Goal: Task Accomplishment & Management: Manage account settings

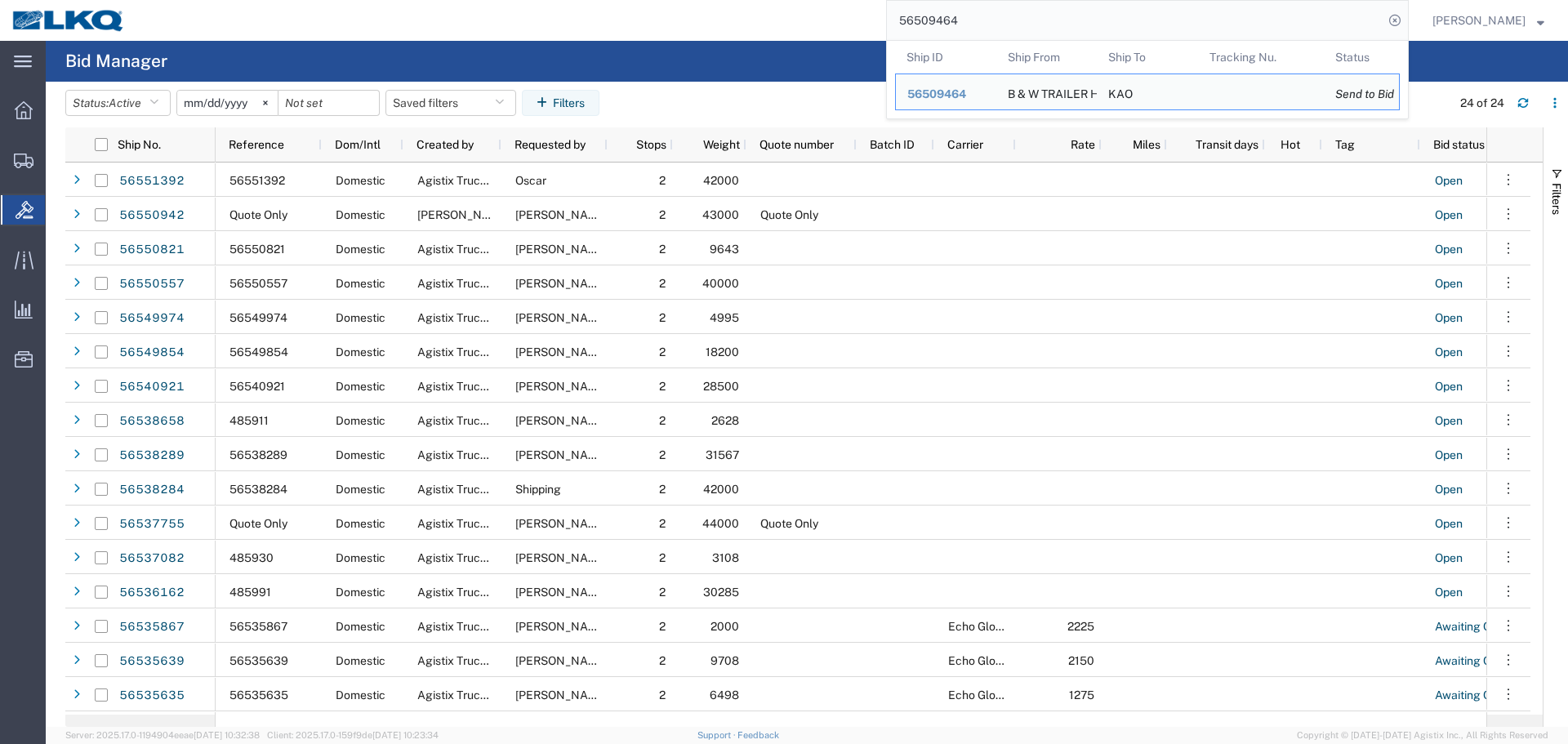
click at [1193, 4] on input "56509464" at bounding box center [1136, 20] width 497 height 39
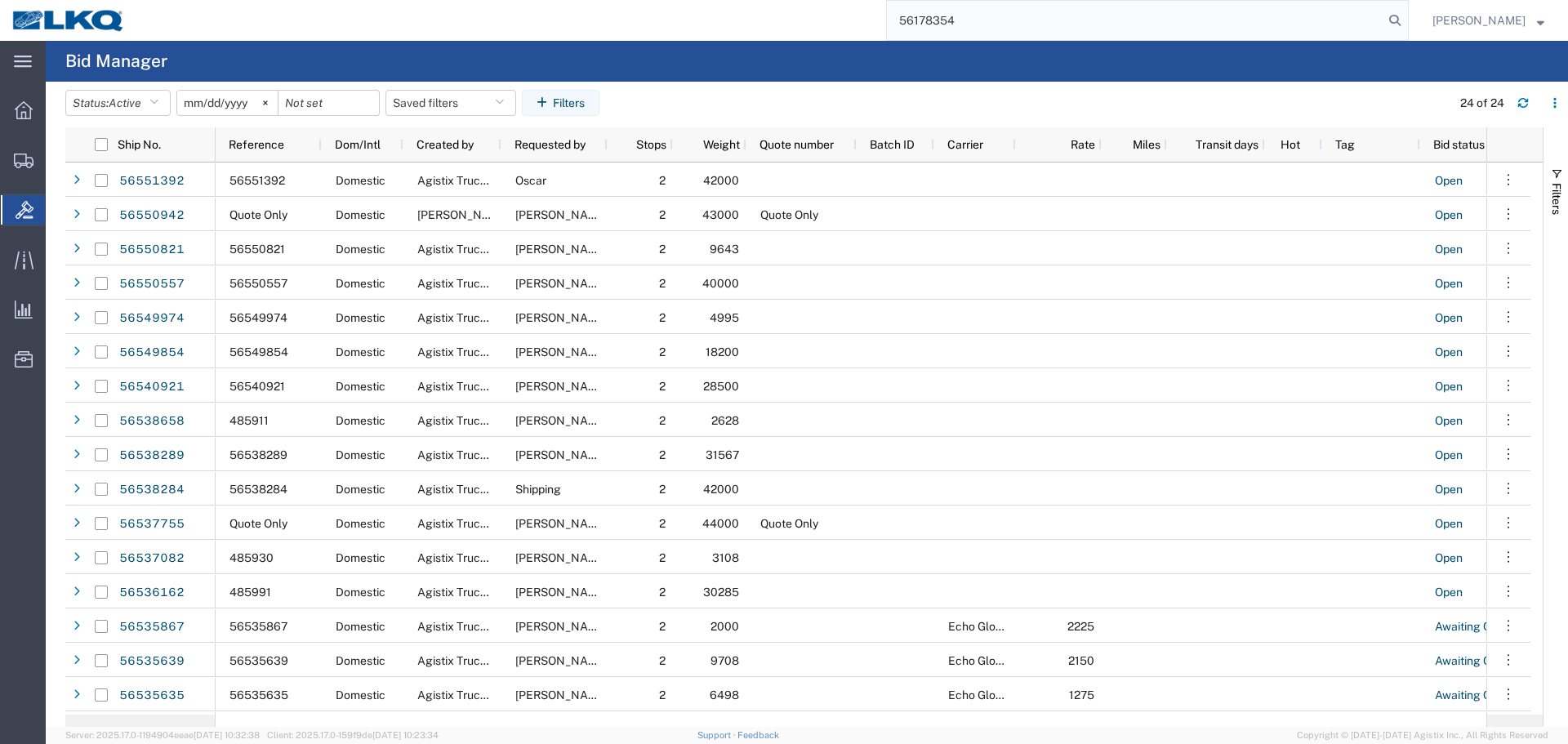
type input "56178354"
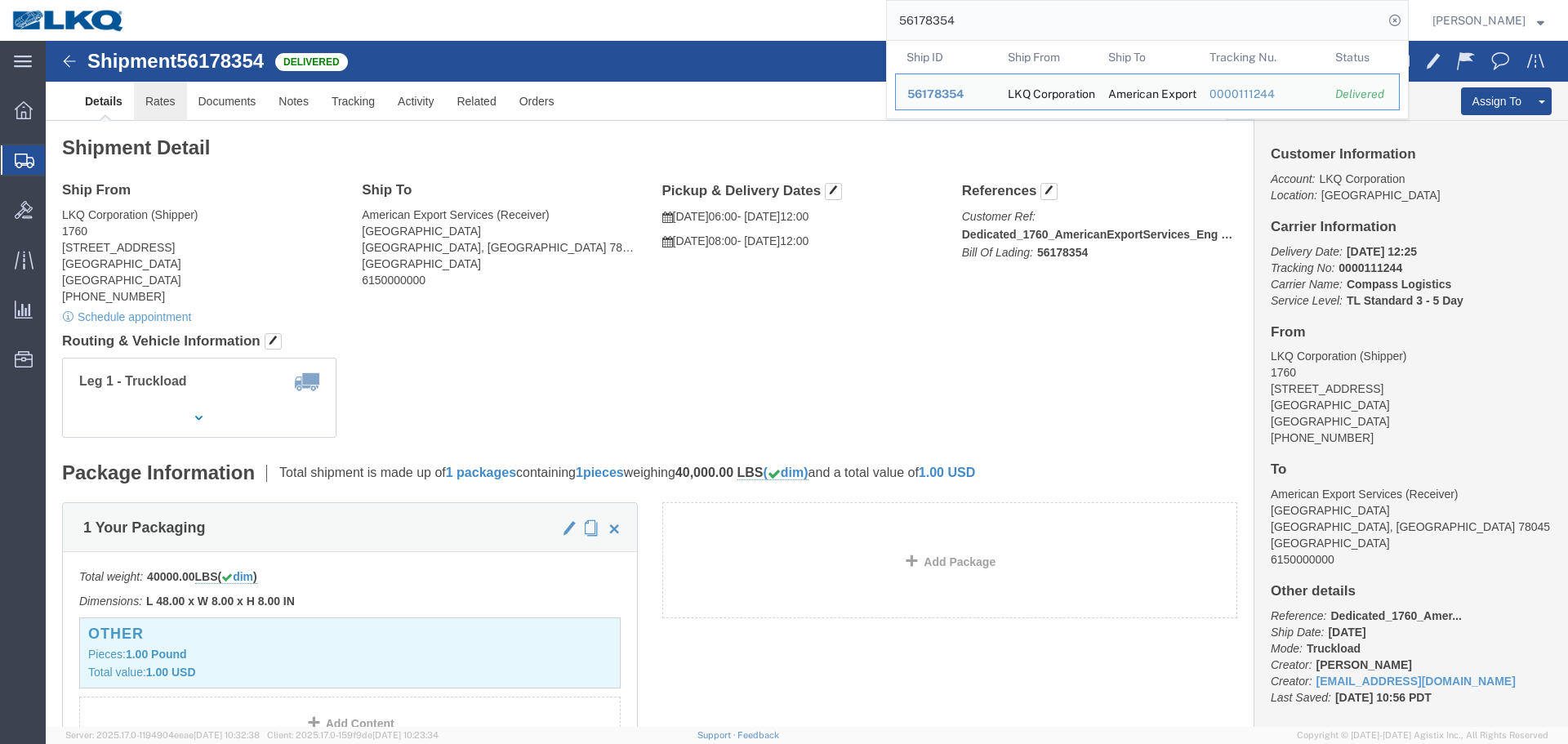
click link "Rates"
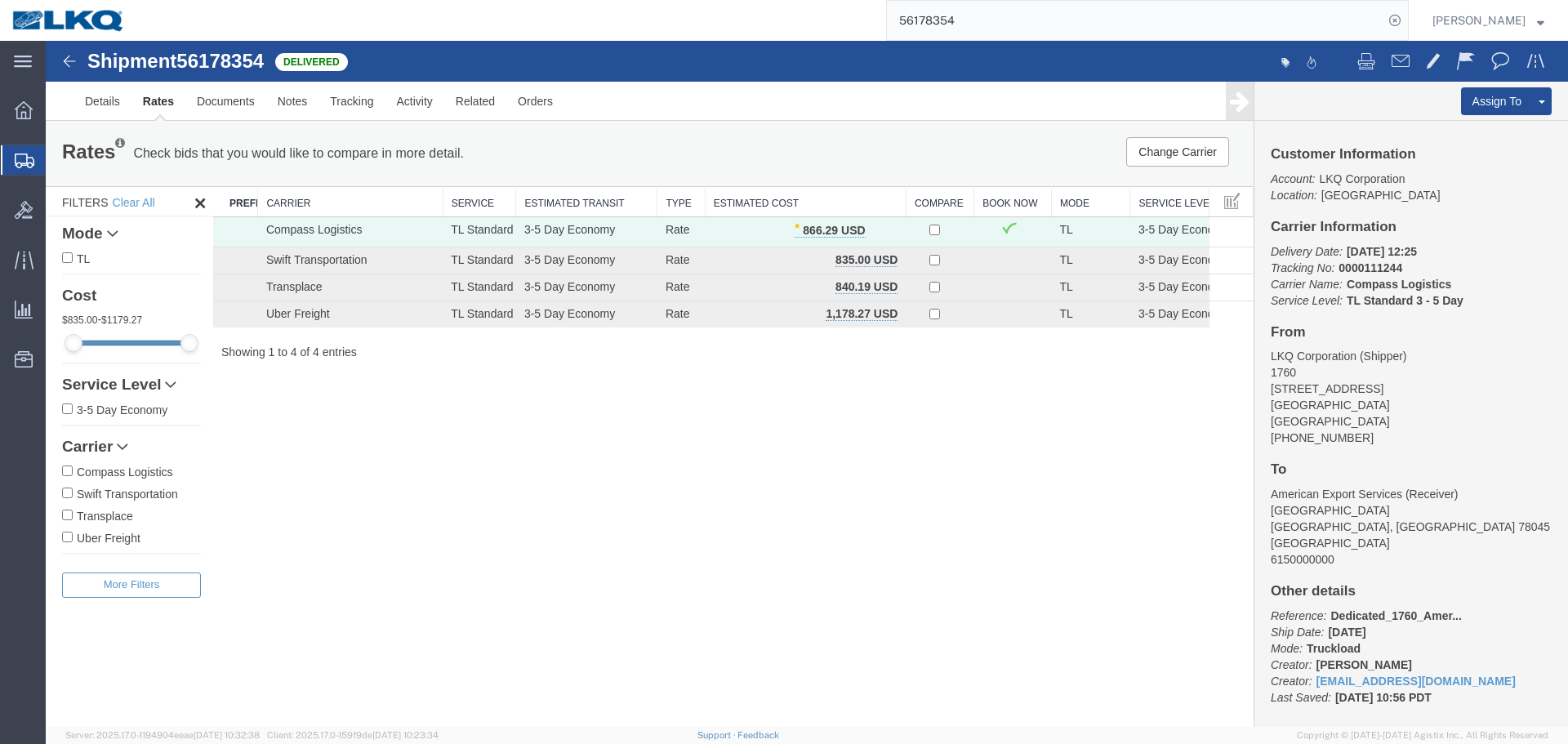
click at [713, 437] on div "Shipment 56178354 4 of 4 Delivered Details Rates Documents Notes Tracking Activ…" at bounding box center [807, 384] width 1523 height 686
click at [879, 232] on span "button" at bounding box center [883, 230] width 9 height 12
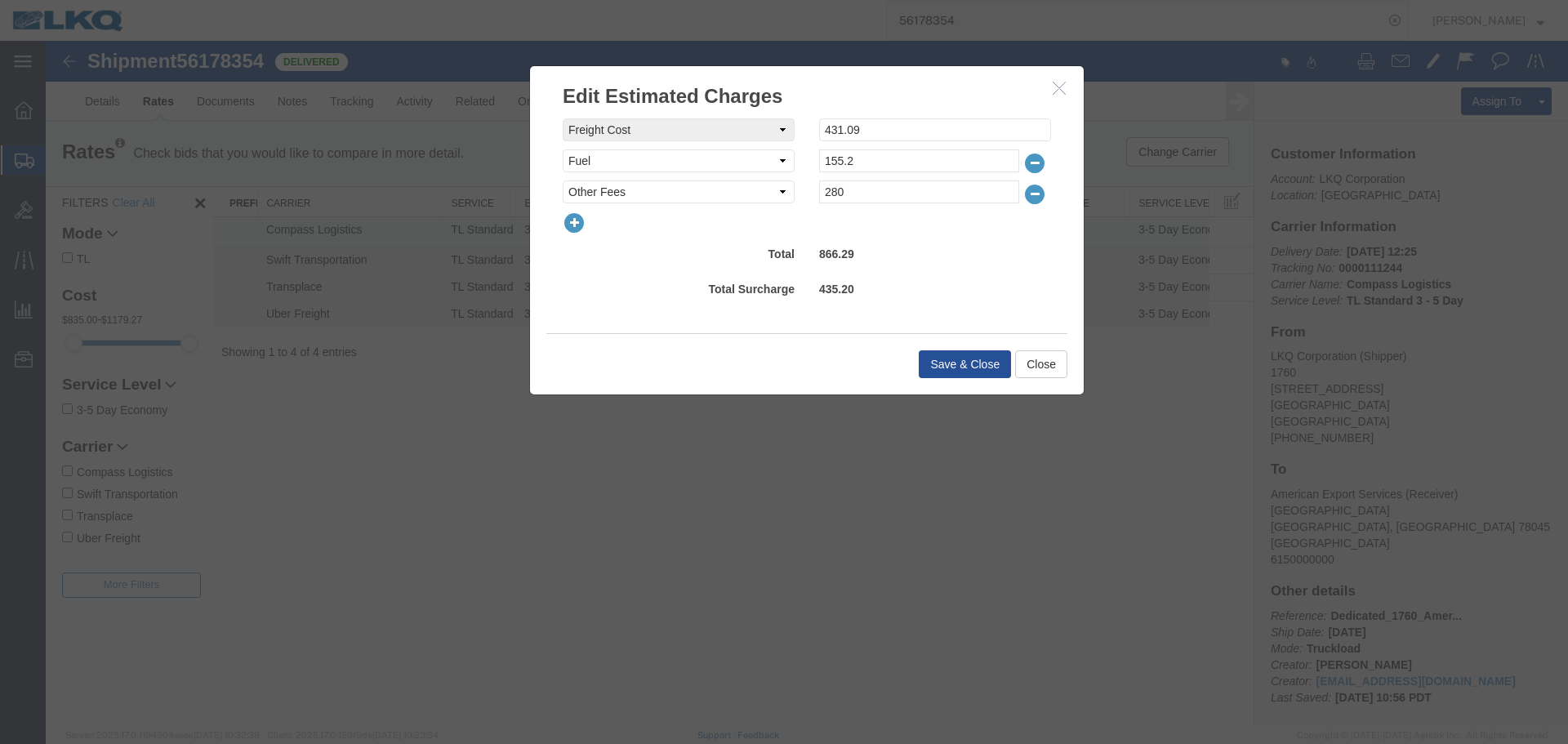
click at [572, 223] on icon "button" at bounding box center [574, 222] width 23 height 23
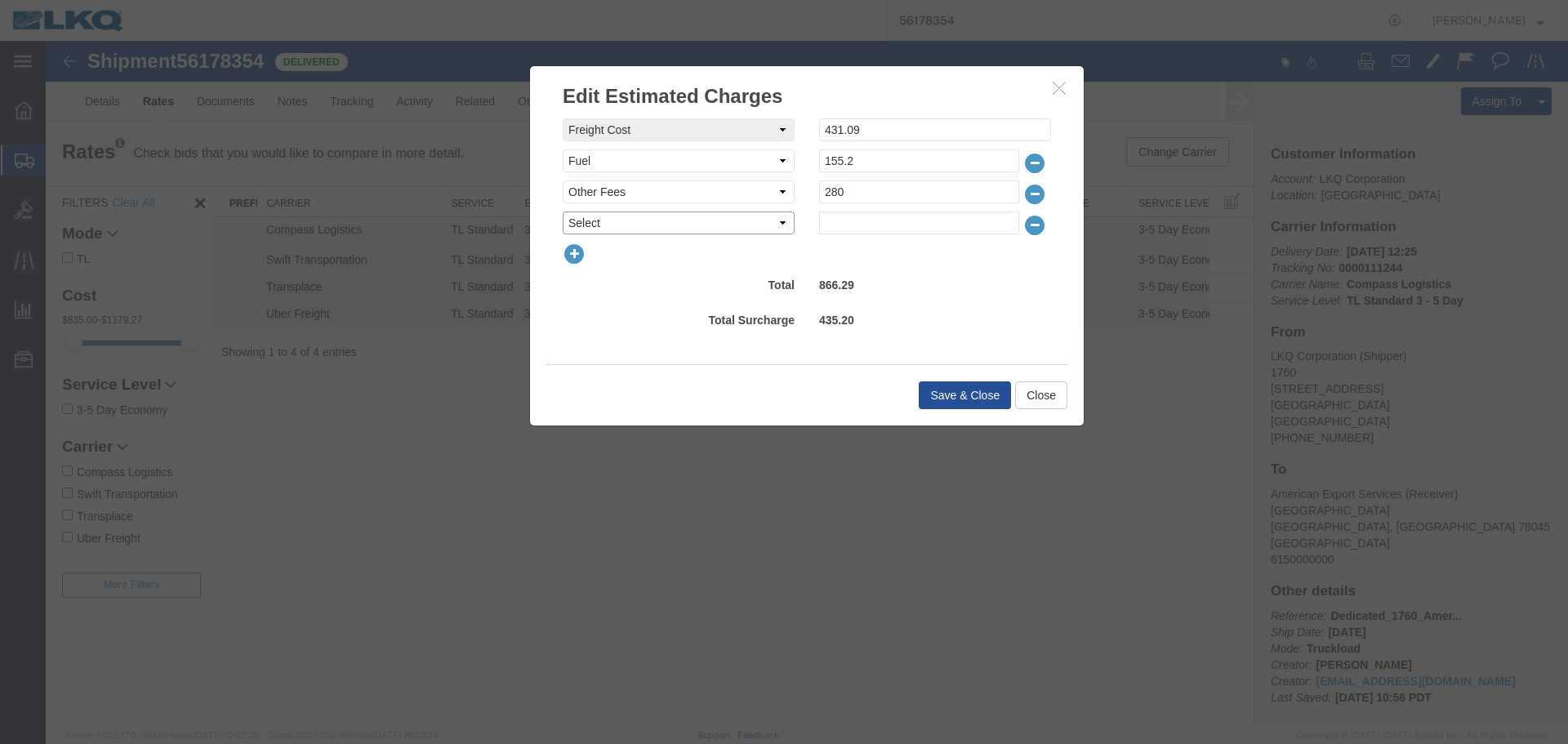
click at [633, 224] on select "Select AES Filing Accessorial Delivery Charge Additional Invoice Details Addres…" at bounding box center [679, 222] width 232 height 23
select select "VEHI_FUR_NOT_USED"
click at [563, 211] on select "Select AES Filing Accessorial Delivery Charge Additional Invoice Details Addres…" at bounding box center [679, 222] width 232 height 23
click at [858, 221] on input "text" at bounding box center [919, 222] width 200 height 23
type input "150"
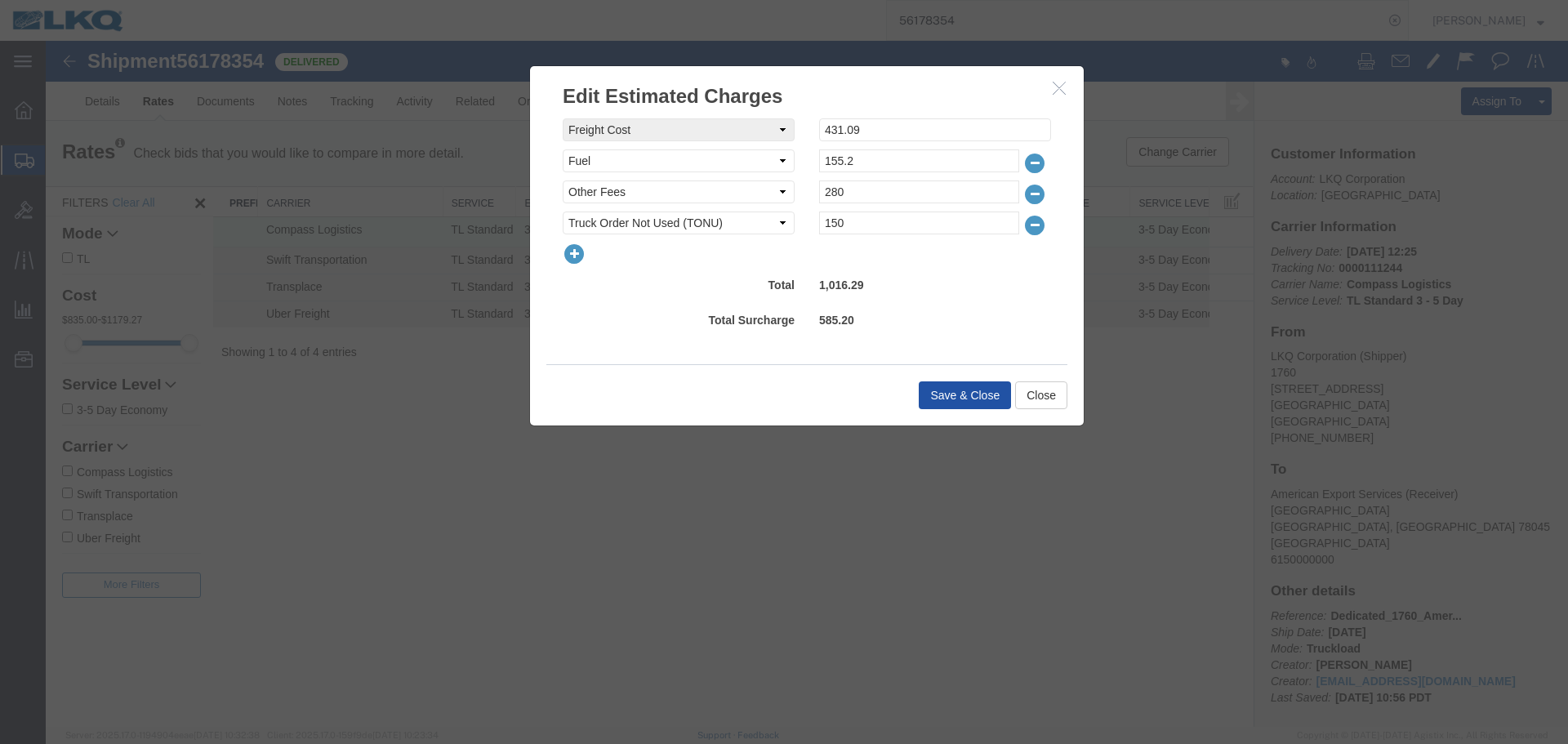
click at [955, 397] on button "Save & Close" at bounding box center [965, 395] width 93 height 28
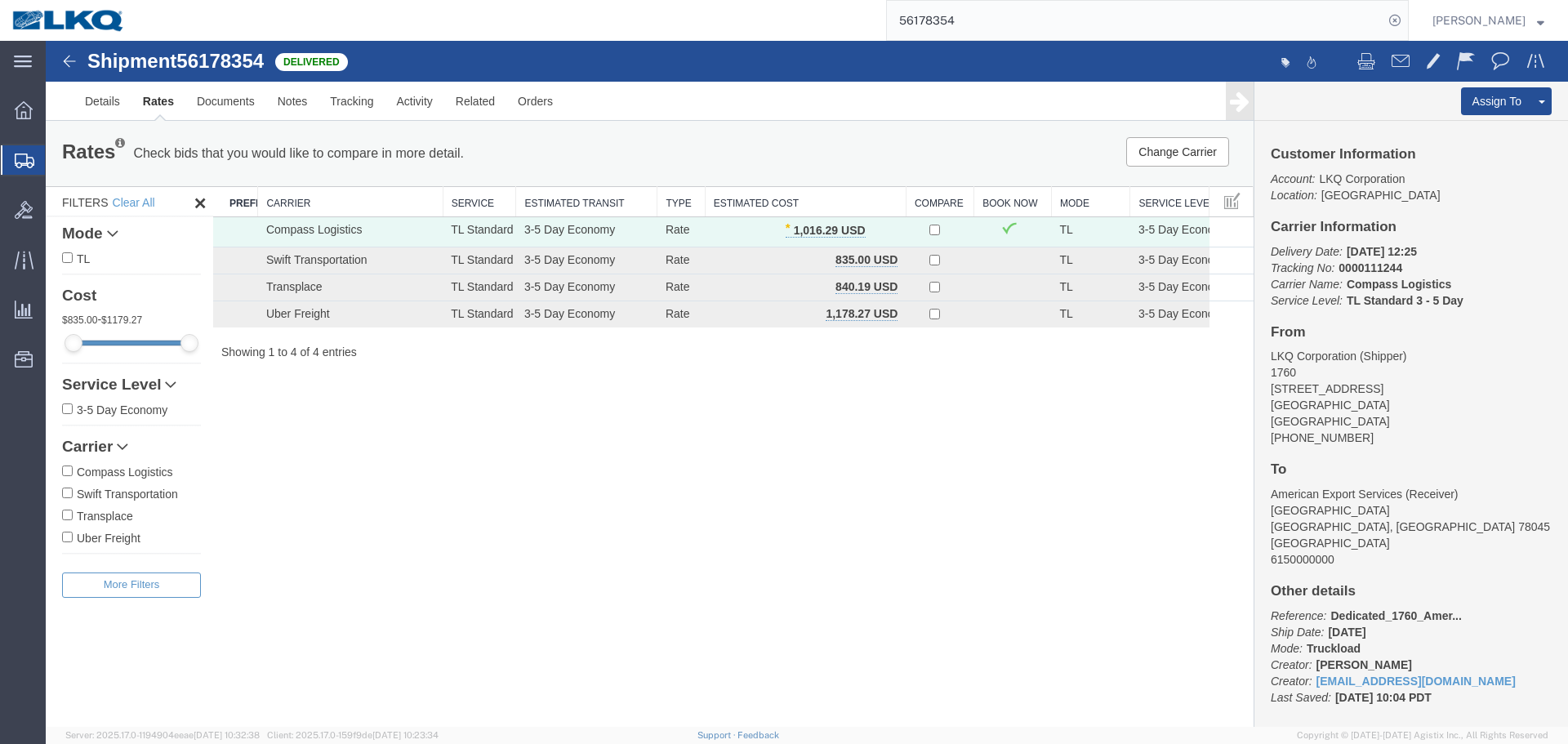
click at [1183, 18] on input "56178354" at bounding box center [1136, 20] width 497 height 39
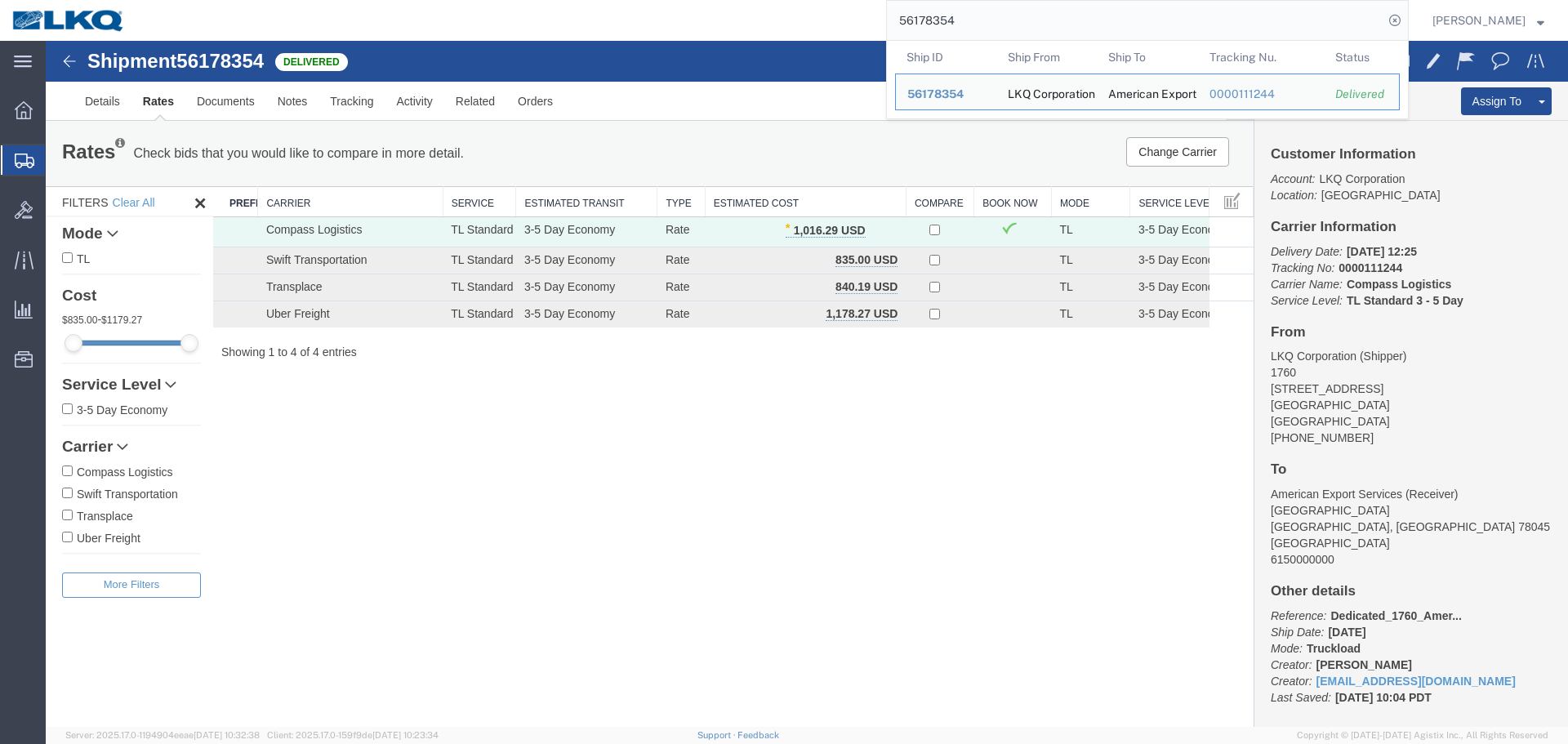
paste input "528436"
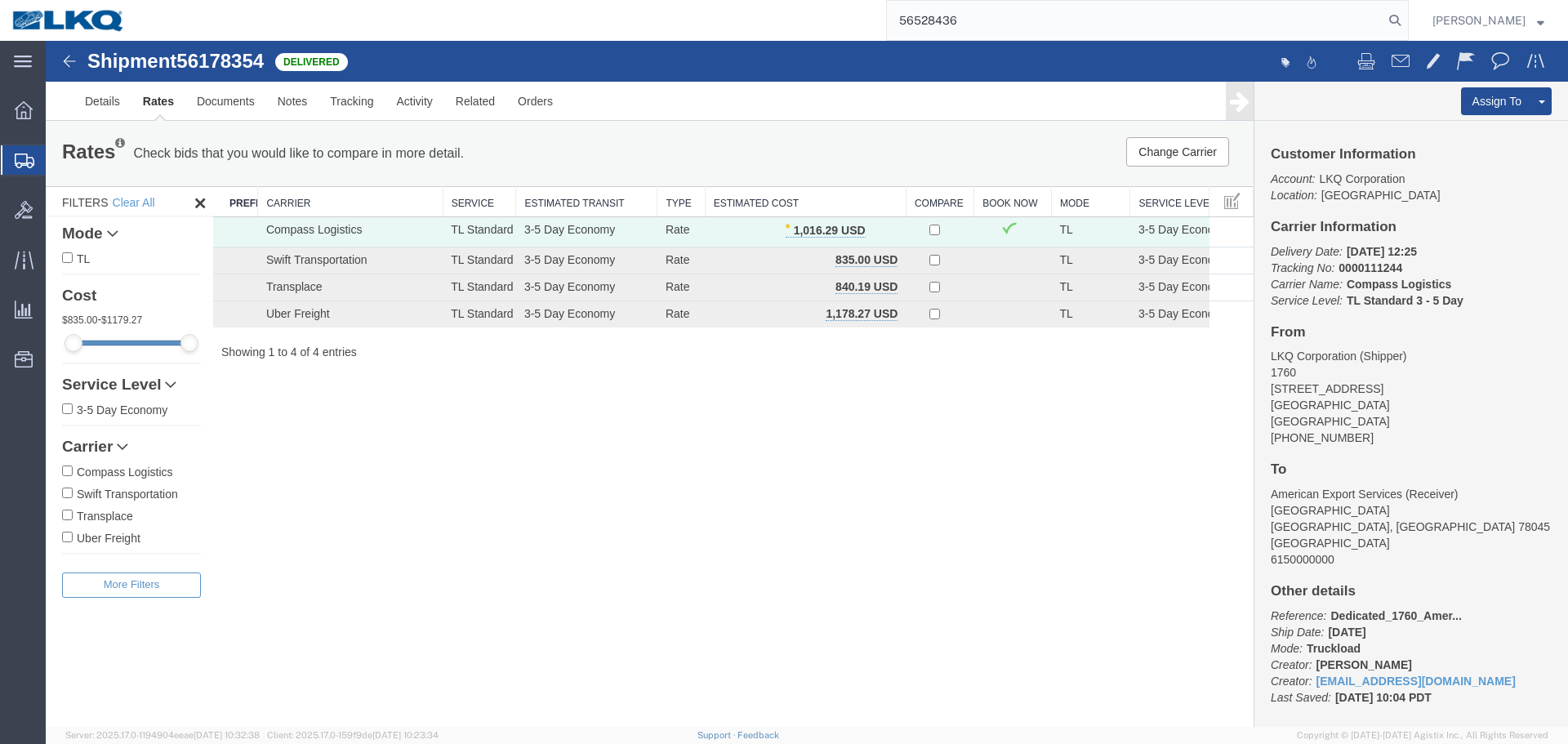
type input "56528436"
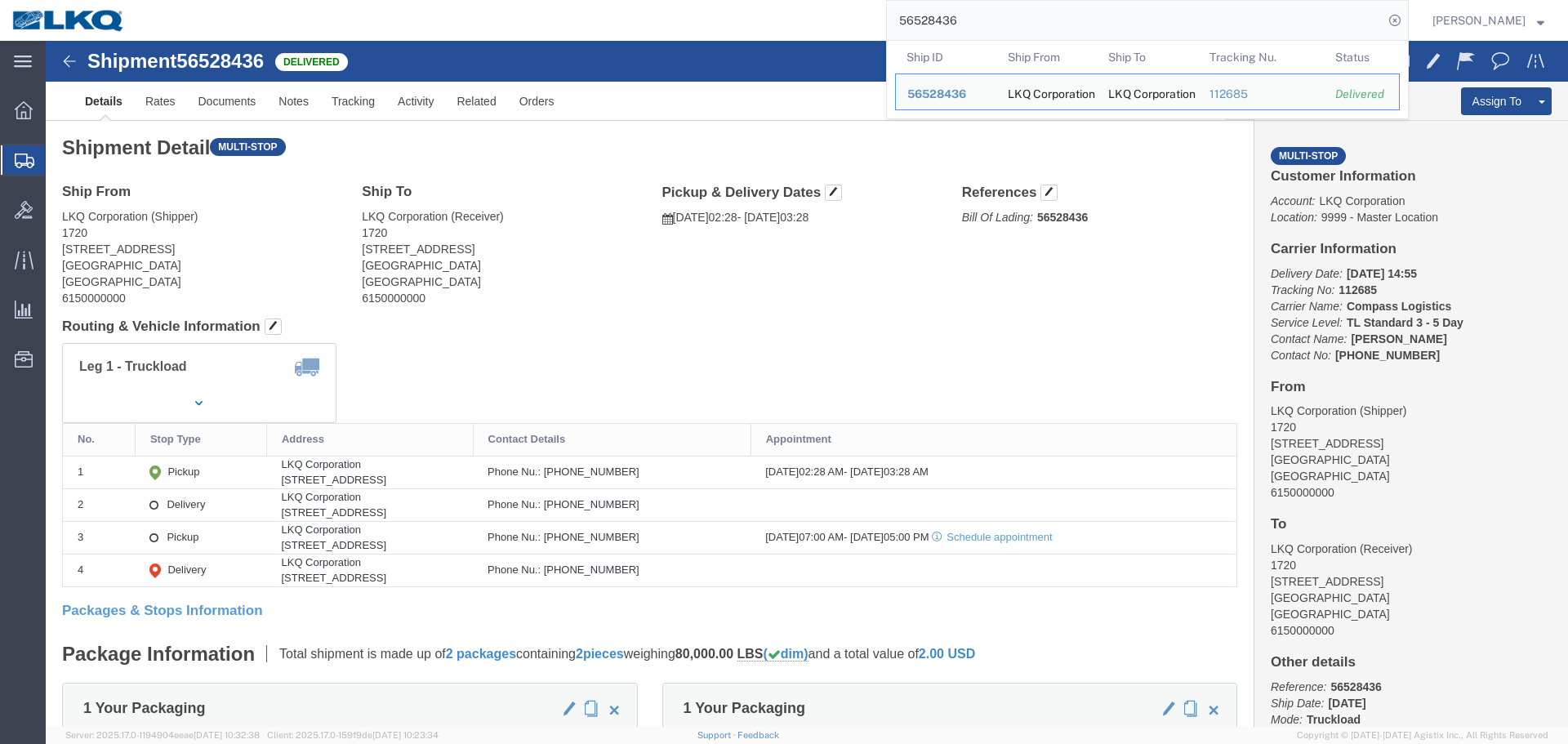
click div "Ship From LKQ Corporation (Shipper) 1720 2115 South Union Avenue Bakersfield, C…"
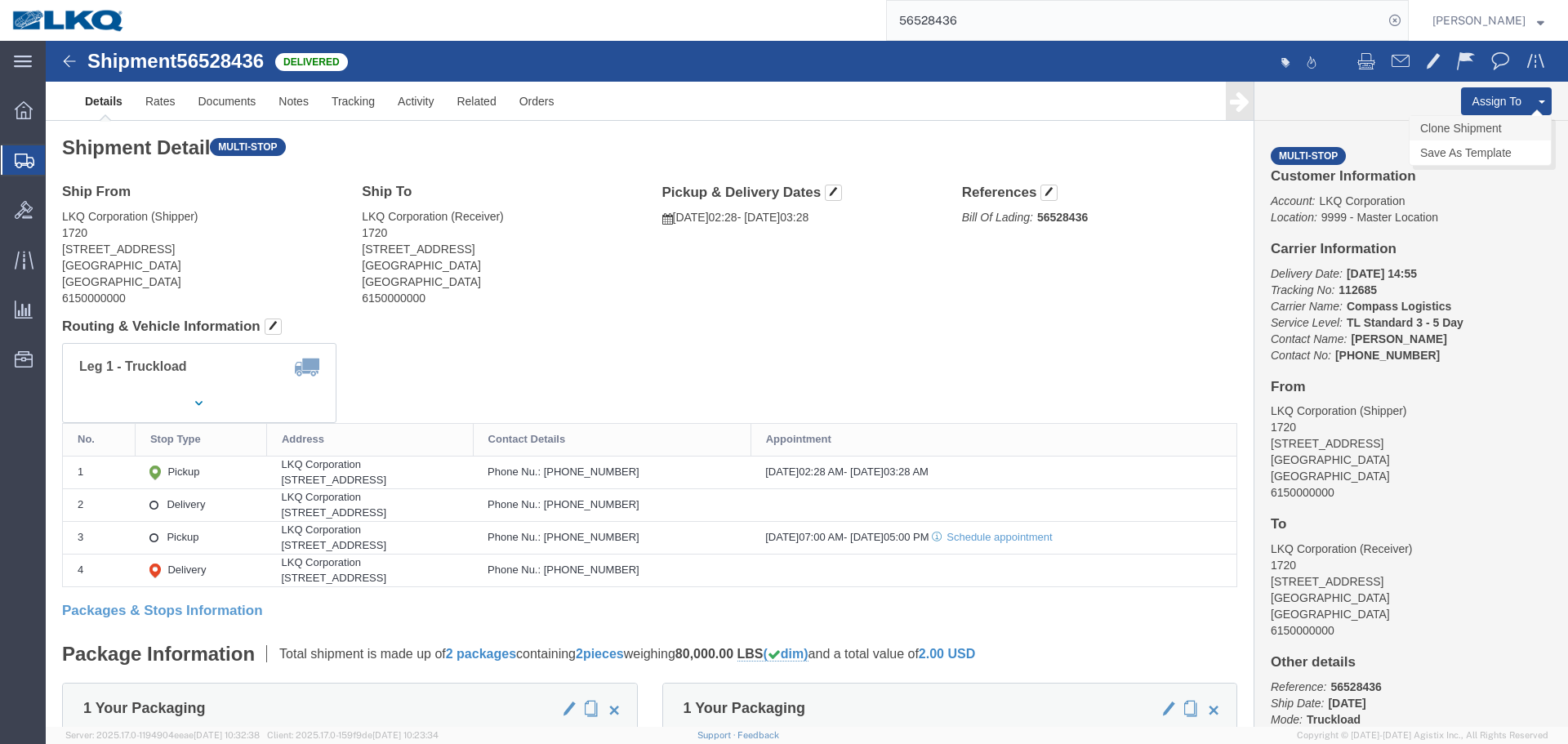
click link "Clone Shipment"
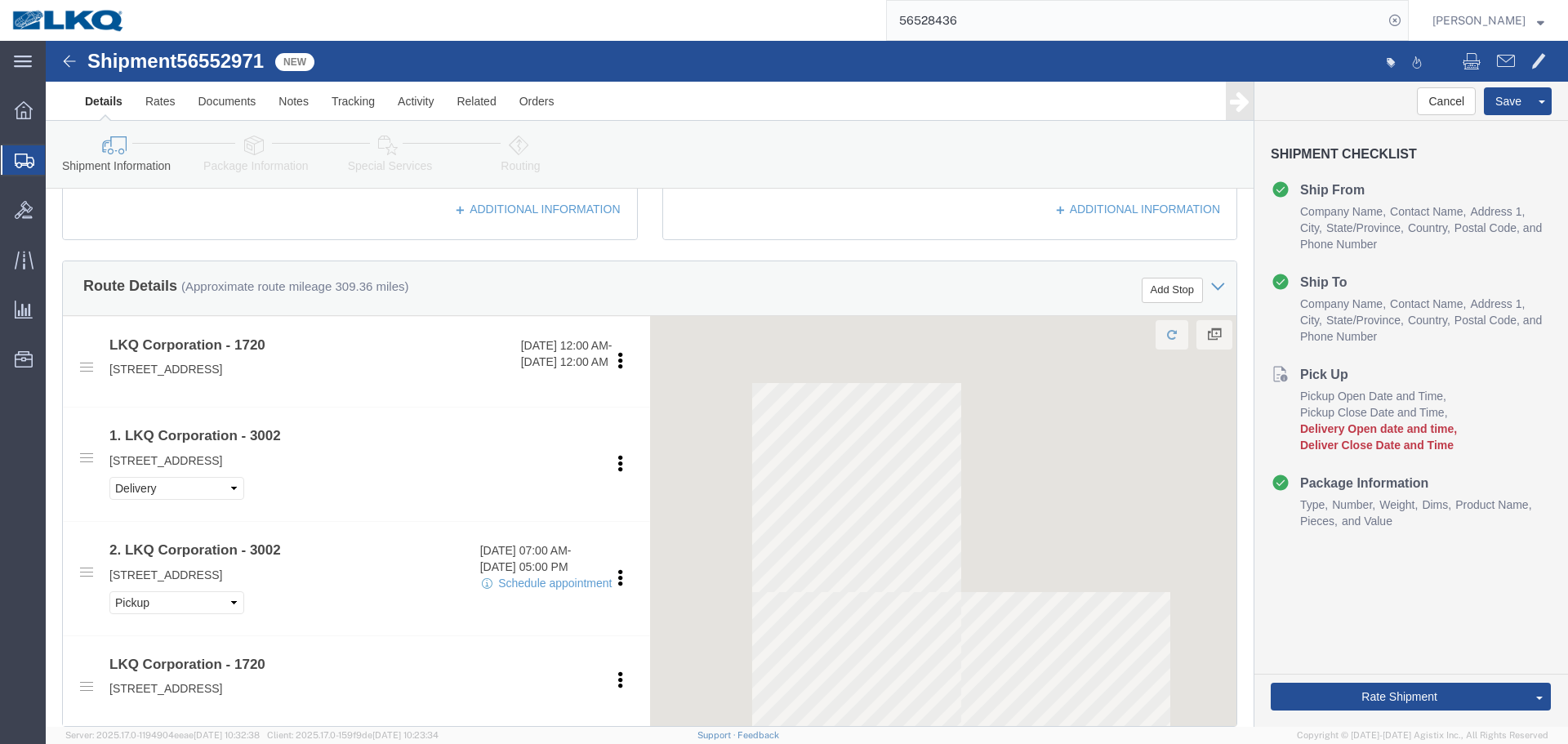
select select "28715"
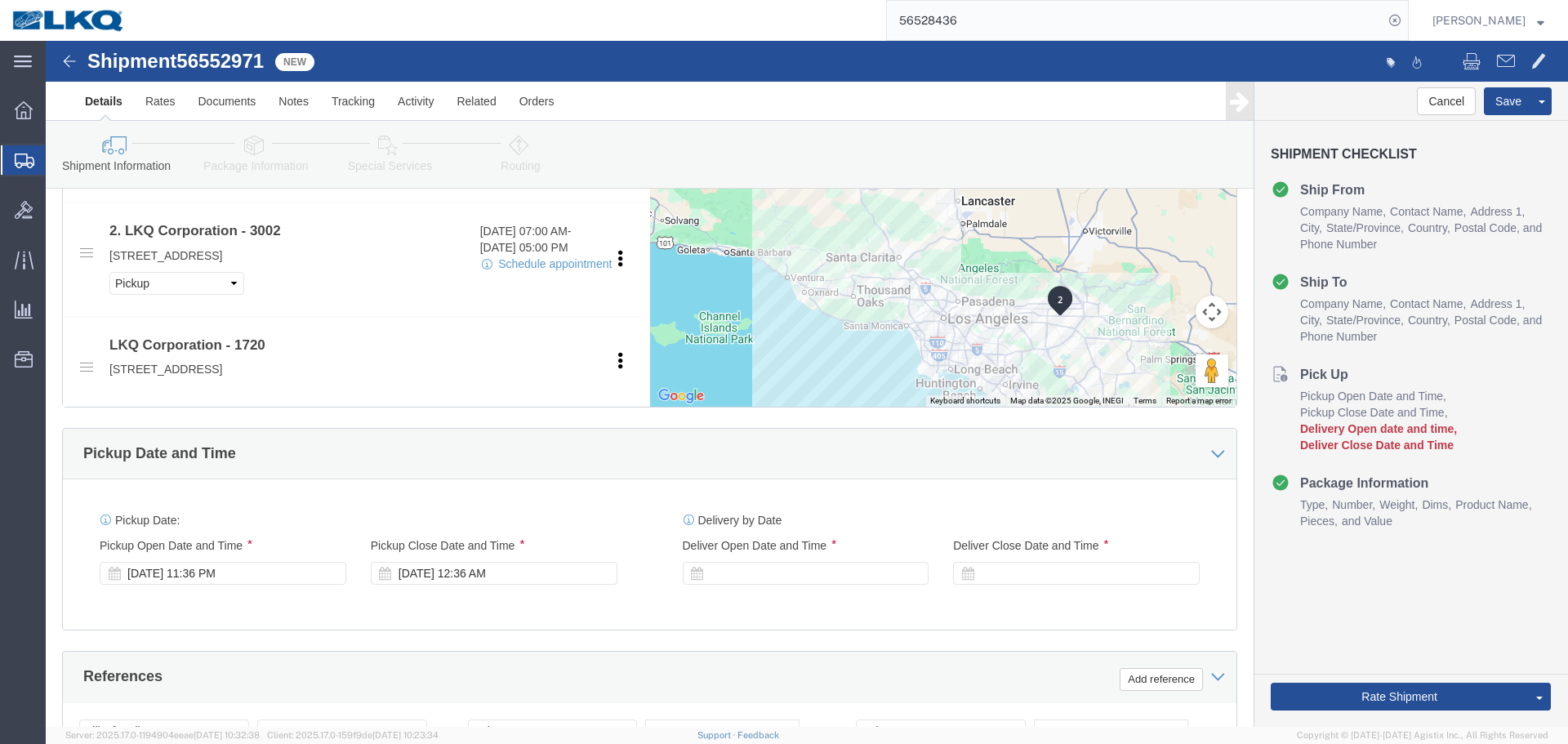
scroll to position [1062, 0]
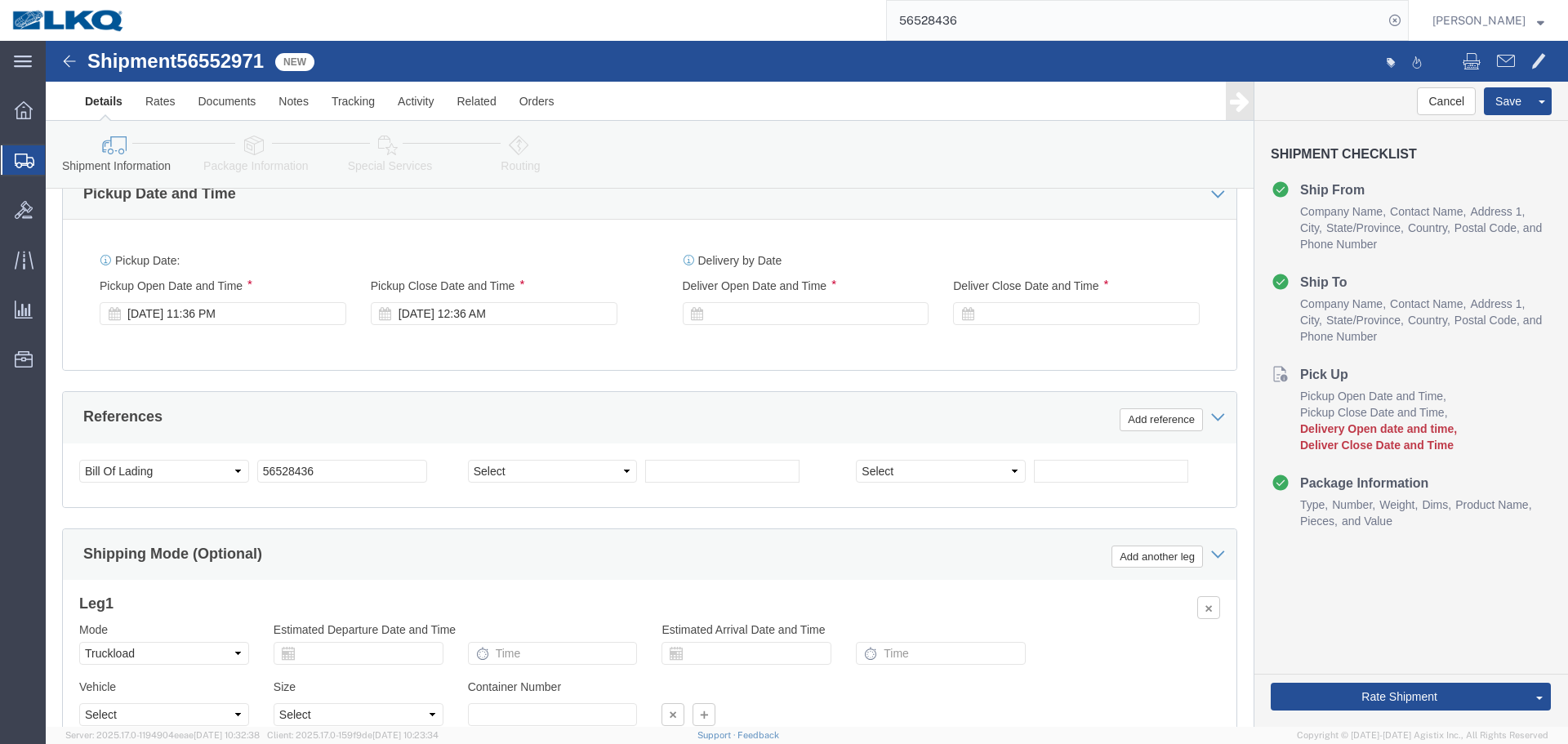
click div "Delivery by Date Delivery Start Date Delivery Start Time Deliver Open Date and …"
click div "Pickup Date: Pickup Start Date Pickup Start Time Pickup Open Date and Time Aug …"
click div "Aug 20 2025 11:36 PM"
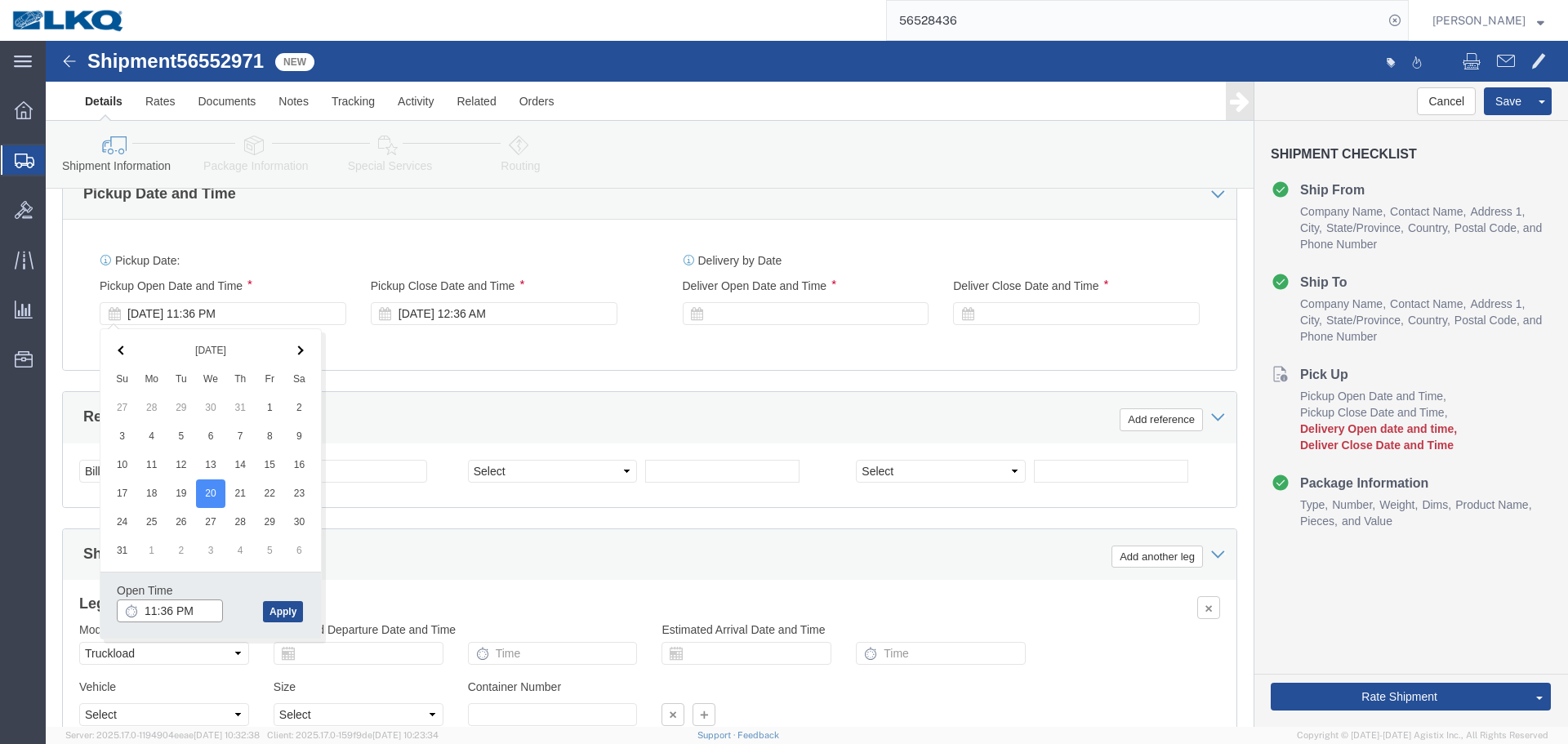
click input "11:36 PM"
type input "7:00 PM"
click button "Apply"
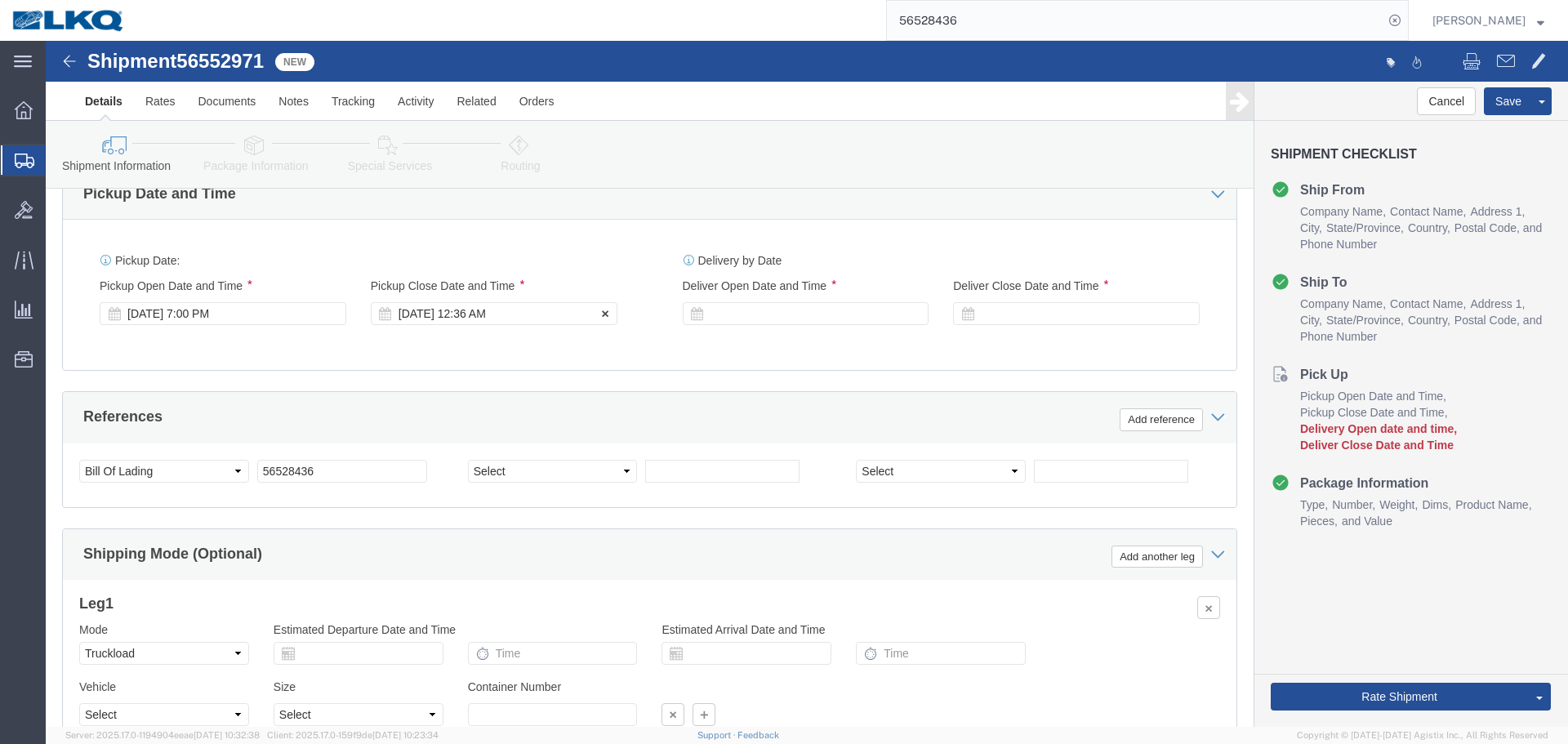
click div "Aug 21 2025 12:36 AM"
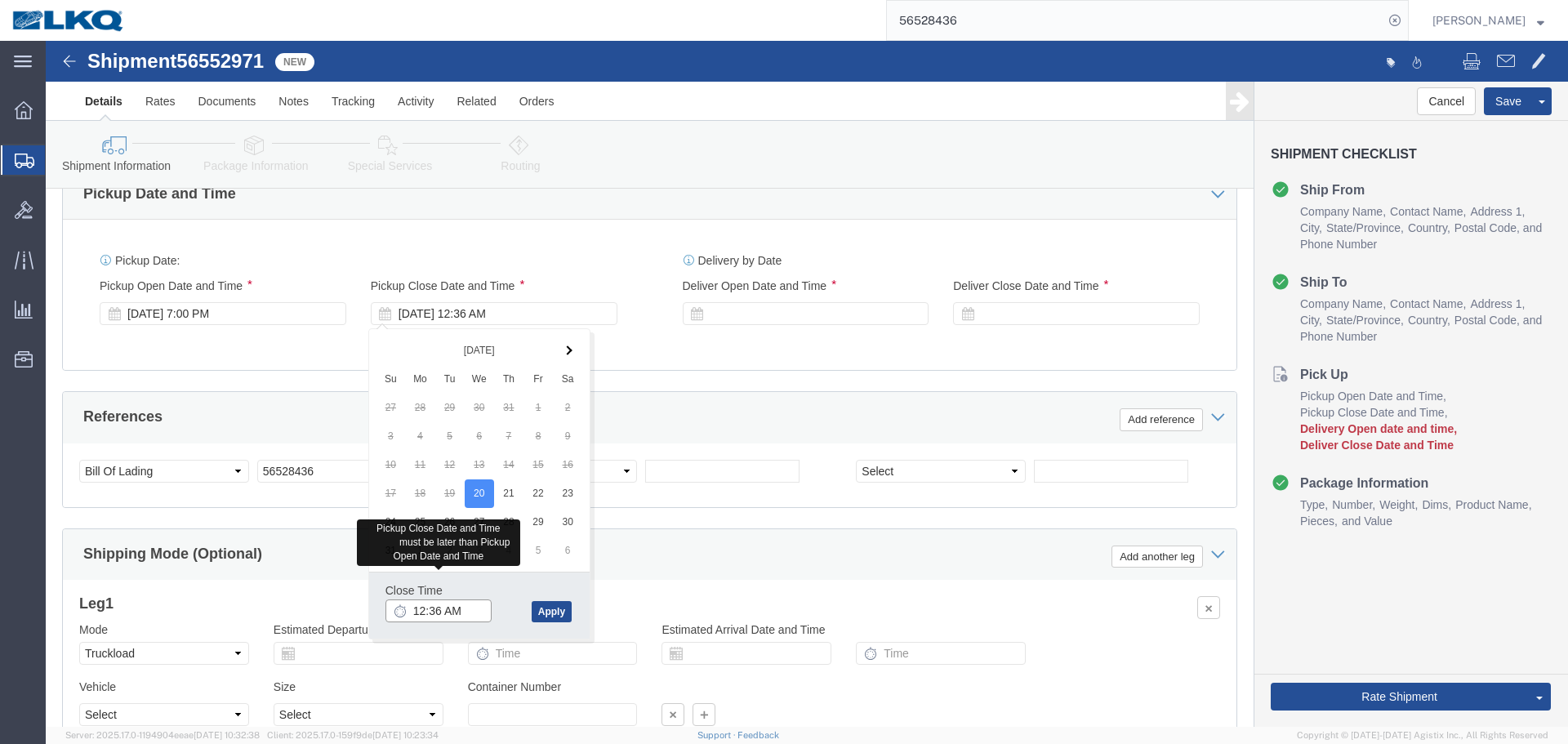
click input "12:36 AM"
type input "6:00 PM"
click button "Apply"
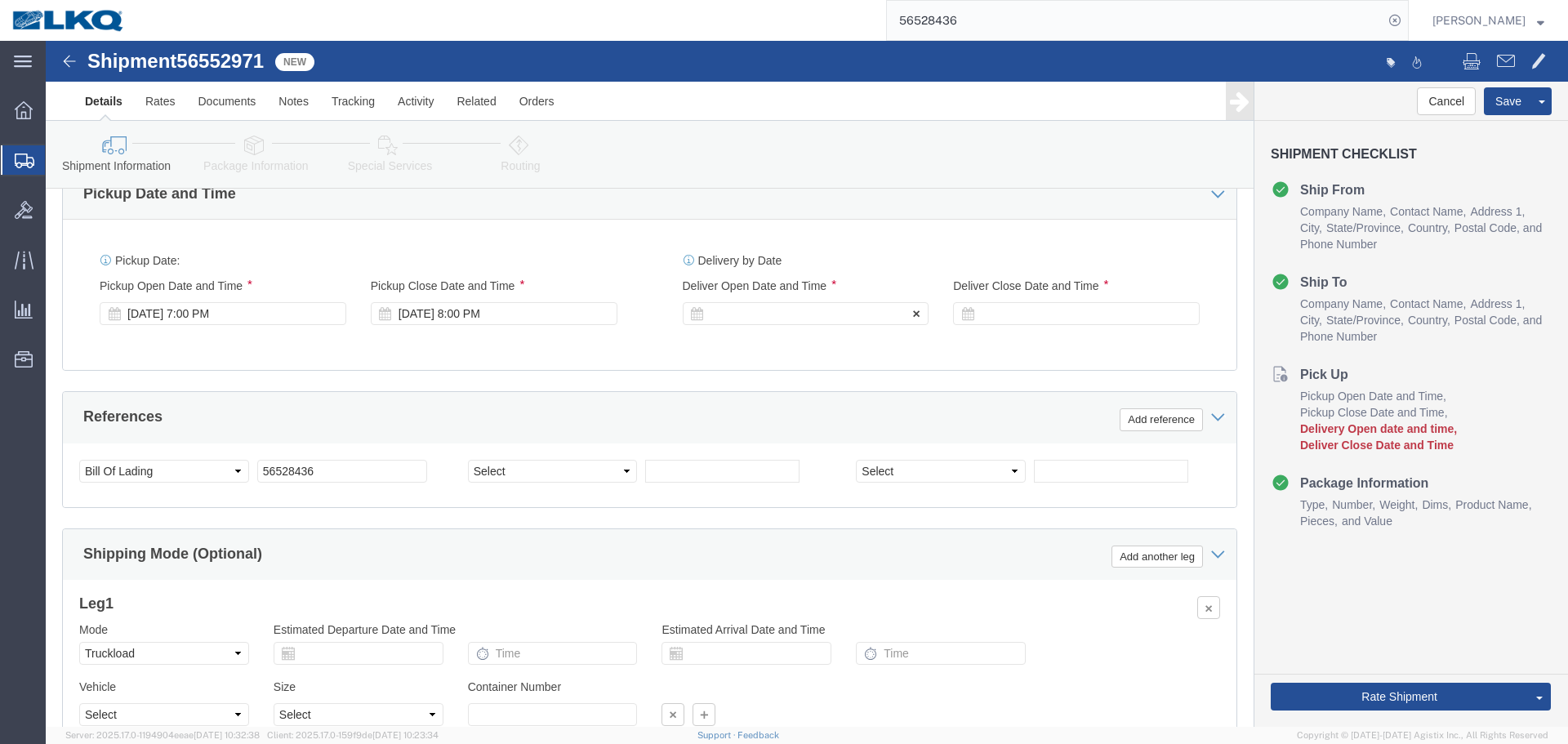
click div
click div "Delivery by Date Delivery Start Date Delivery Start Time Deliver Open Date and …"
click div
click input "1:36 AM"
type input "4:00 AM"
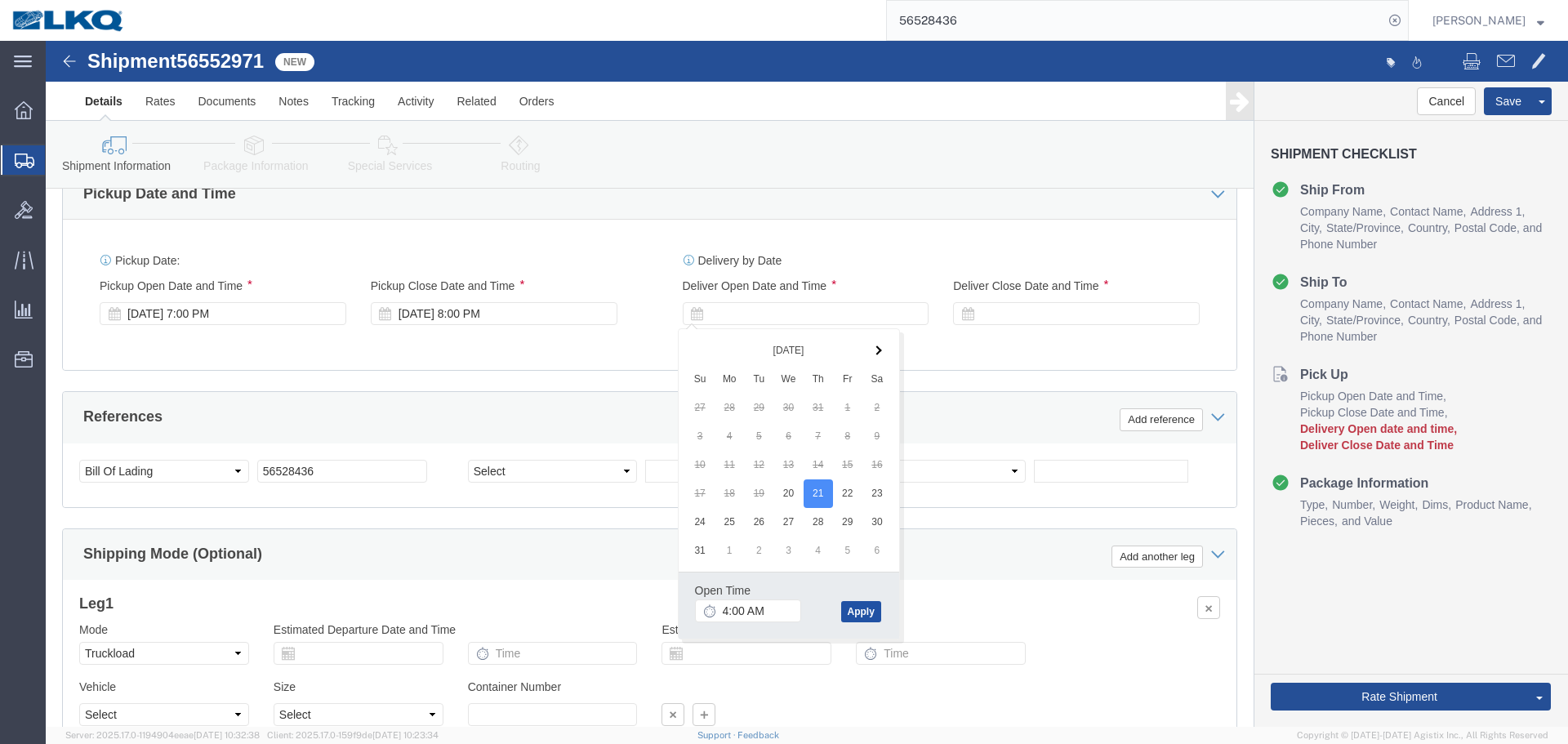
click button "Apply"
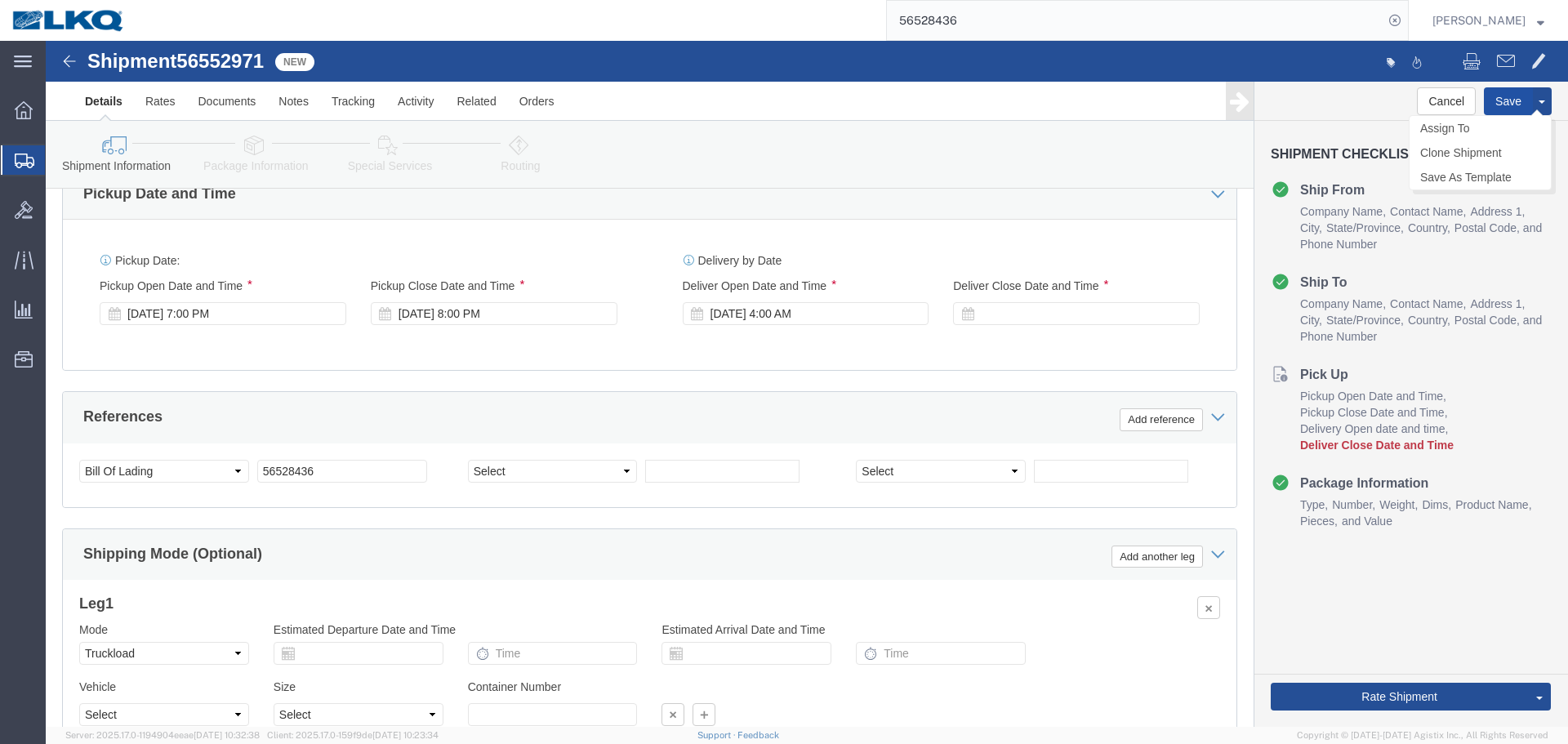
click button "Save"
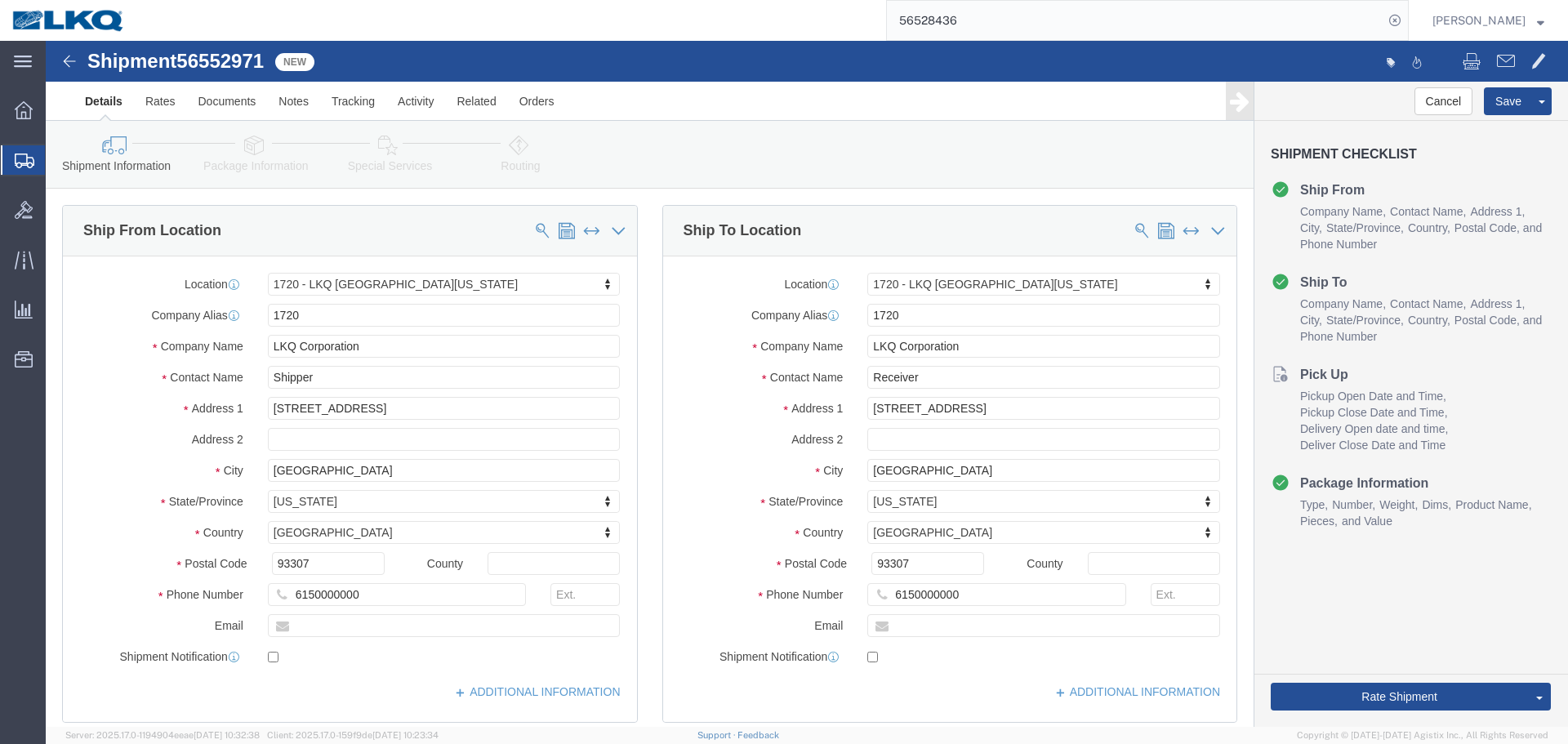
scroll to position [817, 0]
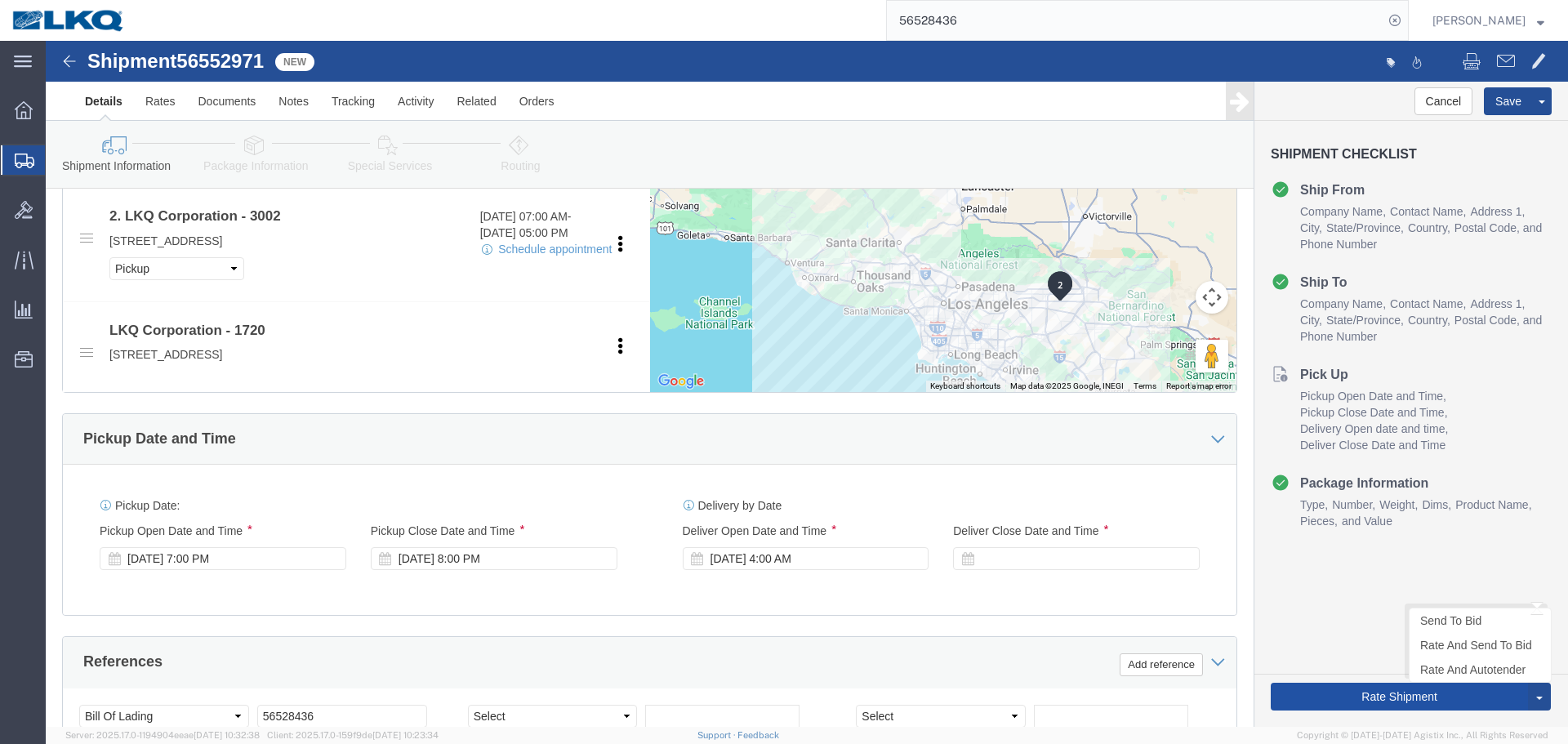
click button "Rate Shipment"
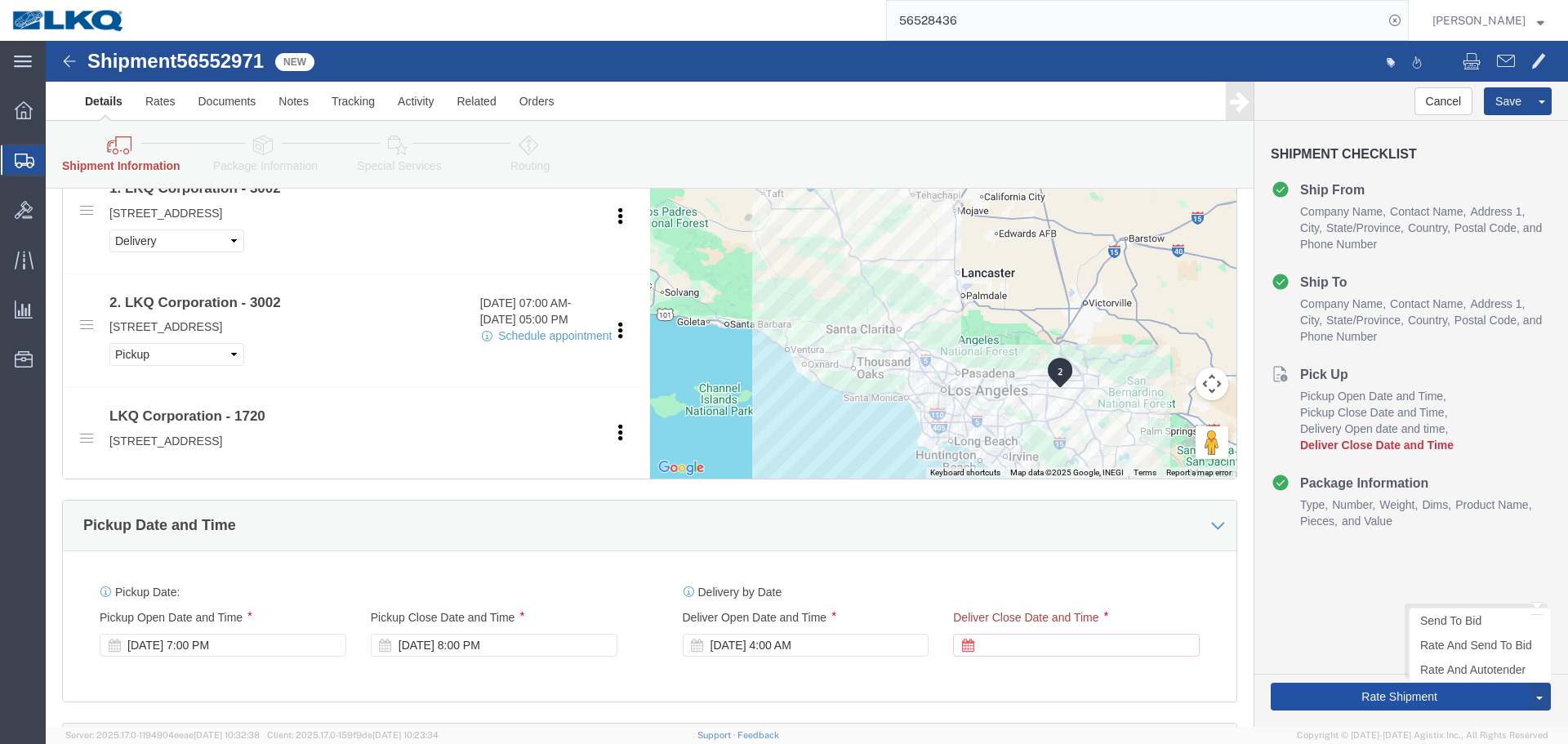
scroll to position [0, 0]
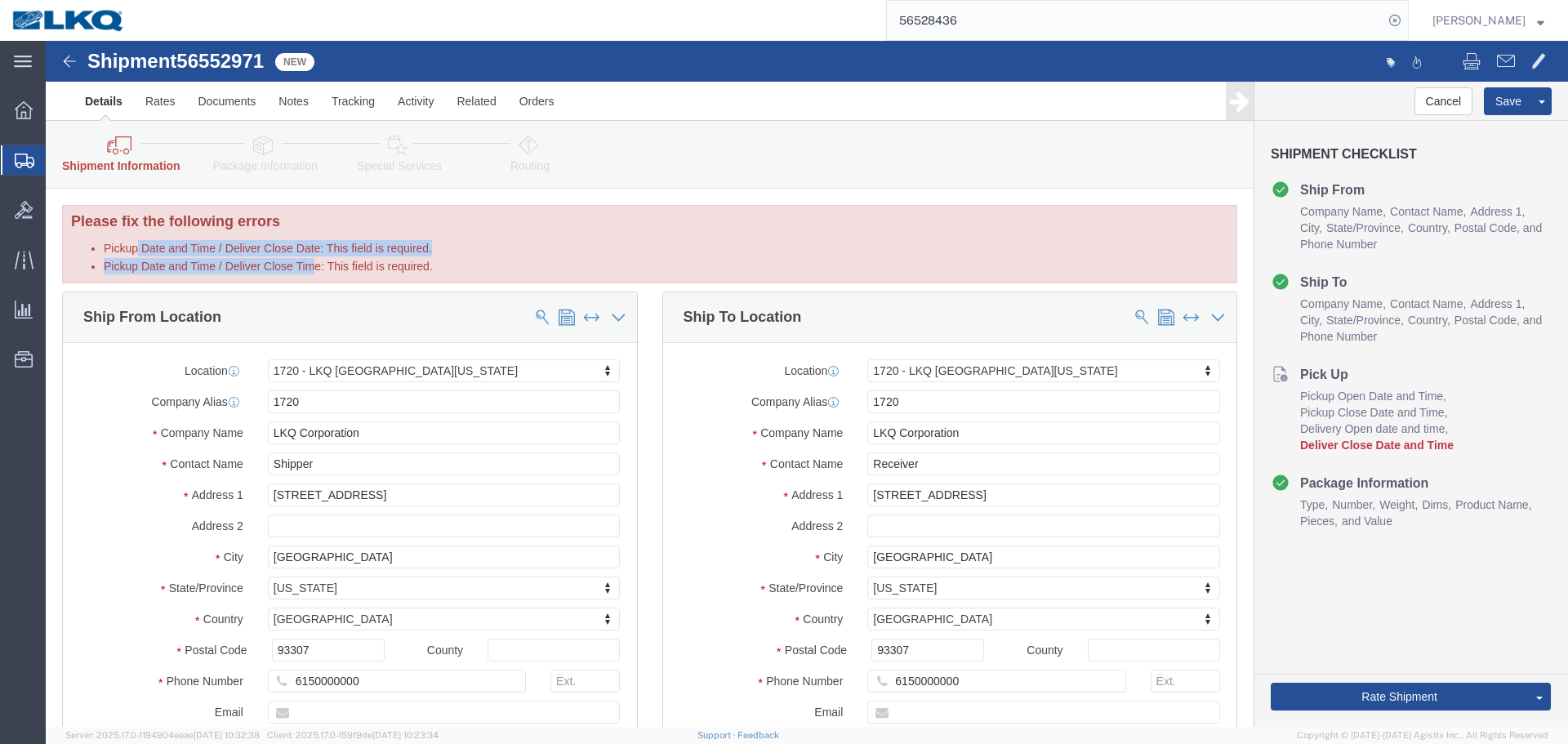
drag, startPoint x: 124, startPoint y: 210, endPoint x: 267, endPoint y: 225, distance: 143.8
click ul "Pickup Date and Time / Deliver Close Date: This field is required. Pickup Date …"
click label "Pickup Date and Time / Deliver Close Time: This field is required."
drag, startPoint x: 314, startPoint y: 208, endPoint x: 376, endPoint y: 210, distance: 62.0
click label "Pickup Date and Time / Deliver Close Date: This field is required."
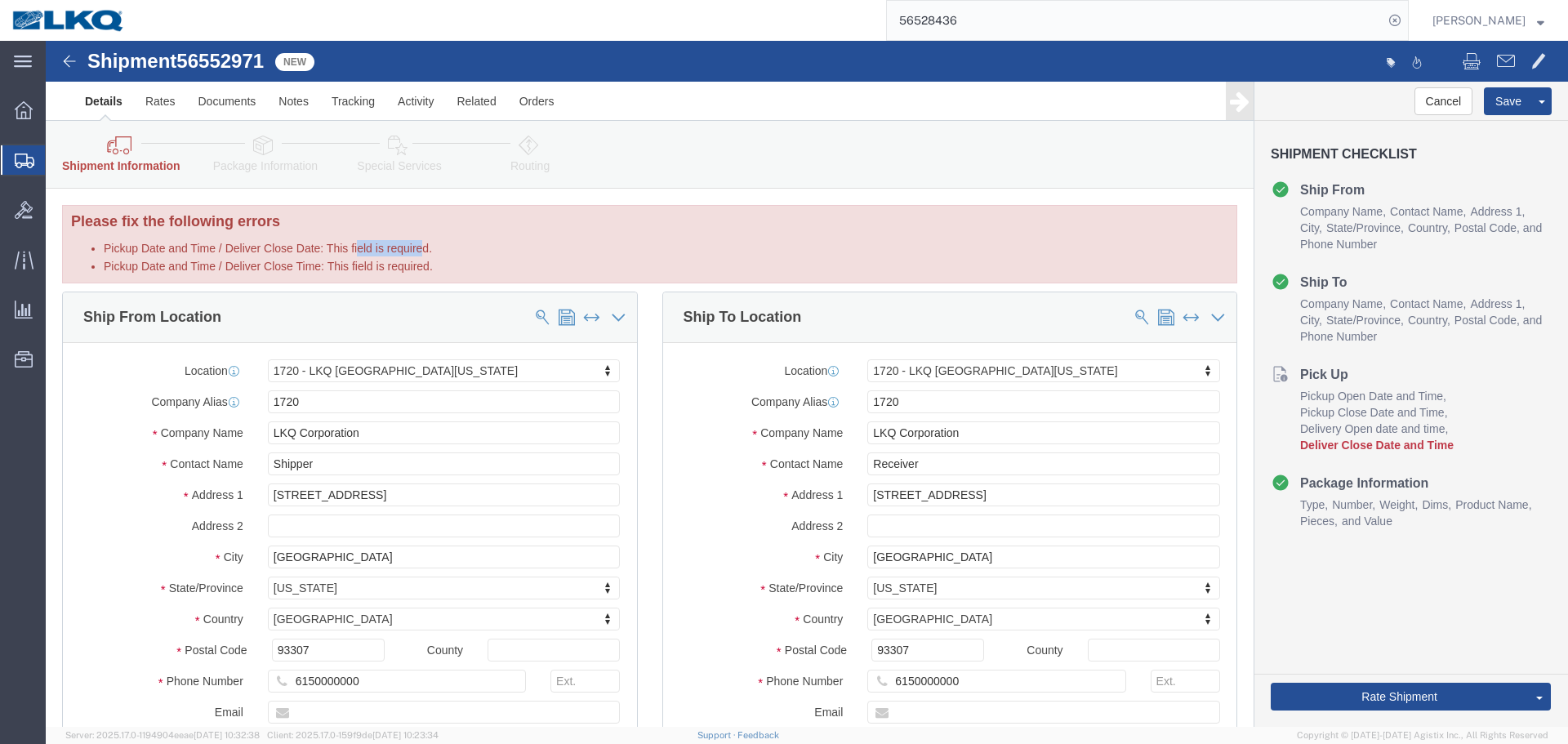
click label "Pickup Date and Time / Deliver Close Date: This field is required."
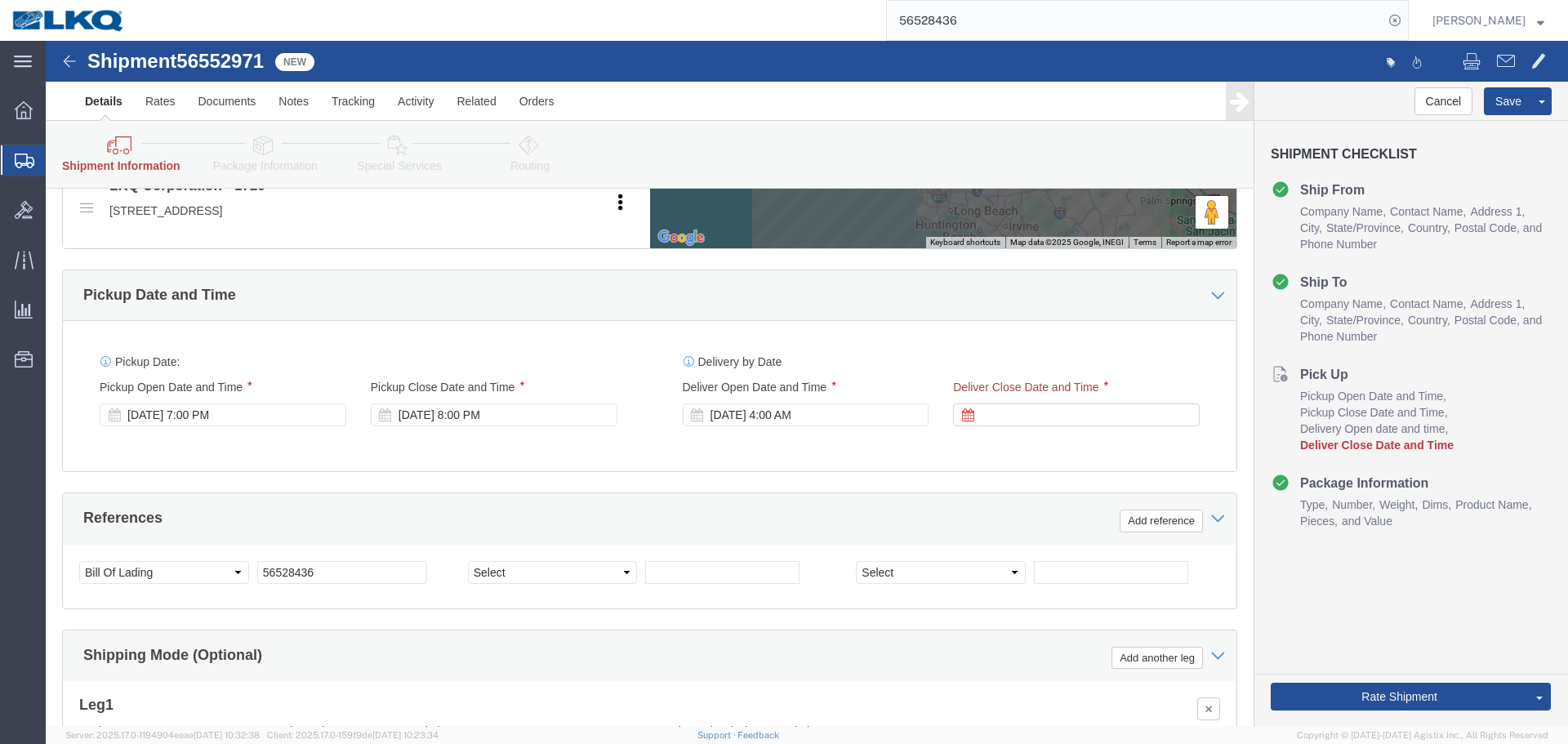
scroll to position [1062, 0]
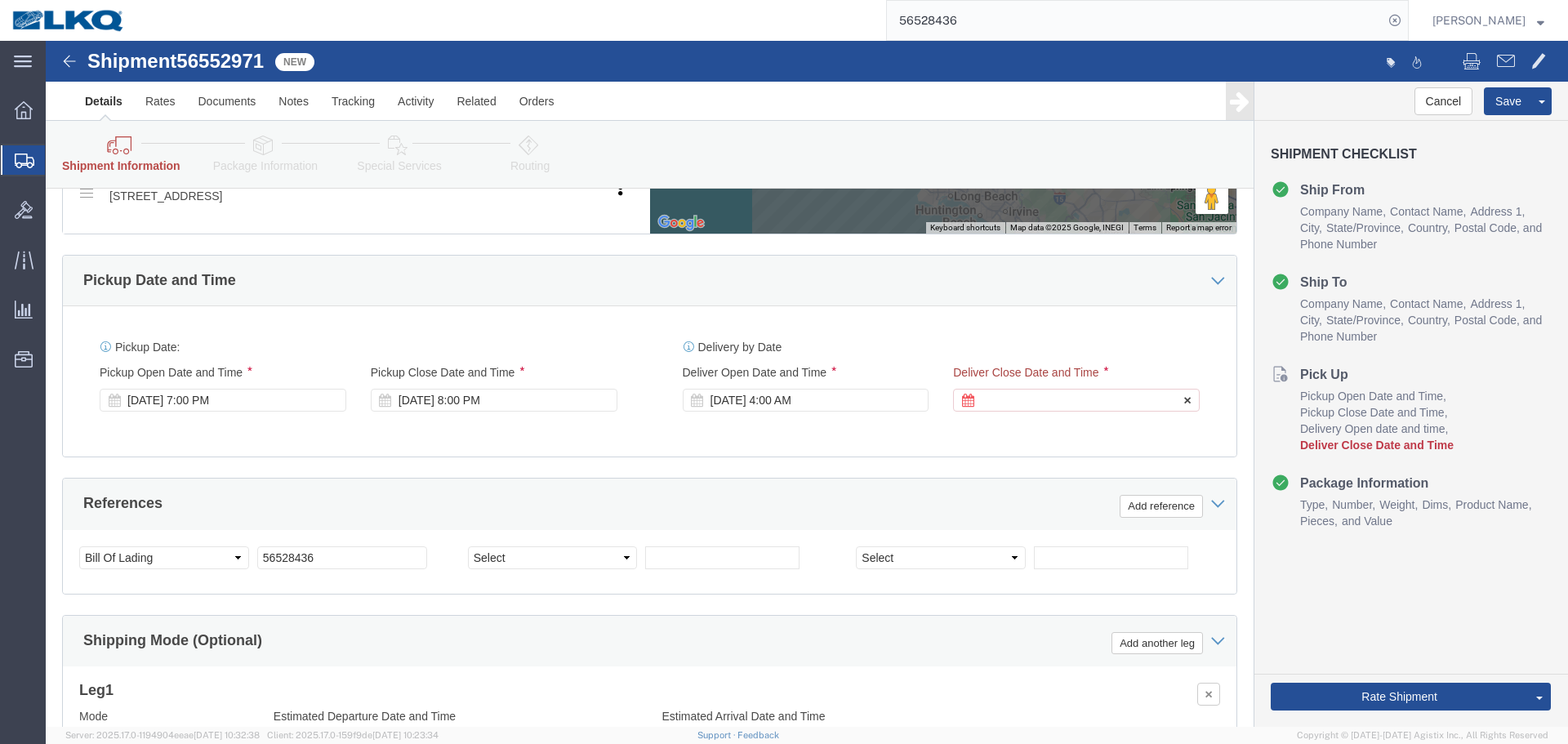
click div "Deliver Close Date Deliver Close Time Deliver Close Date and Time"
click div
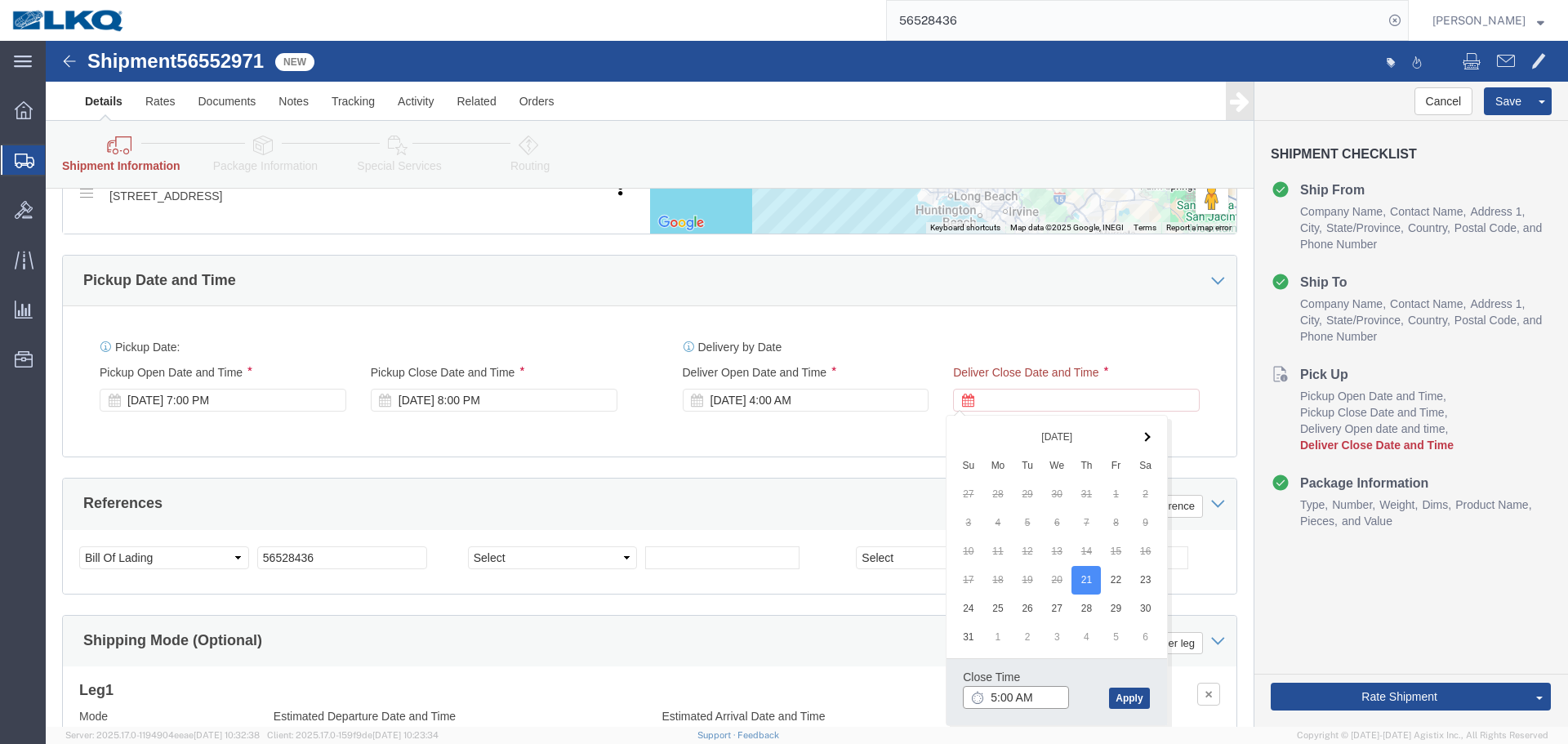
click input "5:00 AM"
click button "Apply"
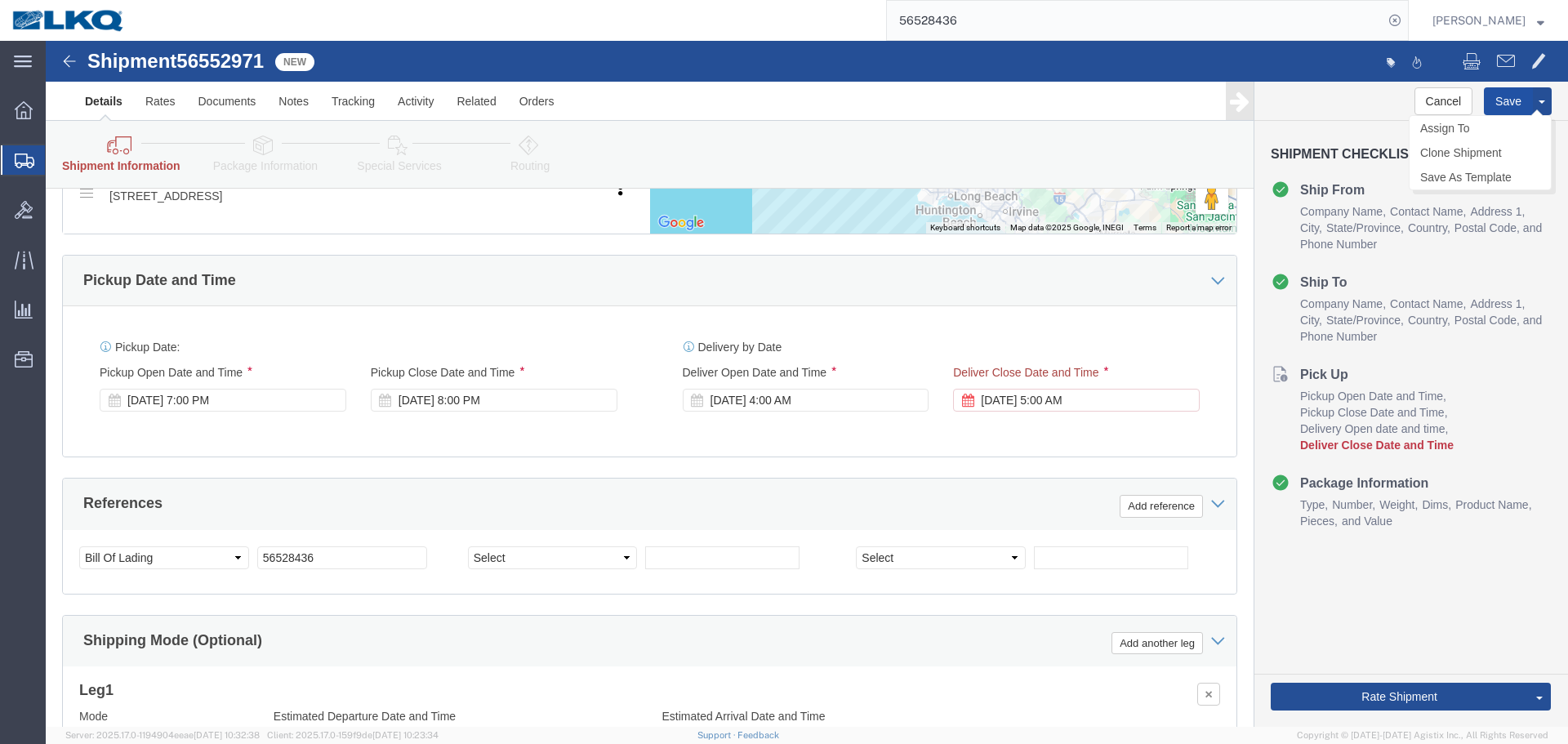
click button "Save"
click span "56552971"
copy span "56552971"
click input "56528436"
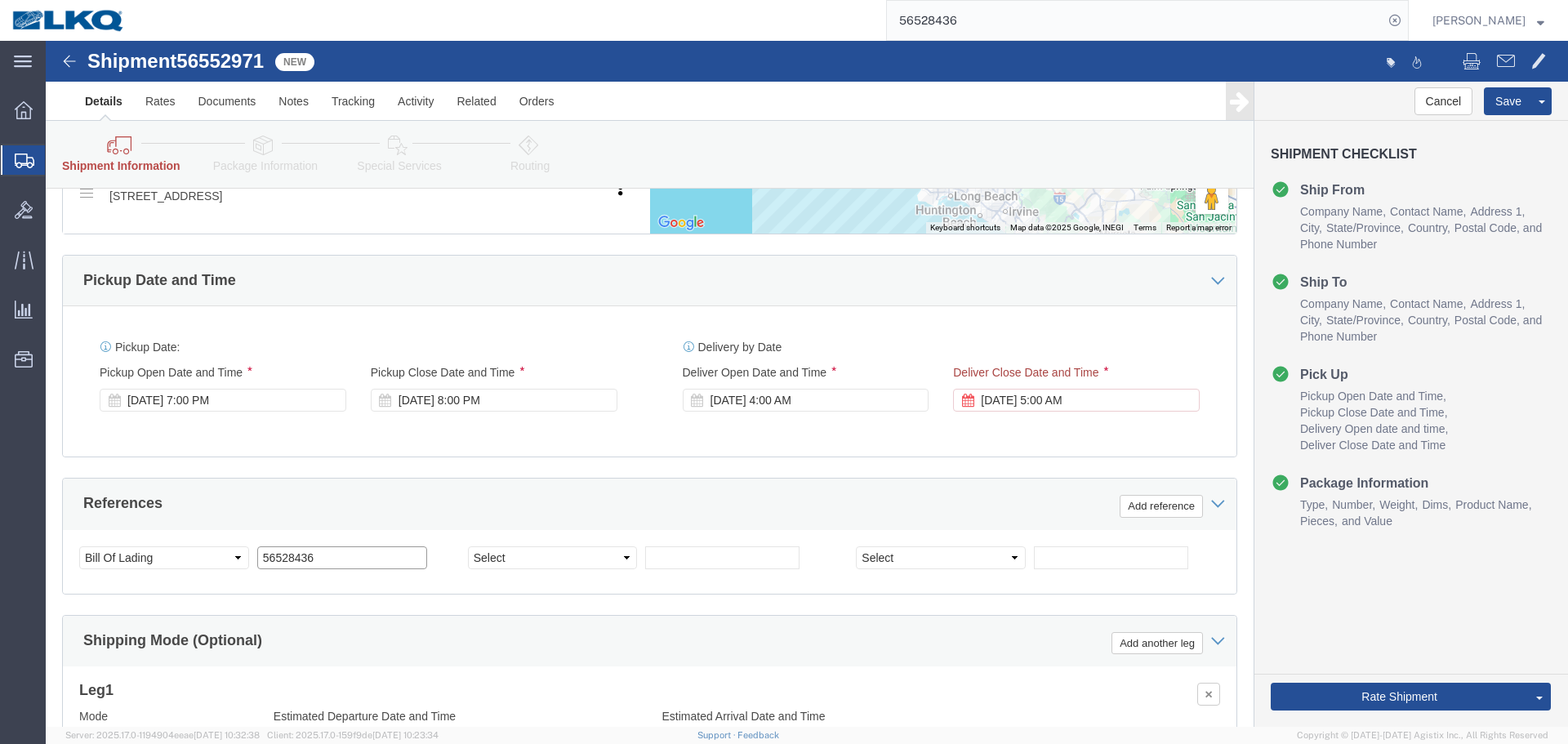
paste input "52971"
type input "56552971"
click button "Save"
type button "Save"
click button "Rate Shipment"
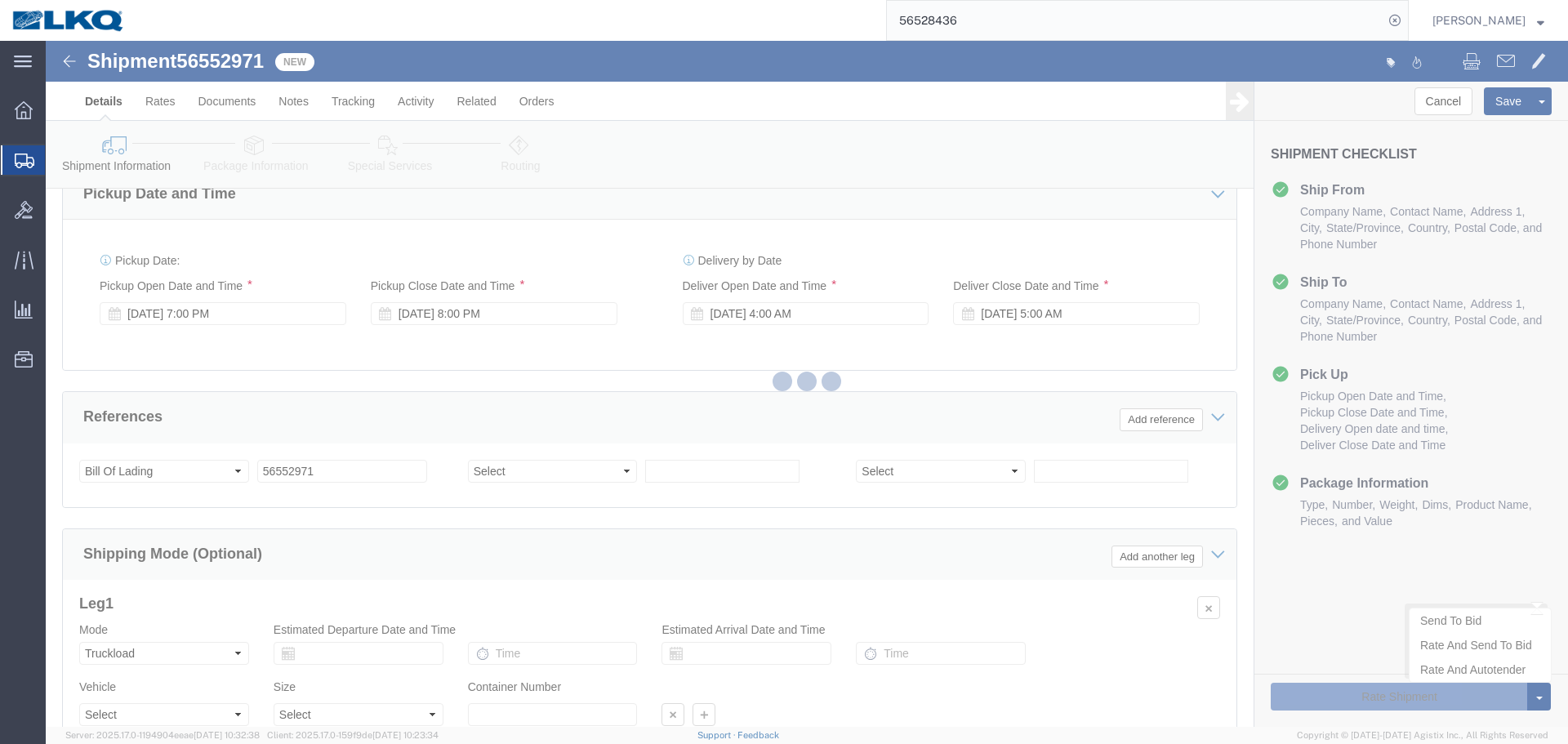
scroll to position [975, 0]
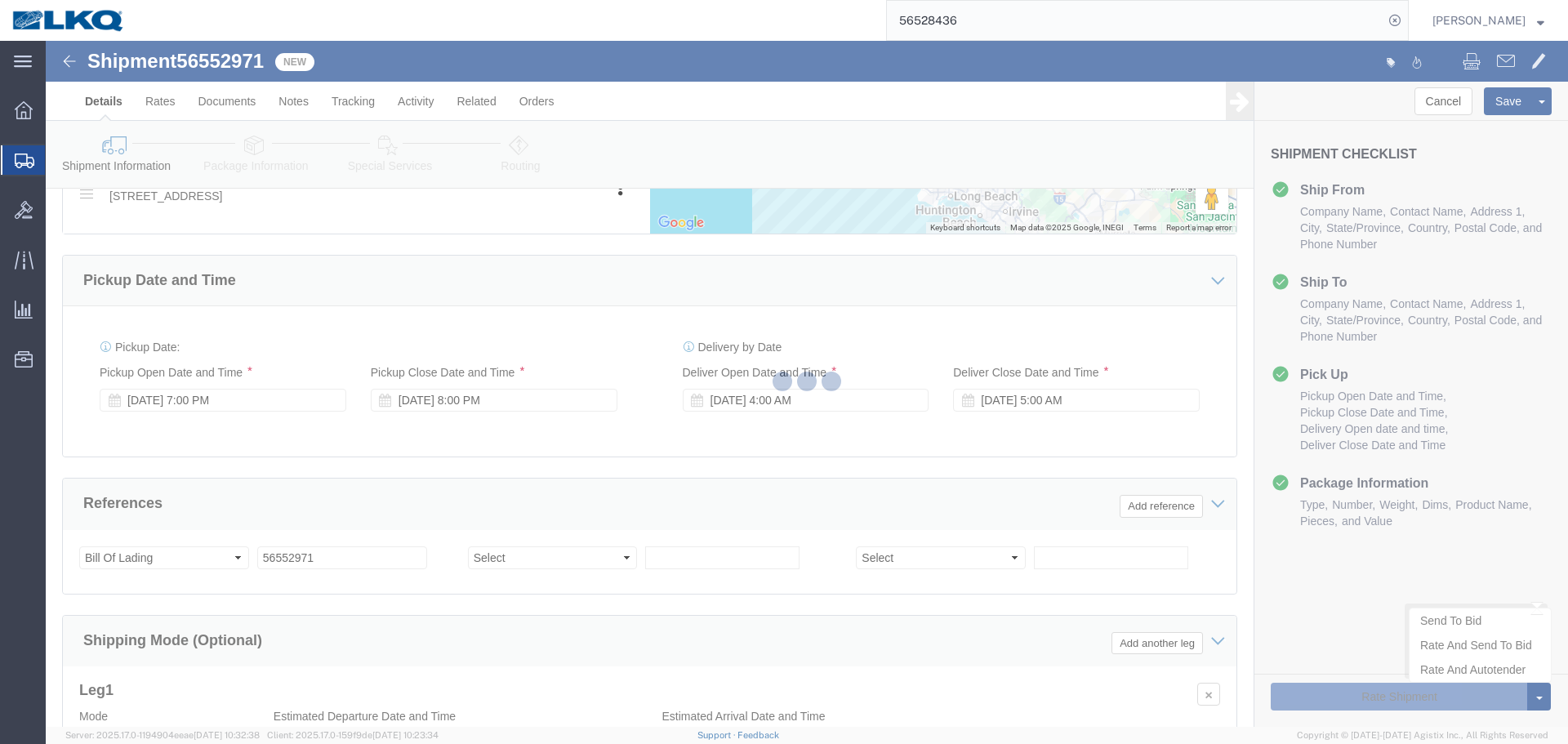
select select "28715"
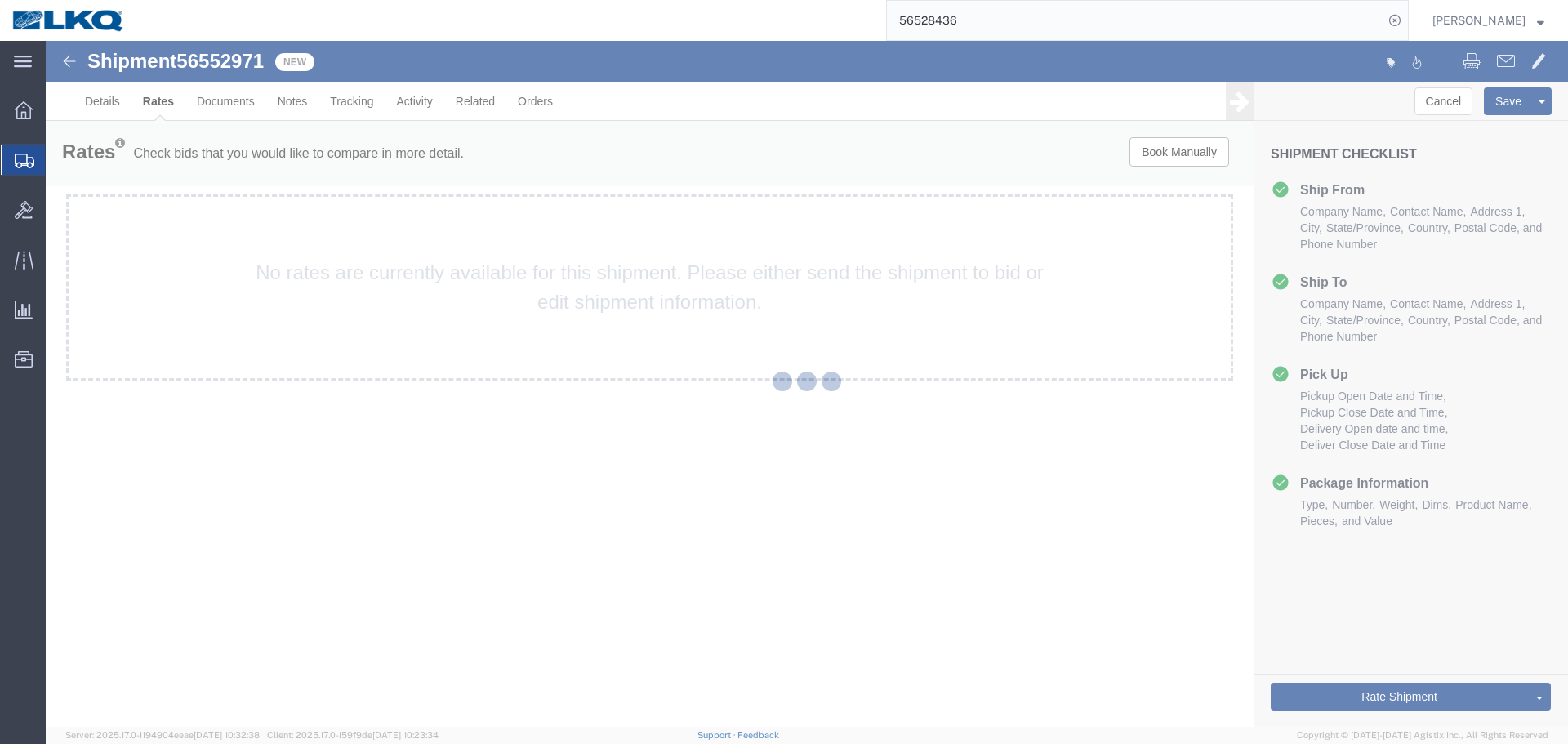
scroll to position [0, 0]
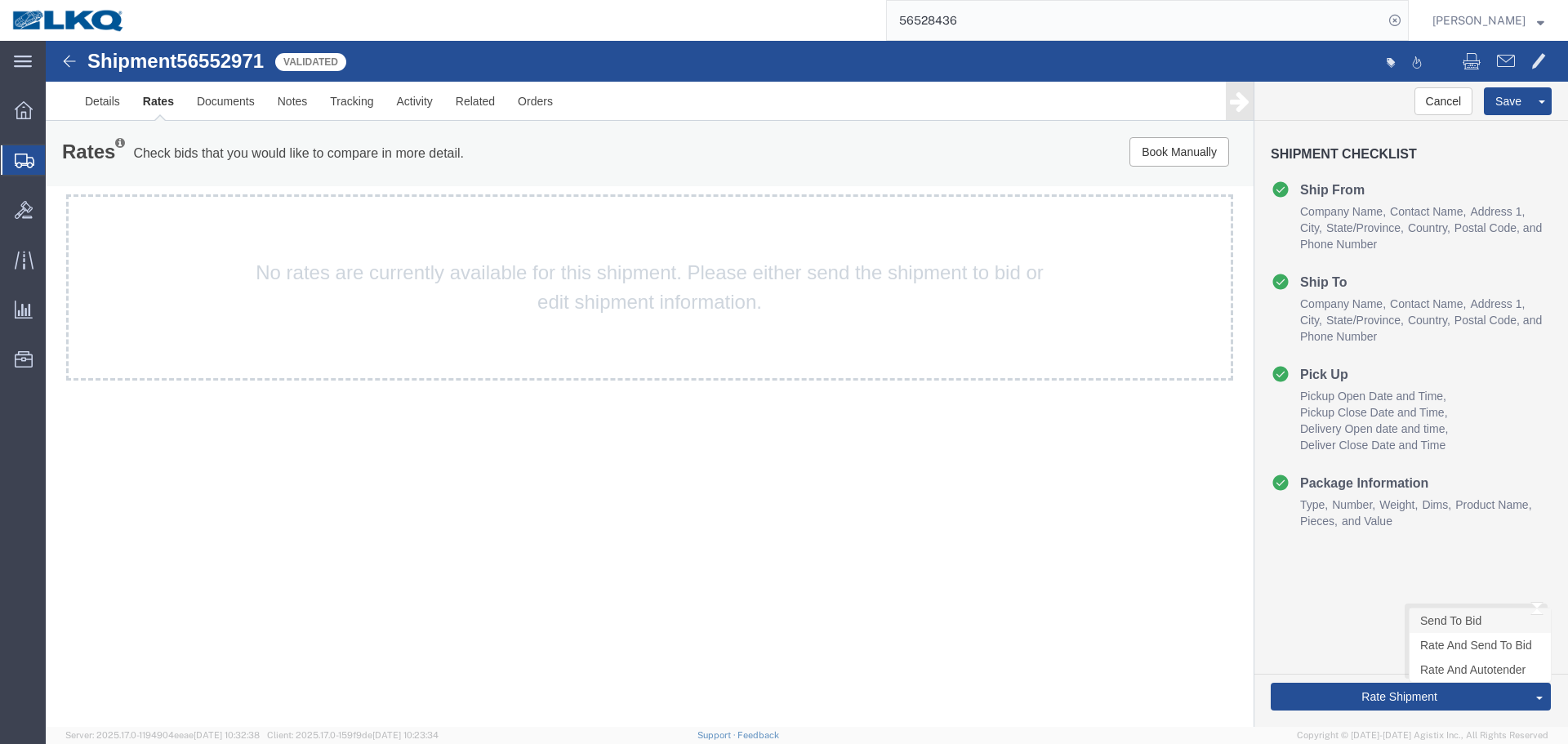
click at [1447, 620] on link "Send To Bid" at bounding box center [1480, 620] width 141 height 24
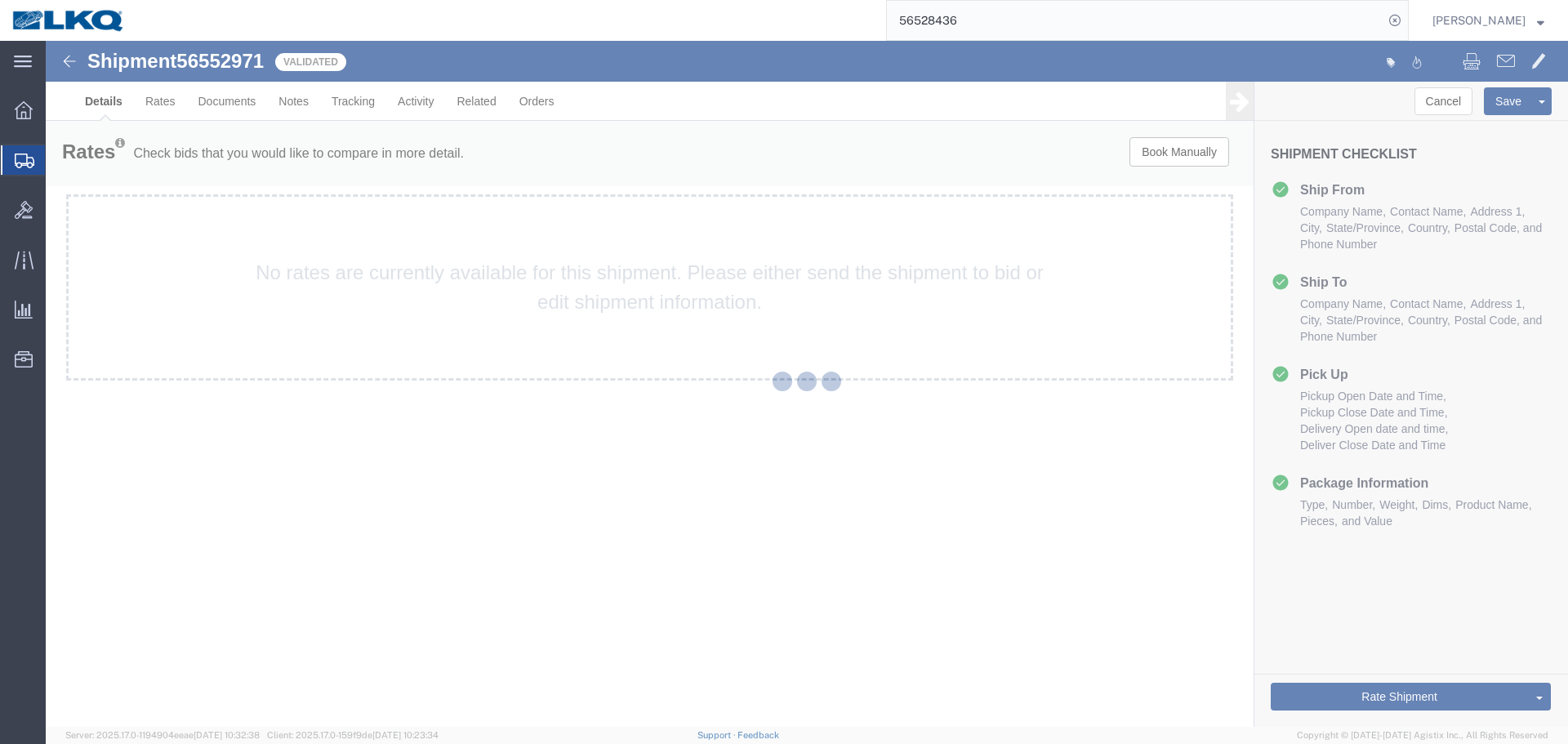
select select "28715"
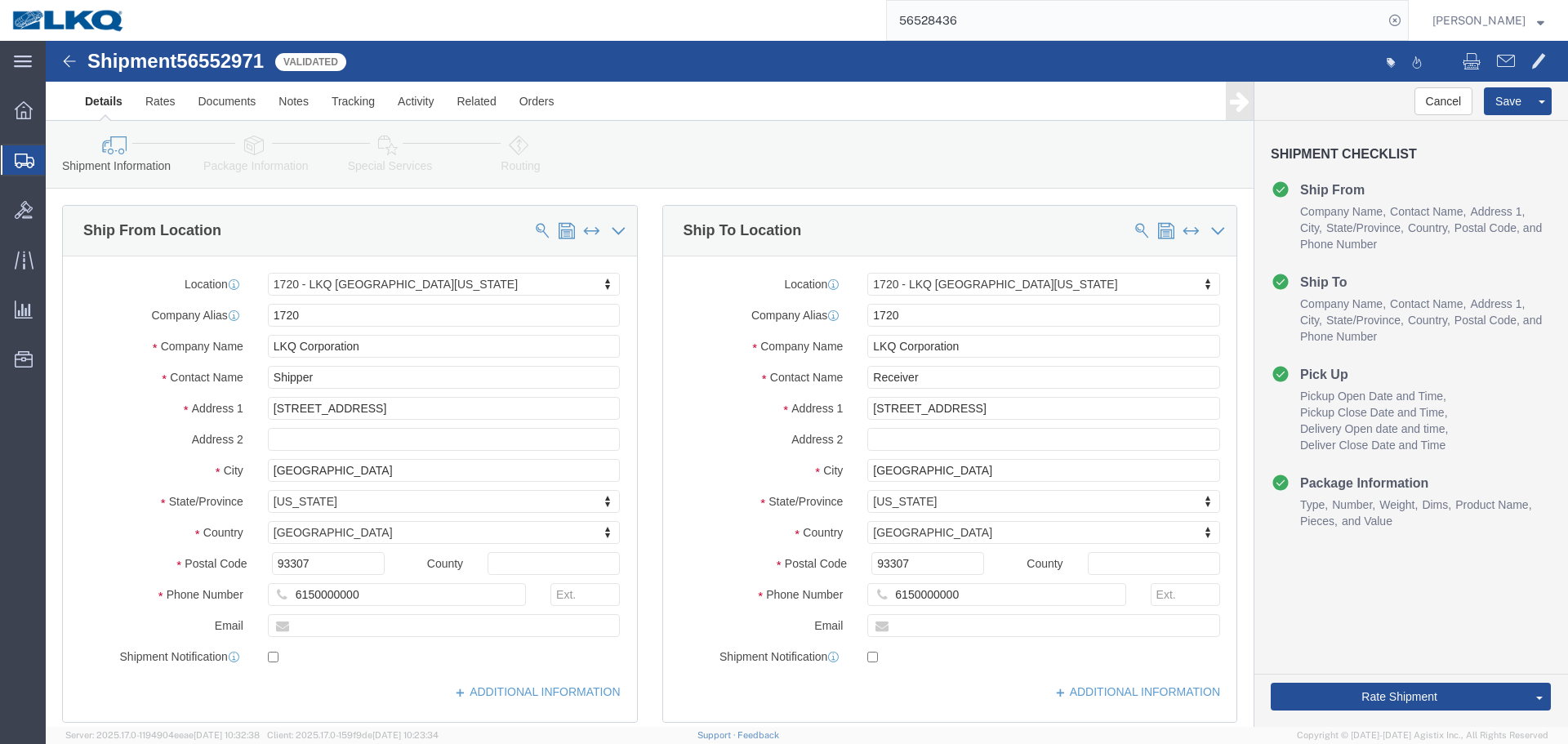
select select "28715"
select select "TL"
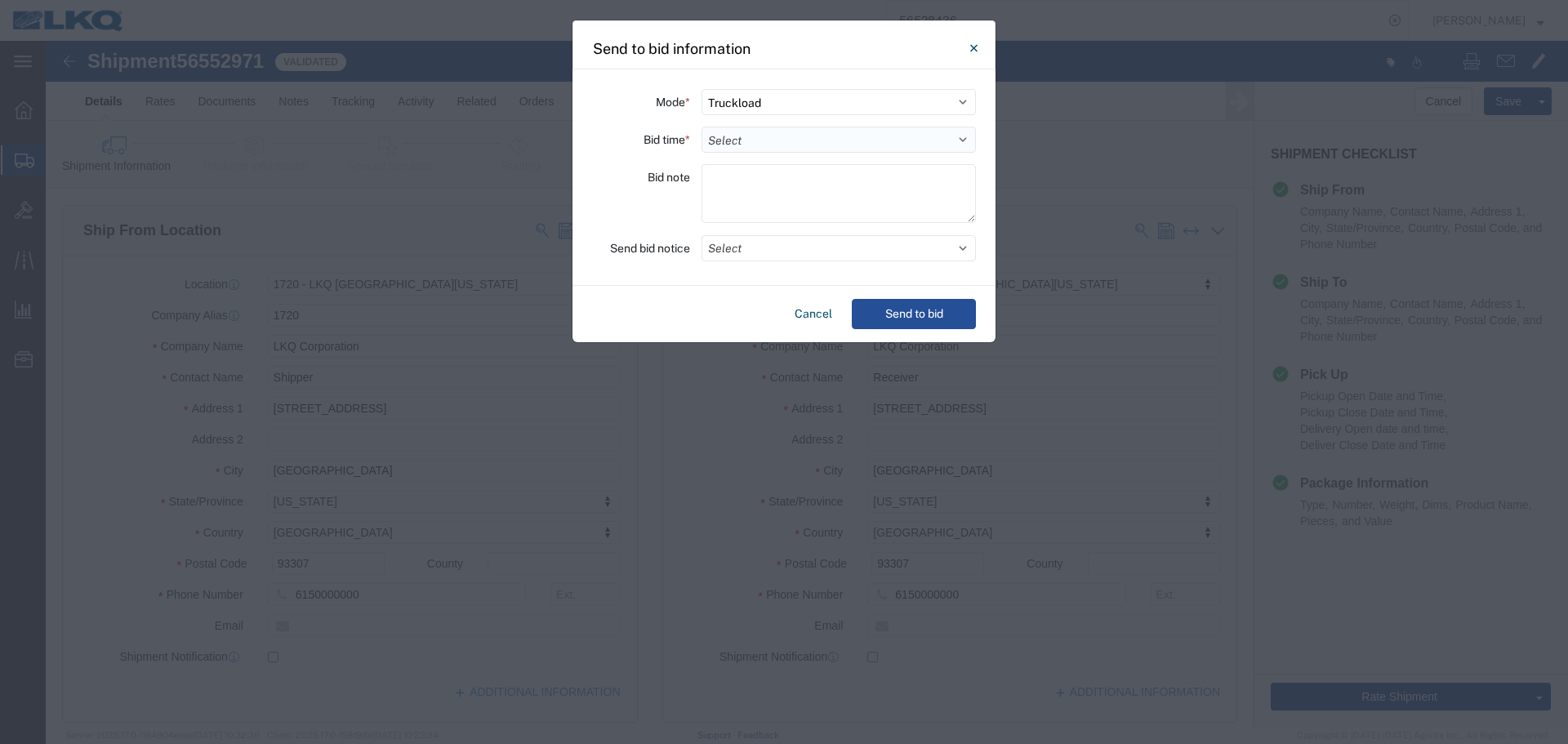
click at [736, 139] on select "Select 30 Min (Rush) 1 Hour (Rush) 2 Hours (Rush) 4 Hours (Rush) 8 Hours (Rush)…" at bounding box center [838, 139] width 275 height 26
select select "12"
click at [701, 127] on select "Select 30 Min (Rush) 1 Hour (Rush) 2 Hours (Rush) 4 Hours (Rush) 8 Hours (Rush)…" at bounding box center [838, 139] width 275 height 26
click at [756, 254] on button "Select" at bounding box center [838, 248] width 275 height 26
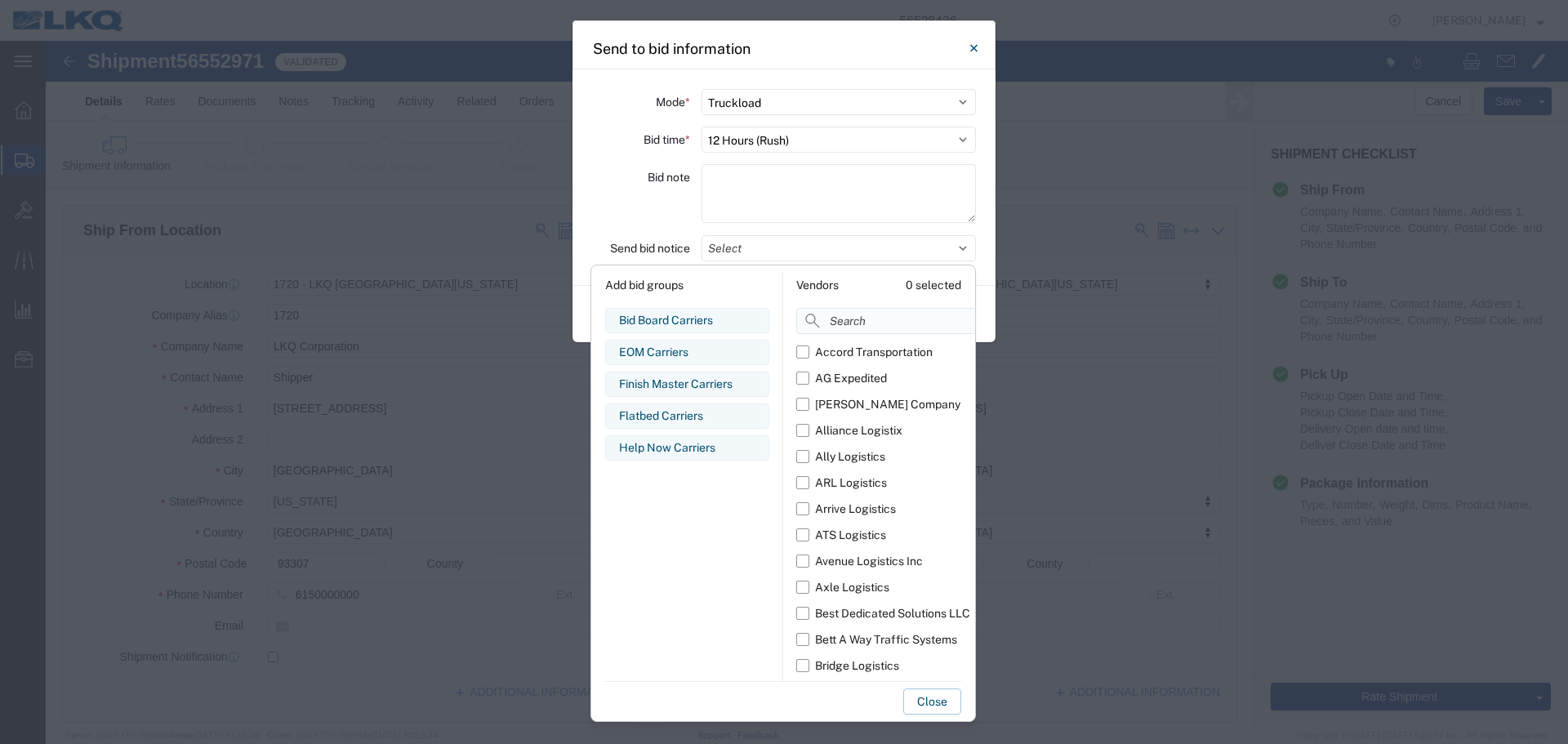
click at [830, 323] on input at bounding box center [922, 321] width 251 height 26
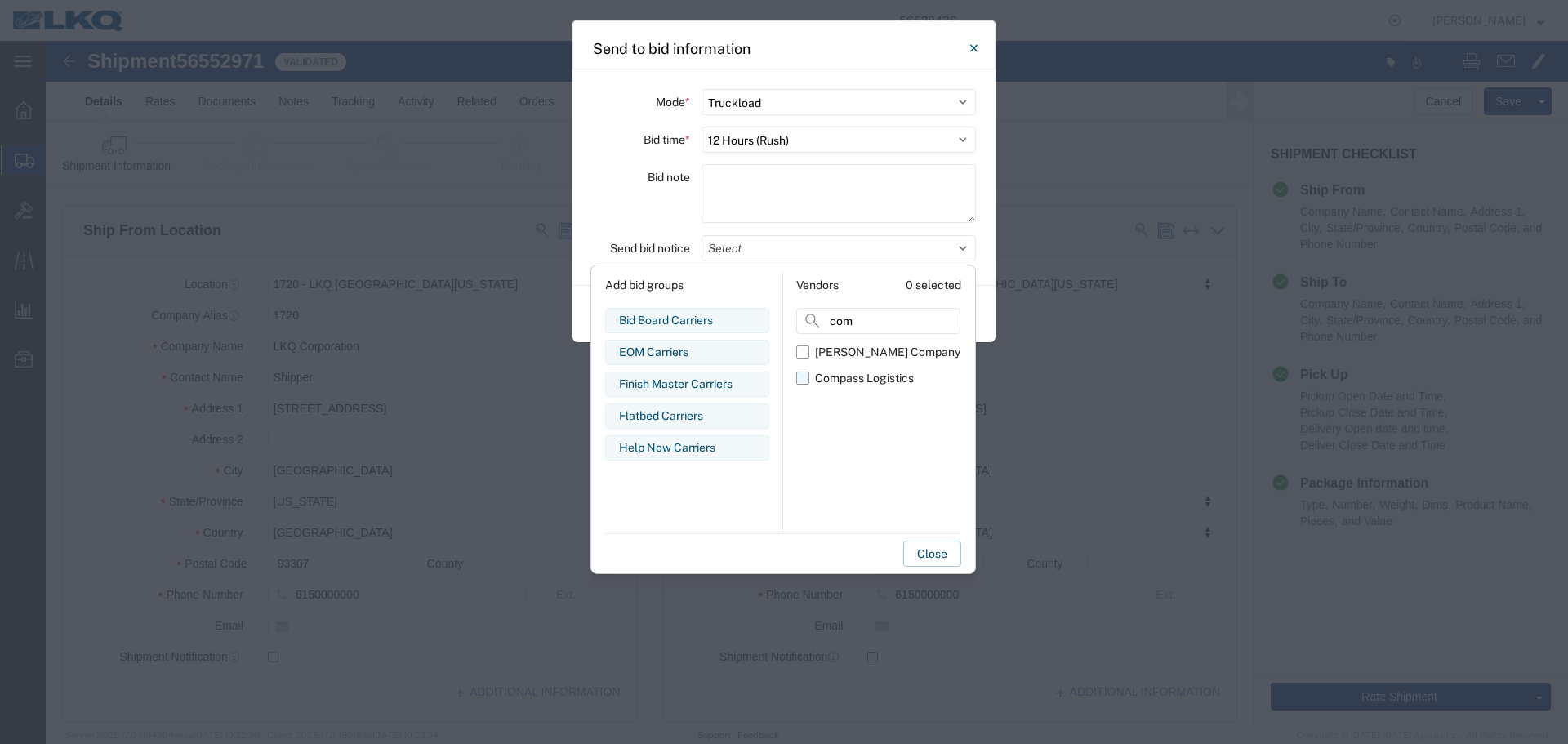
type input "com"
click at [825, 385] on div "Compass Logistics" at bounding box center [864, 378] width 99 height 18
click at [0, 0] on input "Compass Logistics" at bounding box center [0, 0] width 0 height 0
click at [646, 214] on div "Bid note" at bounding box center [640, 196] width 98 height 63
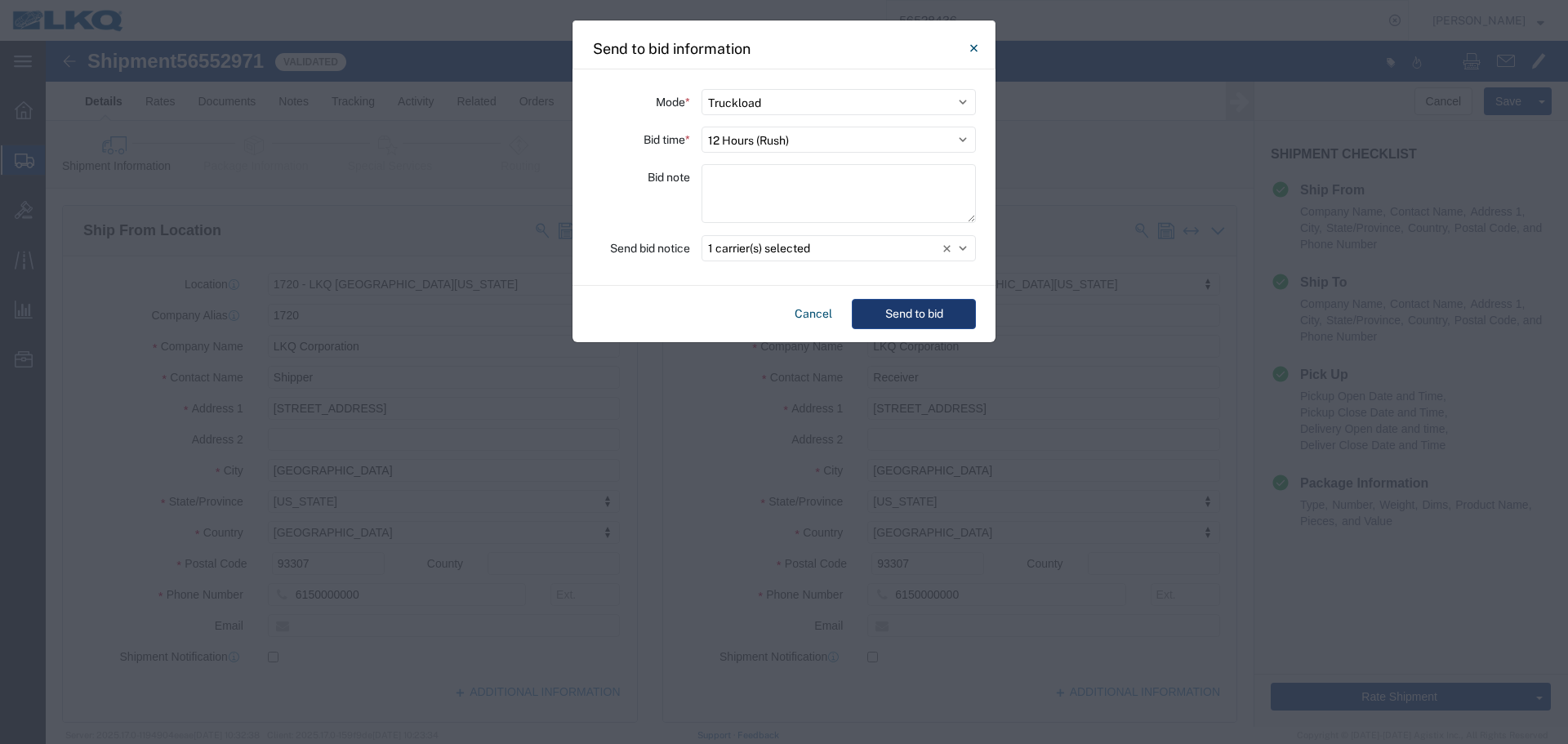
click at [903, 315] on button "Send to bid" at bounding box center [913, 314] width 124 height 30
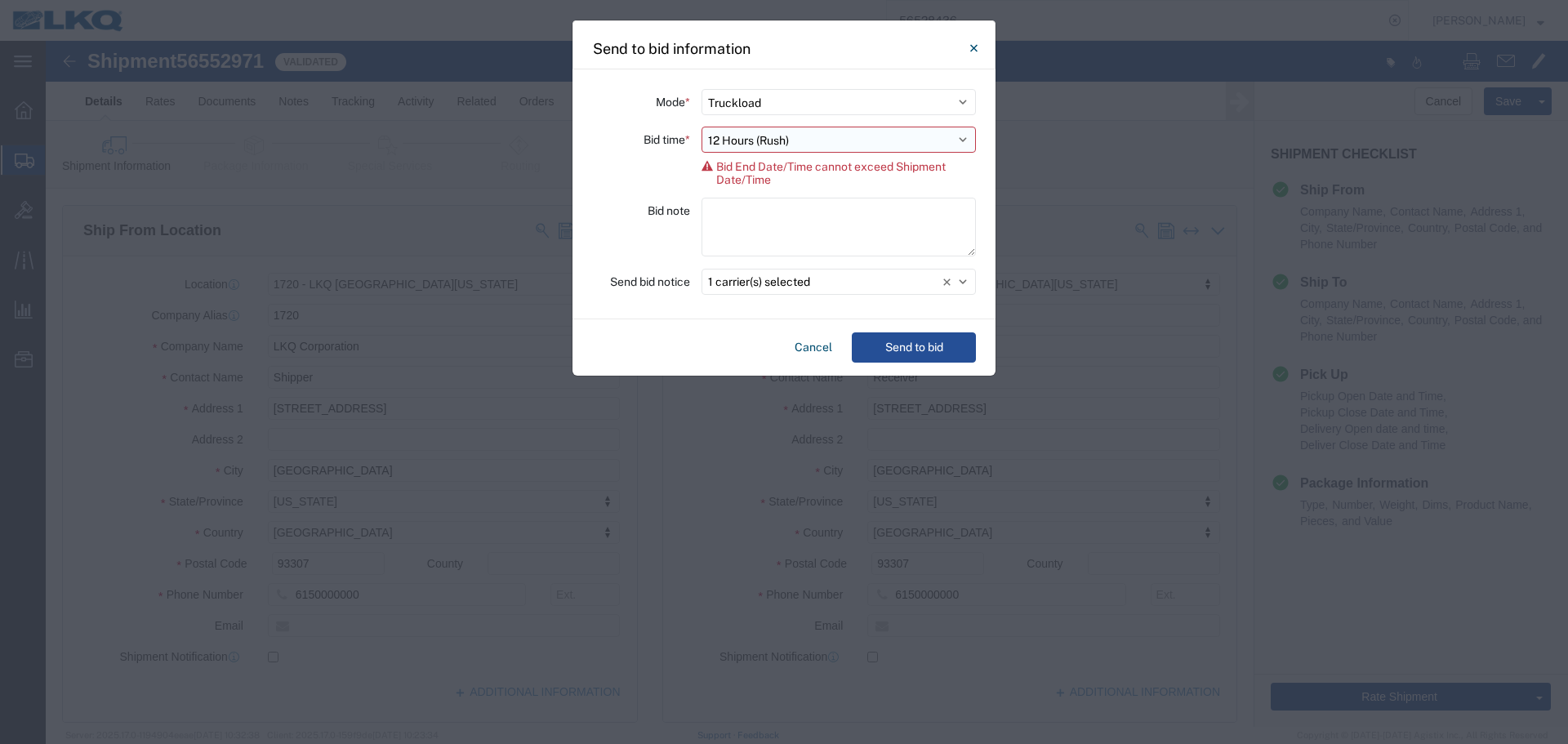
click at [785, 141] on select "Select 30 Min (Rush) 1 Hour (Rush) 2 Hours (Rush) 4 Hours (Rush) 8 Hours (Rush)…" at bounding box center [838, 139] width 275 height 26
select select "4"
click at [701, 127] on select "Select 30 Min (Rush) 1 Hour (Rush) 2 Hours (Rush) 4 Hours (Rush) 8 Hours (Rush)…" at bounding box center [838, 139] width 275 height 26
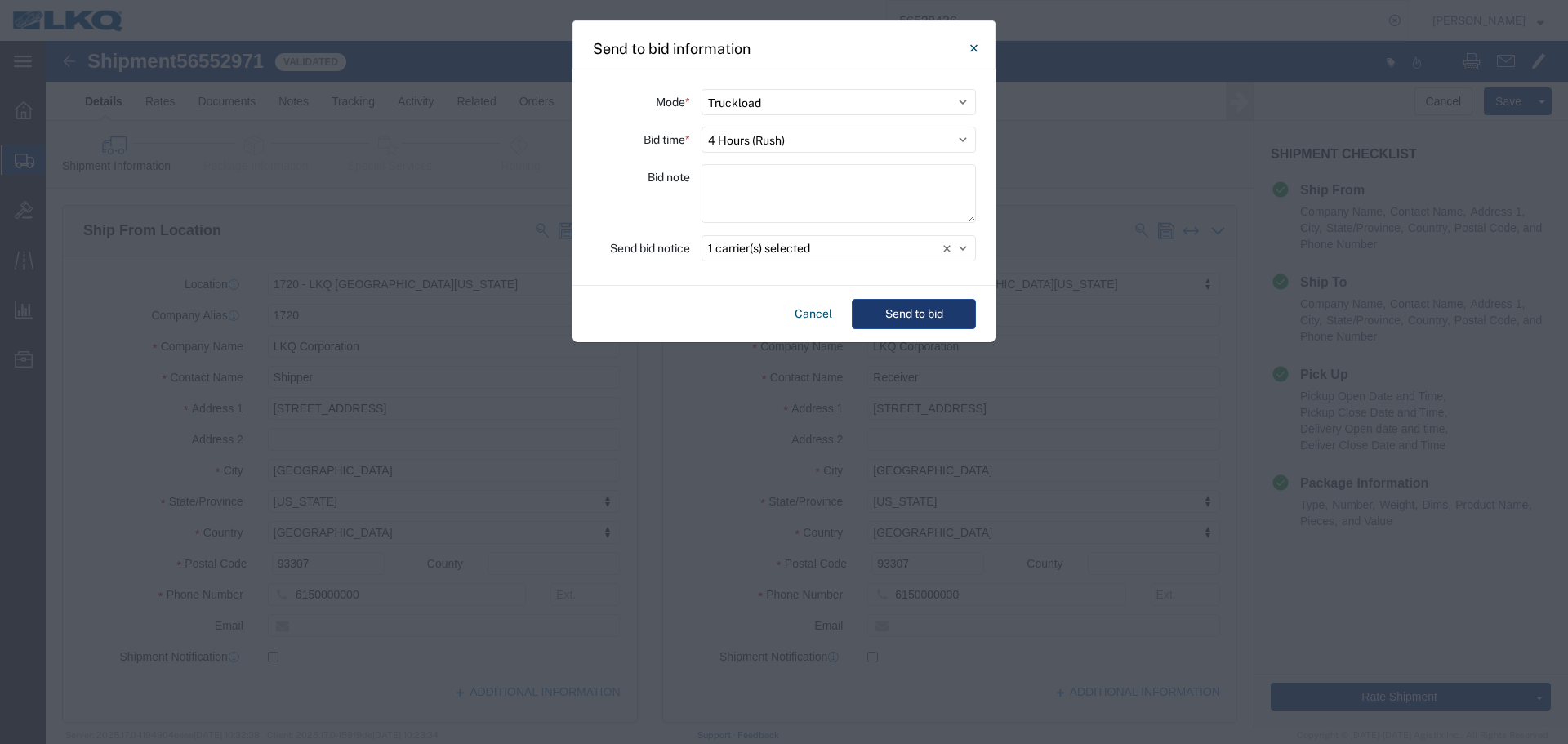
click at [897, 310] on button "Send to bid" at bounding box center [913, 314] width 124 height 30
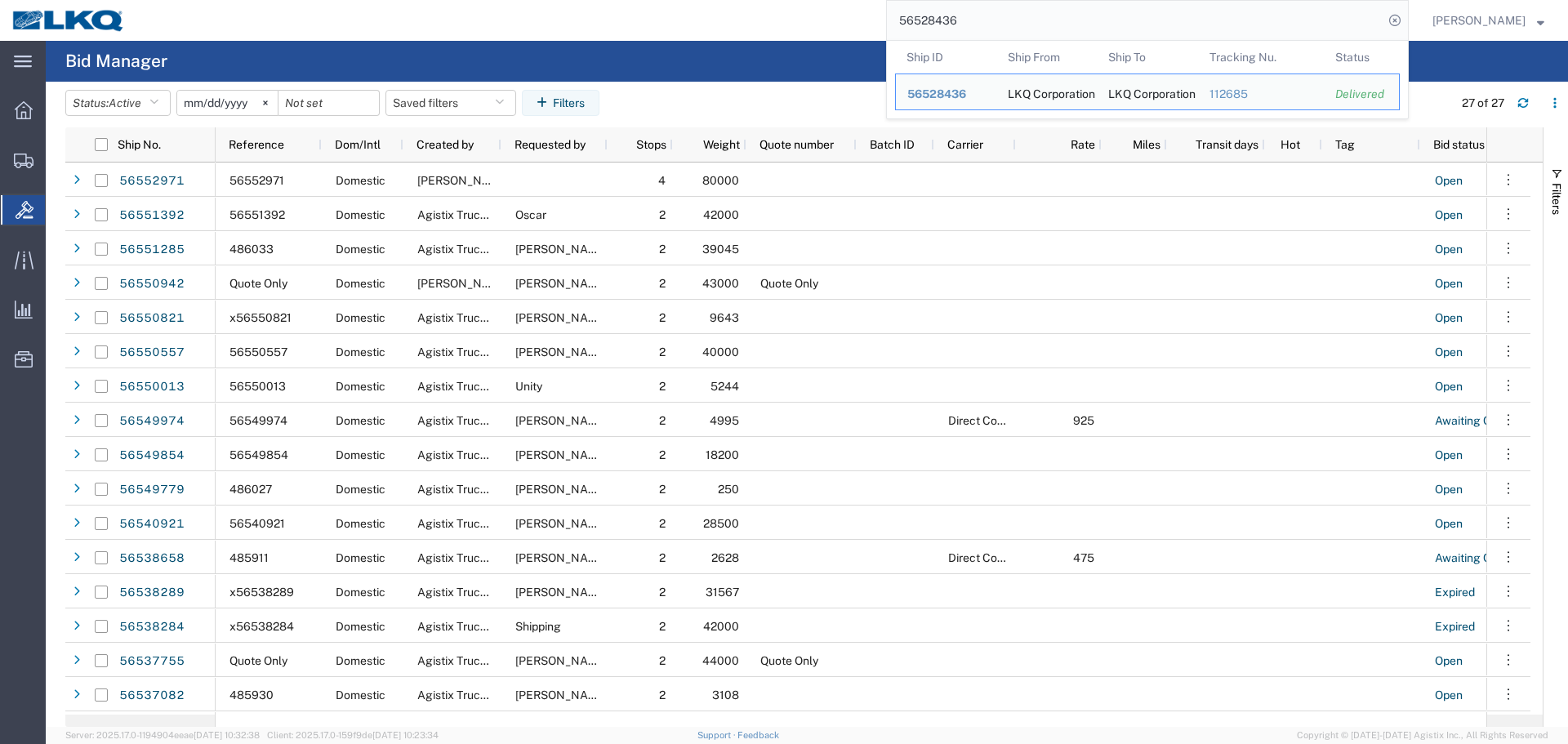
click at [1061, 28] on input "56528436" at bounding box center [1136, 20] width 497 height 39
paste input "6903"
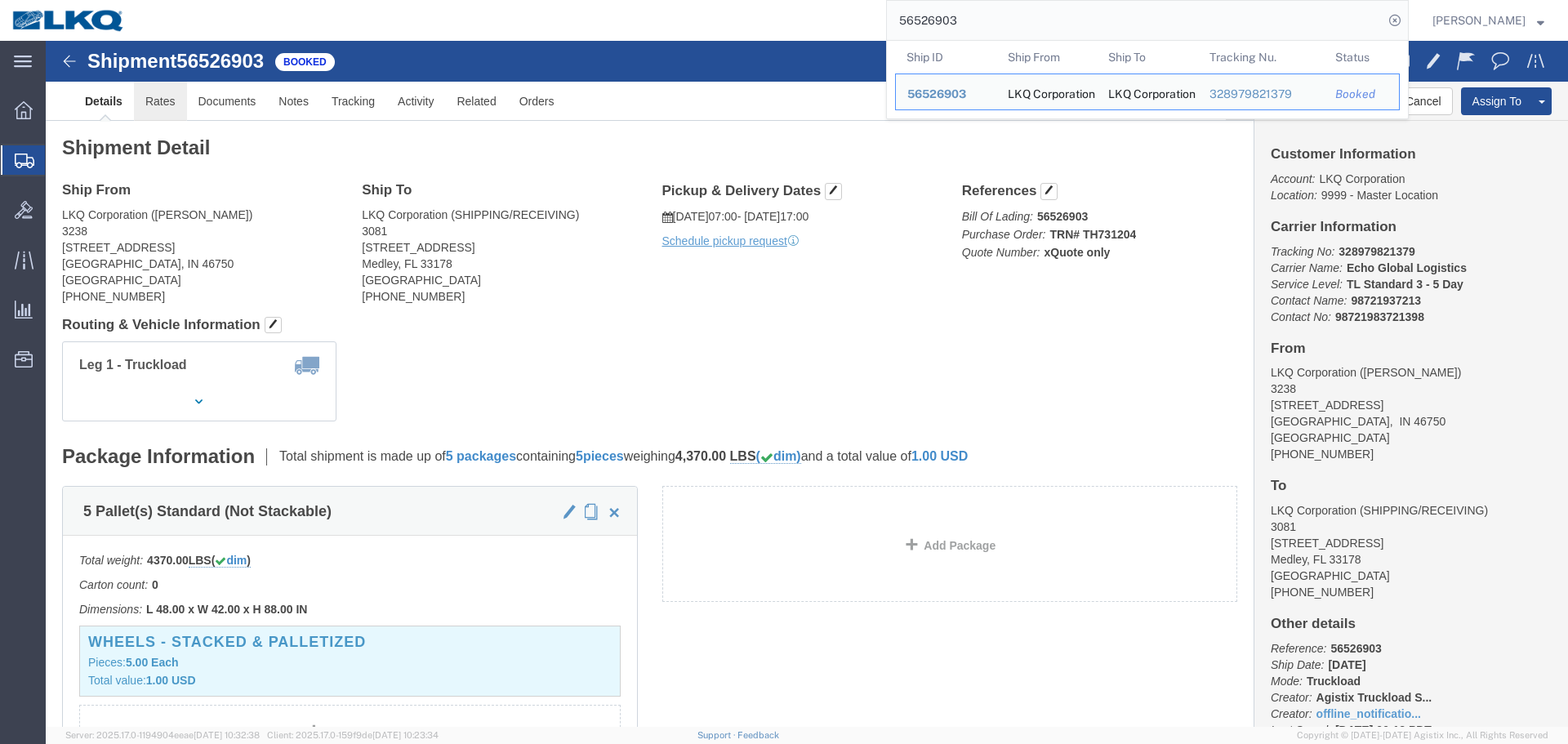
click link "Rates"
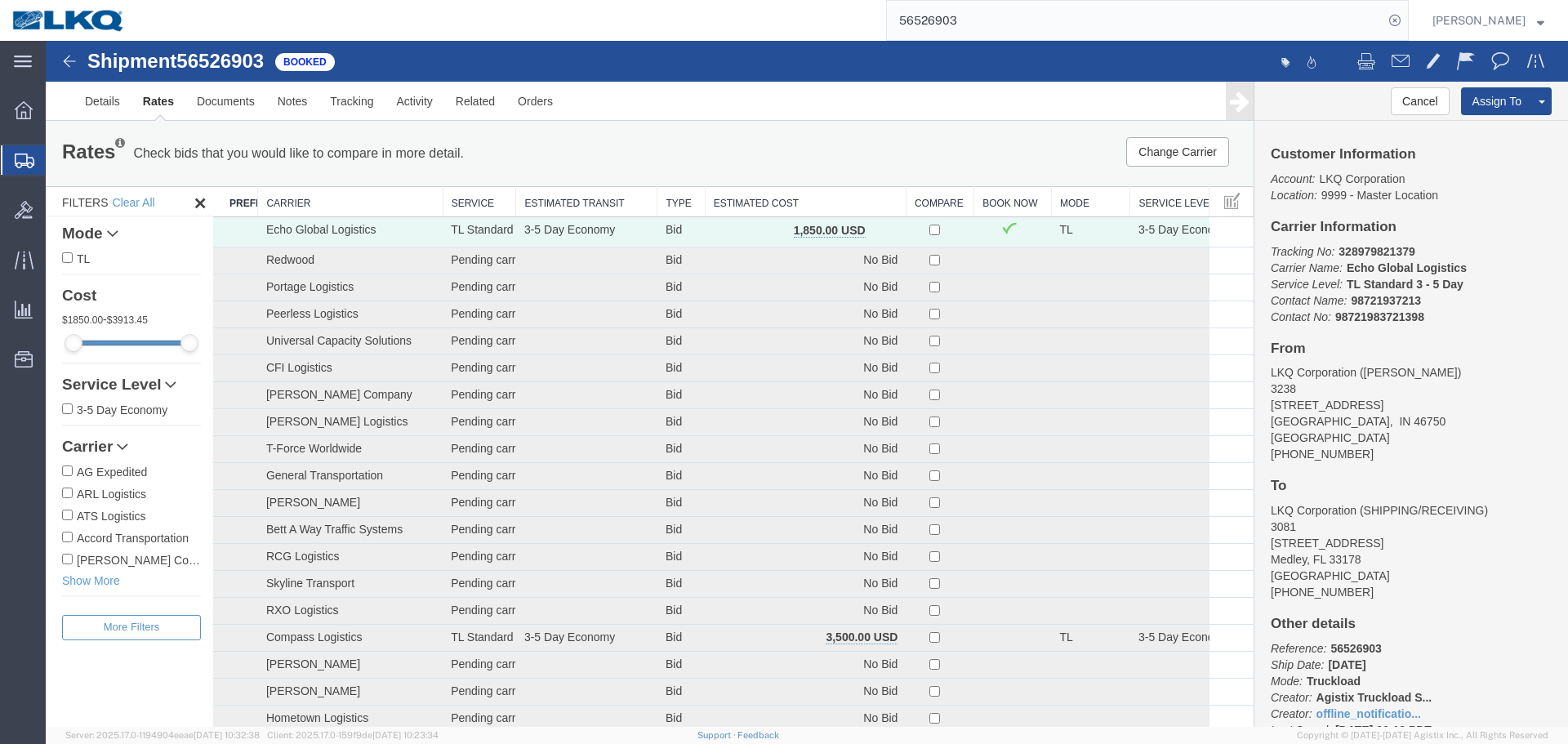
click at [785, 199] on th "Estimated Cost" at bounding box center [805, 202] width 201 height 30
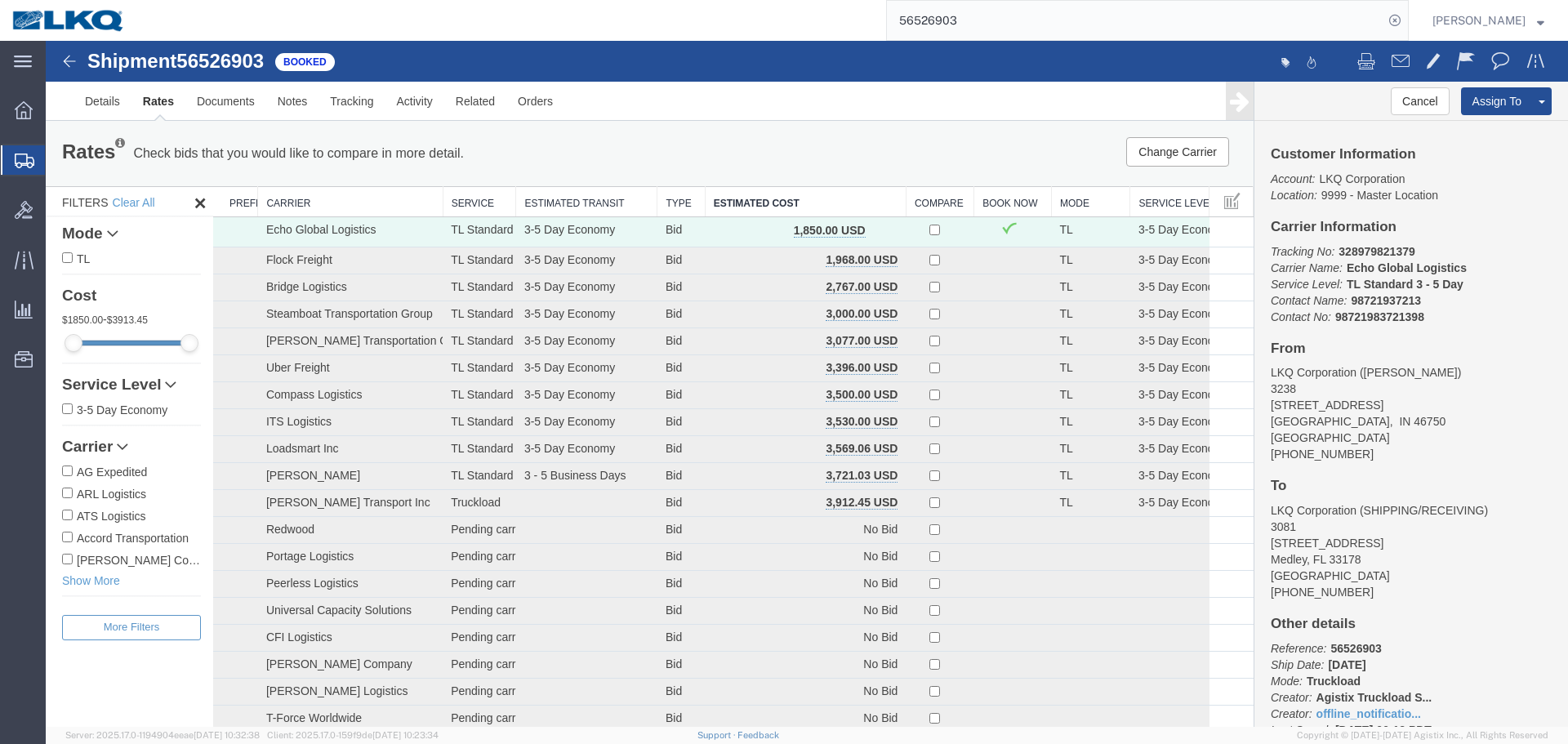
click at [880, 144] on div "Change Carrier Pause Continue" at bounding box center [999, 151] width 500 height 29
click at [117, 99] on link "Details" at bounding box center [102, 101] width 58 height 39
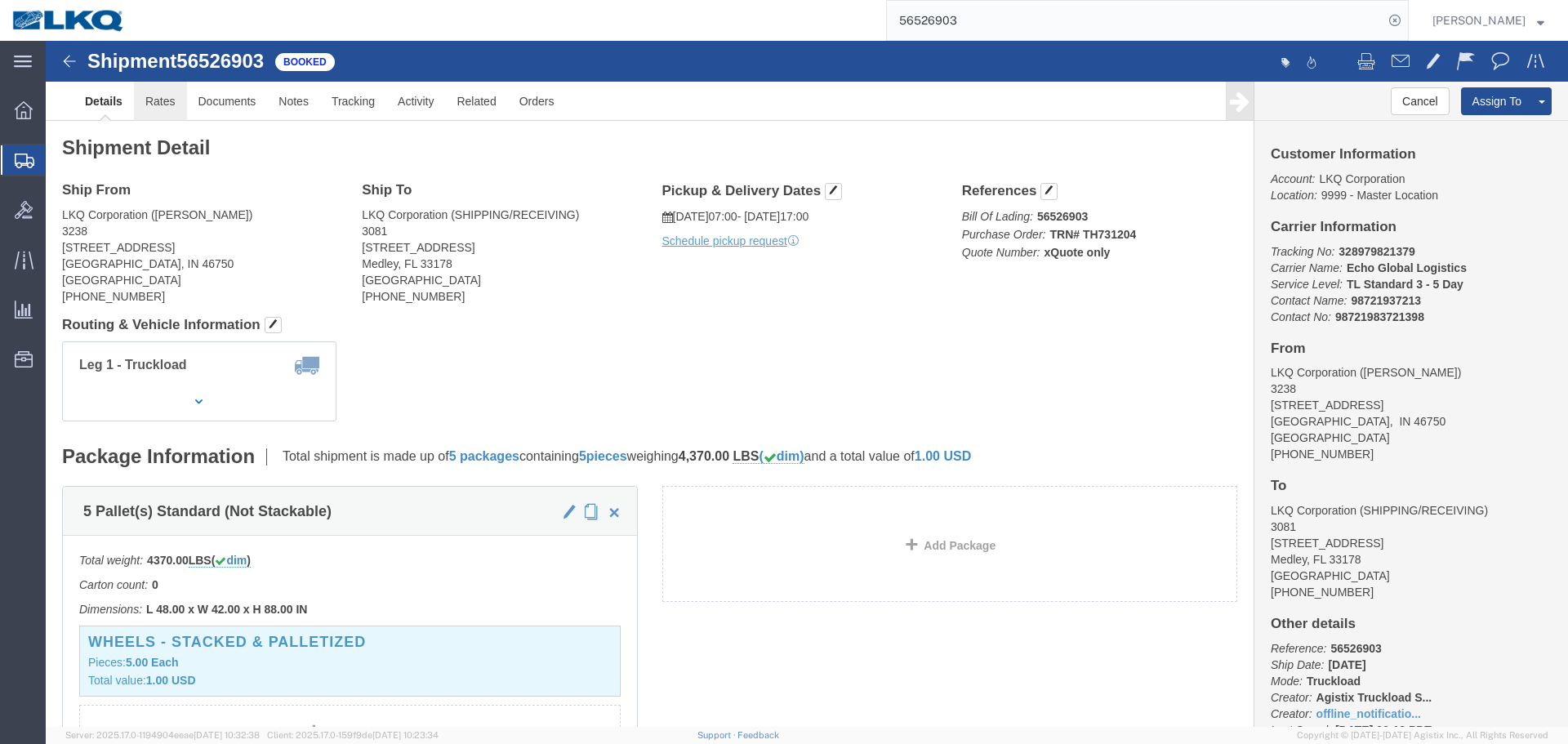
click link "Rates"
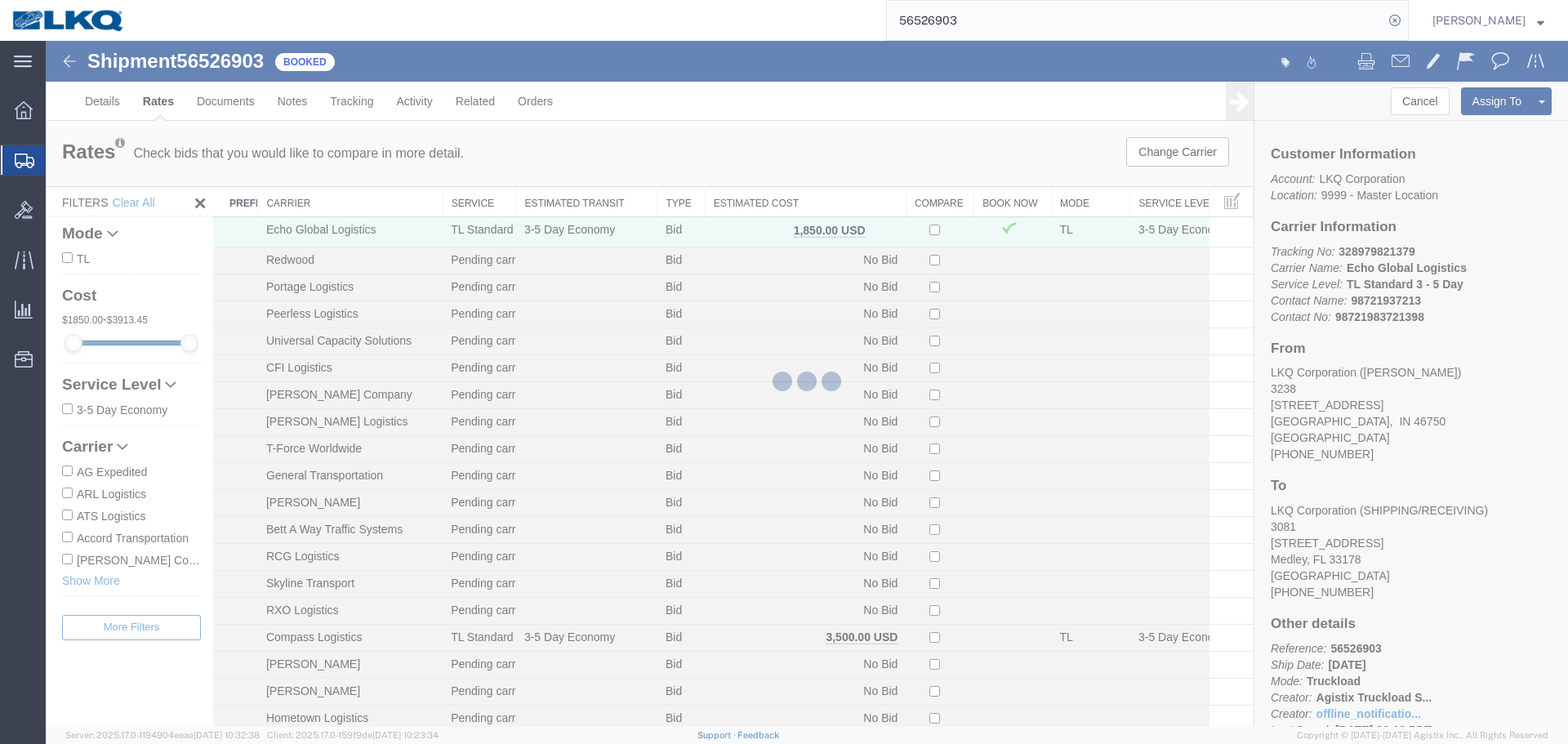
click at [827, 198] on th "Estimated Cost" at bounding box center [805, 202] width 201 height 30
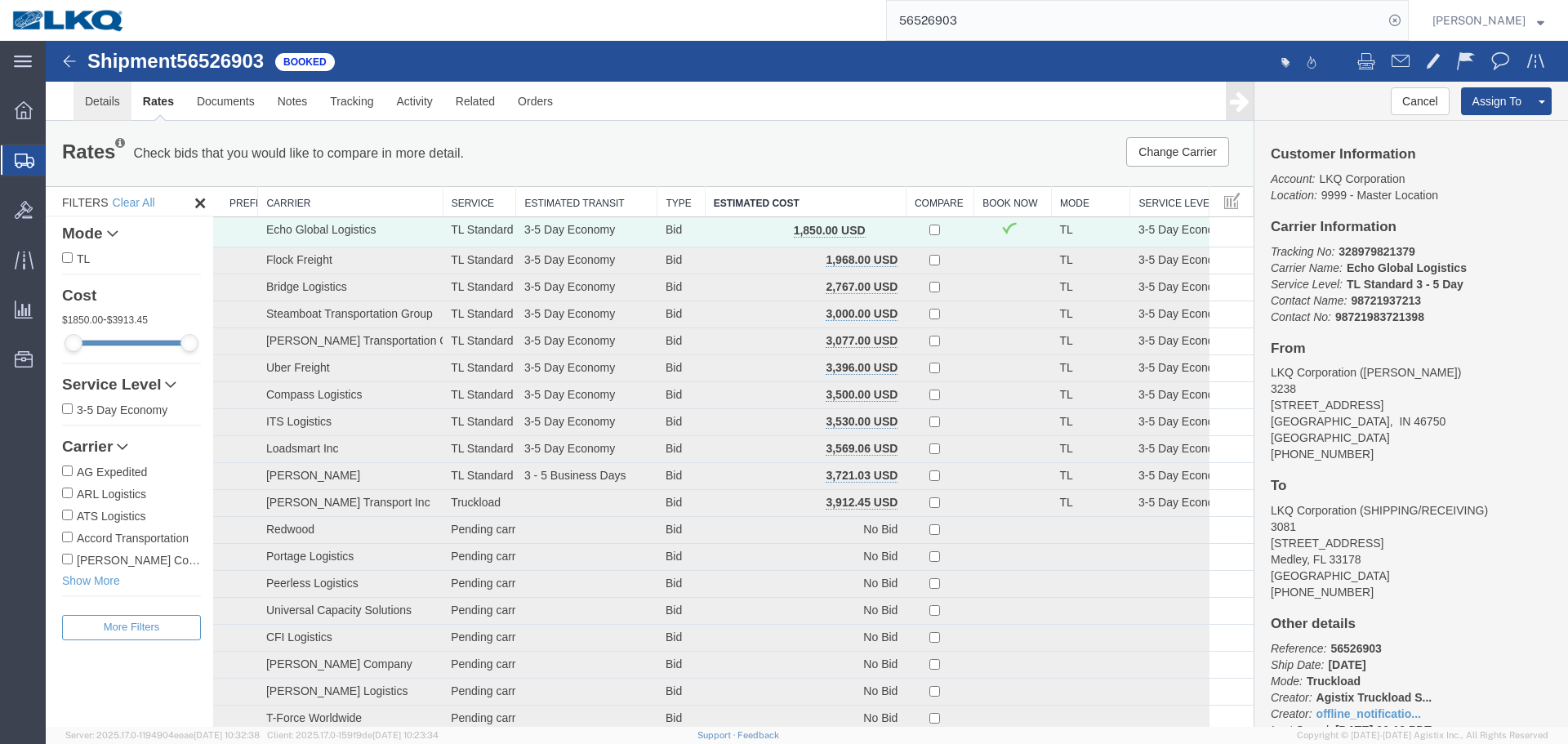
click at [88, 112] on link "Details" at bounding box center [102, 101] width 58 height 39
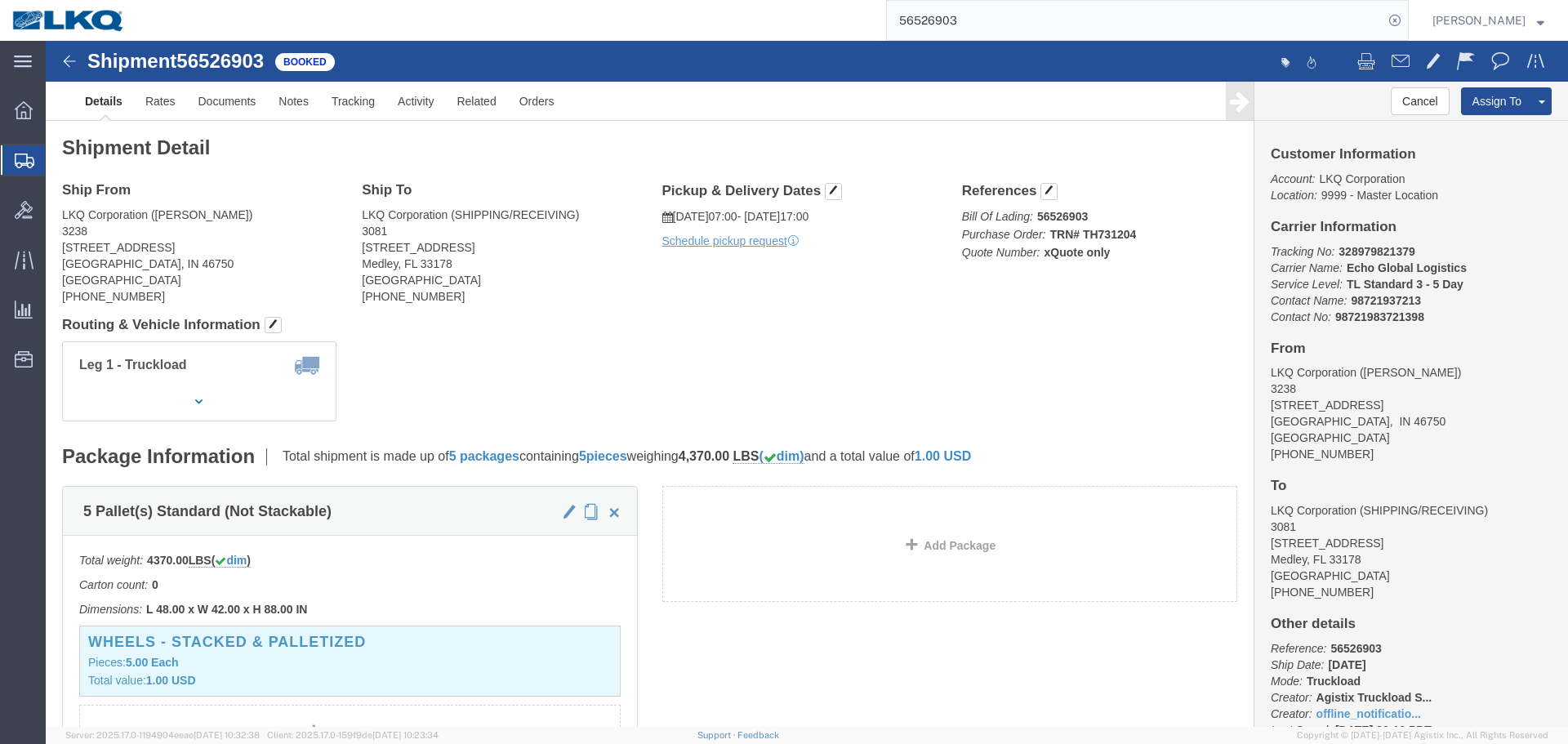
click address "LKQ Corporation (SHIPPING/RECEIVING) 3081 11701 NW 101 RD Suite 1 Medley, FL 33…"
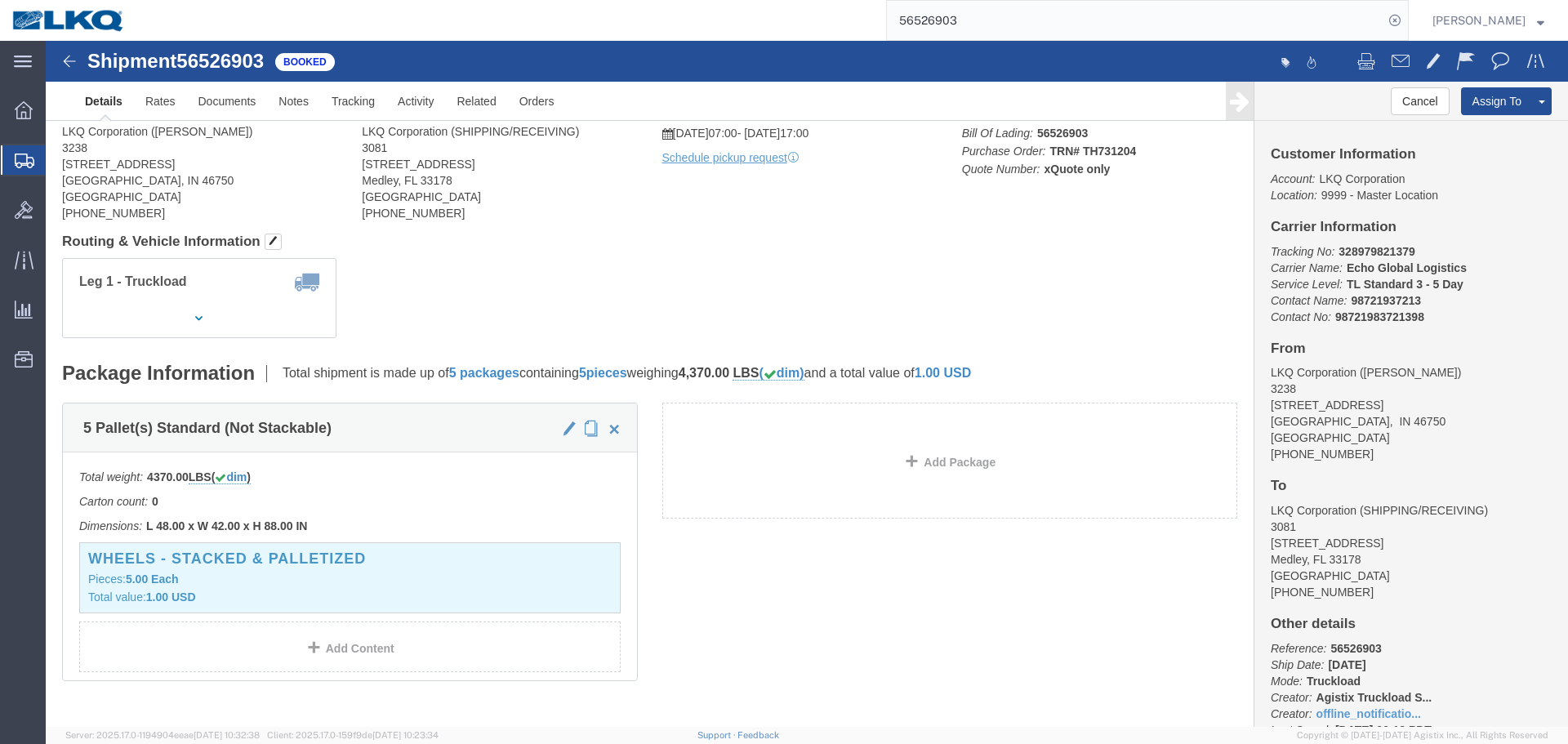
scroll to position [245, 0]
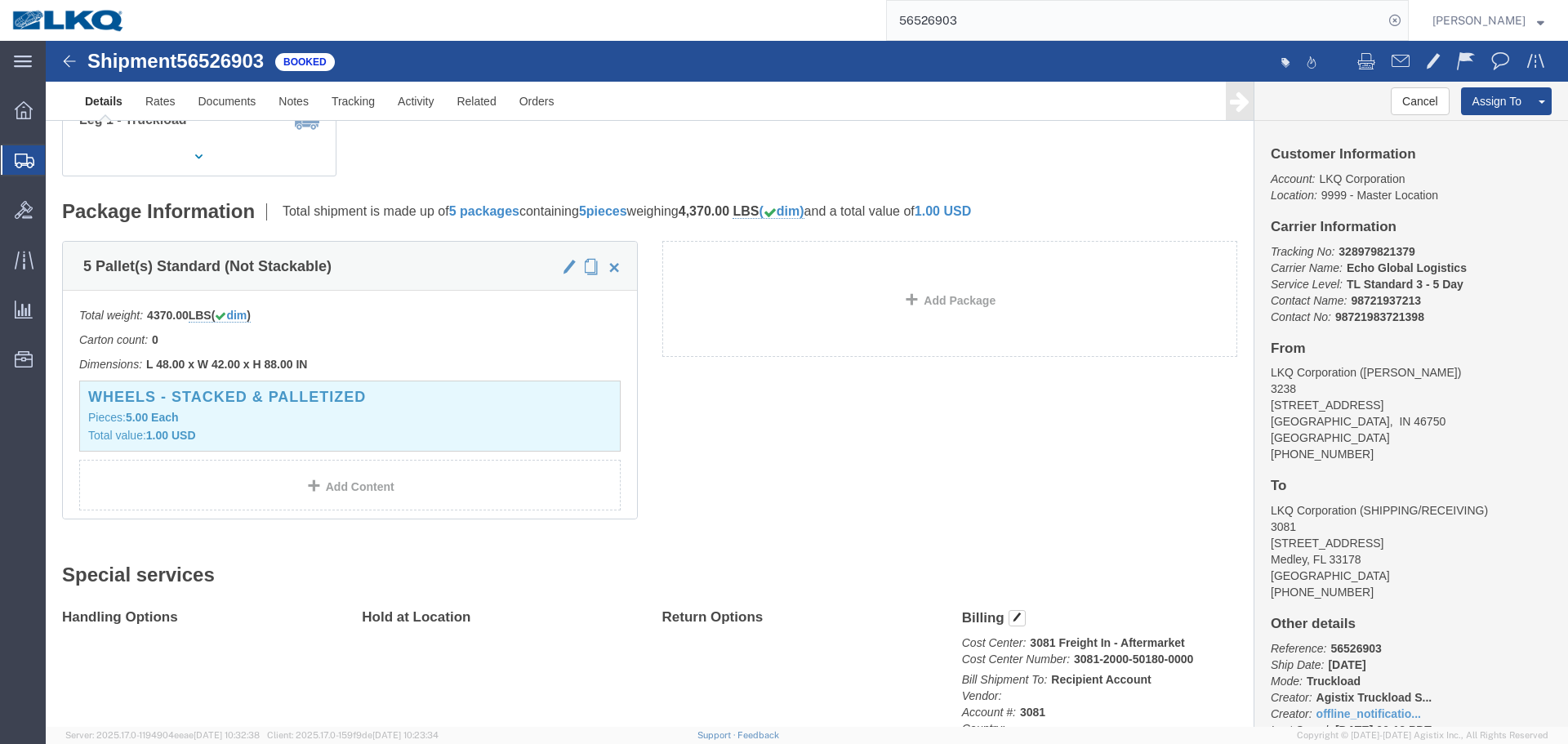
click span "5"
drag, startPoint x: 38, startPoint y: 229, endPoint x: 72, endPoint y: 235, distance: 34.5
click div "5 Pallet(s) Standard (Not Stackable)"
click span "Pallet(s) Standard (Not Stackable)"
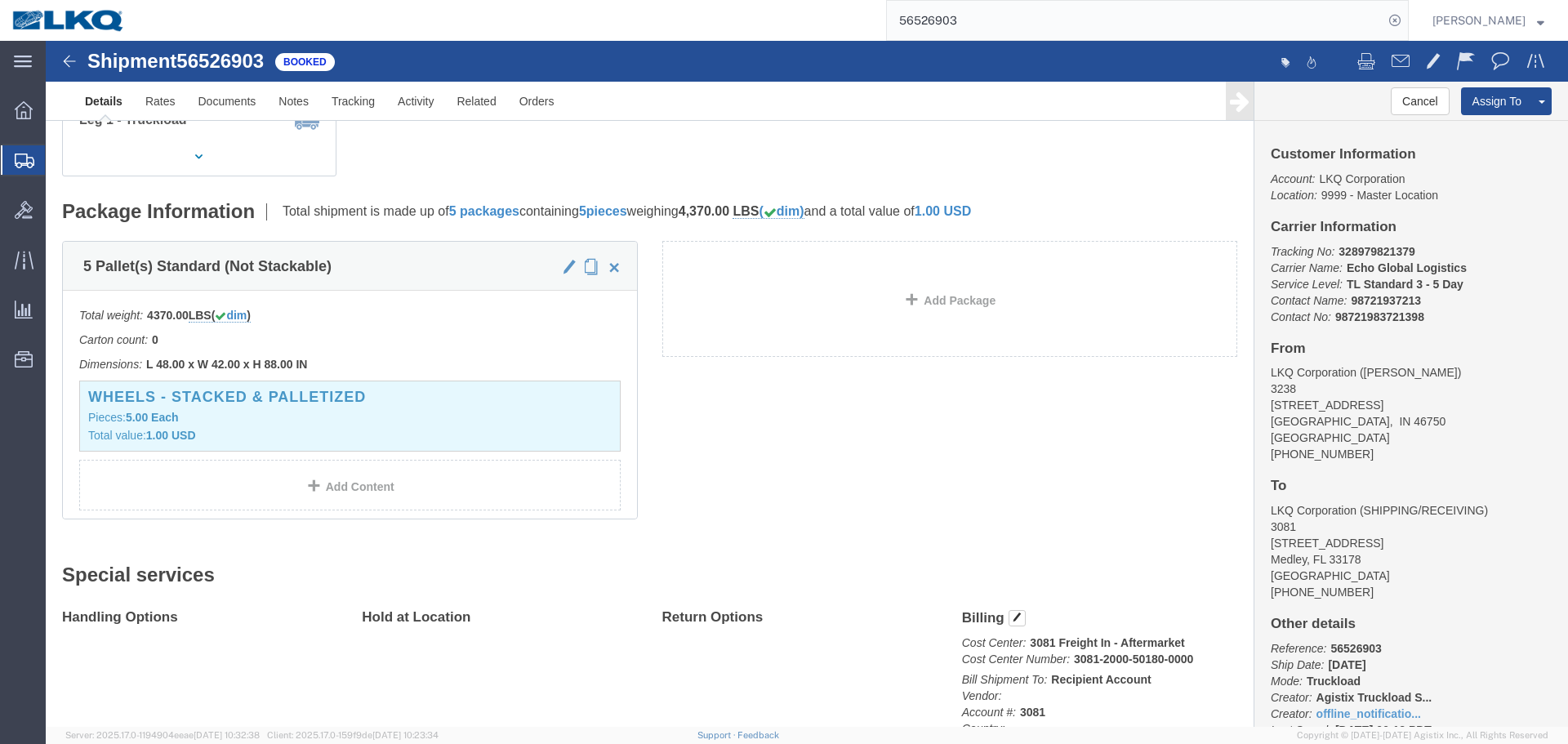
click span "Pallet(s) Standard (Not Stackable)"
click div "5 Pallet(s) Standard (Not Stackable)"
click span "Pallet(s) Standard (Not Stackable)"
click div "5 Pallet(s) Standard (Not Stackable) Total weight: 4370.00 LBS ( dim ) Carton c…"
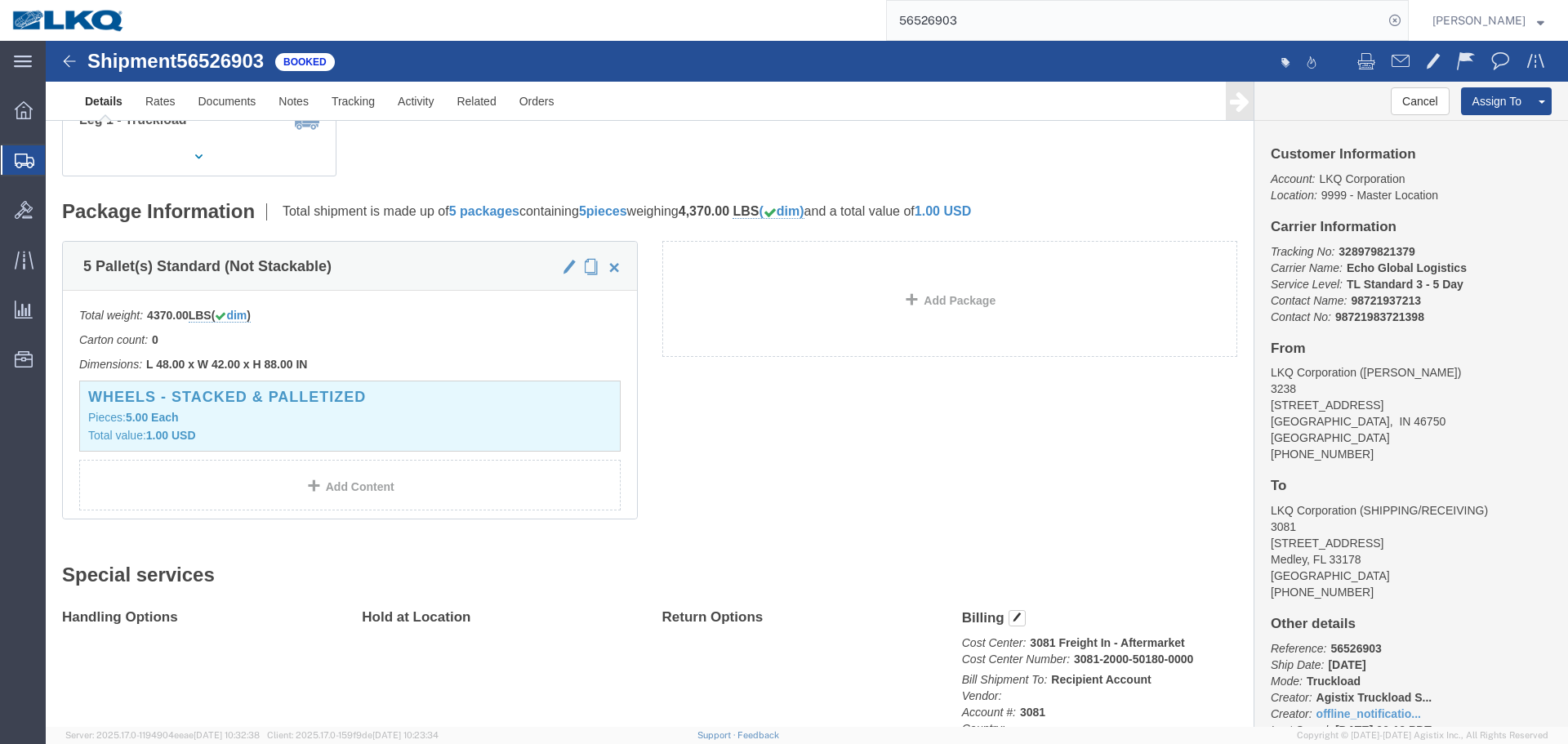
click at [973, 23] on input "56526903" at bounding box center [1136, 20] width 497 height 39
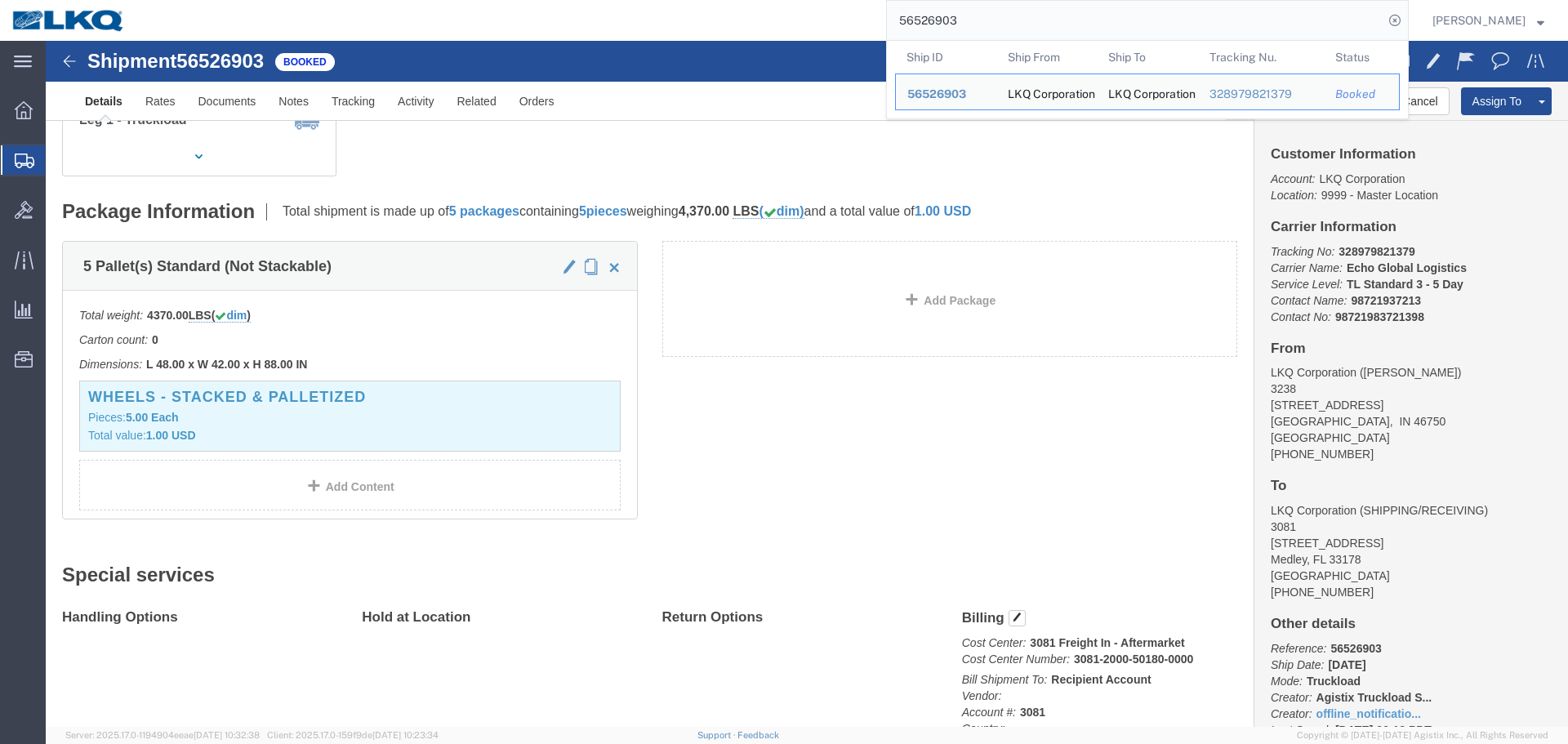
paste input "52976"
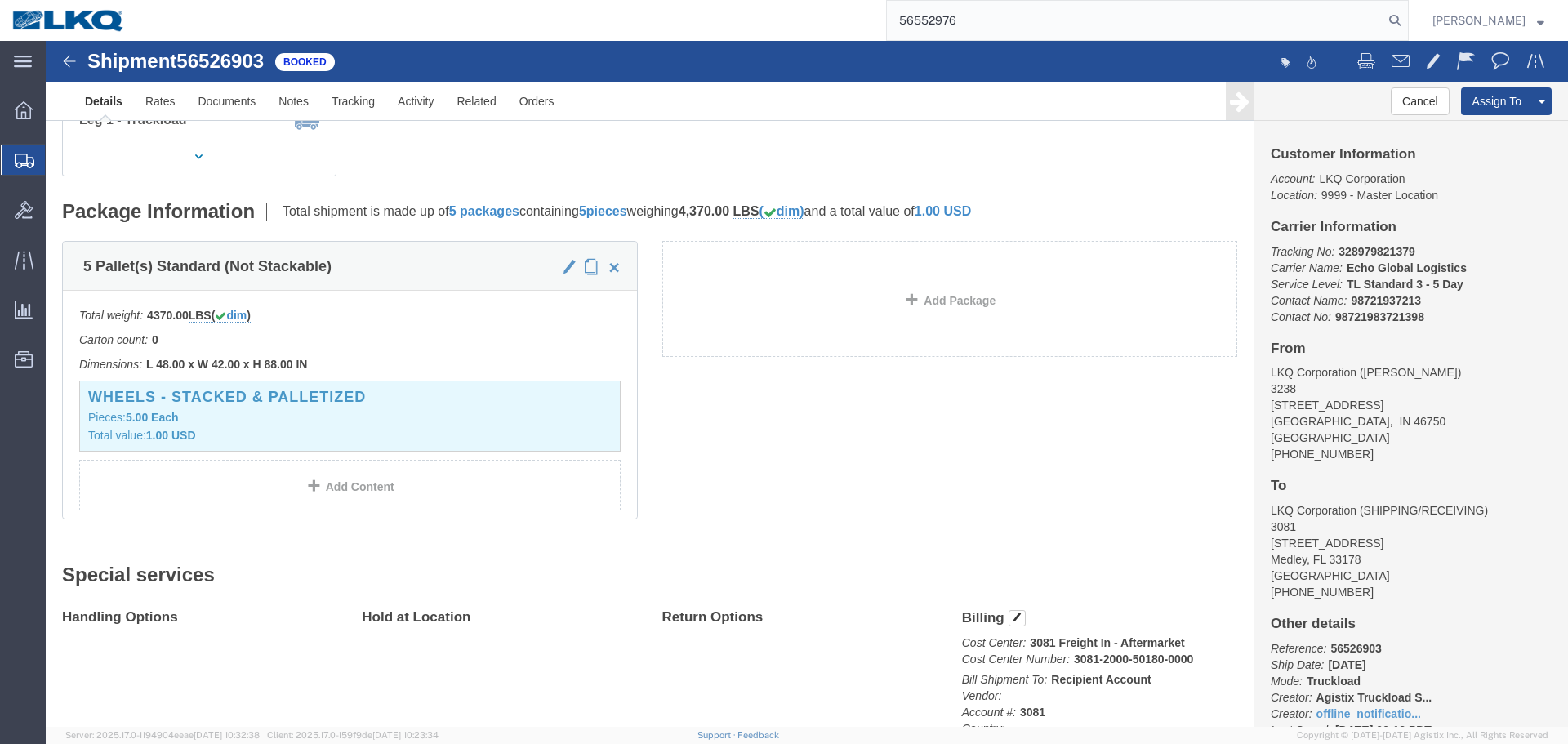
type input "56552976"
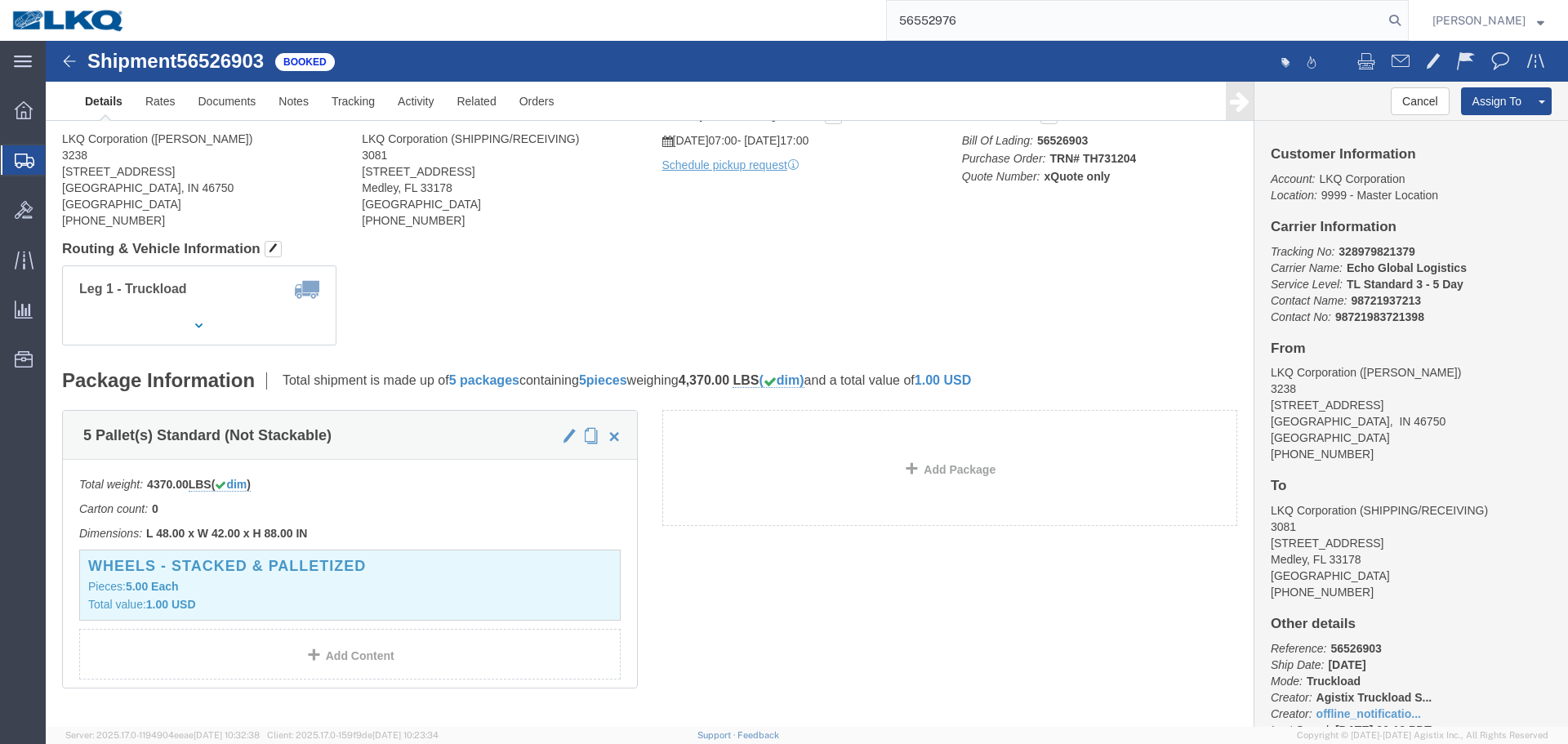
scroll to position [0, 0]
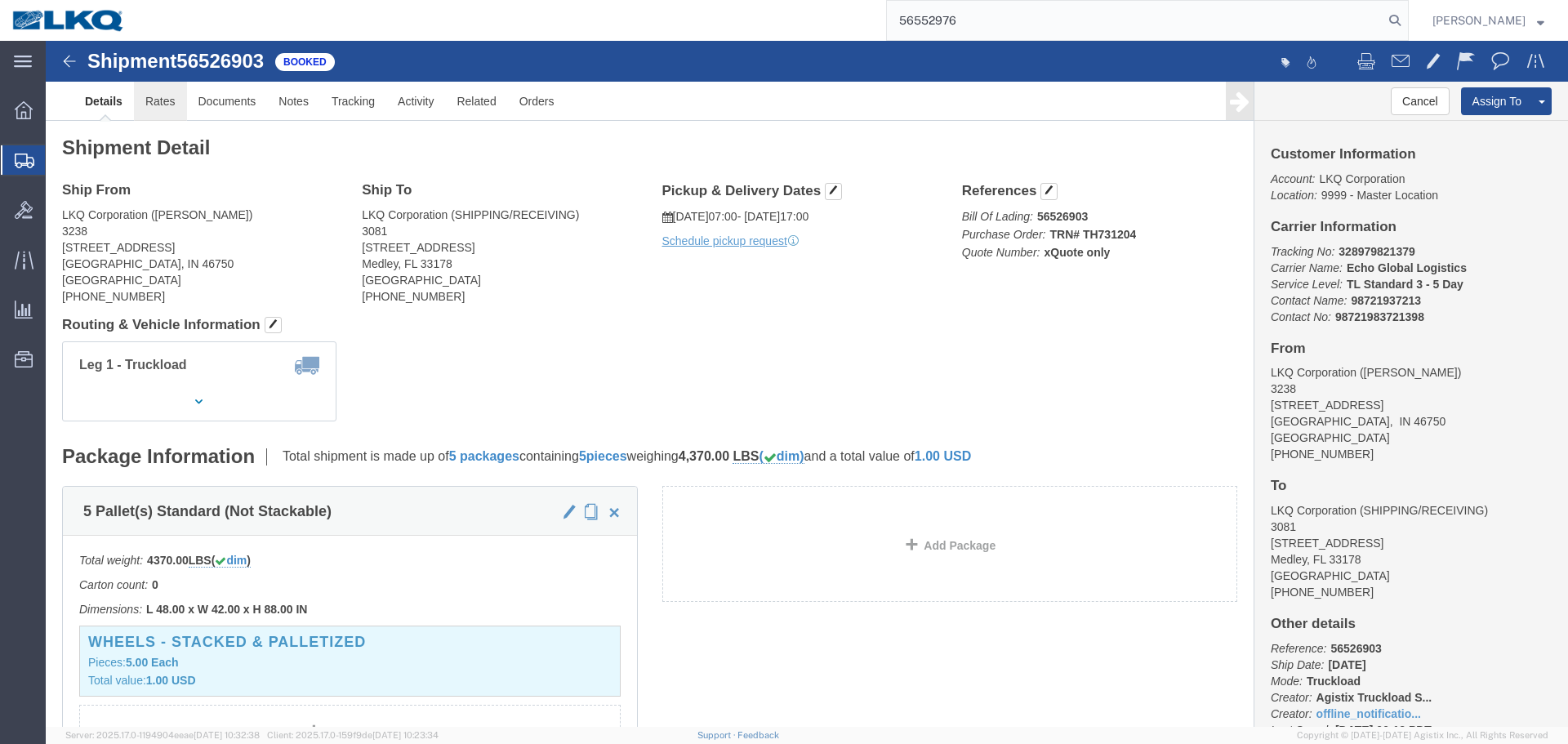
click link "Rates"
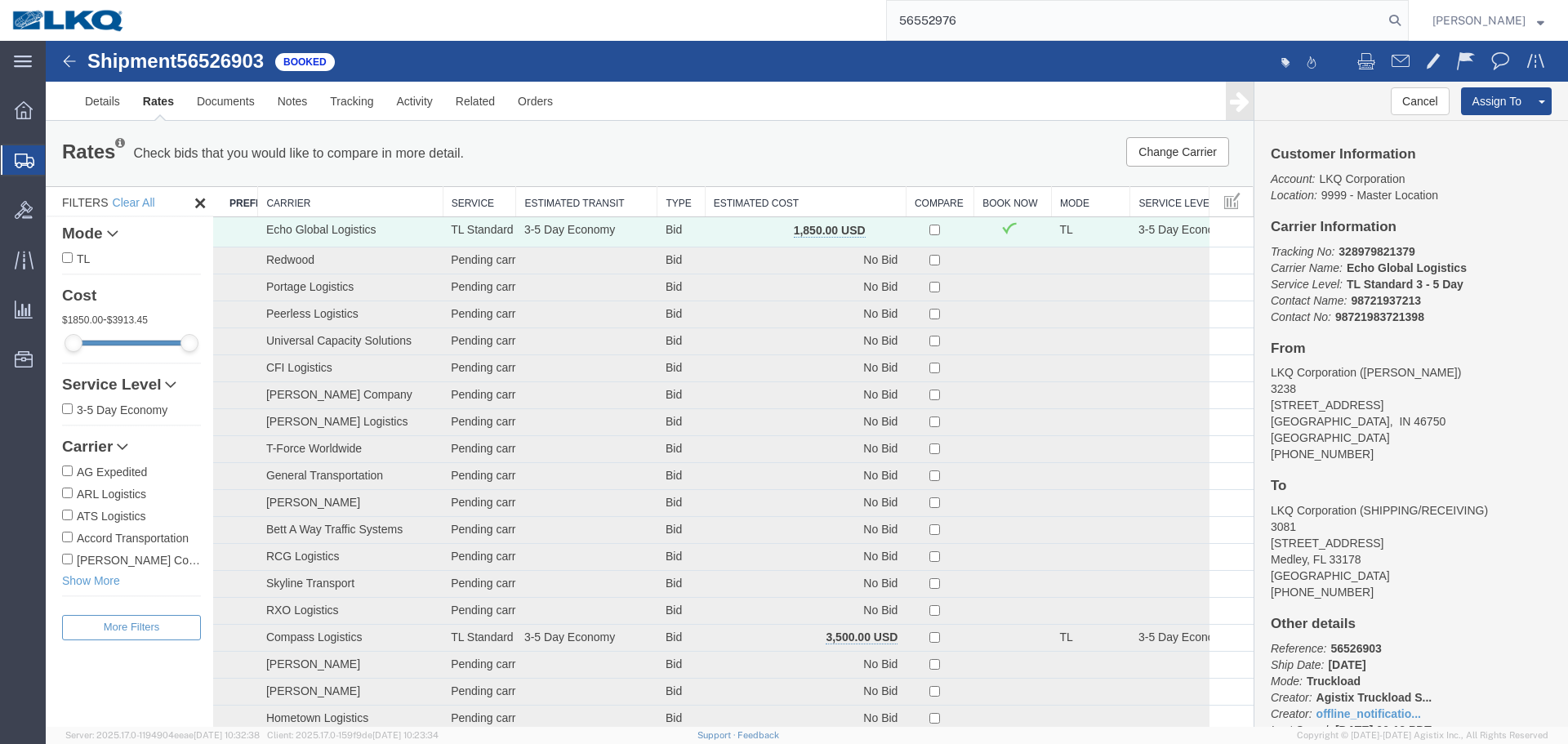
click at [736, 207] on th "Estimated Cost" at bounding box center [805, 202] width 201 height 30
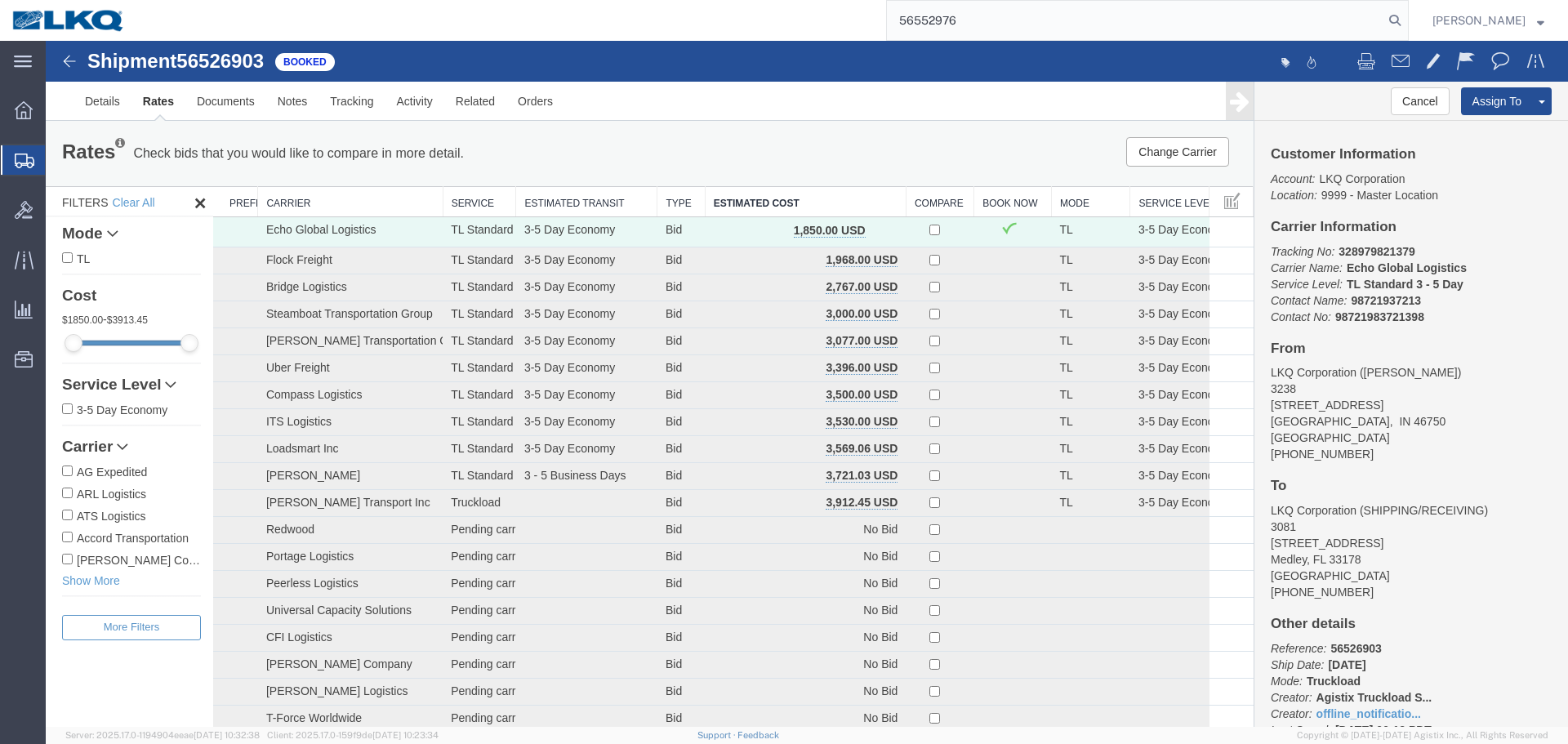
click at [923, 157] on div "Change Carrier Pause Continue" at bounding box center [999, 151] width 500 height 29
click at [836, 170] on div "Rates Check bids that you would like to compare in more detail. Compare Filter …" at bounding box center [650, 154] width 1208 height 65
click at [833, 149] on div "Change Carrier Pause Continue" at bounding box center [999, 151] width 500 height 29
click at [944, 22] on input "56552976" at bounding box center [1136, 20] width 497 height 39
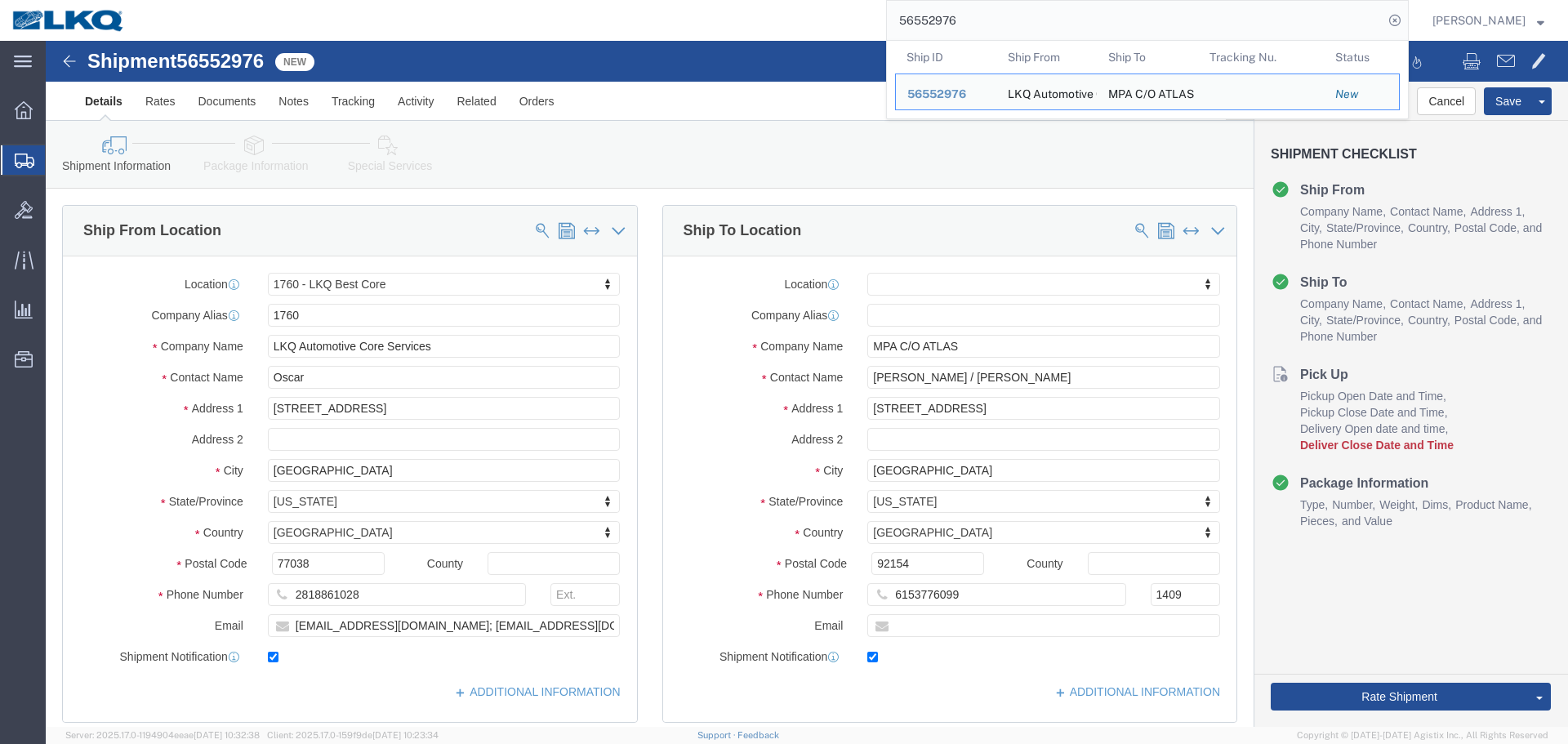
select select "27634"
select select
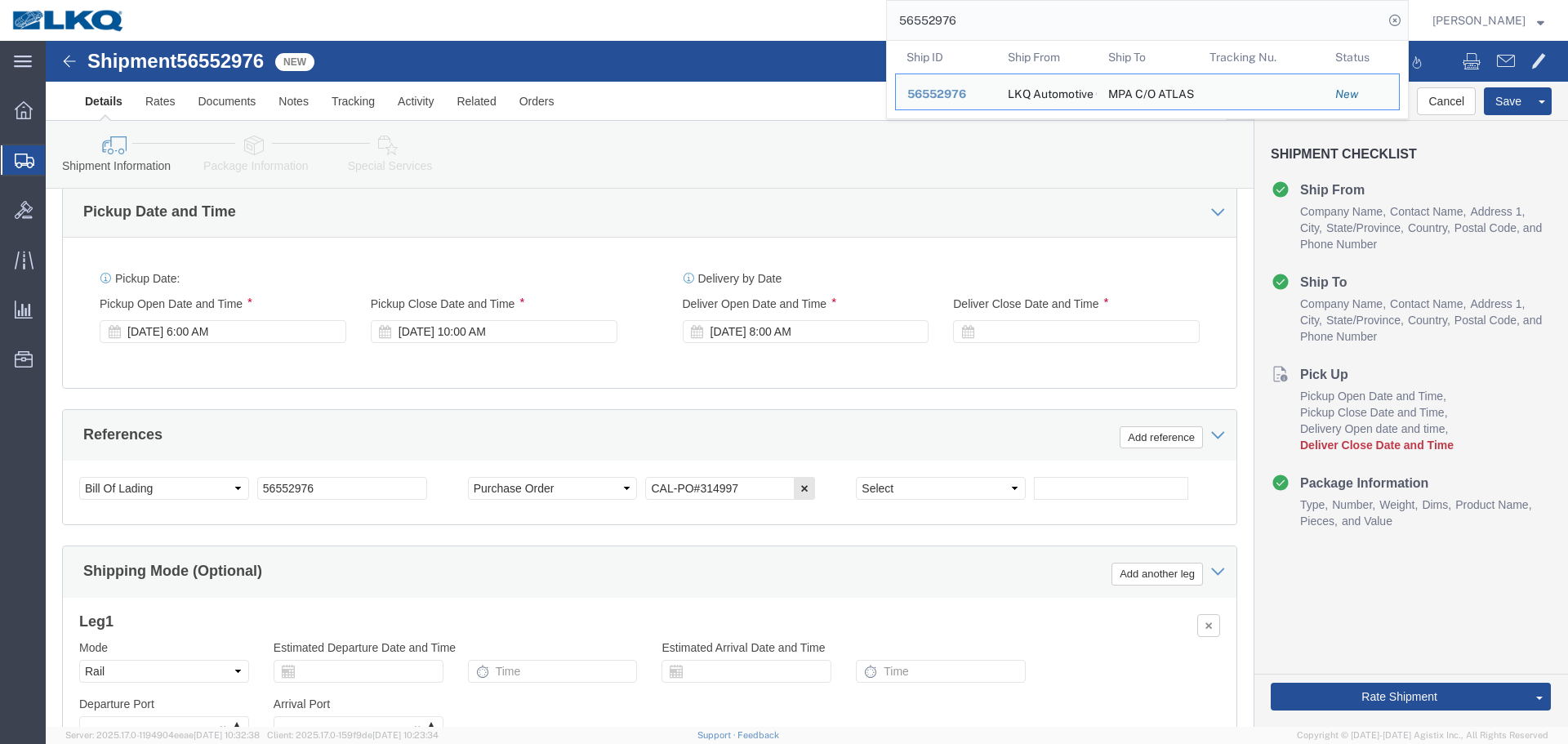
scroll to position [817, 0]
click div
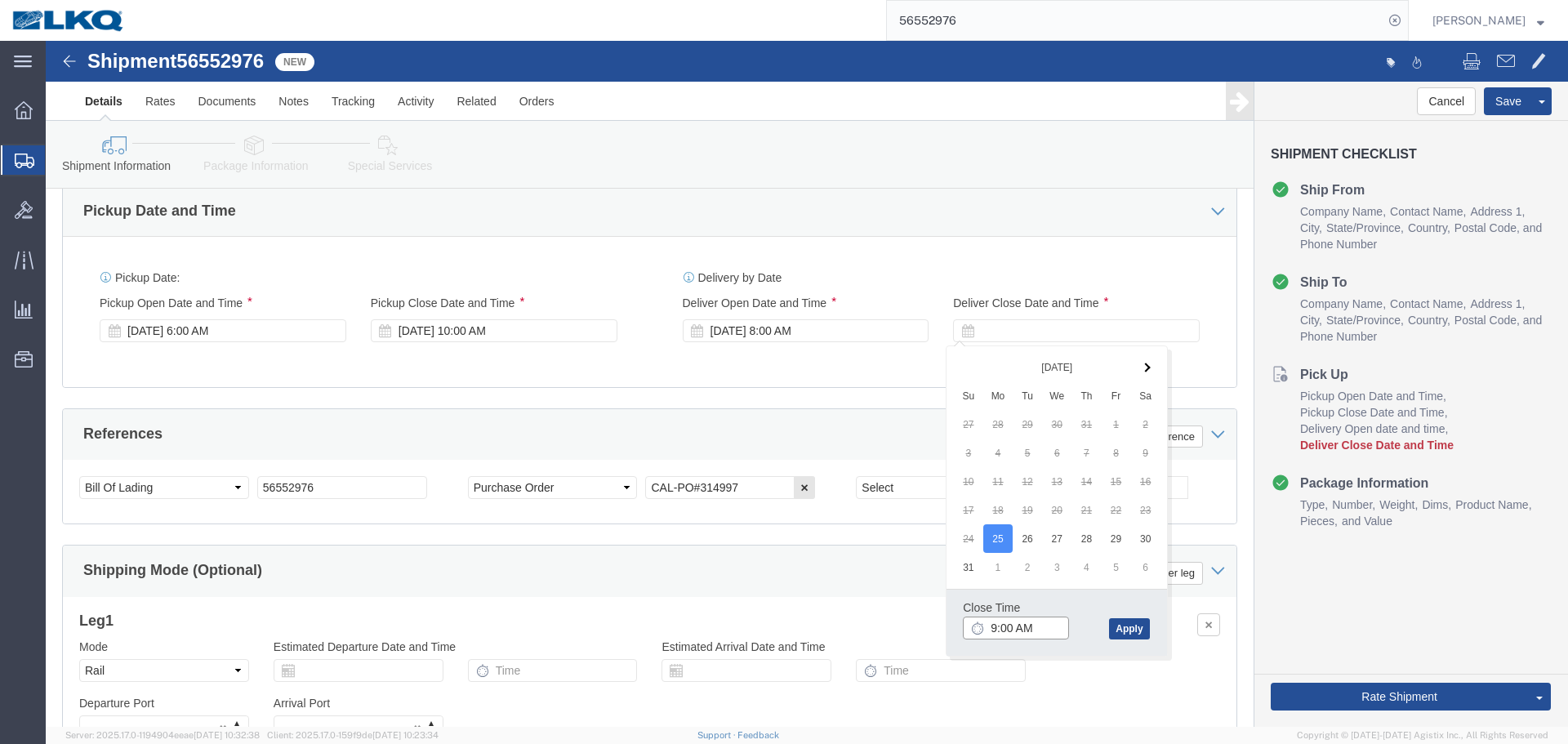
click input "9:00 AM"
type input "8:01 AM"
click button "Apply"
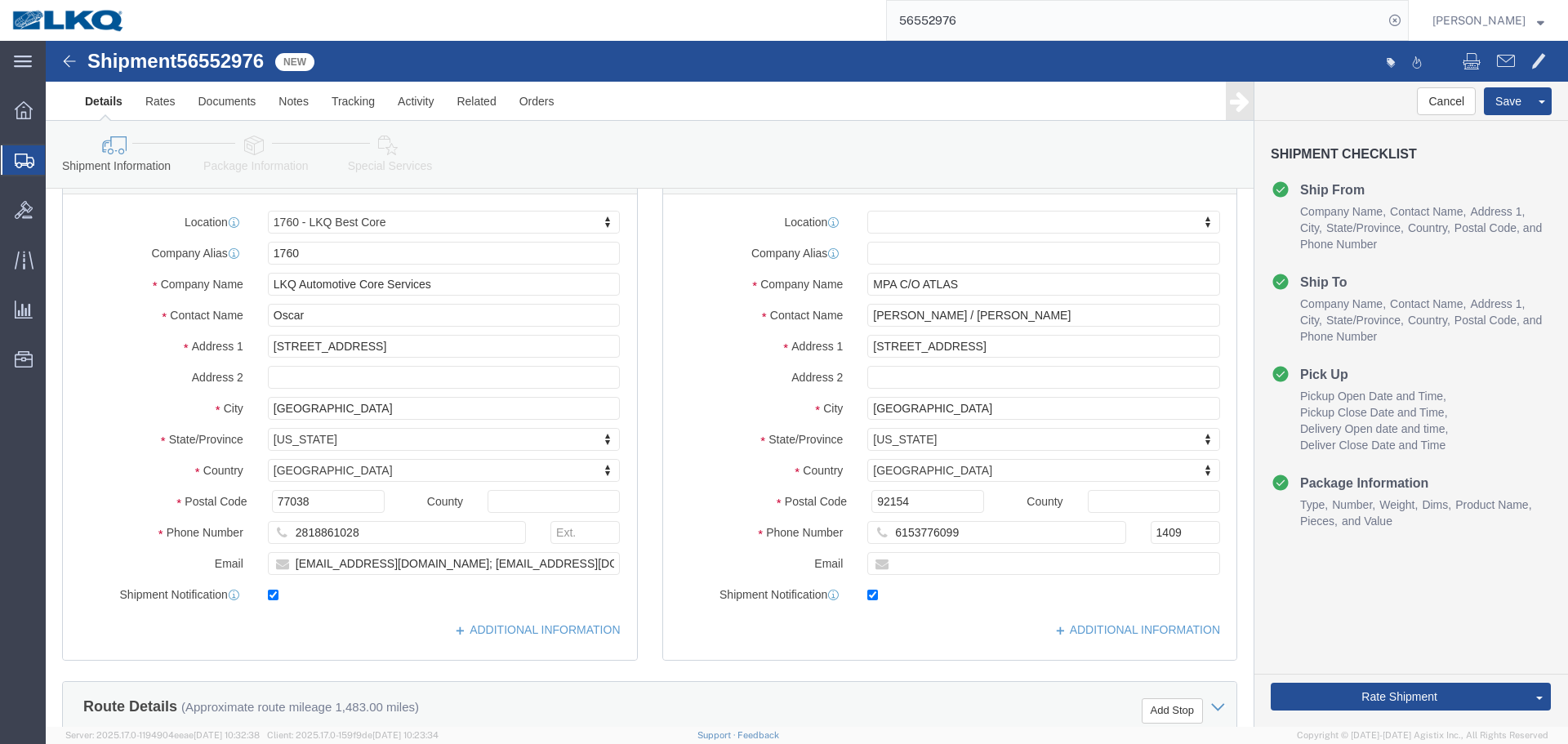
scroll to position [164, 0]
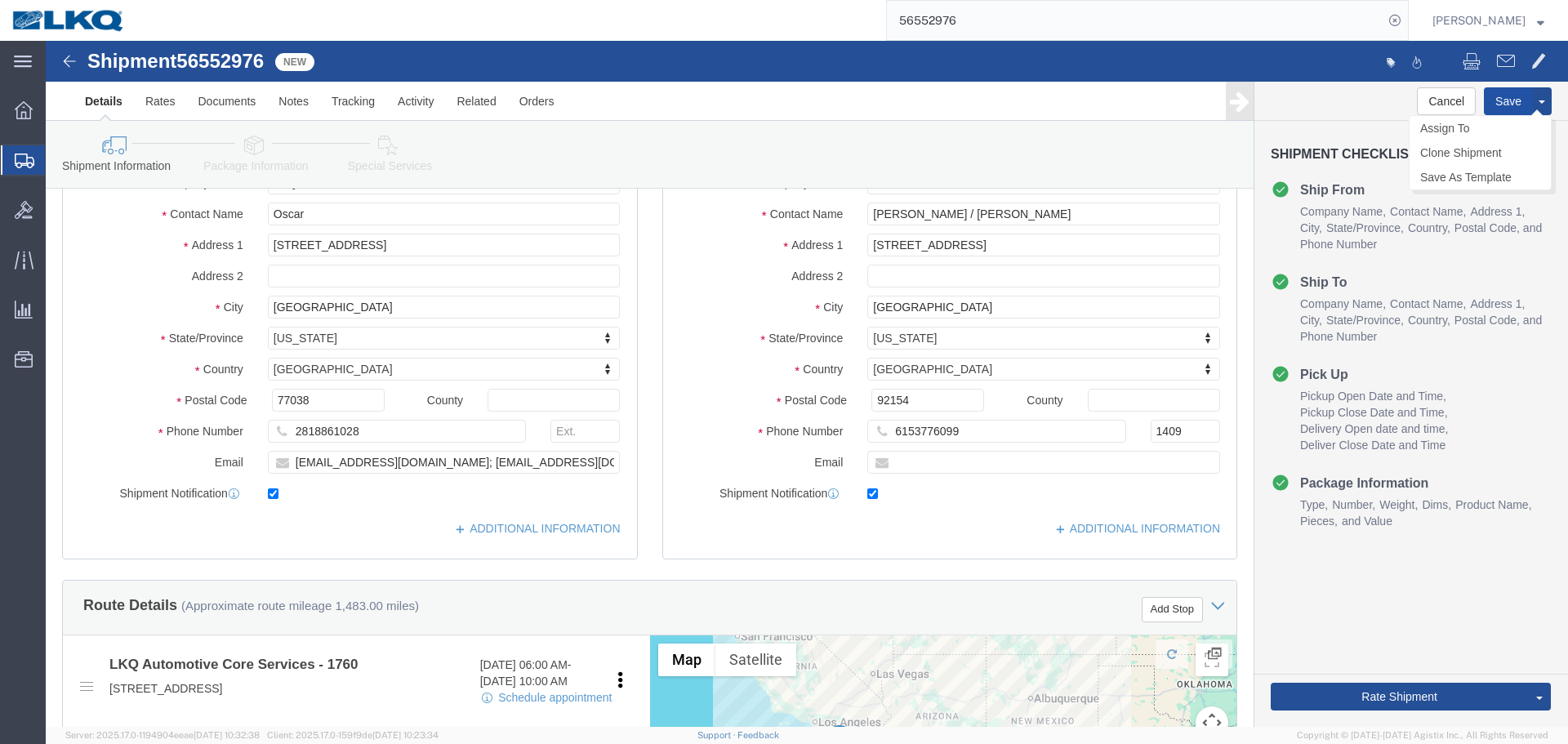
click button "Save"
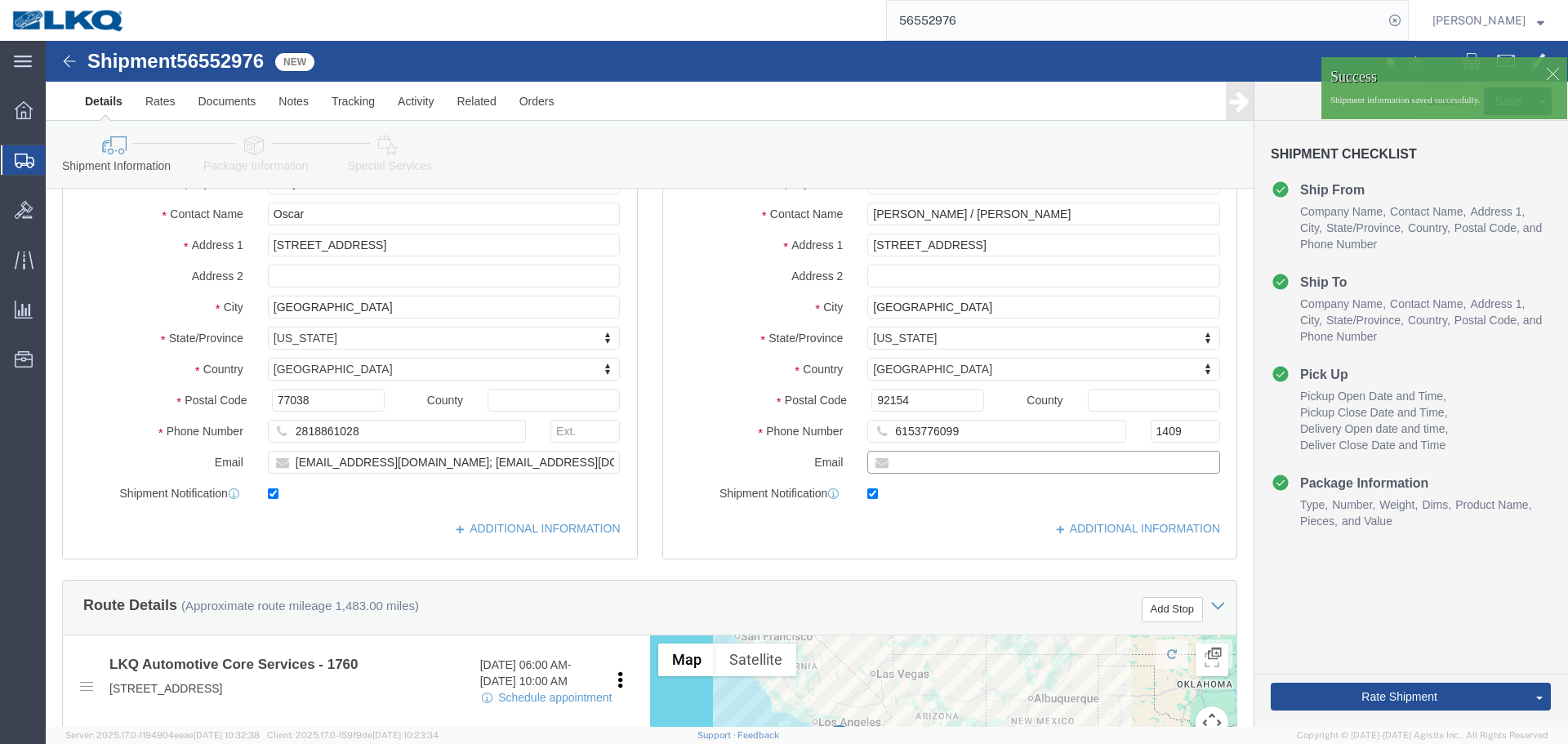
click input "text"
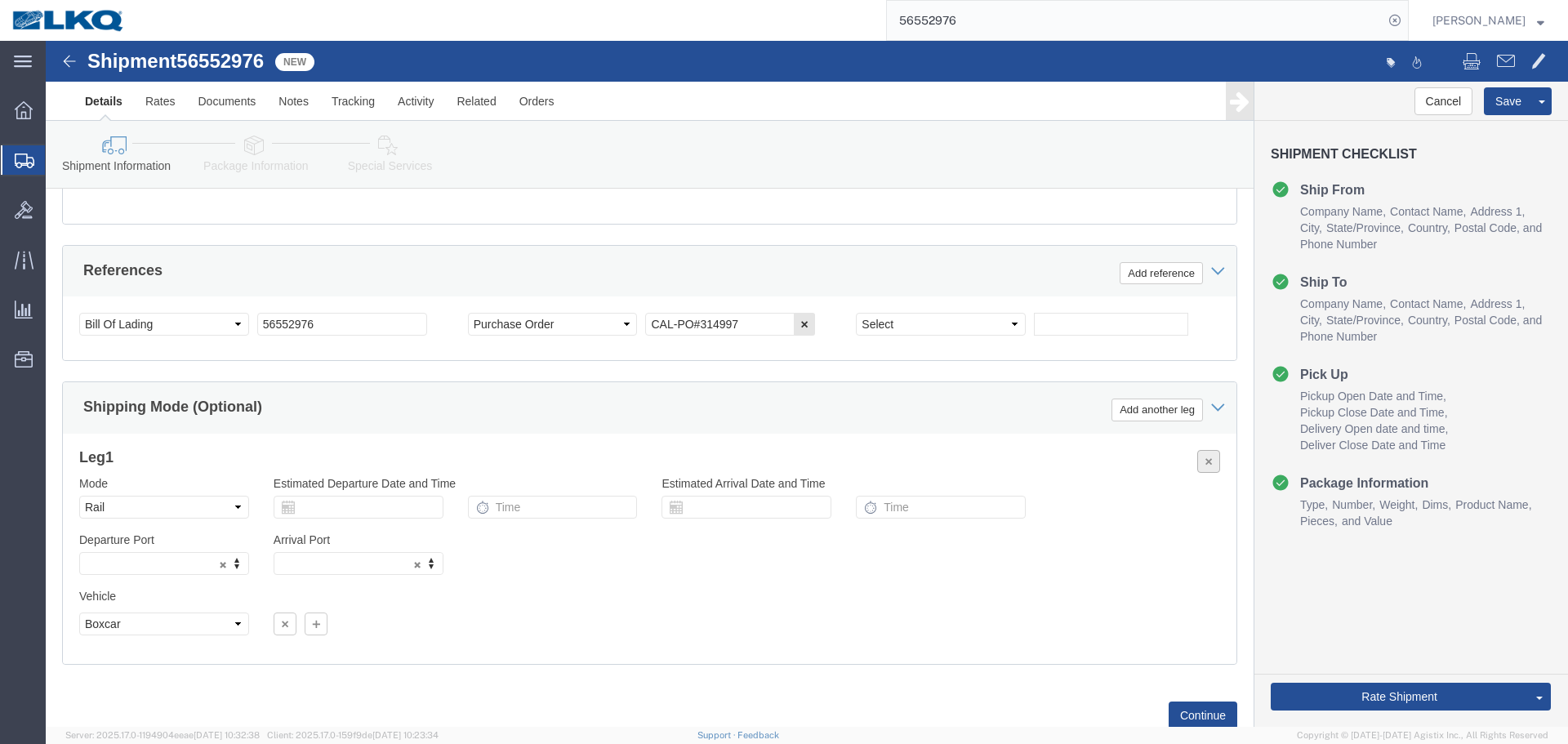
scroll to position [572, 0]
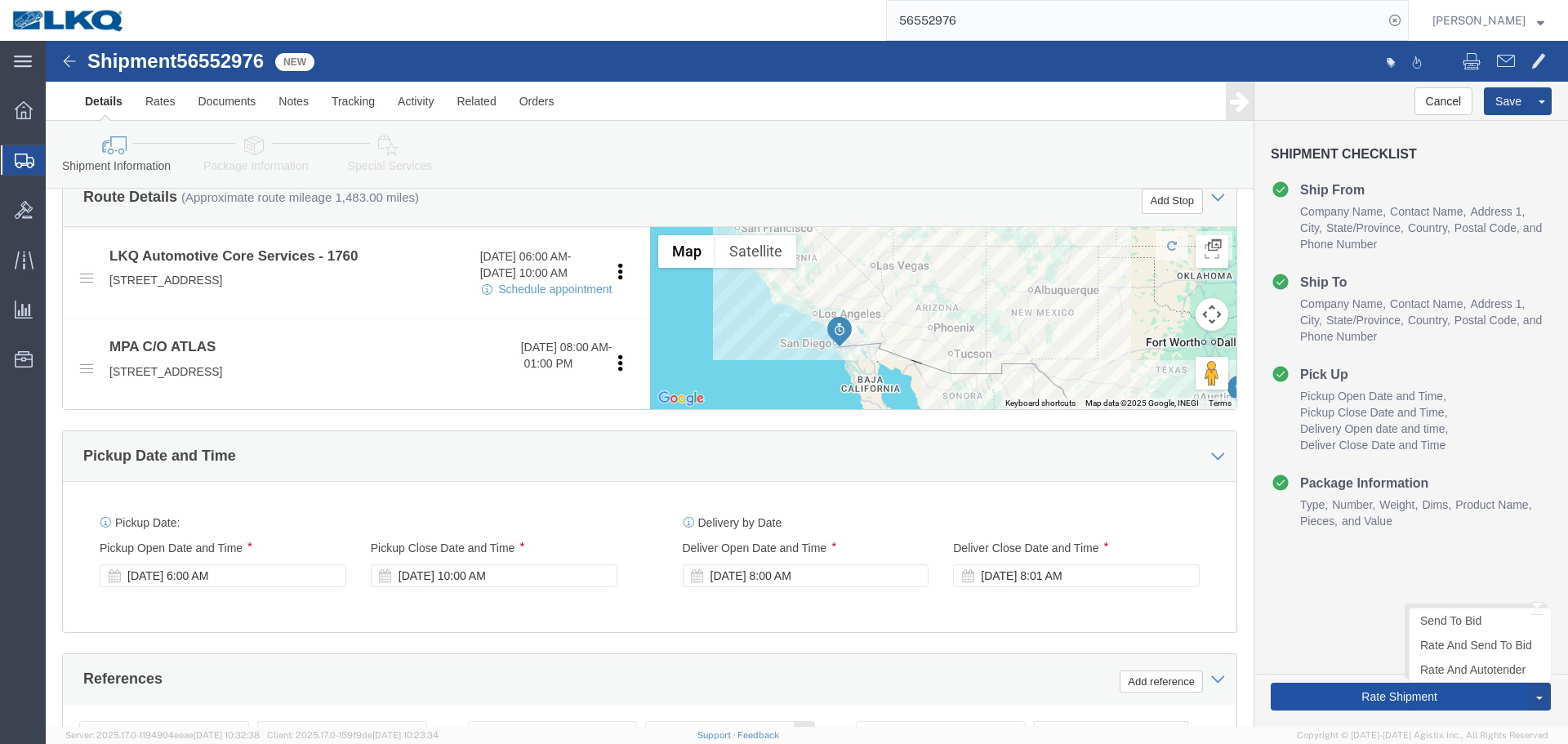
click button "Rate Shipment"
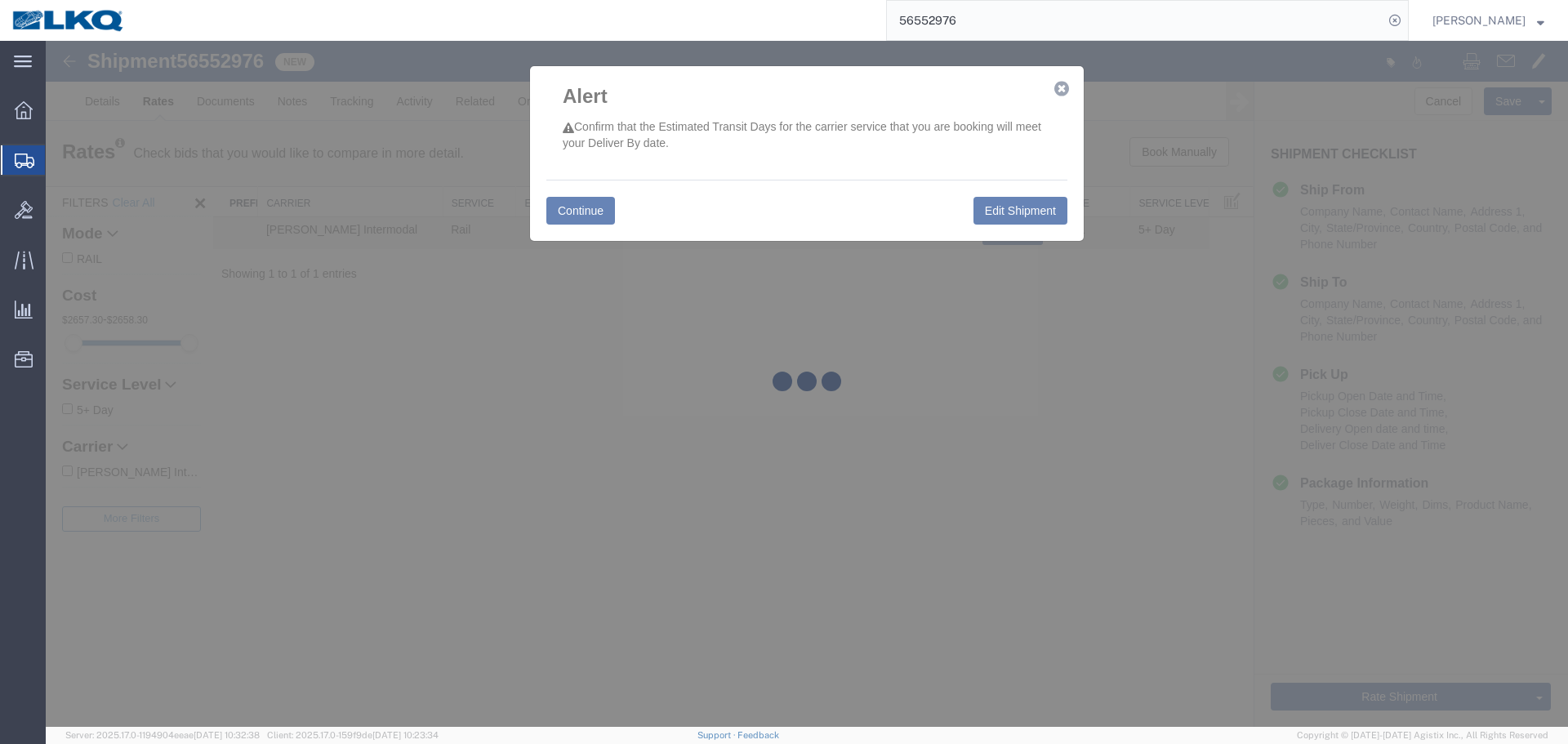
scroll to position [0, 0]
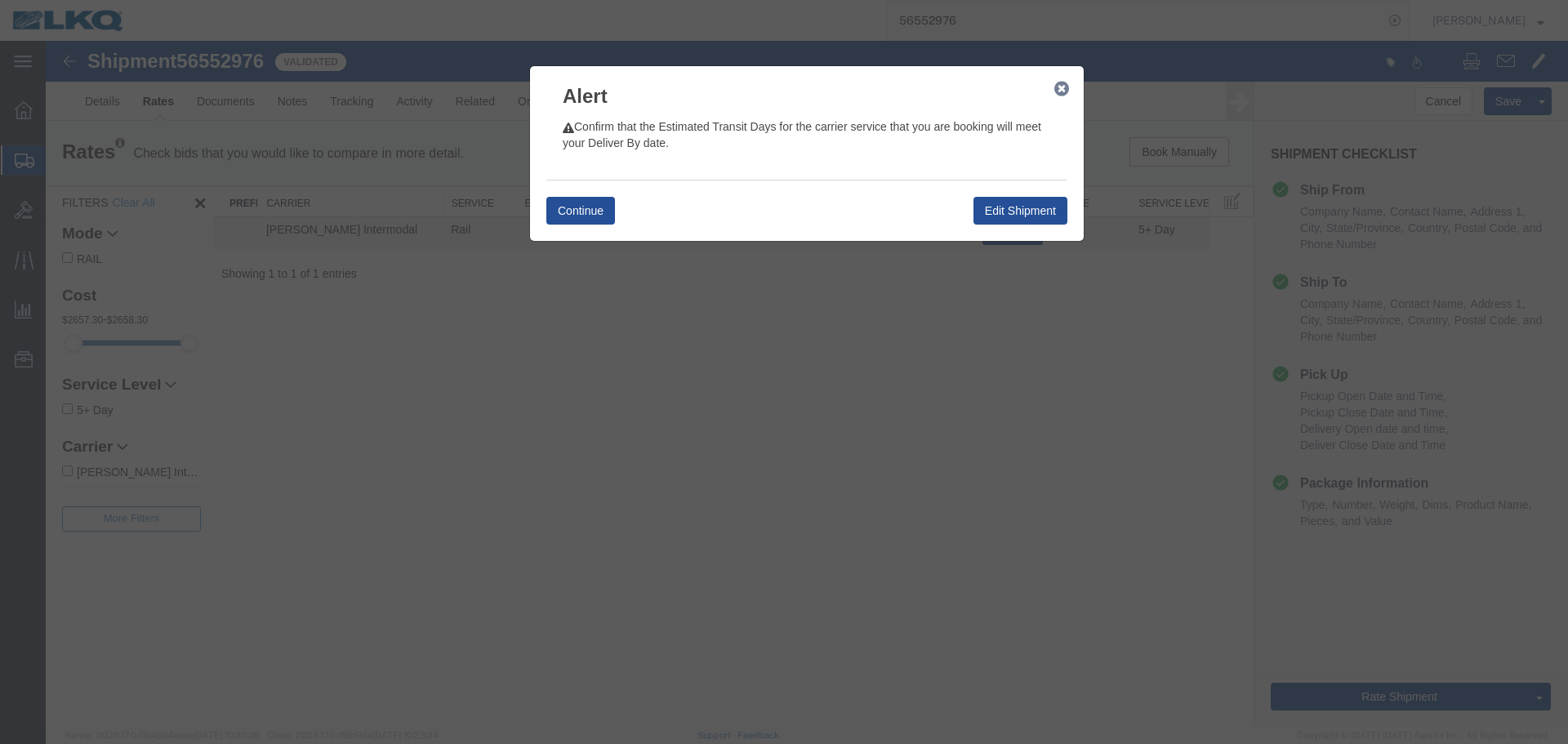
click at [1063, 89] on icon "button" at bounding box center [1062, 89] width 15 height 13
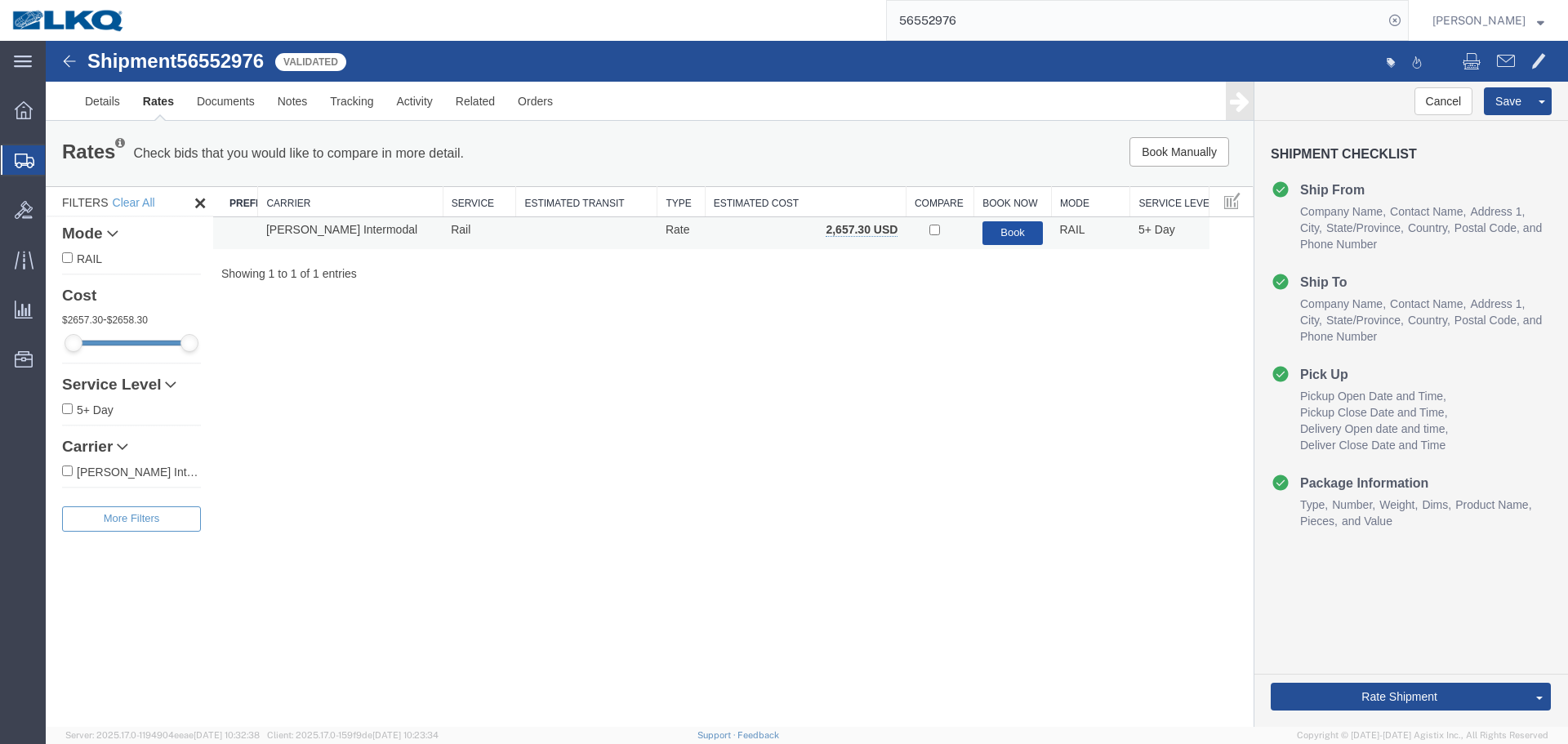
click at [1003, 228] on button "Book" at bounding box center [1013, 233] width 61 height 23
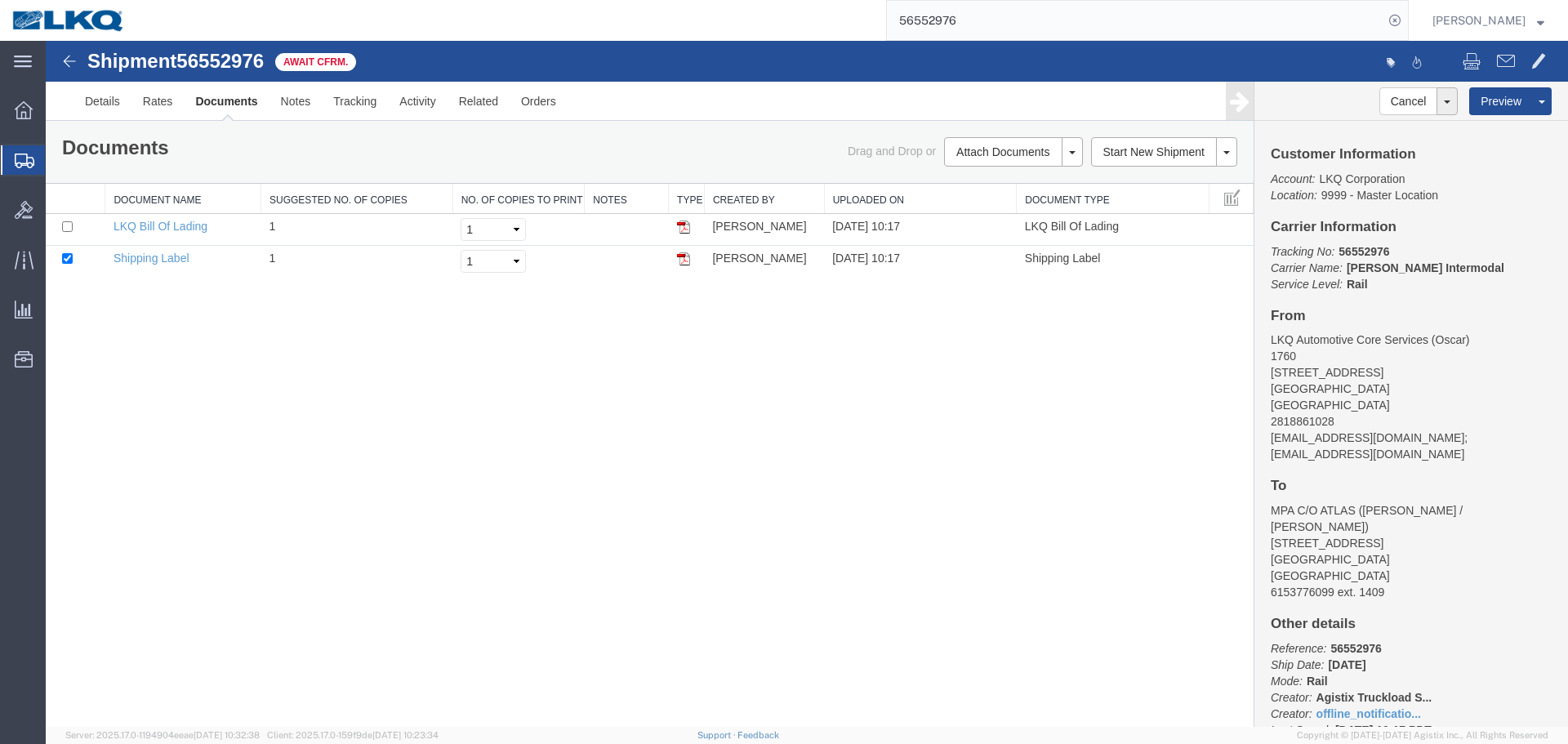
click at [299, 60] on span "Await Cfrm." at bounding box center [316, 63] width 81 height 18
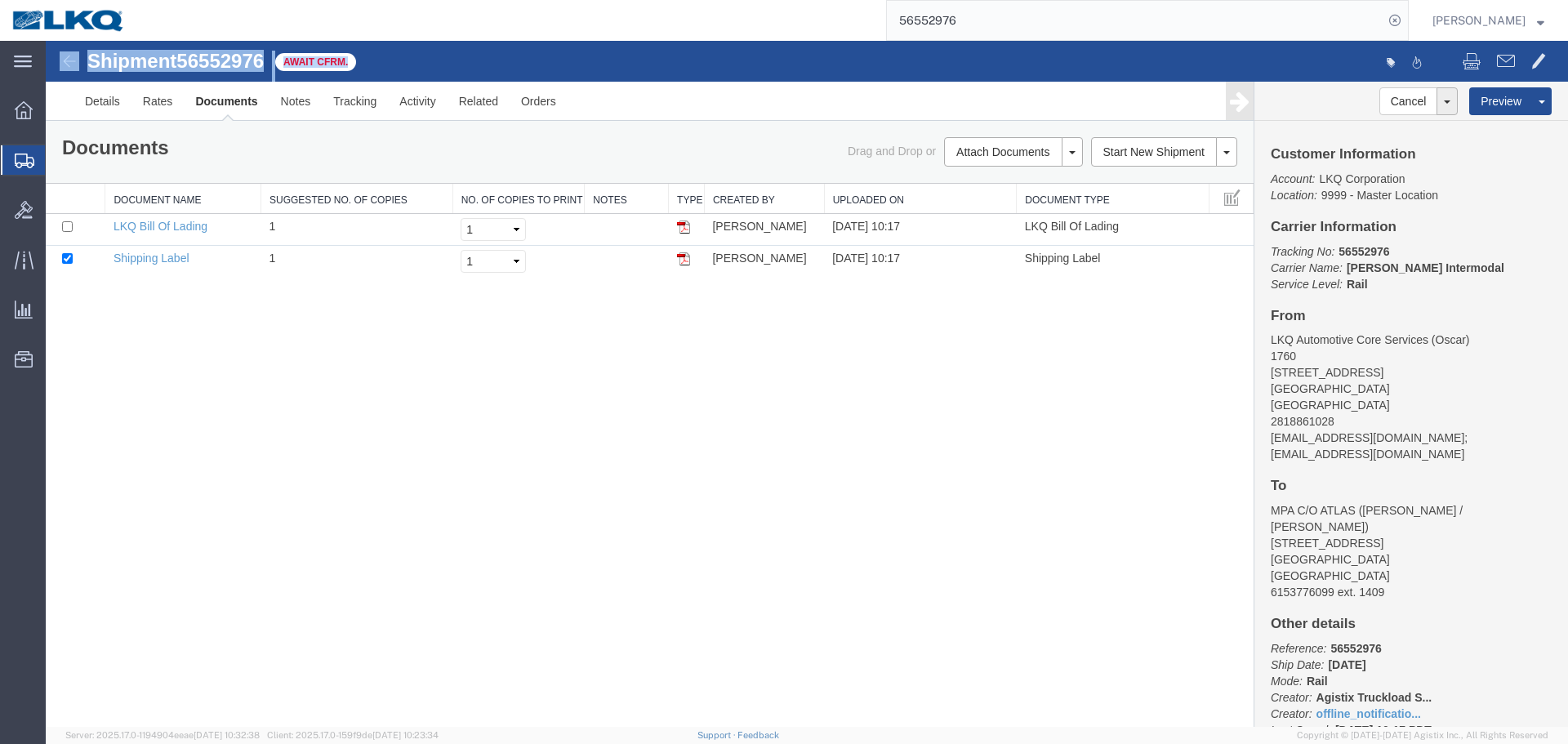
click at [299, 60] on span "Await Cfrm." at bounding box center [316, 63] width 81 height 18
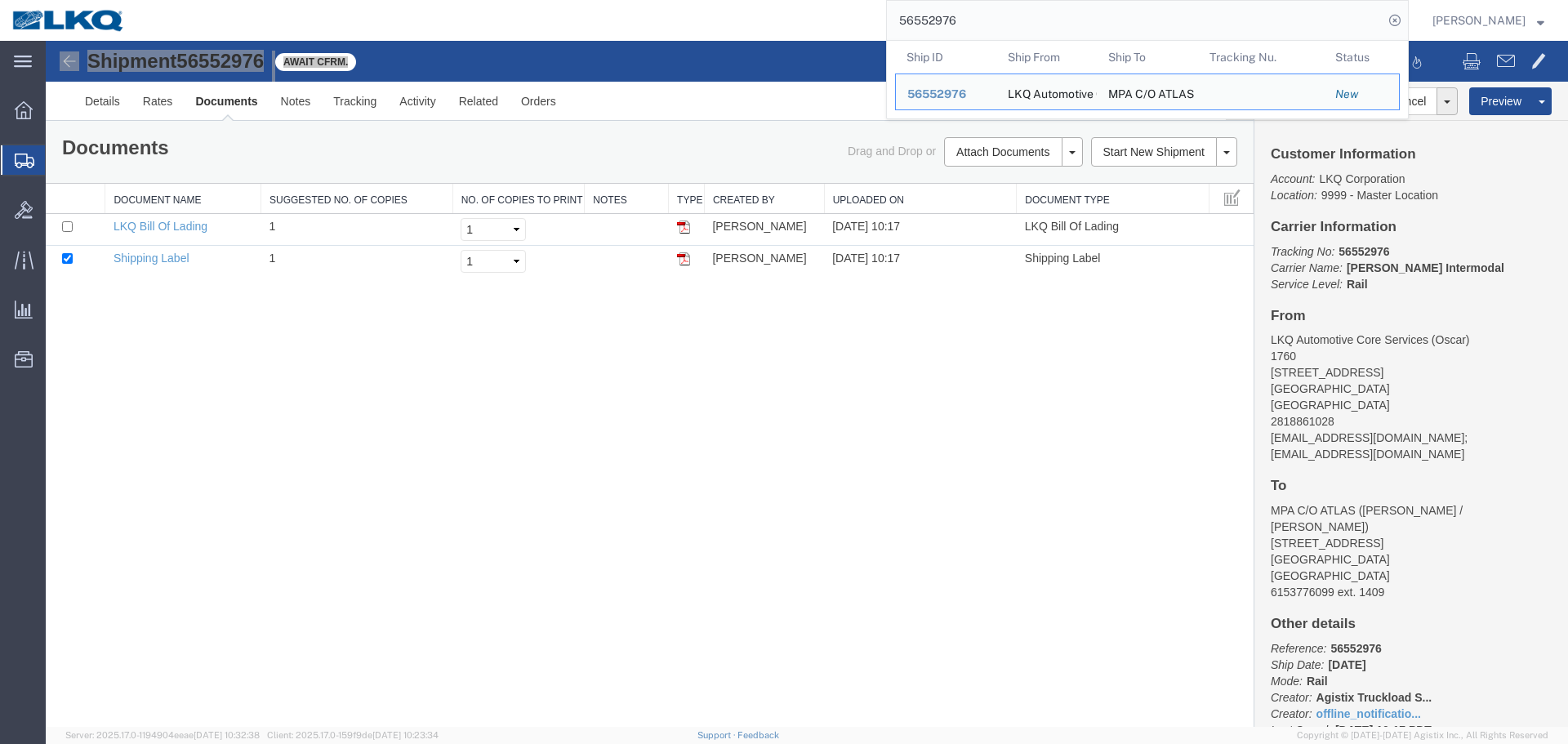
click at [965, 19] on input "56552976" at bounding box center [1136, 20] width 497 height 39
paste input "35862"
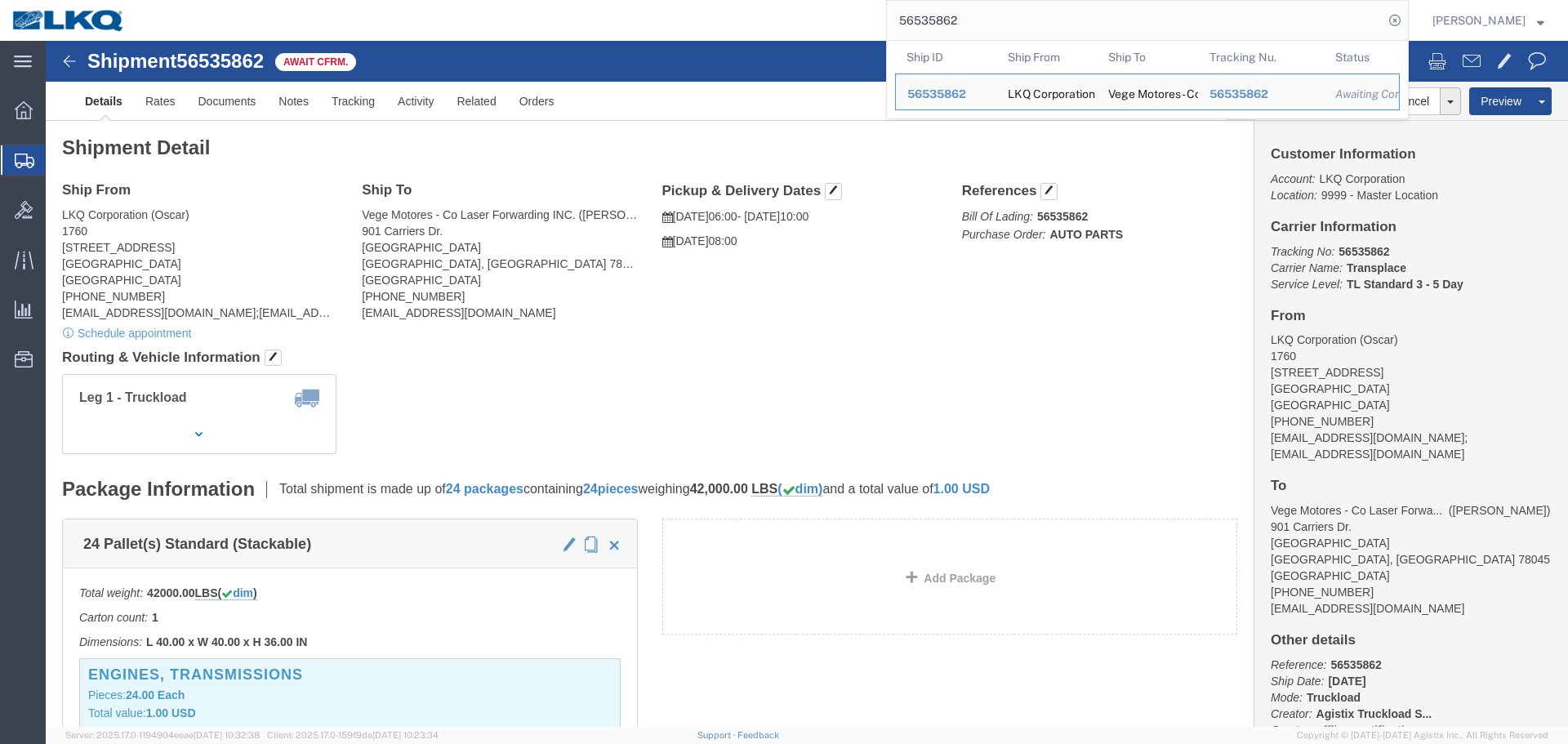
click at [1005, 19] on input "56535862" at bounding box center [1136, 20] width 497 height 39
paste input "178354"
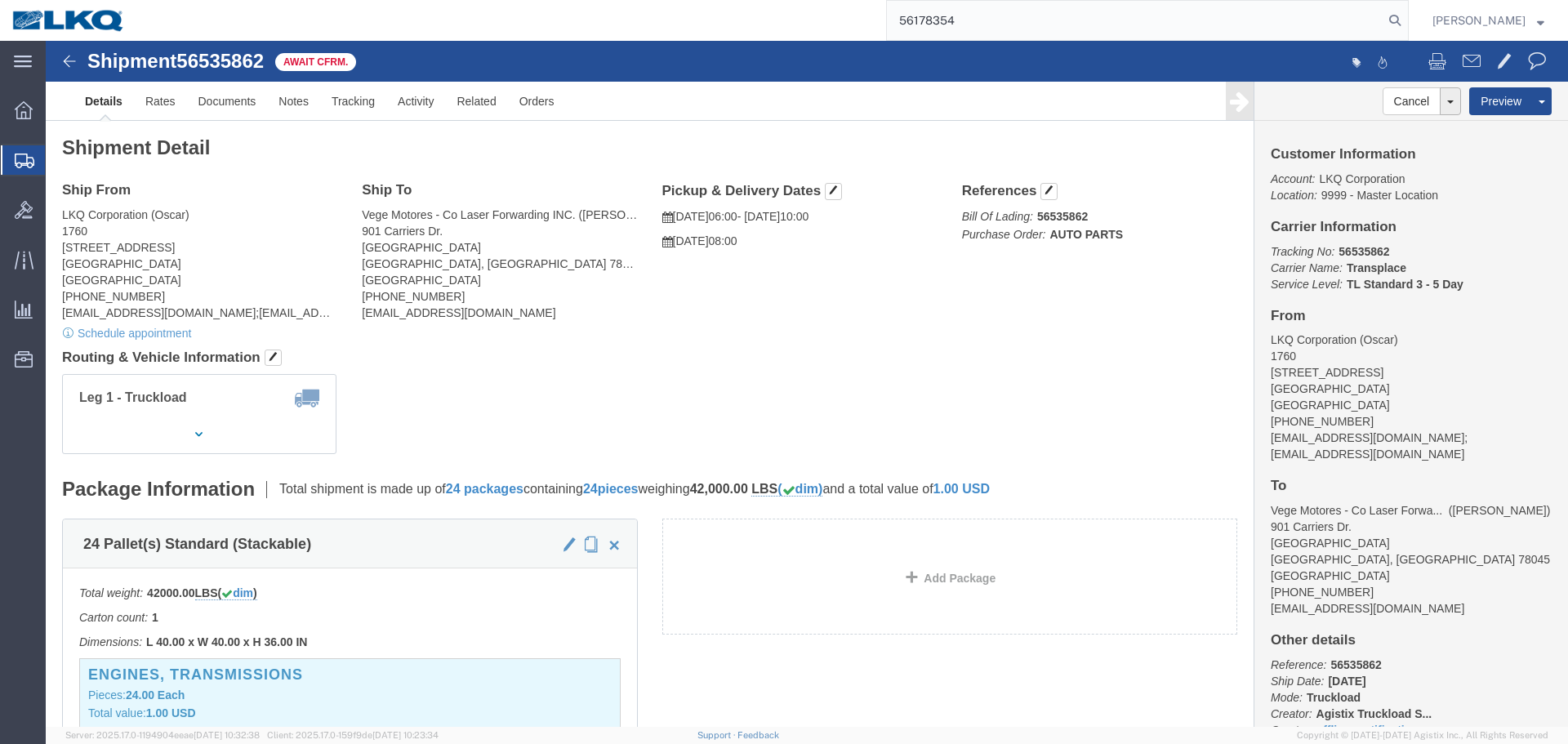
type input "56178354"
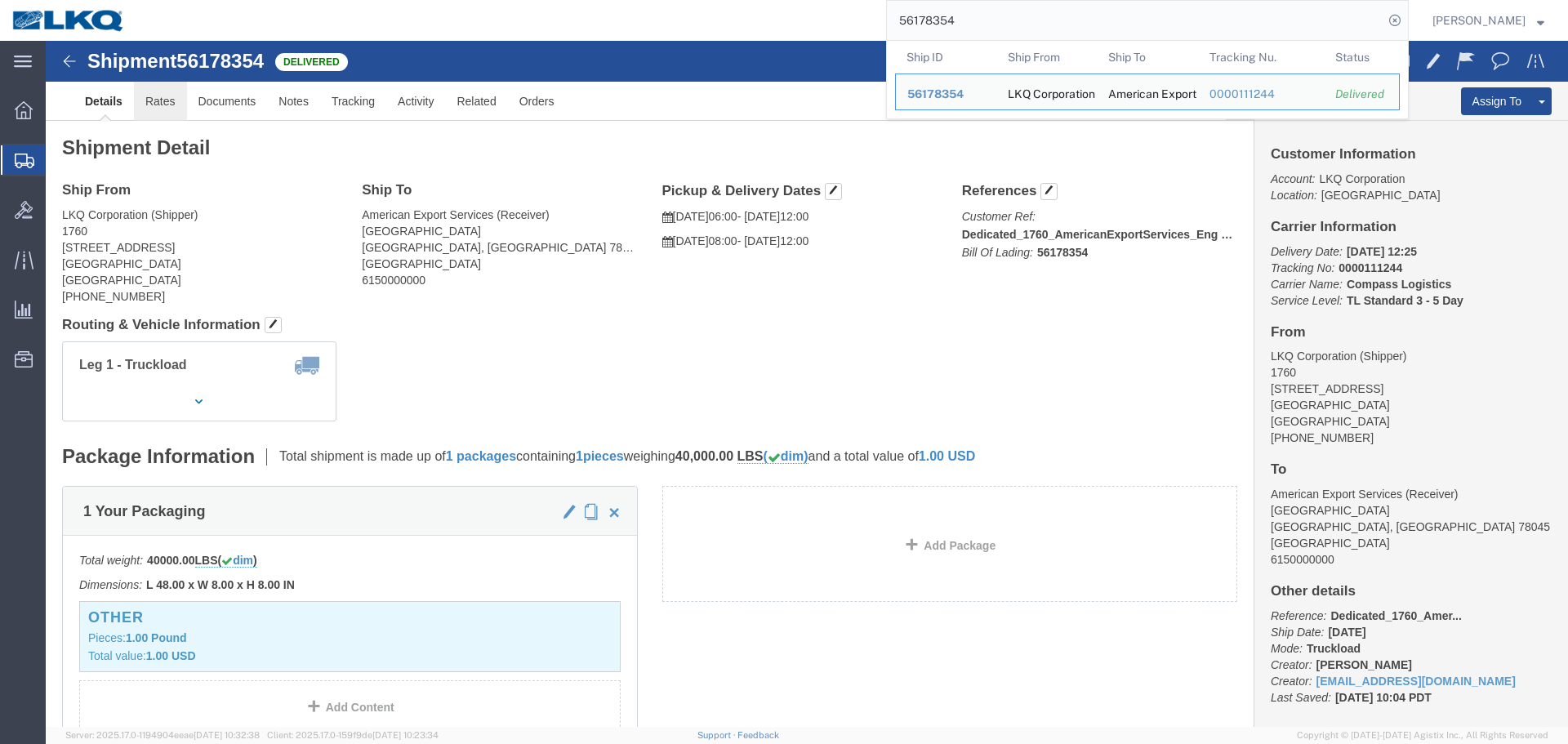
click link "Rates"
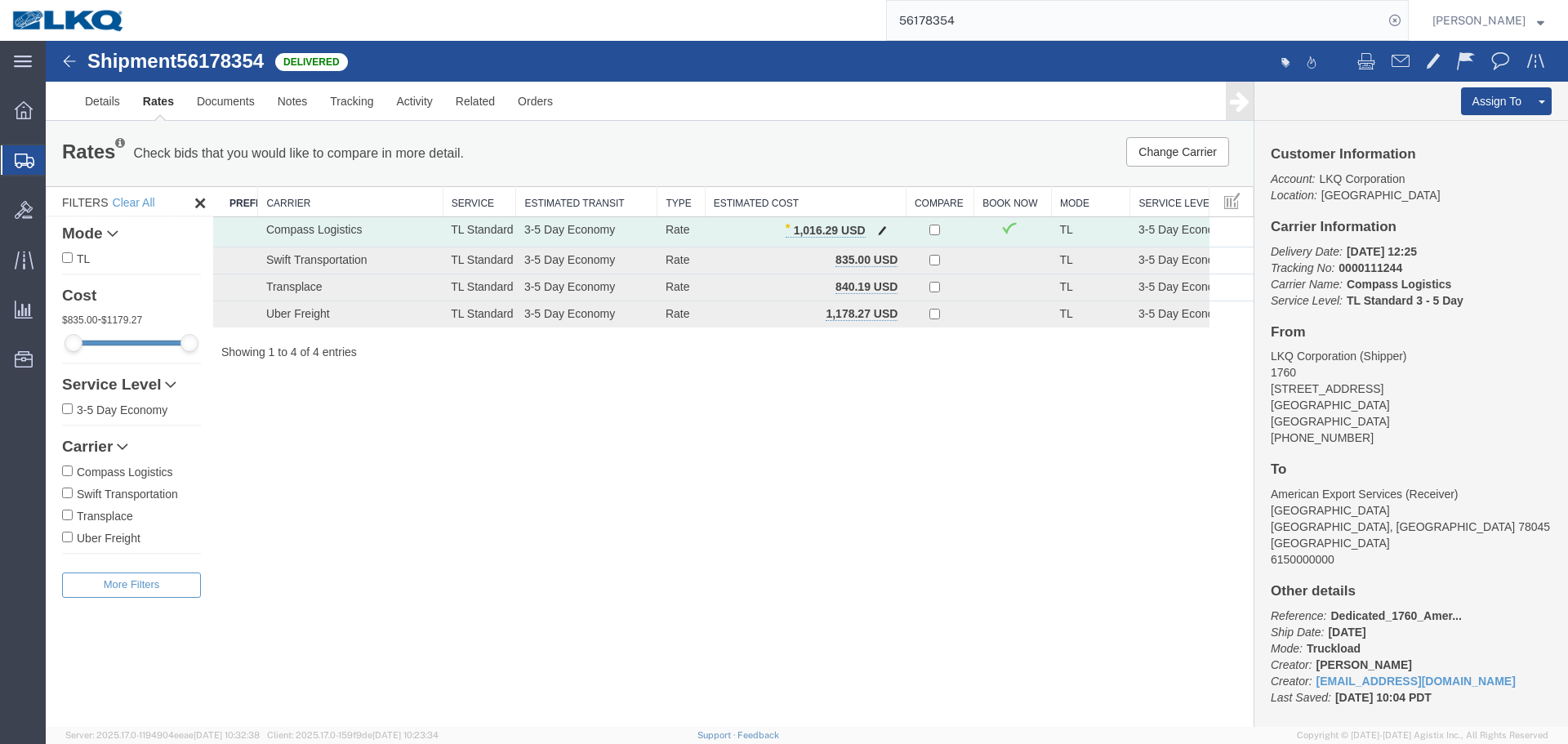
click at [883, 234] on span "button" at bounding box center [883, 230] width 9 height 12
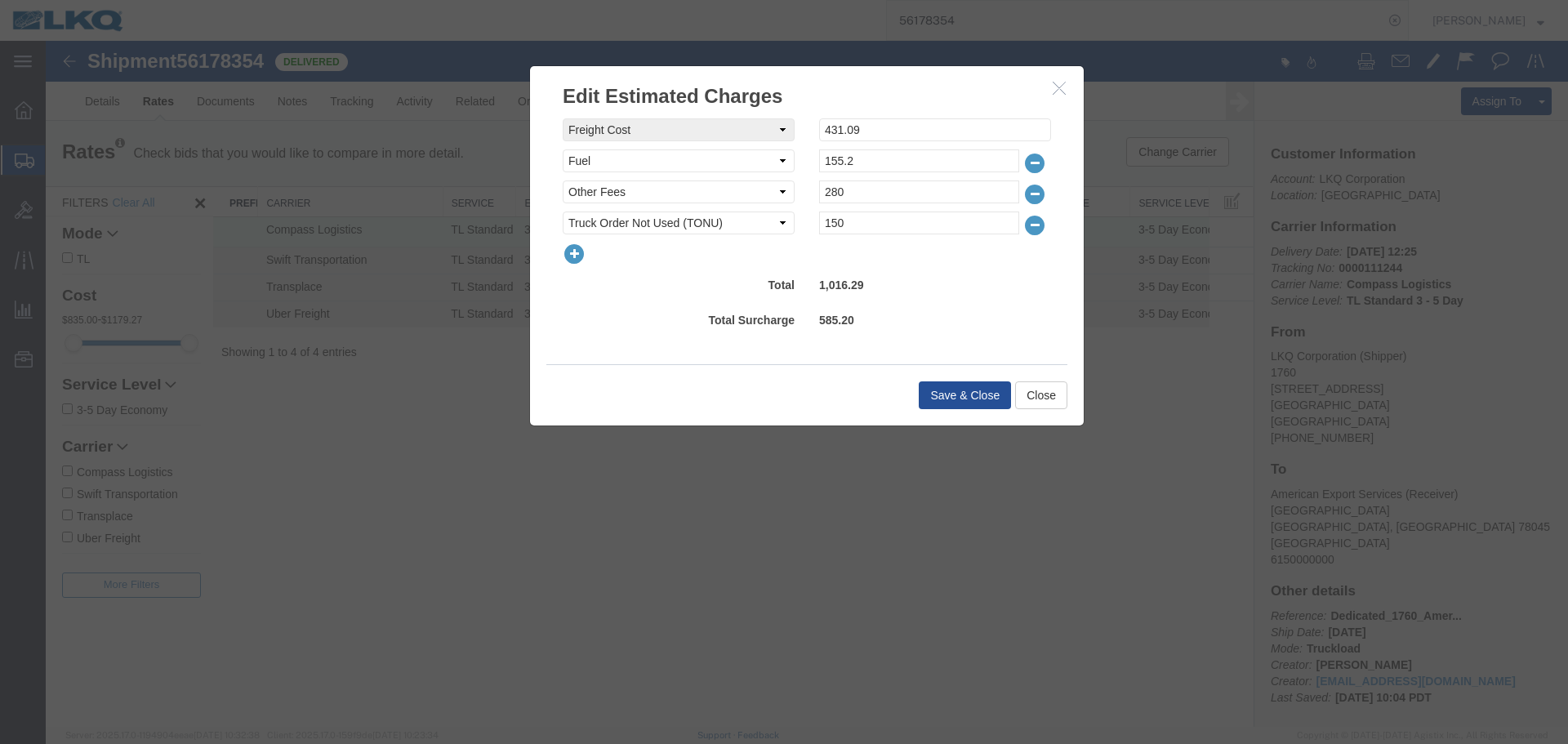
click at [1041, 229] on icon "button" at bounding box center [1034, 225] width 23 height 23
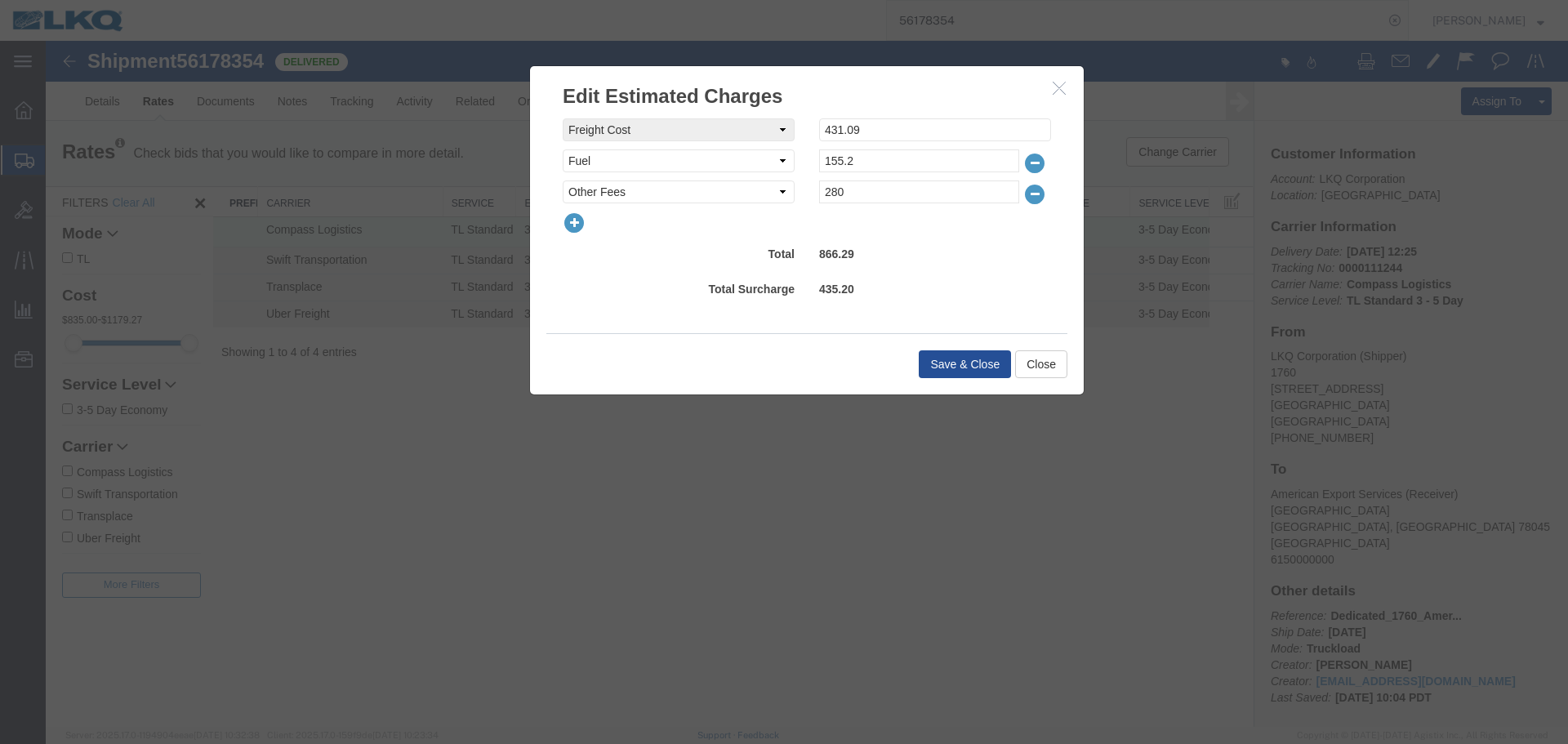
click at [958, 382] on div "Save & Close Close" at bounding box center [807, 363] width 521 height 61
click at [954, 364] on button "Save & Close" at bounding box center [965, 364] width 93 height 28
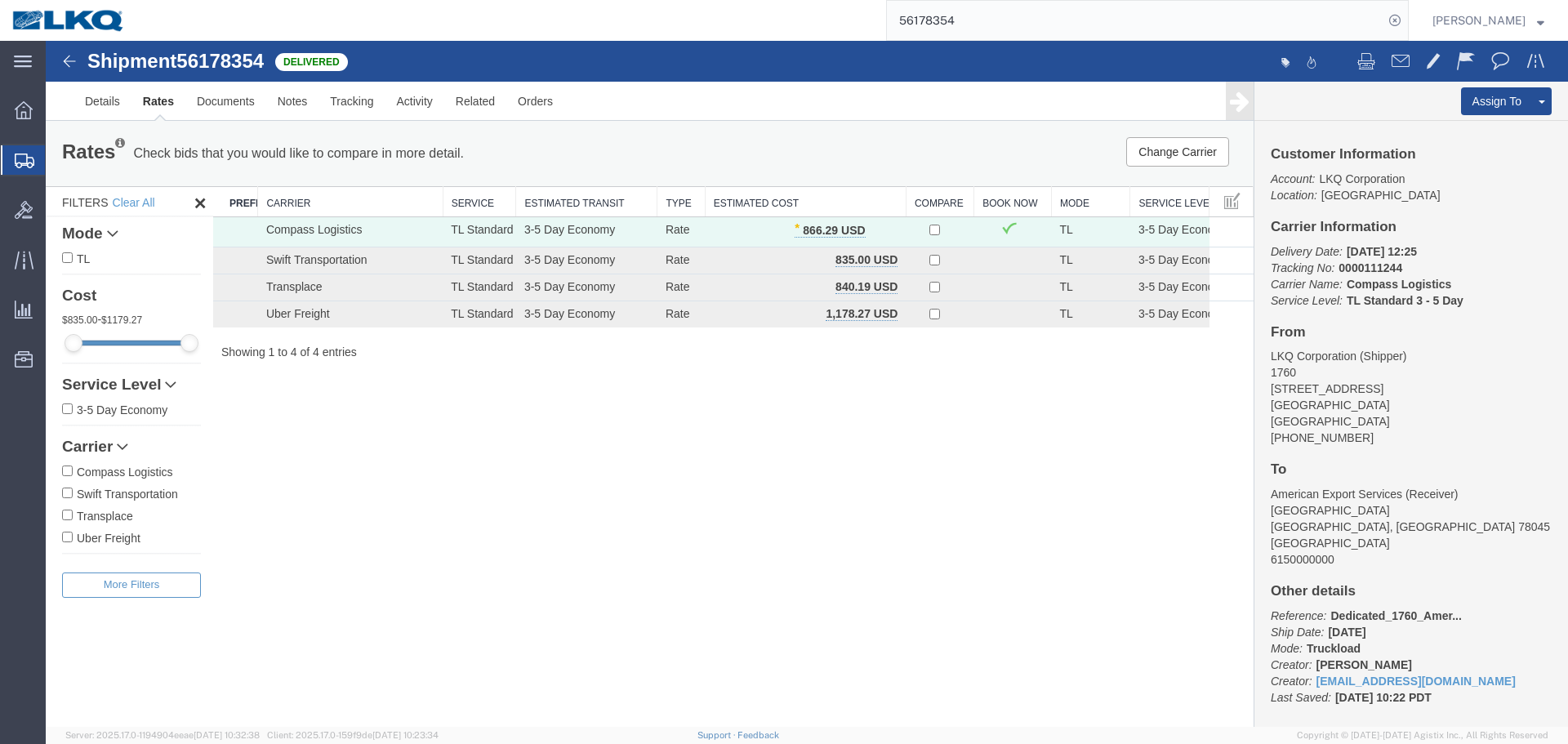
click at [1014, 21] on input "56178354" at bounding box center [1136, 20] width 497 height 39
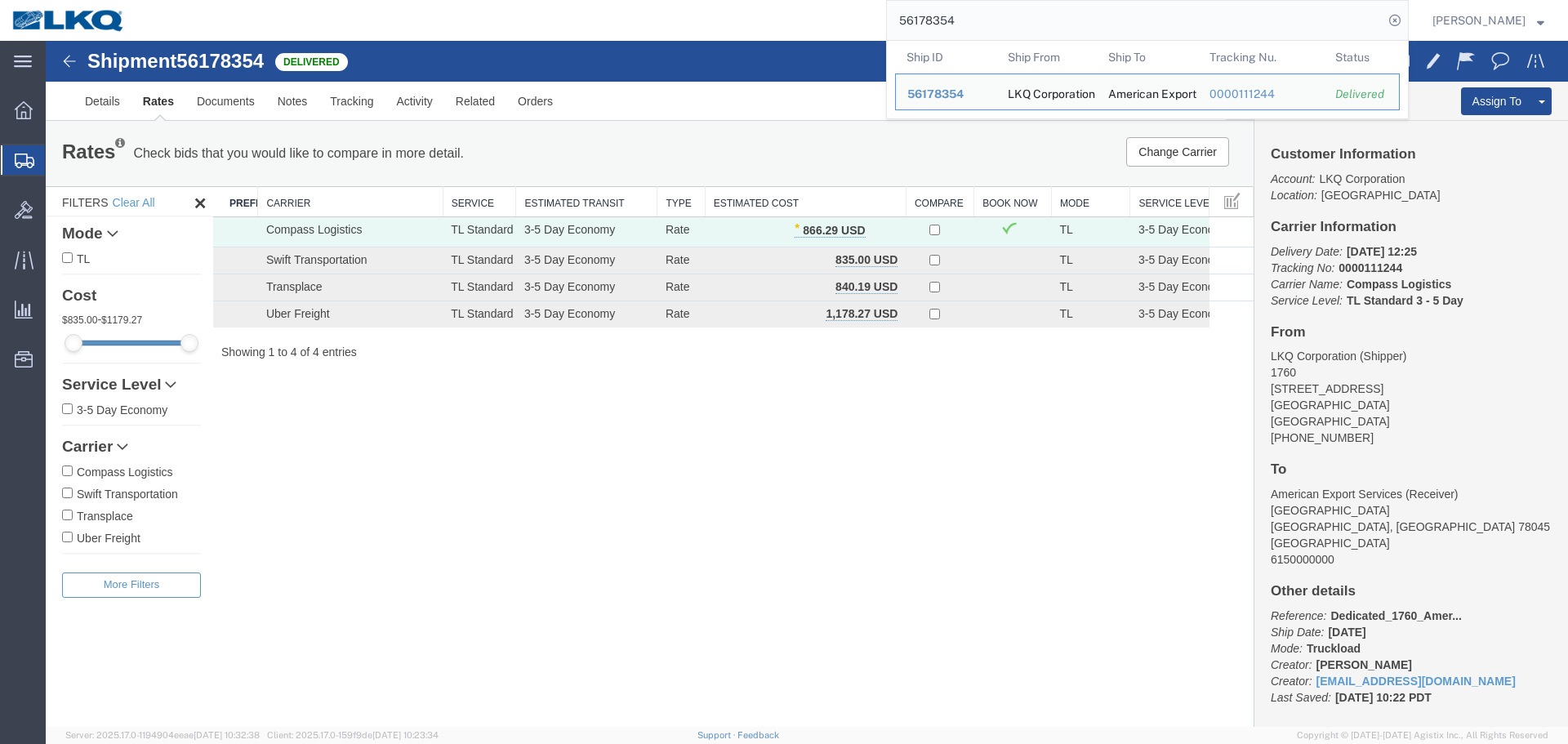
paste input "550520"
type input "56550520"
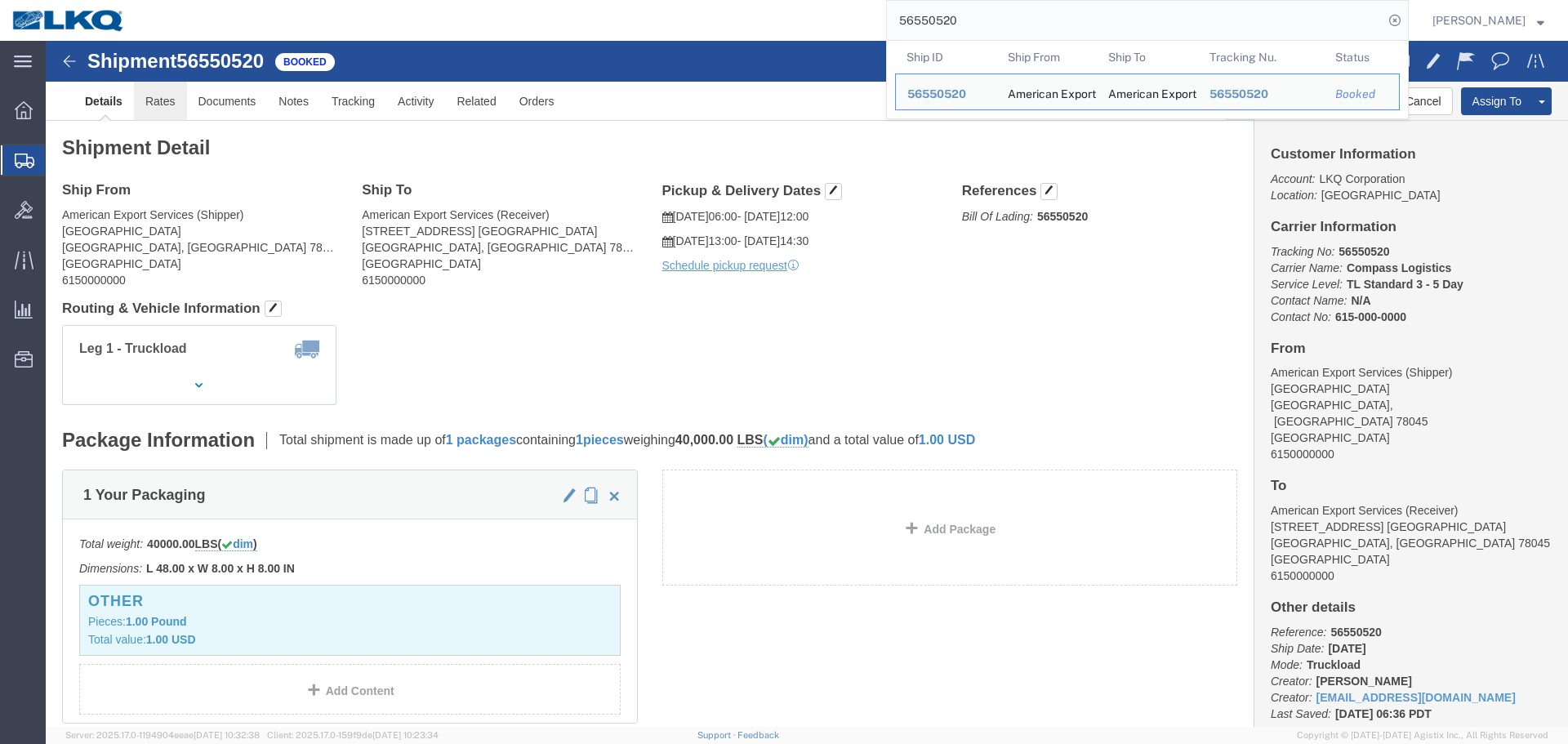
click link "Rates"
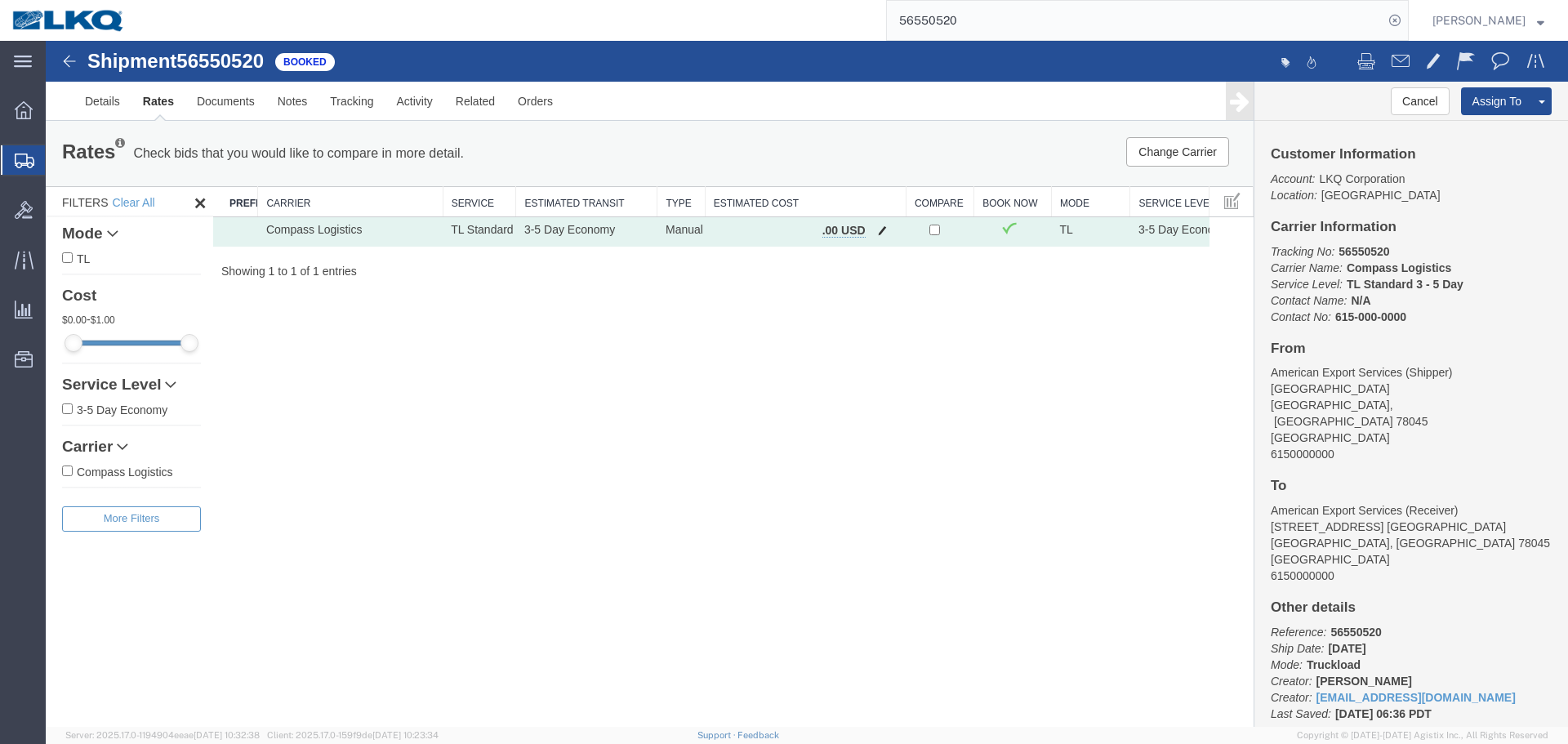
click at [883, 237] on button "button" at bounding box center [883, 231] width 22 height 21
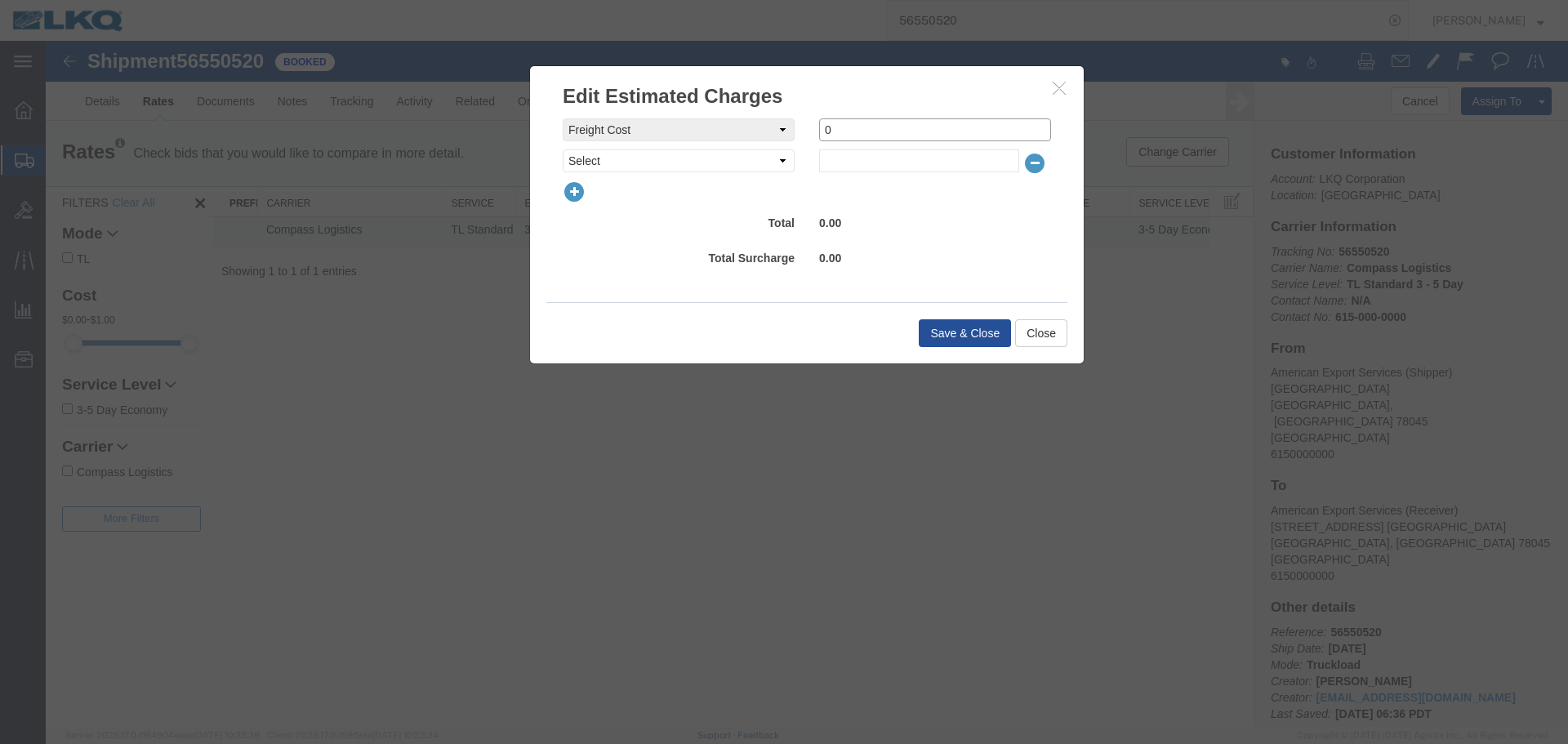
drag, startPoint x: 858, startPoint y: 127, endPoint x: 771, endPoint y: 127, distance: 87.0
click at [796, 127] on div "freightCost Select AES Filing Accessorial Delivery Charge Additional Invoice De…" at bounding box center [807, 129] width 513 height 23
click at [708, 164] on select "Select AES Filing Accessorial Delivery Charge Additional Invoice Details Addres…" at bounding box center [679, 160] width 232 height 23
select select "VEHI_FUR_NOT_USED"
click at [563, 149] on select "Select AES Filing Accessorial Delivery Charge Additional Invoice Details Addres…" at bounding box center [679, 160] width 232 height 23
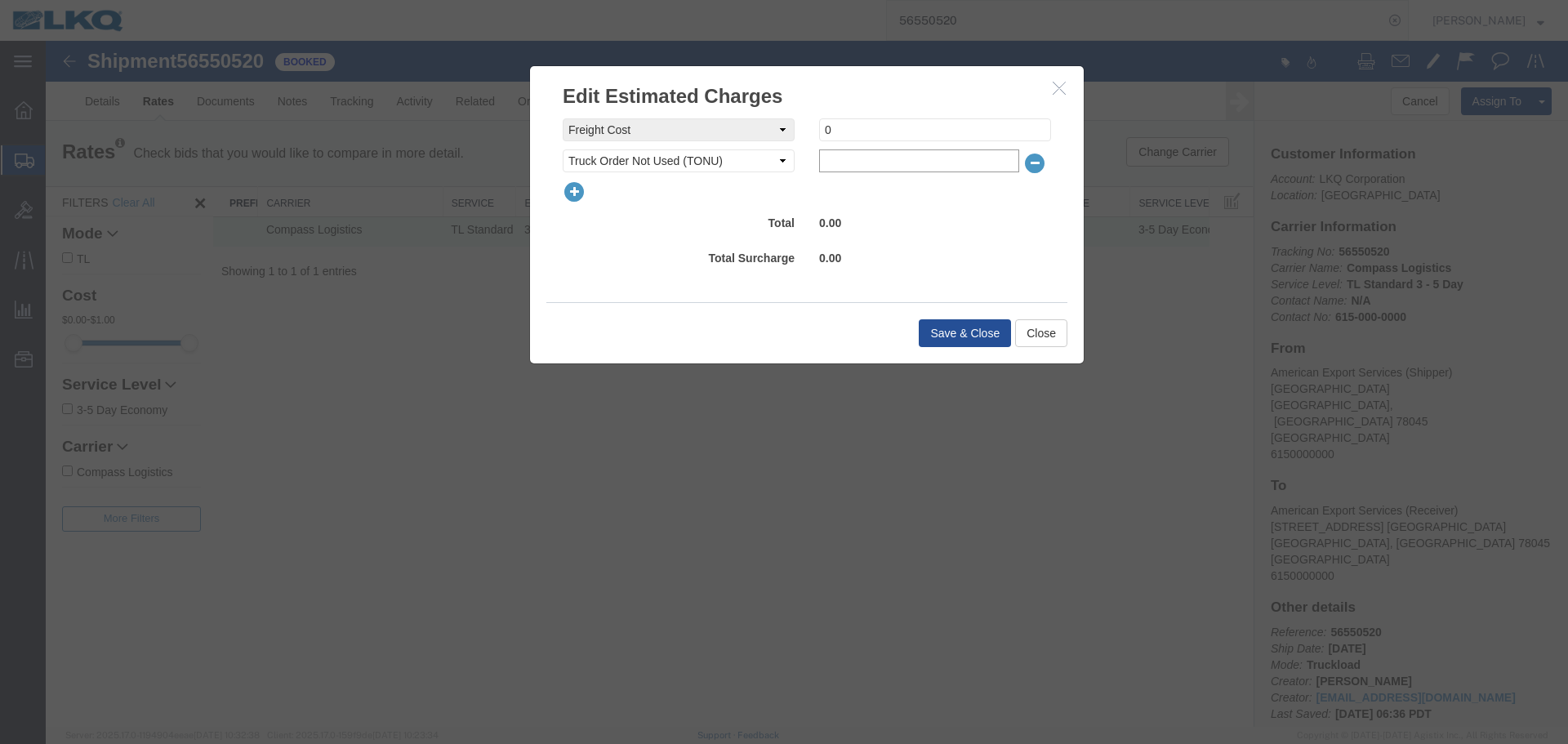
click at [862, 149] on input "text" at bounding box center [919, 160] width 200 height 23
type input "150"
click at [994, 326] on button "Save & Close" at bounding box center [965, 333] width 93 height 28
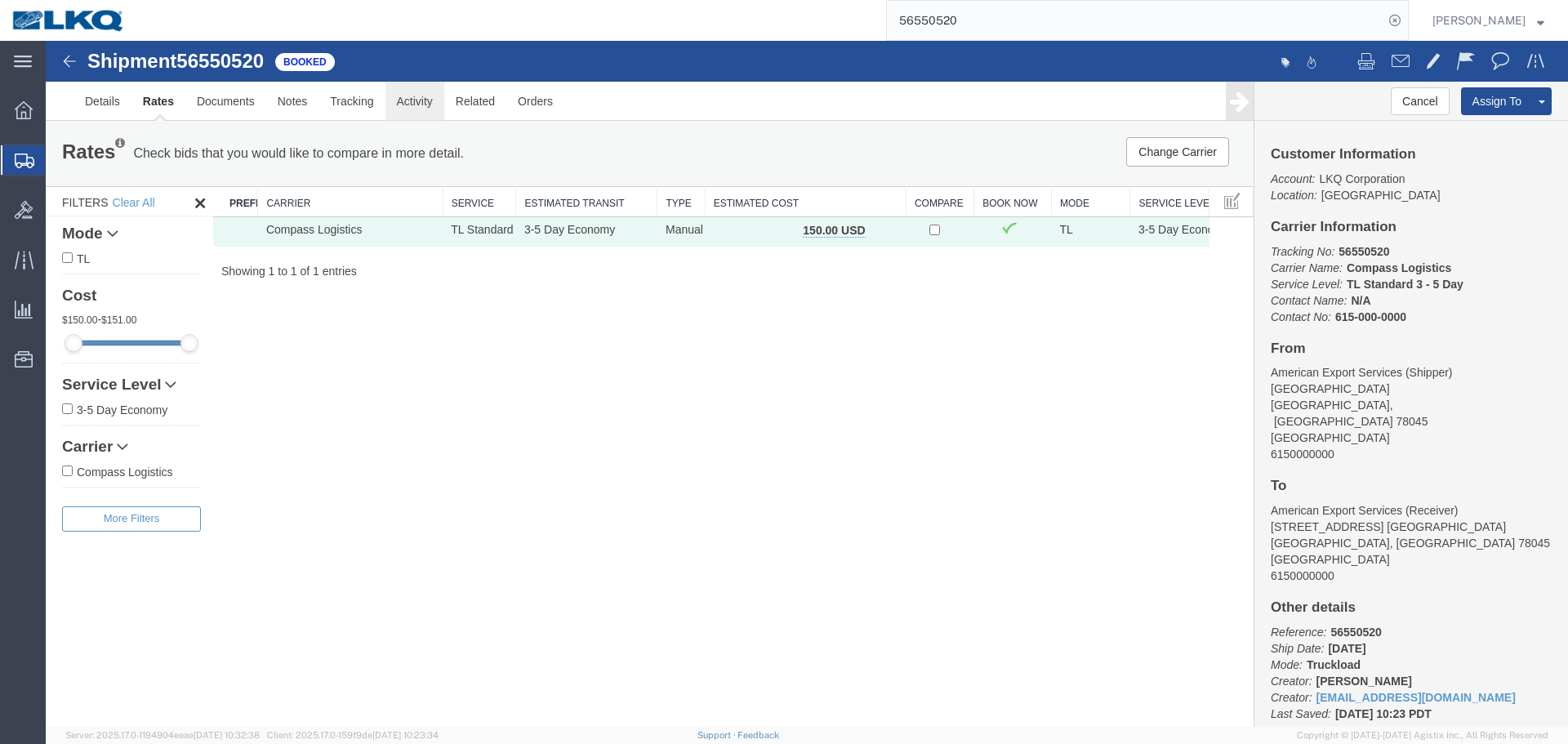
click at [403, 99] on link "Activity" at bounding box center [415, 101] width 58 height 39
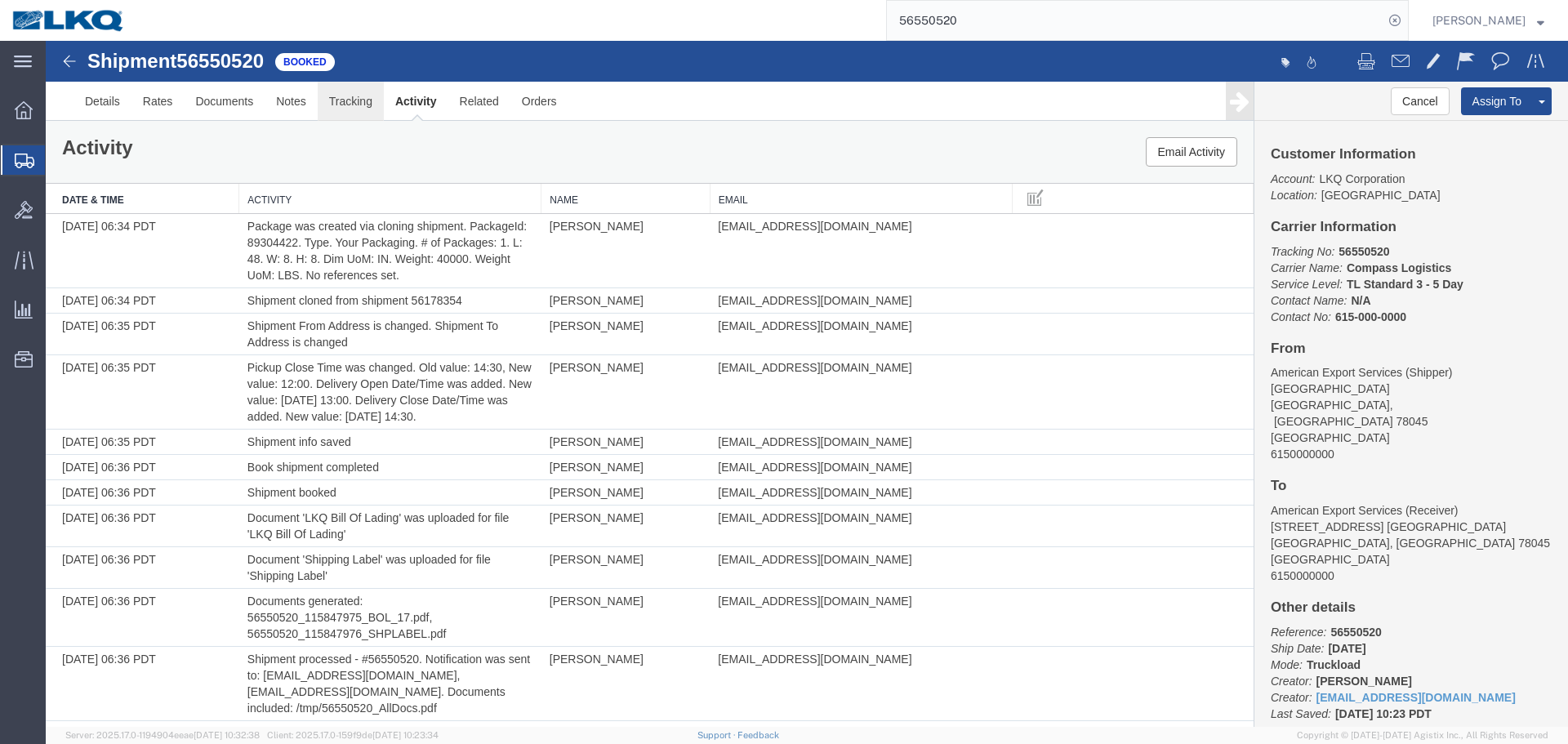
click at [353, 106] on link "Tracking" at bounding box center [351, 101] width 66 height 39
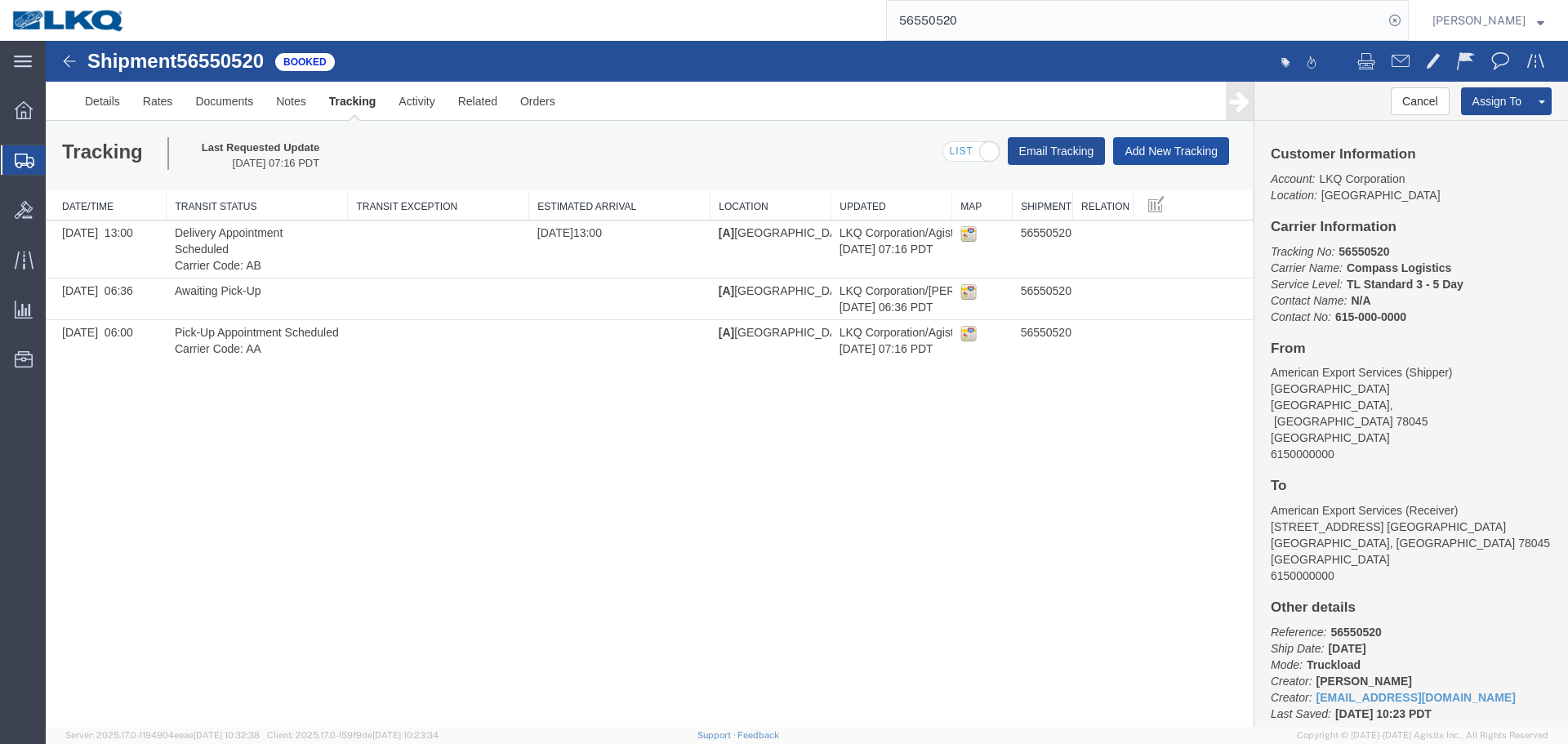
click at [1156, 148] on button "Add New Tracking" at bounding box center [1171, 150] width 116 height 28
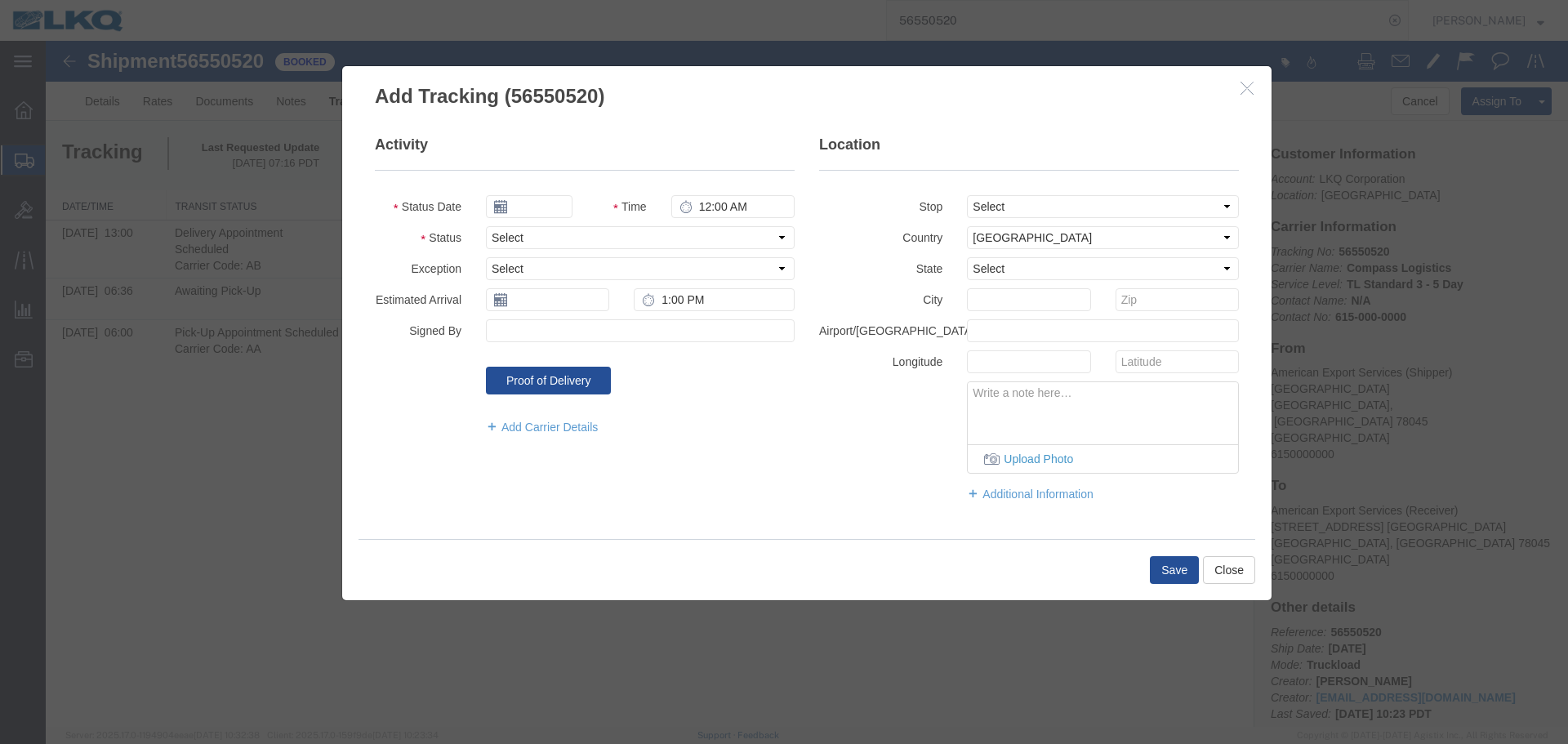
type input "[DATE]"
type input "11:00 PM"
click at [573, 243] on select "Select Arrival Notice Available Arrival Notice Imported Arrive at Delivery Loca…" at bounding box center [640, 237] width 309 height 23
select select "DELIVRED"
click at [486, 226] on select "Select Arrival Notice Available Arrival Notice Imported Arrive at Delivery Loca…" at bounding box center [640, 237] width 309 height 23
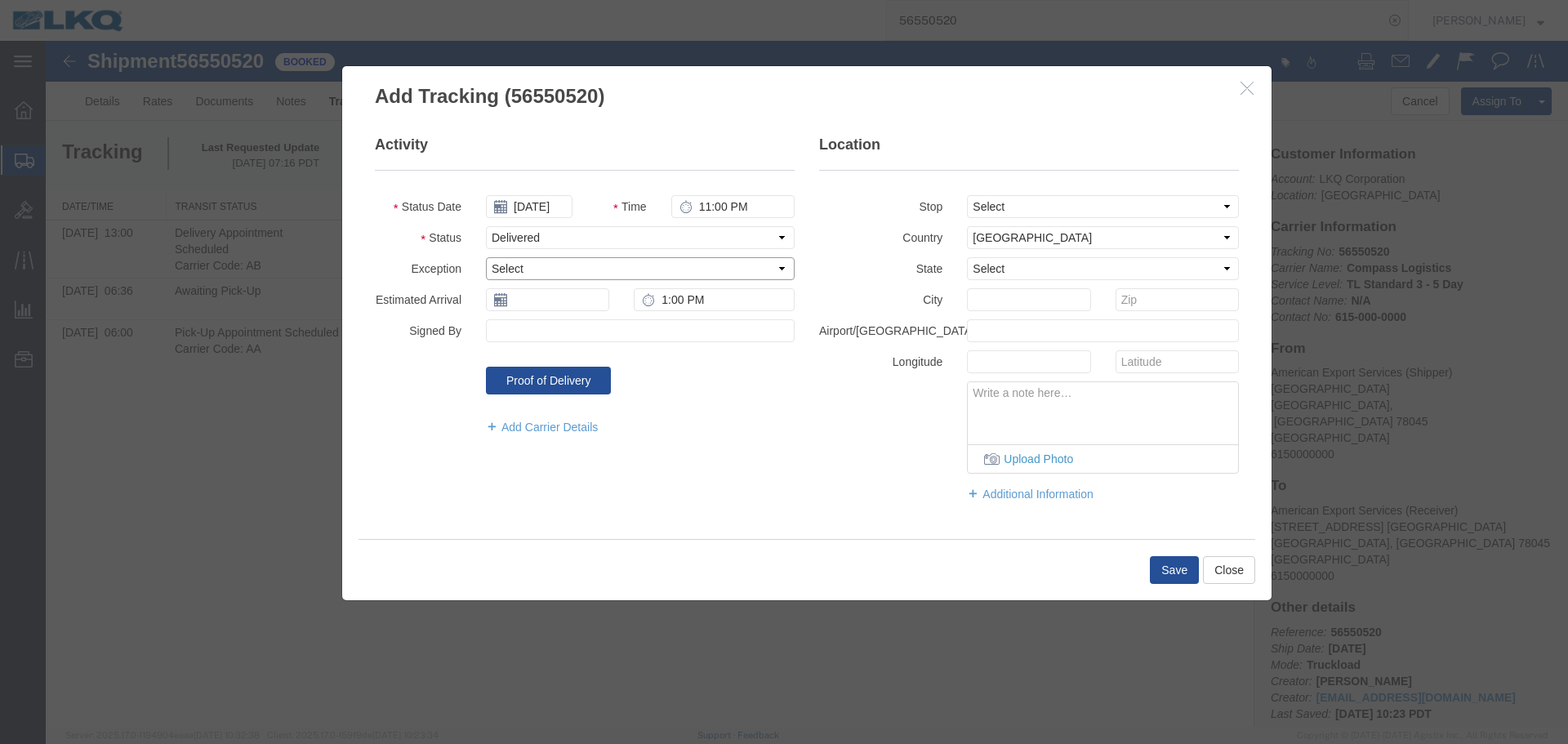
click at [553, 276] on select "Select Accident Airline - Delayed Airline - Exception Appointment Scheduled Att…" at bounding box center [640, 268] width 309 height 23
click at [534, 314] on fieldset "Activity Status Date 08/20/2025 Time 11:00 PM Status Select Arrival Notice Avai…" at bounding box center [584, 293] width 420 height 317
click at [1162, 579] on button "Save" at bounding box center [1175, 569] width 49 height 28
click at [562, 301] on input "text" at bounding box center [548, 299] width 124 height 23
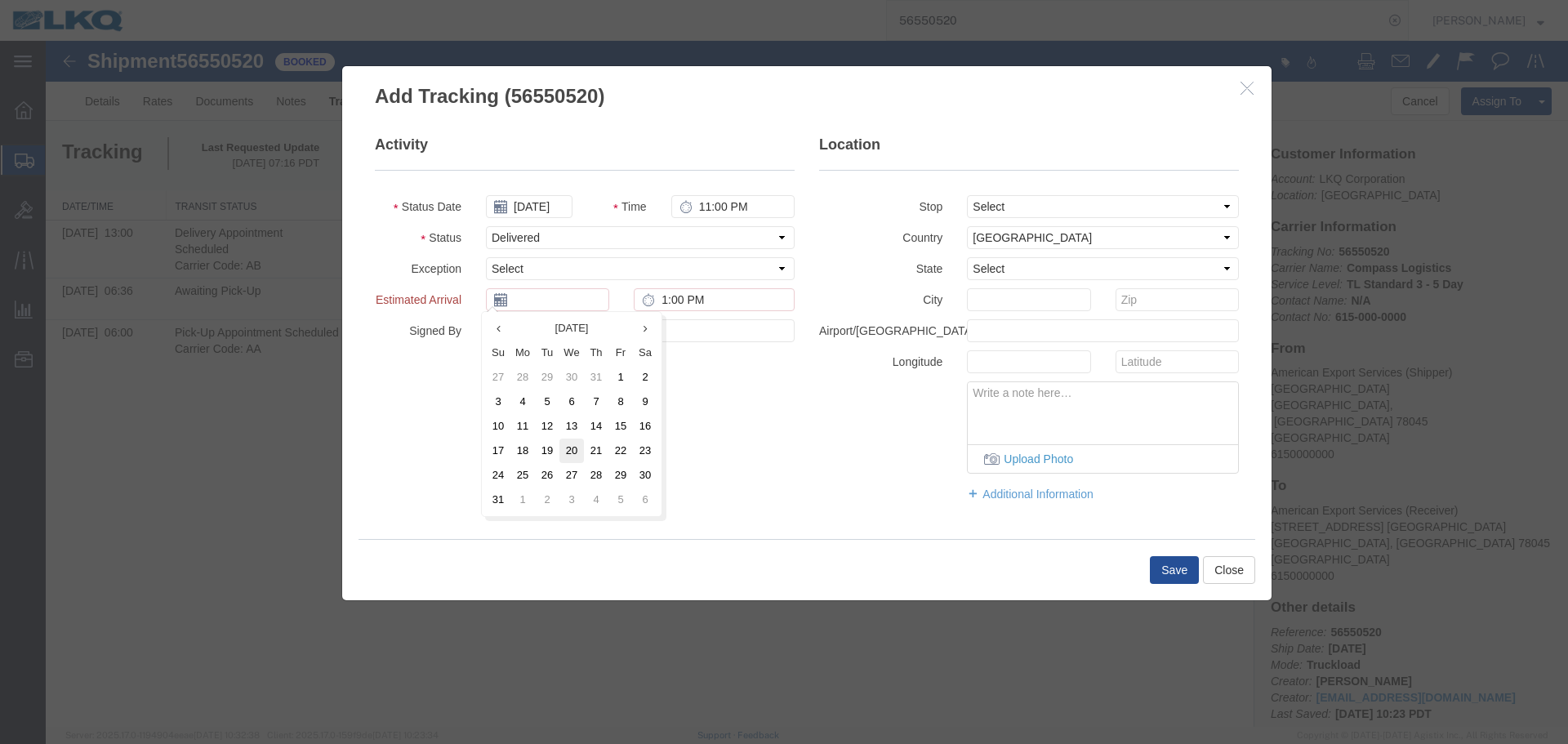
click at [574, 447] on td "20" at bounding box center [571, 450] width 24 height 24
type input "[DATE]"
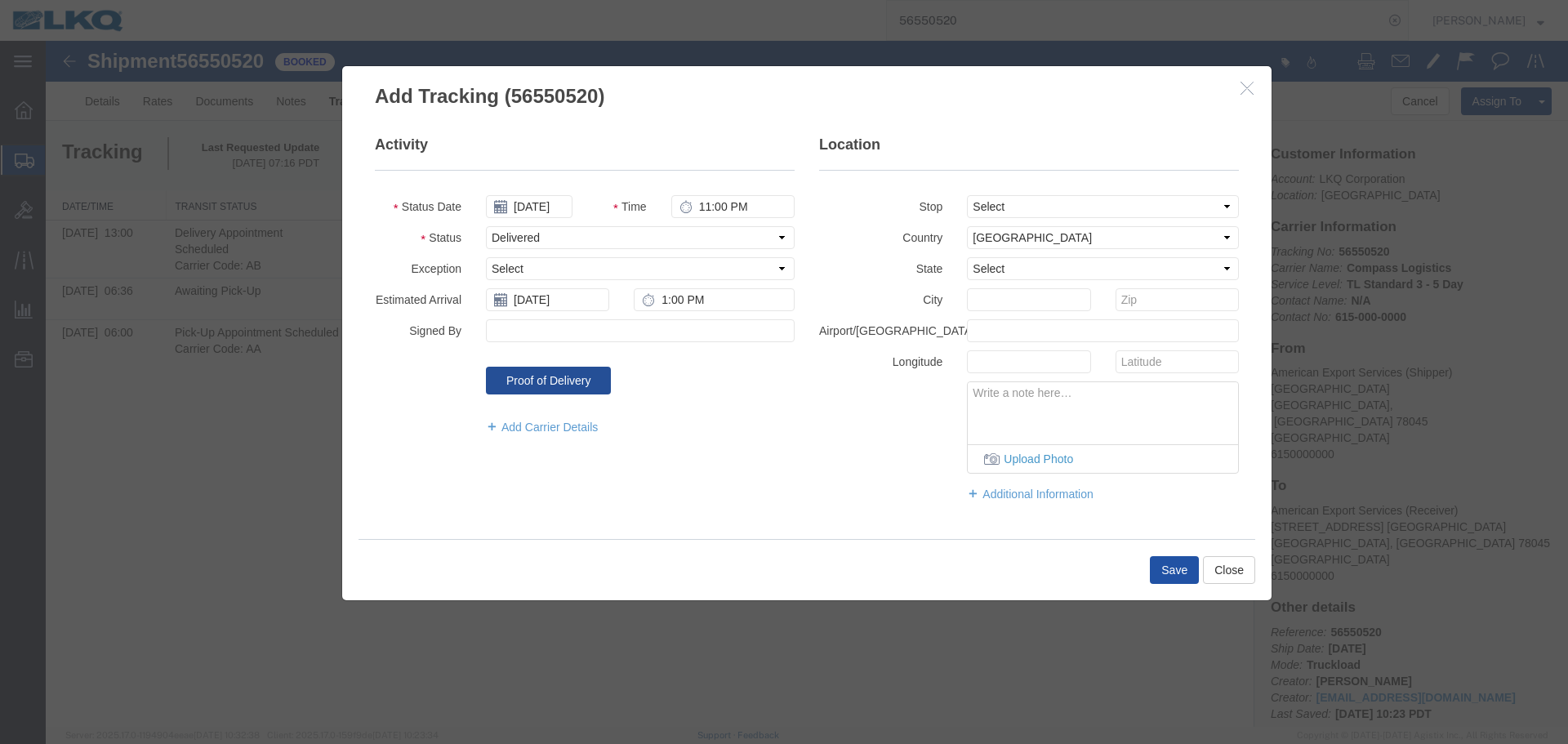
click at [1175, 569] on button "Save" at bounding box center [1175, 569] width 49 height 28
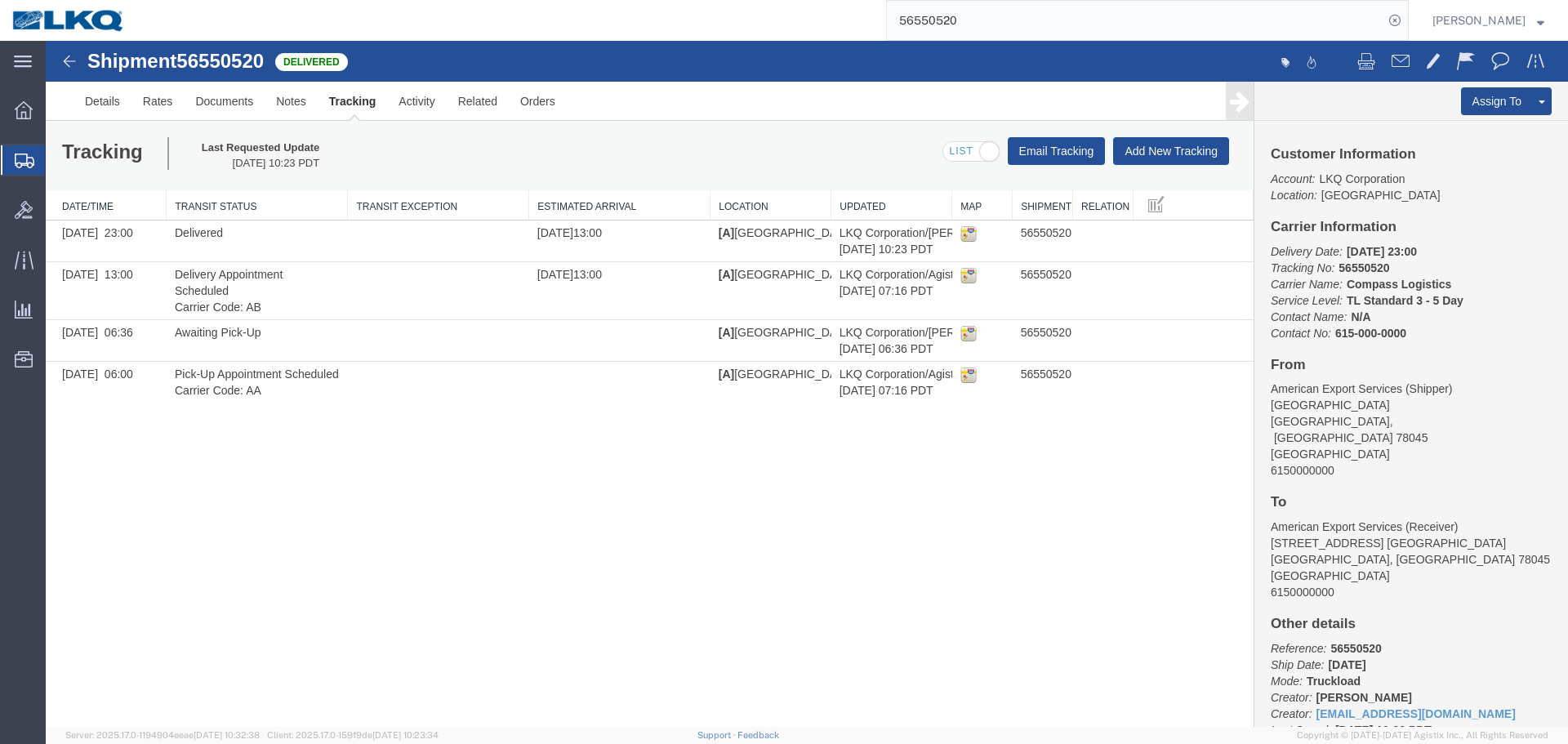
click at [1085, 31] on input "56550520" at bounding box center [1136, 20] width 497 height 39
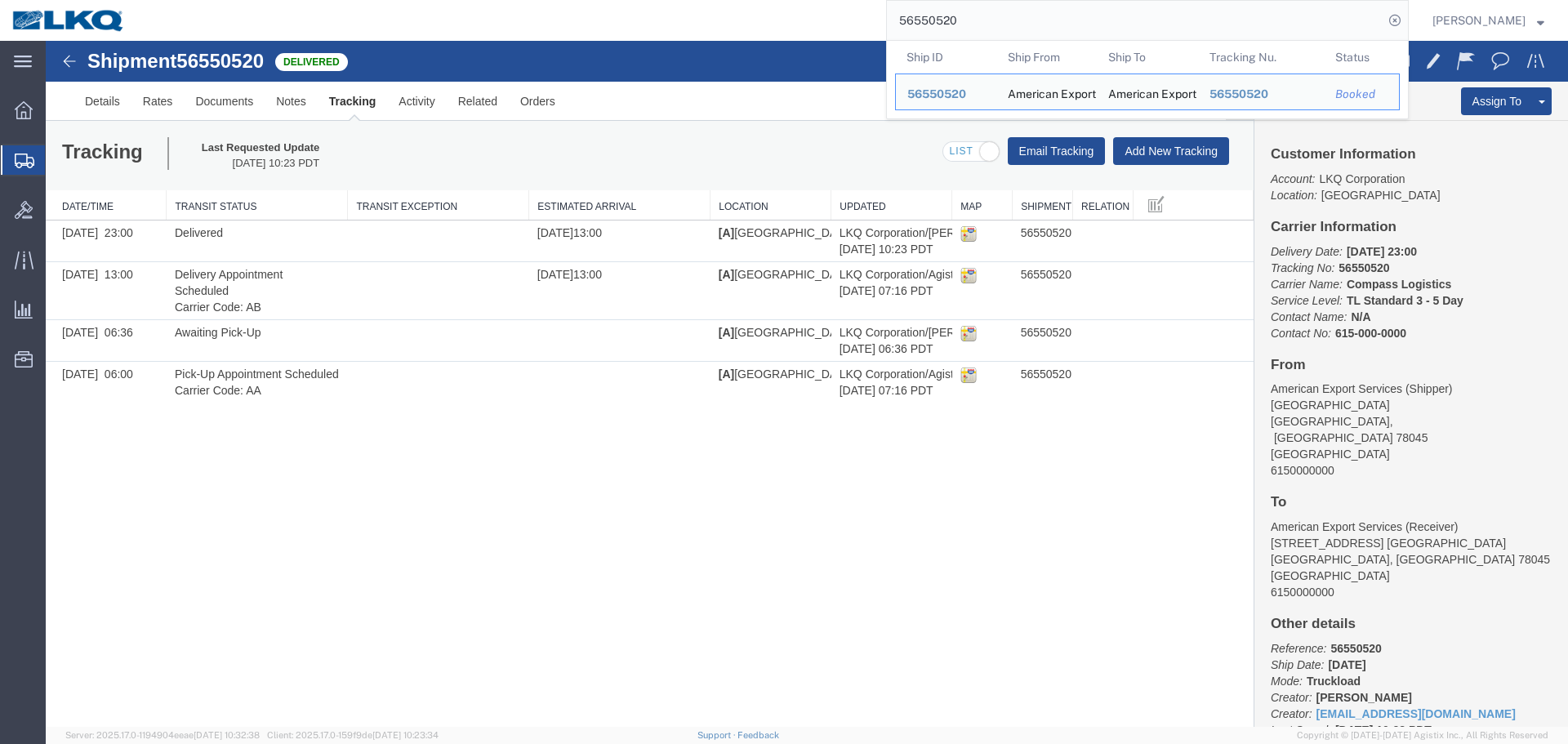
paste input "24183"
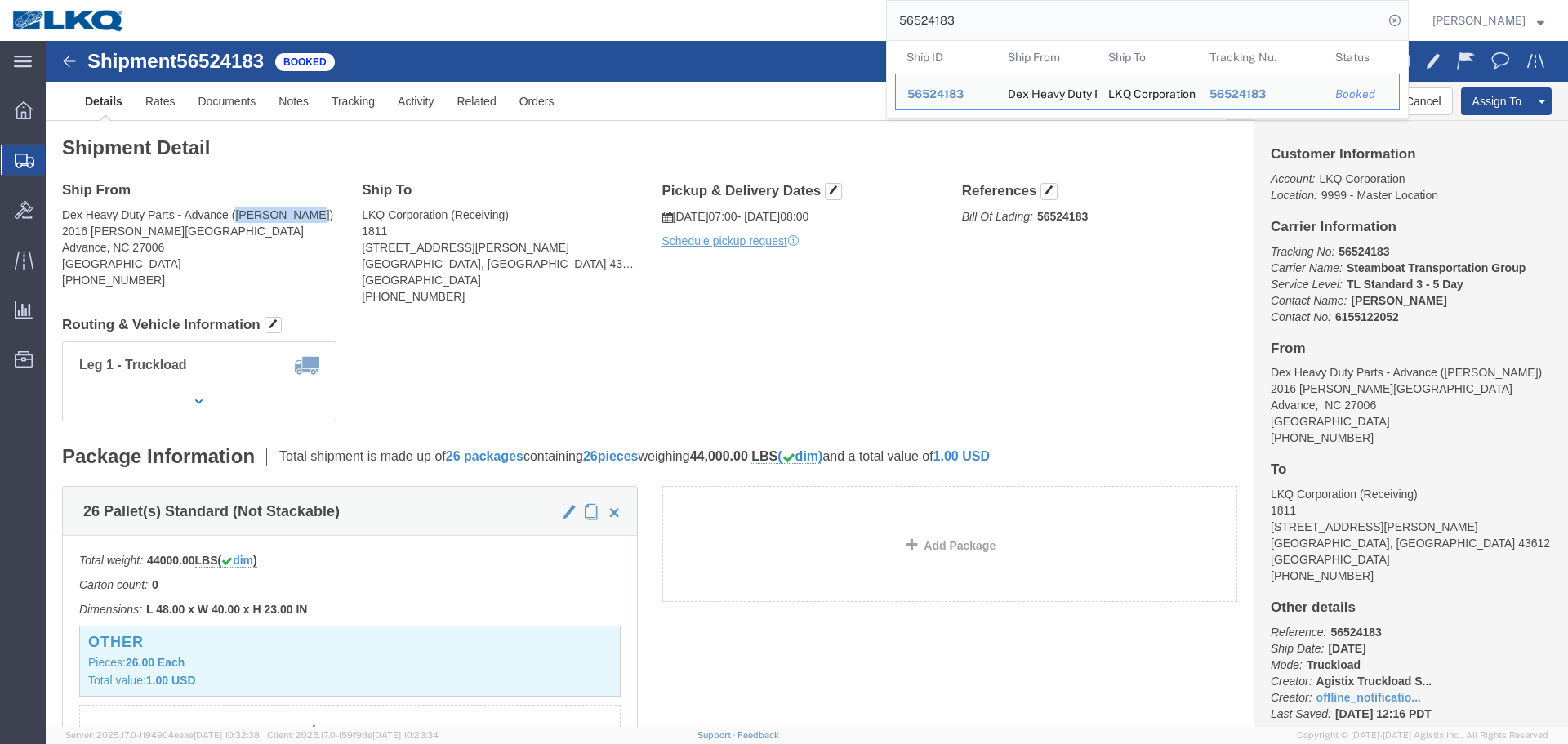
drag, startPoint x: 192, startPoint y: 172, endPoint x: 245, endPoint y: 171, distance: 53.0
click address "Dex Heavy Duty Parts - Advance (Billy Bridges) 2016 Cornatzer Road Advance, NC …"
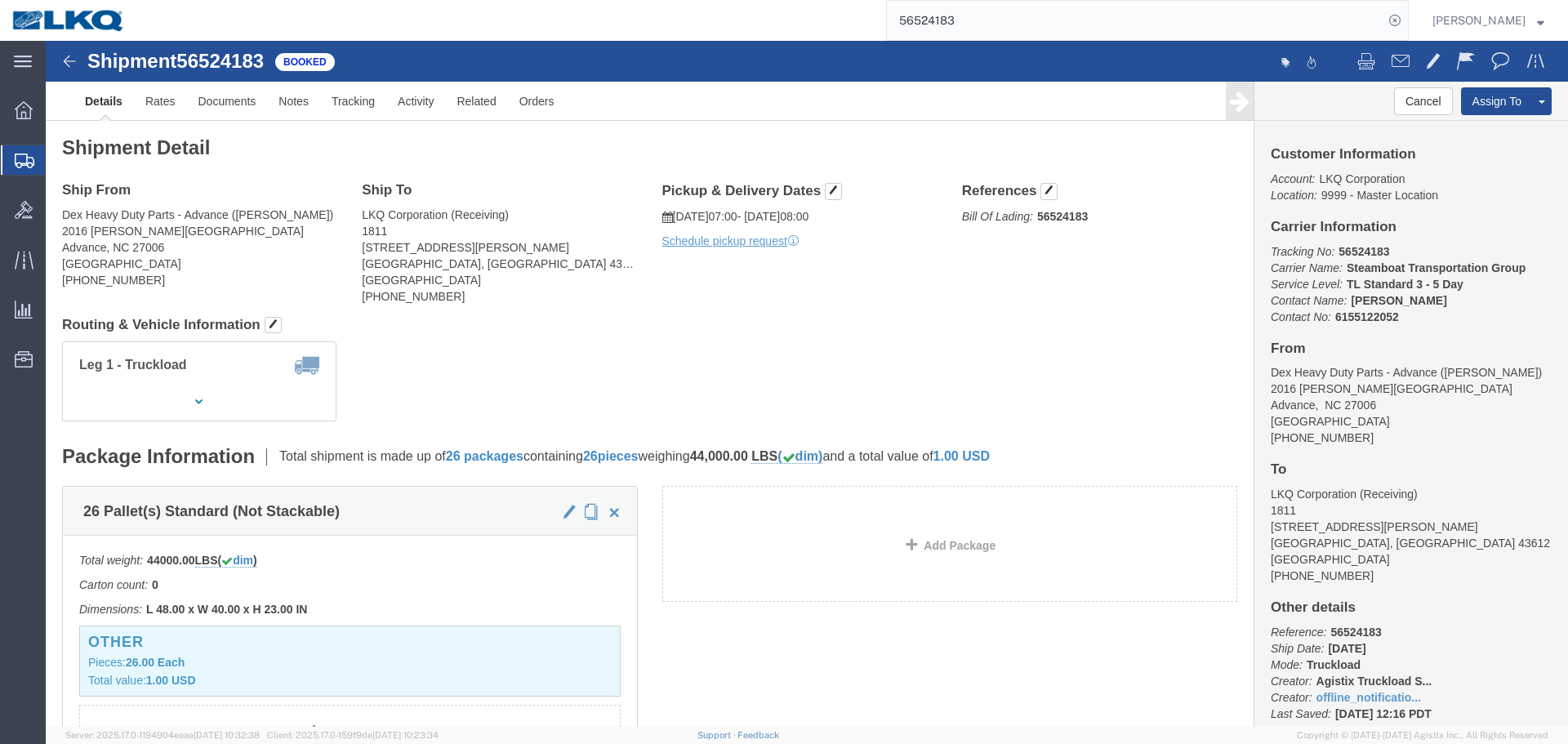
click address "LKQ Corporation (Receiving) 1811 6180 Hagman Rd Toledo, OH 43612 United States …"
copy address "1811"
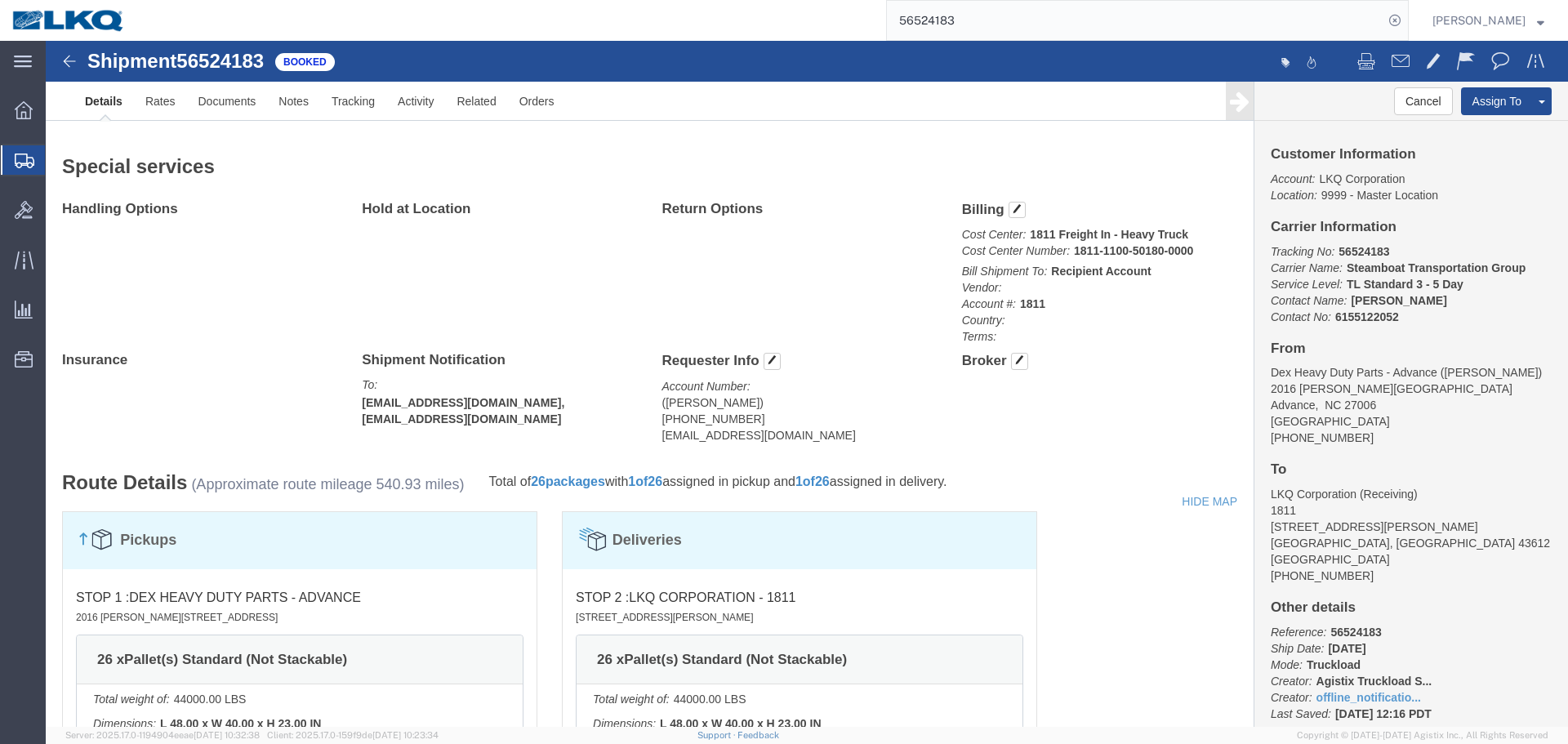
click address "(Paige Balcerzak) 419-481-8527 pmbalcerzak@lkqcorp.com"
copy div "pmbalcerzak@lkqcorp.com Edit Requester Info Location Select Select My Profile L…"
click at [994, 12] on input "56524183" at bounding box center [1136, 20] width 497 height 39
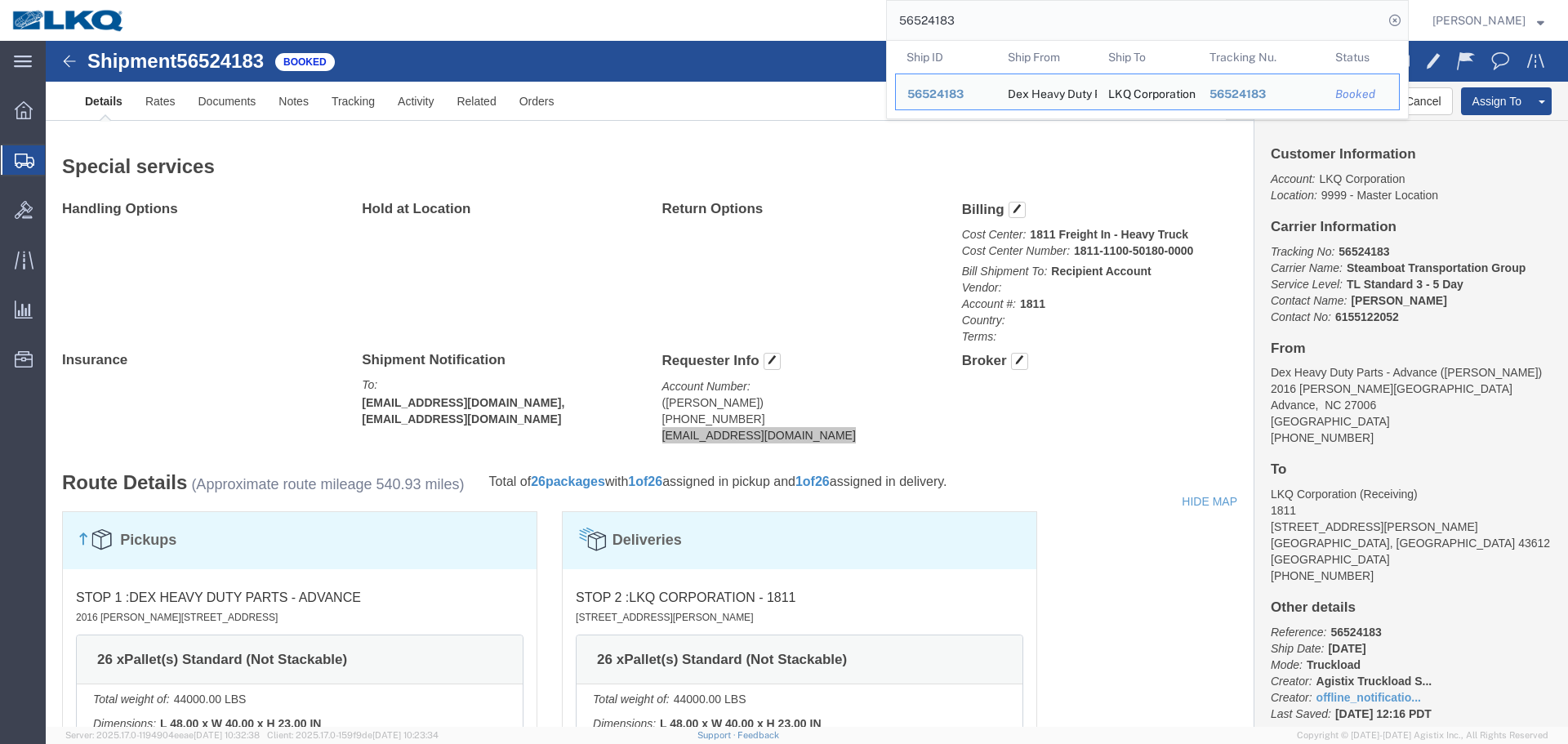
paste input "389409"
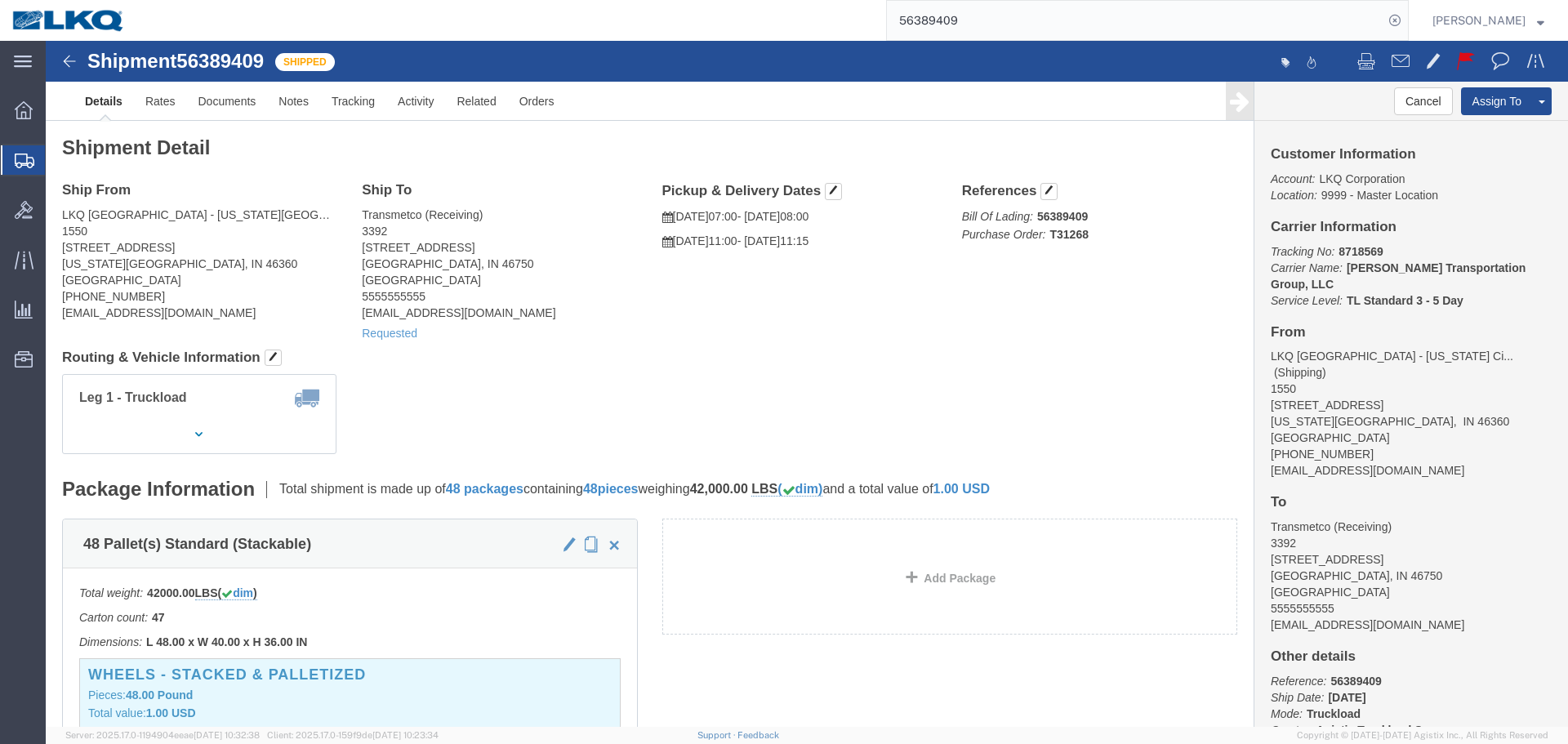
click h4 "Routing & Vehicle Information"
click div "Ship From LKQ Great Lakes - Michigan City, In (Shipping) 1550 728 West US Highw…"
drag, startPoint x: 681, startPoint y: 199, endPoint x: 716, endPoint y: 200, distance: 35.0
click p "08/20/2025 11:00 - 08/20/2025 11:15"
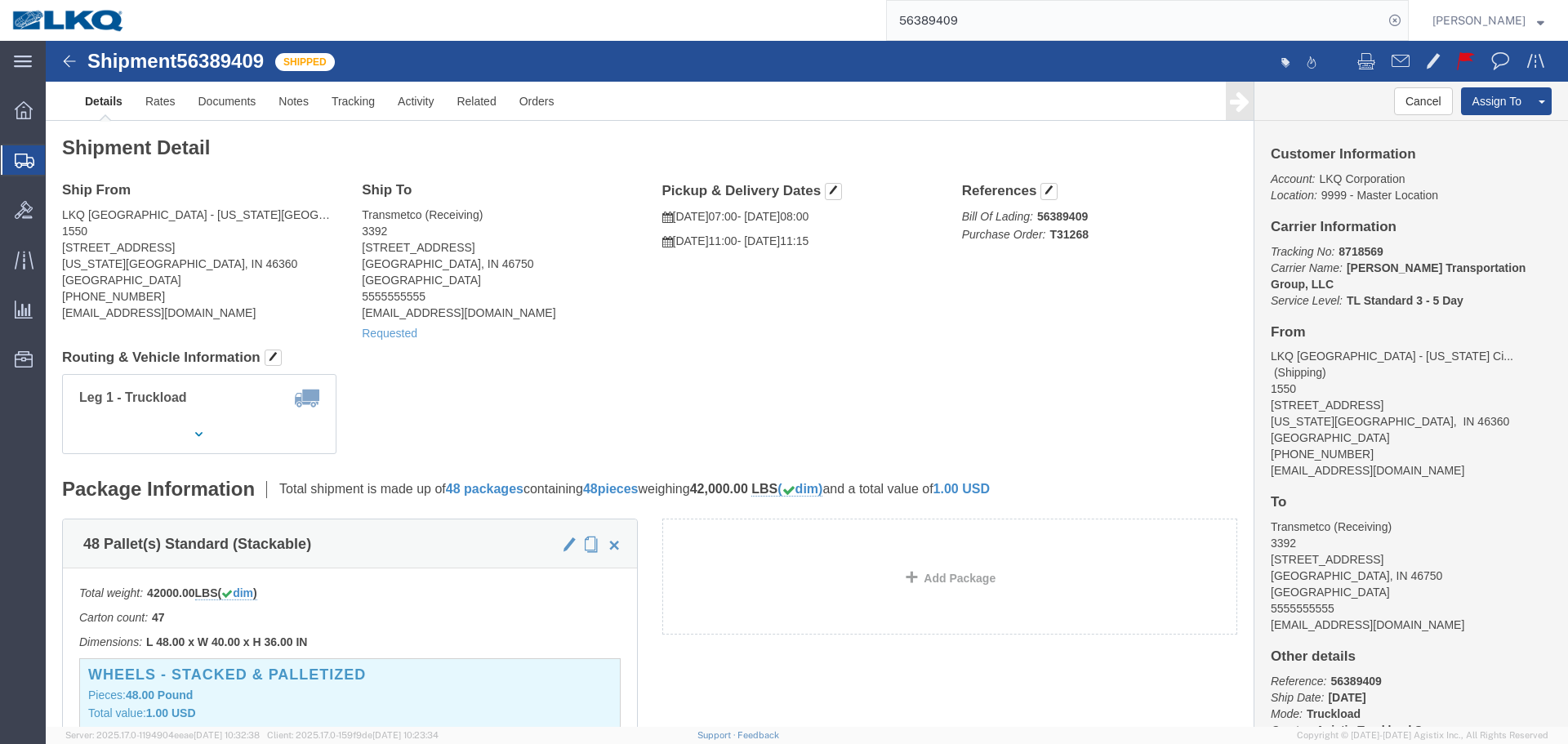
click at [1070, 5] on input "56389409" at bounding box center [1136, 20] width 497 height 39
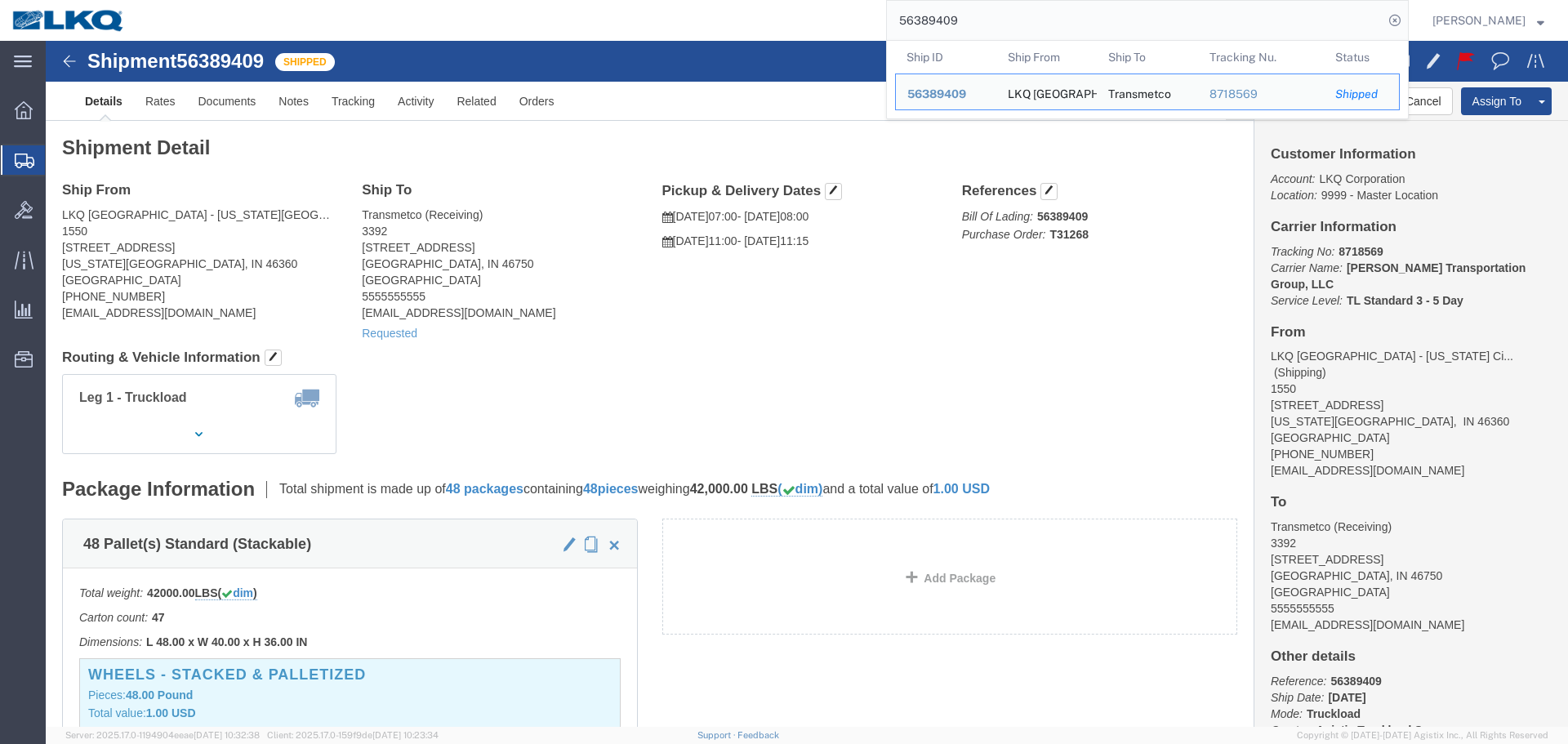
paste input "552971"
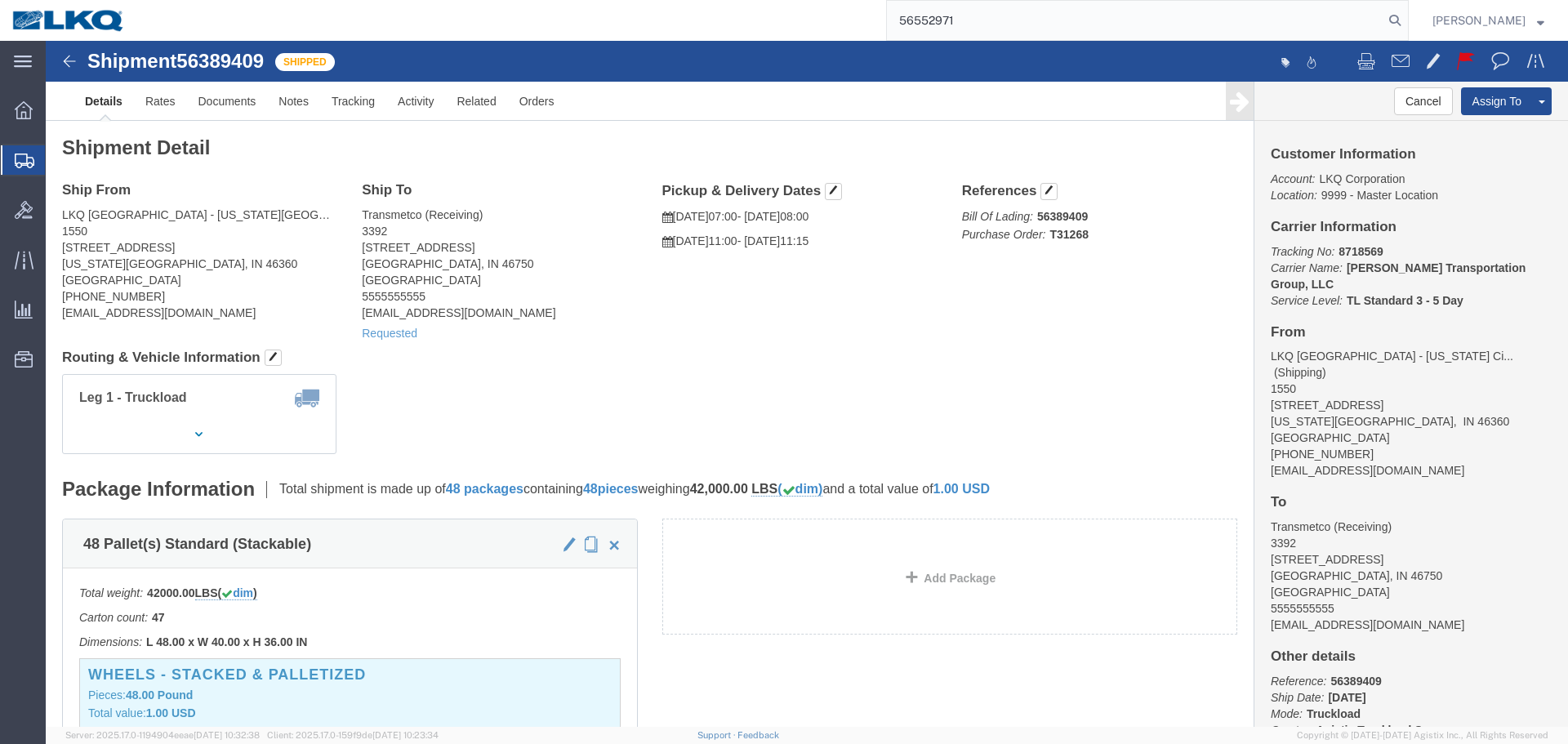
type input "56552971"
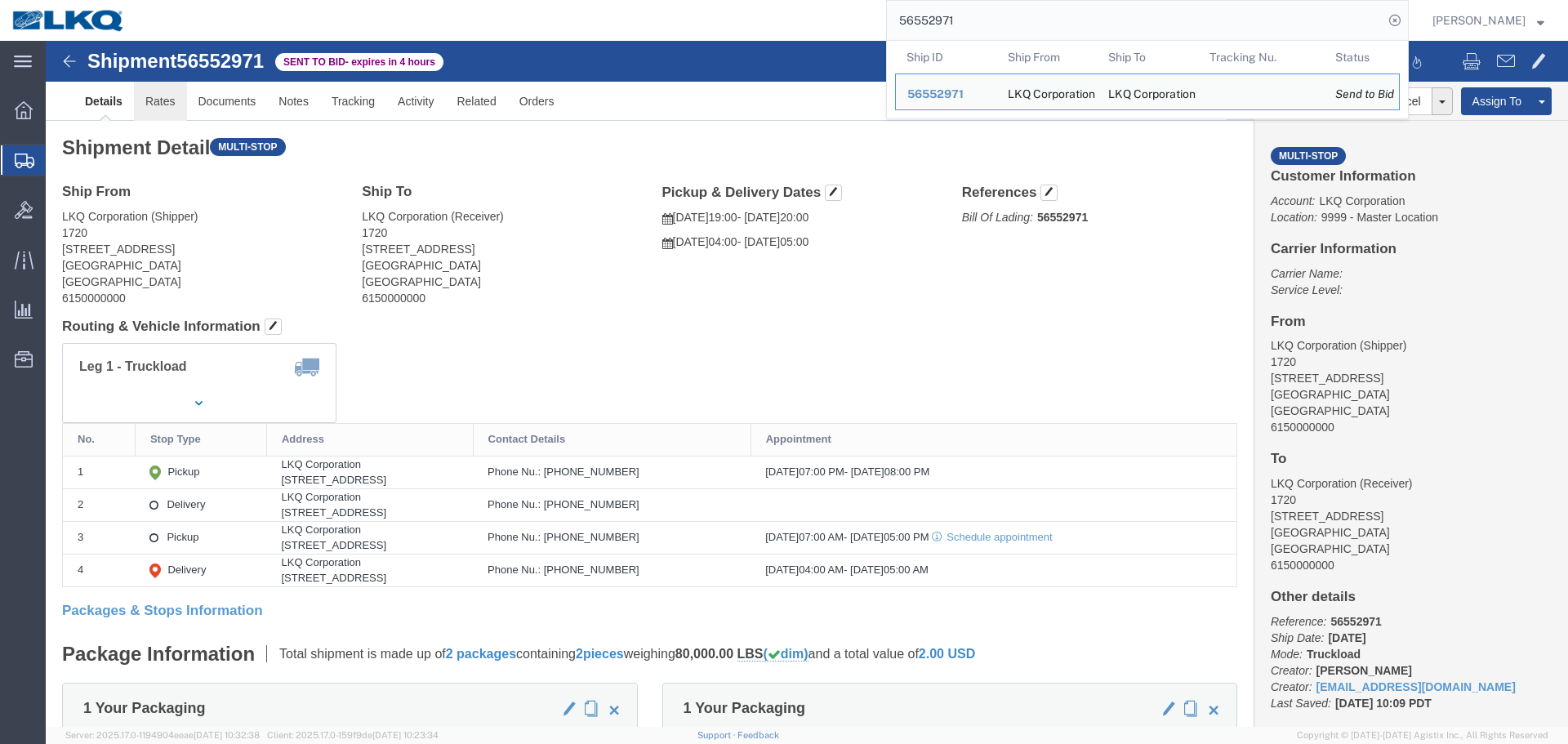
click link "Rates"
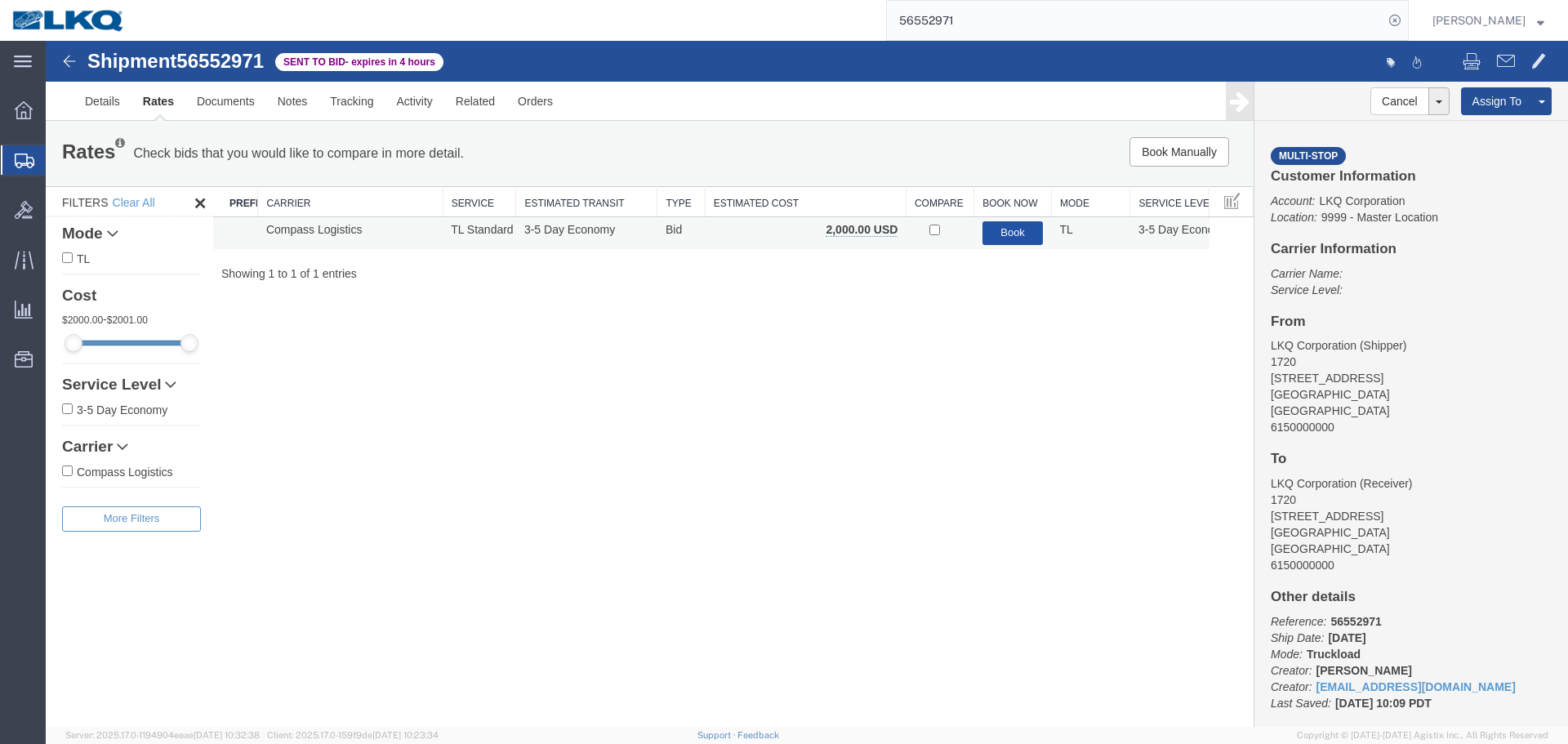
click at [989, 230] on button "Book" at bounding box center [1013, 233] width 61 height 23
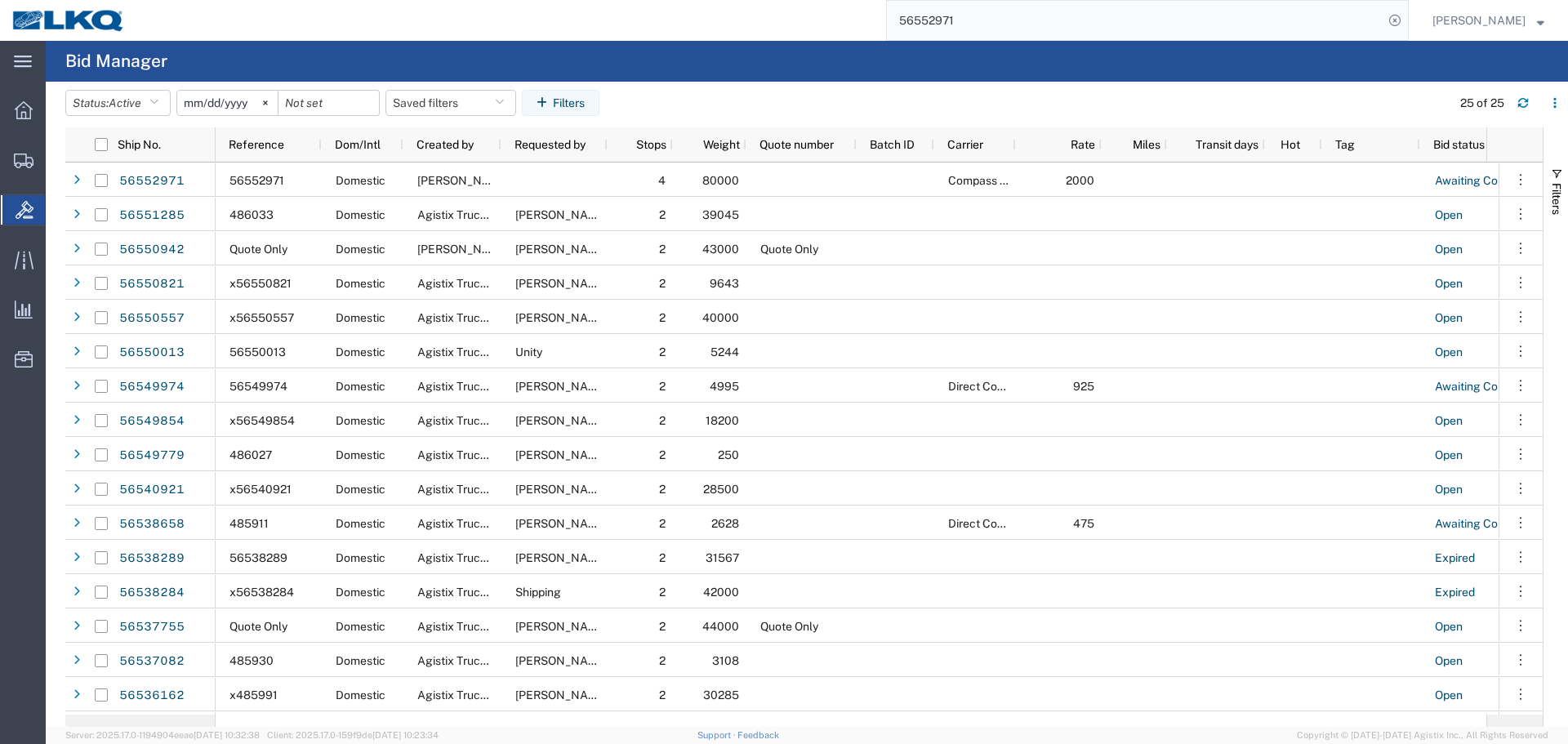
click at [984, 13] on input "56552971" at bounding box center [1136, 20] width 497 height 39
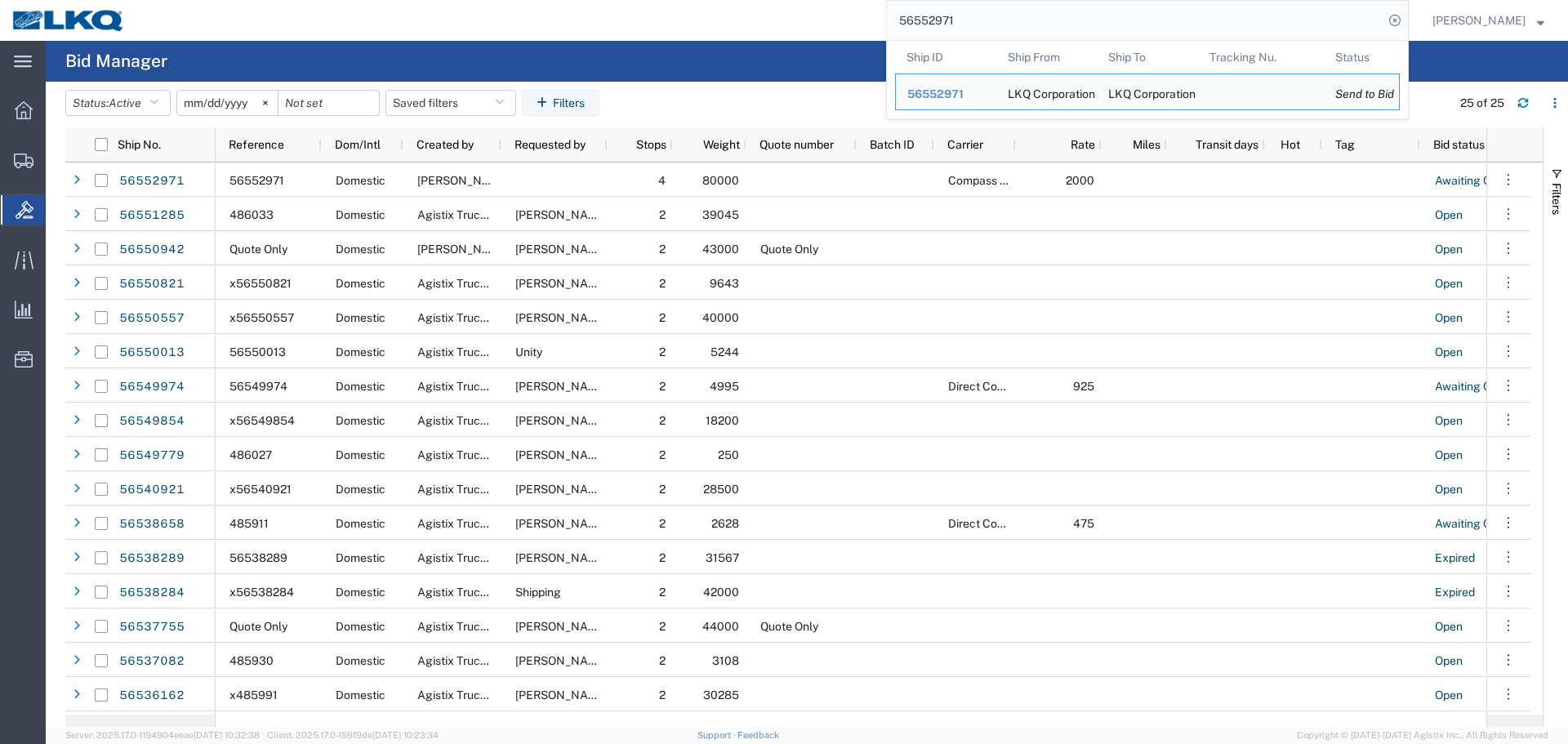
paste input "40104"
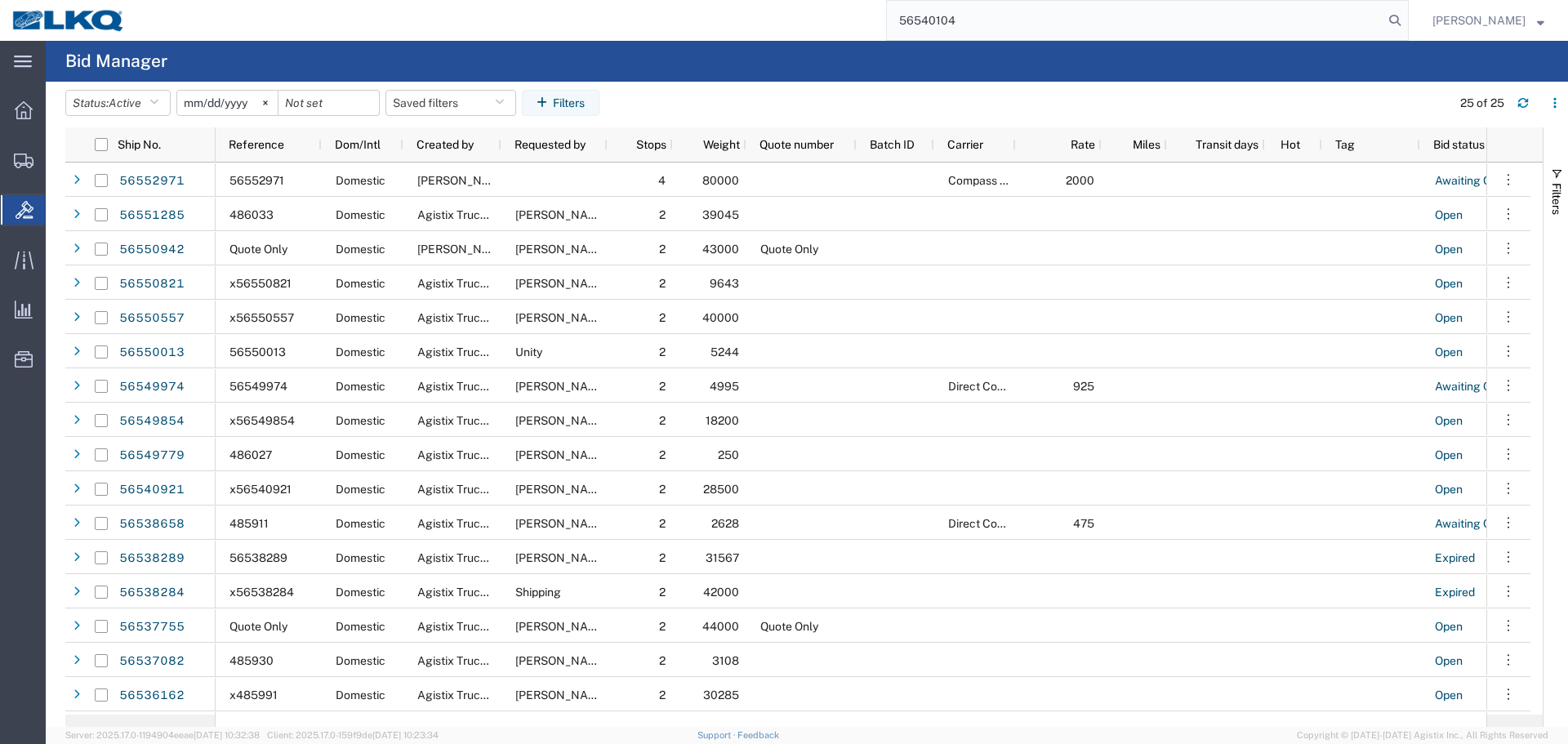
type input "56540104"
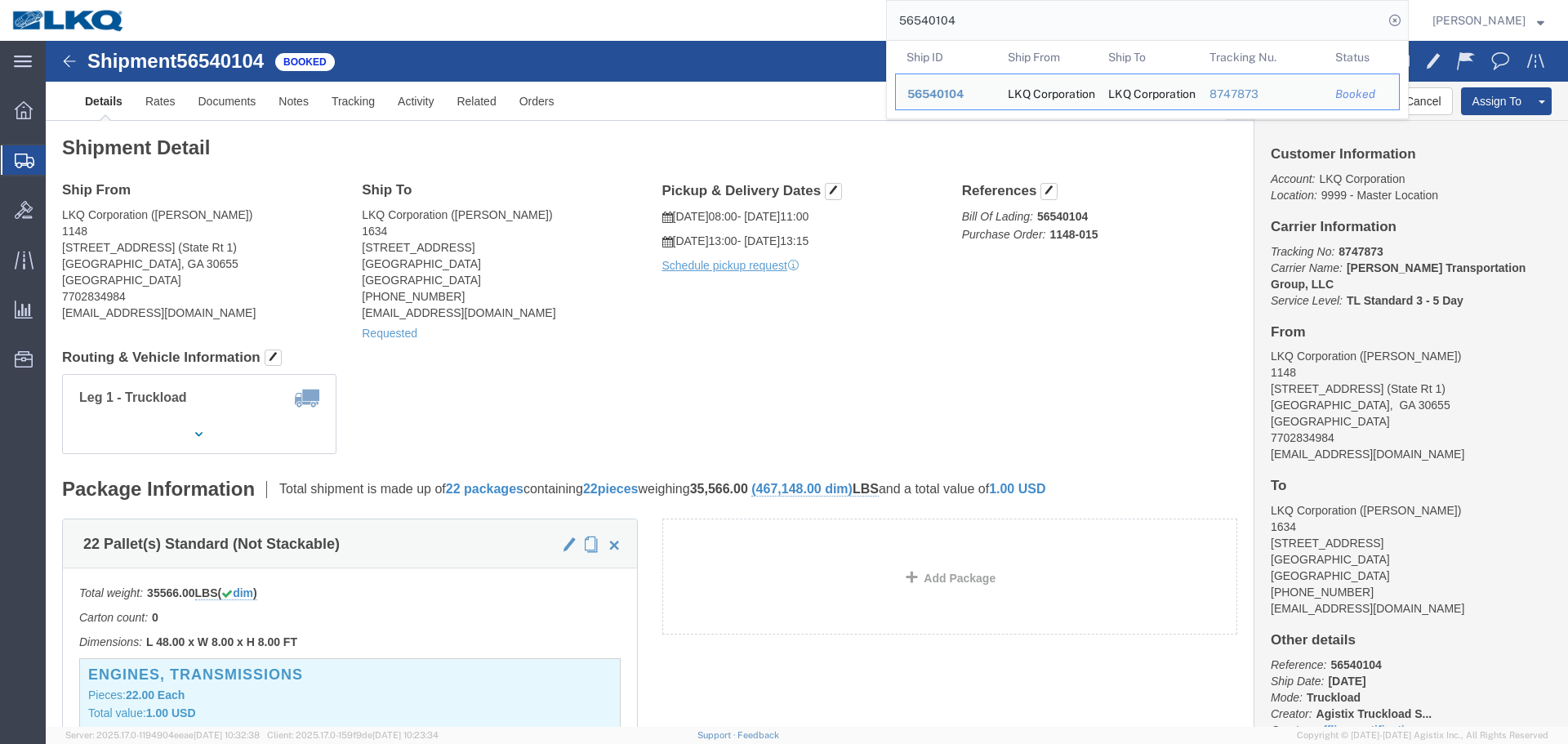
click div "Ship From LKQ Corporation (Robert DeCesare) 1148 682 US Highway 78 NW (State Rt…"
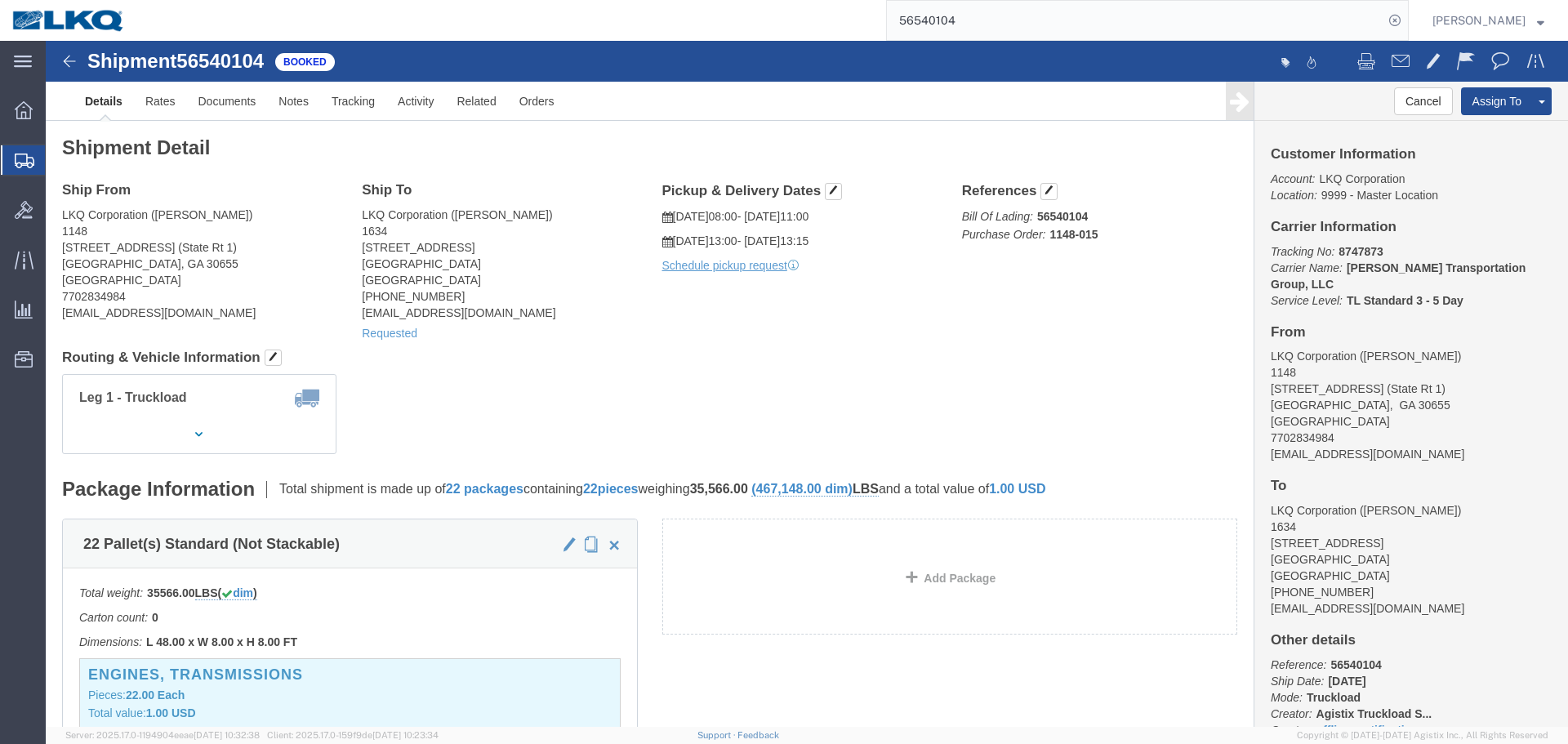
click div "Leg 1 - Truckload Vehicle 1: Standard Dry Van (53 Feet) Number of trucks: 1"
drag, startPoint x: 691, startPoint y: 198, endPoint x: 733, endPoint y: 198, distance: 42.0
click p "08/20/2025 13:00 - 08/20/2025 13:15"
drag, startPoint x: 695, startPoint y: 204, endPoint x: 757, endPoint y: 196, distance: 62.5
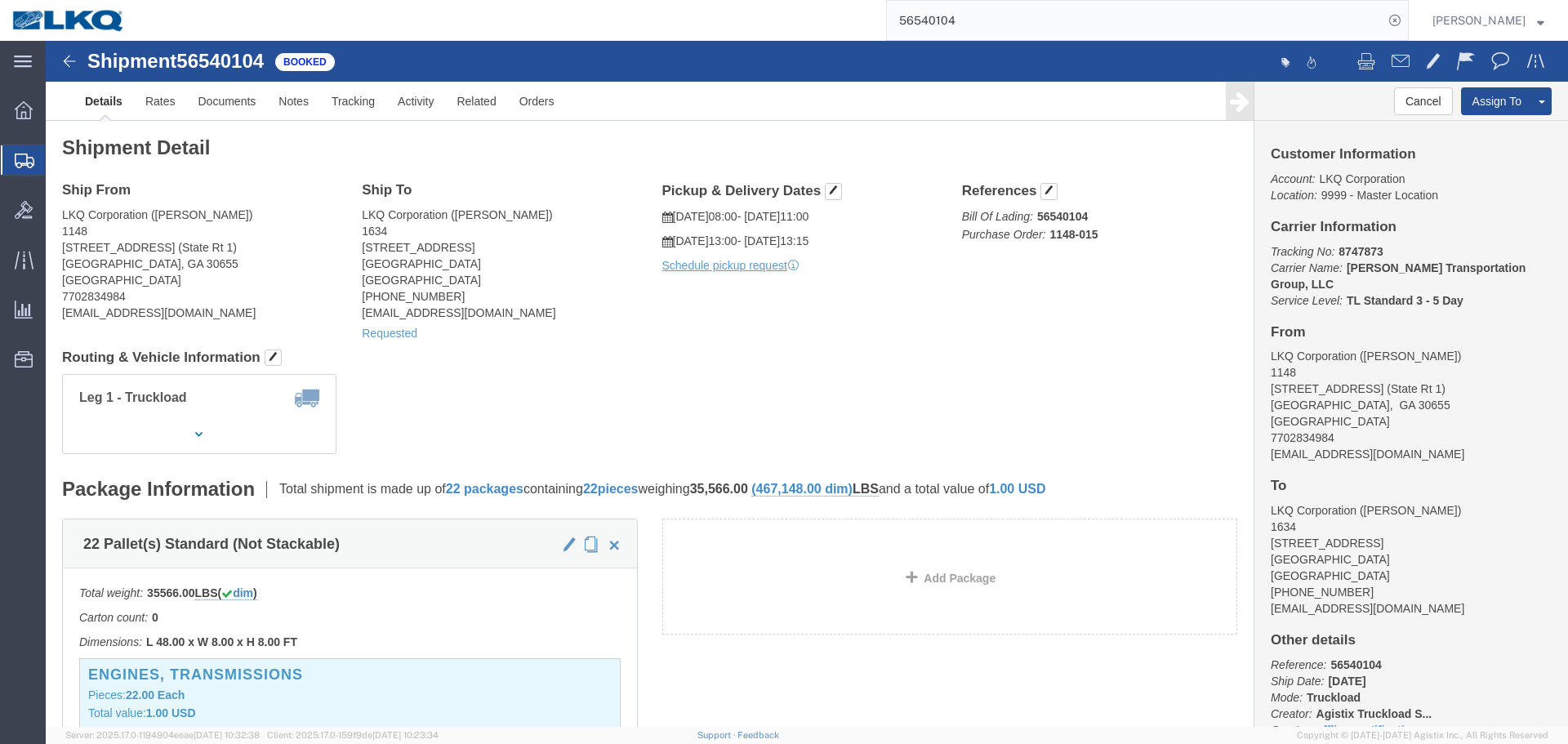
click p "08/20/2025 13:00 - 08/20/2025 13:15"
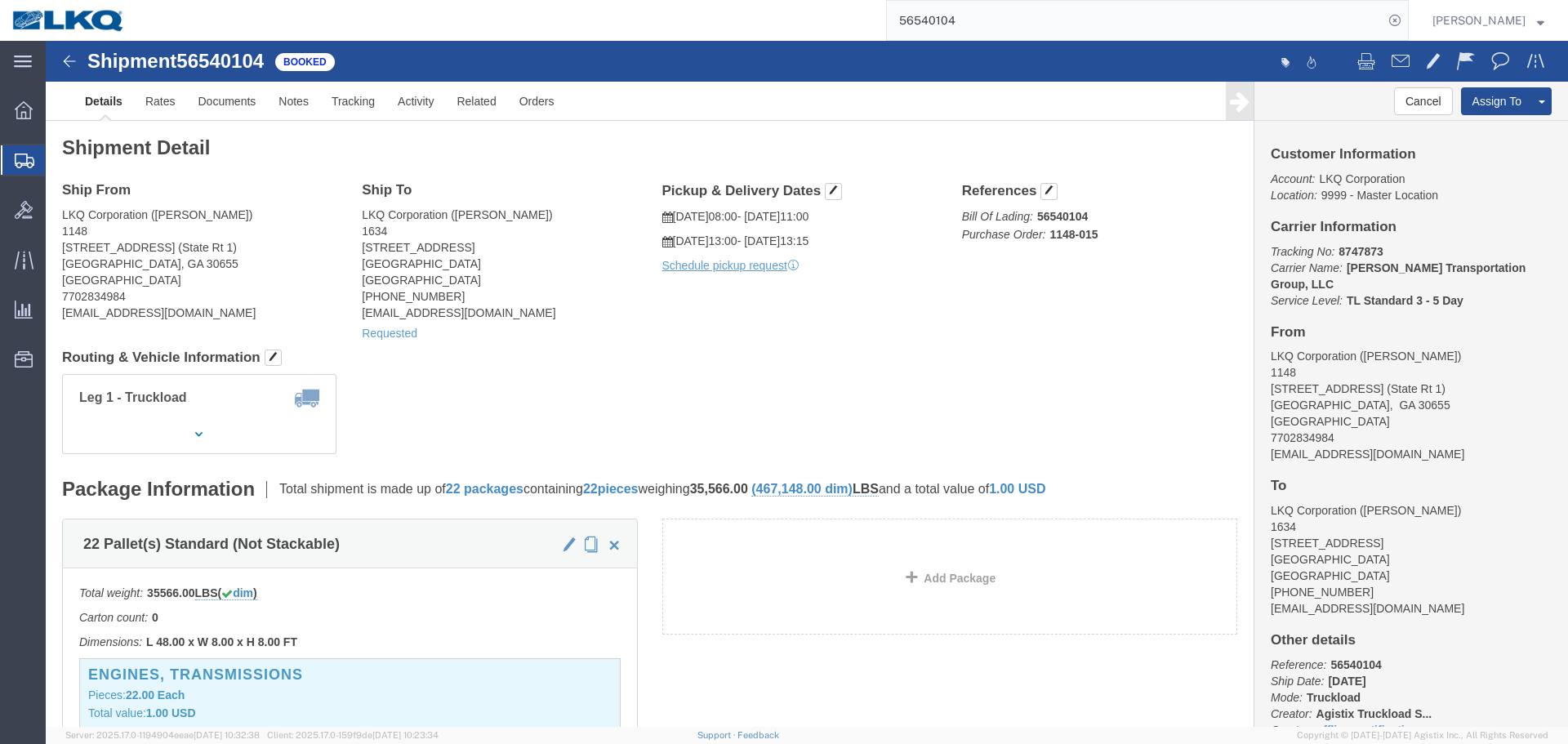
click address "LKQ Corporation (Jason Voyles) 1634 6320 Boat Rock Blvd SW Atlanta, GA 30336 Un…"
click div "Ship From LKQ Corporation (Robert DeCesare) 1148 682 US Highway 78 NW (State Rt…"
click div "Leg 1 - Truckload Vehicle 1: Standard Dry Van (53 Feet) Number of trucks: 1"
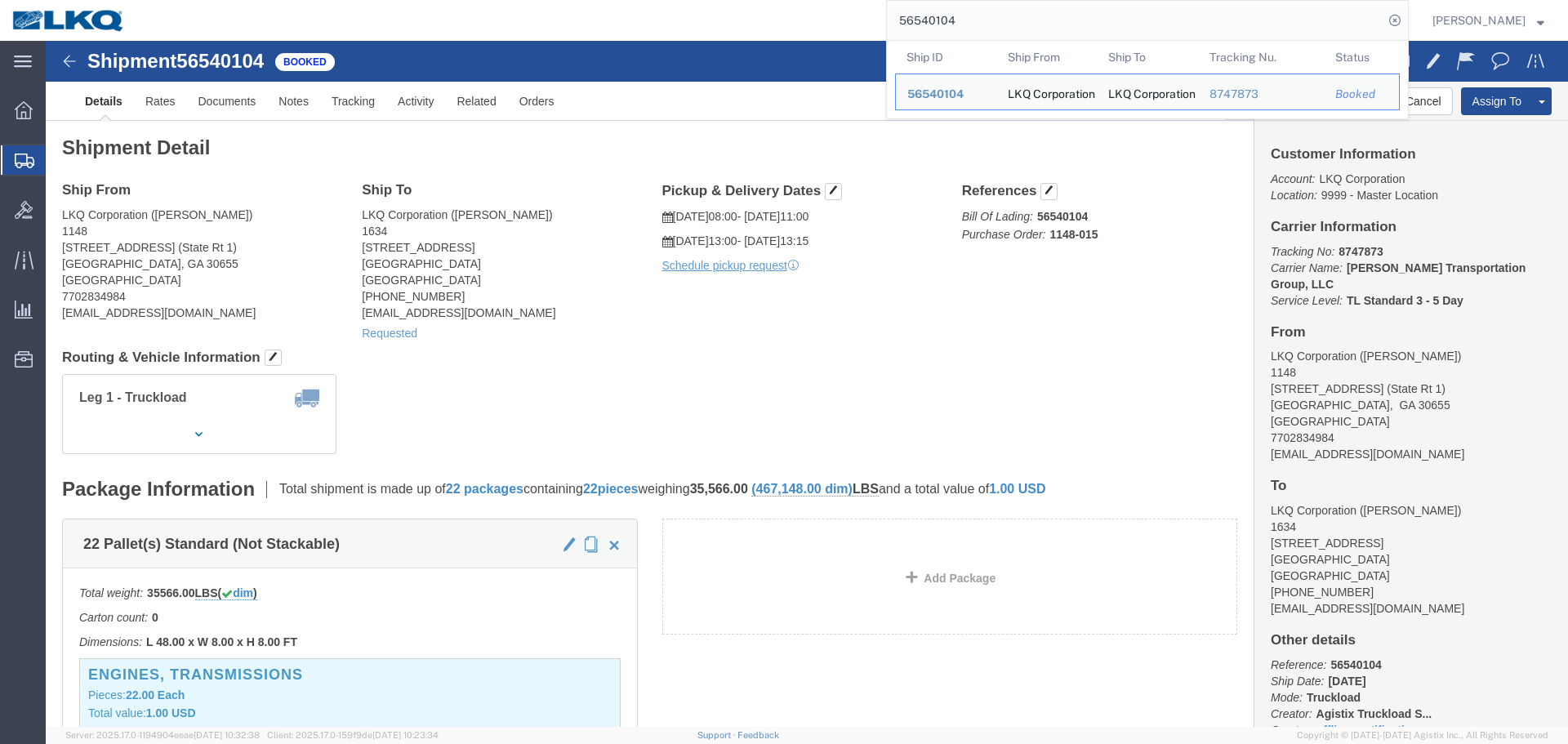
click at [1090, 7] on input "56540104" at bounding box center [1136, 20] width 497 height 39
paste input "29886"
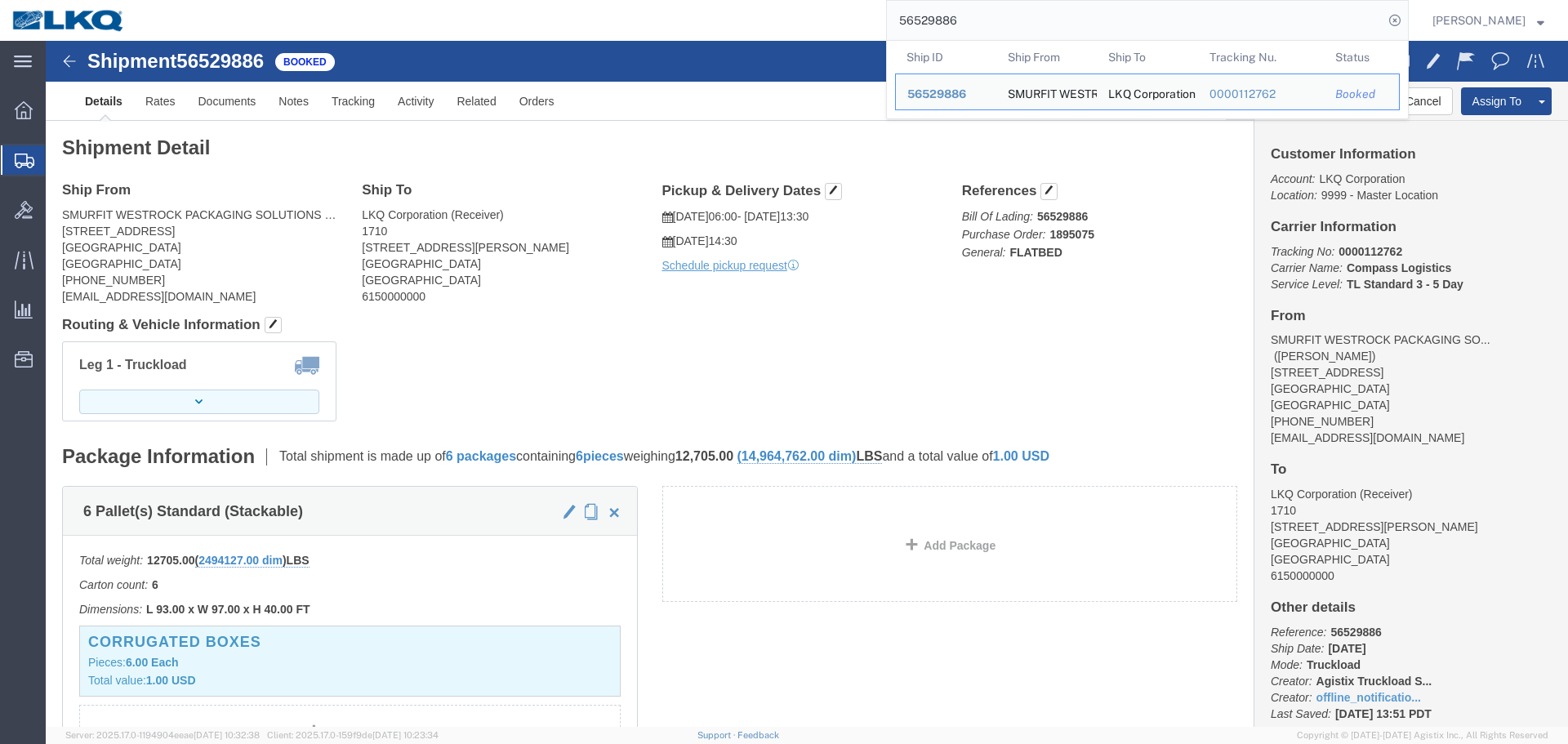
click button "button"
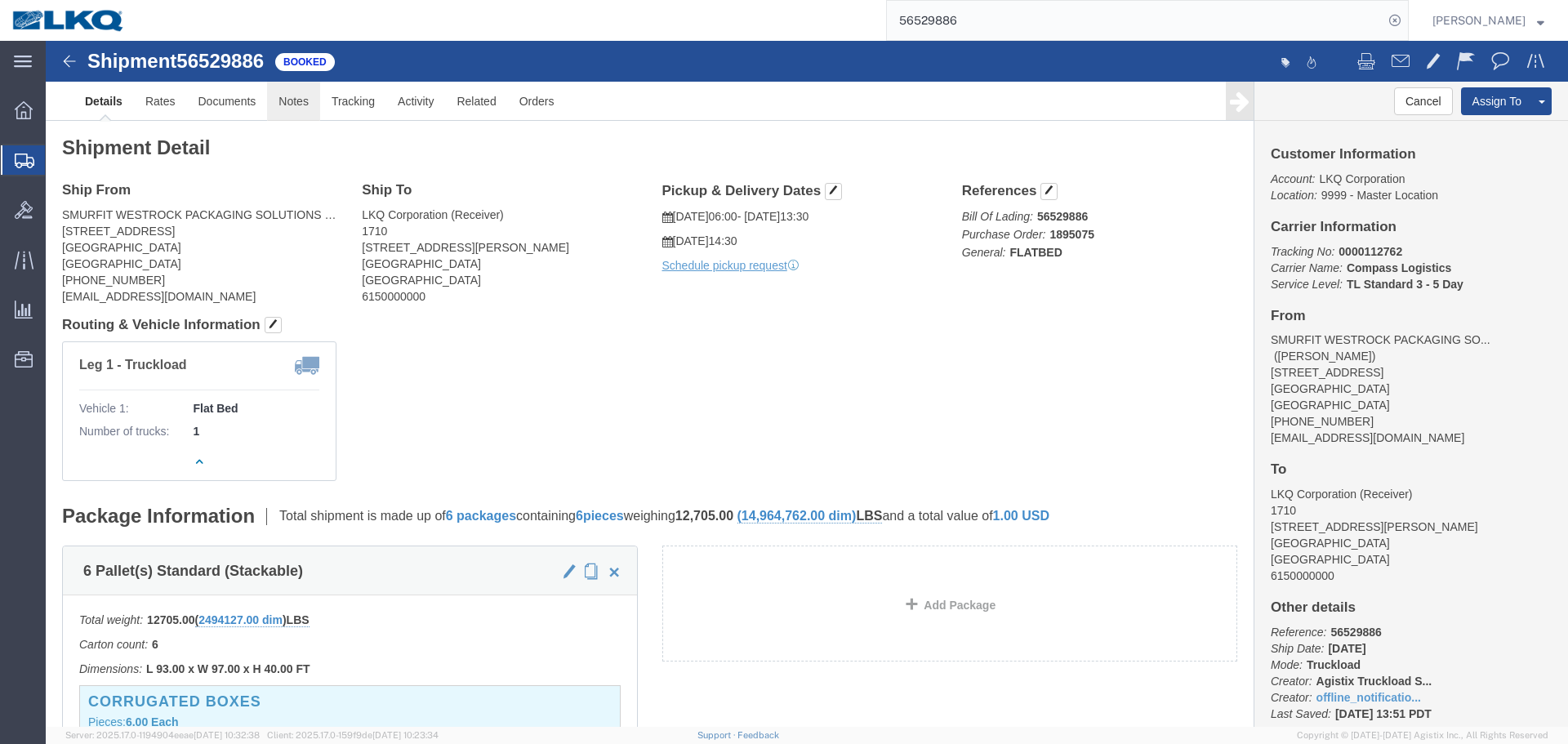
click link "Notes"
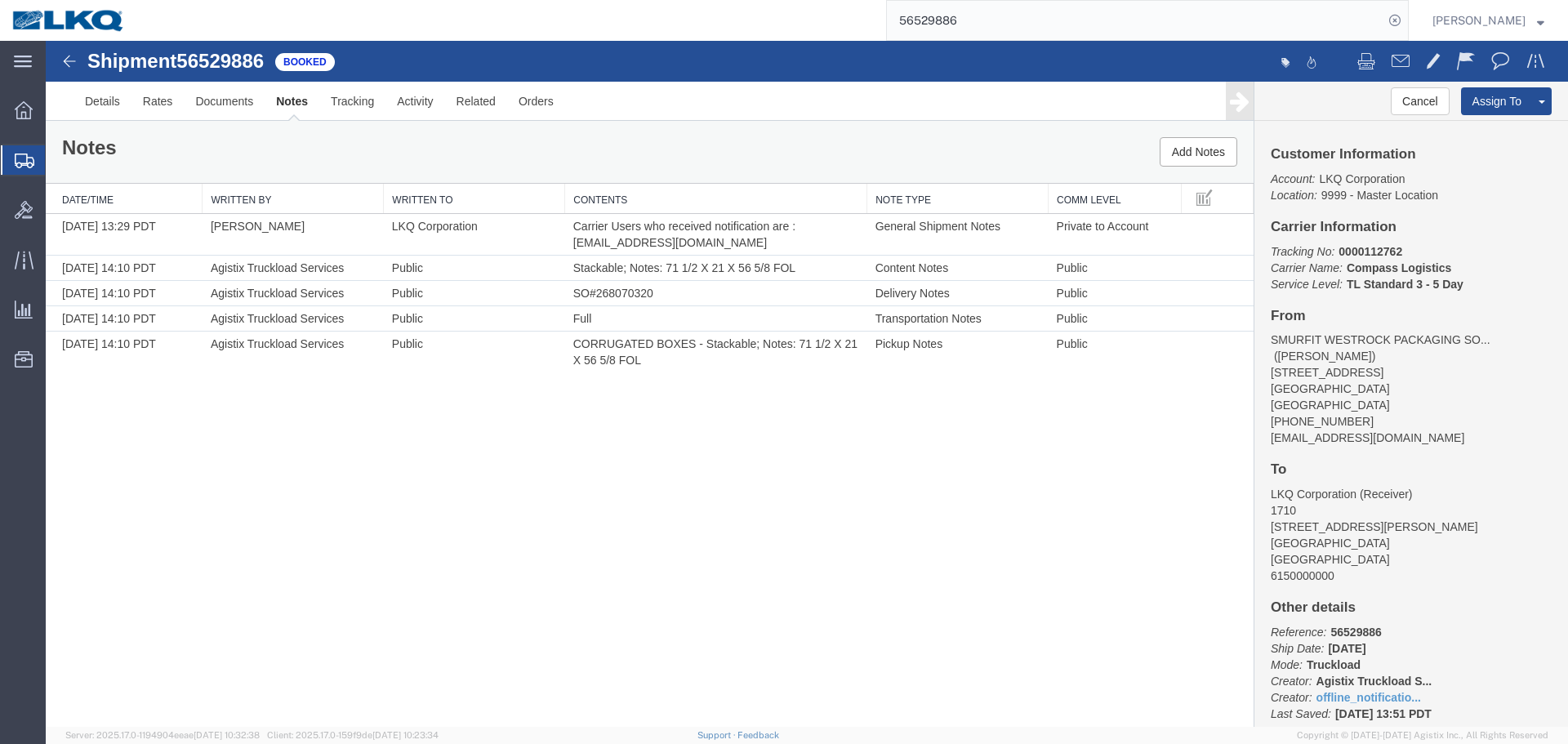
click at [690, 420] on div "Shipment 56529886 5 of 5 Booked Details Rates Documents Notes Tracking Activity…" at bounding box center [807, 384] width 1523 height 686
drag, startPoint x: 633, startPoint y: 337, endPoint x: 640, endPoint y: 342, distance: 8.6
click at [640, 342] on span "CORRUGATED BOXES - Stackable; Notes: 71 1/2 X 21 X 56 5/8 FOL" at bounding box center [717, 352] width 287 height 29
click at [664, 344] on span "CORRUGATED BOXES - Stackable; Notes: 71 1/2 X 21 X 56 5/8 FOL" at bounding box center [717, 352] width 287 height 29
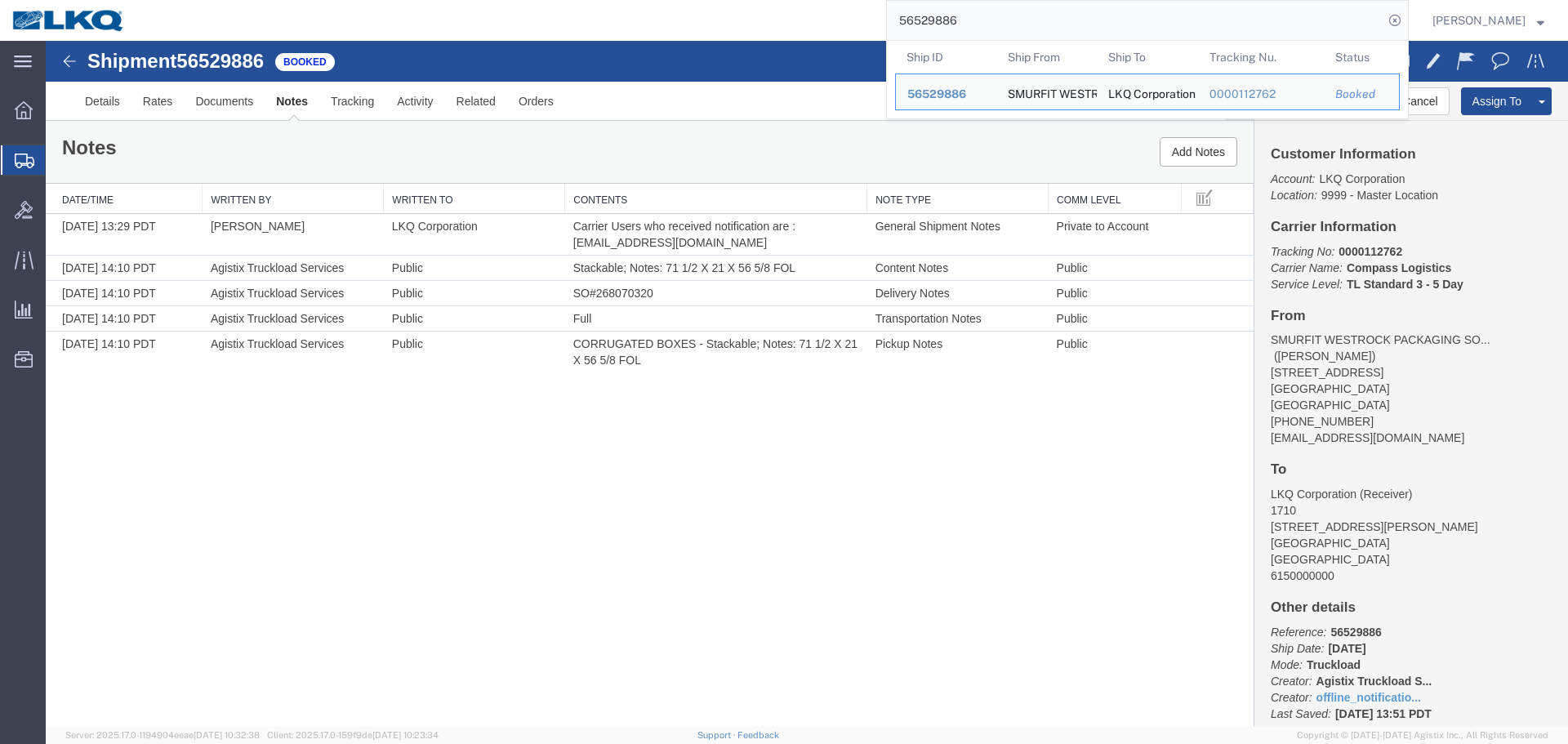
click at [980, 28] on input "56529886" at bounding box center [1136, 20] width 497 height 39
paste input "441603"
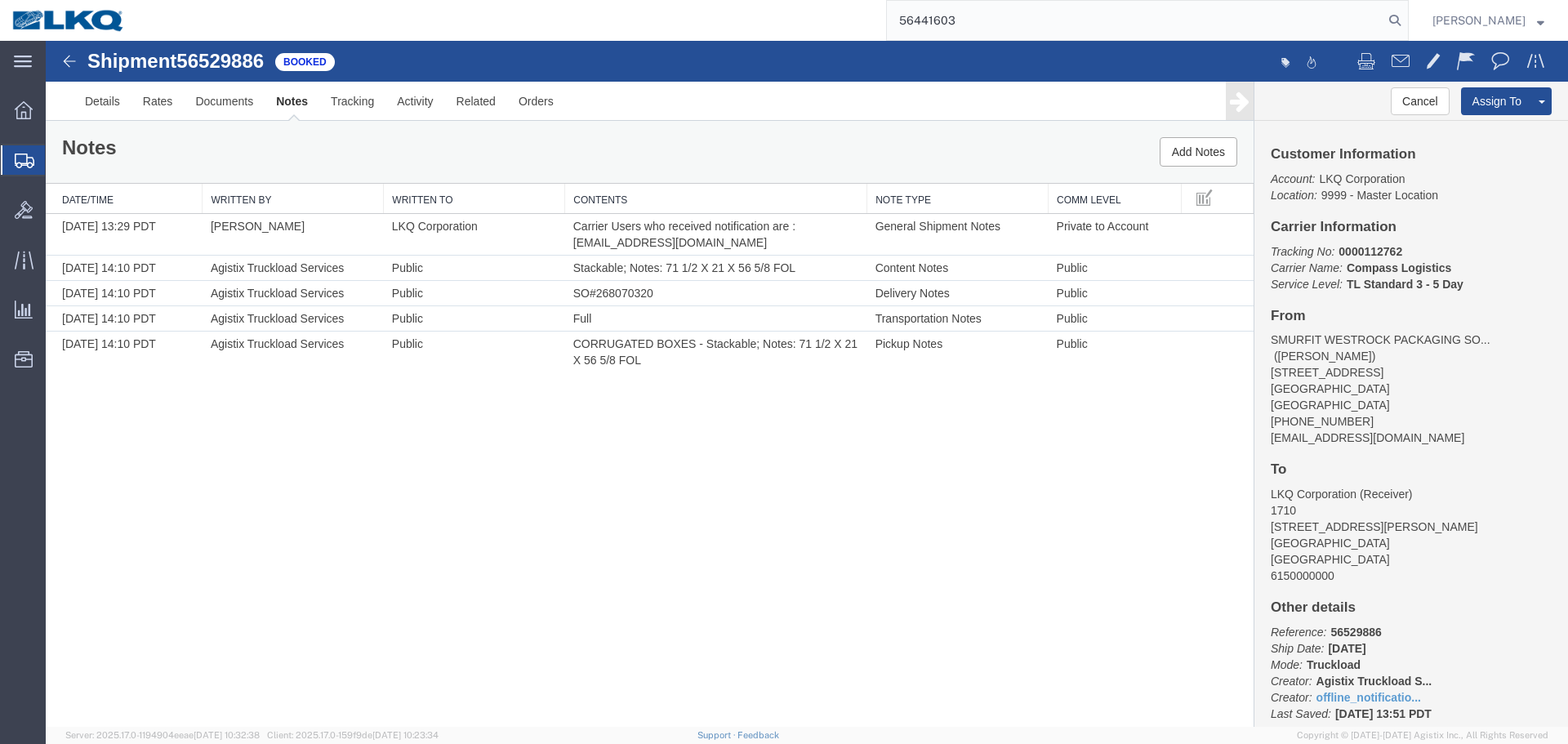
type input "56441603"
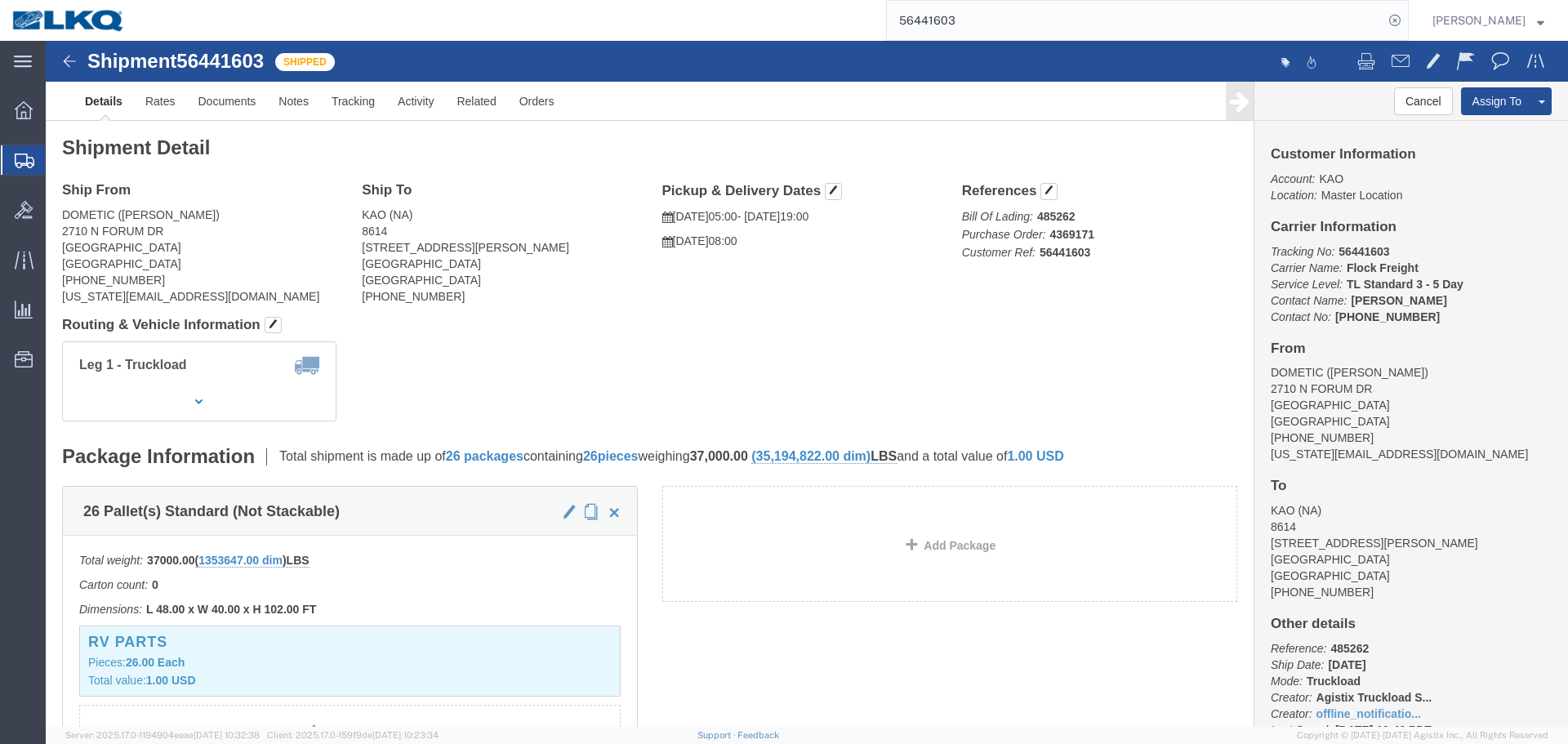
click address "KAO (NA) 8614 15640 Cantu-Galleano Ranch Rd Eastvale, CA 91752 United States (9…"
click span "button"
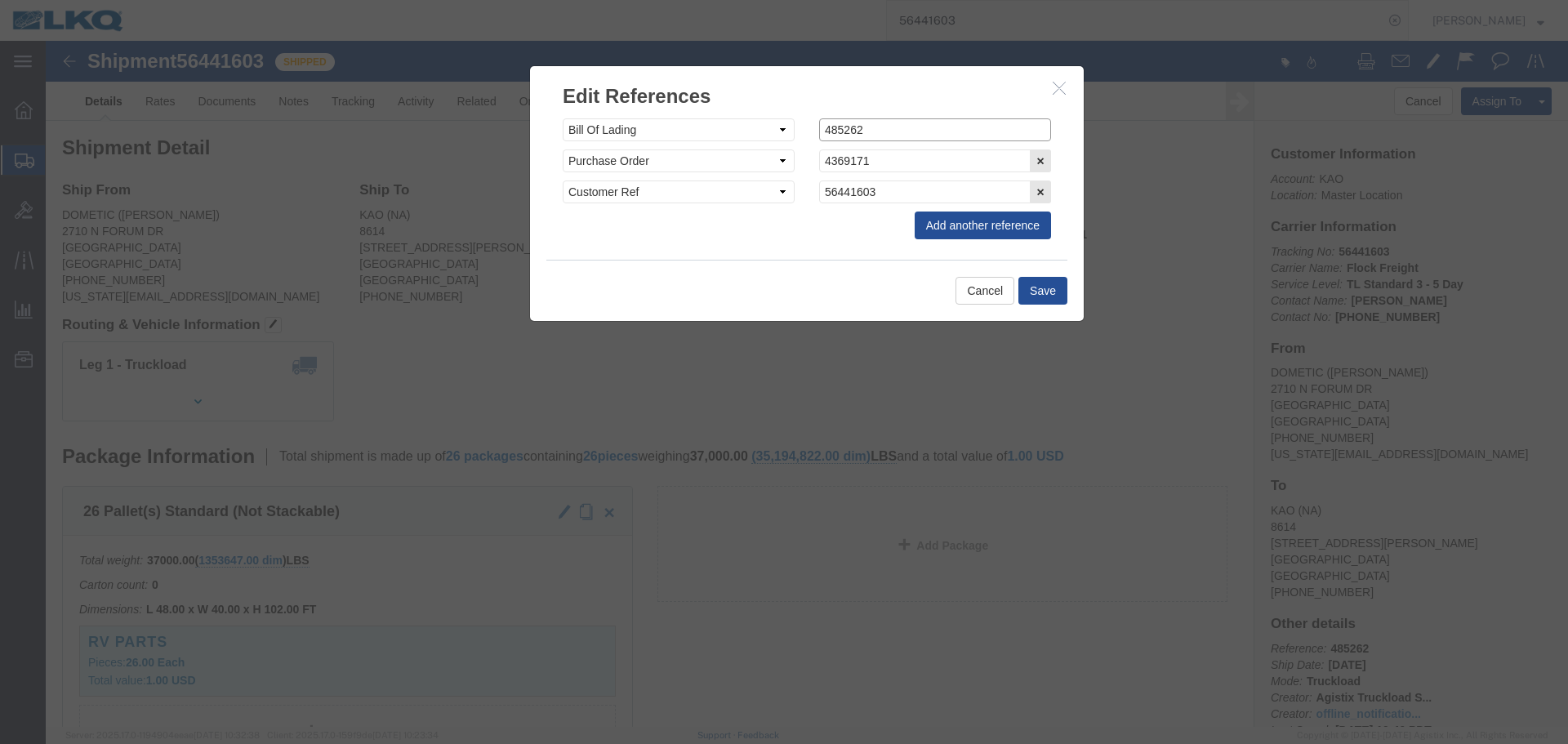
click input "485262"
paste input "605"
type input "486052"
click button "Save"
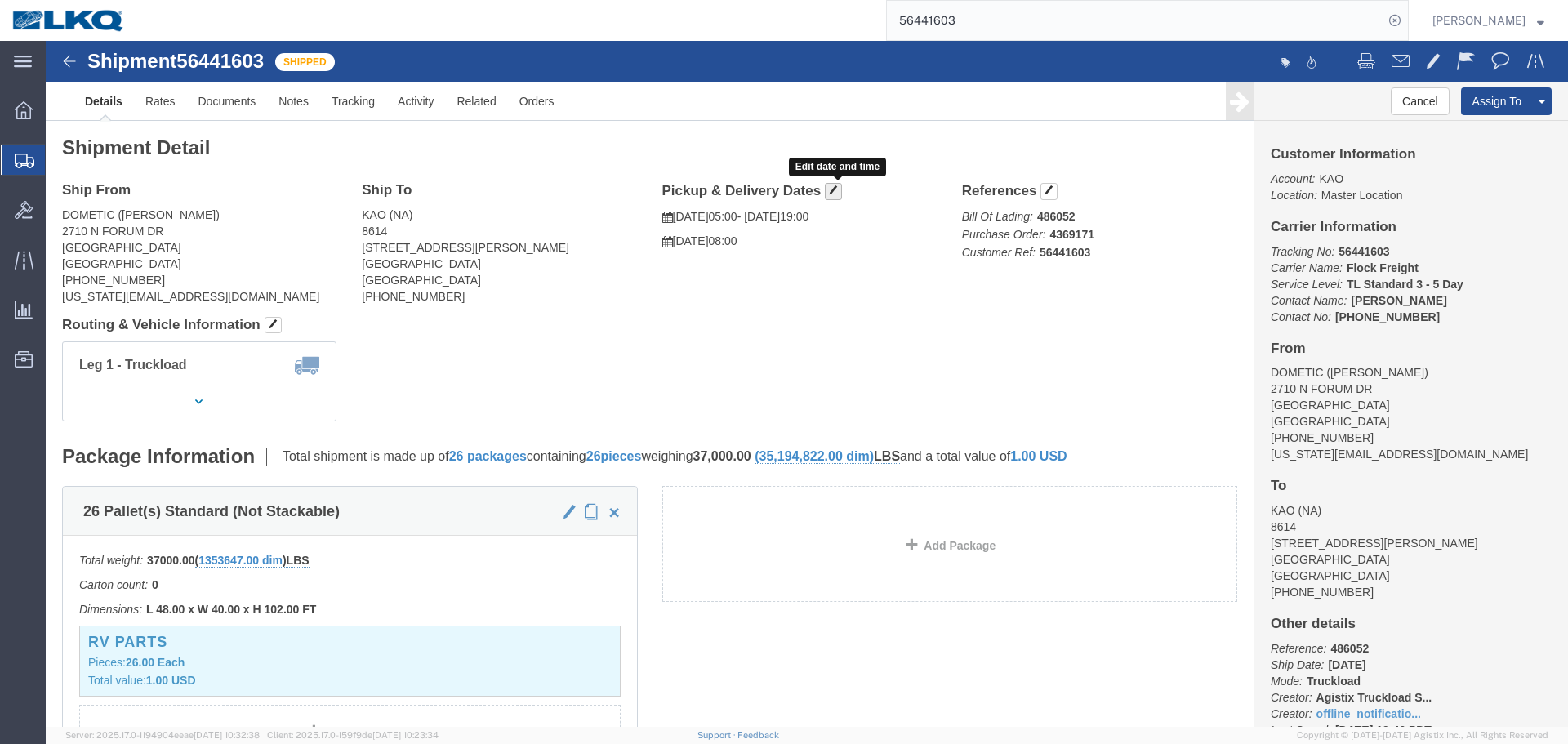
click span "button"
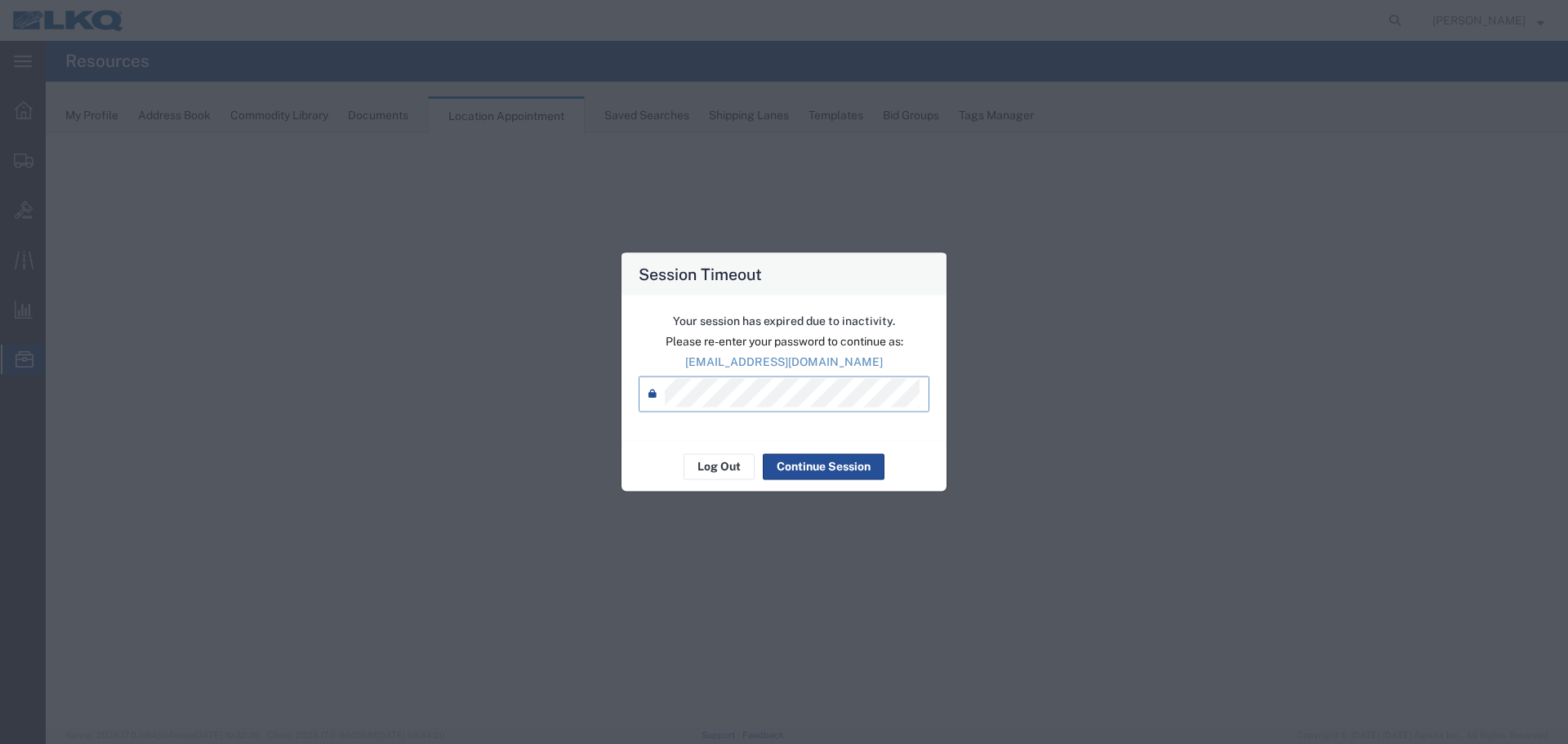
select select "30704"
select select "agendaWeek"
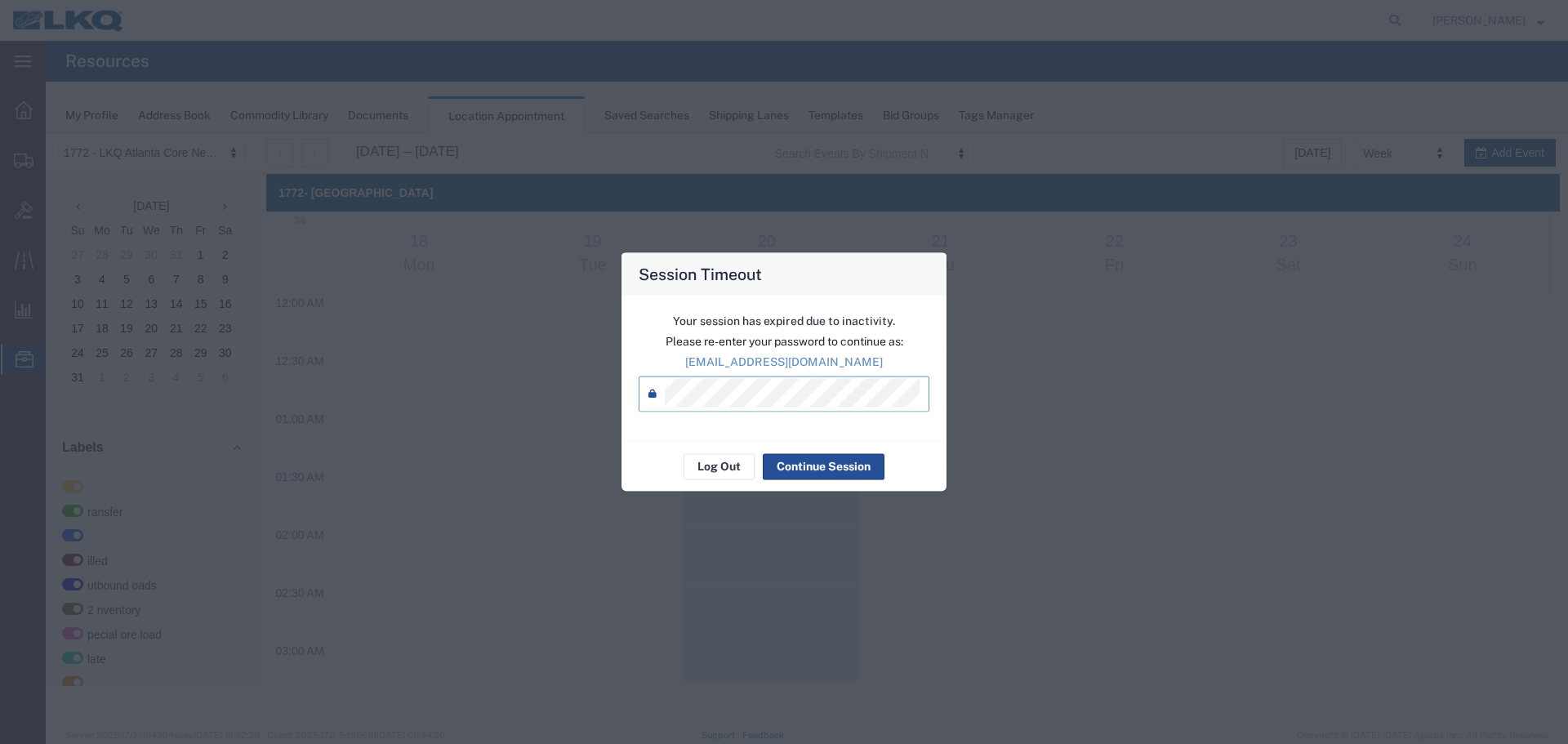
scroll to position [942, 0]
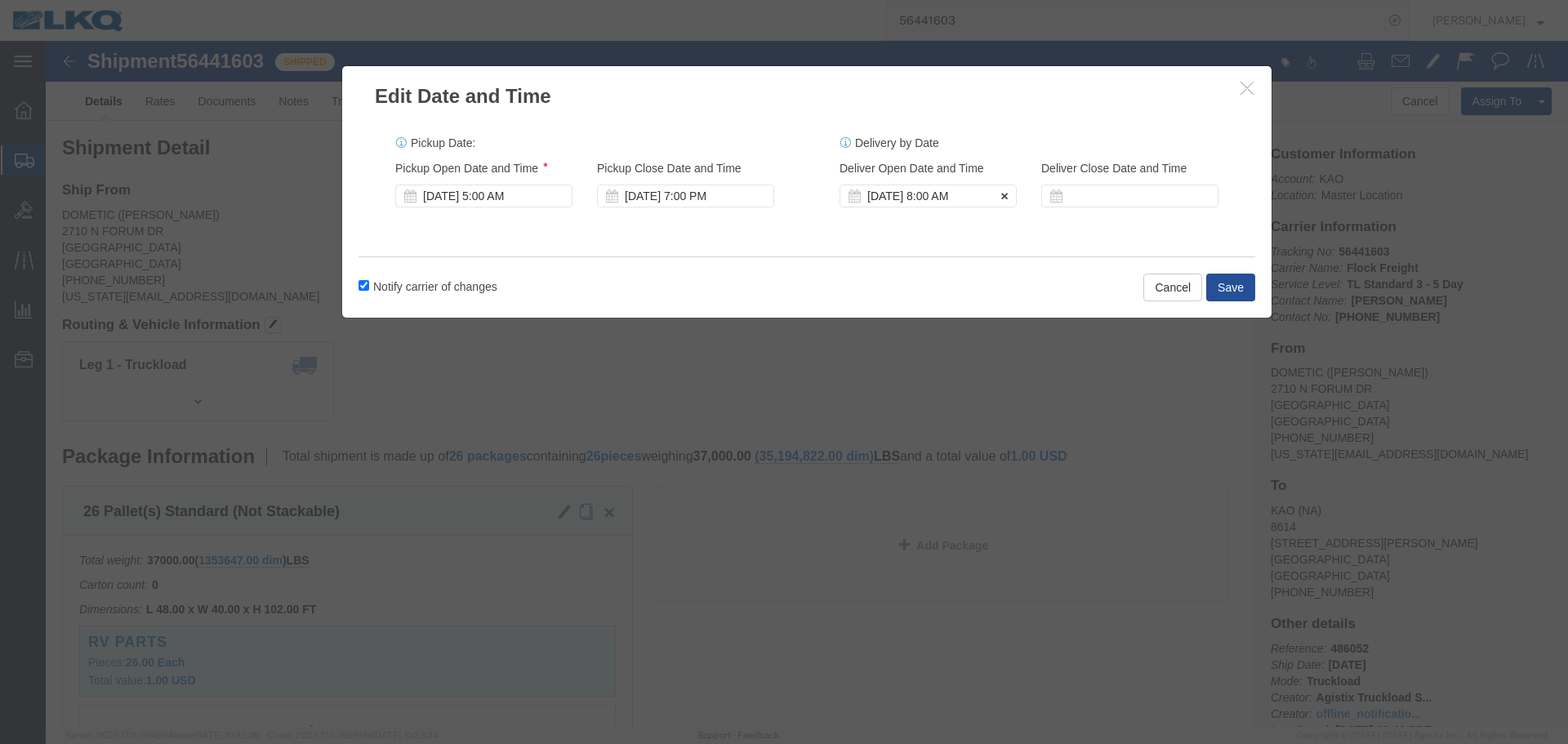
click div "Aug 20 2025 8:00 AM"
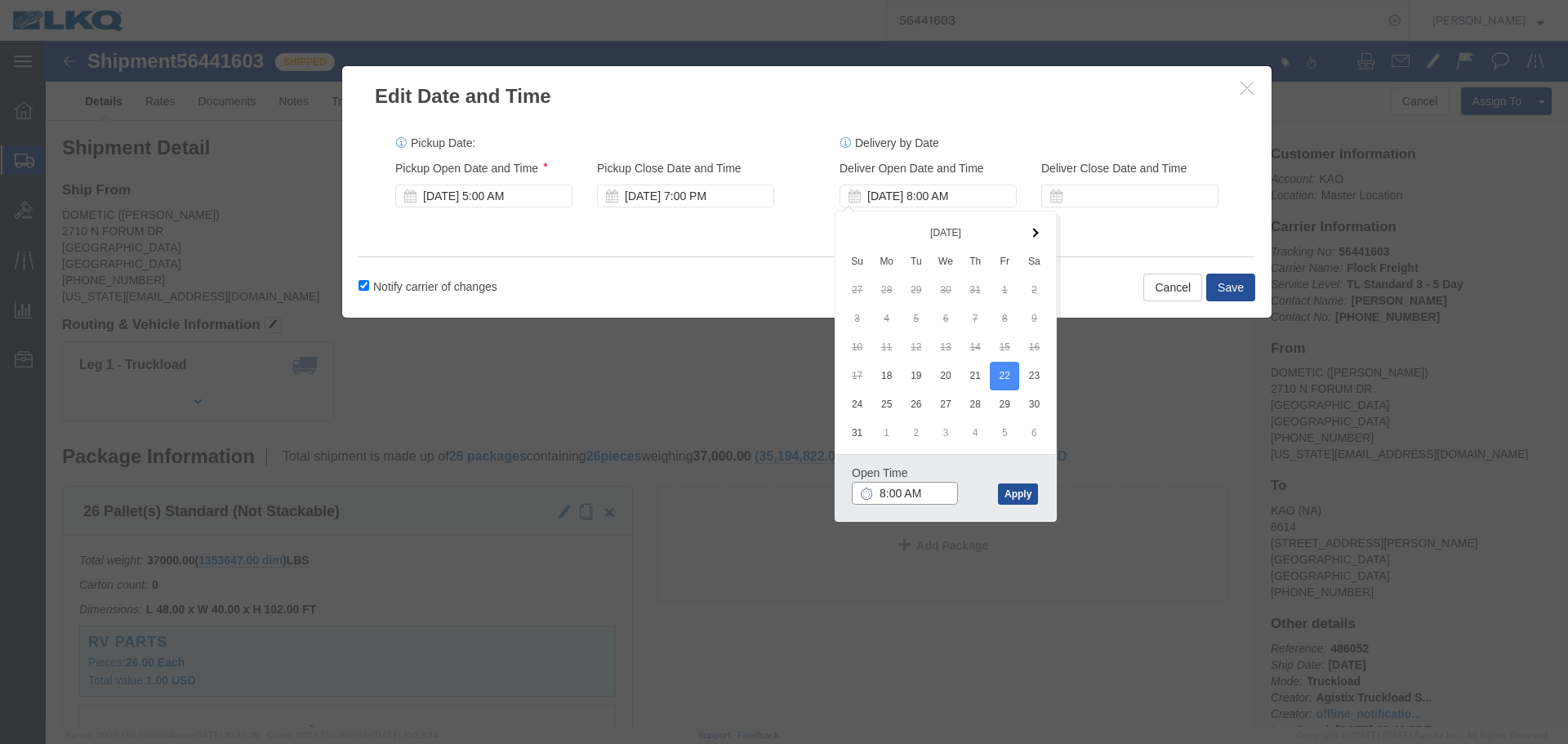
click input "8:00 AM"
type input "7:00 AM"
click button "Apply"
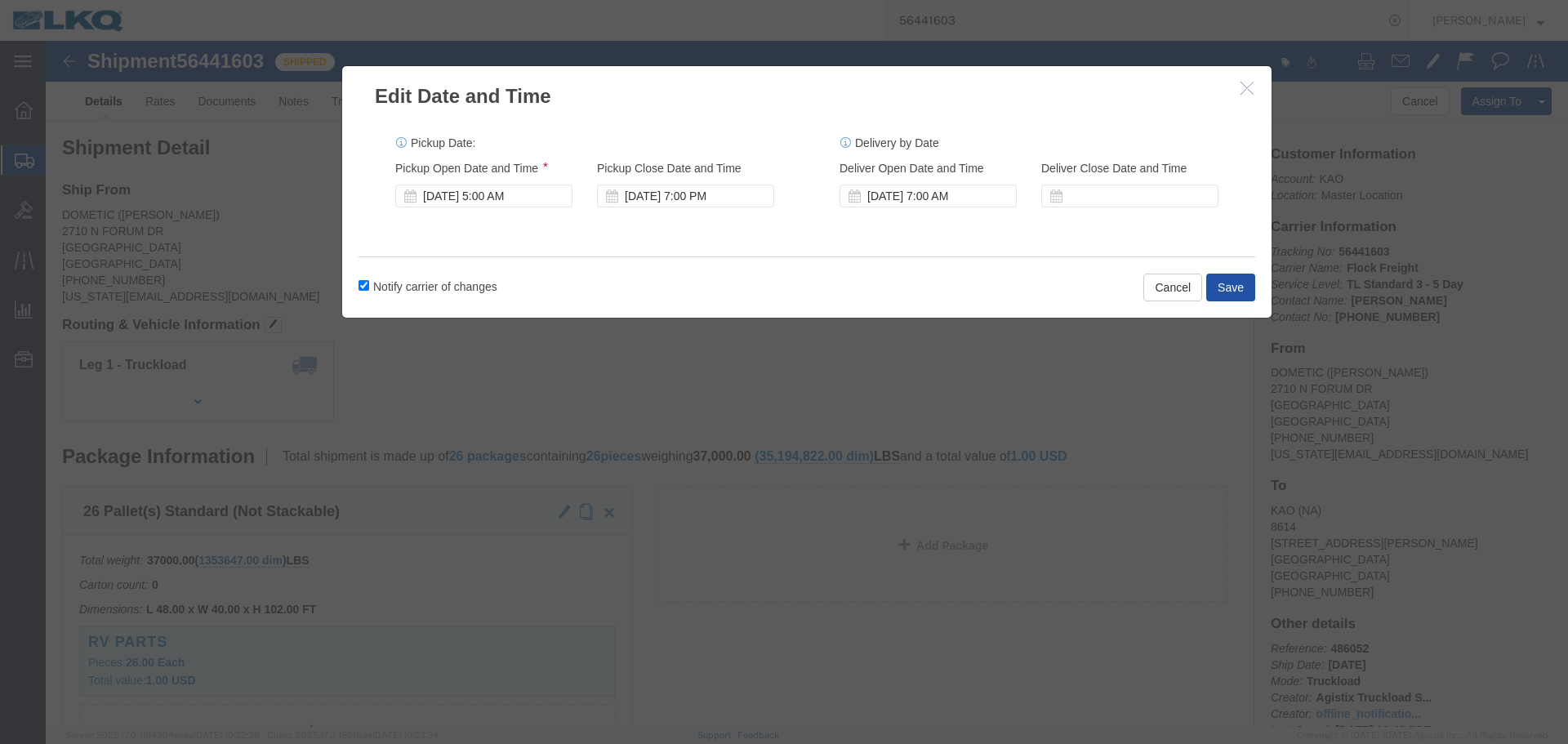
click button "Save"
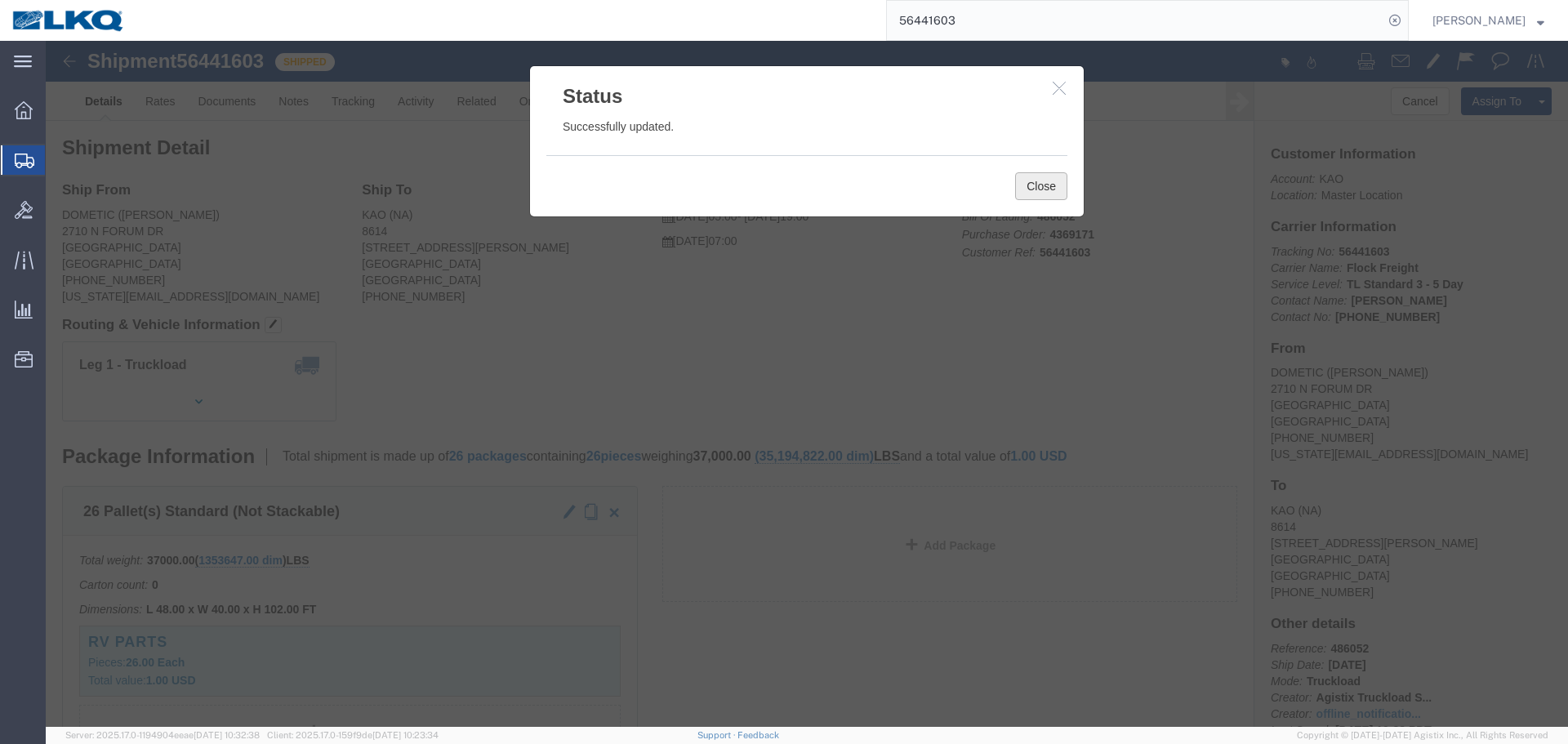
click button "Close"
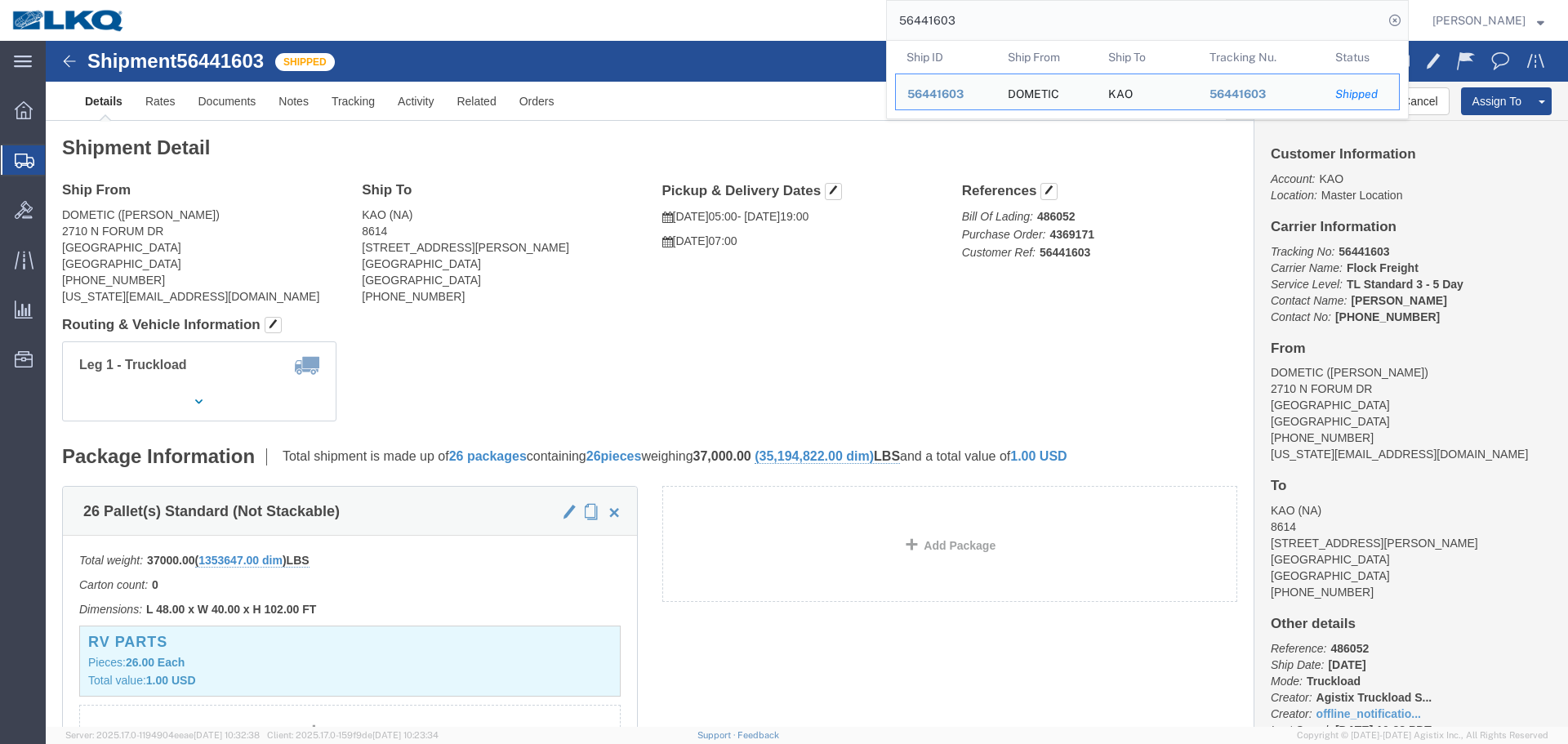
click at [972, 32] on input "56441603" at bounding box center [1136, 20] width 497 height 39
paste input "535862"
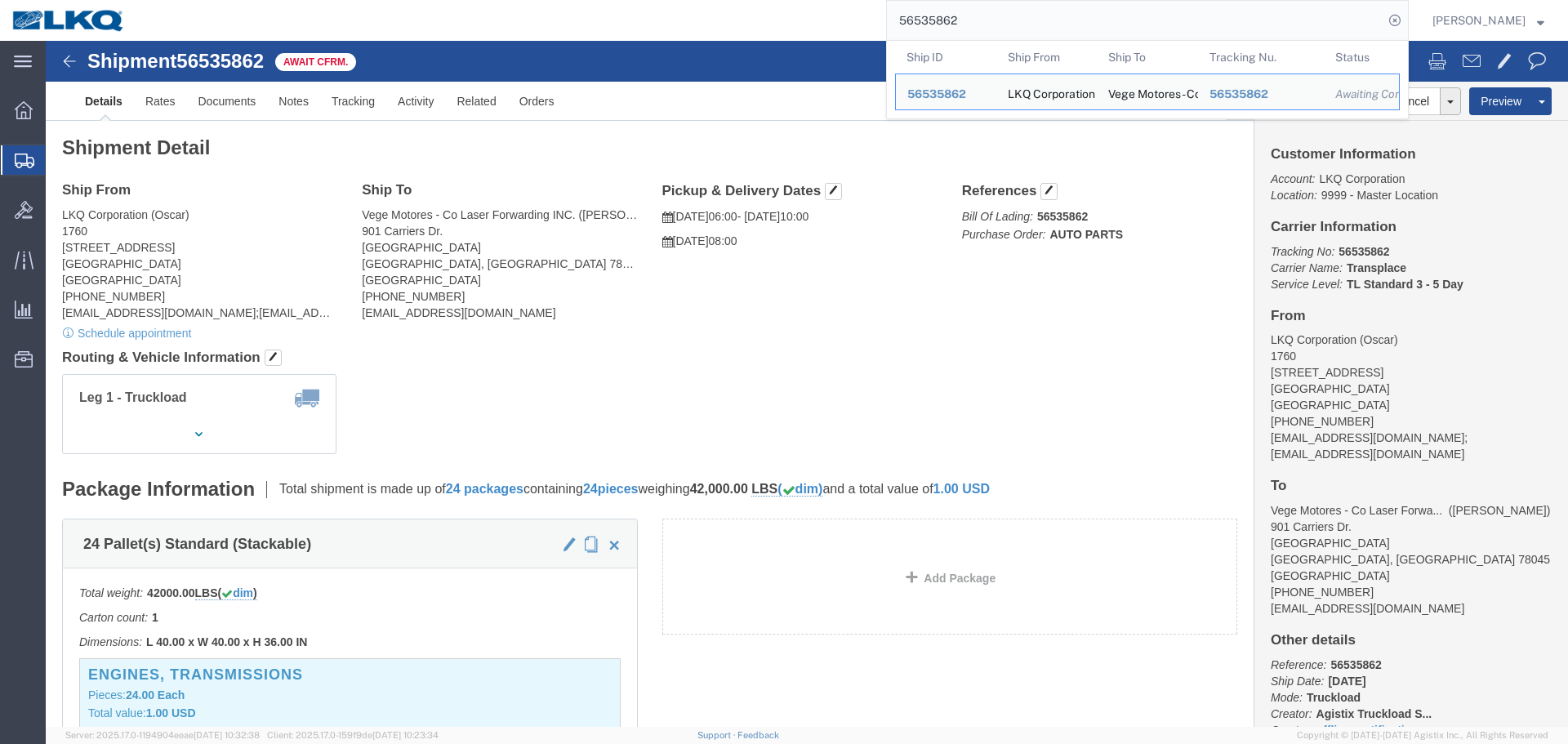
click div "Ship From LKQ Corporation (Oscar) 1760 1714 West Mount Houston Rd Houston, TX 7…"
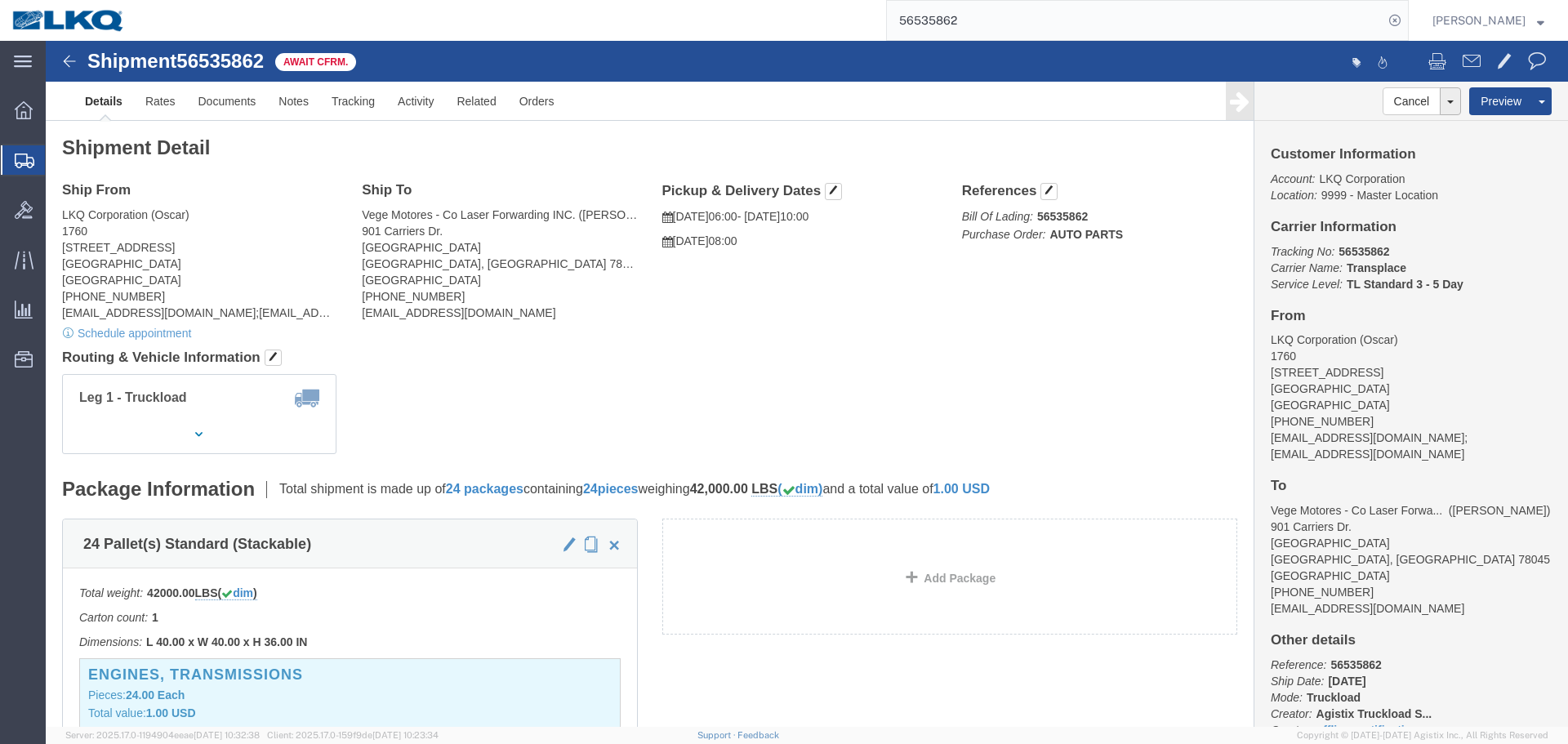
click div "Ship From LKQ Corporation (Oscar) 1760 1714 West Mount Houston Rd Houston, TX 7…"
click span "56535862"
copy span "56535862"
click at [1047, 25] on input "56535862" at bounding box center [1136, 20] width 497 height 39
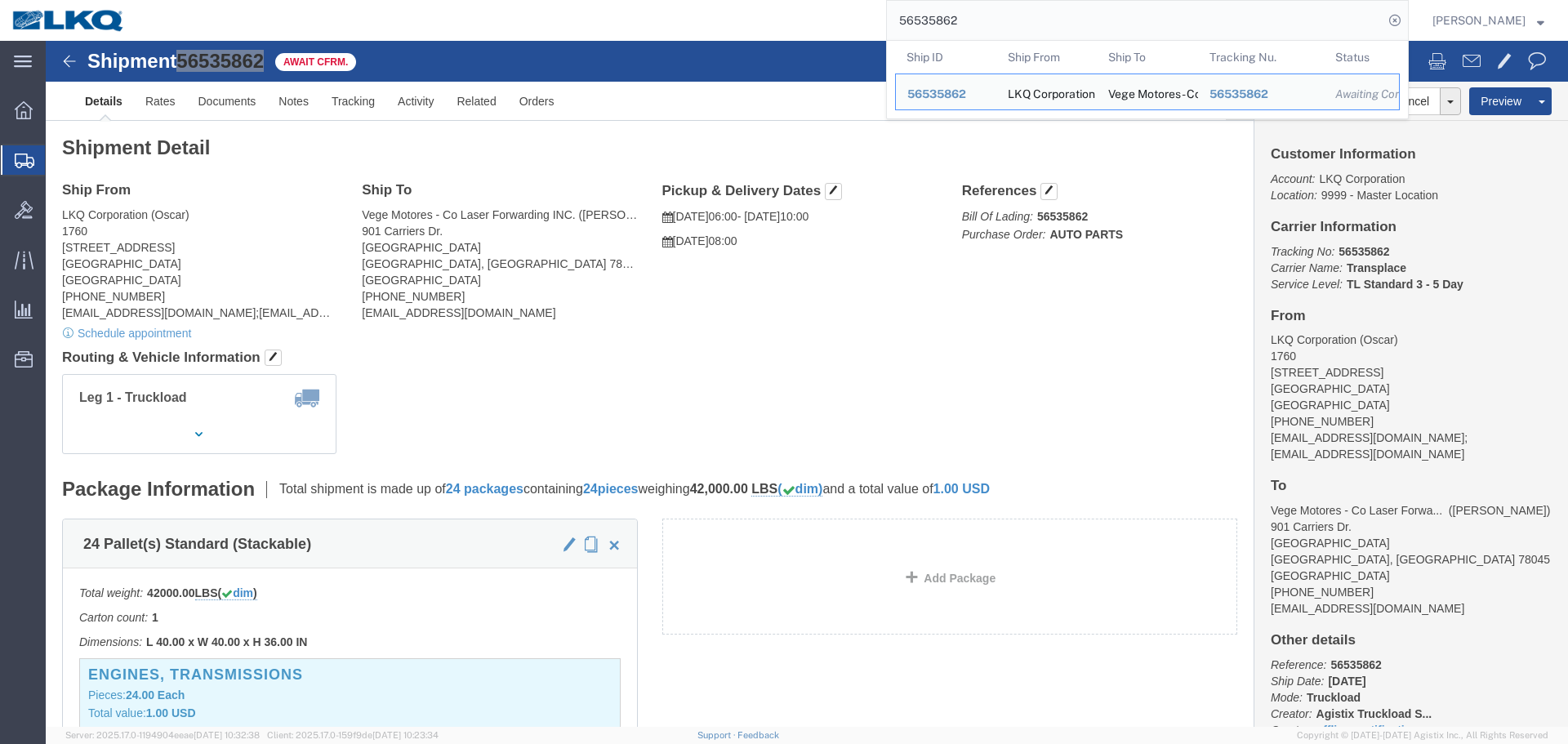
paste input "433400"
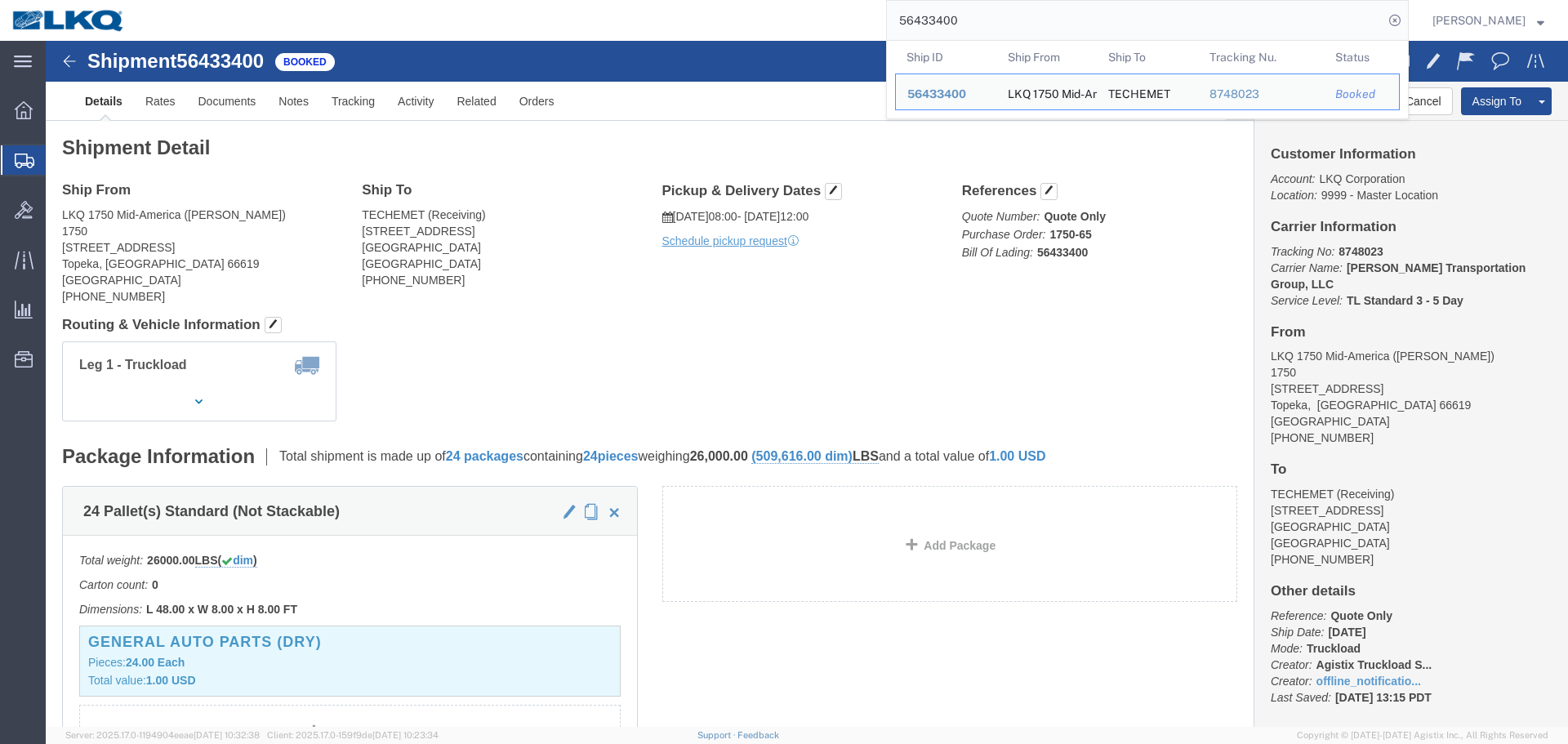
click div "Ship From LKQ 1750 Mid-America (Keith Dean Jr.) 1750 5725 SW Topeka Blvd Topeka…"
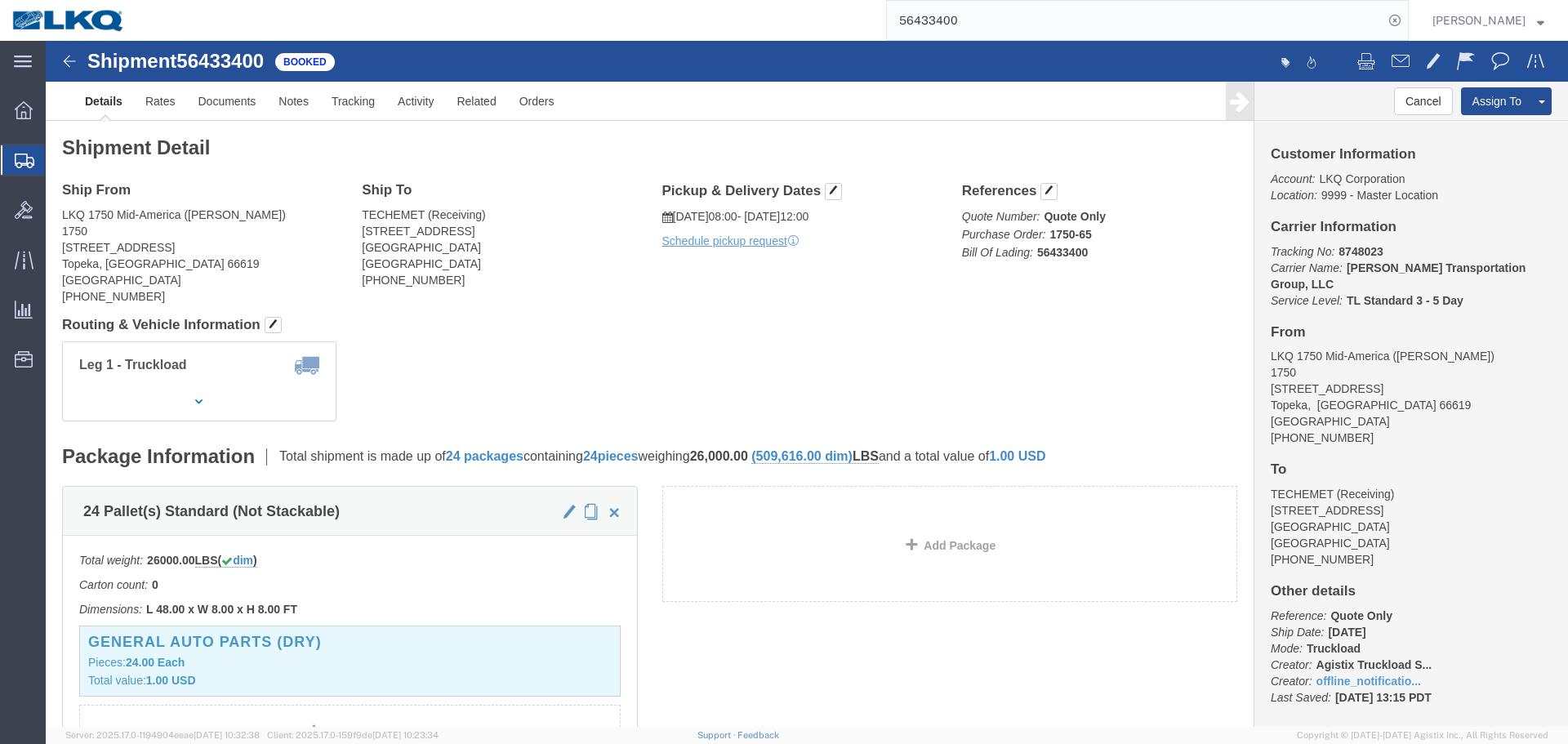
click h4 "Routing & Vehicle Information"
click at [1014, 38] on input "56433400" at bounding box center [1136, 20] width 497 height 39
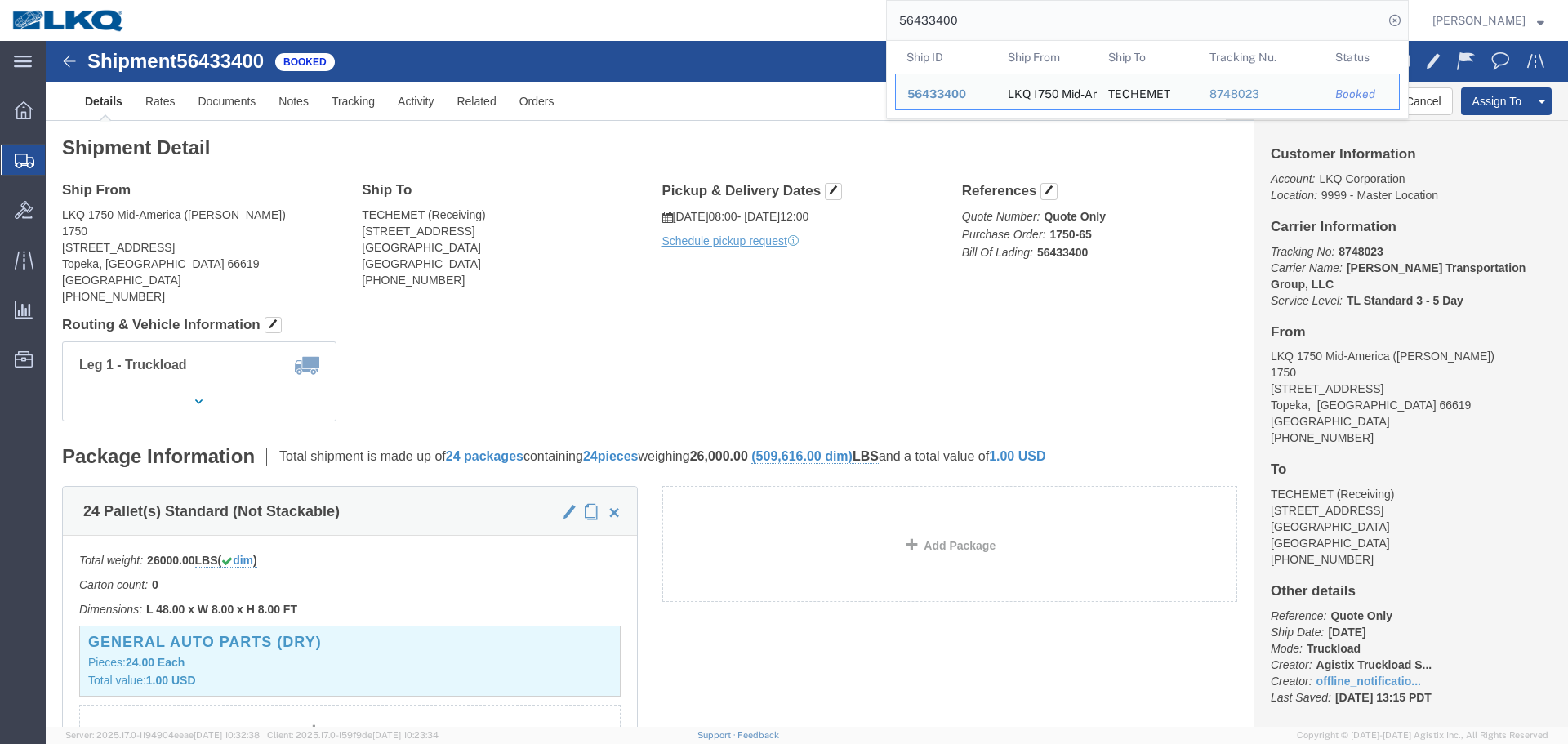
paste input "55385"
type input "56553850"
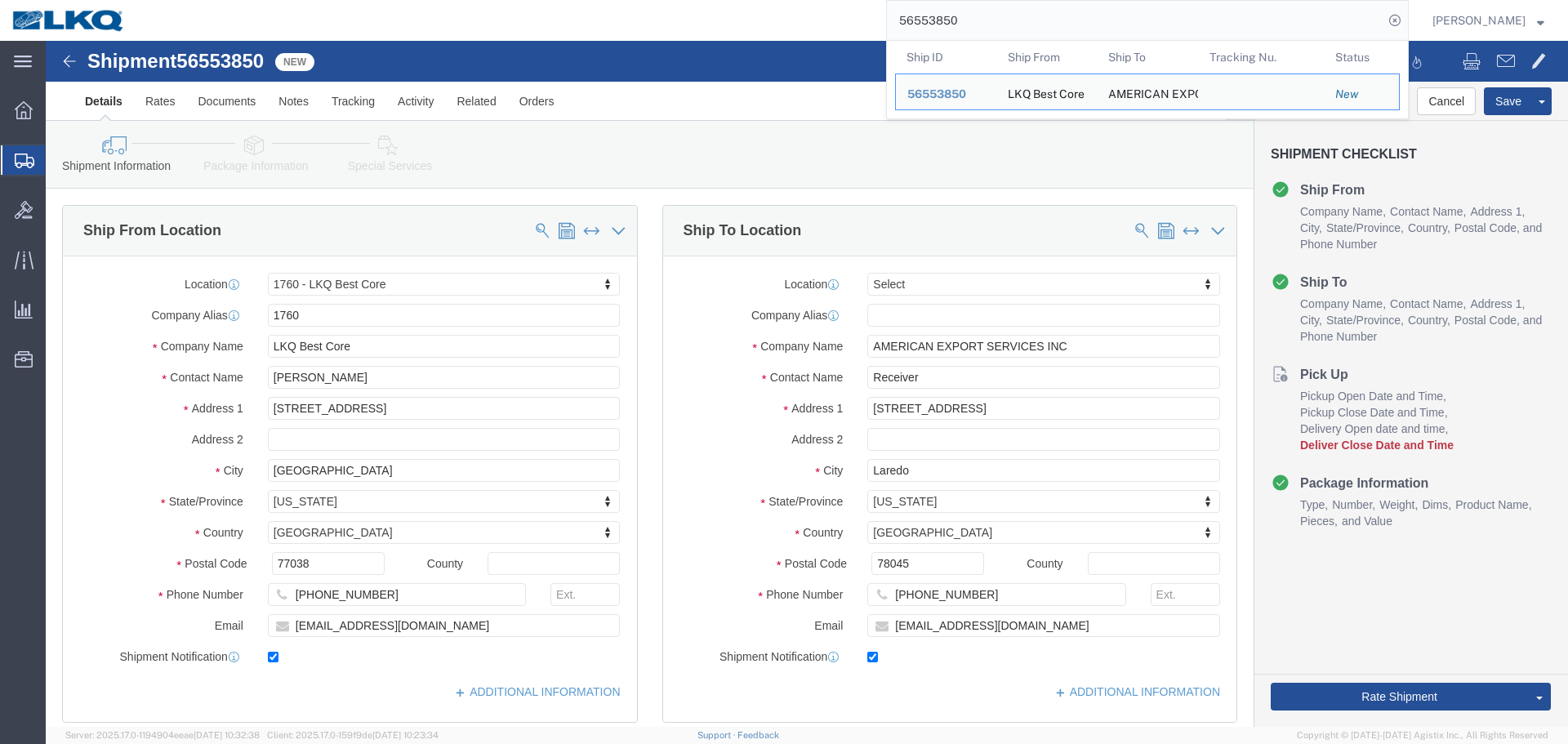
scroll to position [572, 0]
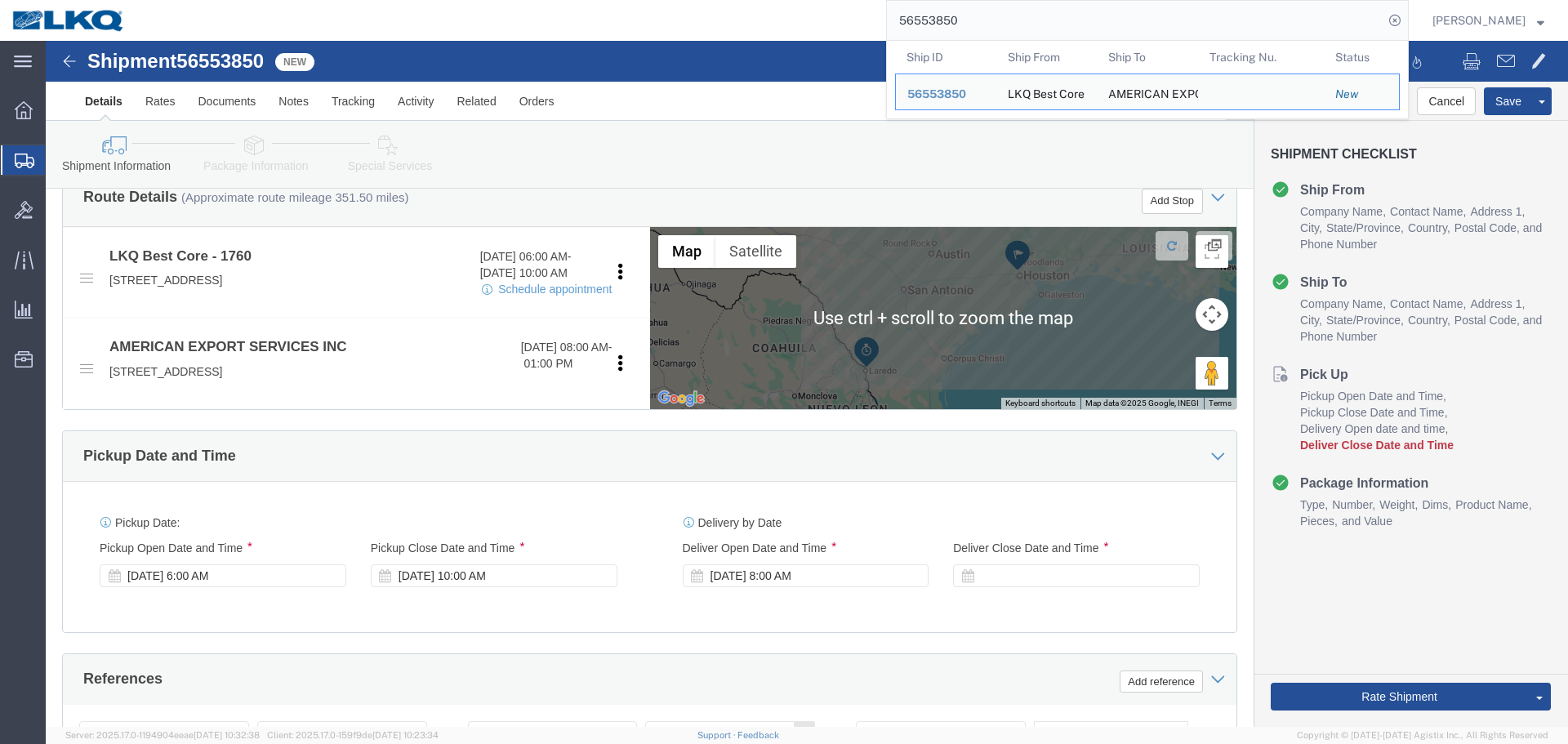
select select "27634"
select select
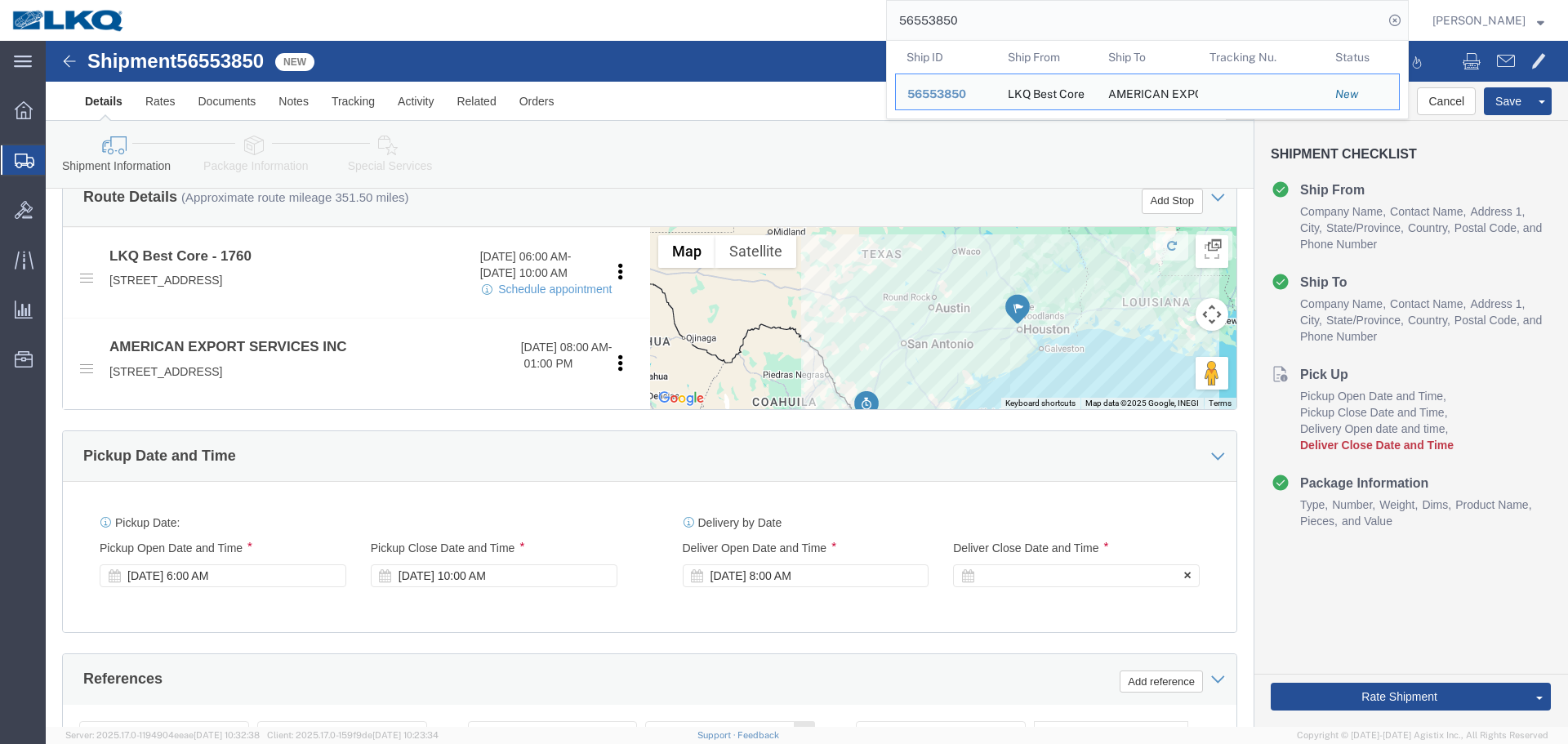
click div
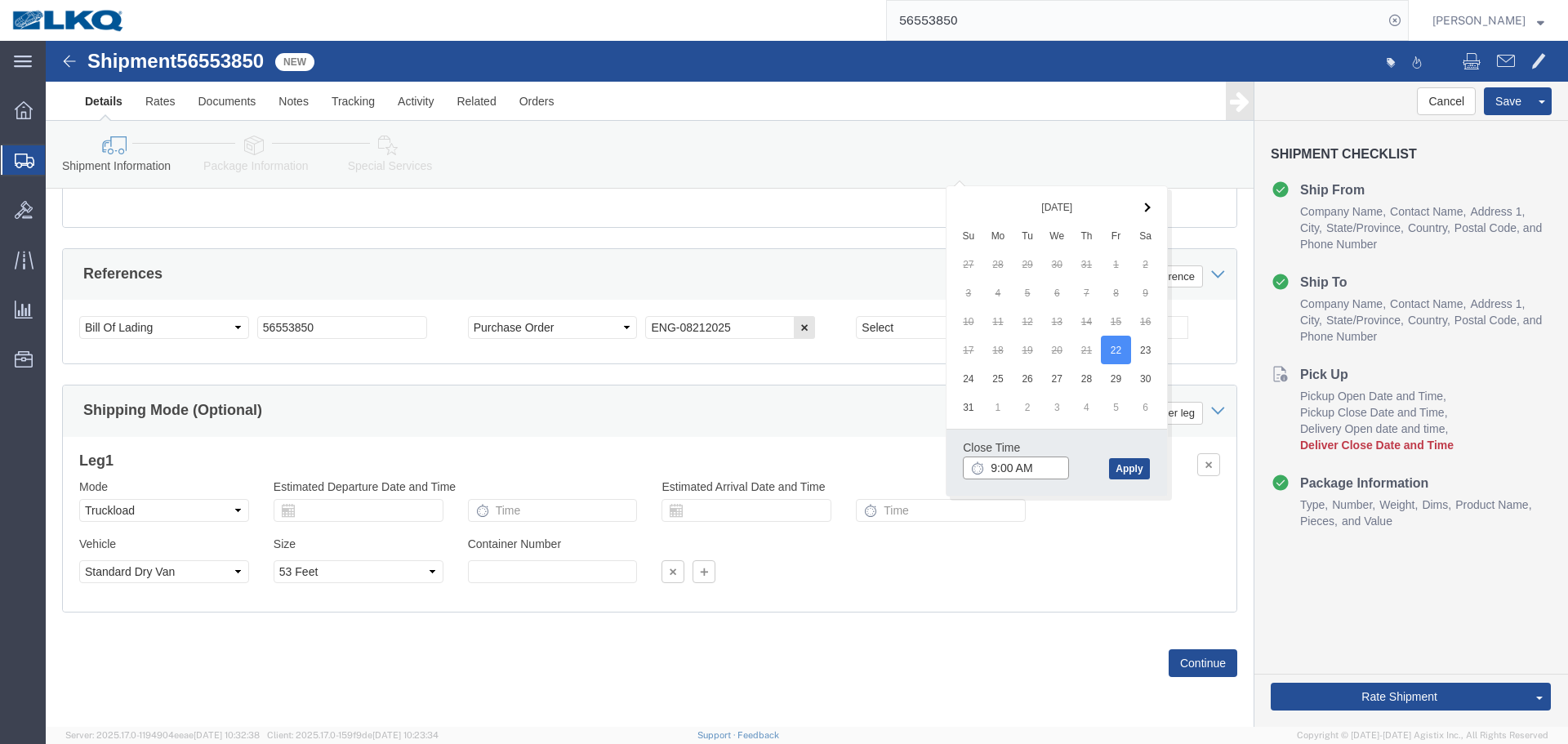
click input "9:00 AM"
type input "8:01 AM"
click button "Apply"
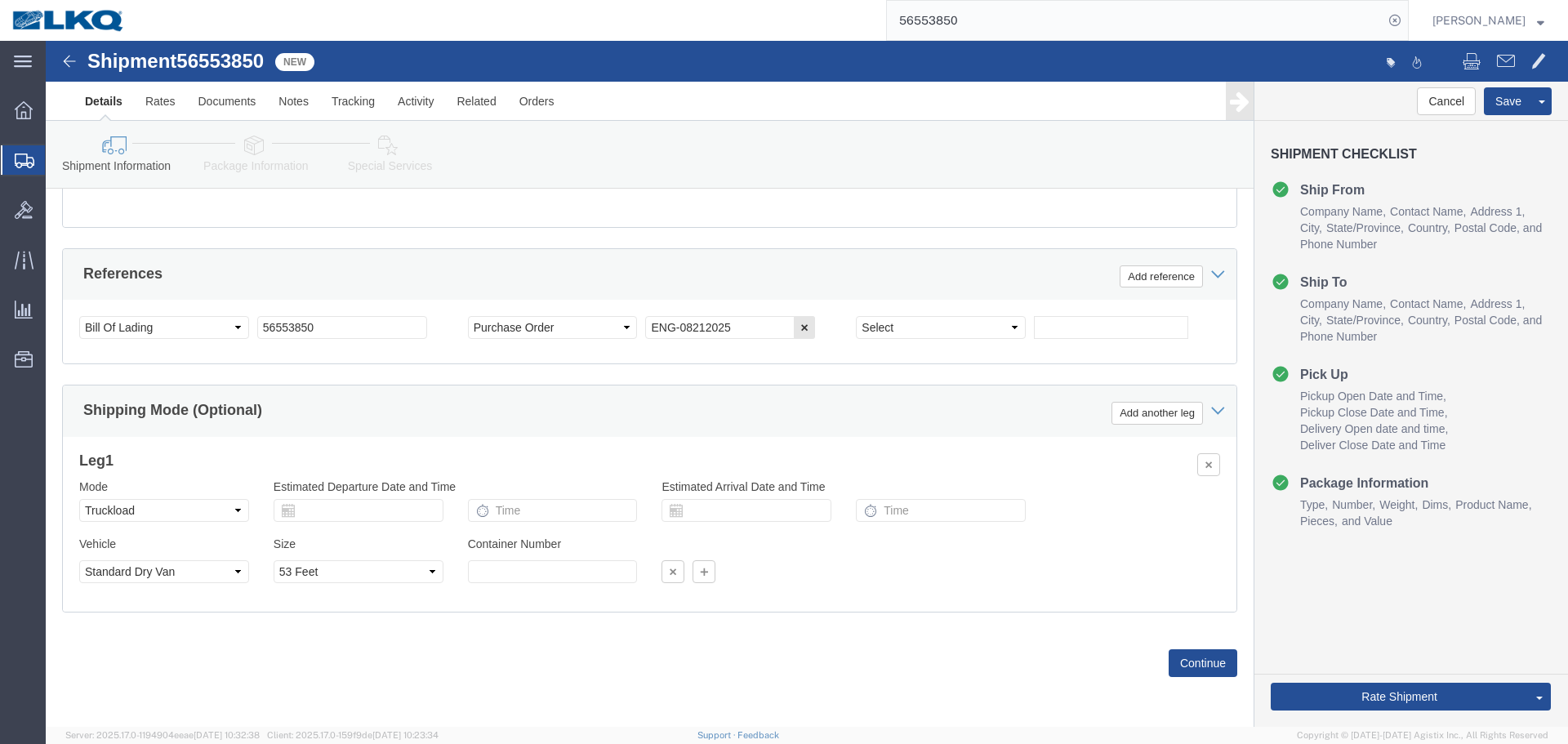
scroll to position [569, 0]
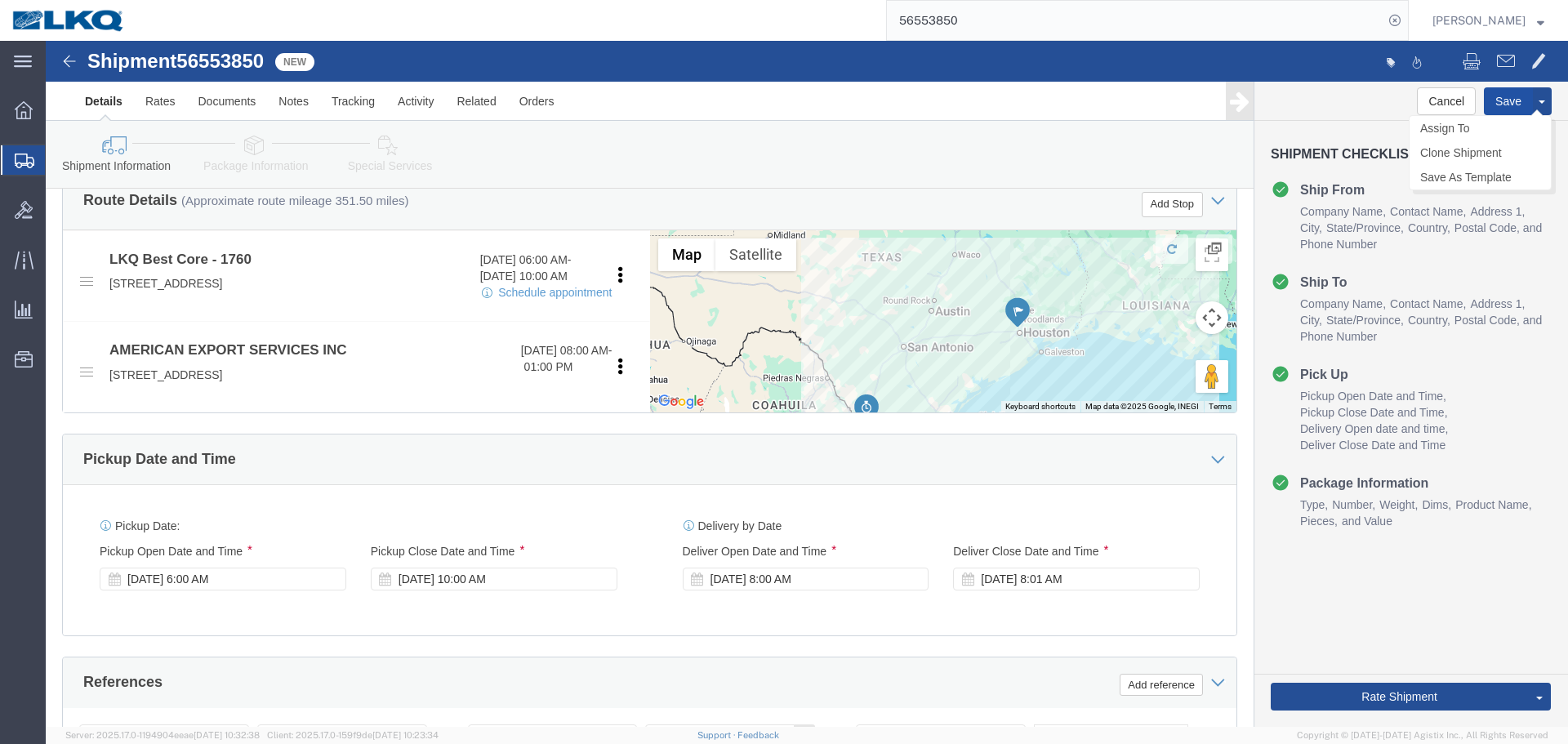
click button "Save"
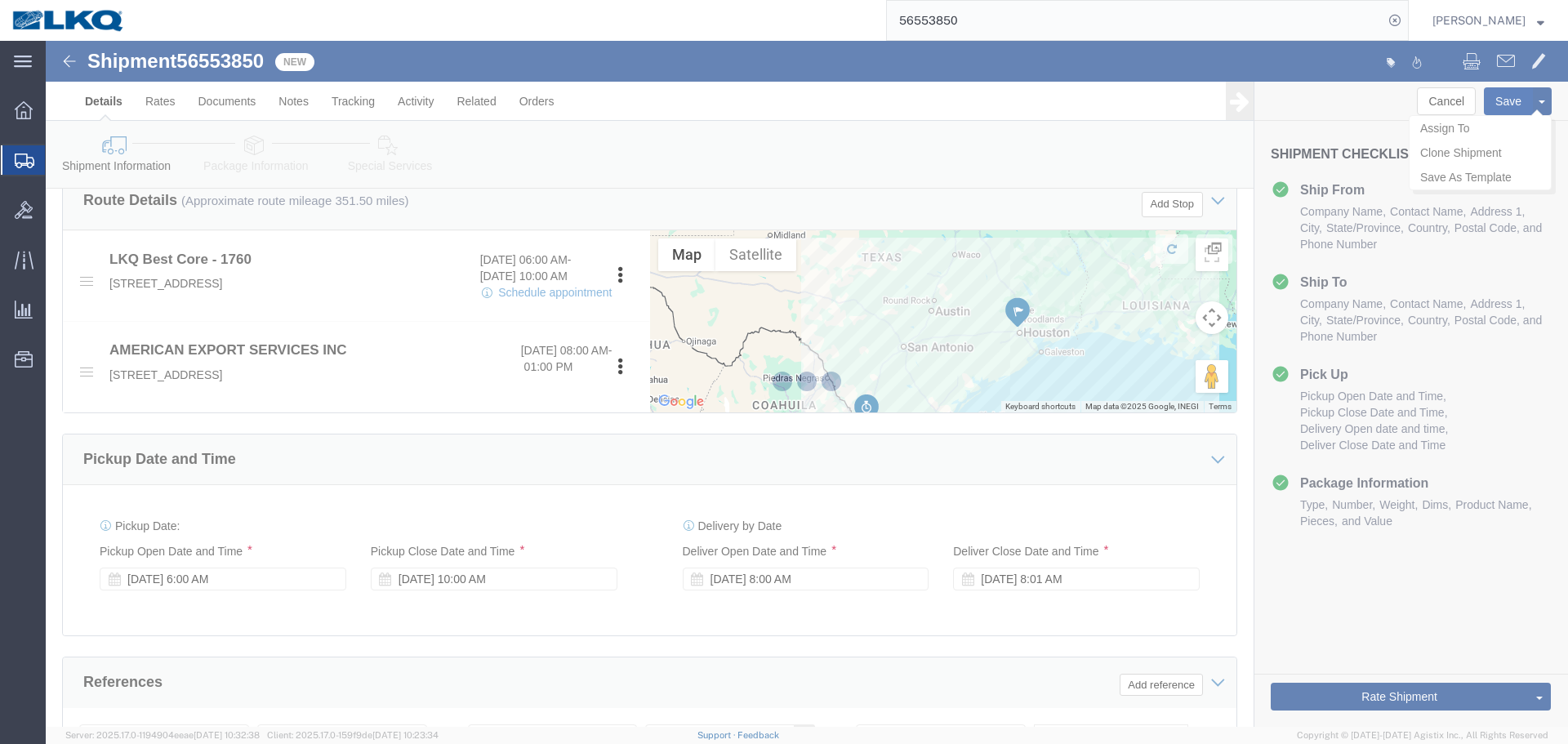
type button "Save"
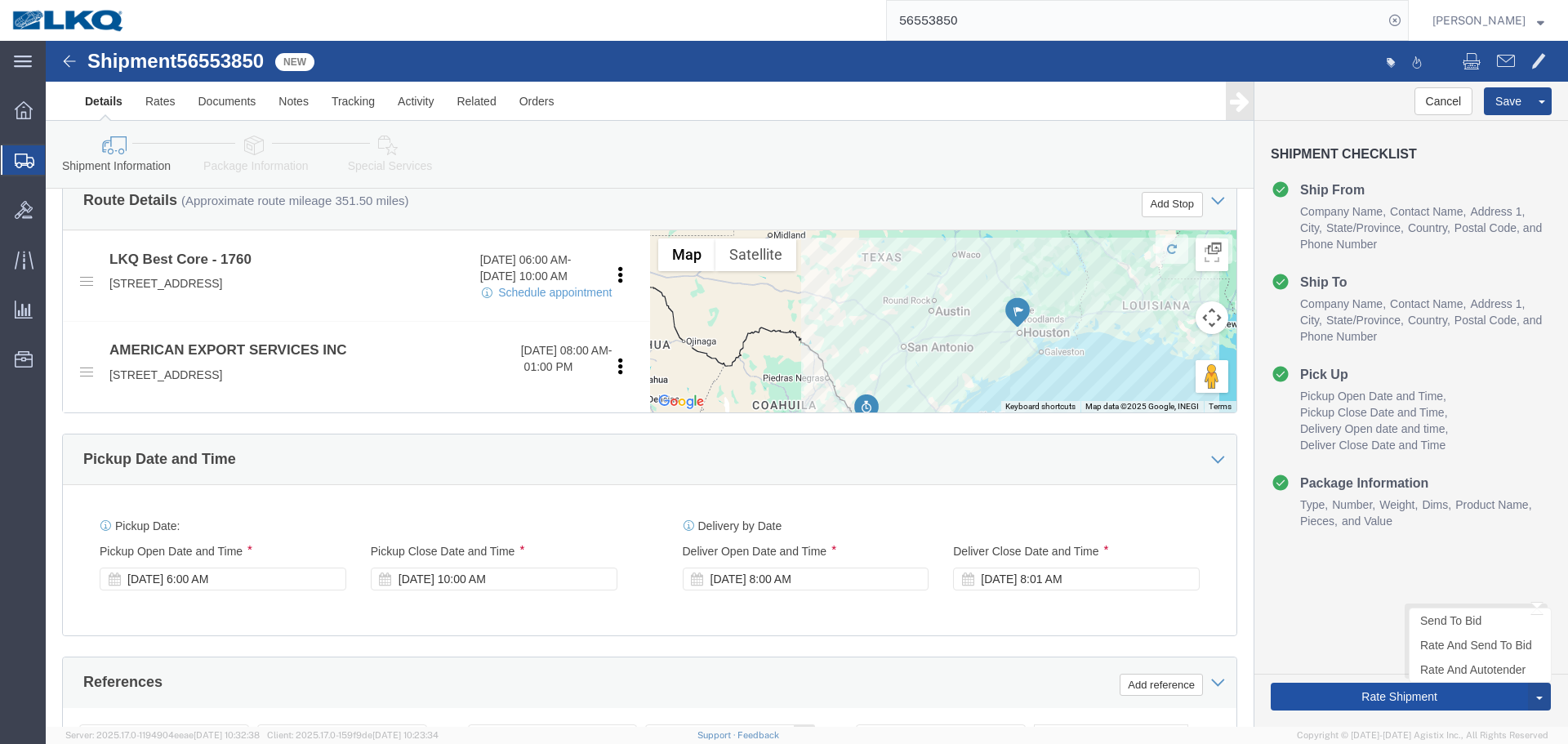
click button "Rate Shipment"
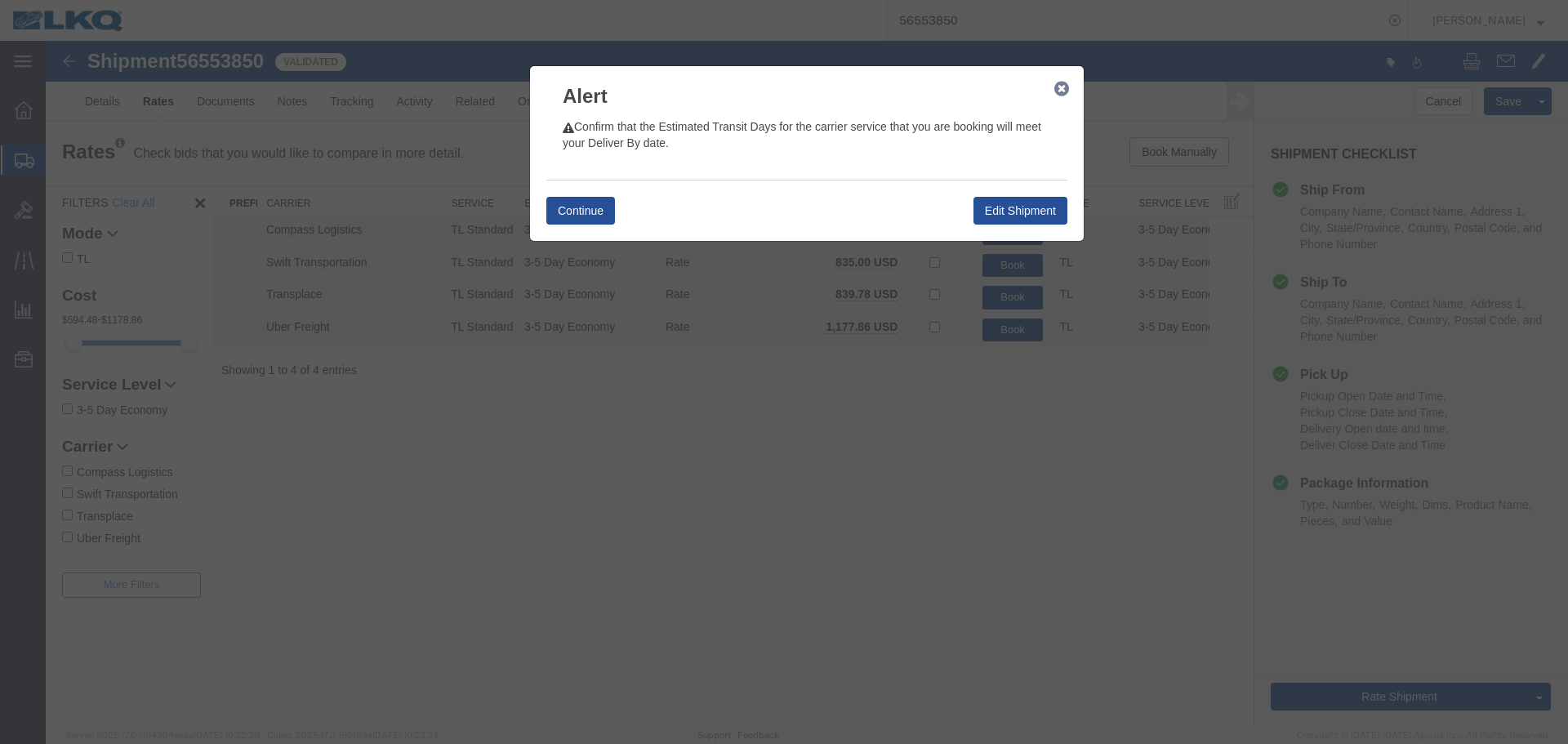
click at [1064, 93] on icon "button" at bounding box center [1062, 89] width 15 height 13
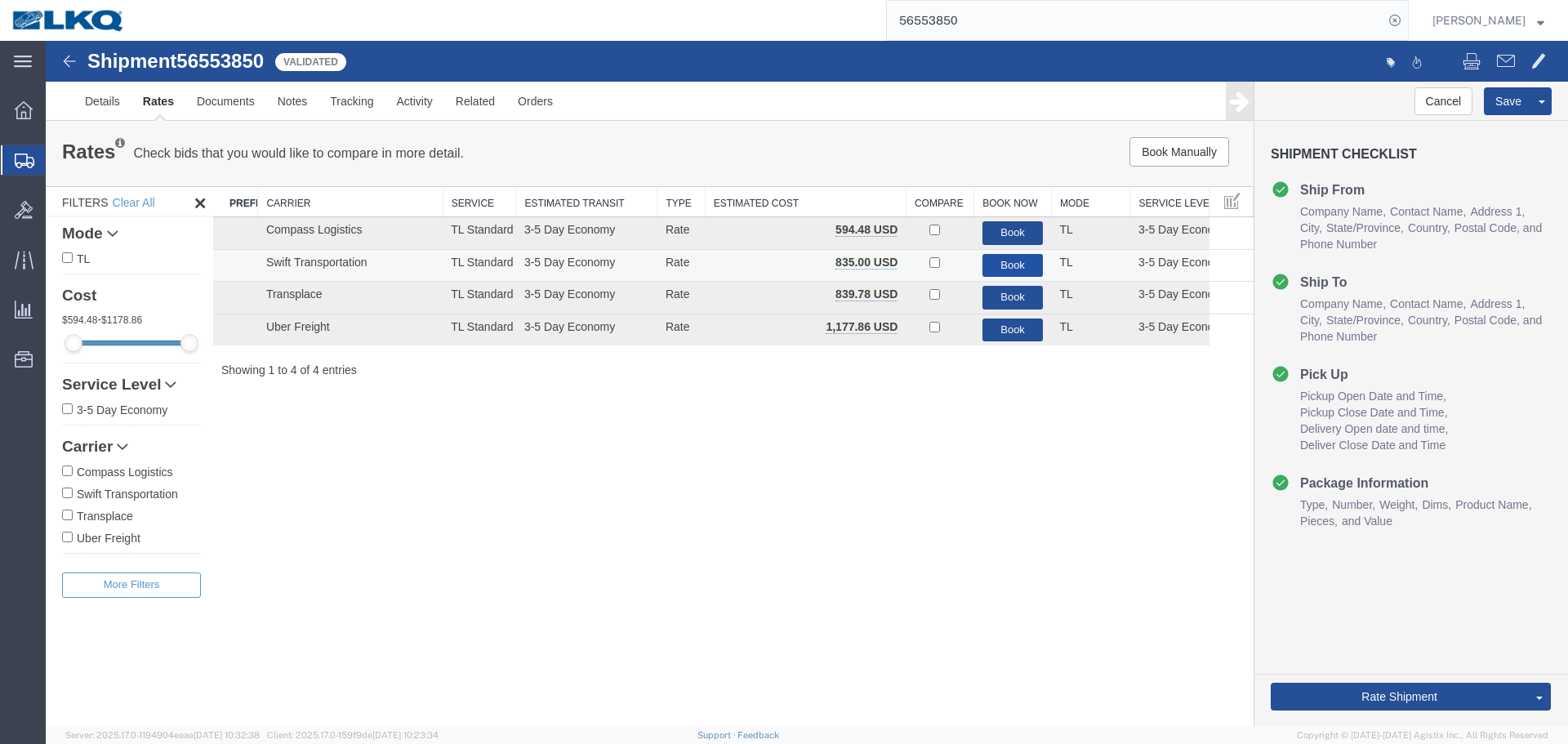
click at [1011, 257] on button "Book" at bounding box center [1013, 266] width 61 height 23
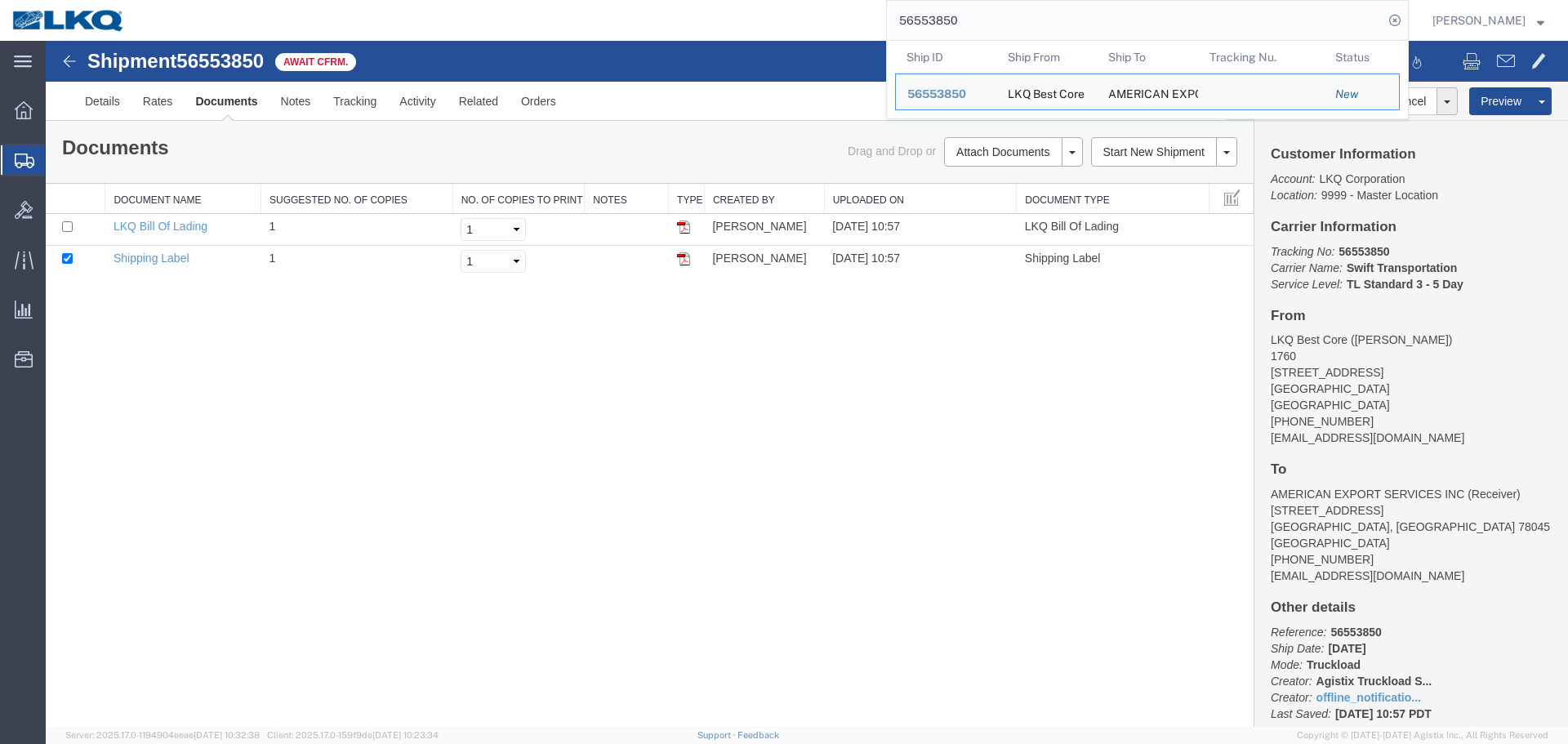
click at [1119, 4] on input "56553850" at bounding box center [1136, 20] width 497 height 39
paste input "454422"
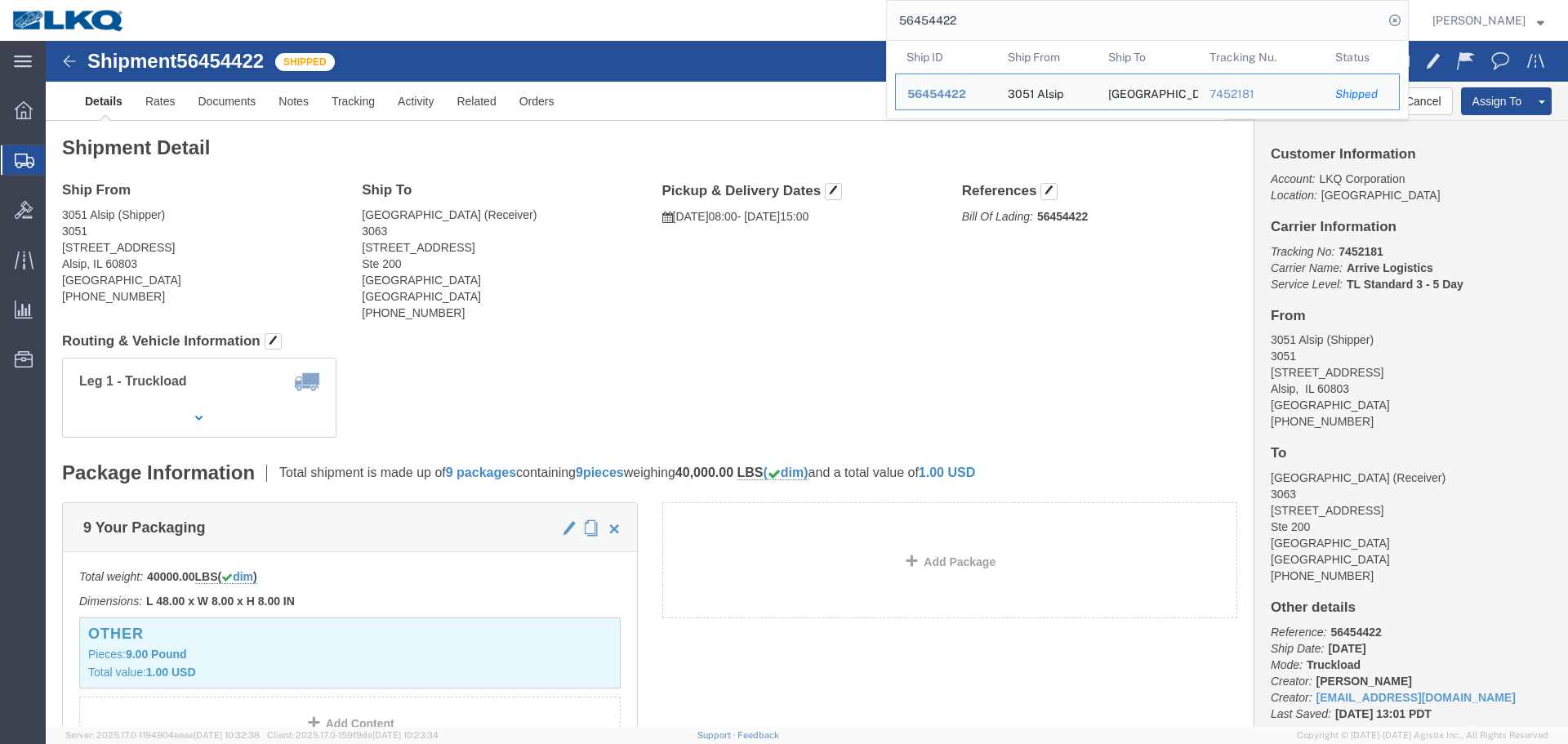
click address "3063 Grand Prairie (Receiver) 3063 4003 Grand Lakes Way Ste 200 Grand Prairie, …"
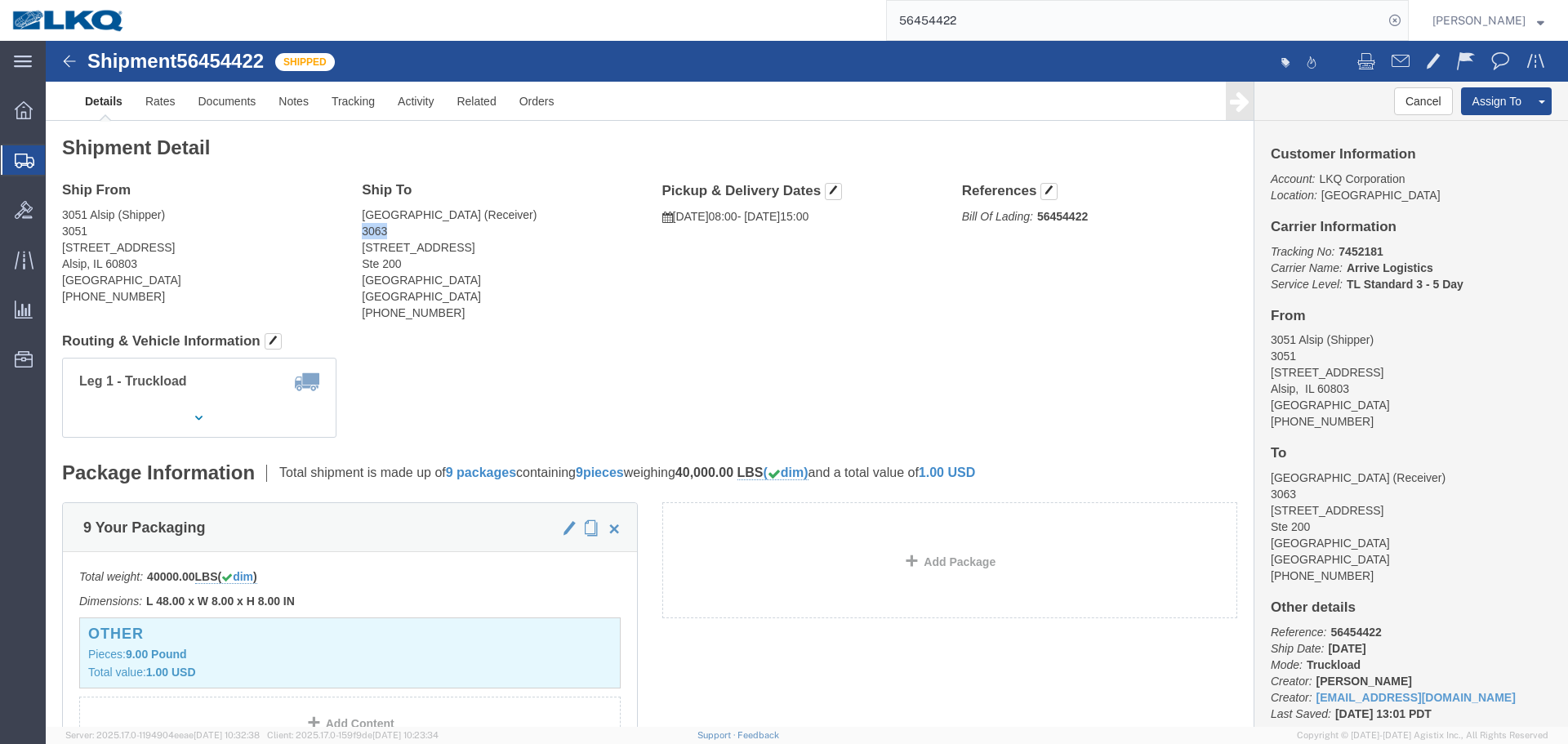
click address "3063 Grand Prairie (Receiver) 3063 4003 Grand Lakes Way Ste 200 Grand Prairie, …"
copy address "3063"
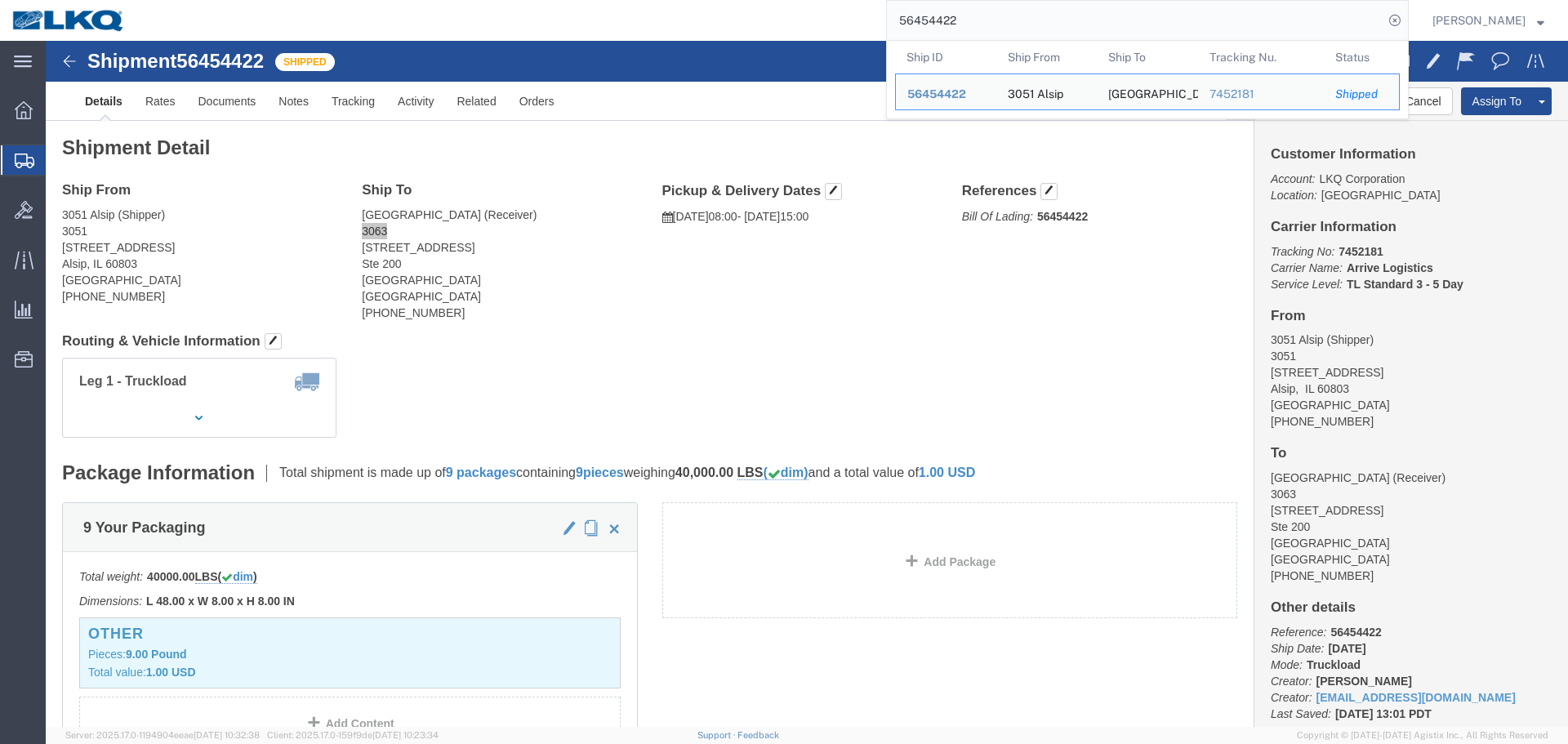
click at [988, 15] on input "56454422" at bounding box center [1136, 20] width 497 height 39
paste input "53586"
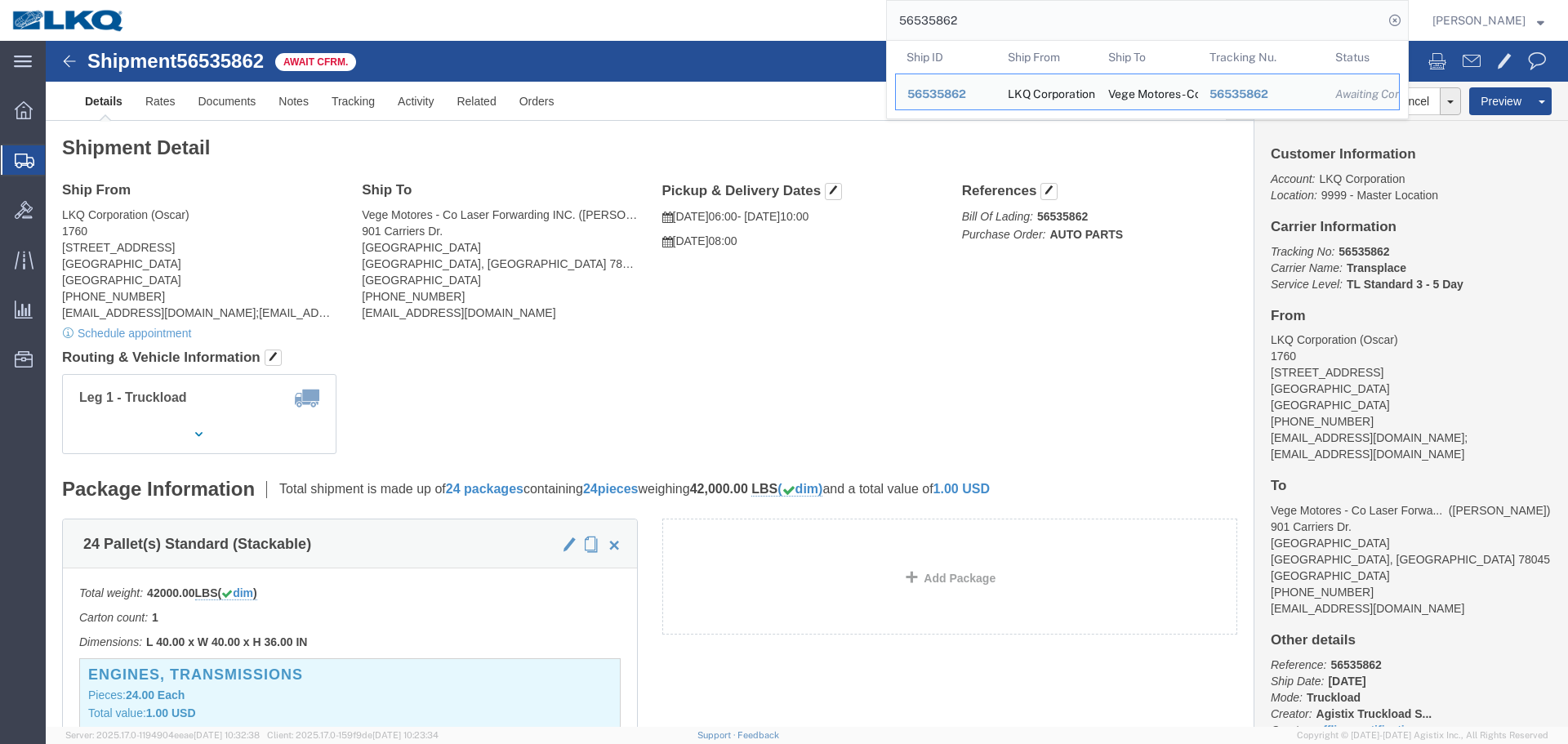
click div "Ship From LKQ Corporation (Oscar) 1760 1714 West Mount Houston Rd Houston, TX 7…"
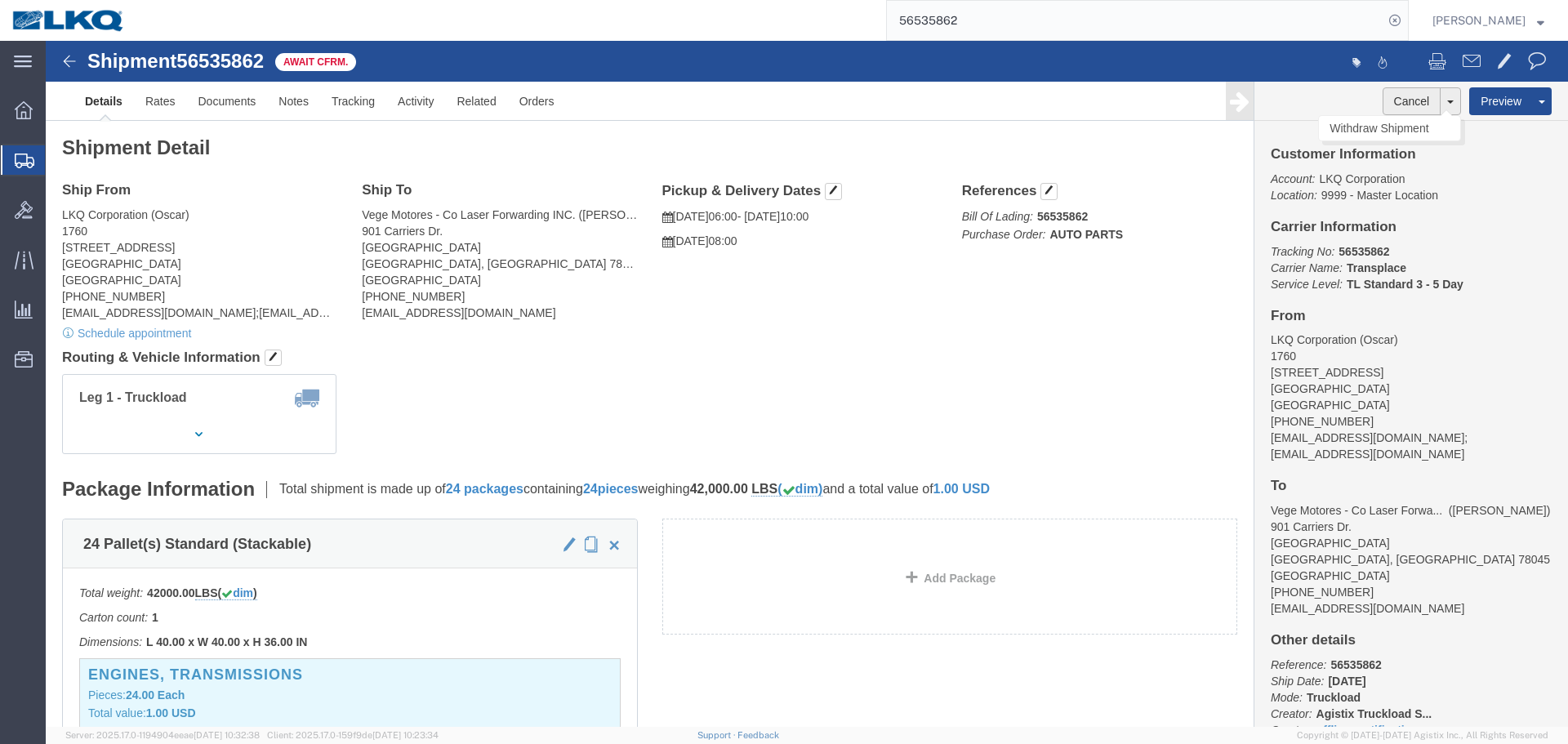
click button "Cancel"
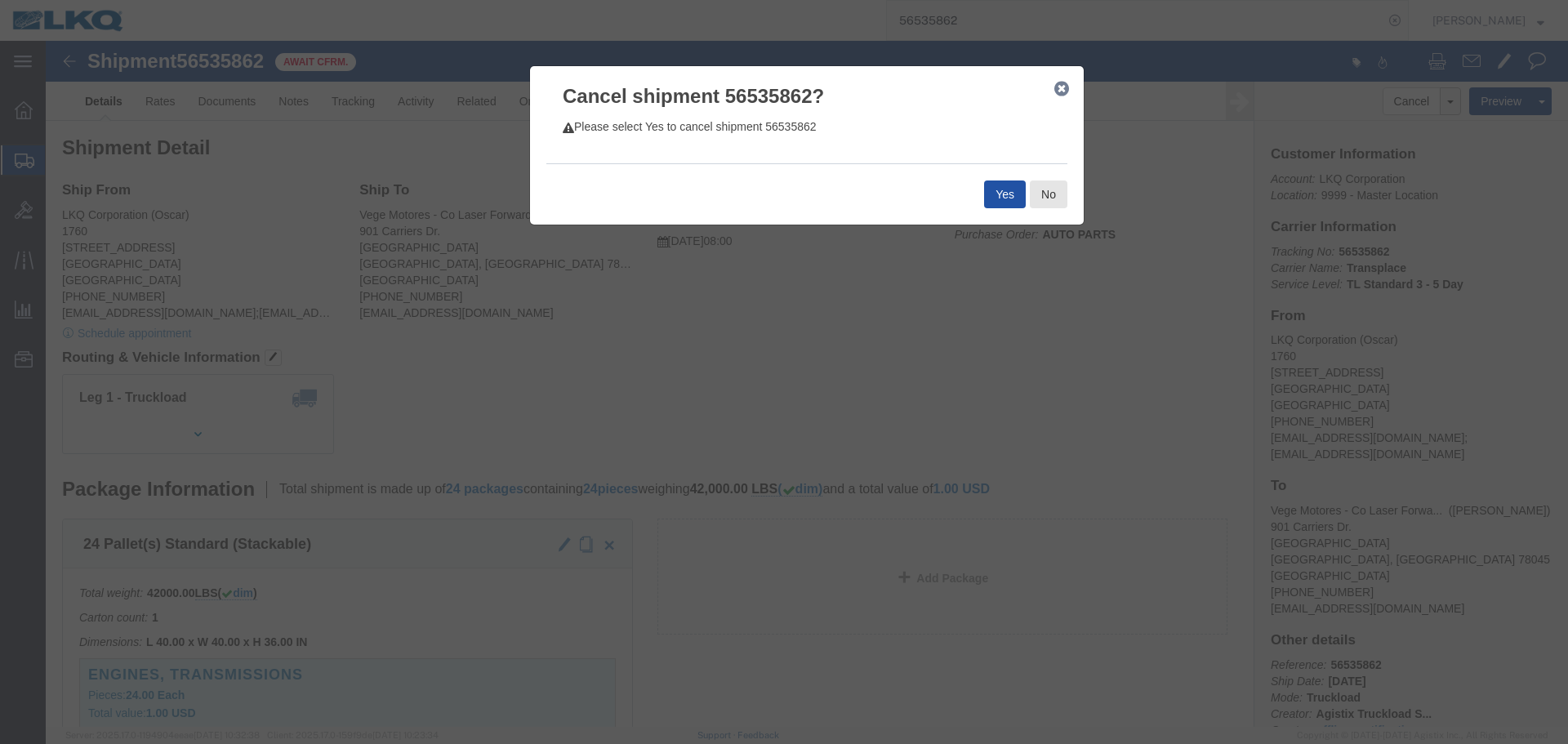
click button "Yes"
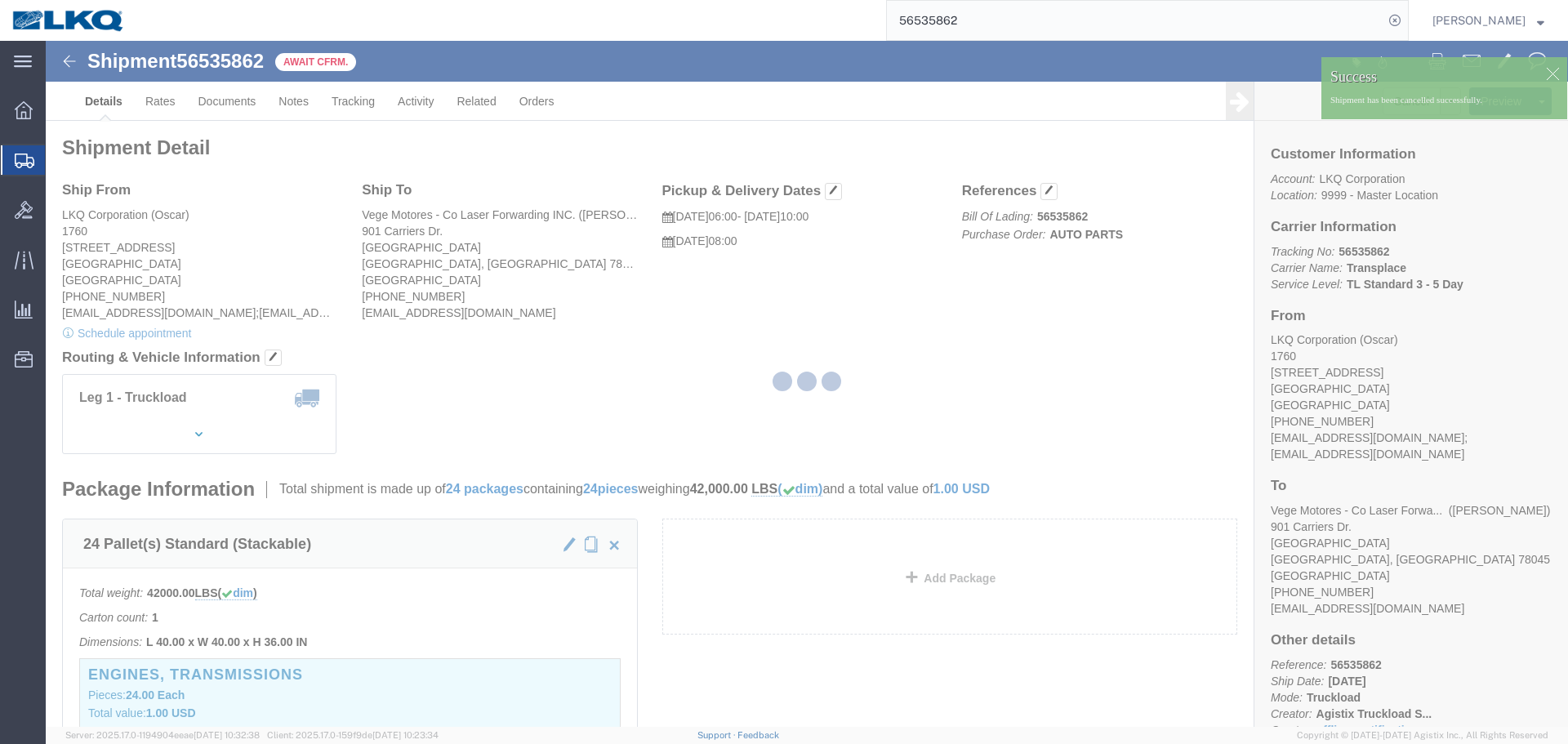
click at [956, 18] on input "56535862" at bounding box center [1136, 20] width 497 height 39
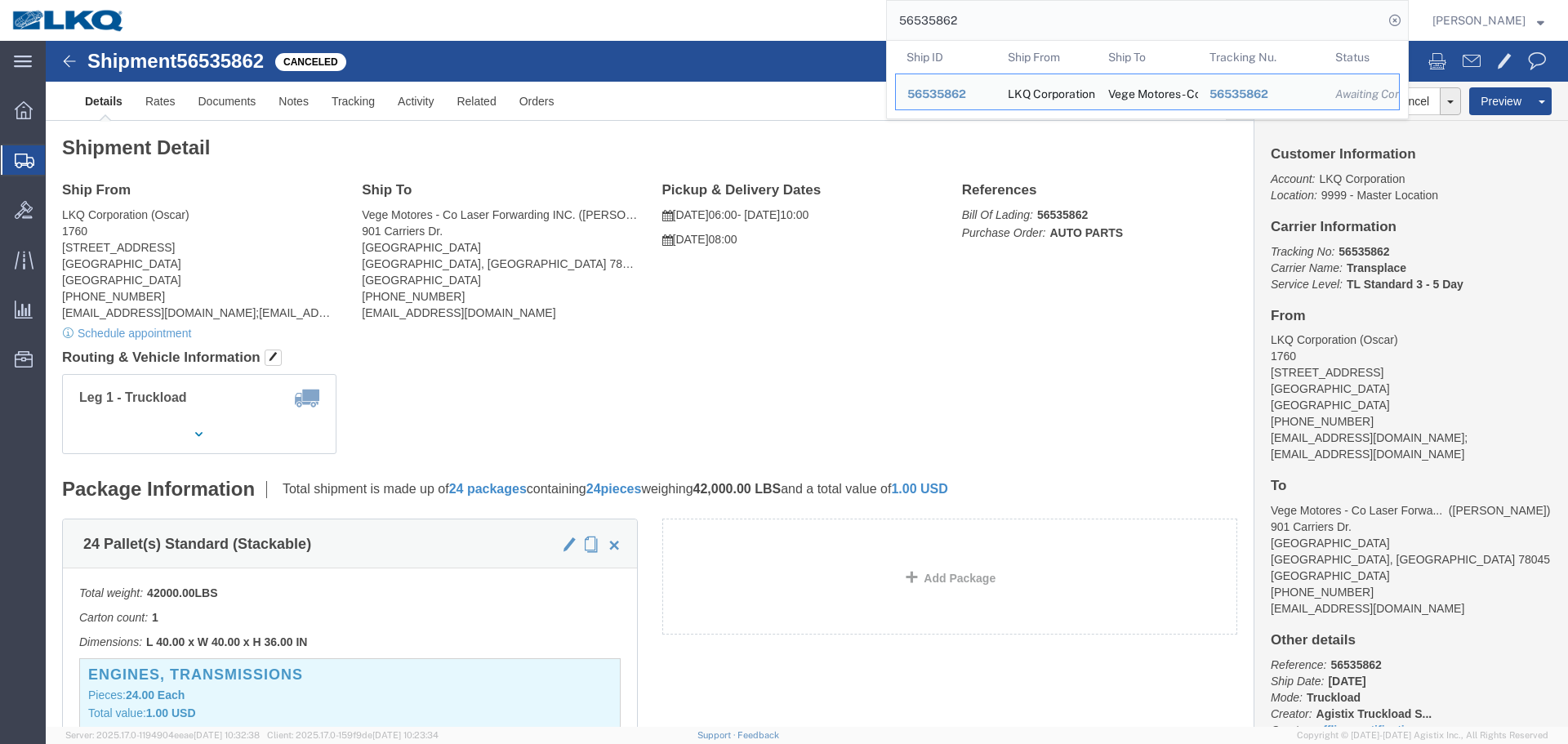
click at [1045, 5] on input "56535862" at bounding box center [1136, 20] width 497 height 39
paste input "205331"
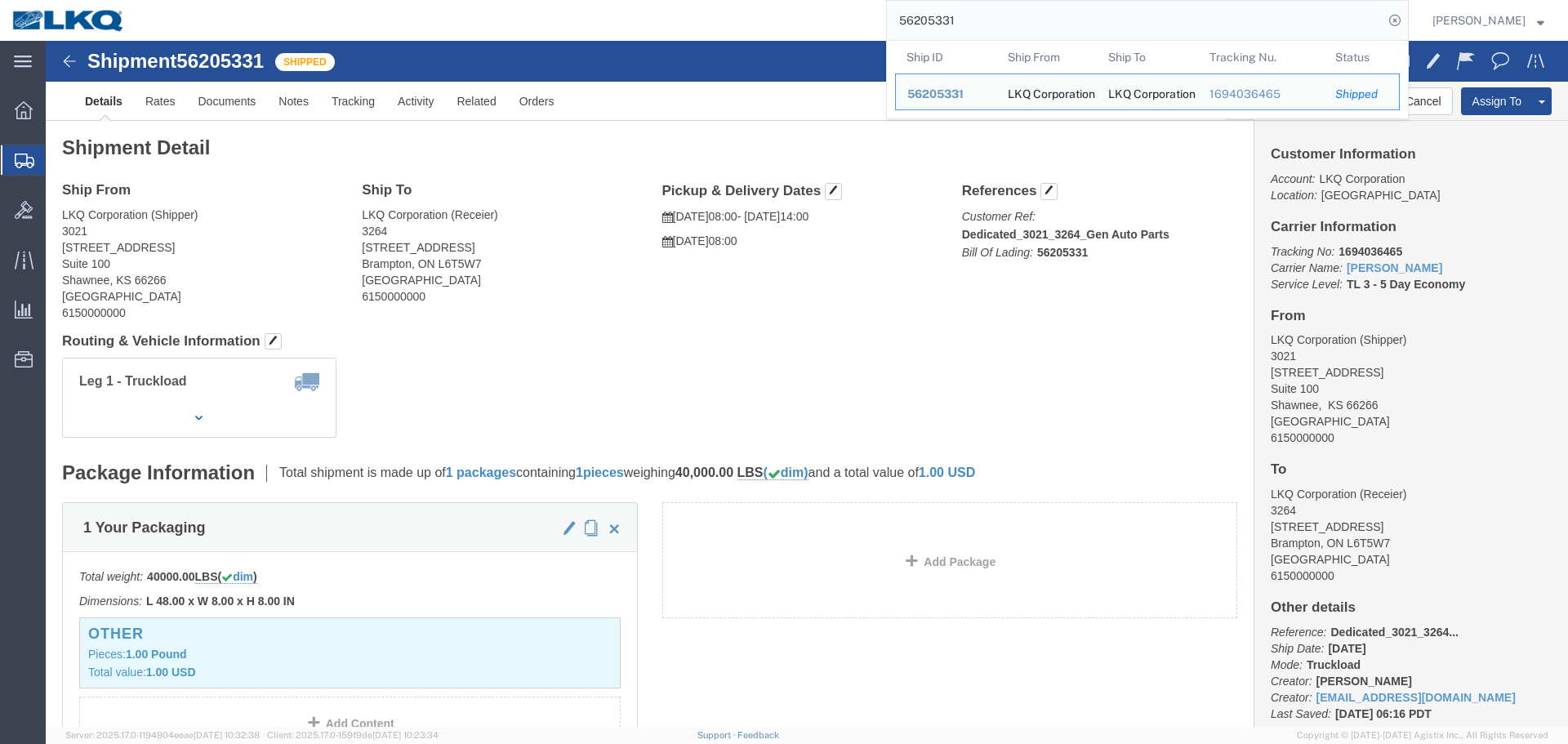
click div "Shipment Detail Ship From LKQ Corporation (Shipper) 3021 24550 West 43rd Street…"
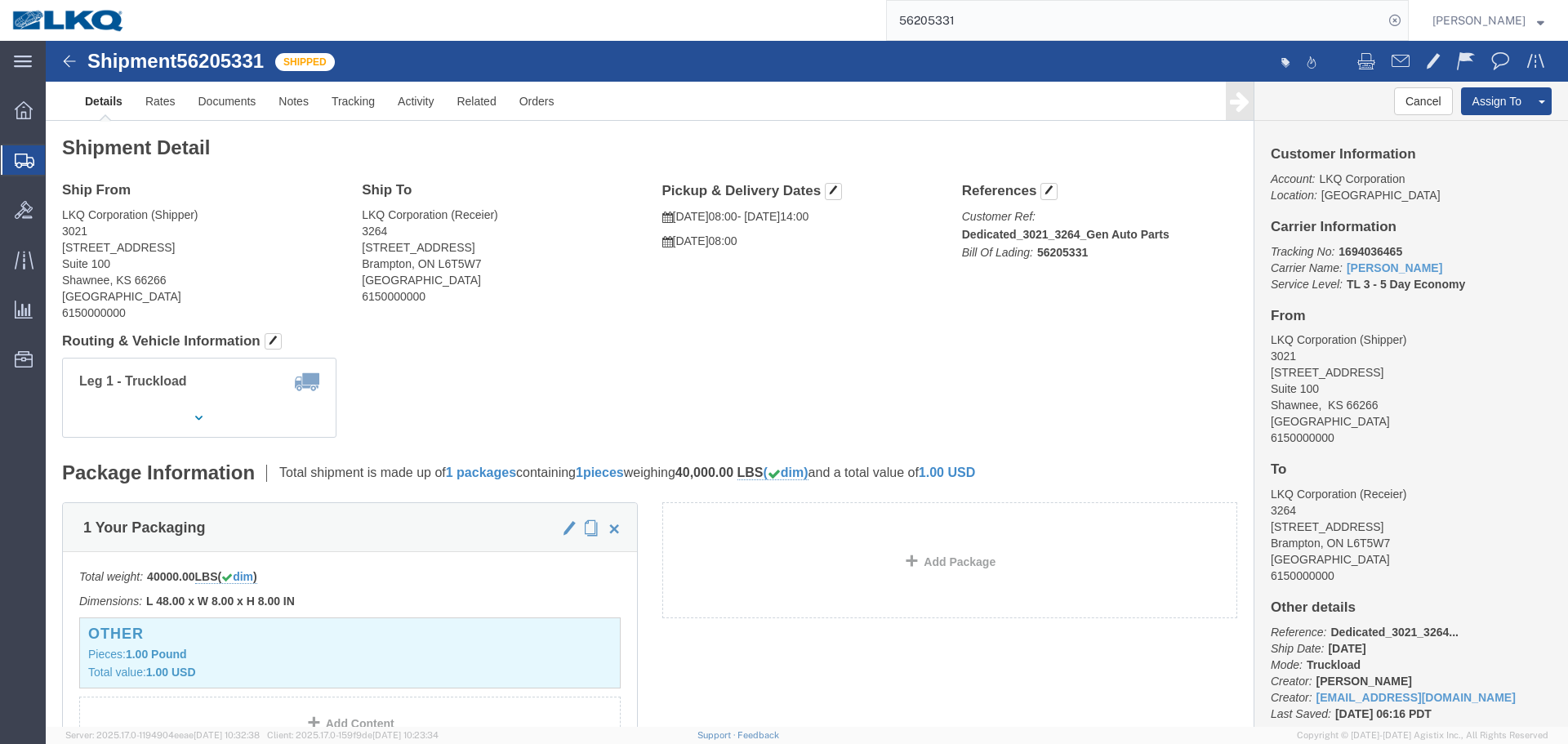
click div "Shipment Detail Ship From LKQ Corporation (Shipper) 3021 24550 West 43rd Street…"
click div "Leg 1 - Truckload Number of trucks: 1"
click at [1095, 22] on input "56205331" at bounding box center [1136, 20] width 497 height 39
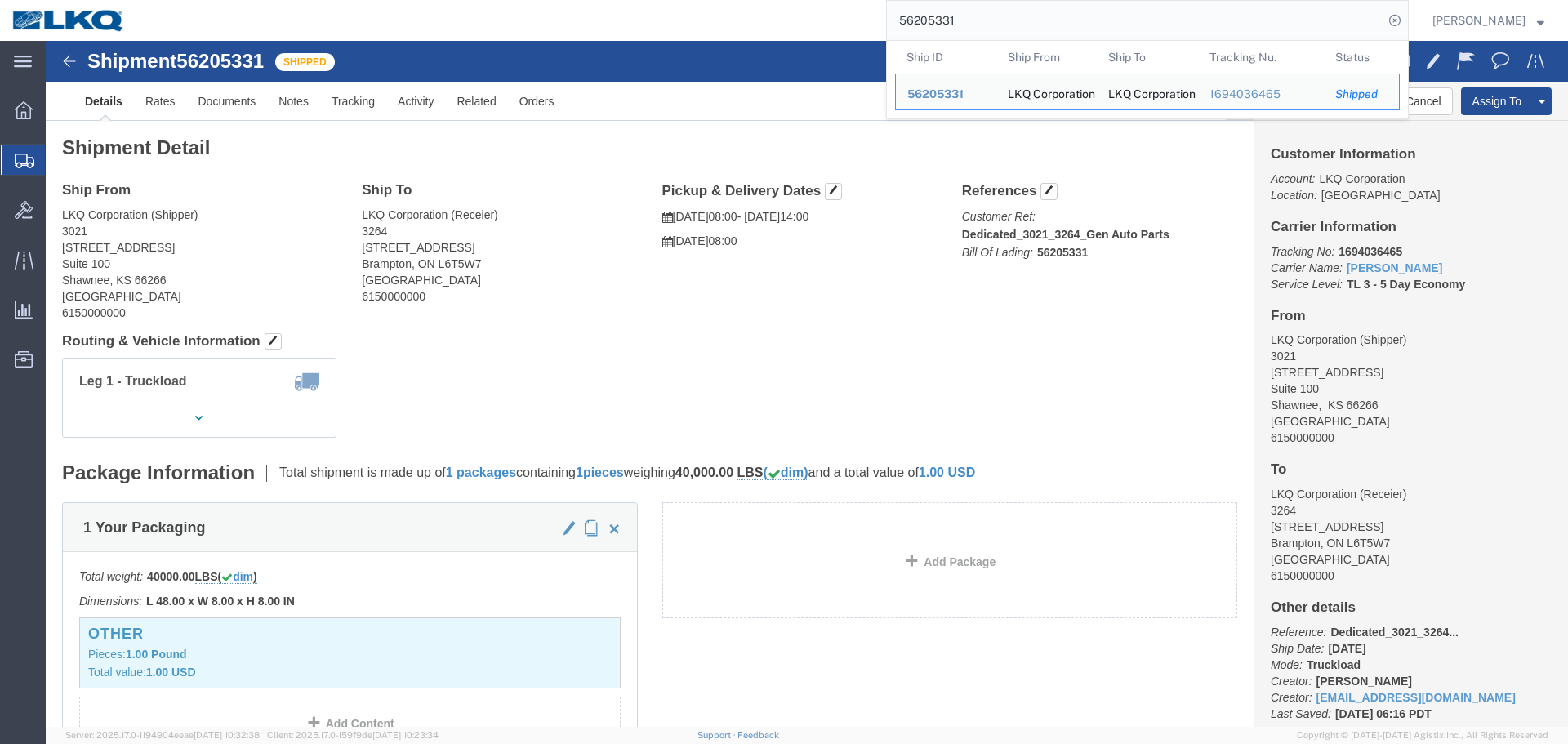
paste input "522402"
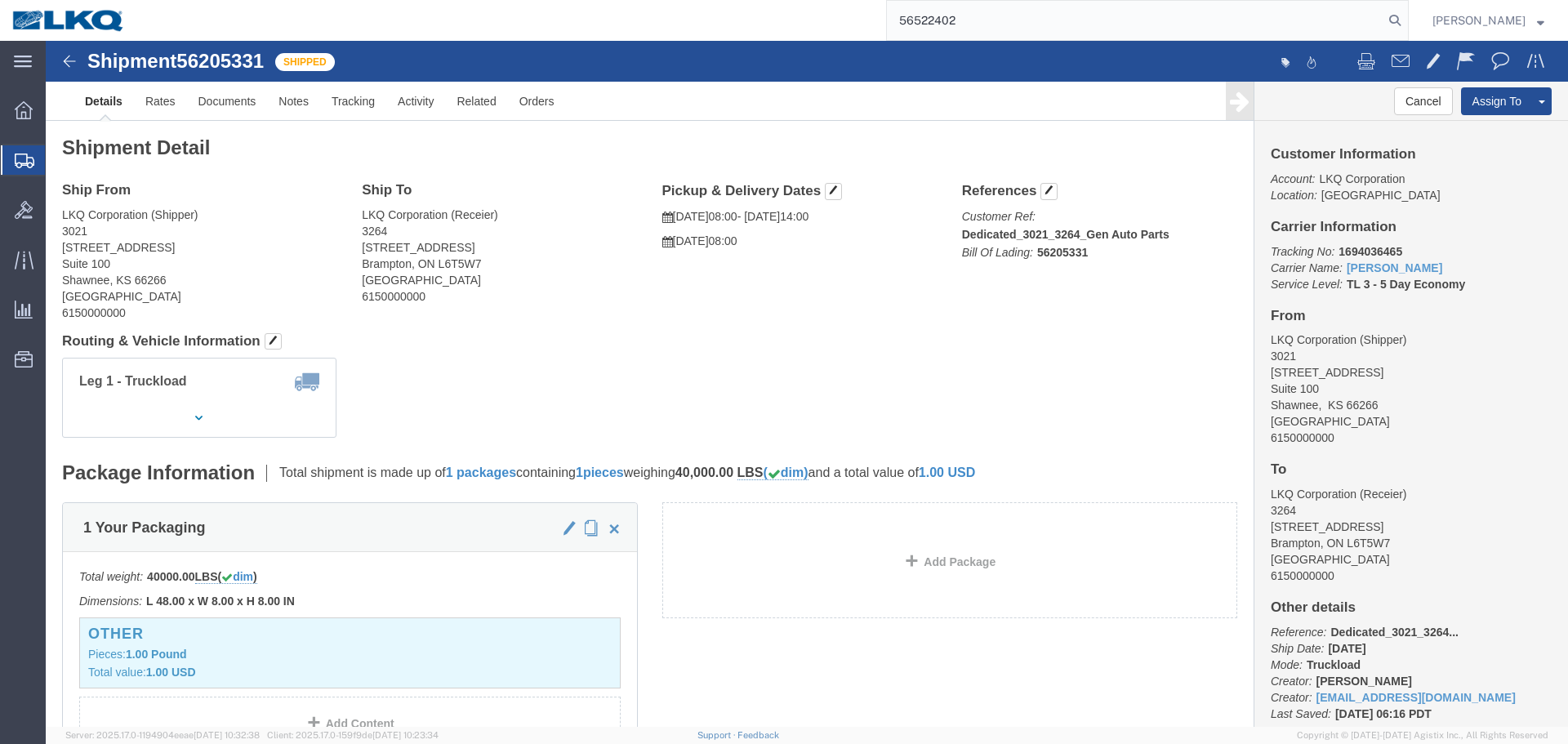
type input "56522402"
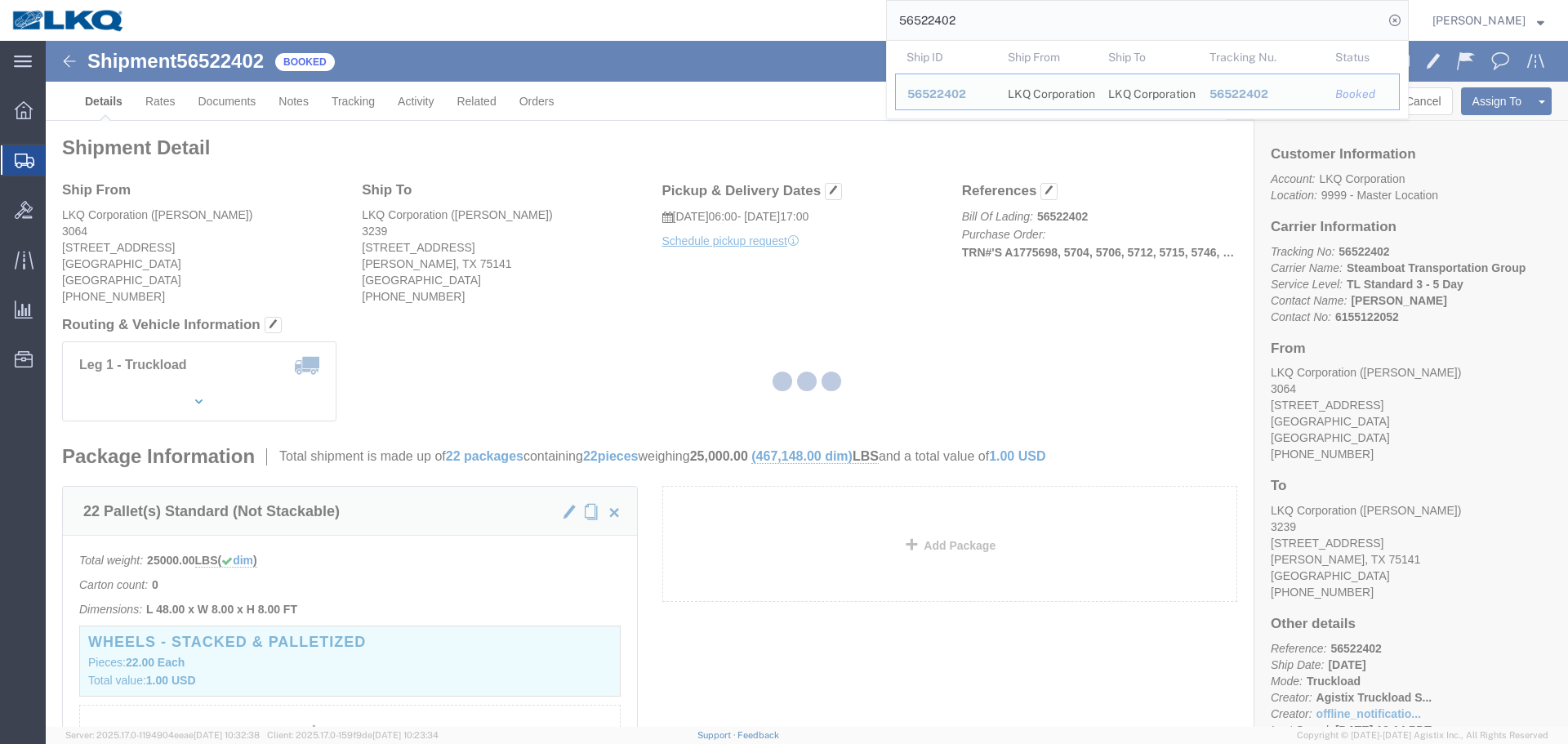
click at [891, 274] on div at bounding box center [807, 384] width 1523 height 686
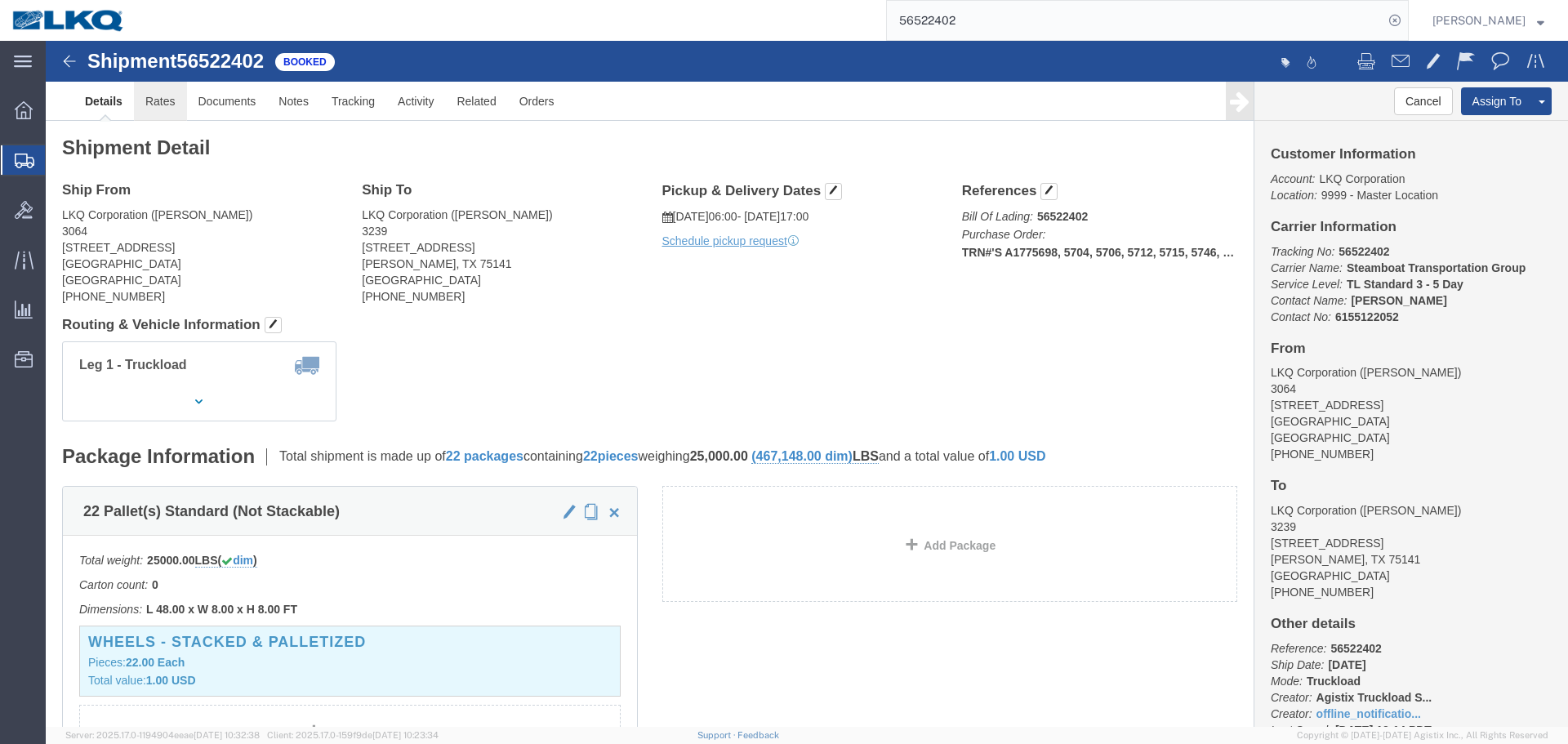
click link "Rates"
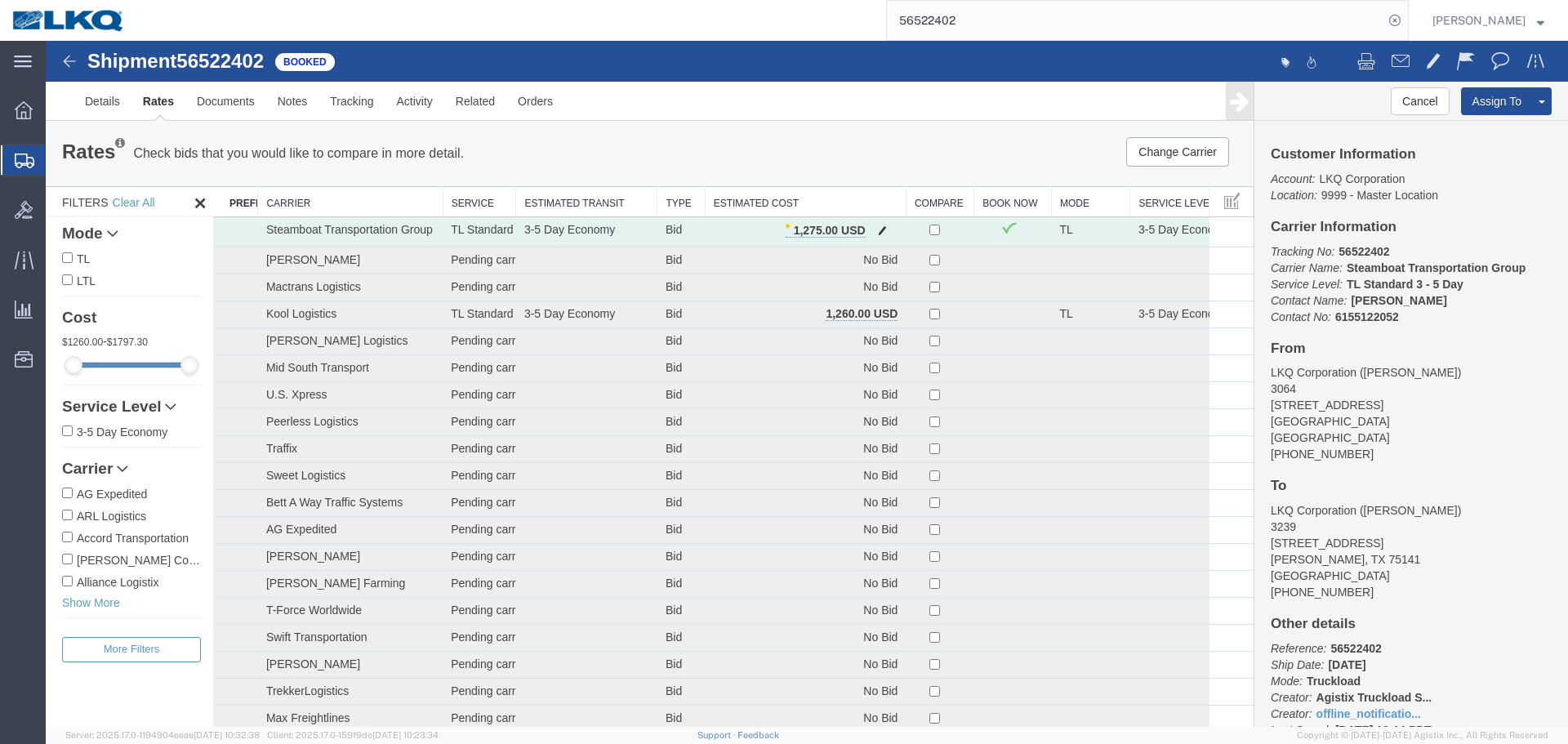
click at [879, 225] on span "button" at bounding box center [883, 230] width 9 height 12
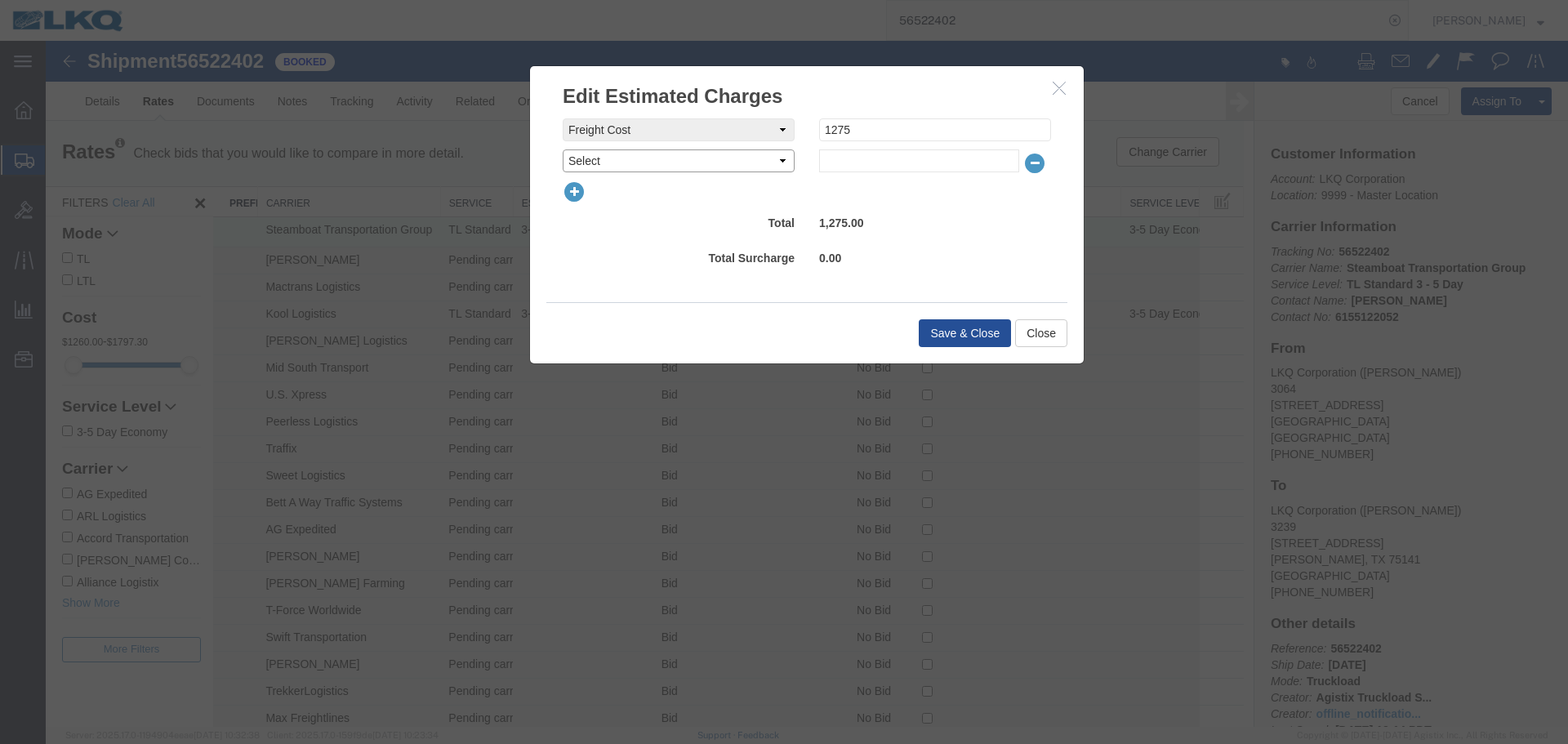
click at [662, 164] on select "Select AES Filing Accessorial Delivery Charge Additional Invoice Details Addres…" at bounding box center [679, 160] width 232 height 23
select select "DETENTION"
click at [563, 149] on select "Select AES Filing Accessorial Delivery Charge Additional Invoice Details Addres…" at bounding box center [679, 160] width 232 height 23
click at [918, 160] on input "text" at bounding box center [919, 160] width 200 height 23
type input "75"
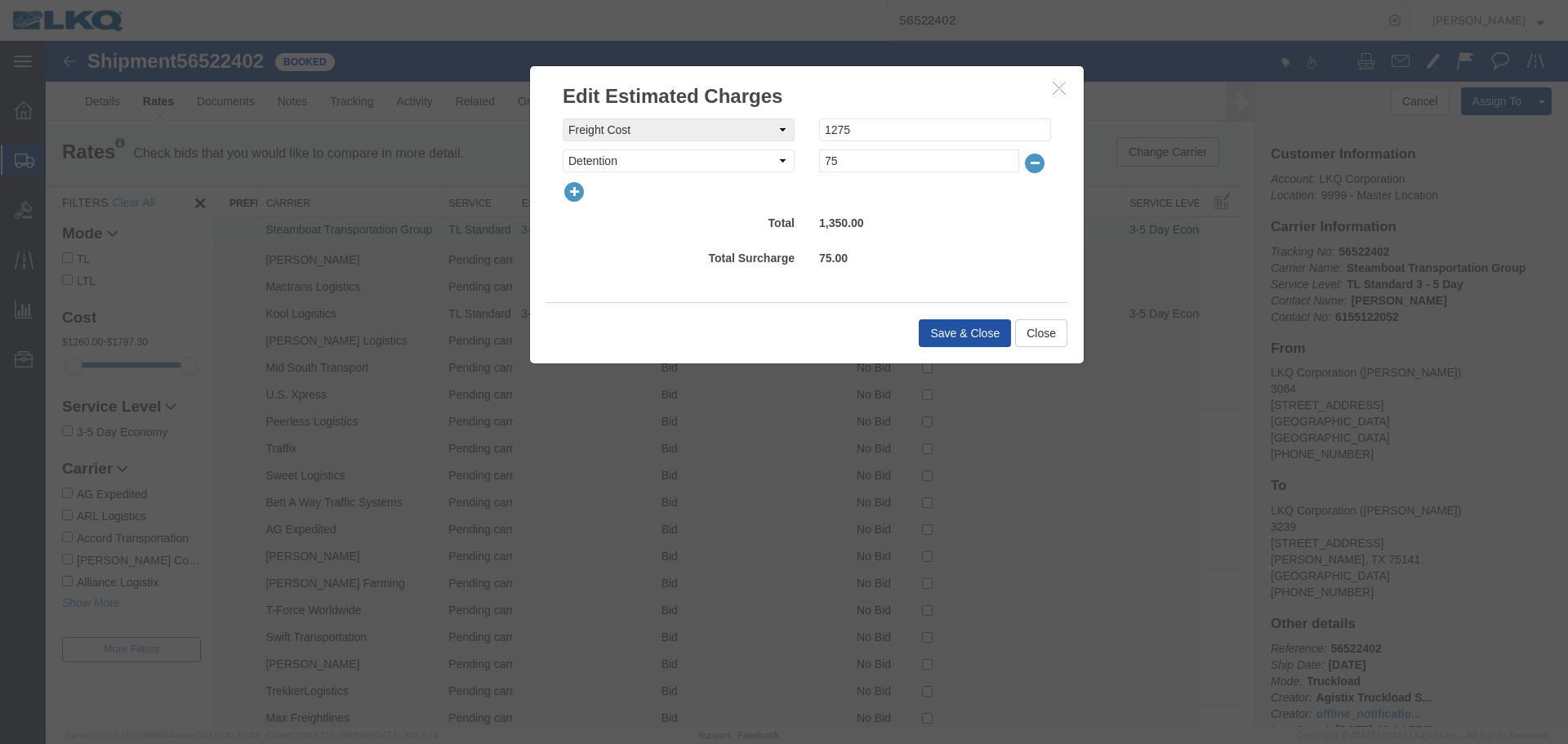
click at [969, 321] on button "Save & Close" at bounding box center [965, 333] width 93 height 28
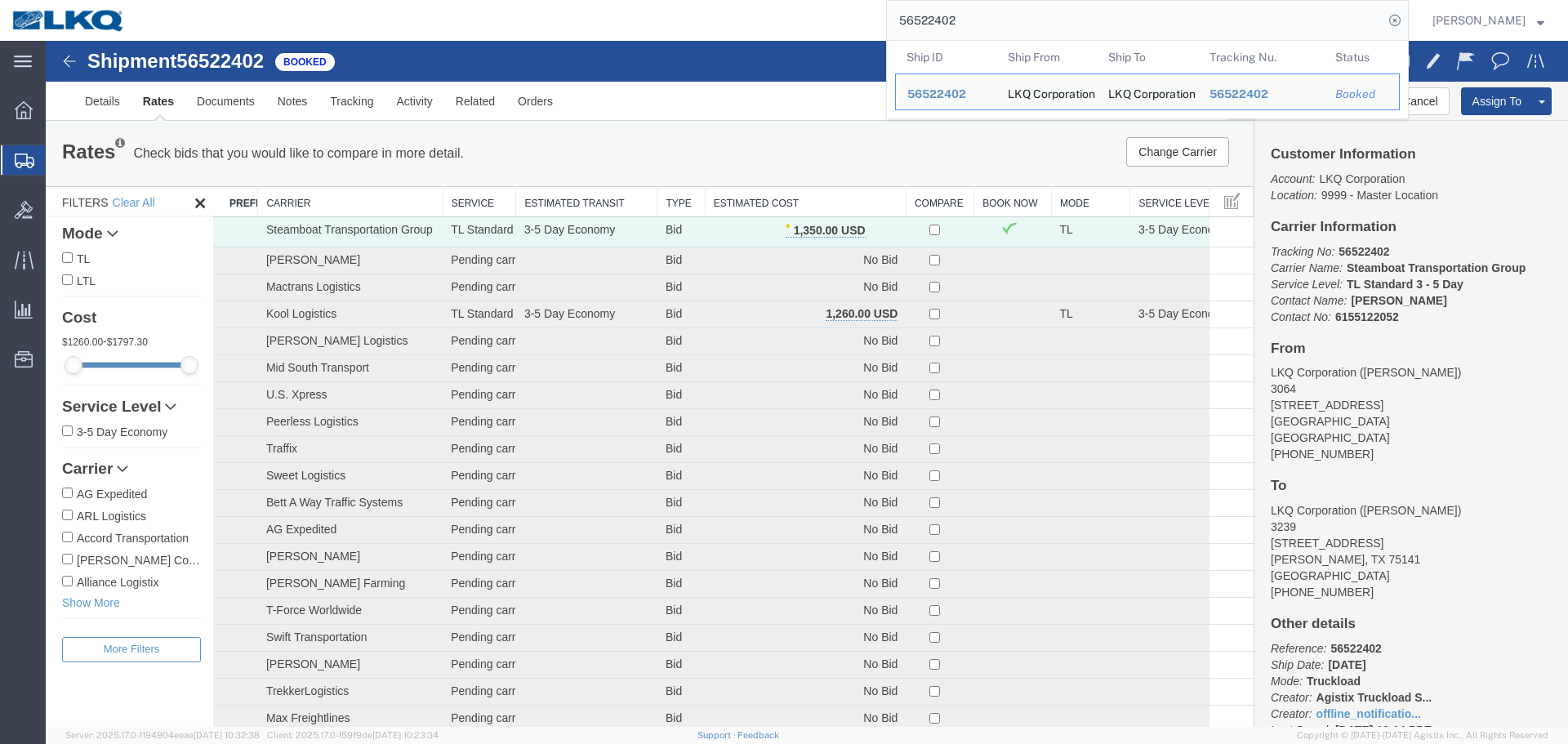
click at [1100, 23] on input "56522402" at bounding box center [1136, 20] width 497 height 39
paste input "6037"
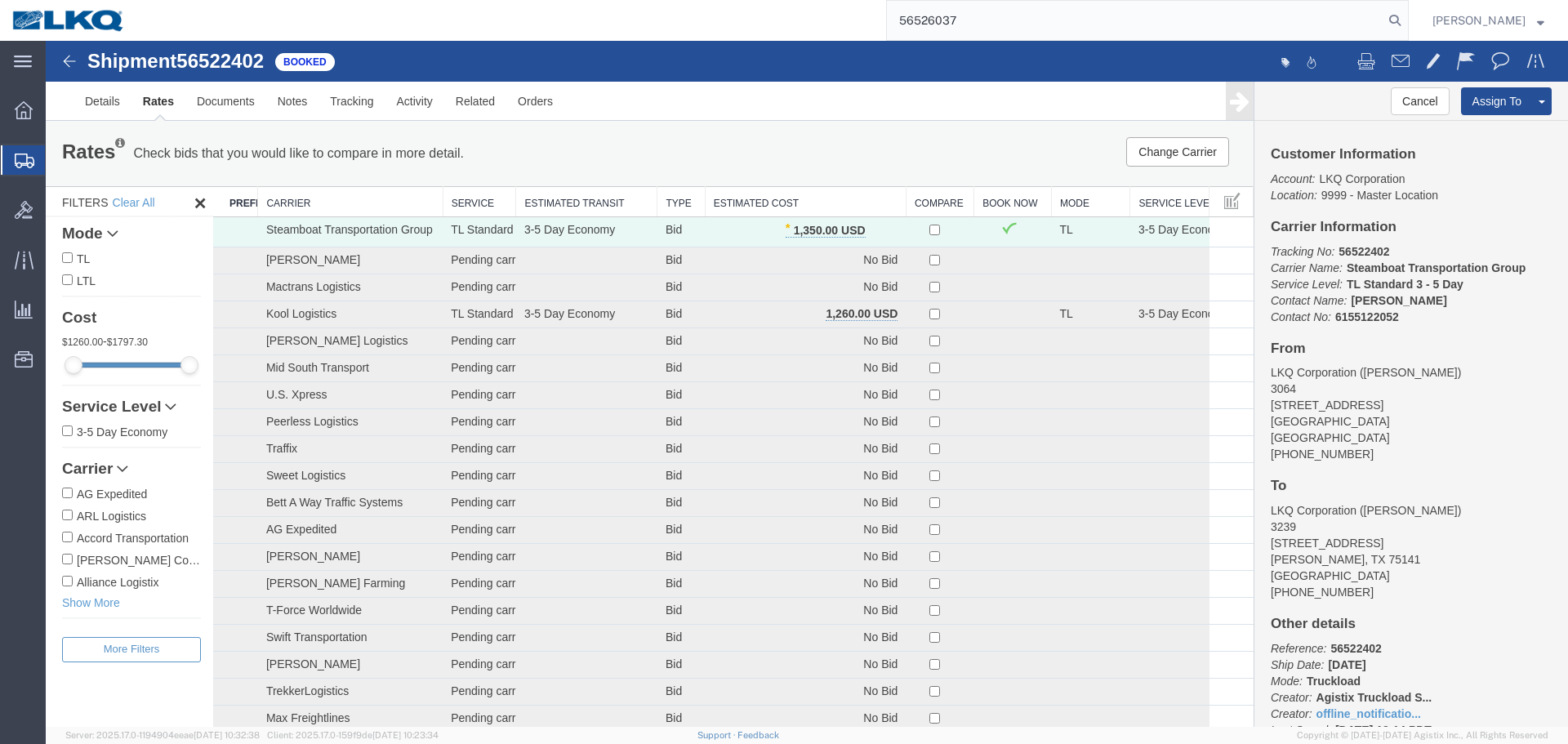
type input "56526037"
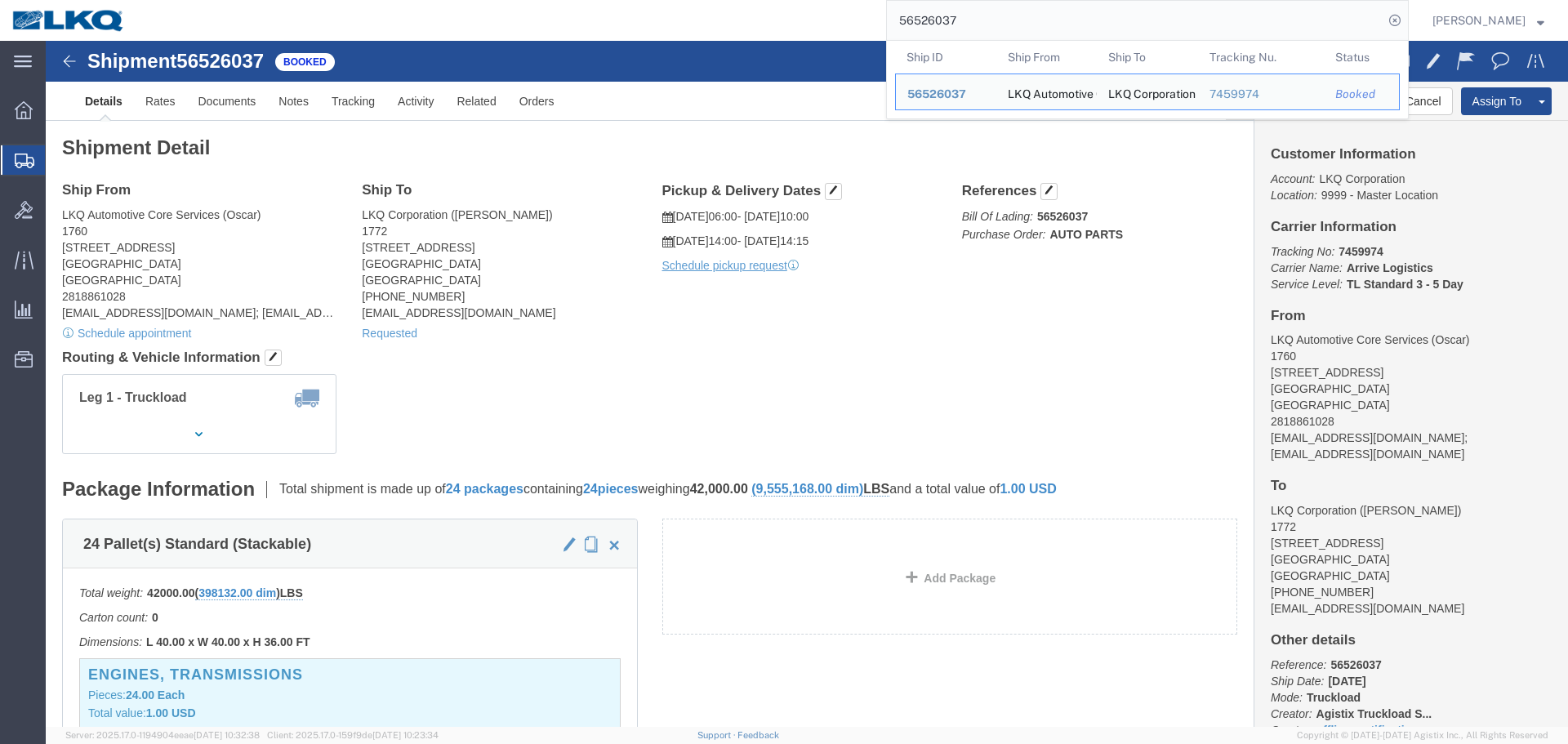
click h4 "Routing & Vehicle Information"
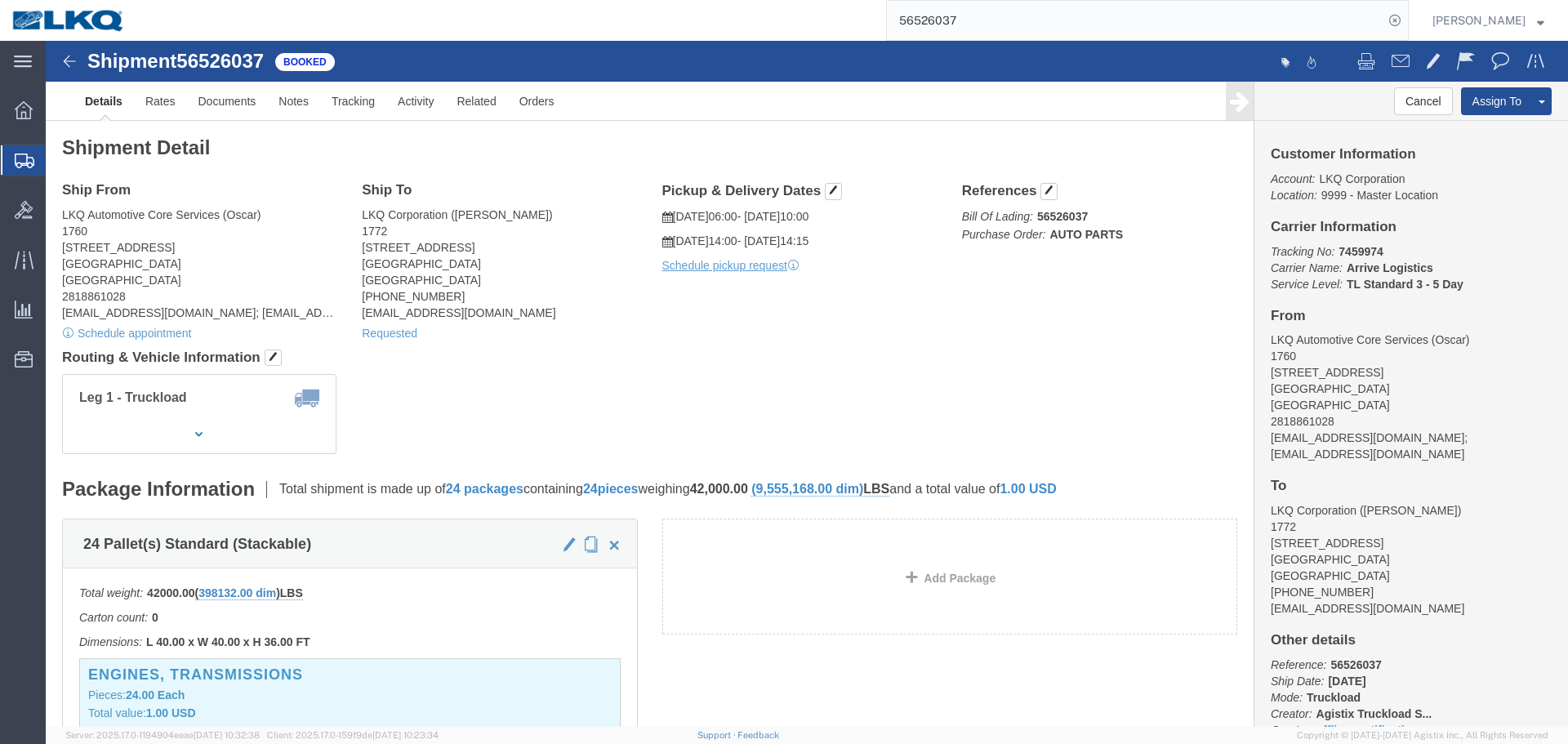
scroll to position [654, 0]
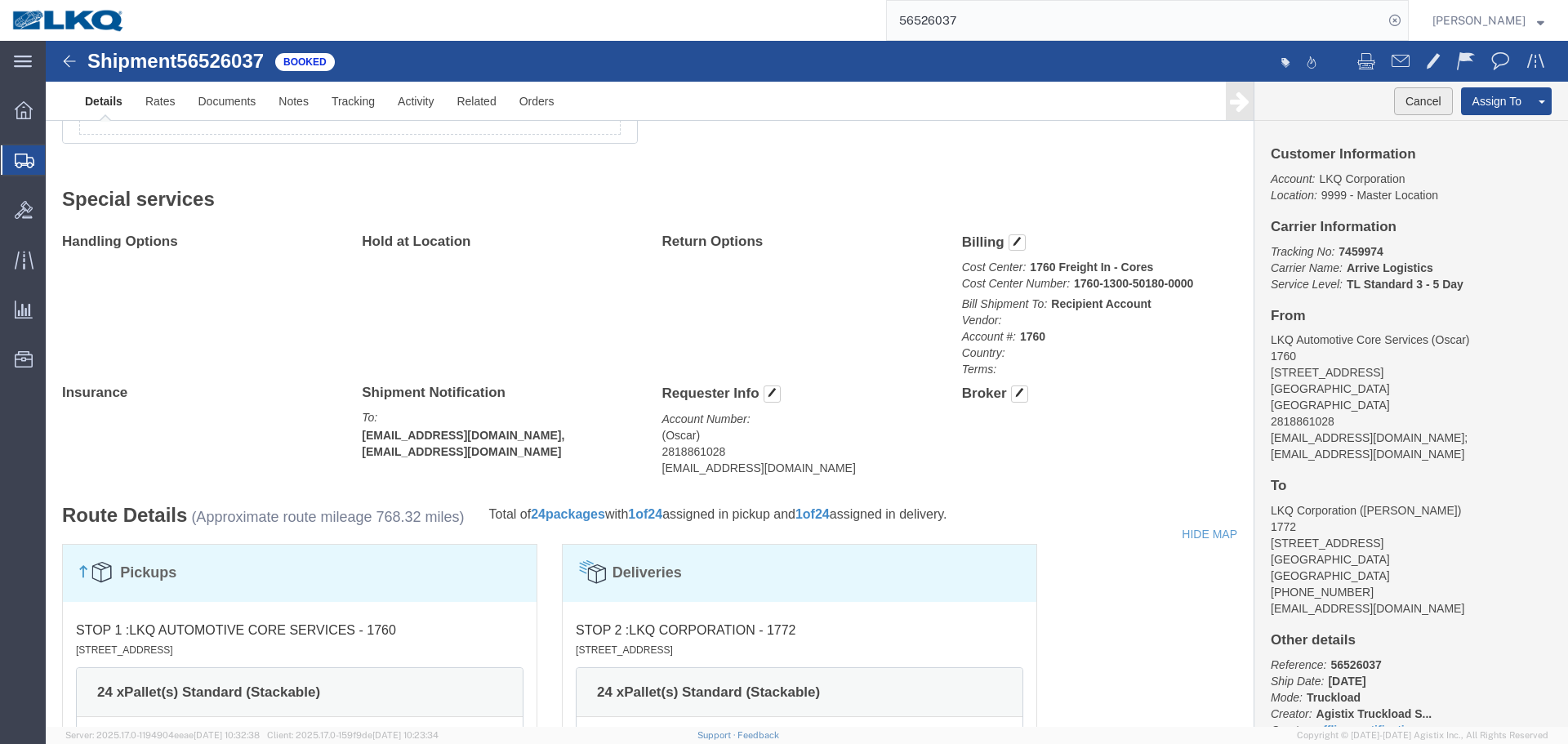
click button "Cancel"
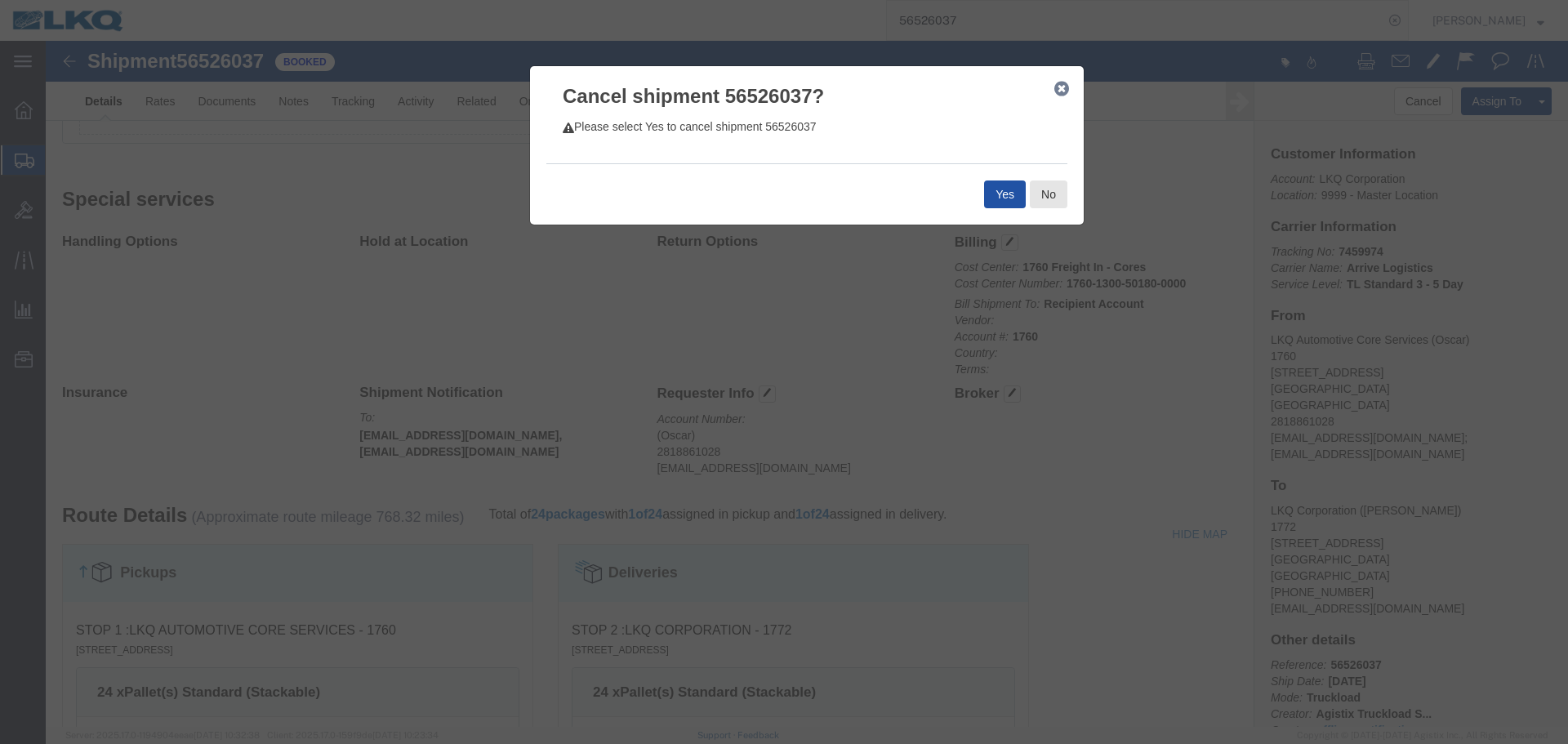
click button "Yes"
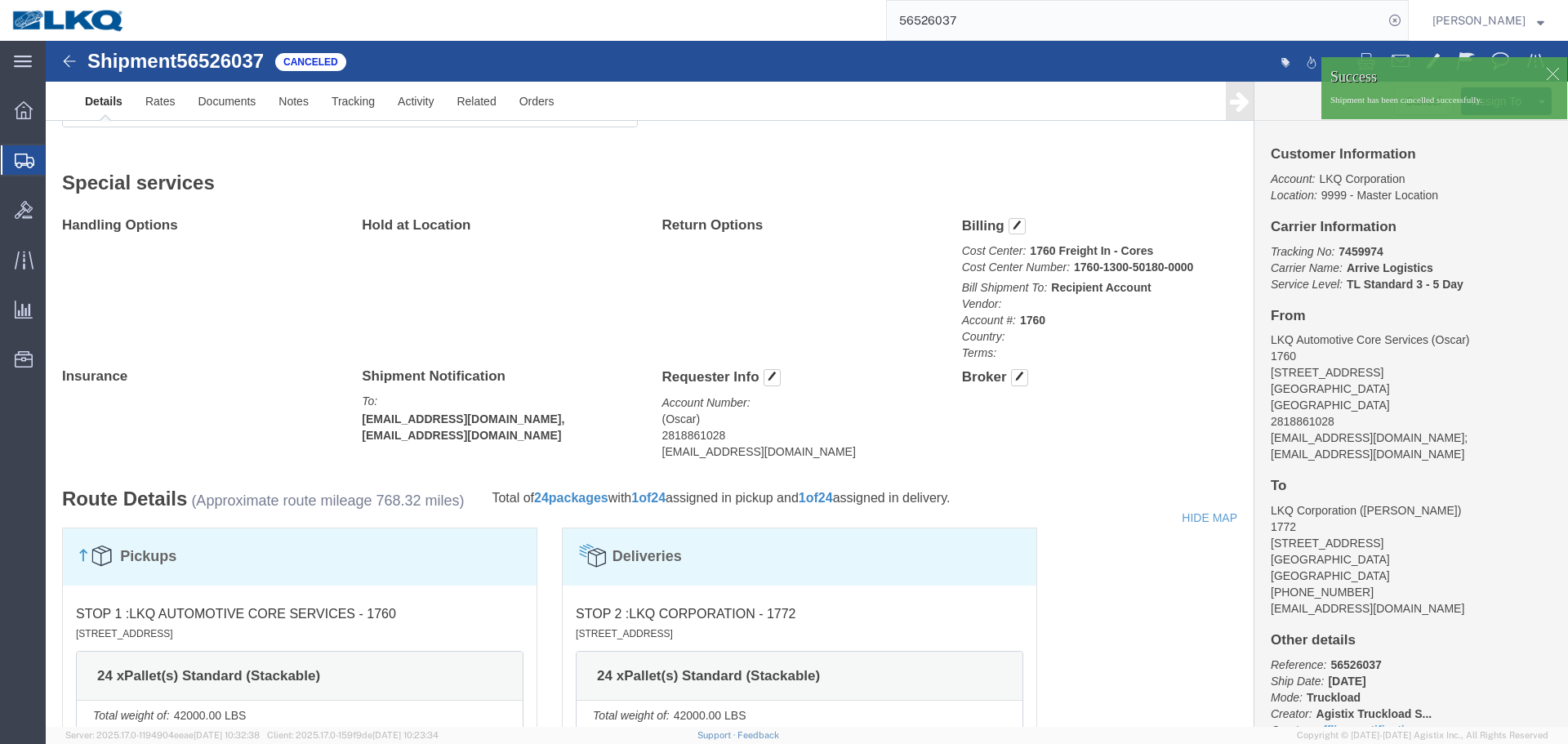
click div
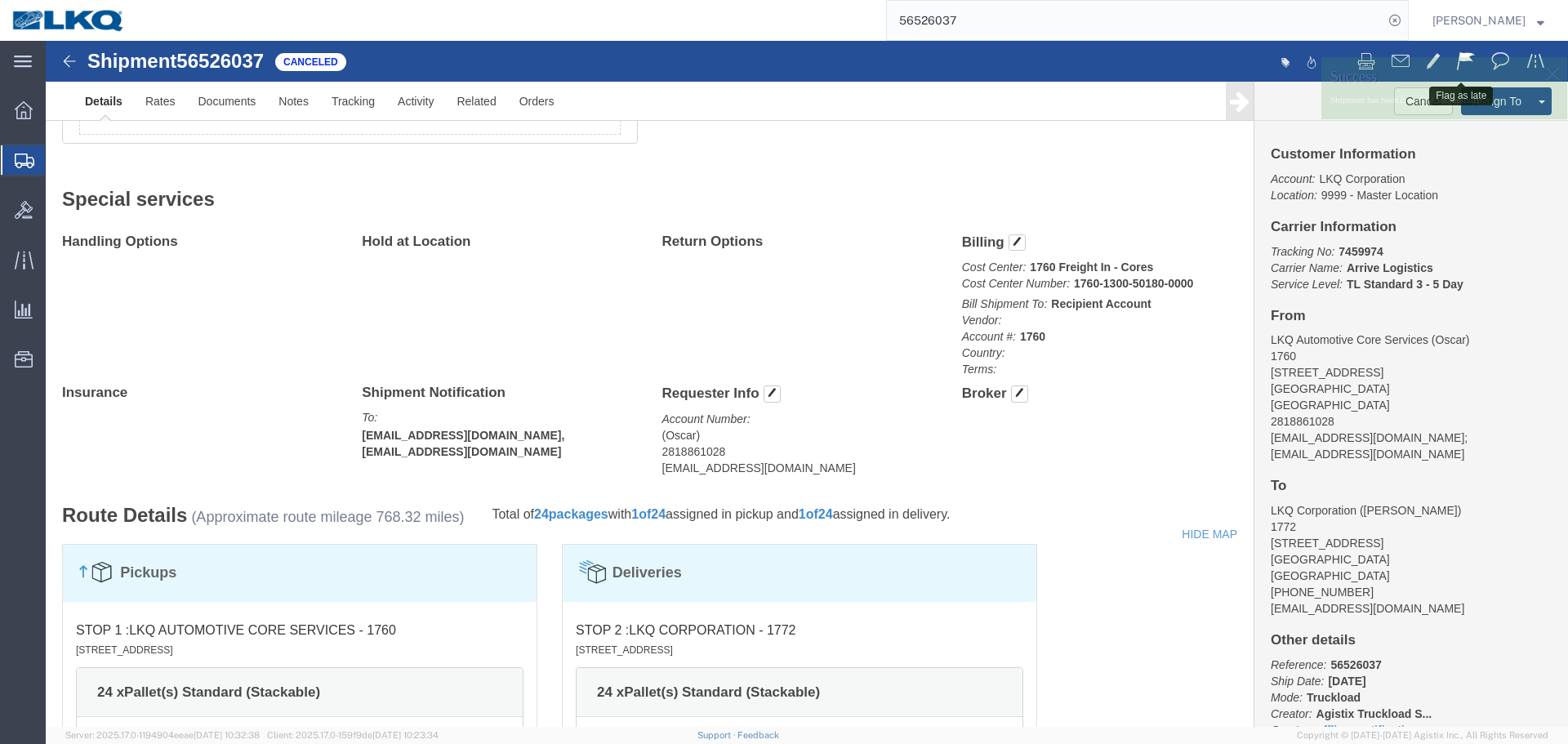
click span
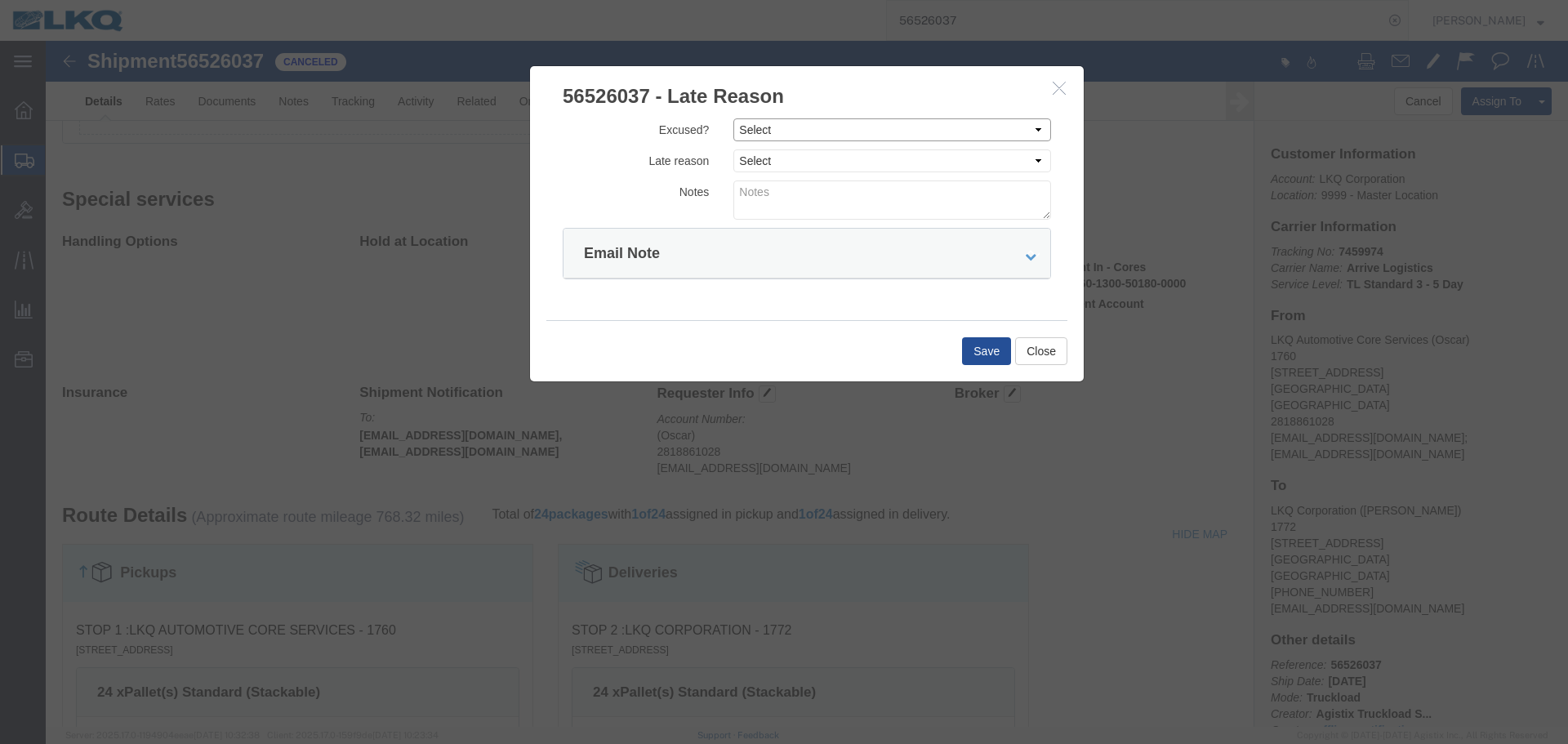
click select "Select Excused Not Excused"
select select "NOT_EXCUSED"
click select "Select Excused Not Excused"
click select "Select Bad Carrier Data Carrier Admin Error Delay Accident Driver Error Lack of…"
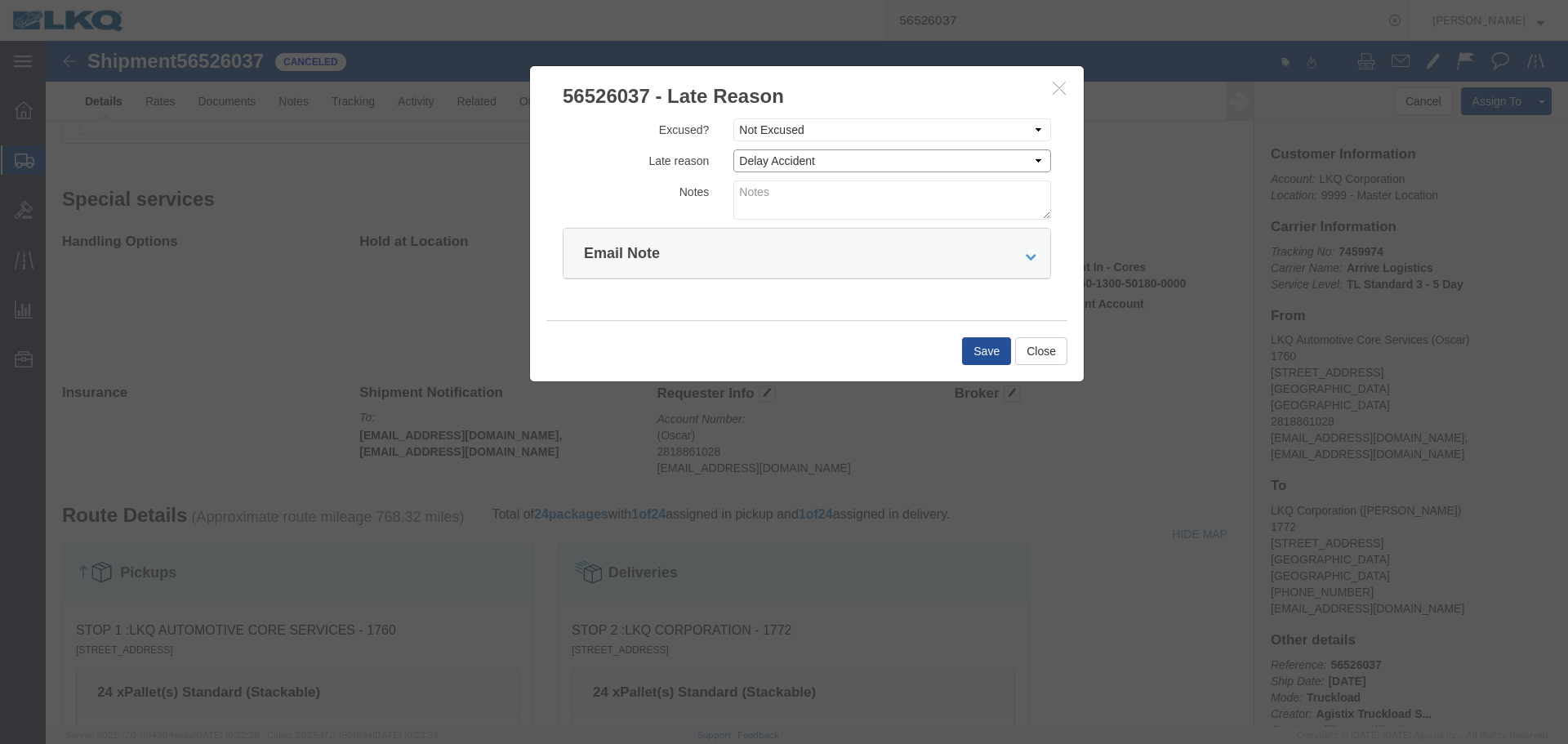
select select "DRIVER_ERROR"
click textarea
type textarea "08/20 missed"
click button "Save"
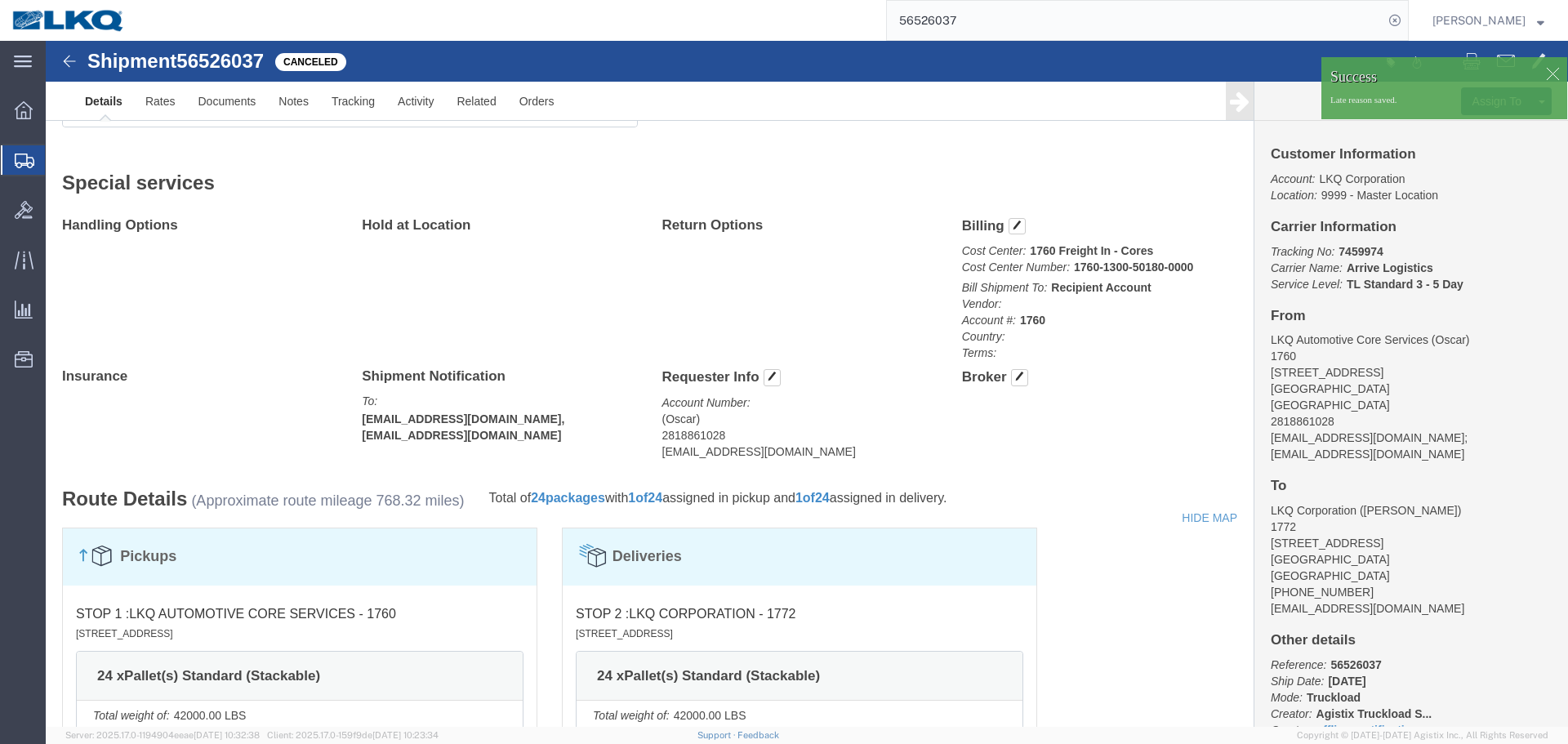
scroll to position [670, 0]
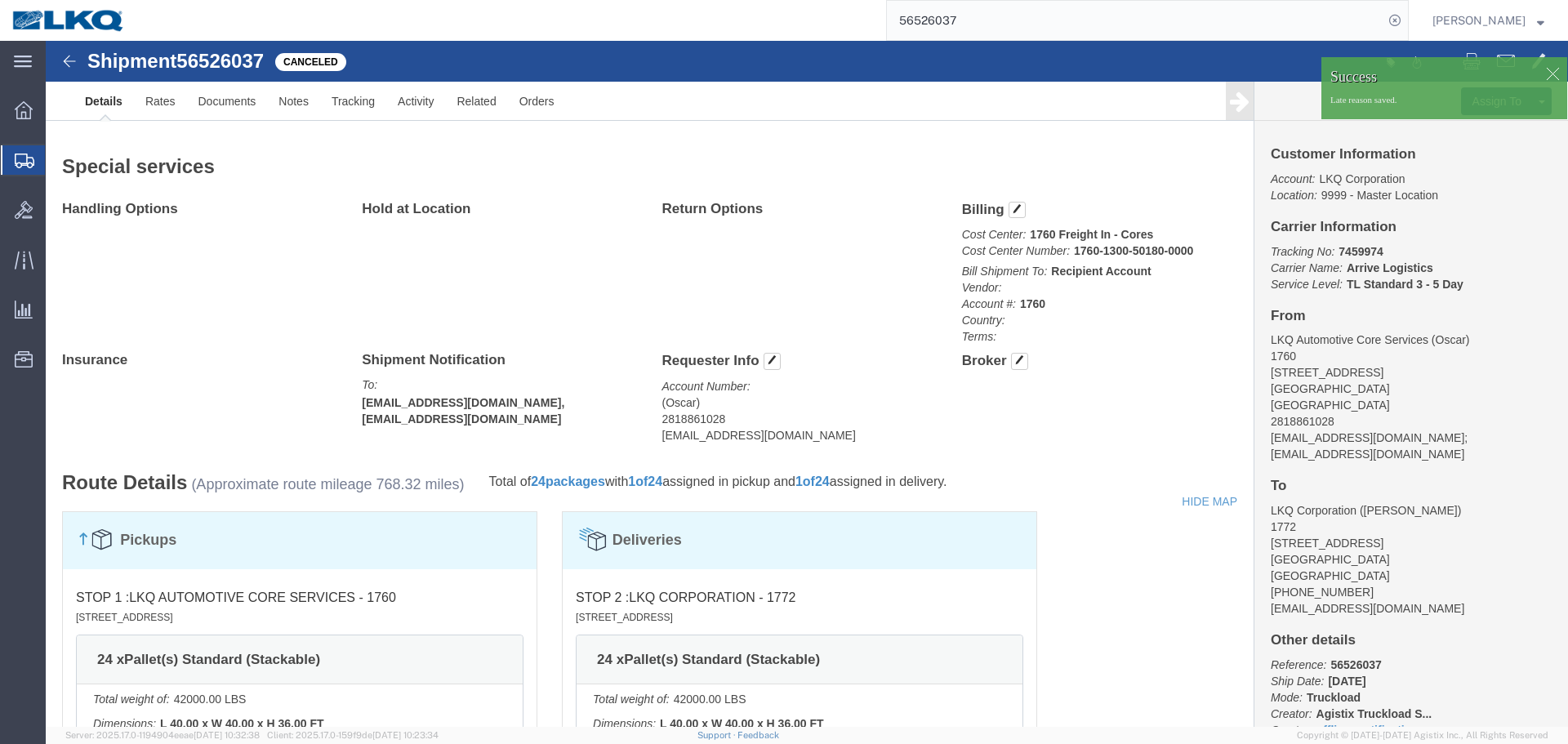
click div
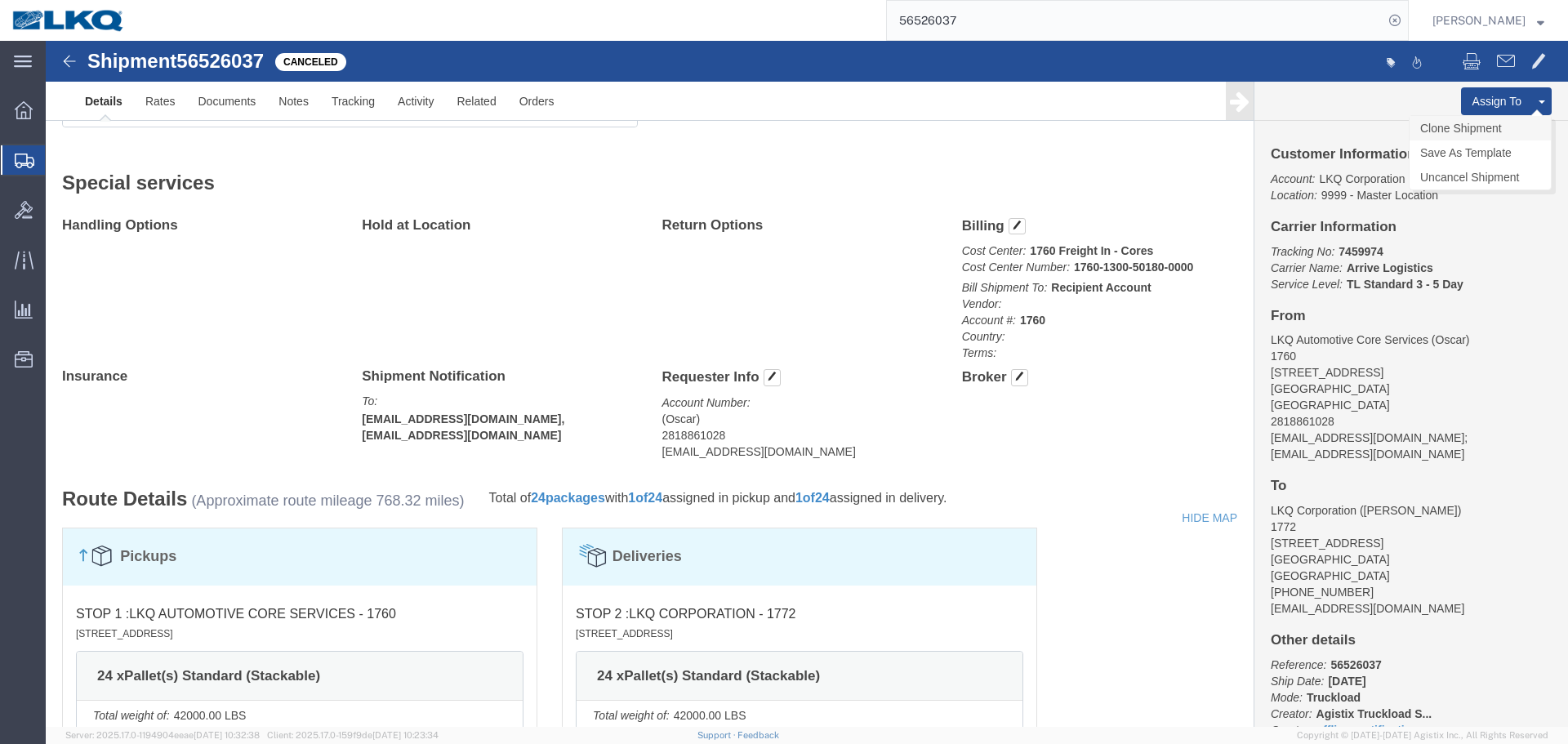
click link "Clone Shipment"
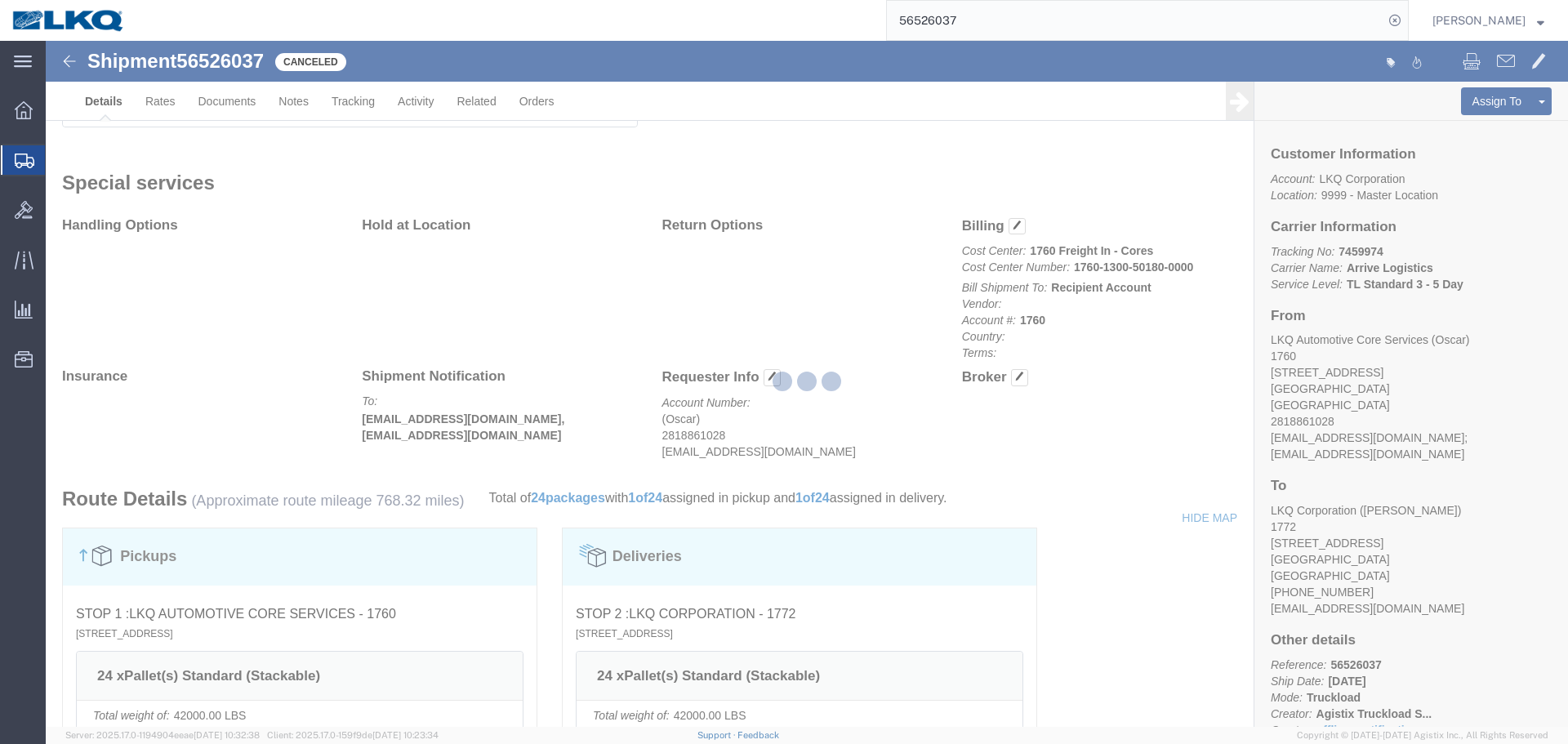
select select "27634"
select select "30704"
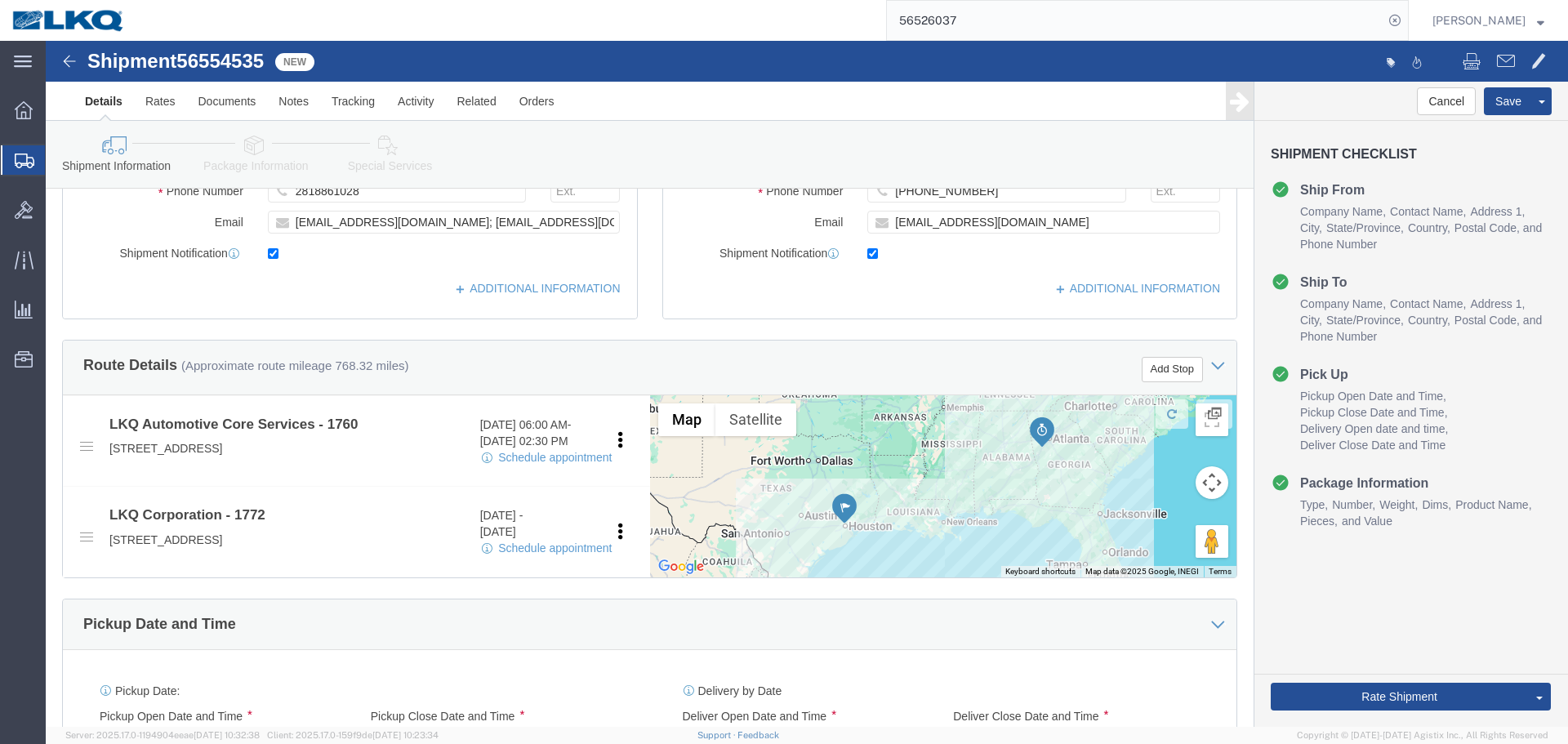
scroll to position [572, 0]
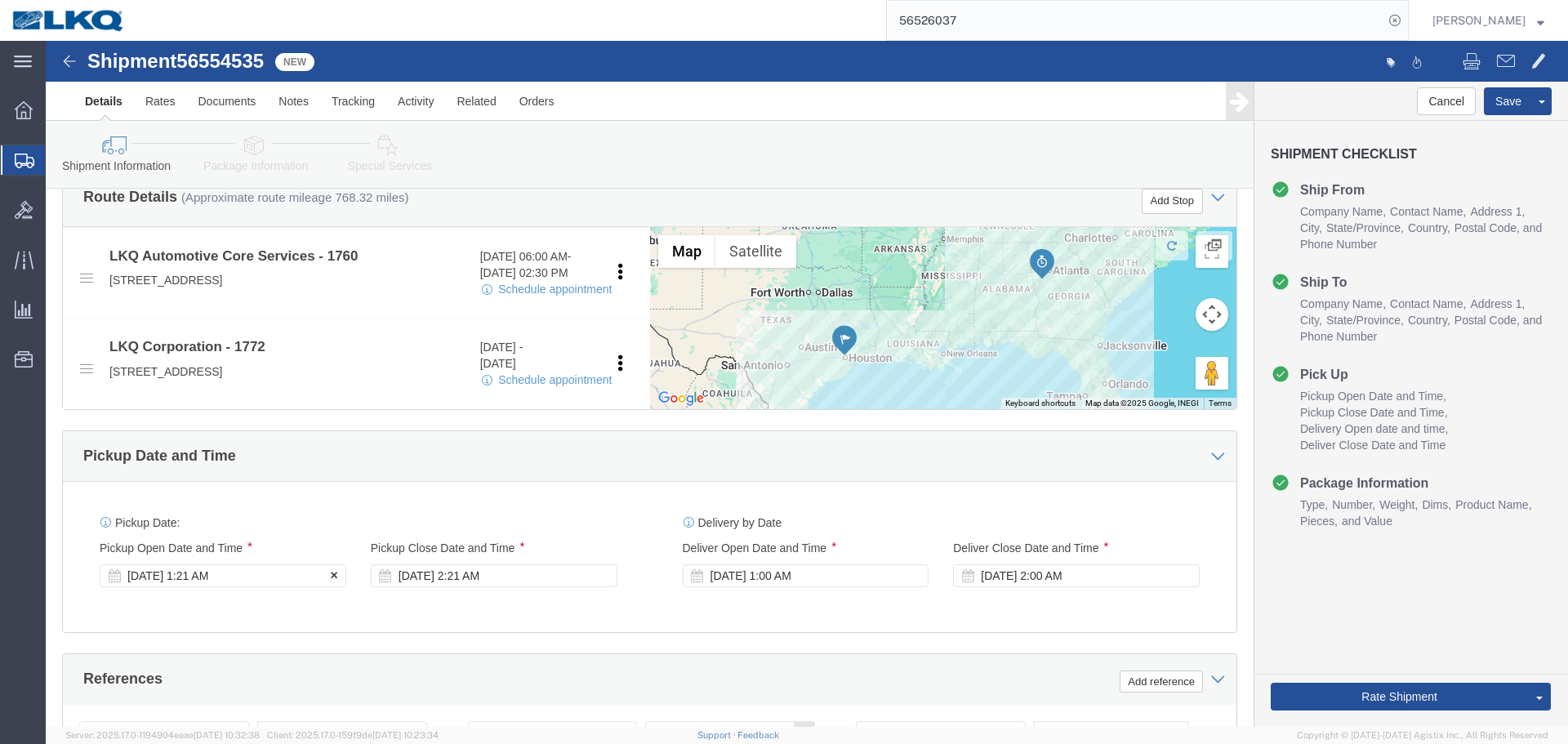
click icon
click div "Aug 21 2025 1:21 AM"
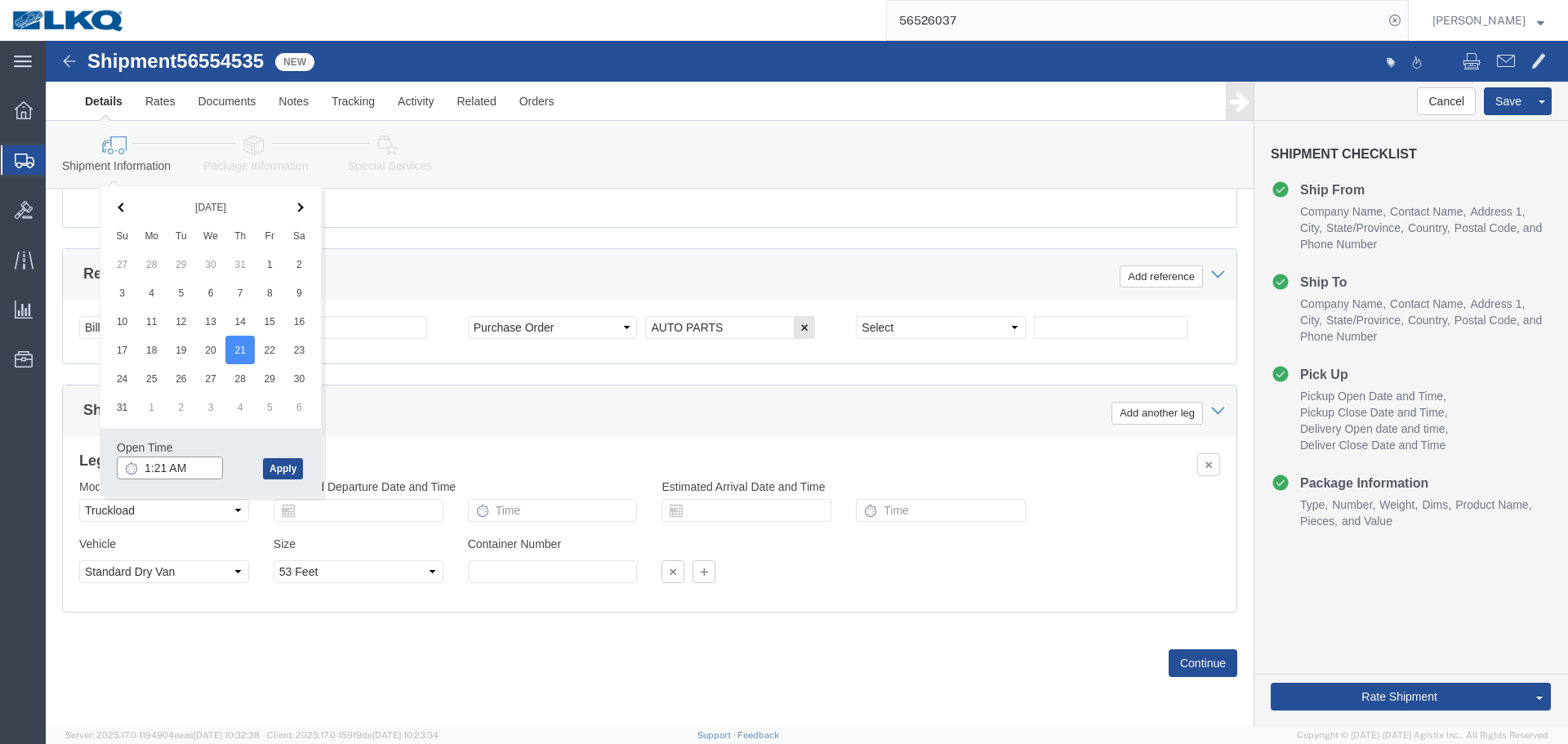
click input "1:21 AM"
type input "8:00 AM"
click button "Apply"
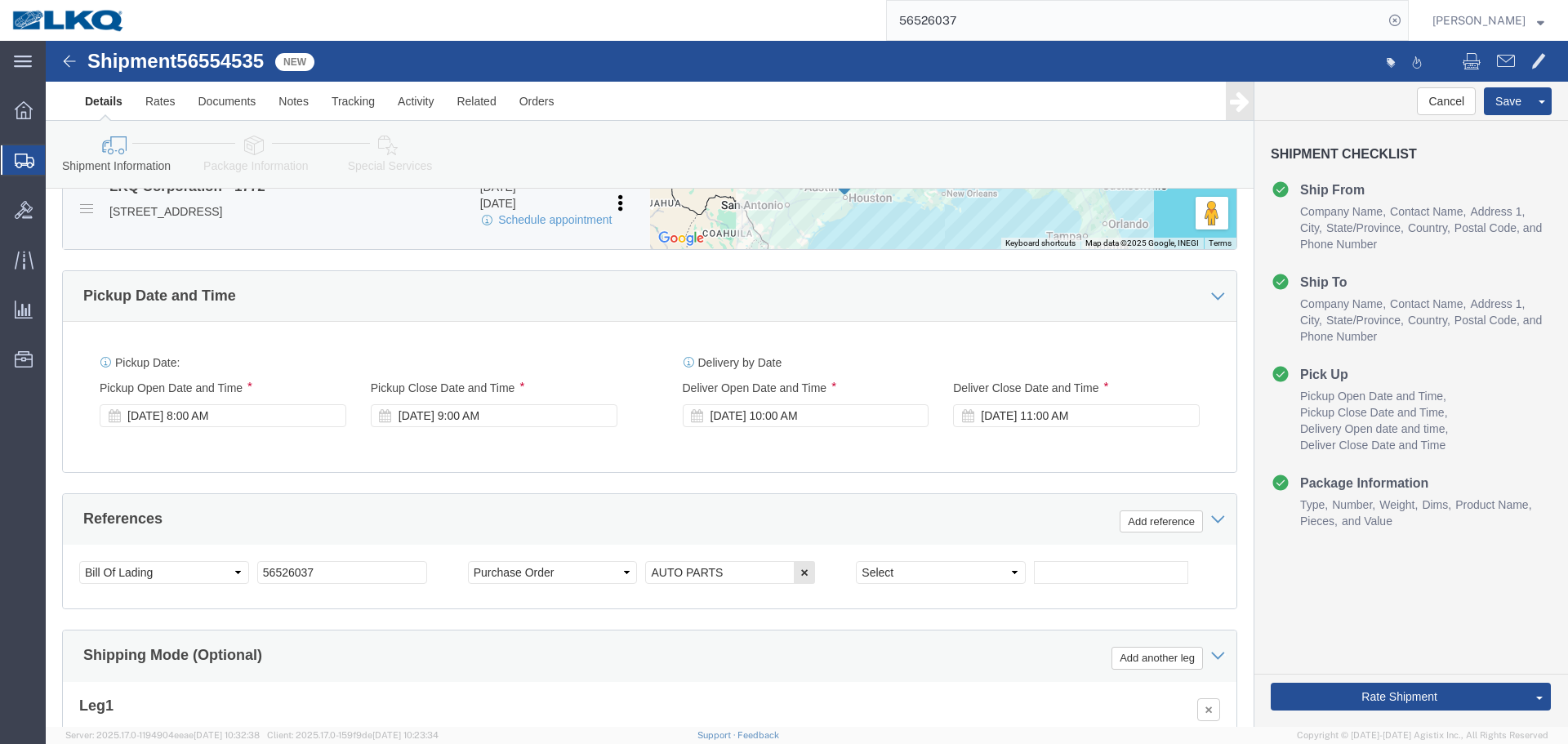
scroll to position [569, 0]
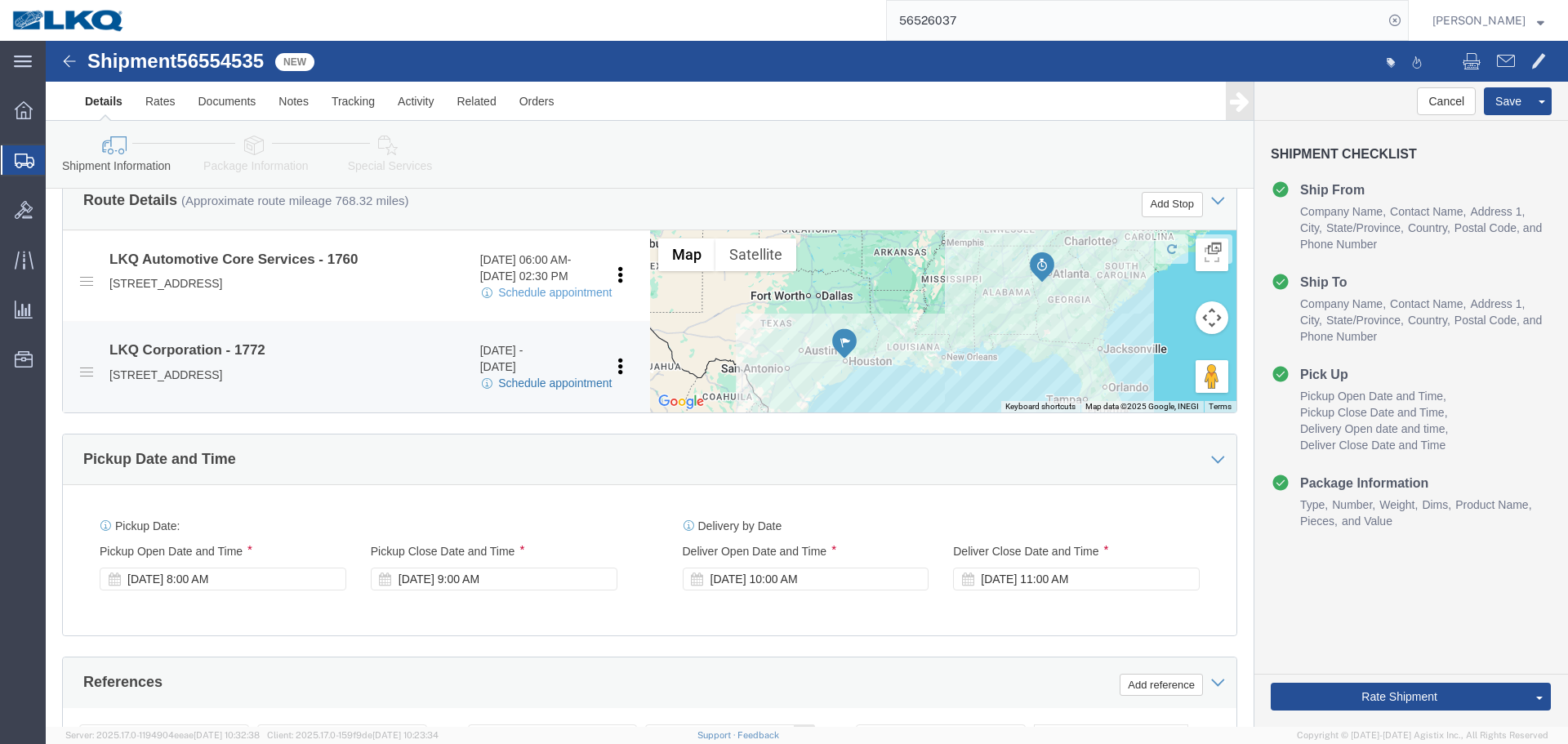
click link "Schedule appointment"
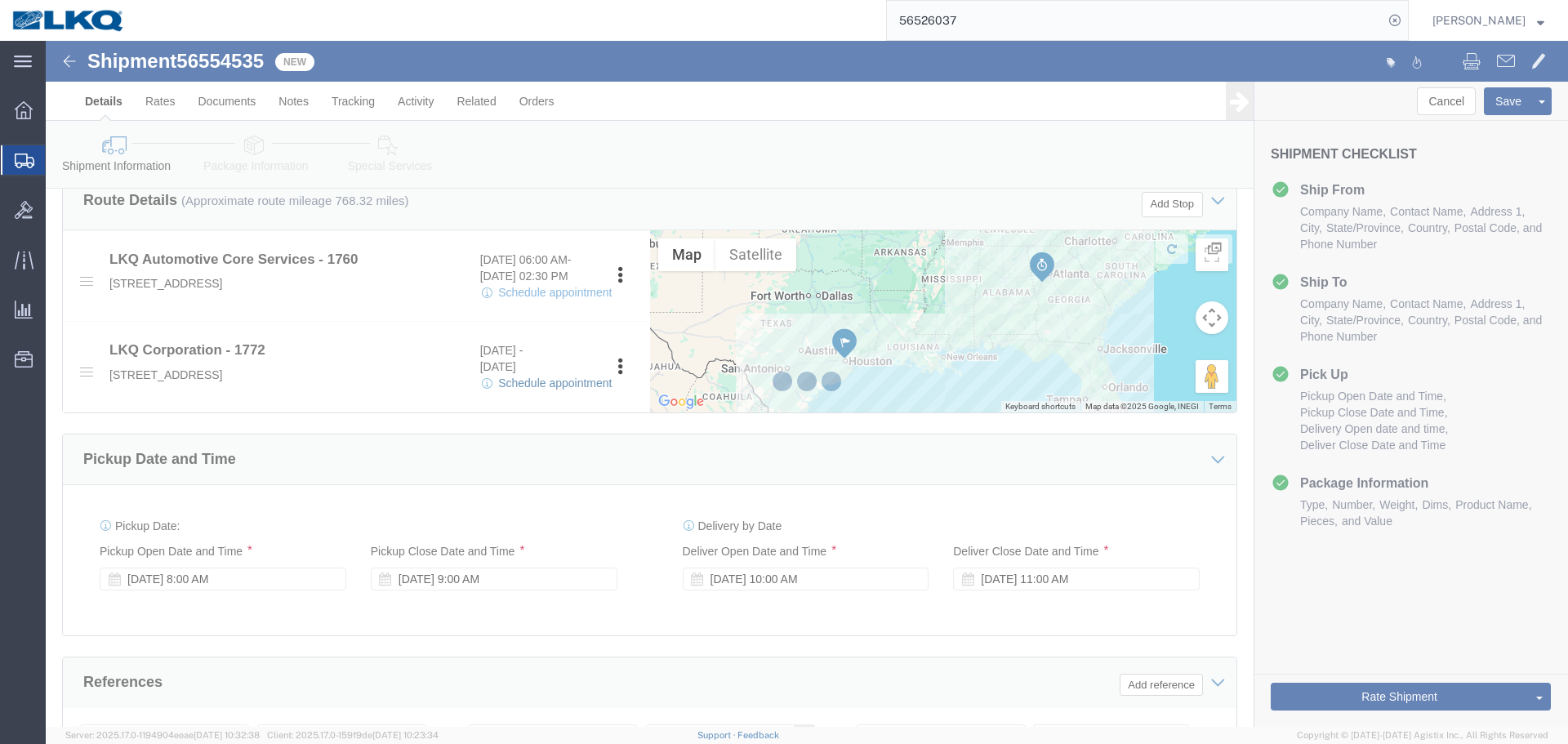
select select
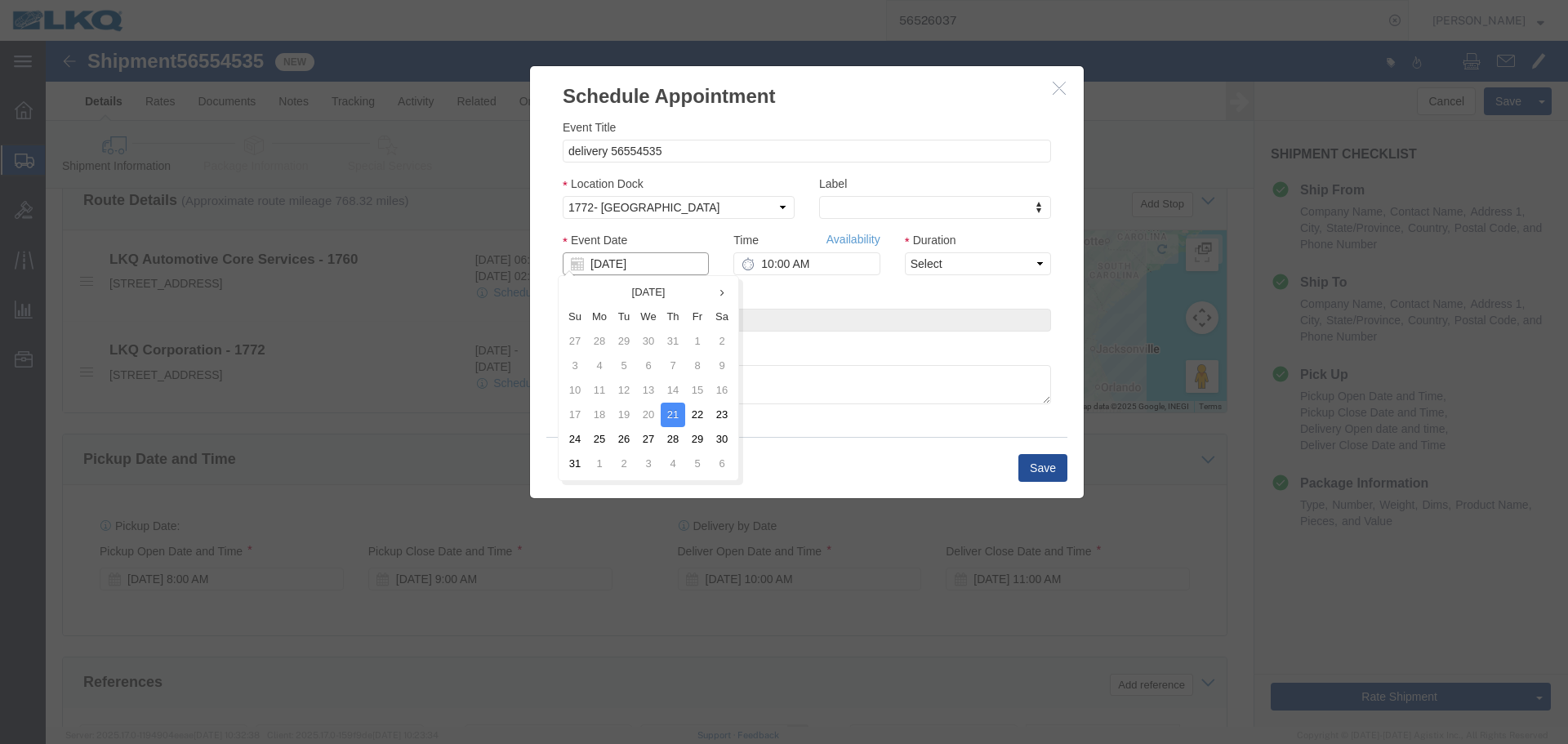
click input "08/21/2025"
click td "22"
type input "08/22/2025"
click input "10:00 AM"
type input "2:00 PM"
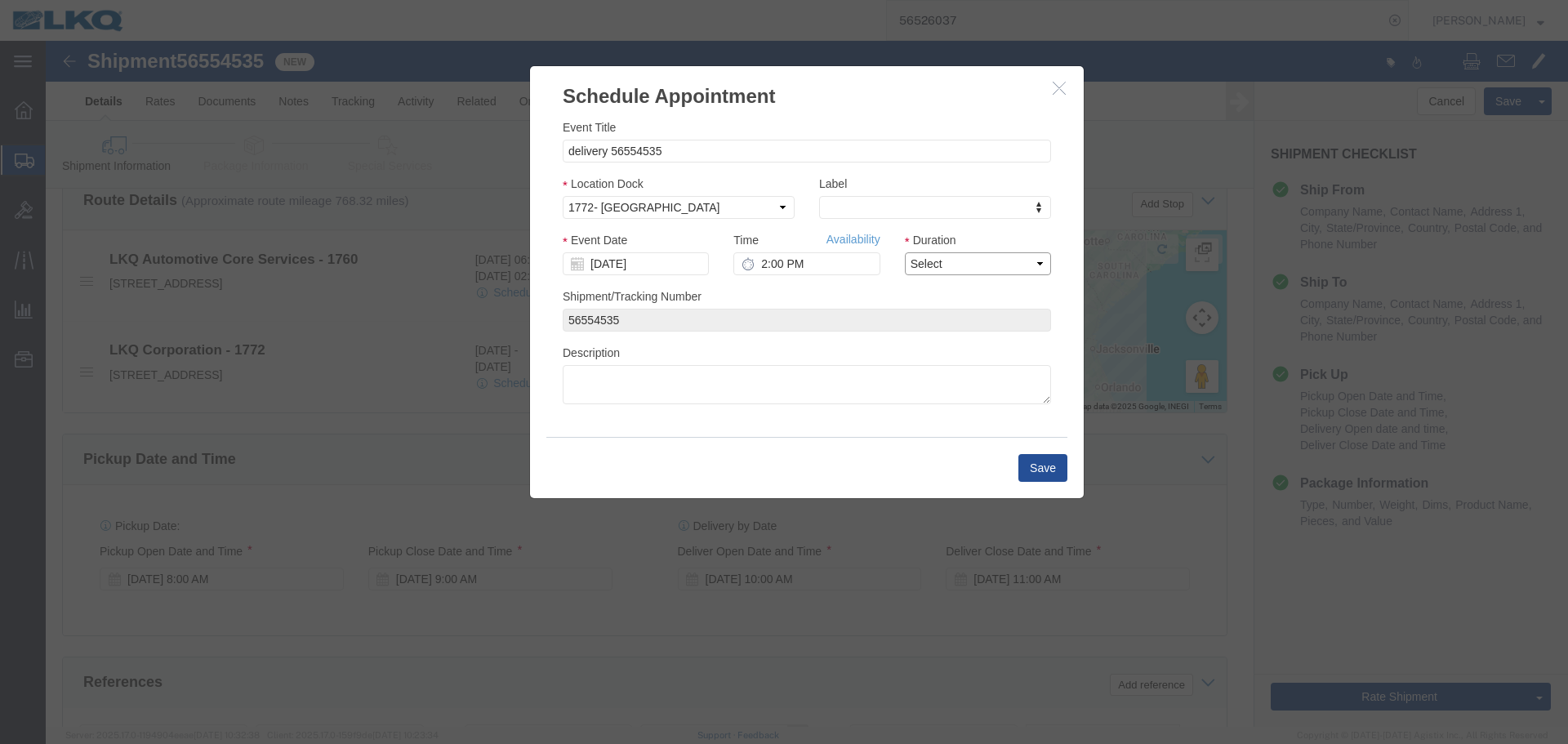
click select "Select 15 min 30 min 45 min 1 hr 2 hr 3 hr 4 hr"
select select "30"
click select "Select 15 min 30 min 45 min 1 hr 2 hr 3 hr 4 hr"
click button "Save"
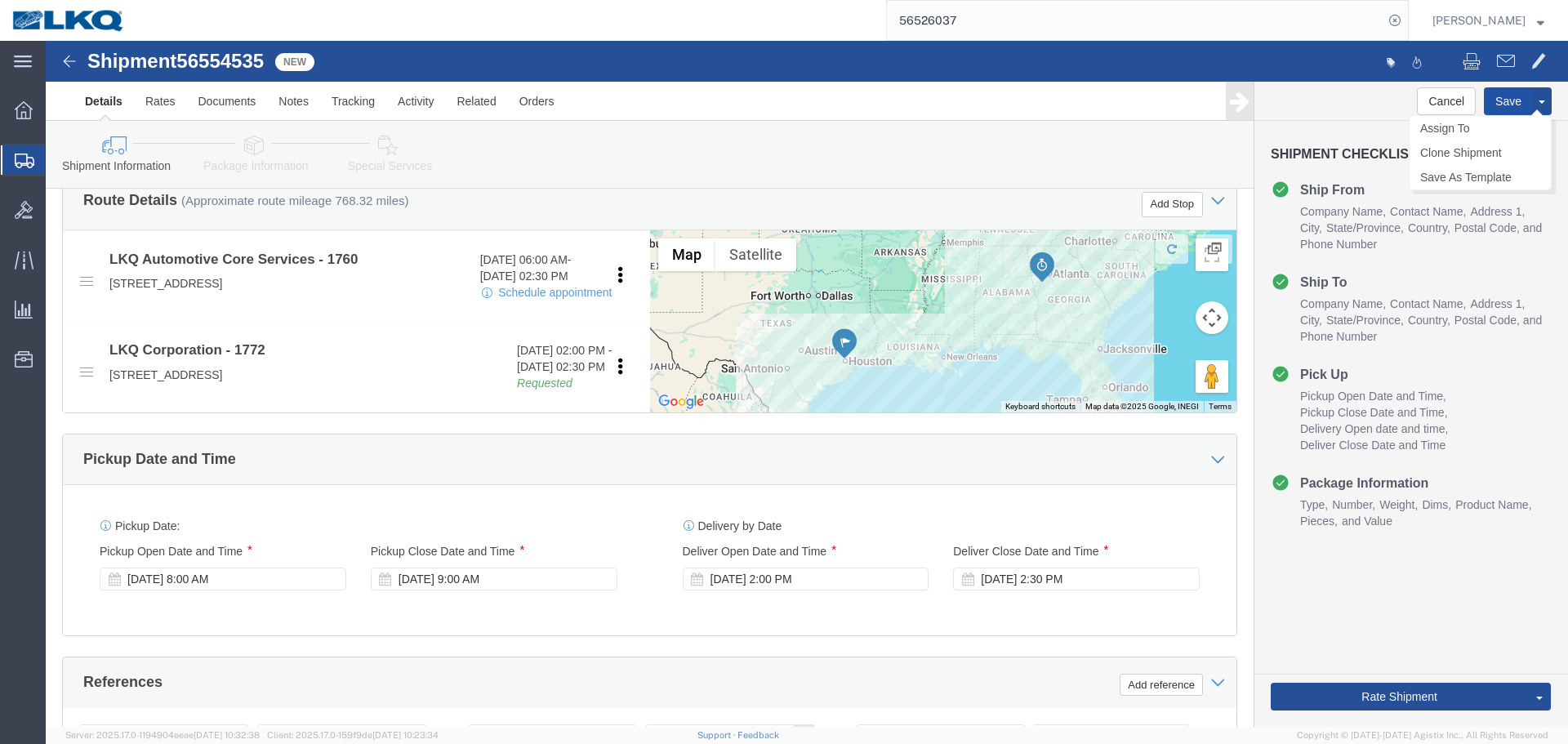
click button "Save"
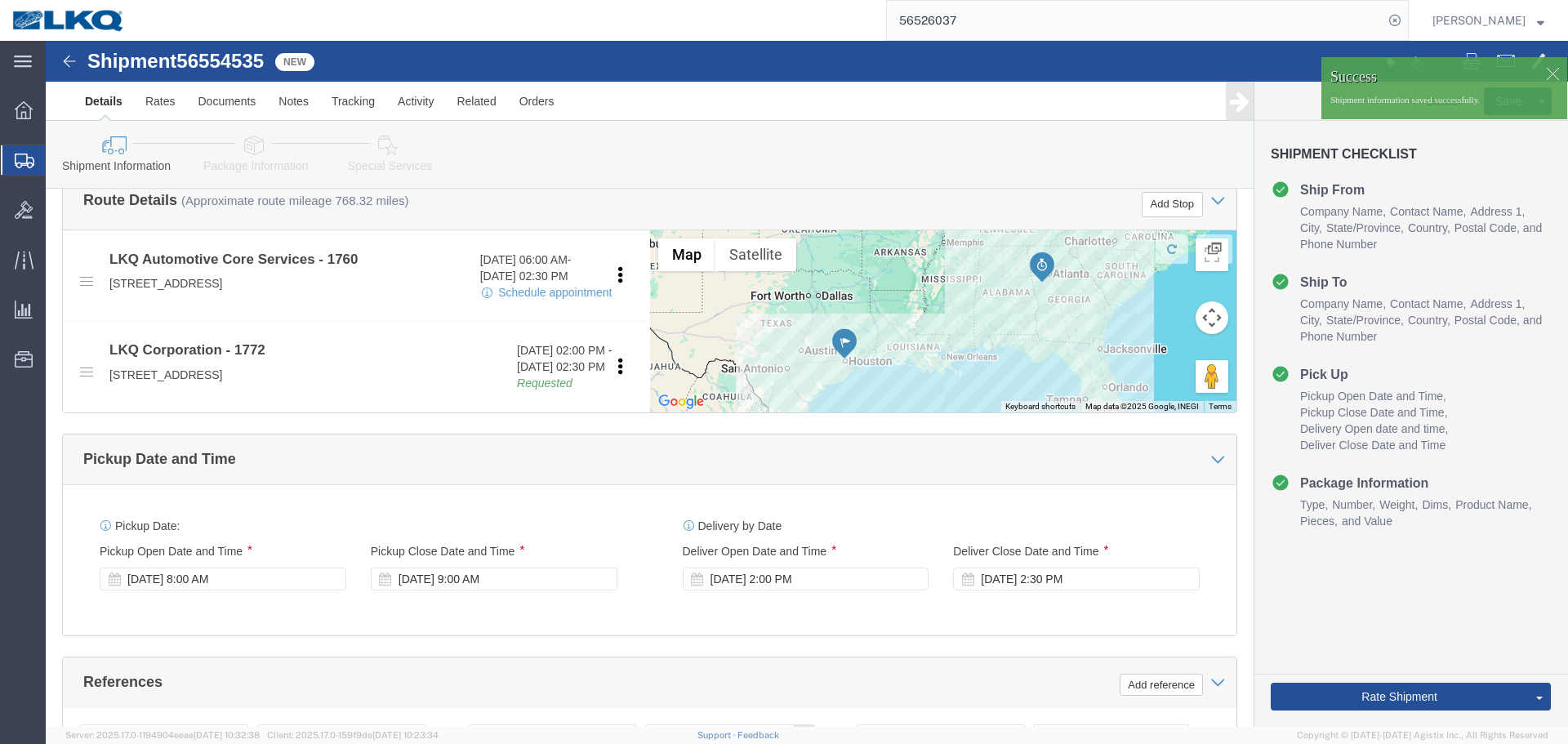
click div
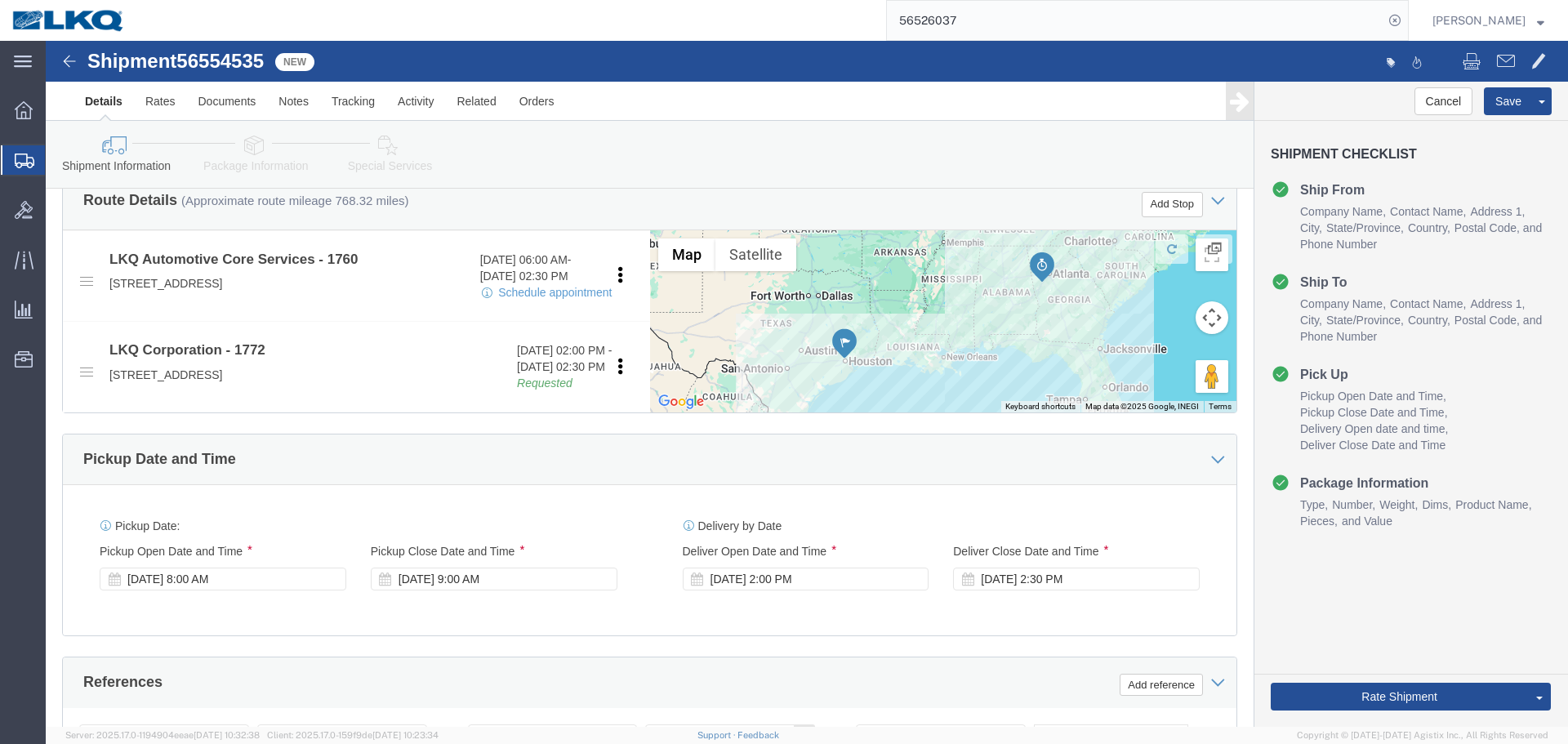
click span "56554535"
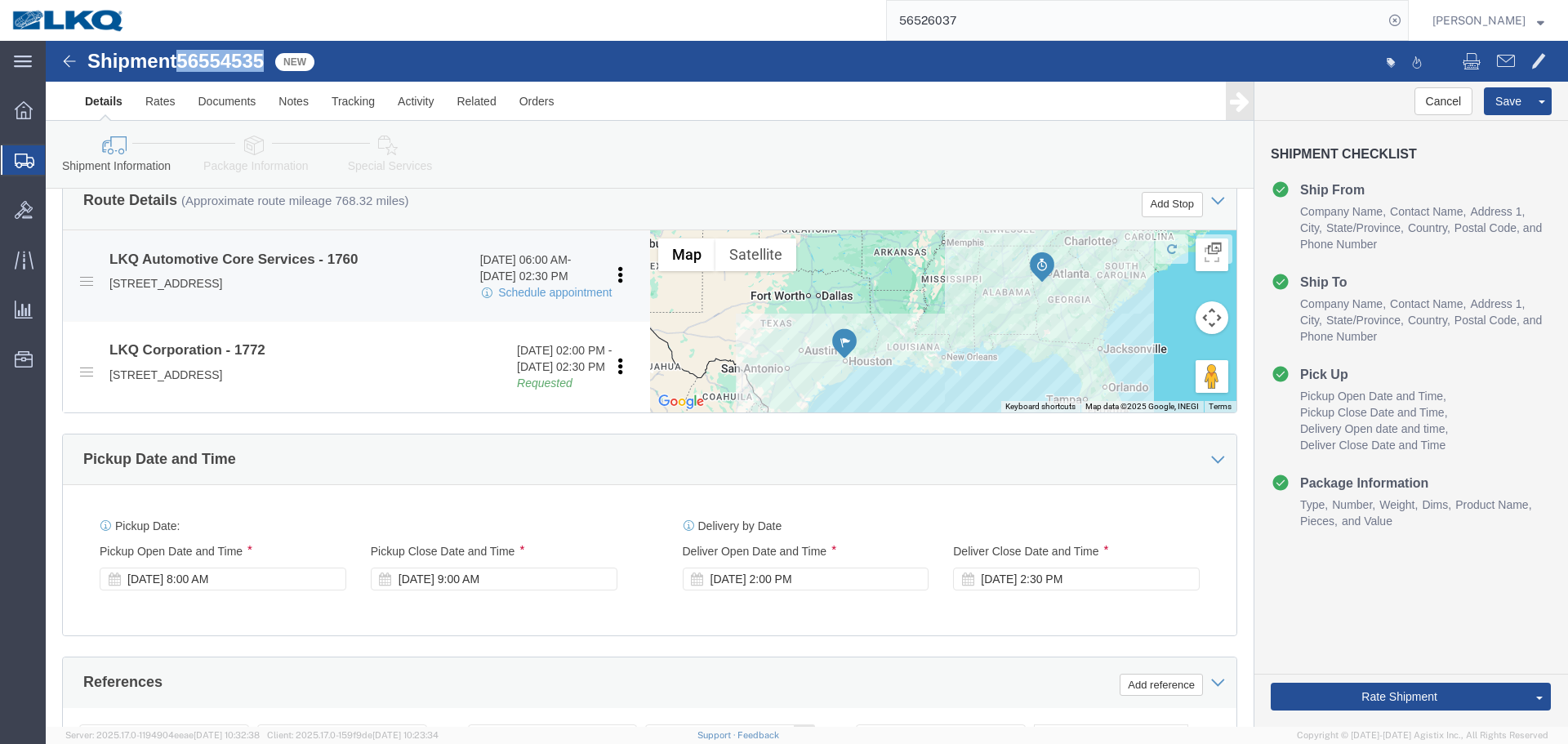
copy span "56554535"
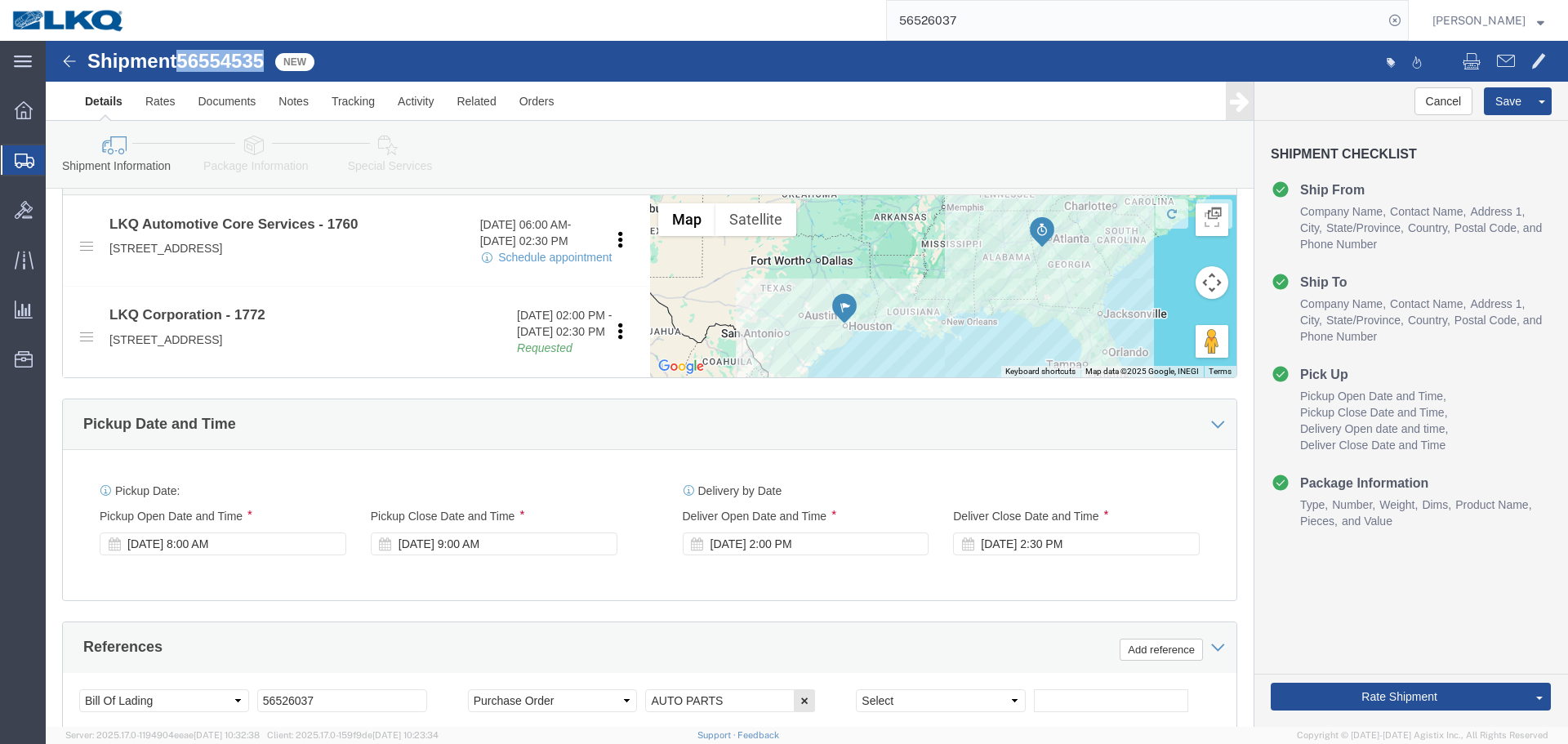
scroll to position [977, 0]
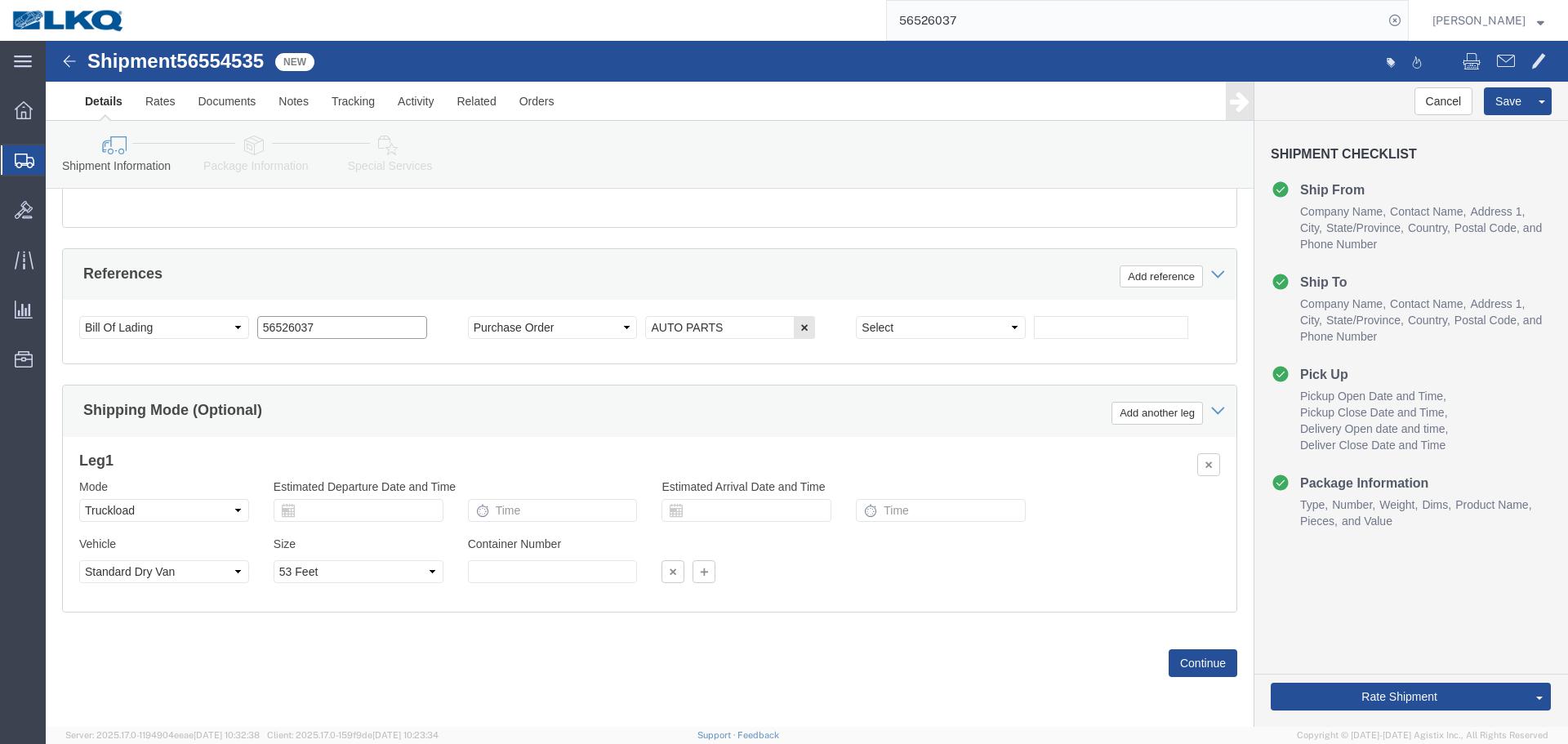
click input "56526037"
paste input "54535"
type input "56554535"
click button "Save"
type button "Save"
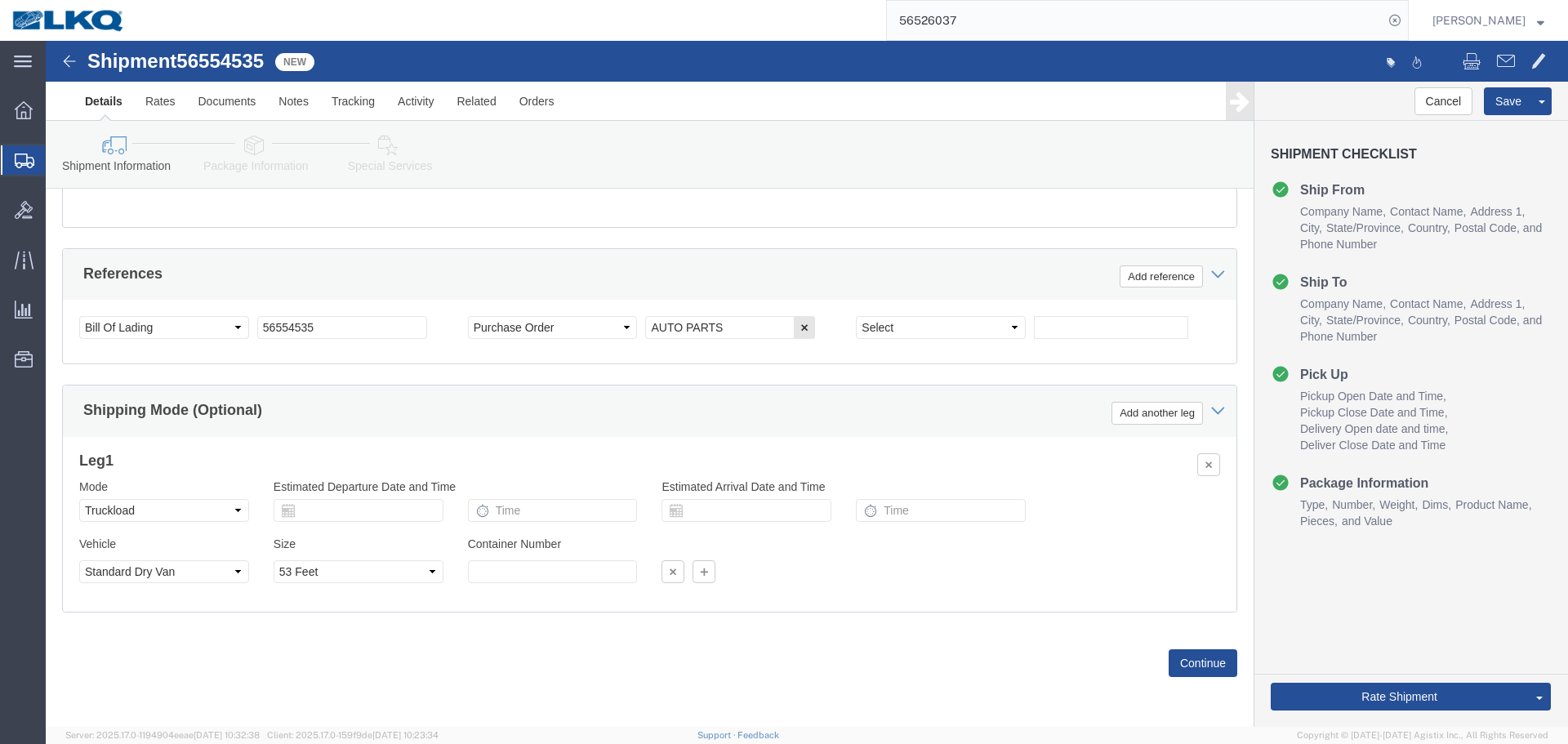
scroll to position [487, 0]
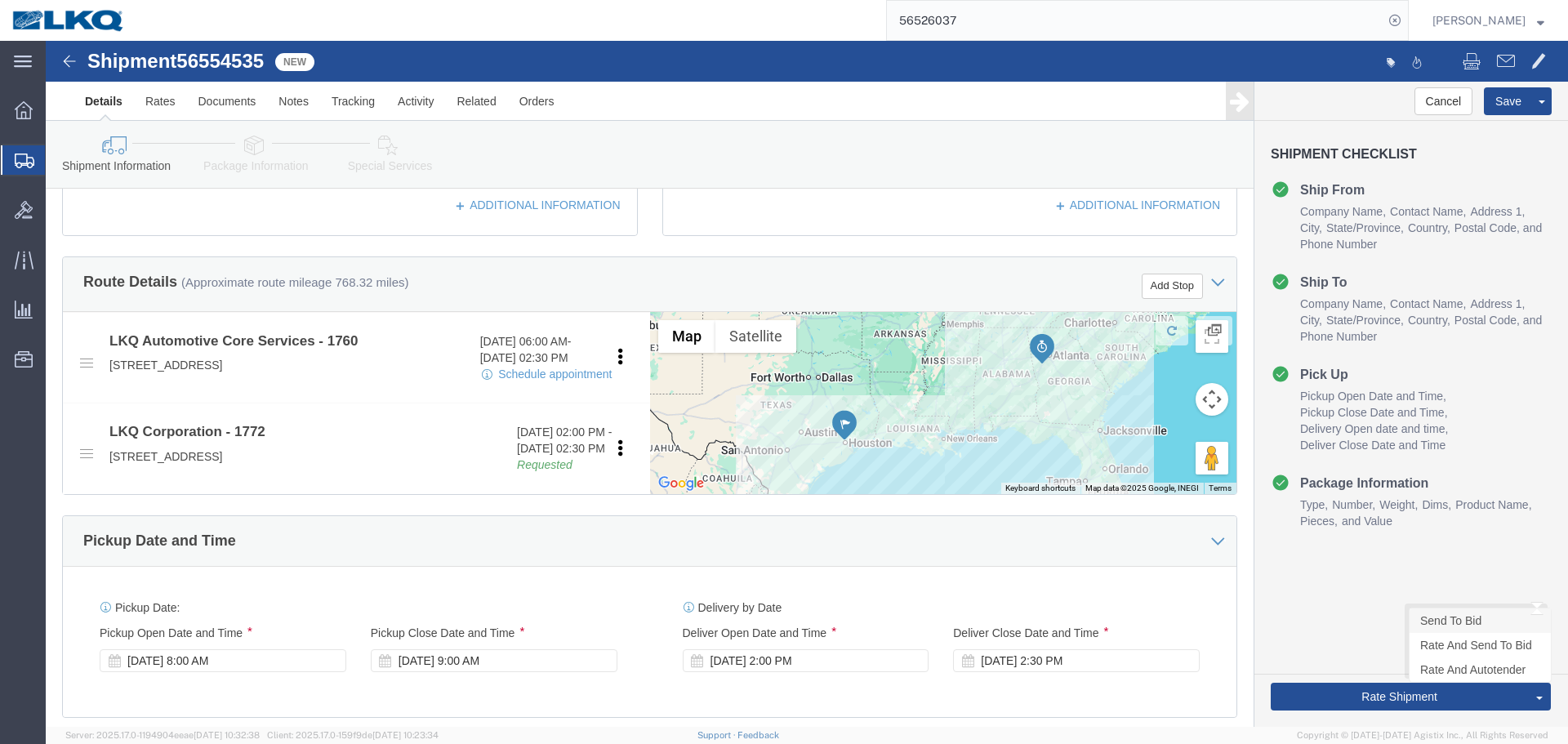
click link "Send To Bid"
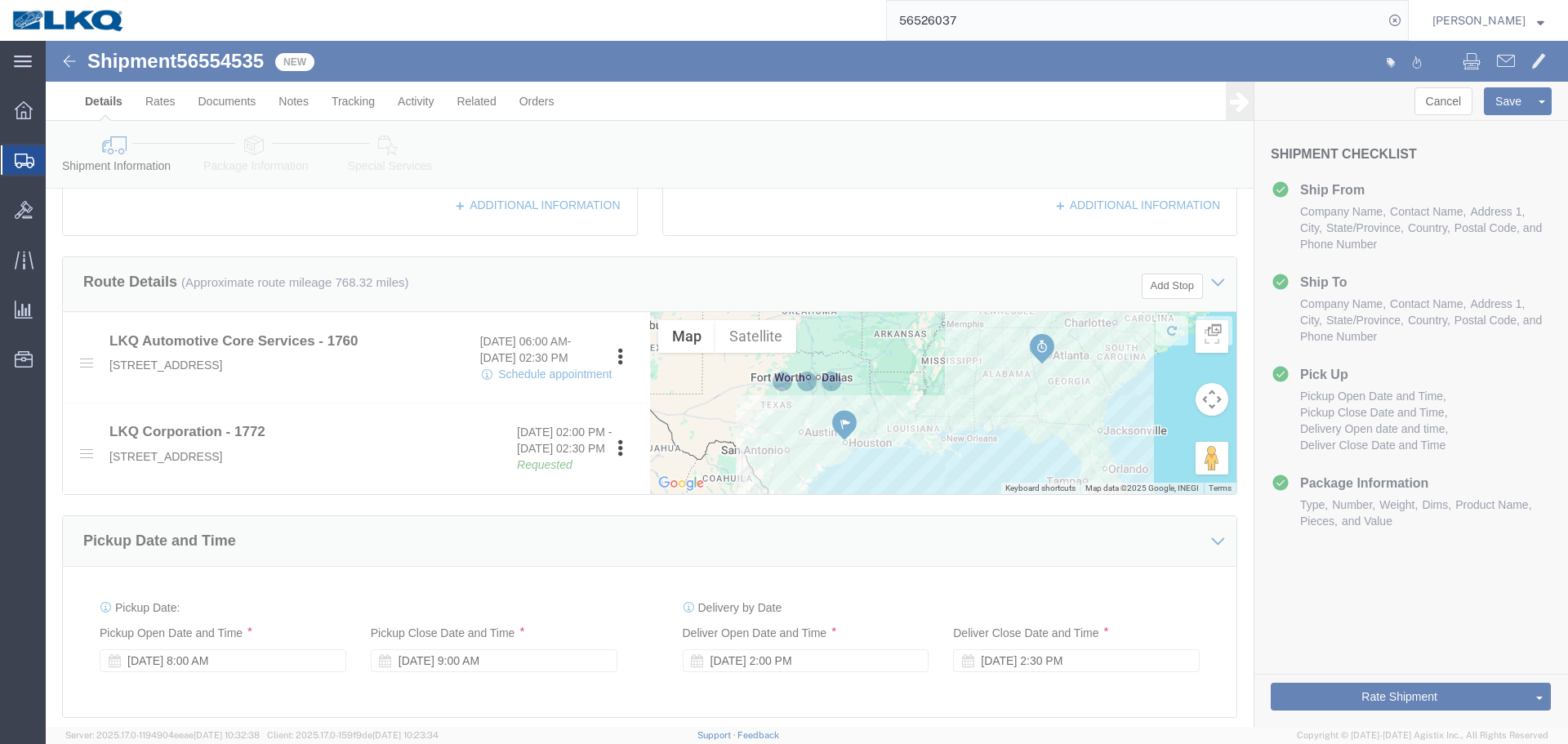
select select "TL"
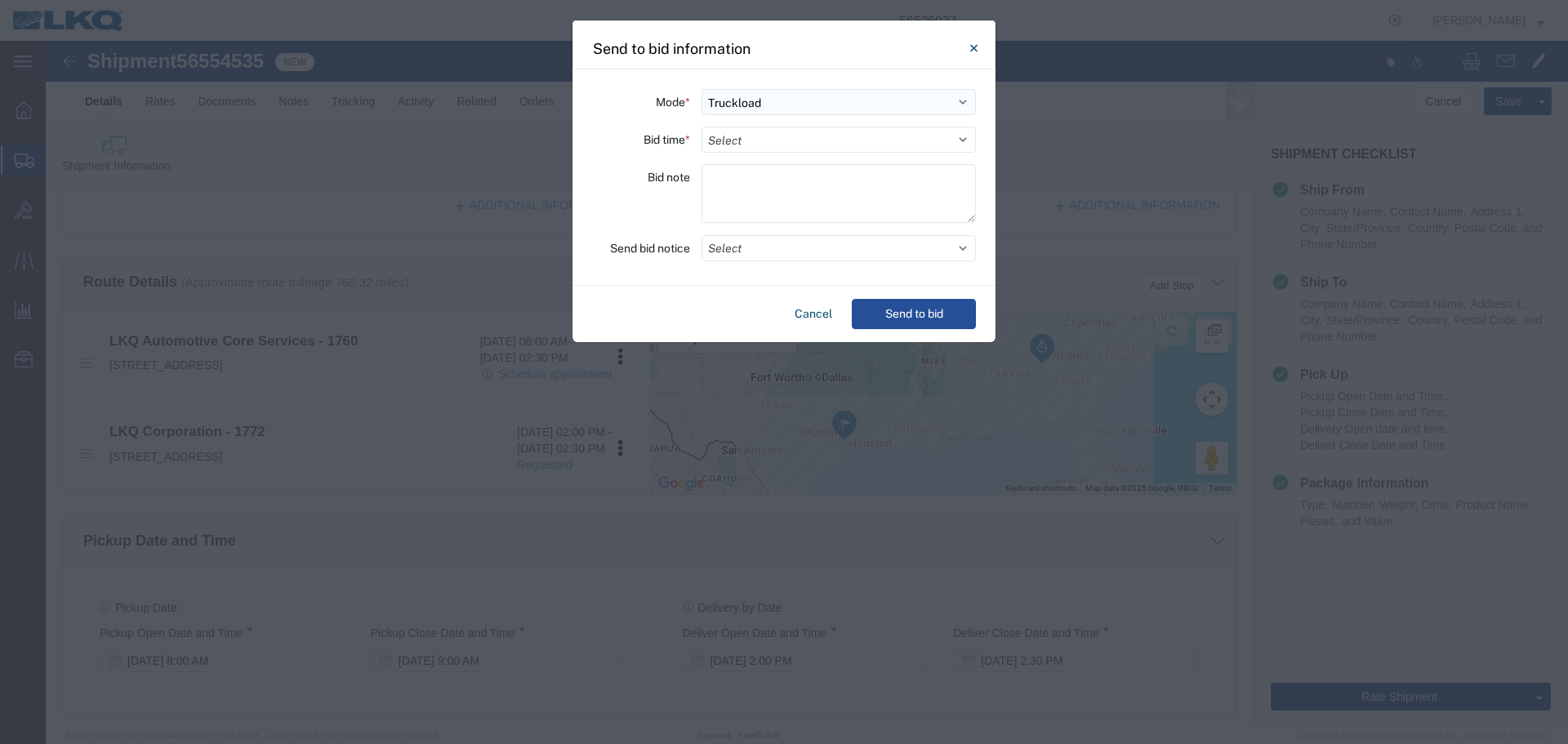
click at [754, 105] on select "Select Small Parcel Truckload Air Rail Less than Truckload Ocean Freight Multi-…" at bounding box center [838, 102] width 275 height 26
click at [701, 89] on select "Select Small Parcel Truckload Air Rail Less than Truckload Ocean Freight Multi-…" at bounding box center [838, 102] width 275 height 26
click at [760, 149] on select "Select 30 Min (Rush) 1 Hour (Rush) 2 Hours (Rush) 4 Hours (Rush) 8 Hours (Rush)…" at bounding box center [838, 139] width 275 height 26
select select "8"
click at [701, 127] on select "Select 30 Min (Rush) 1 Hour (Rush) 2 Hours (Rush) 4 Hours (Rush) 8 Hours (Rush)…" at bounding box center [838, 139] width 275 height 26
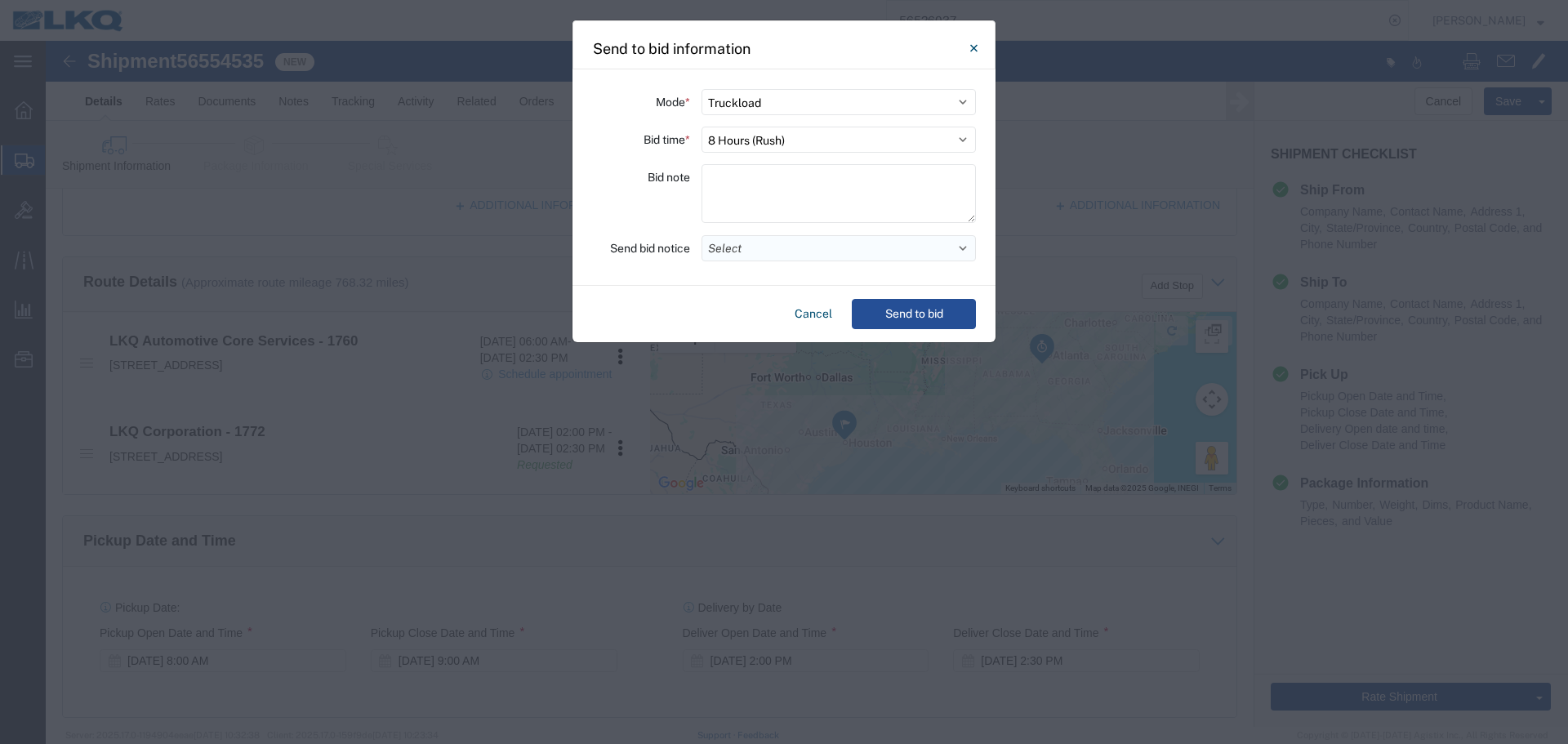
click at [752, 242] on button "Select" at bounding box center [838, 248] width 275 height 26
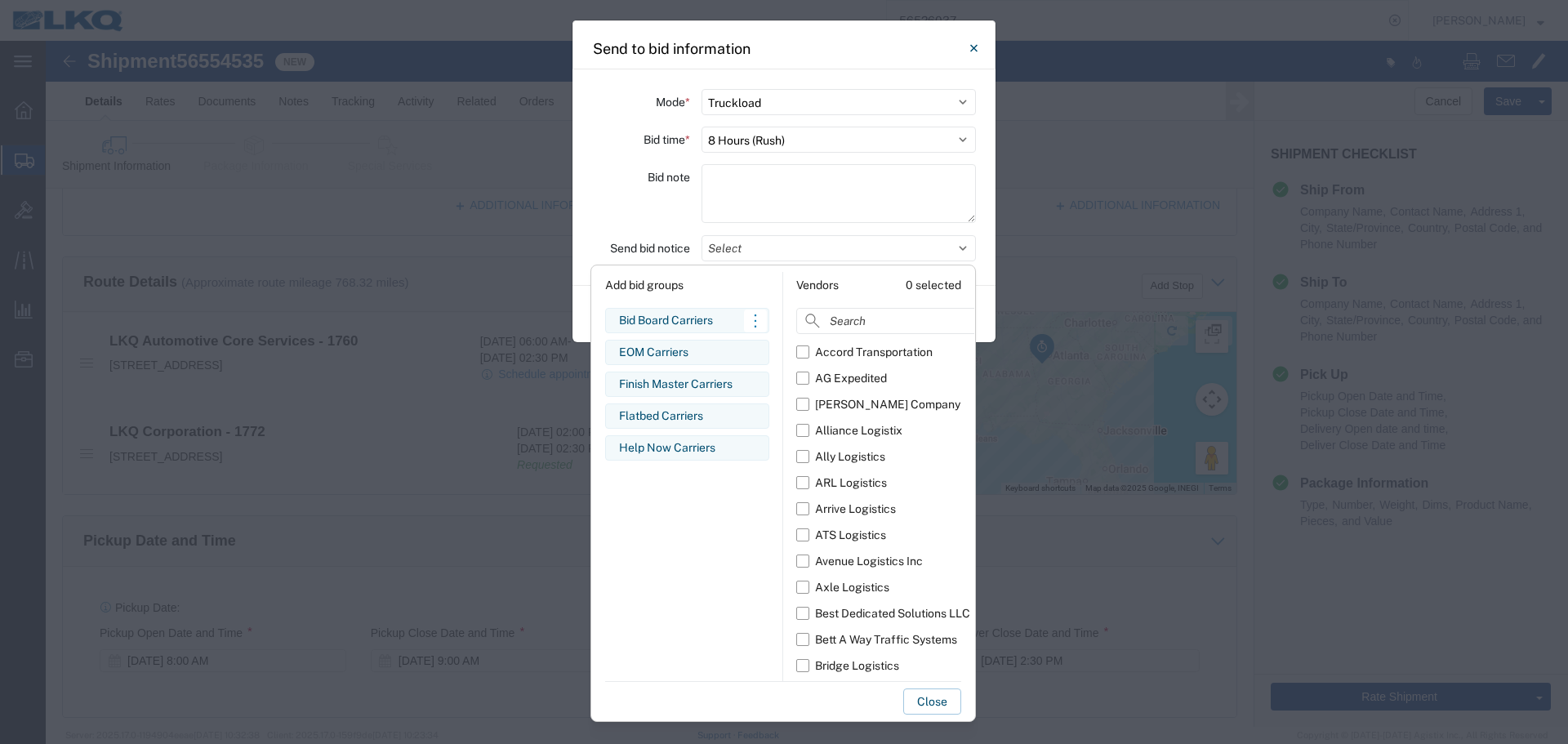
click at [725, 322] on div "Bid Board Carriers" at bounding box center [687, 321] width 136 height 18
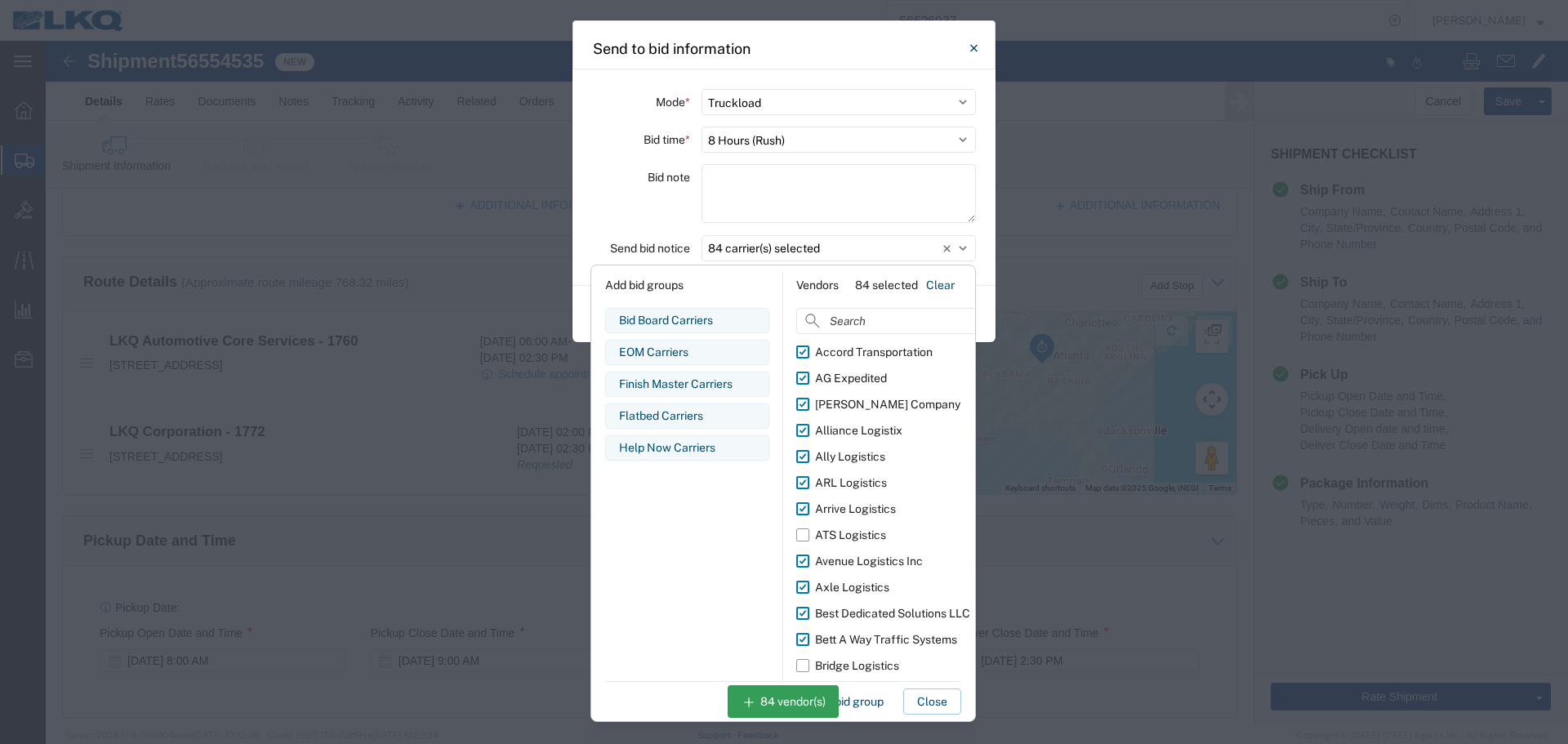
click at [640, 205] on div "Bid note" at bounding box center [640, 196] width 98 height 63
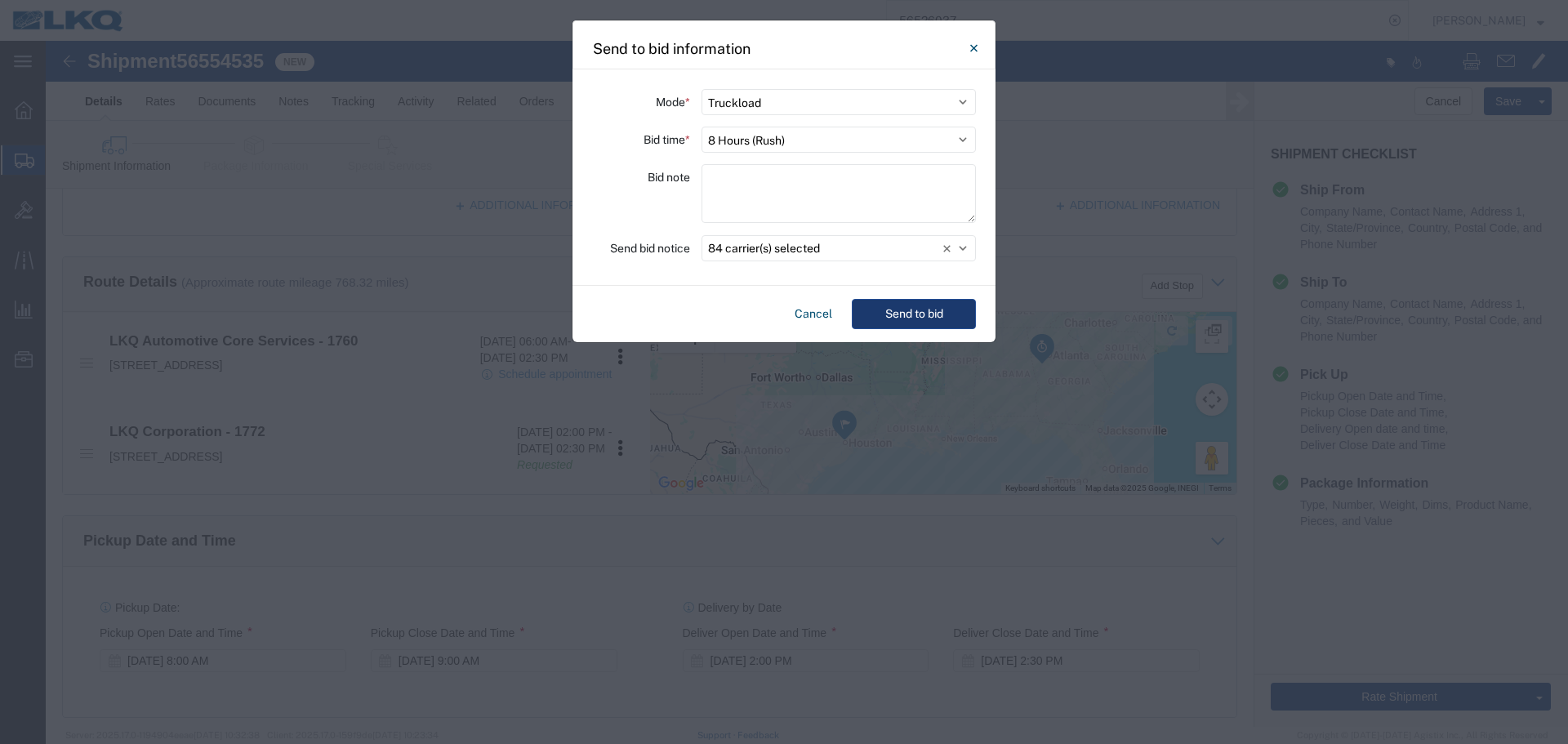
click at [916, 306] on button "Send to bid" at bounding box center [913, 314] width 124 height 30
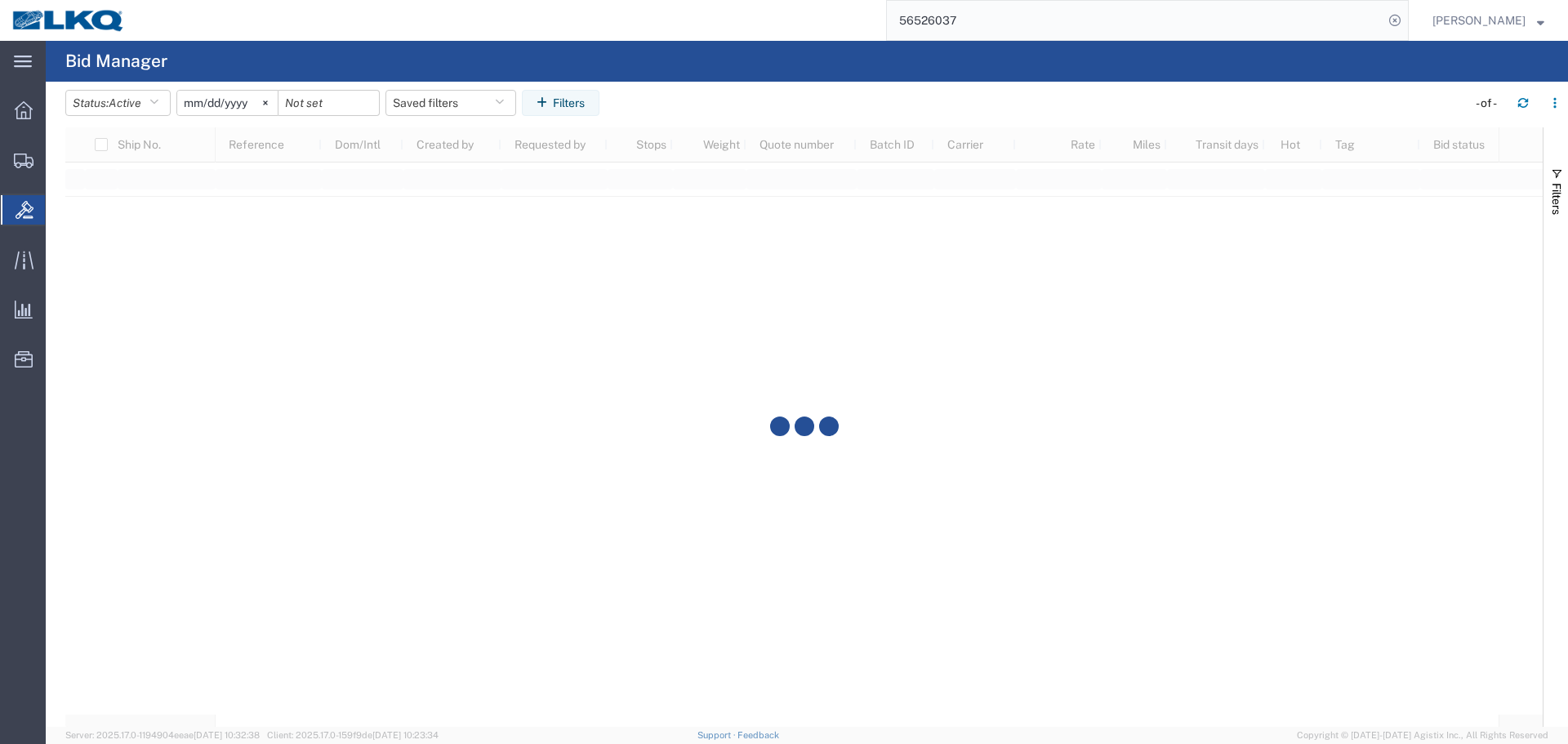
click at [958, 24] on input "56526037" at bounding box center [1136, 20] width 497 height 39
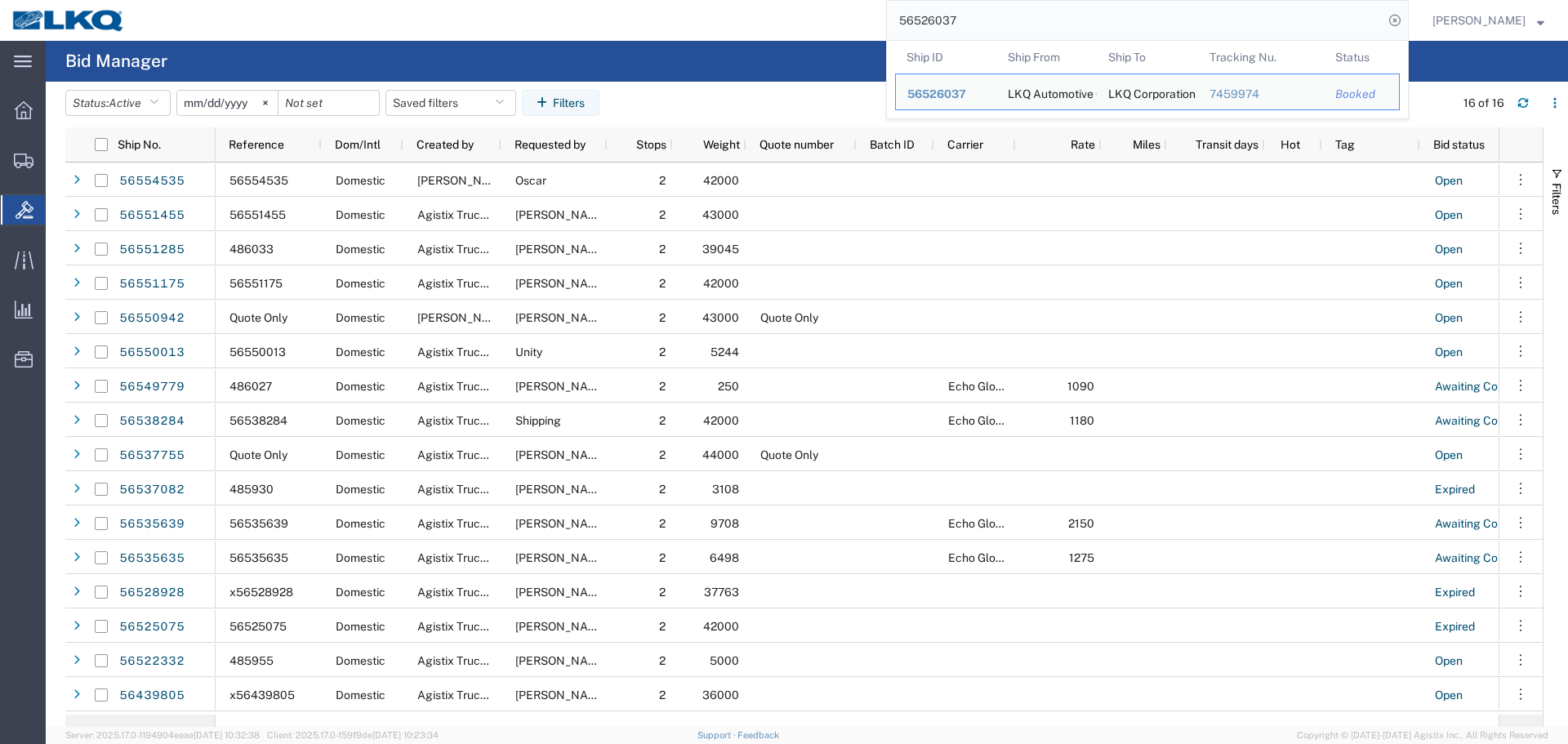
paste input "54535"
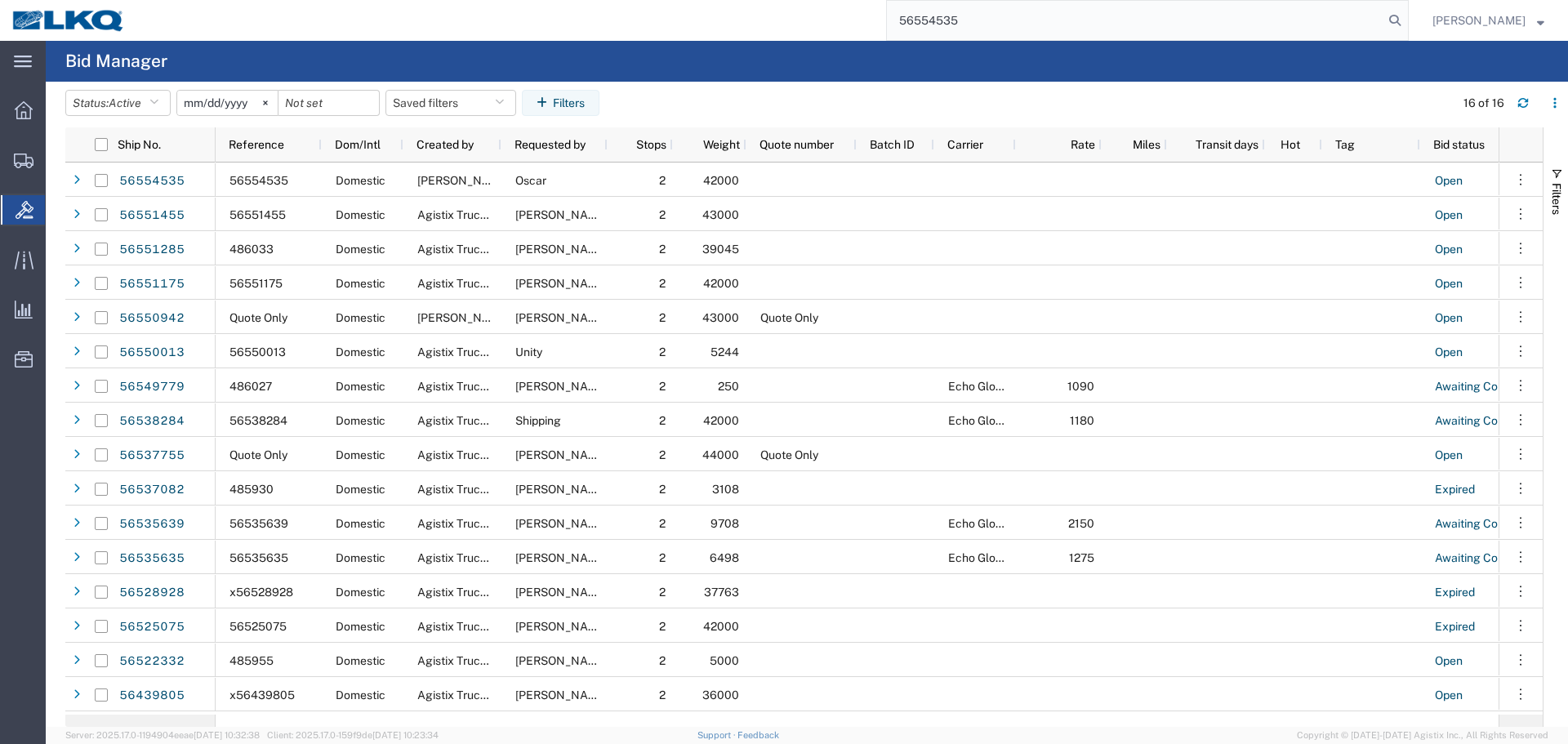
type input "56554535"
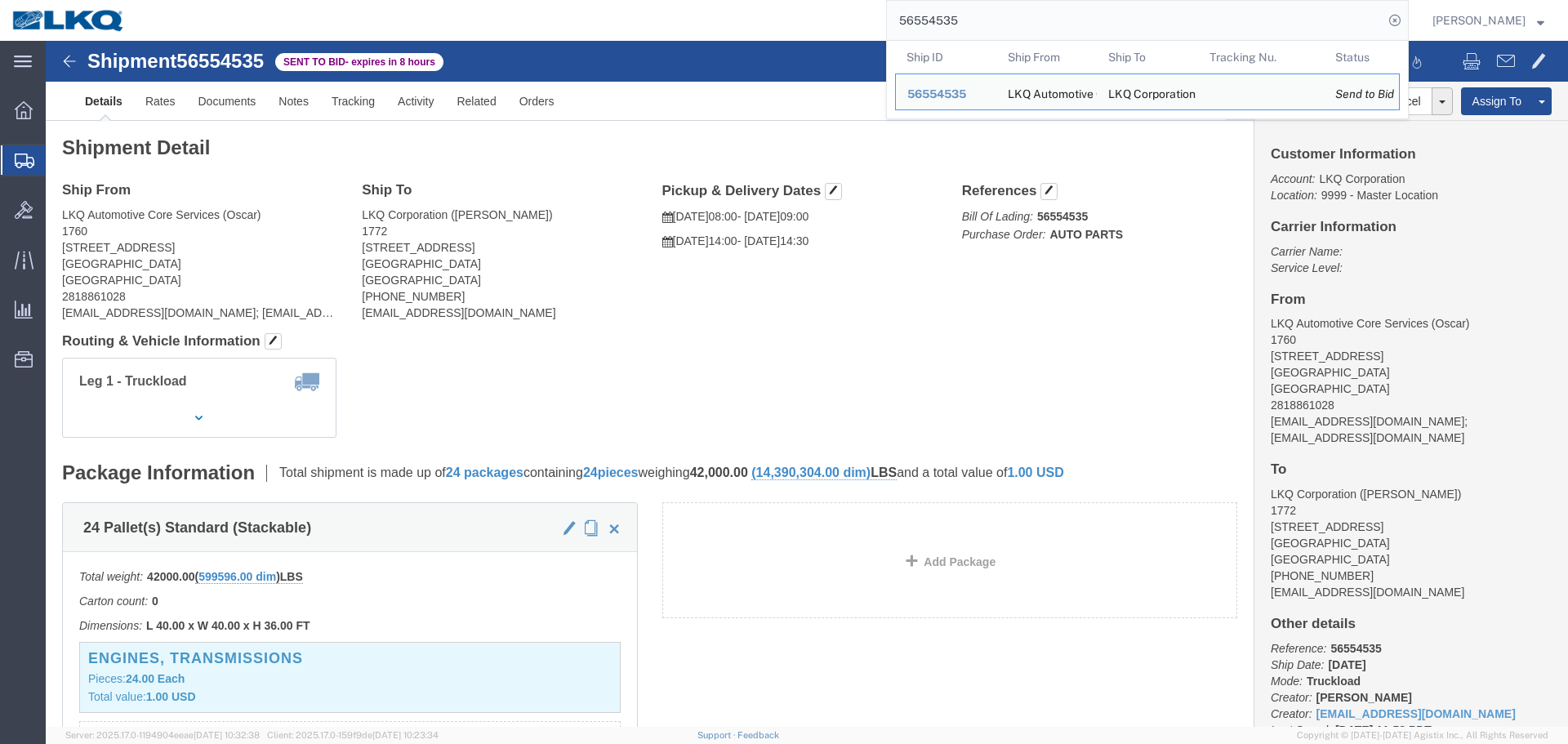
click address "LKQ Automotive Core Services (Oscar) 1760 1714 West Mount Houston Rd Houston, T…"
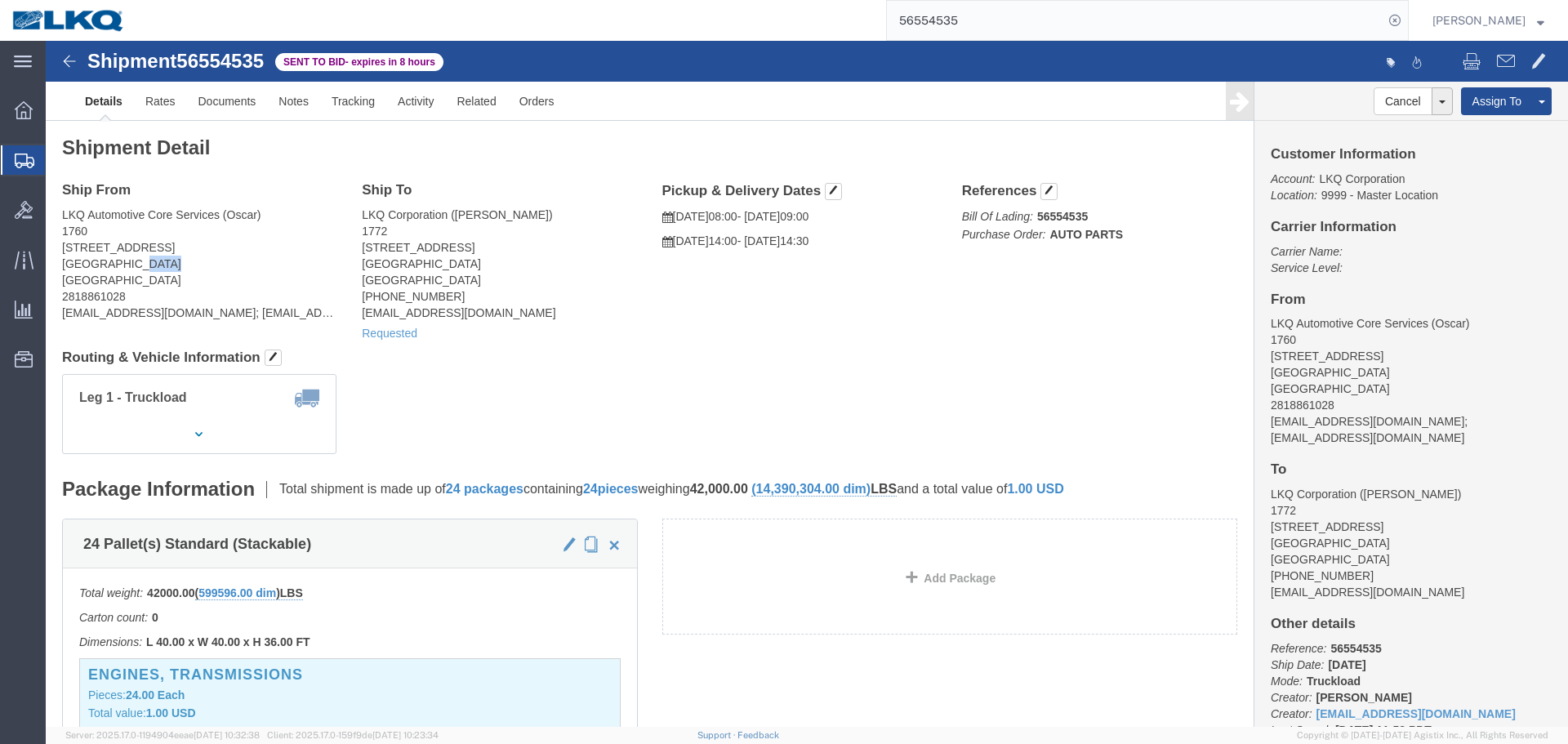
copy address "77038"
click address "LKQ Corporation (Brian Schmidt) 1772 32 Dart Rd Newnan, GA 30265 United States …"
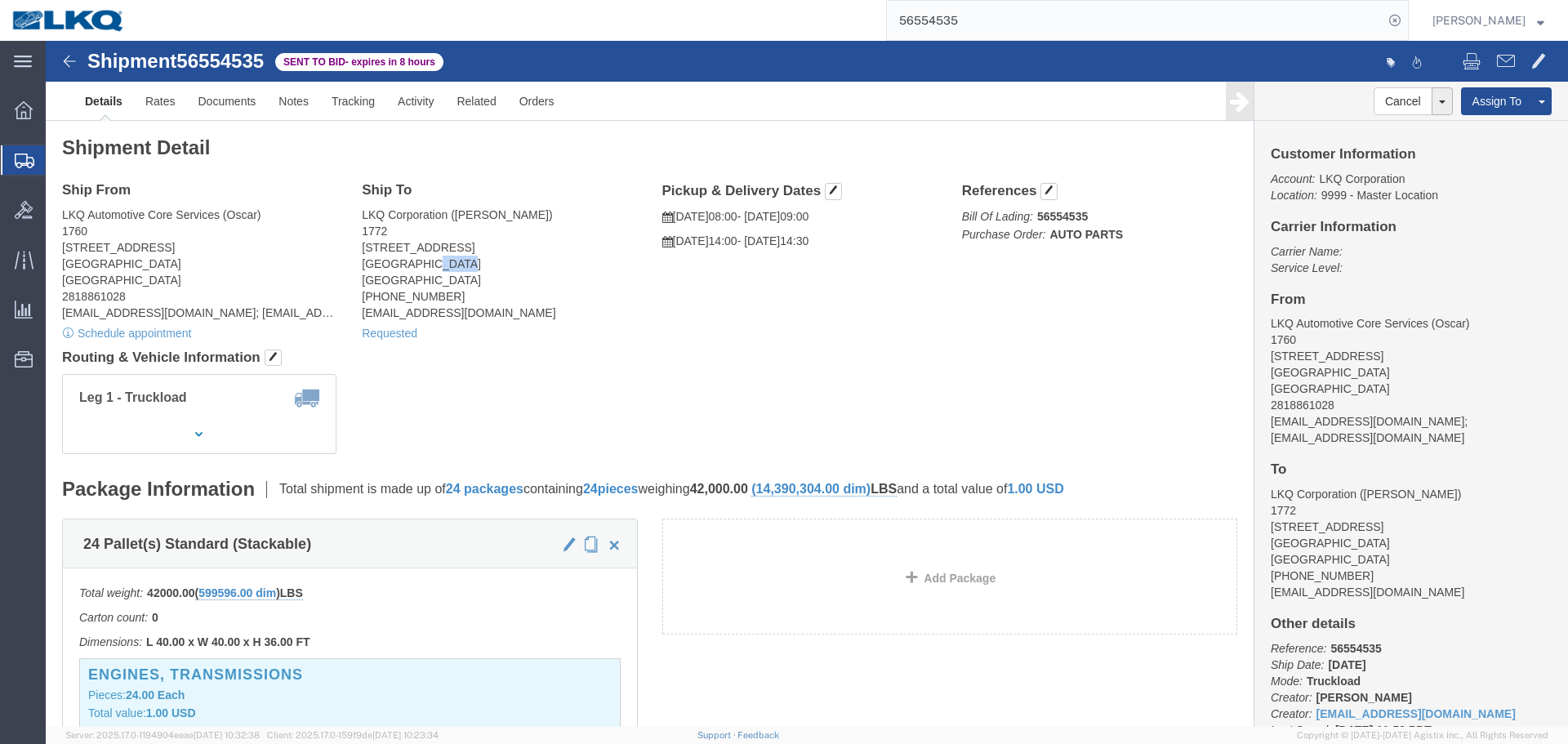
copy address "30265"
click span
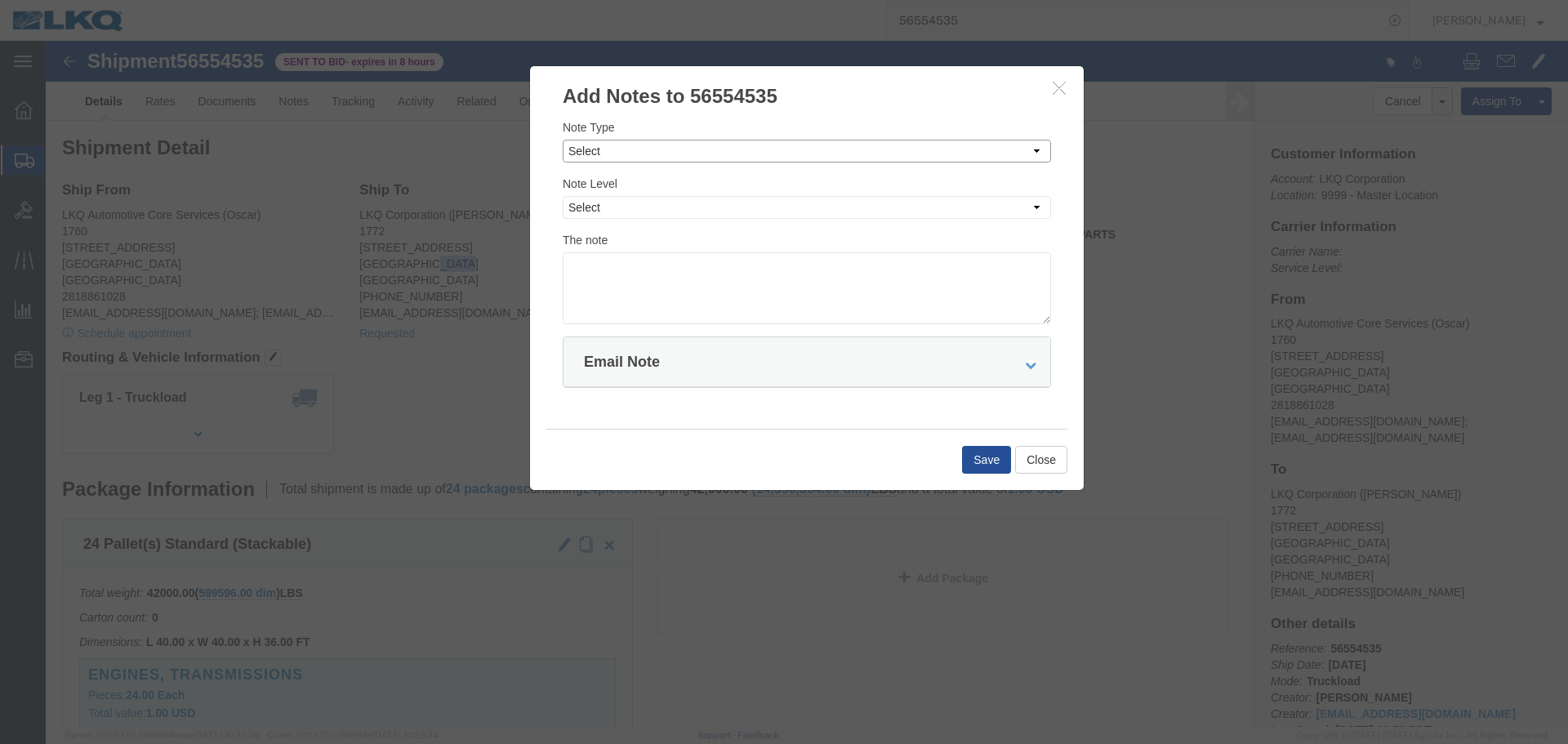
click select "Select Approval Bid Notes Carrier Change Notes Claim Notes Content Hazmat Notes…"
select select "BID_NOTES"
click select "Select Approval Bid Notes Carrier Change Notes Claim Notes Content Hazmat Notes…"
click select "Select Private to Account Private to Vendor Public"
select select "PRIVATE_TO_ACCOUNT"
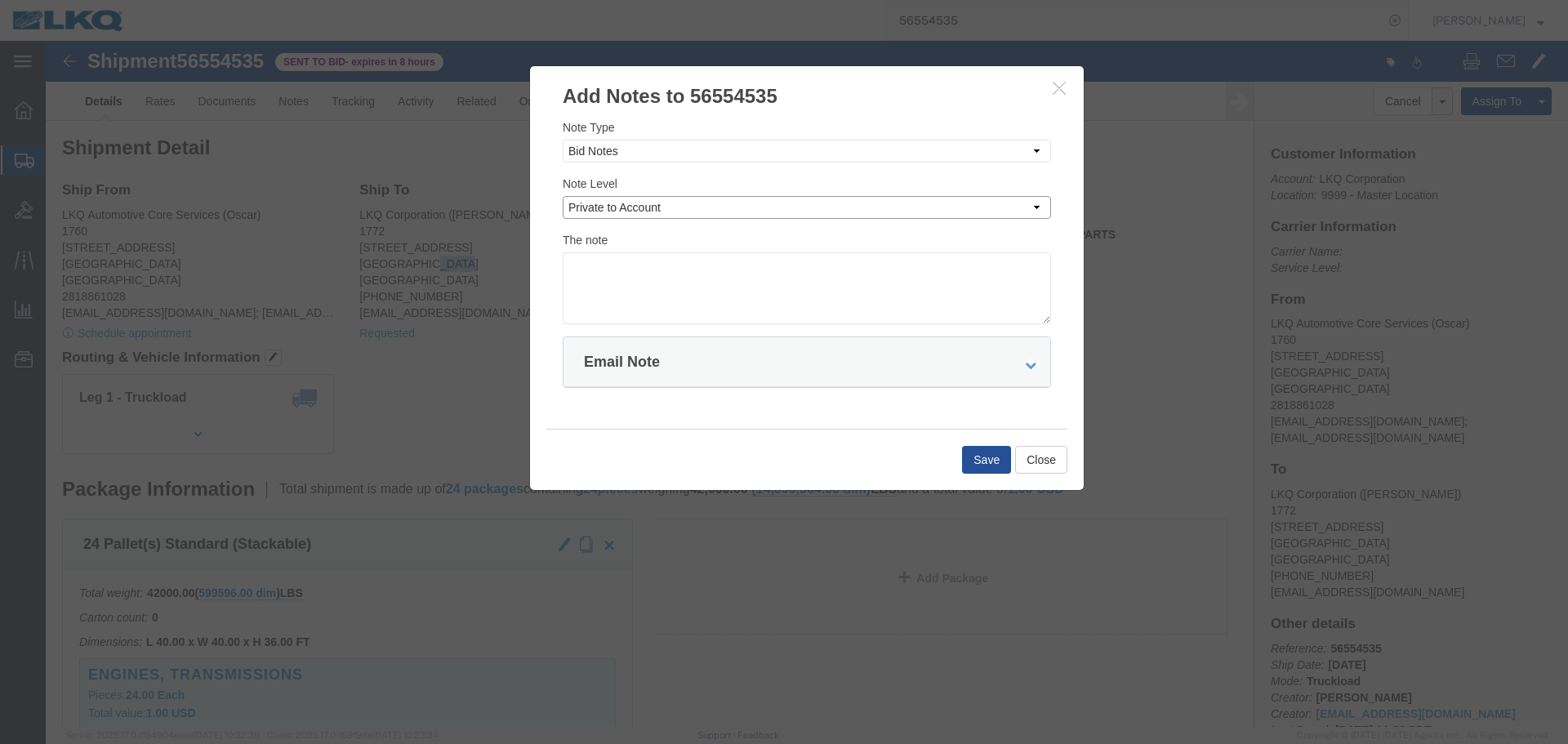
click select "Select Private to Account Private to Vendor Public"
click textarea
paste textarea "$1,686"
click textarea "DAT: $1,686"
type textarea "DAT: $1686"
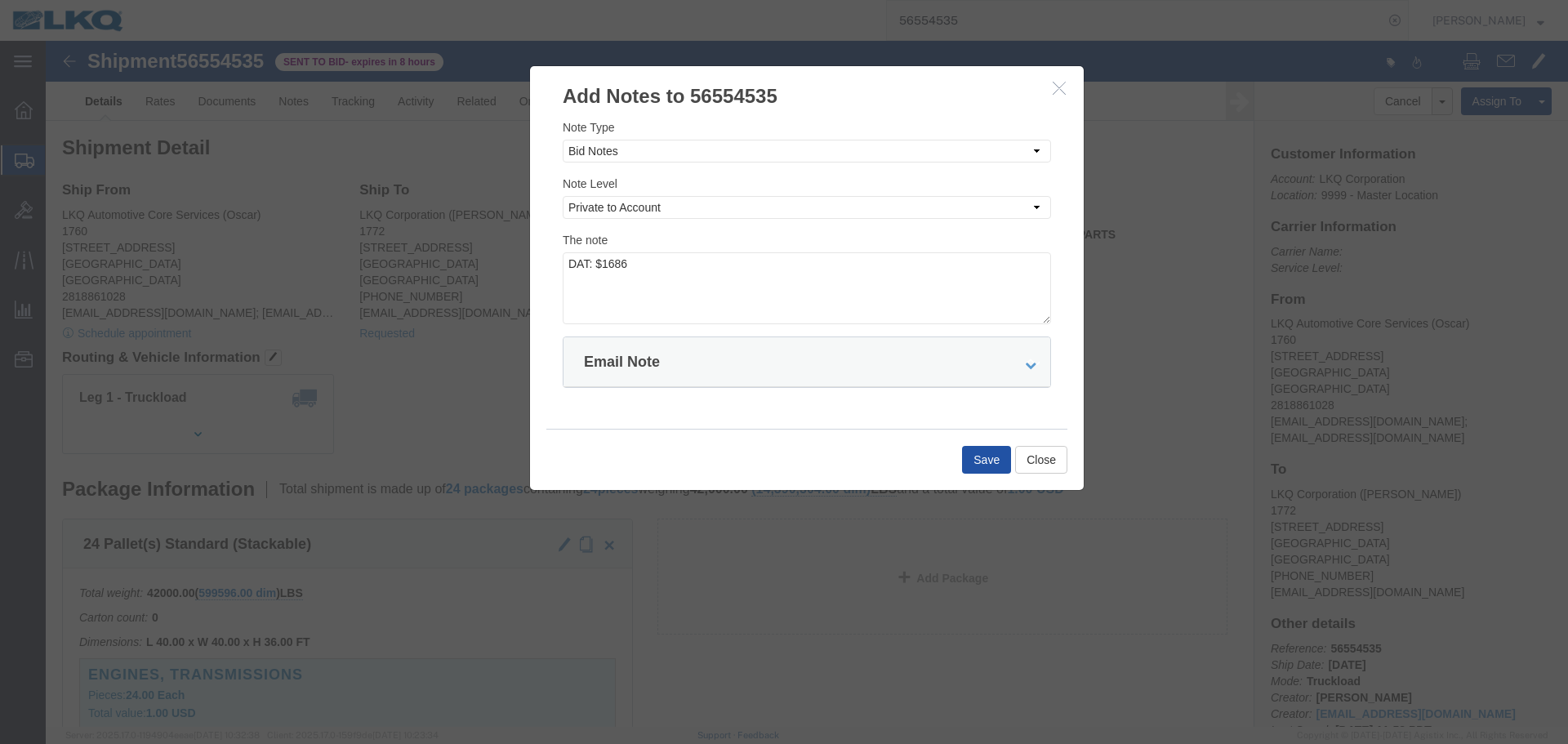
click button "Save"
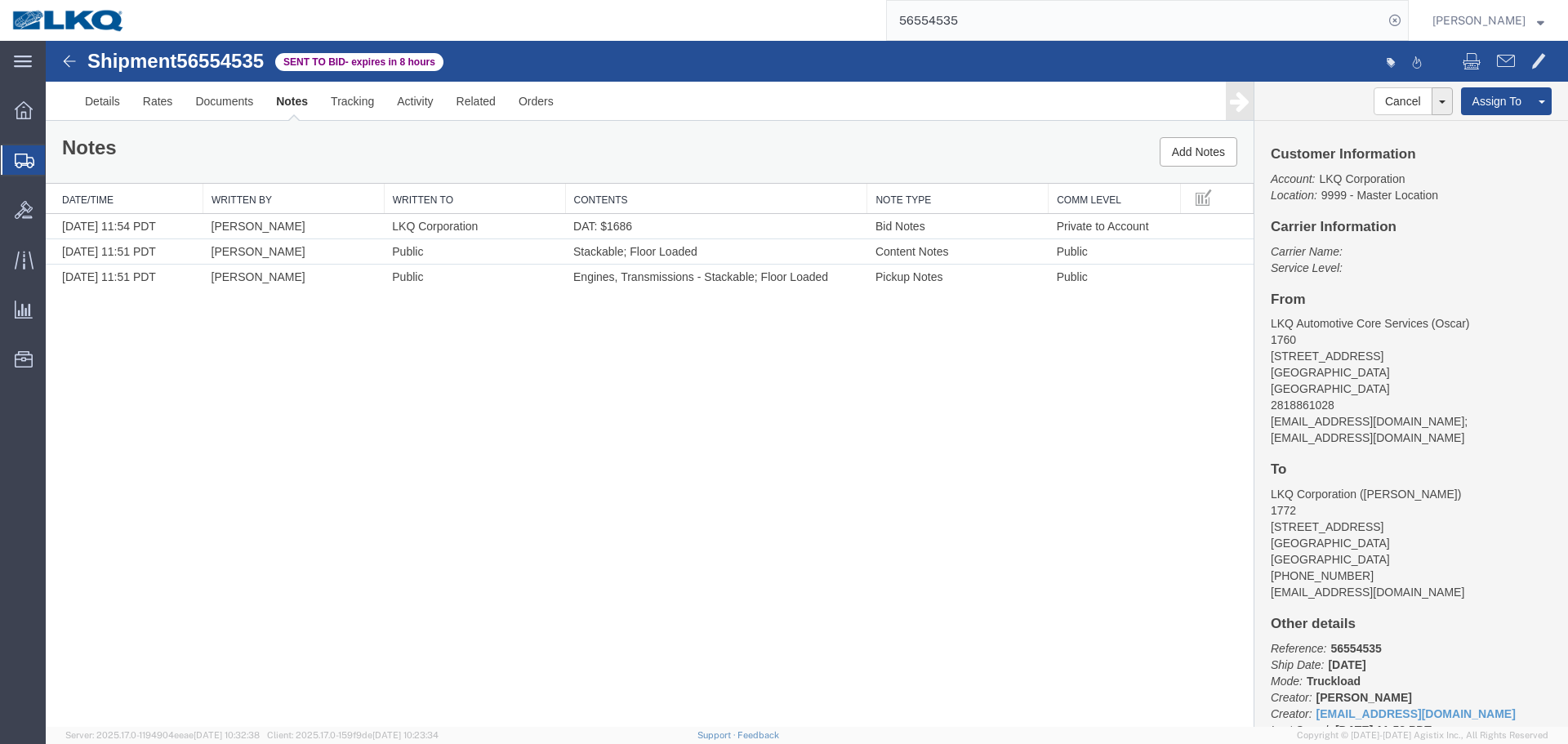
click at [1069, 18] on input "56554535" at bounding box center [1136, 20] width 497 height 39
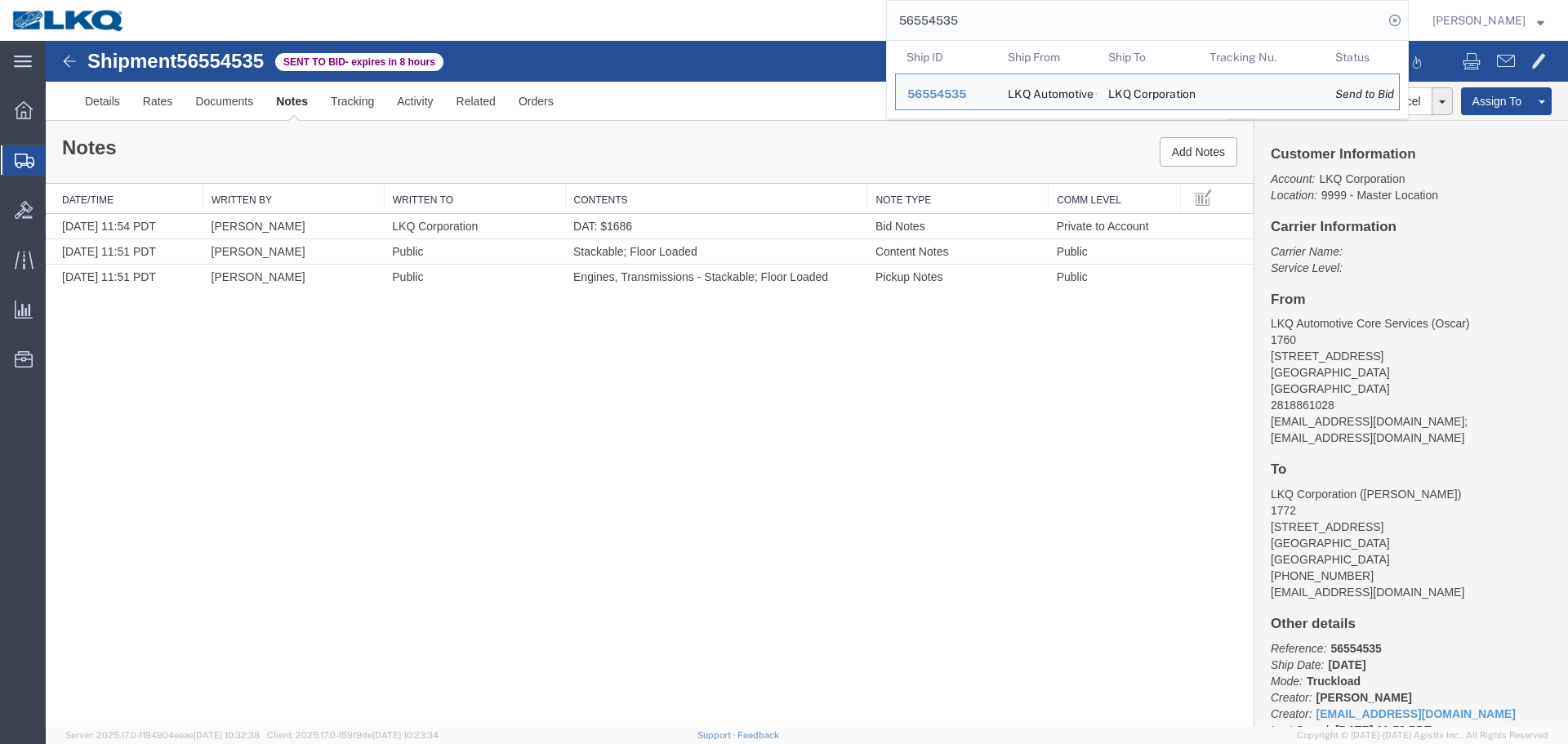
paste input "25634"
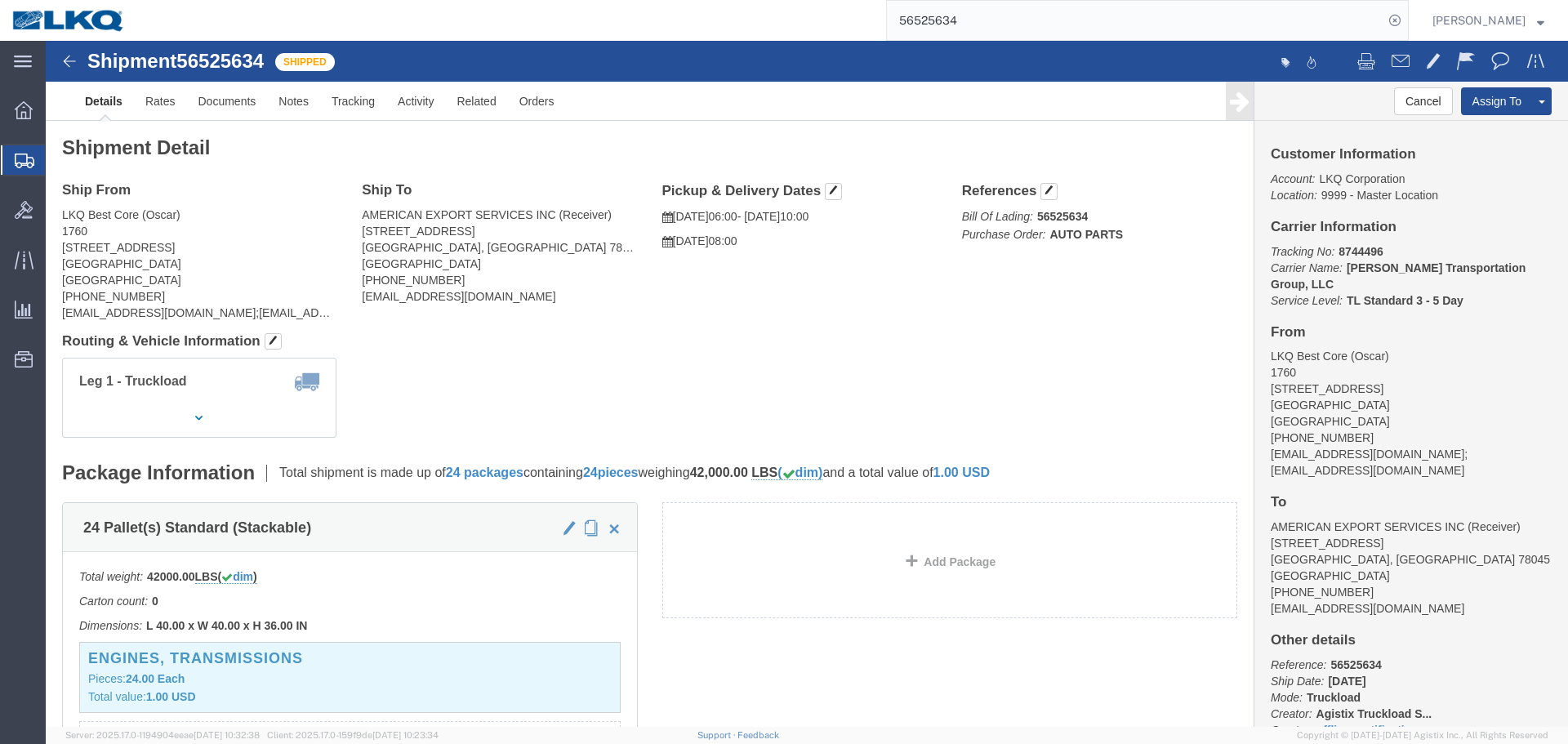
click address "AMERICAN EXPORT SERVICES INC (Receiver) 417 NAFTA BLVD Laredo, TX 78045 United …"
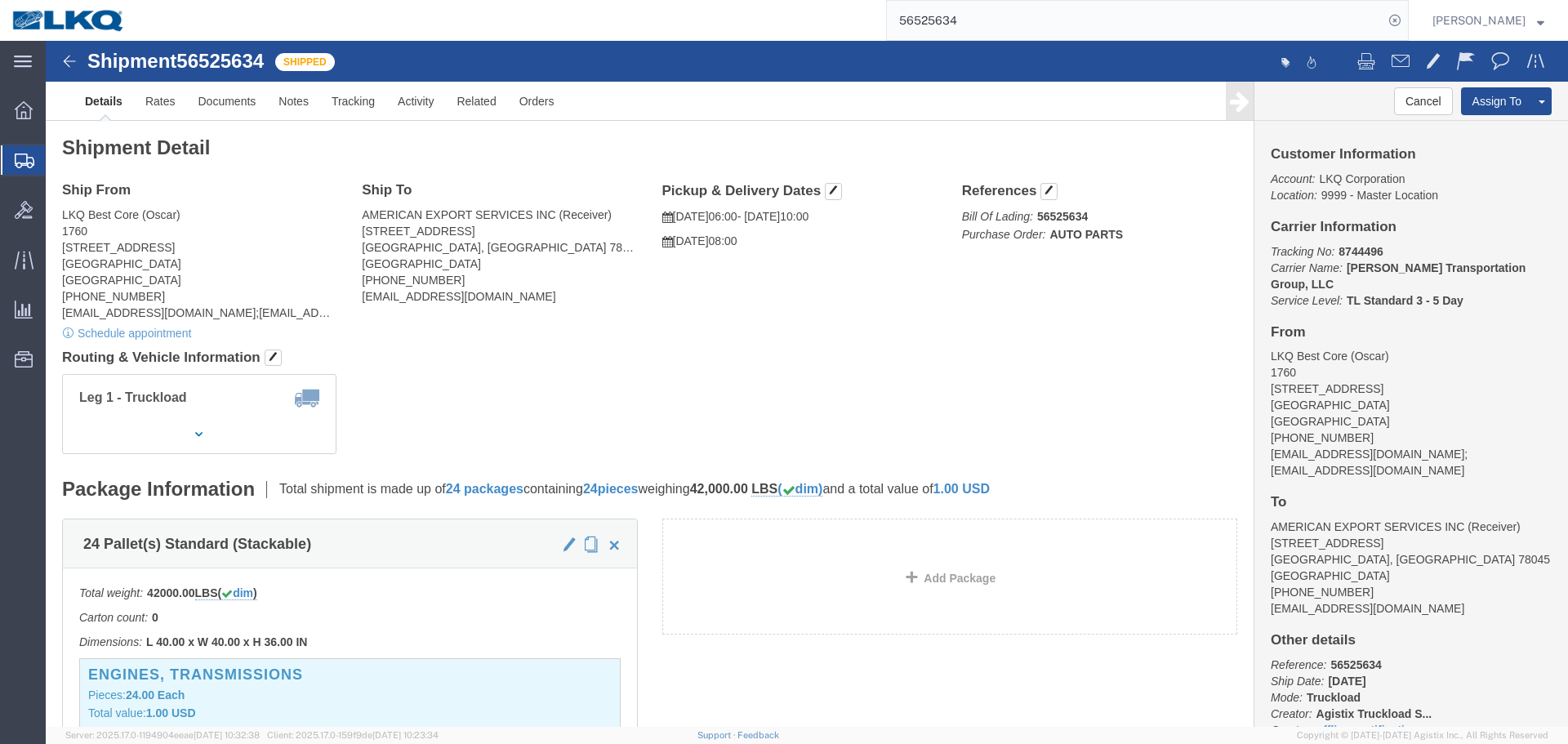
click address "AMERICAN EXPORT SERVICES INC (Receiver) 417 NAFTA BLVD Laredo, TX 78045 United …"
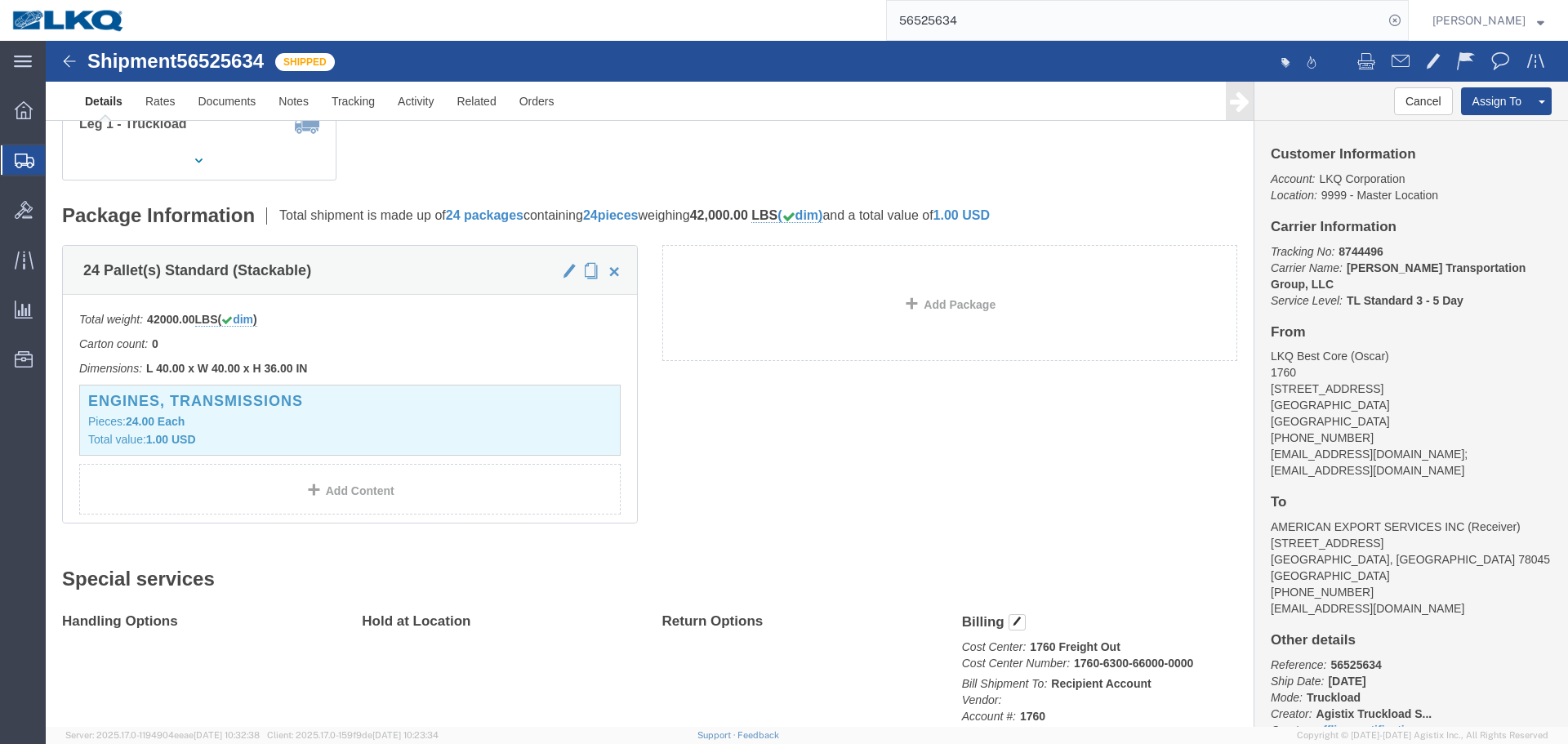
scroll to position [736, 0]
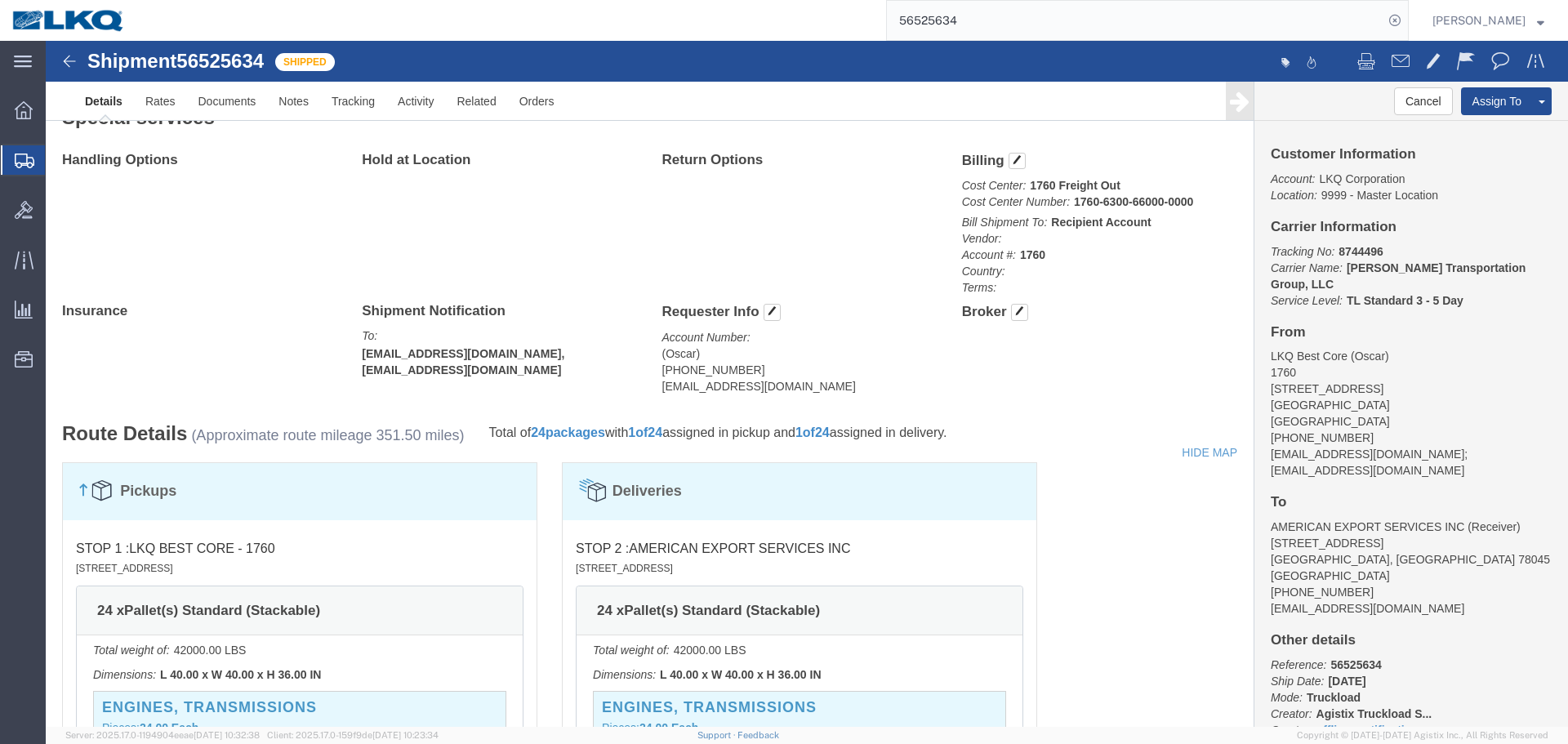
click address "(Oscar) 281-886-1028 oxdavila@lkqcorp.com"
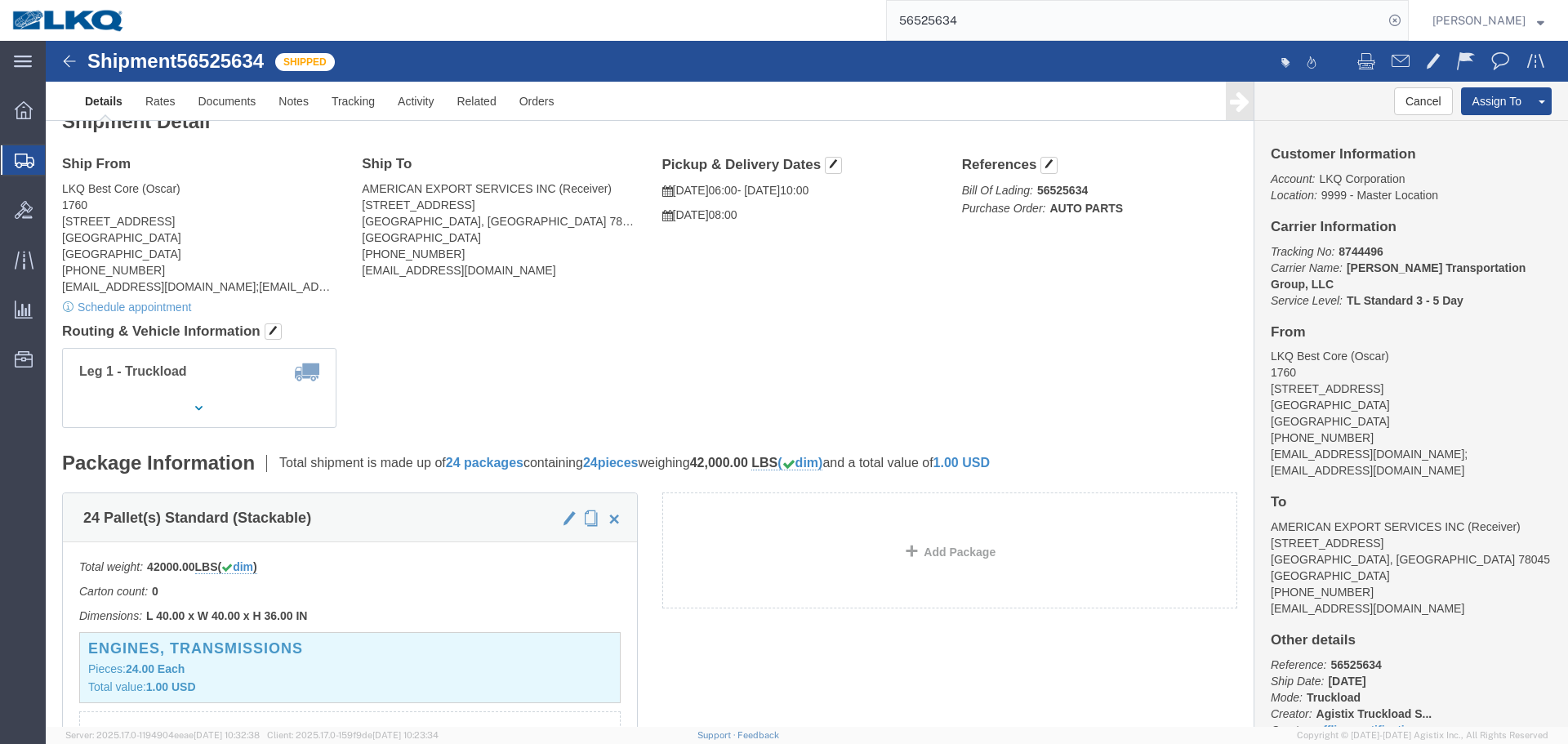
scroll to position [0, 0]
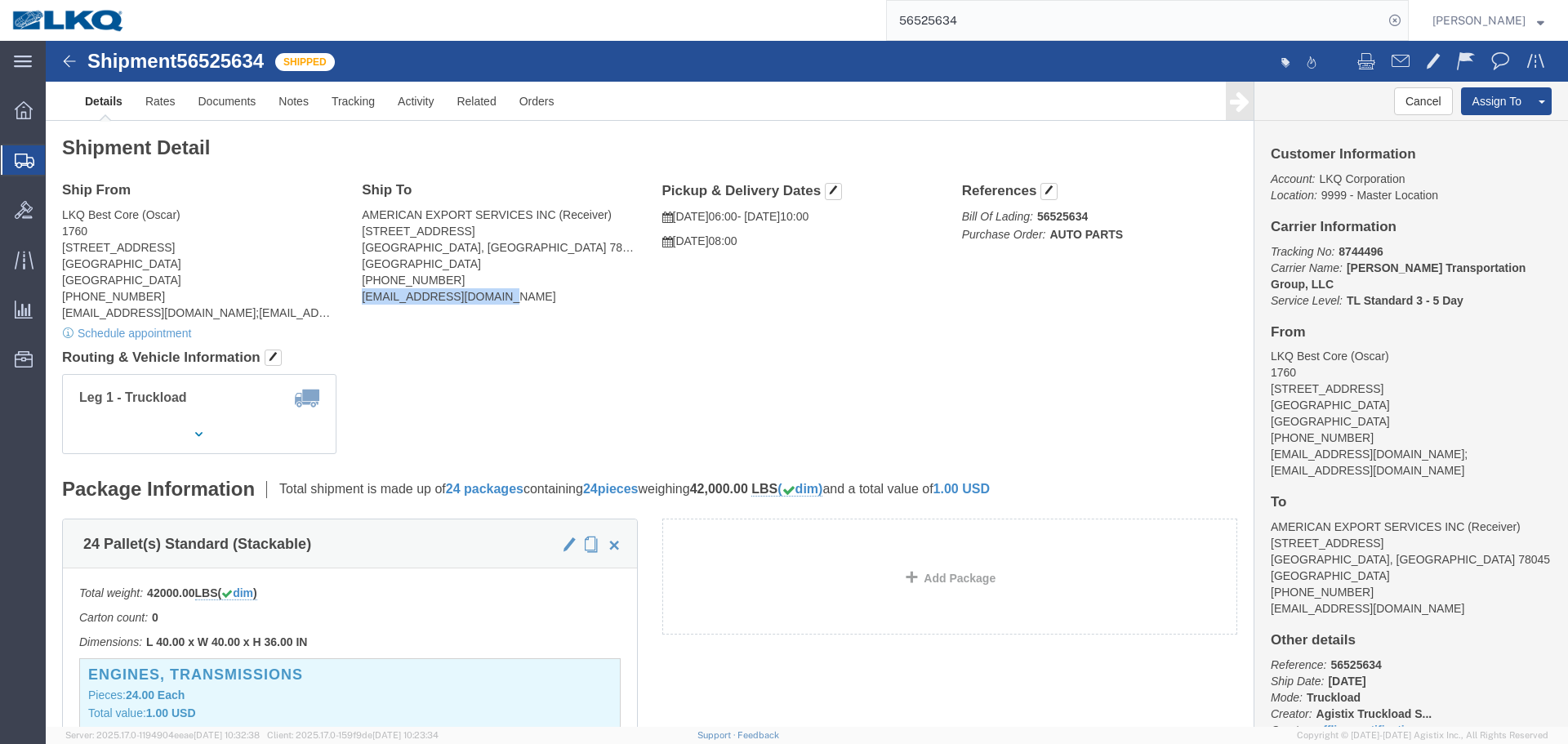
drag, startPoint x: 314, startPoint y: 257, endPoint x: 449, endPoint y: 263, distance: 135.1
click address "AMERICAN EXPORT SERVICES INC (Receiver) 417 NAFTA BLVD Laredo, TX 78045 United …"
copy address "mgutierrez@laser.com.mx"
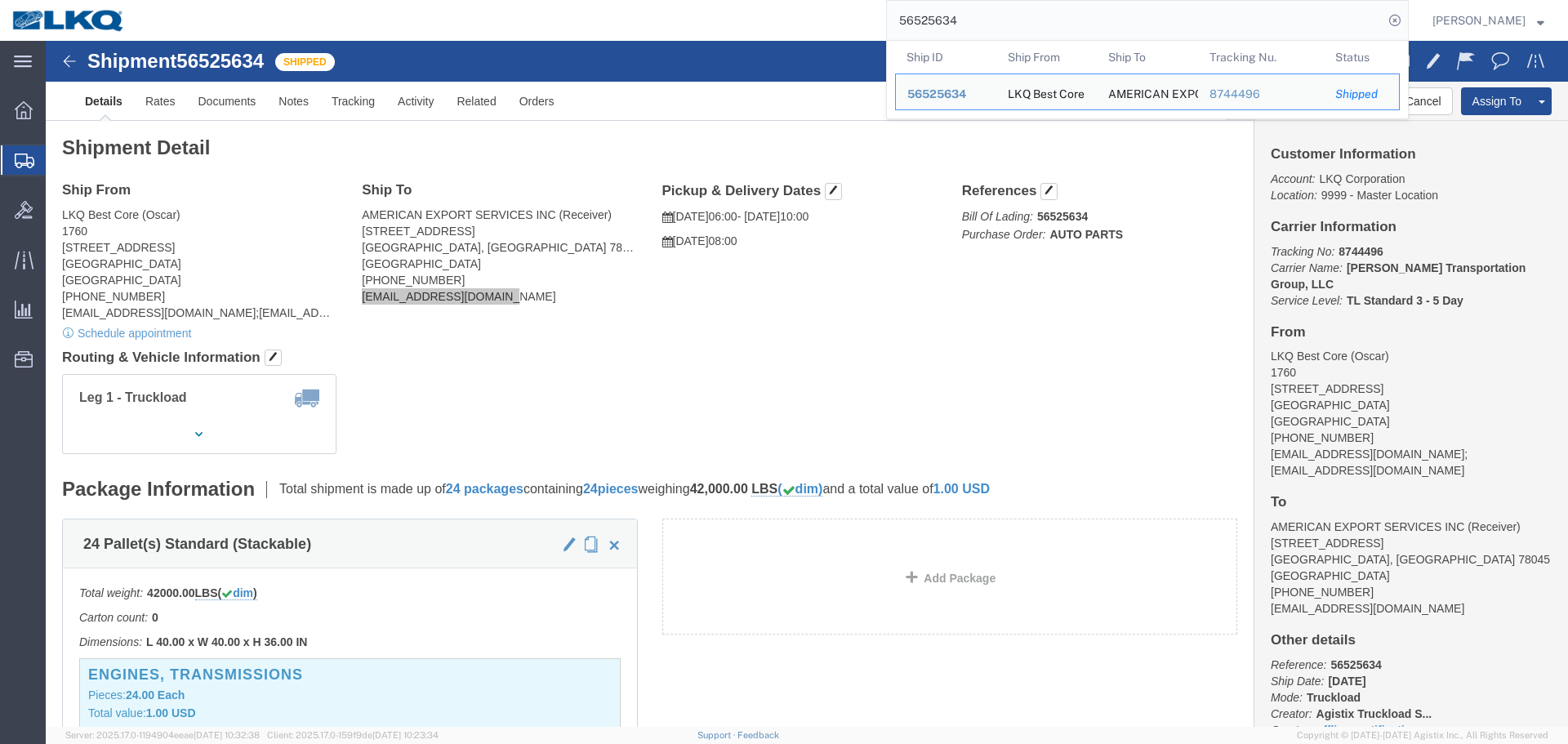
click at [964, 27] on input "56525634" at bounding box center [1136, 20] width 497 height 39
paste input "418575"
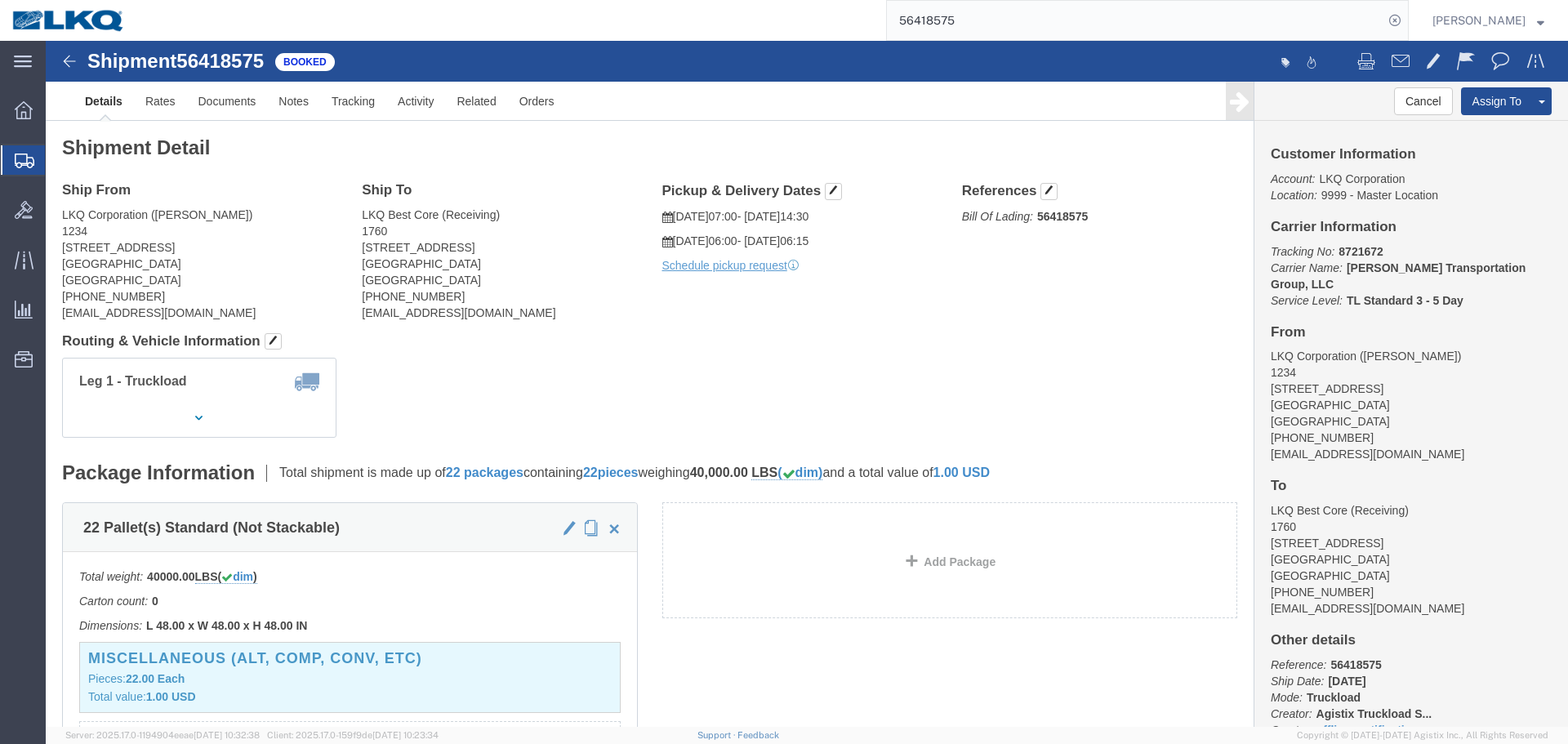
click address "LKQ Corporation (Rob Rodriguez) 1234 7900 South Congress Avenue Austin, TX 7874…"
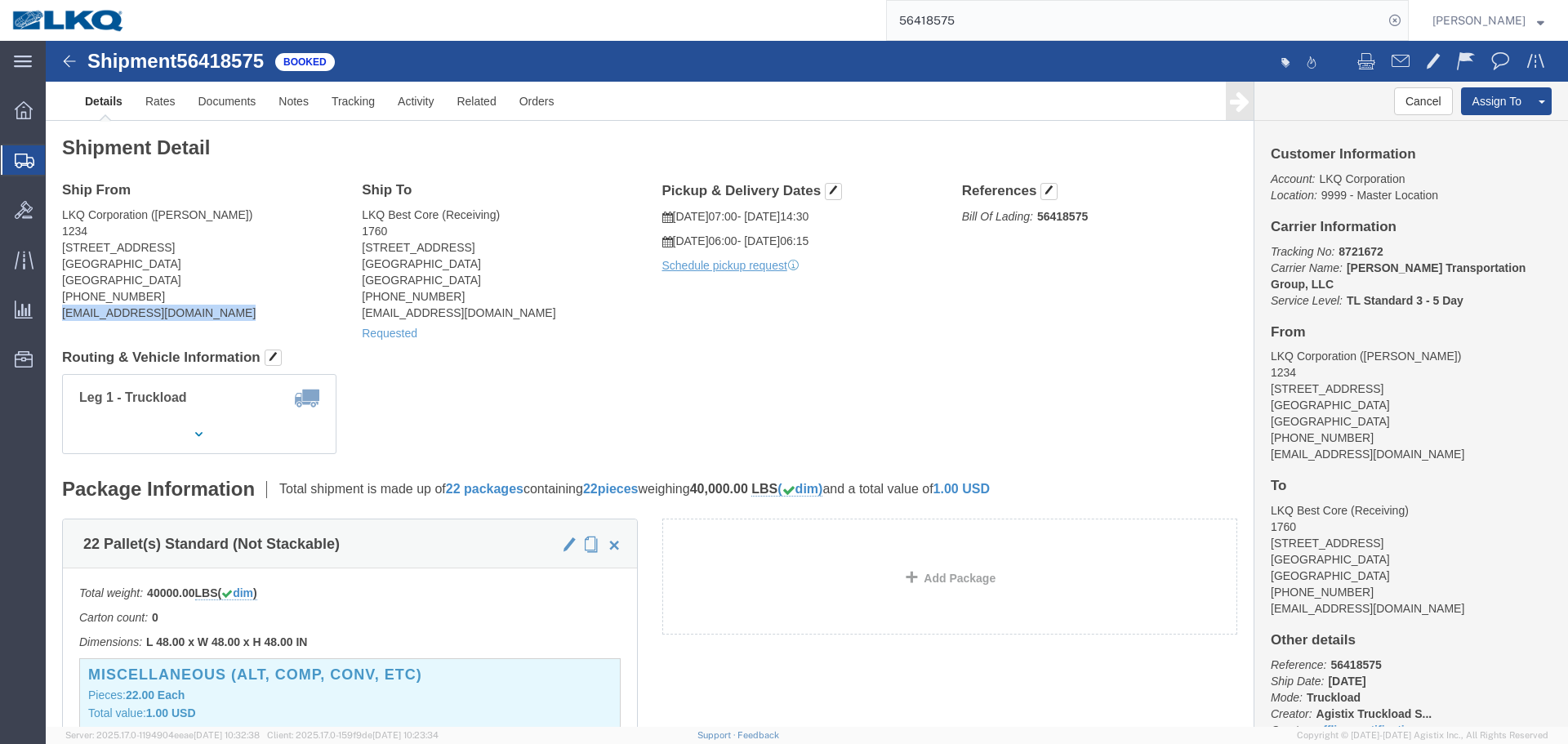
copy div "[EMAIL_ADDRESS][DOMAIN_NAME]"
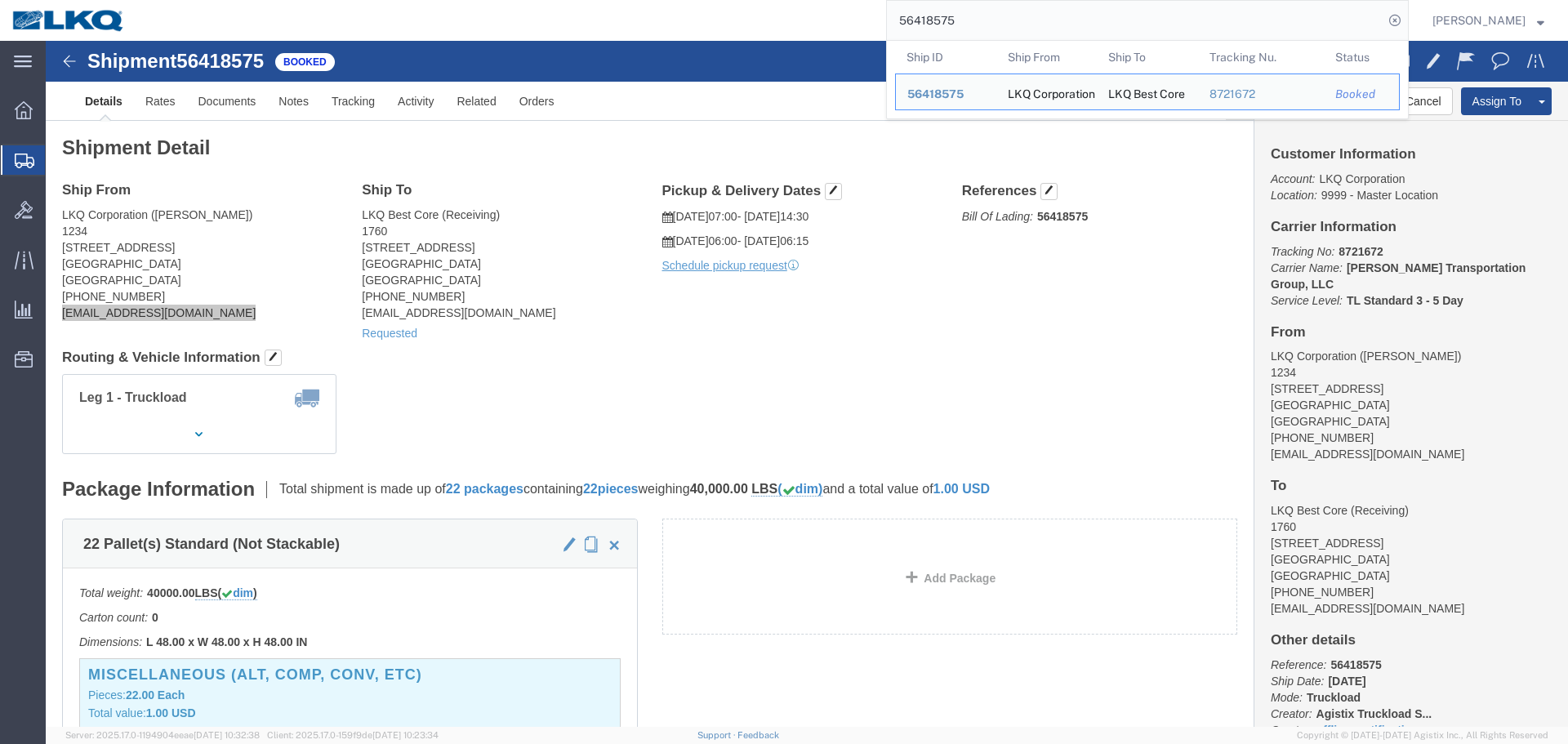
click at [1119, 20] on input "56418575" at bounding box center [1136, 20] width 497 height 39
paste input "205331"
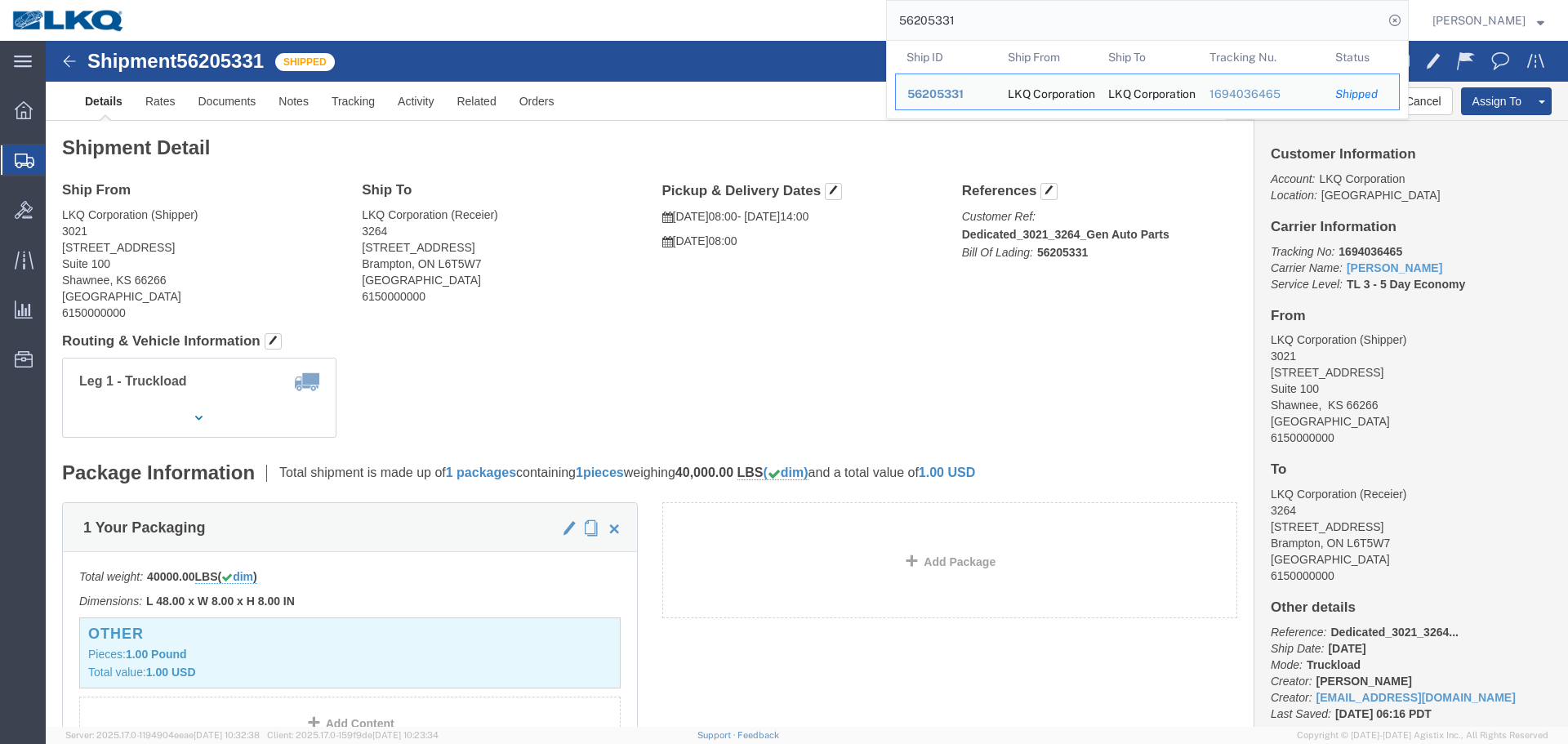
paste input "4394"
type input "56243941"
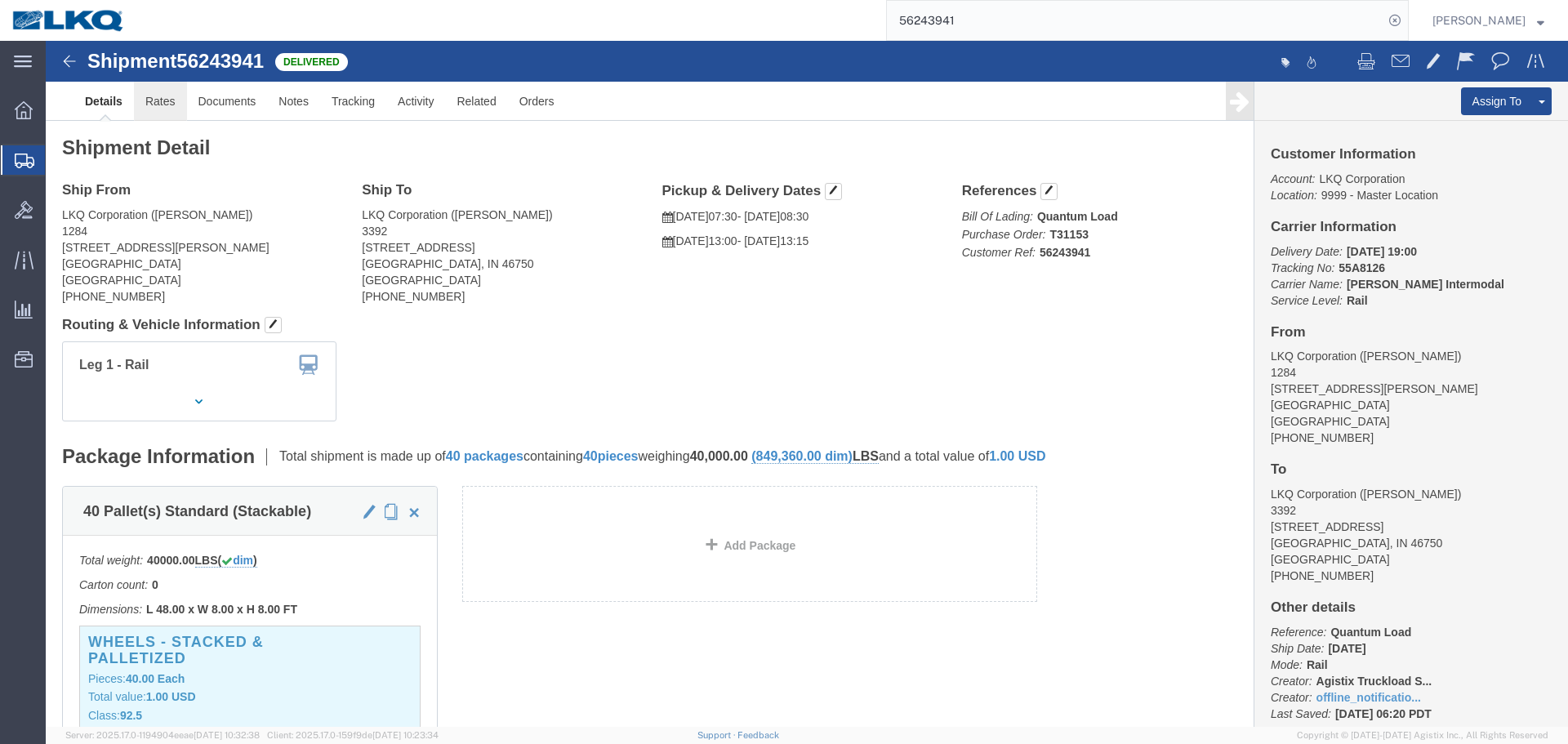
drag, startPoint x: 159, startPoint y: 103, endPoint x: 113, endPoint y: 62, distance: 61.6
click link "Rates"
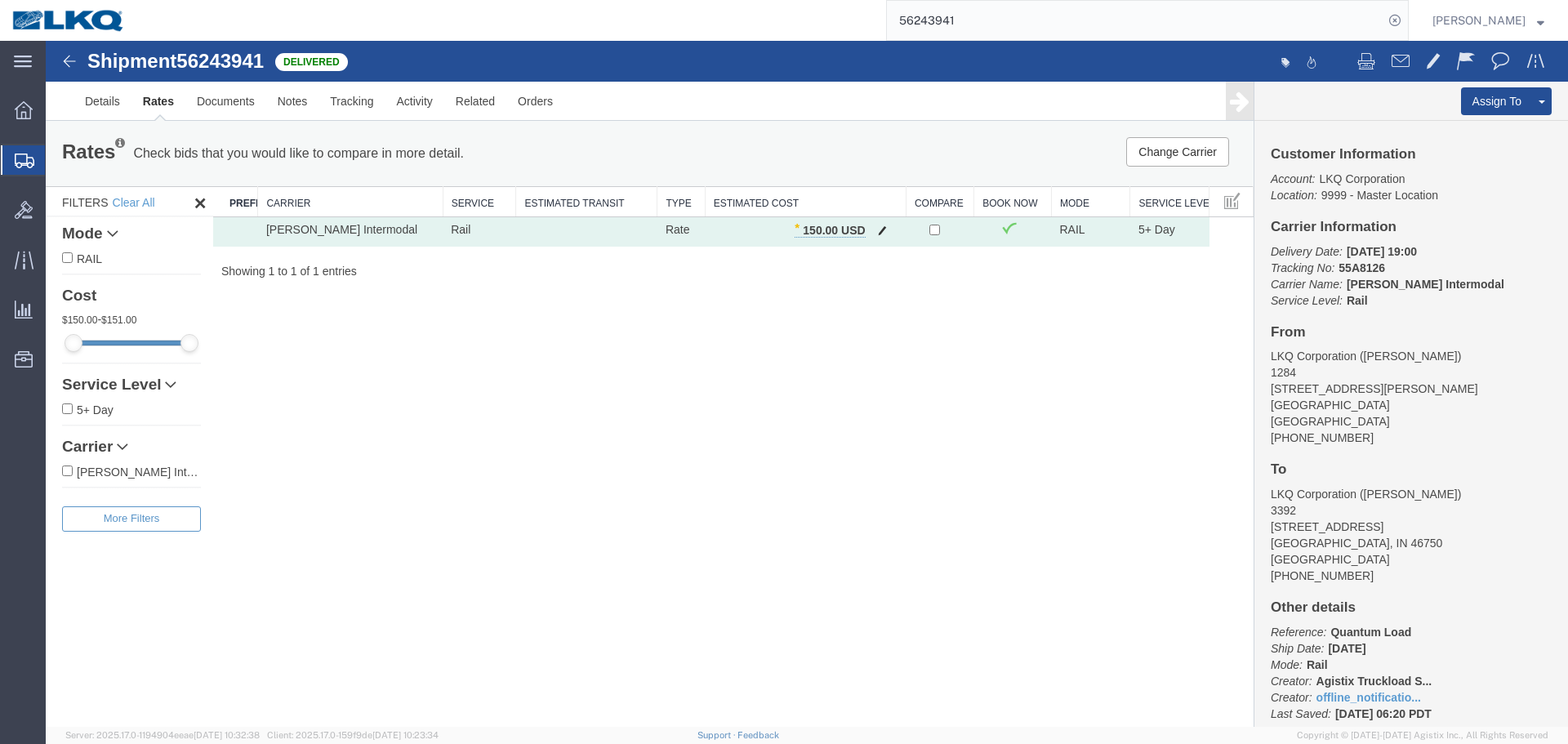
click at [877, 231] on button "button" at bounding box center [883, 231] width 22 height 21
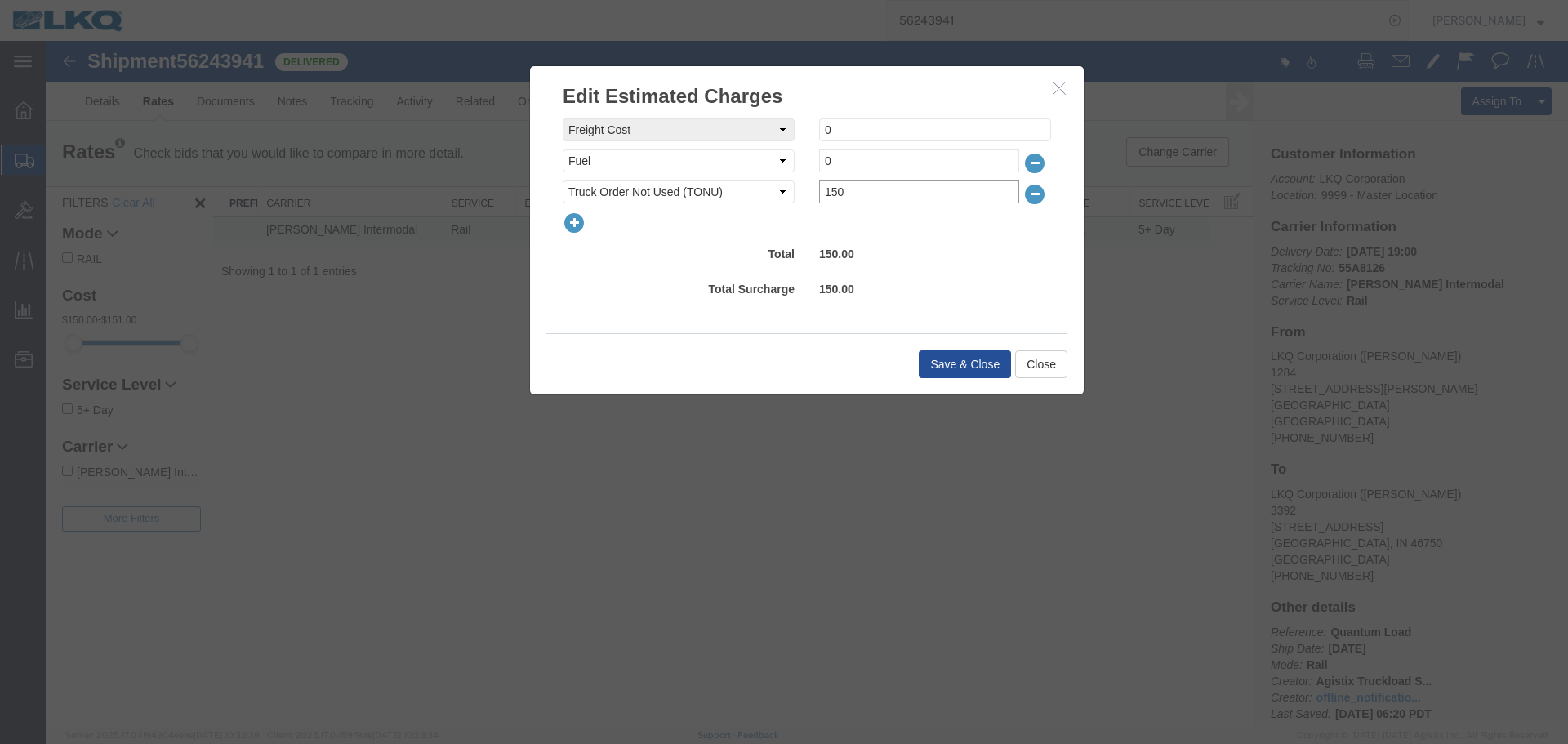
click at [862, 192] on input "150" at bounding box center [919, 191] width 200 height 23
type input "350"
drag, startPoint x: 943, startPoint y: 362, endPoint x: 84, endPoint y: 108, distance: 895.8
click at [943, 362] on button "Save & Close" at bounding box center [965, 364] width 93 height 28
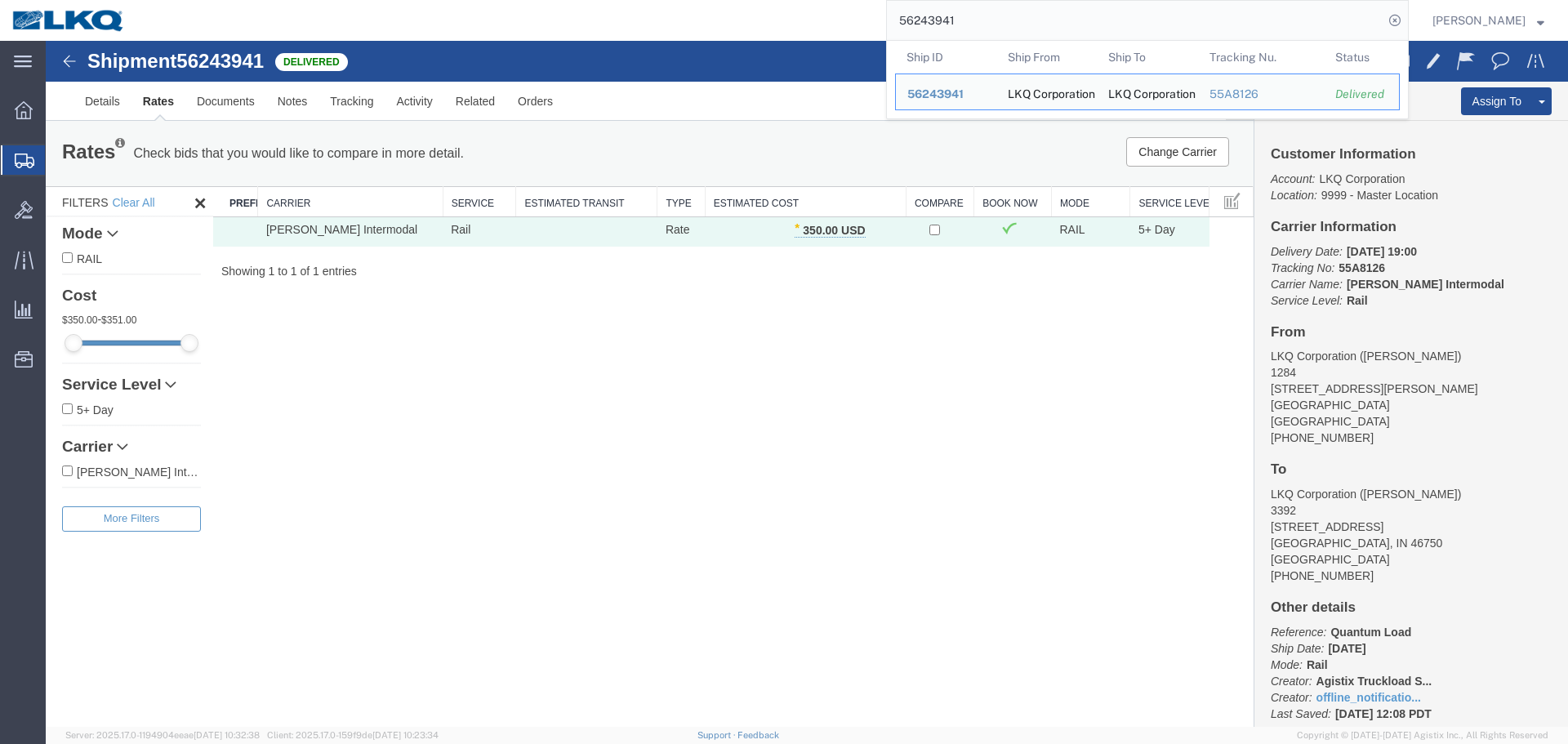
click at [937, 27] on input "56243941" at bounding box center [1136, 20] width 497 height 39
paste input "541338"
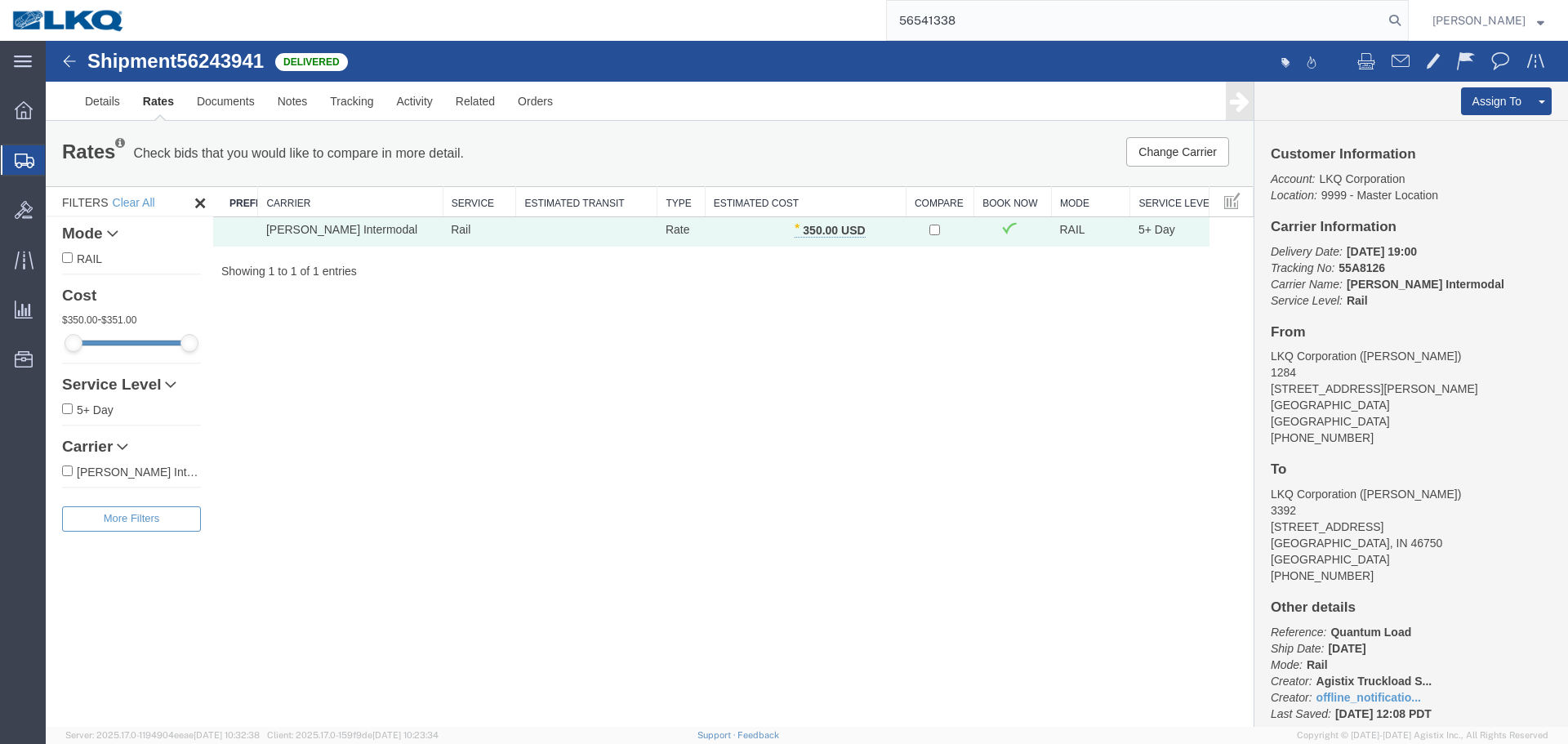
type input "56541338"
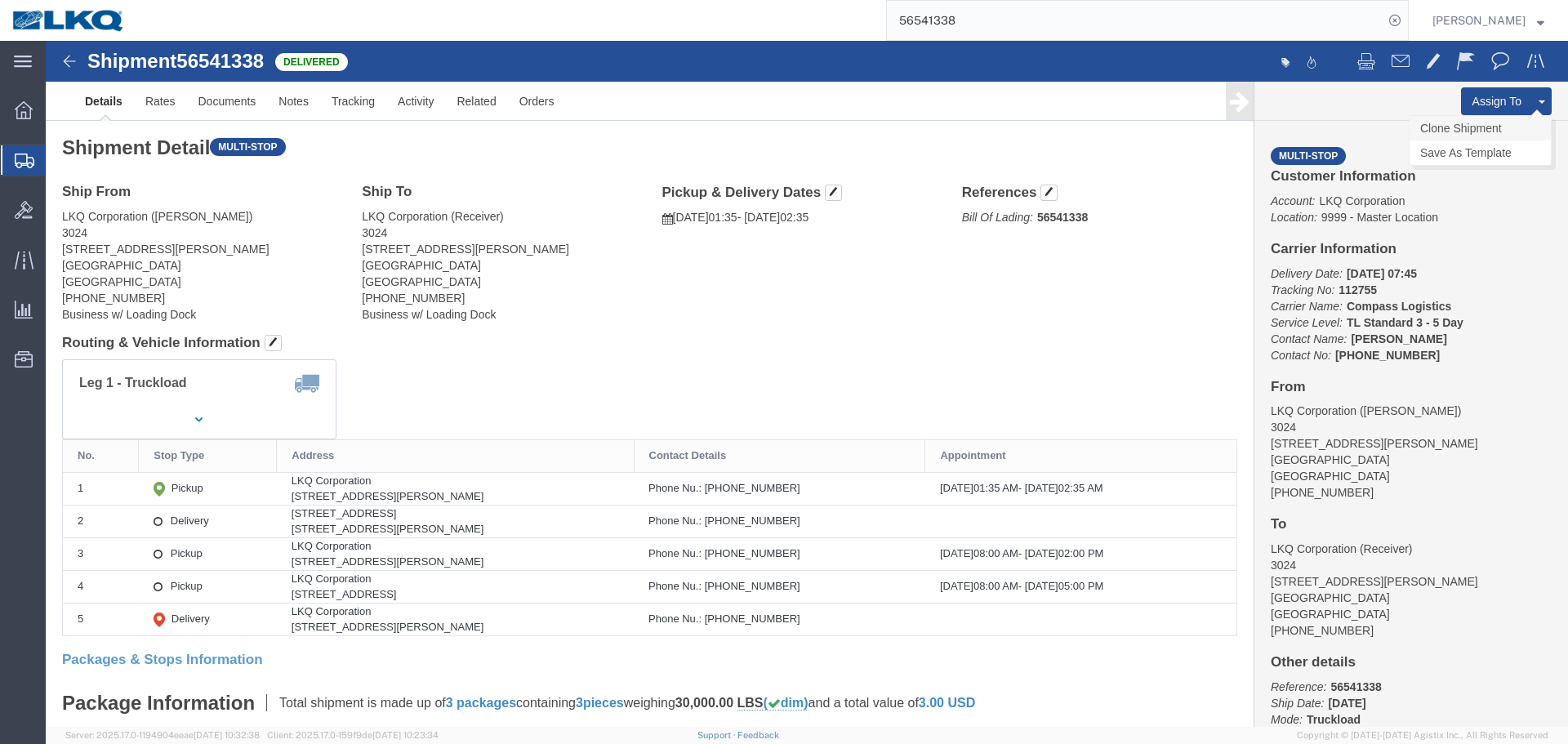
click link "Clone Shipment"
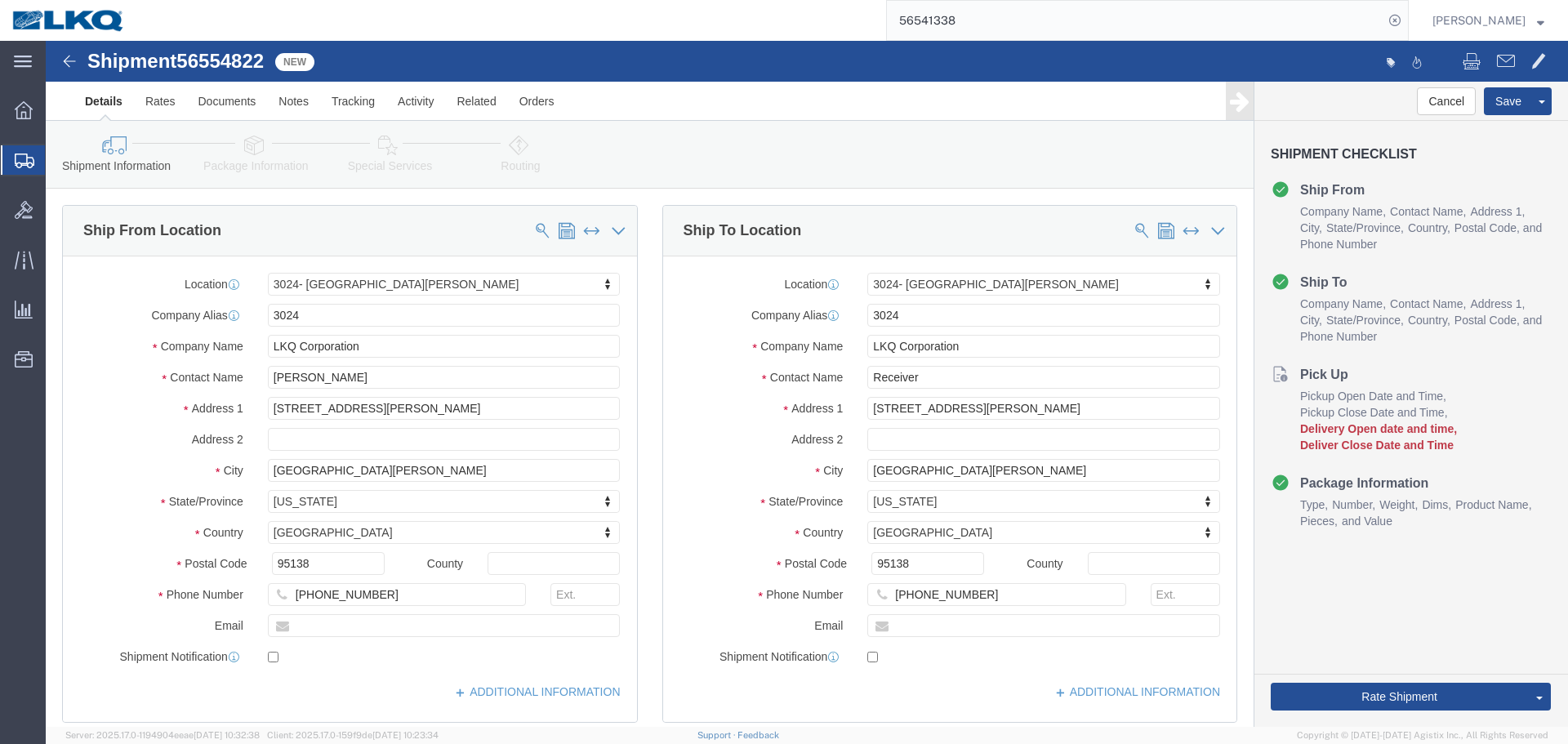
click span "56554822"
copy span "56554822"
select select "38575"
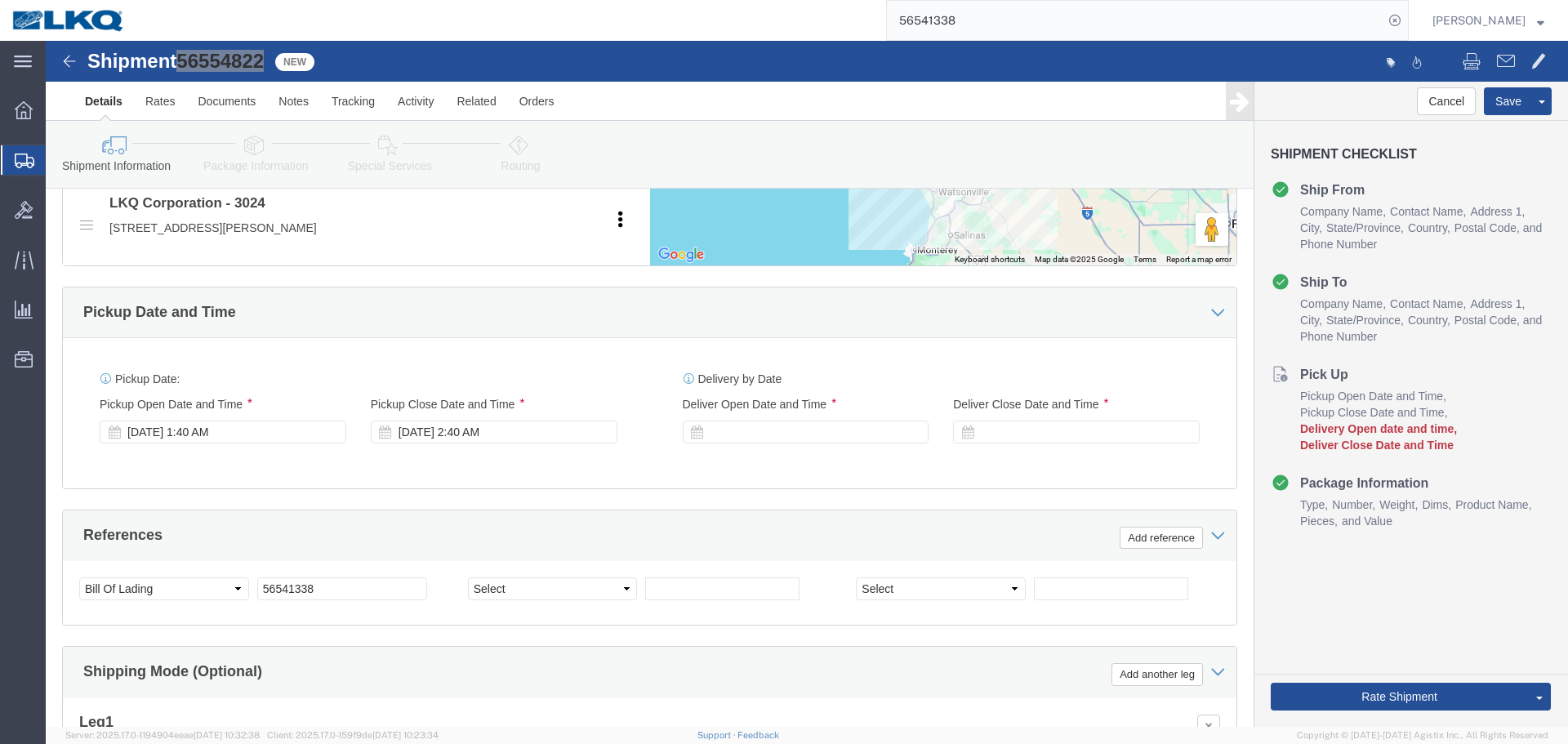
scroll to position [993, 0]
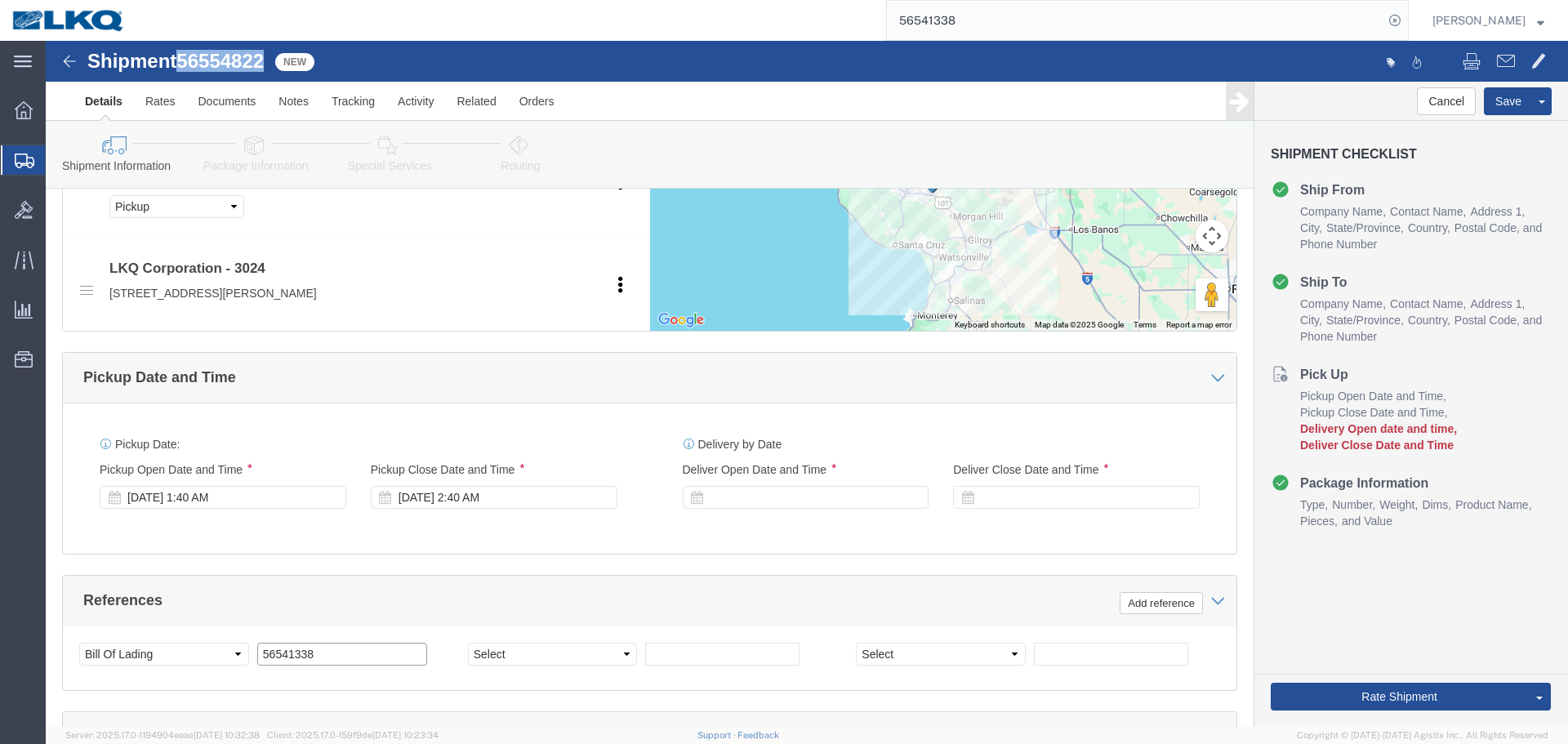
click input "56541338"
paste input "54822"
type input "56554822"
click div "Aug 21 2025 1:40 AM"
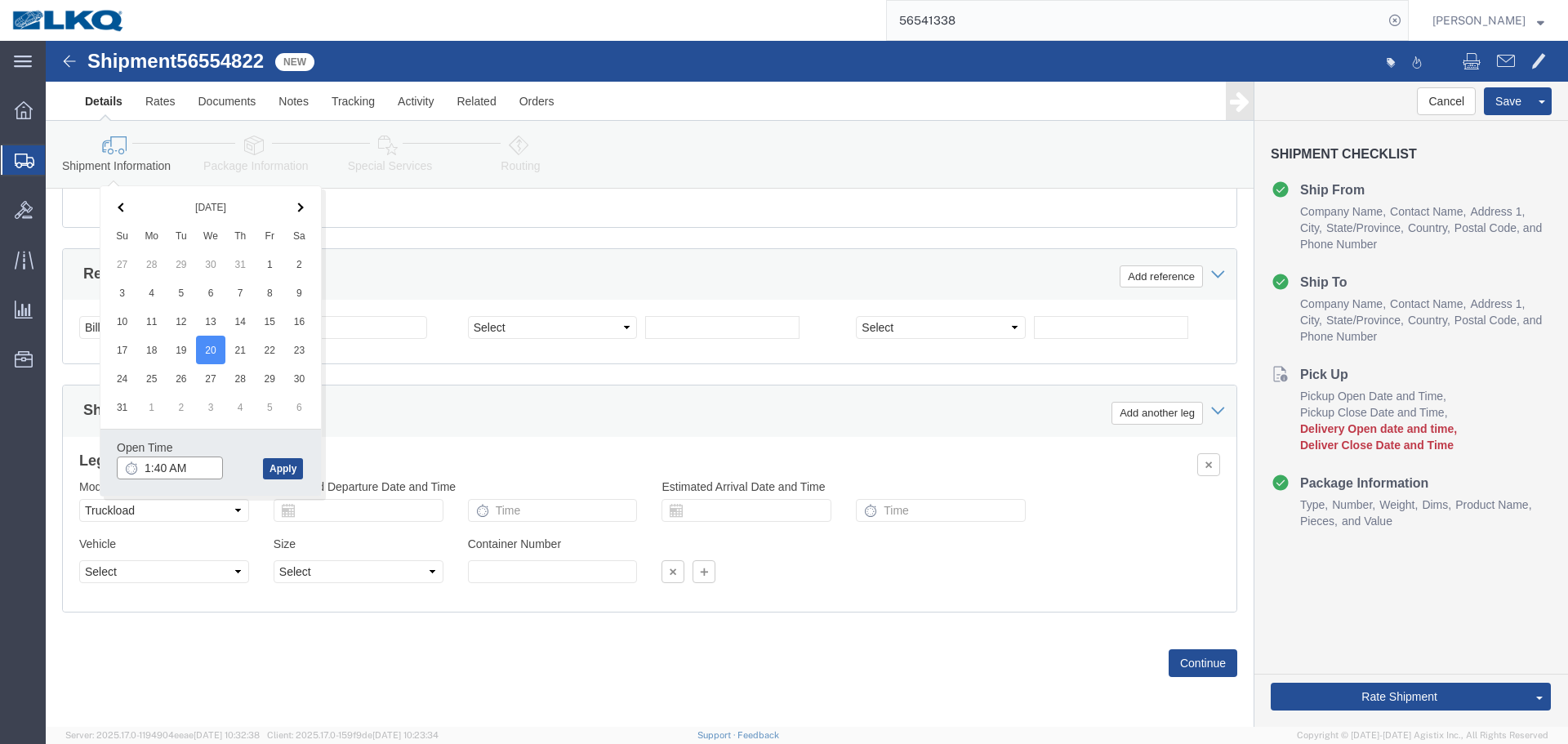
click input "1:40 AM"
type input "5:00 PM"
click button "Apply"
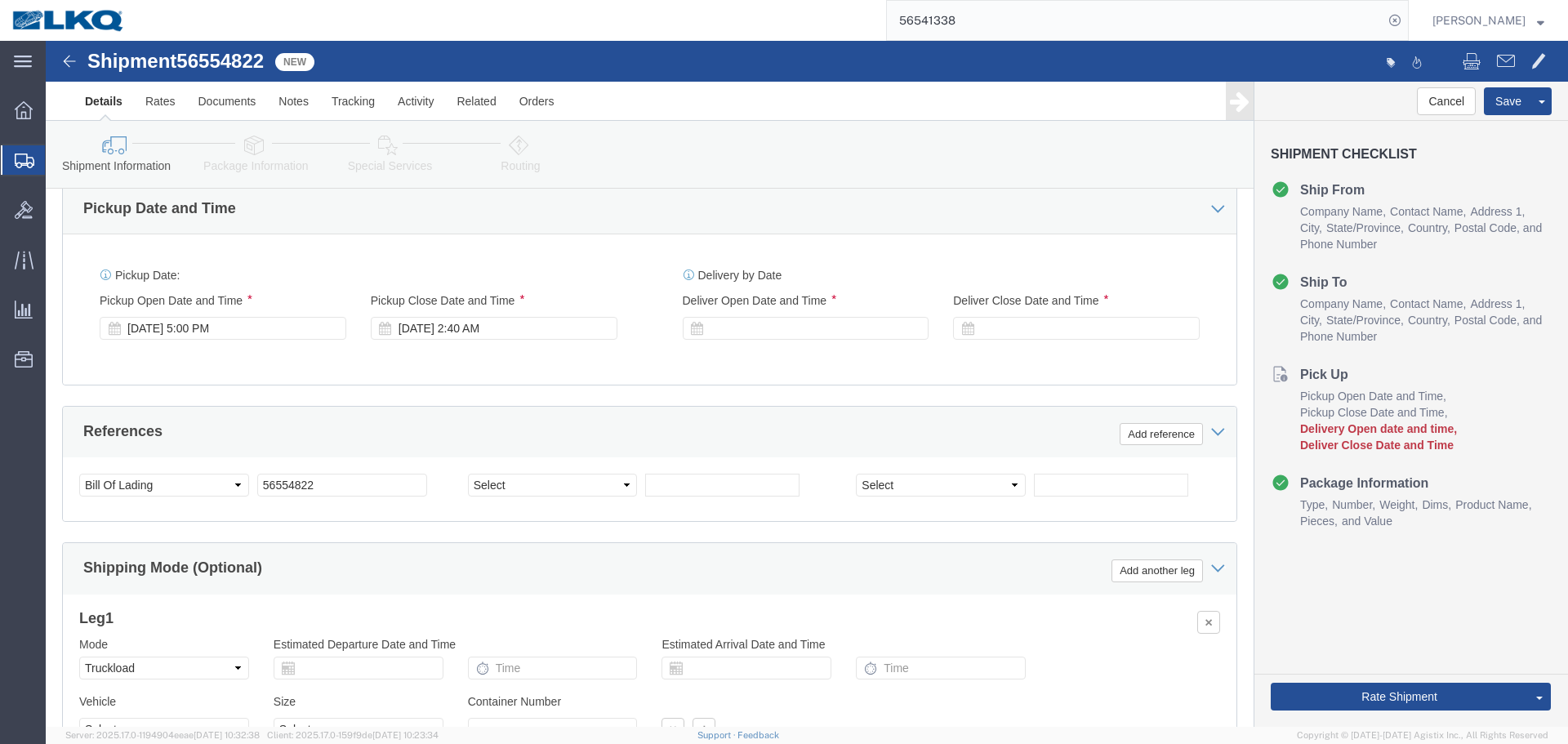
scroll to position [1156, 0]
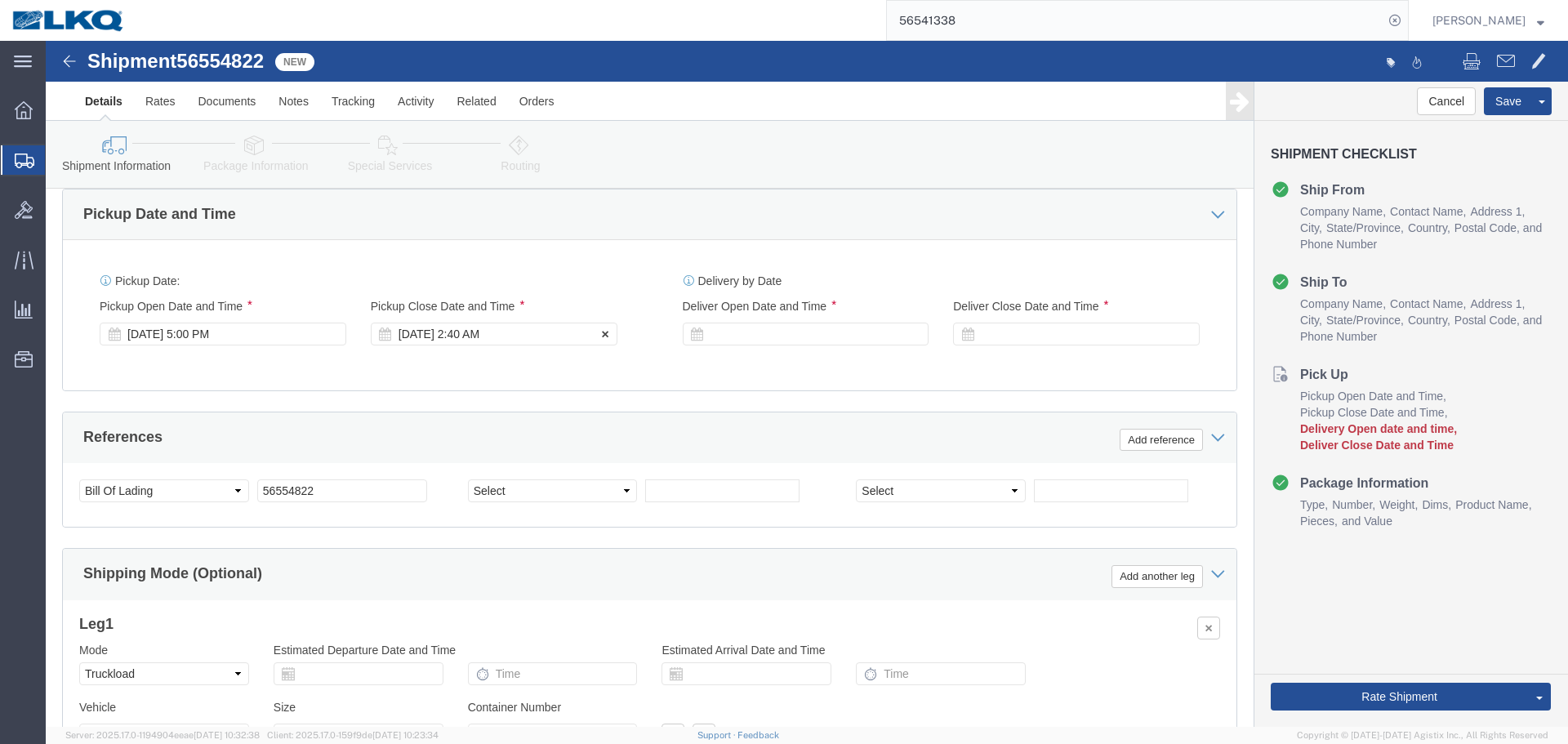
click div "Aug 21 2025 2:40 AM"
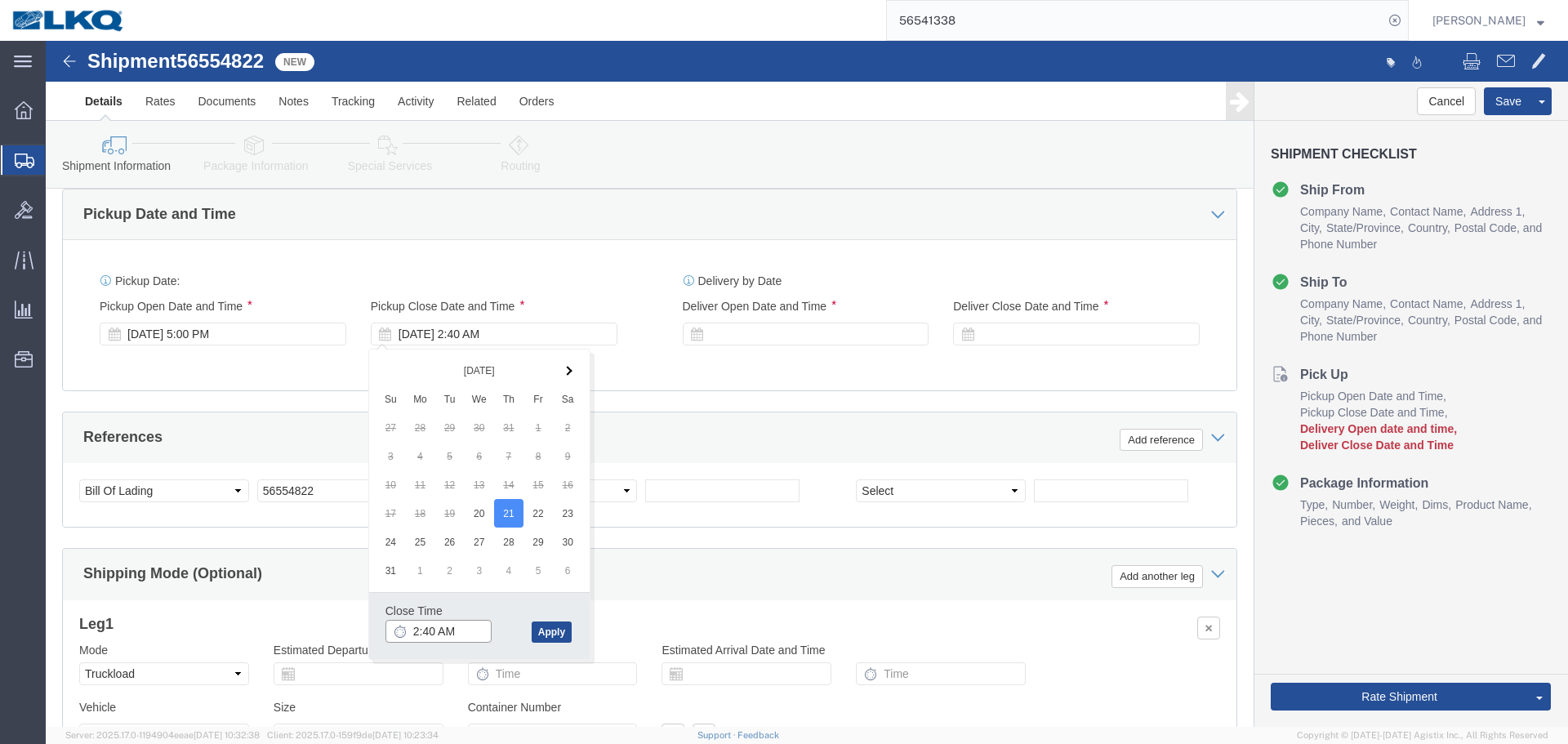
click input "2:40 AM"
type input "18"
type input "6:00 PM"
click button "Apply"
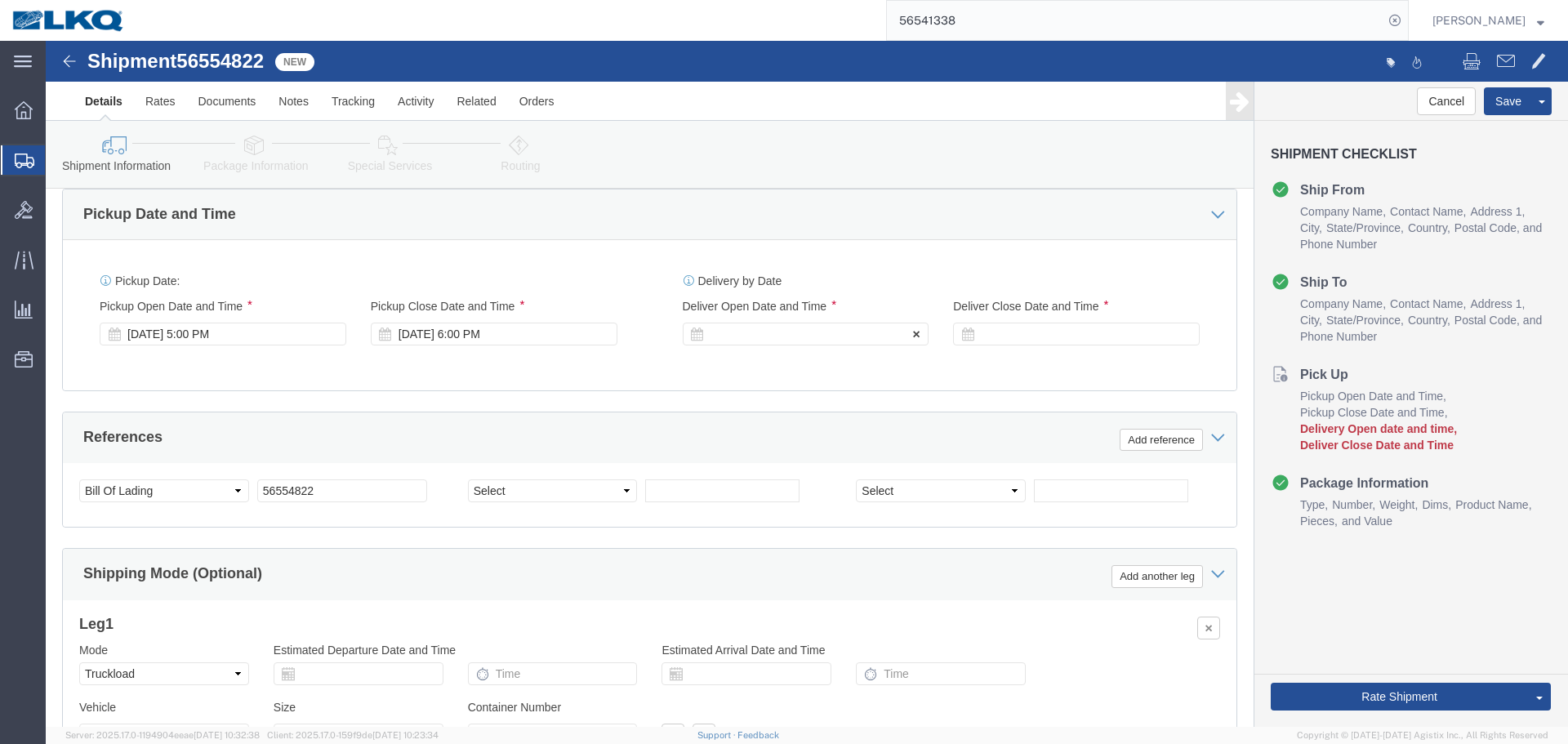
click div
click input "3:40 AM"
type input "7:00 AM"
click button "Apply"
click div
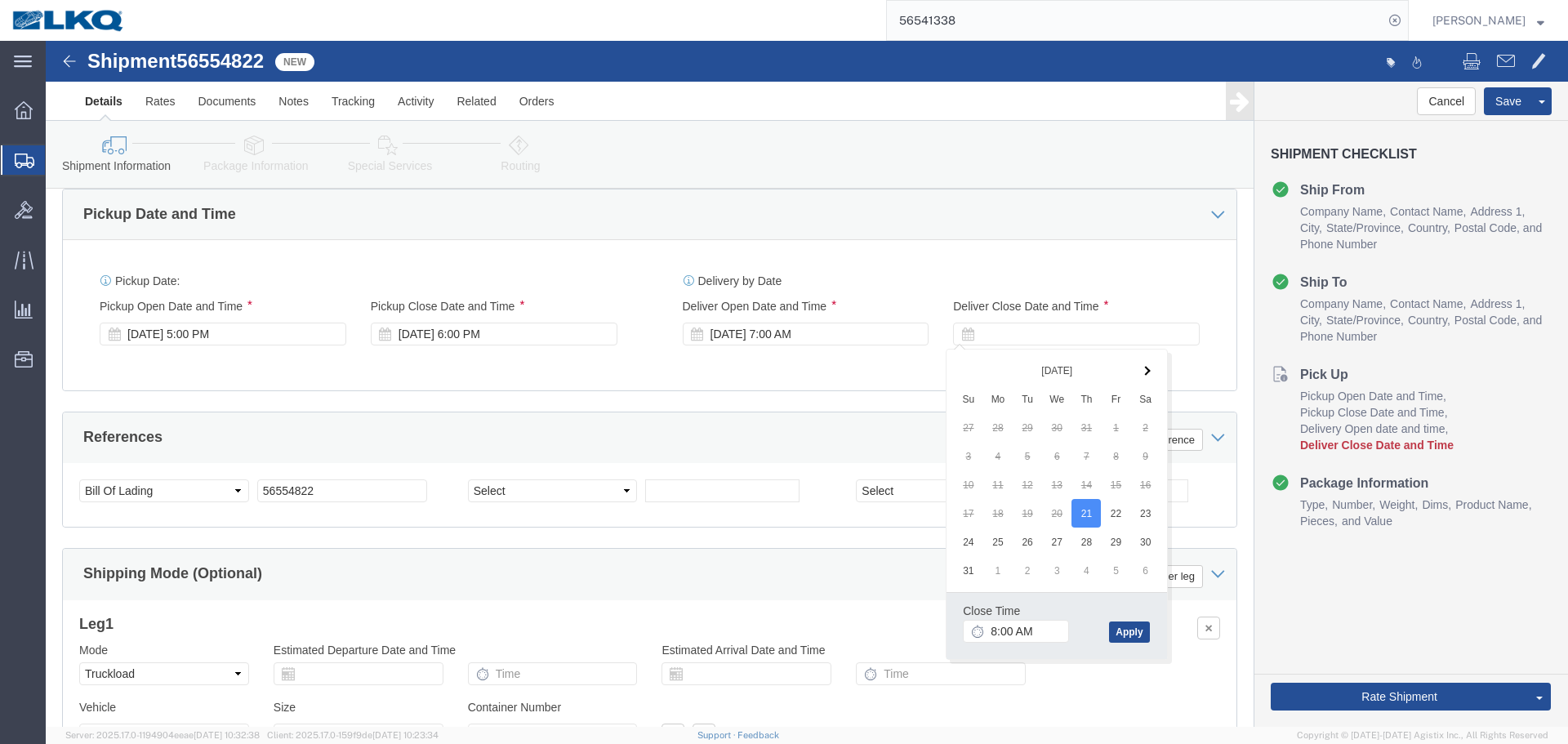
drag, startPoint x: 994, startPoint y: 607, endPoint x: 992, endPoint y: 599, distance: 8.2
click div "Close Time 8:00 AM Aug 21 2025 8:00 AM - Aug 21 2025 8:00 AM Cancel Apply"
click input "8:00 AM"
type input "7:01 AM"
click button "Apply"
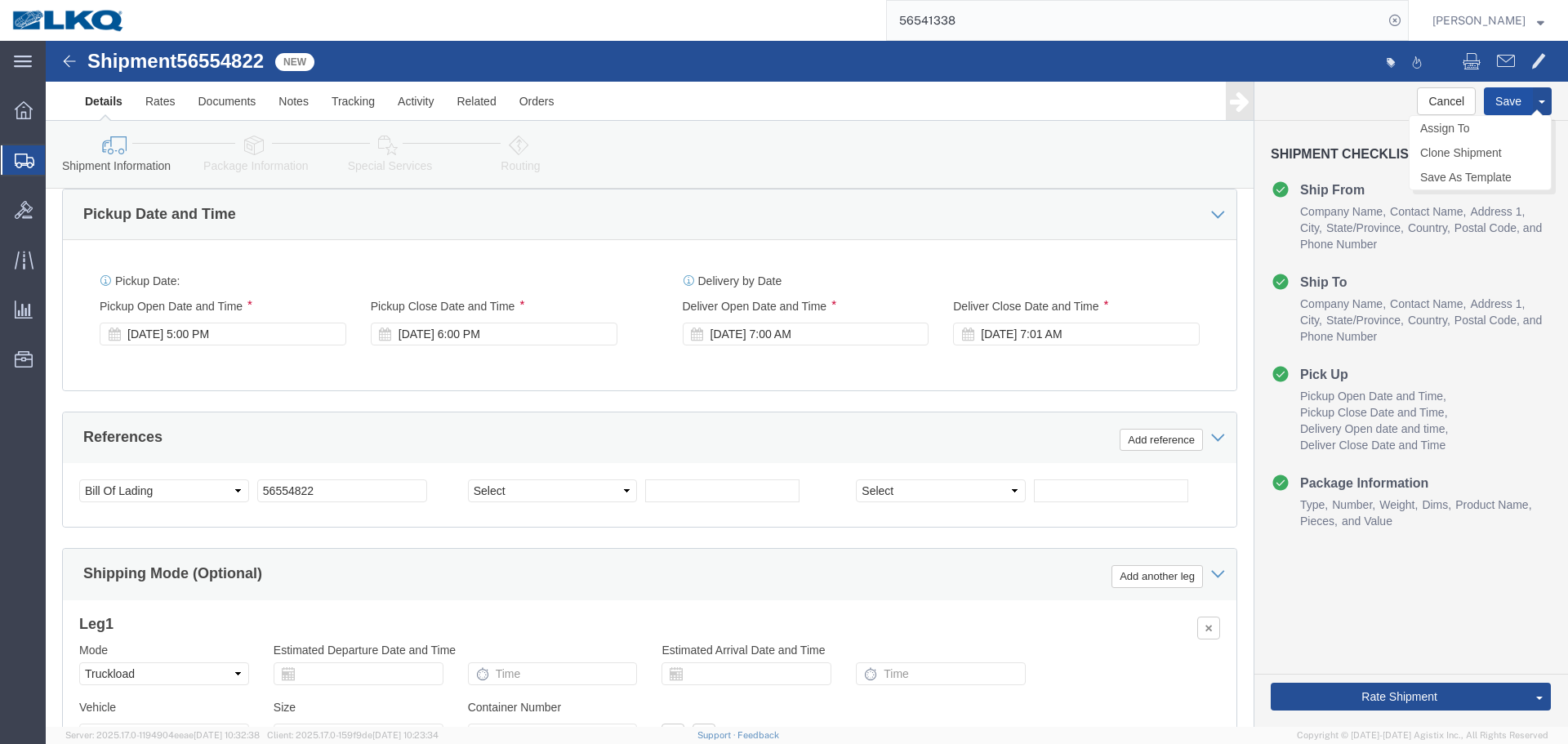
click button "Save"
click link "Send To Bid"
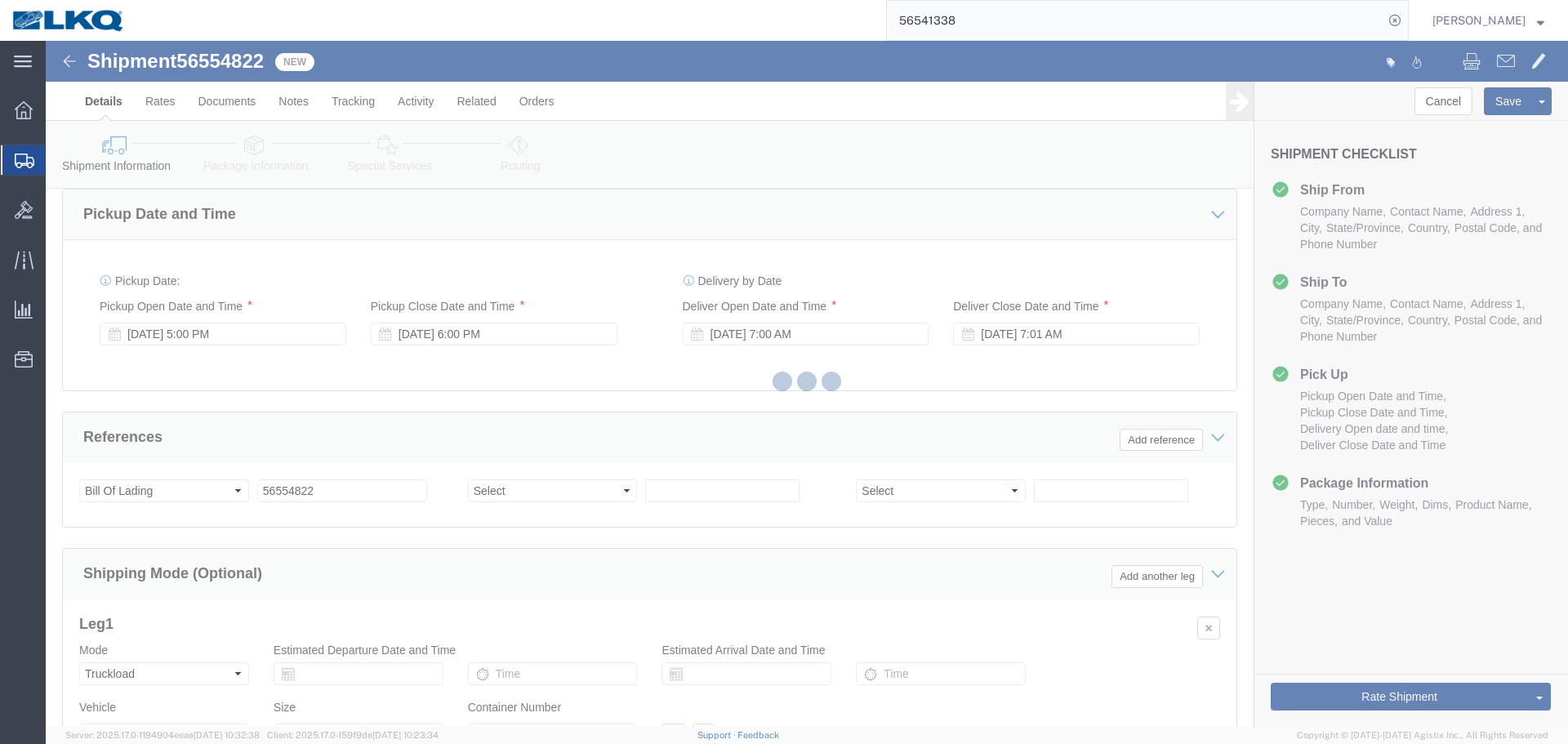
select select "38575"
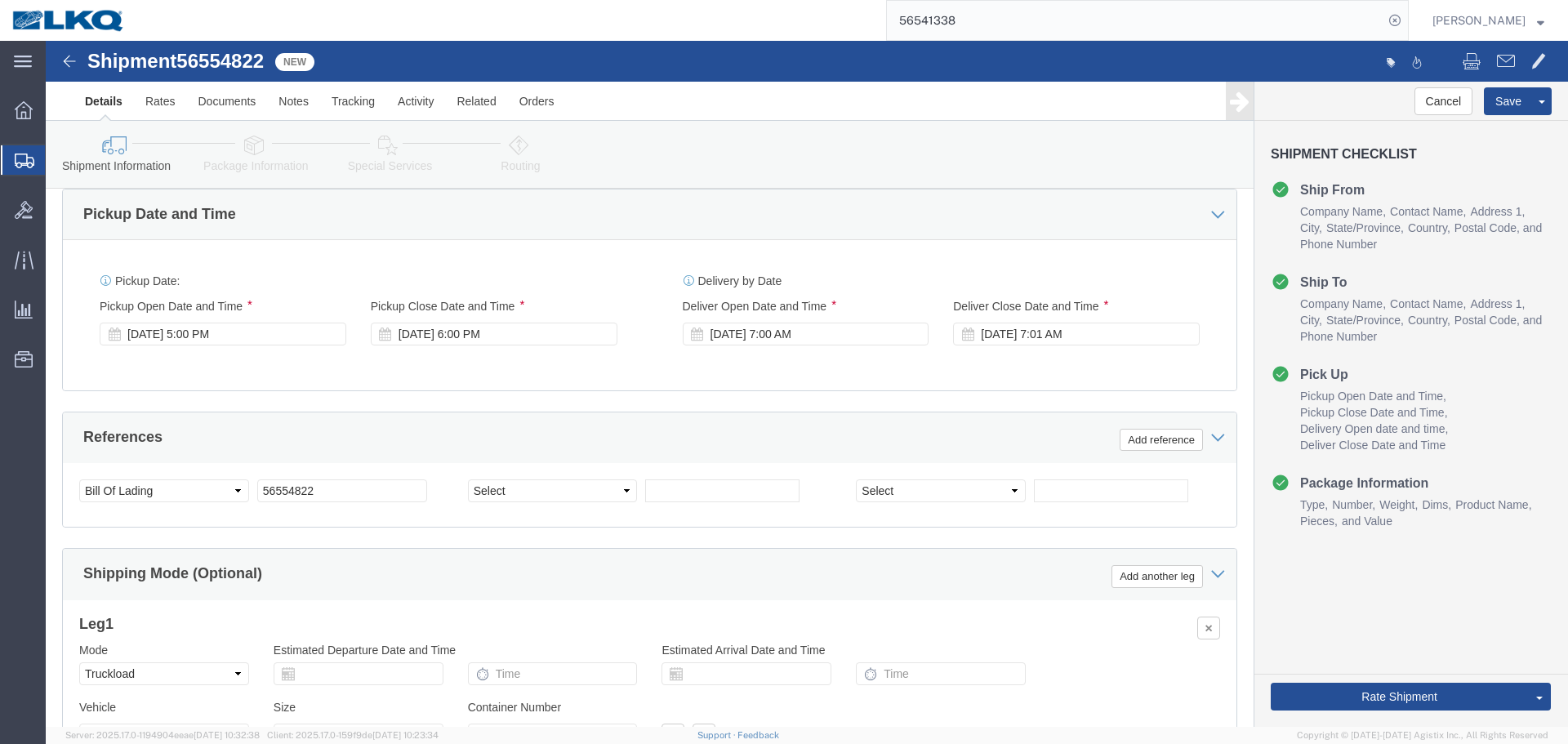
select select "TL"
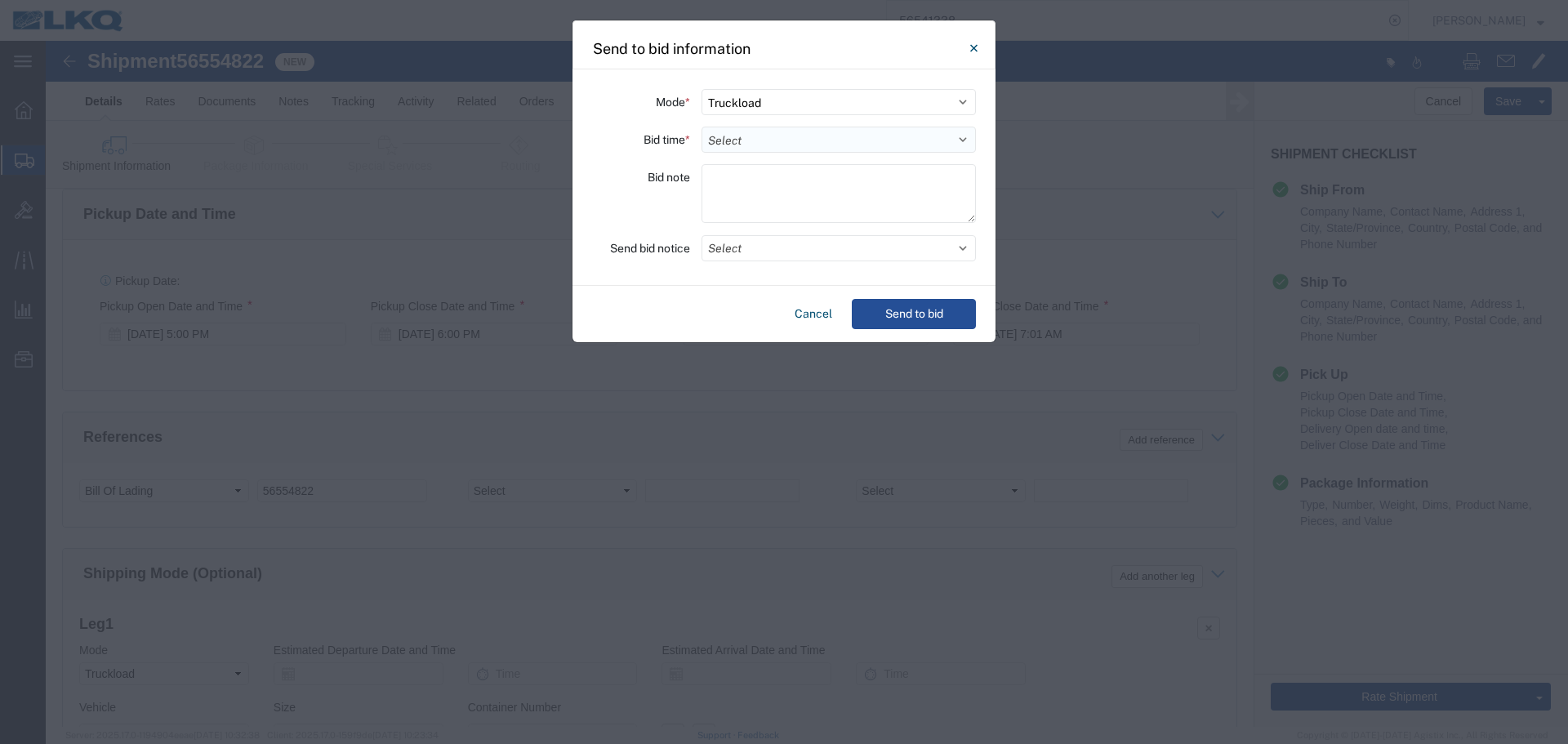
click at [783, 137] on select "Select 30 Min (Rush) 1 Hour (Rush) 2 Hours (Rush) 4 Hours (Rush) 8 Hours (Rush)…" at bounding box center [838, 139] width 275 height 26
select select "8"
click at [701, 127] on select "Select 30 Min (Rush) 1 Hour (Rush) 2 Hours (Rush) 4 Hours (Rush) 8 Hours (Rush)…" at bounding box center [838, 139] width 275 height 26
click at [778, 261] on div "Mode * Select Small Parcel Truckload Air Rail Less than Truckload Ocean Freight…" at bounding box center [784, 177] width 423 height 216
click at [775, 251] on button "Select" at bounding box center [838, 248] width 275 height 26
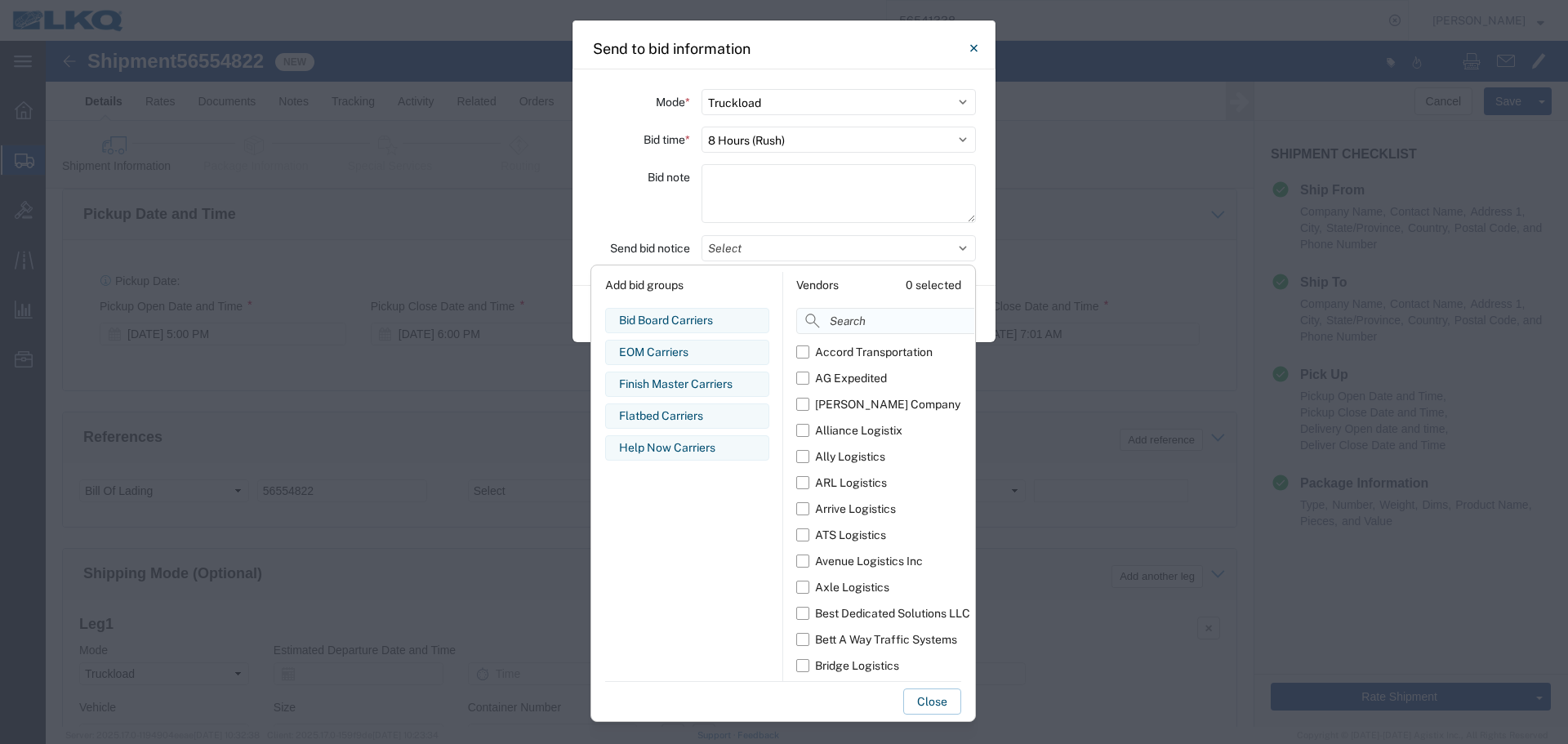
click at [844, 318] on input at bounding box center [922, 321] width 251 height 26
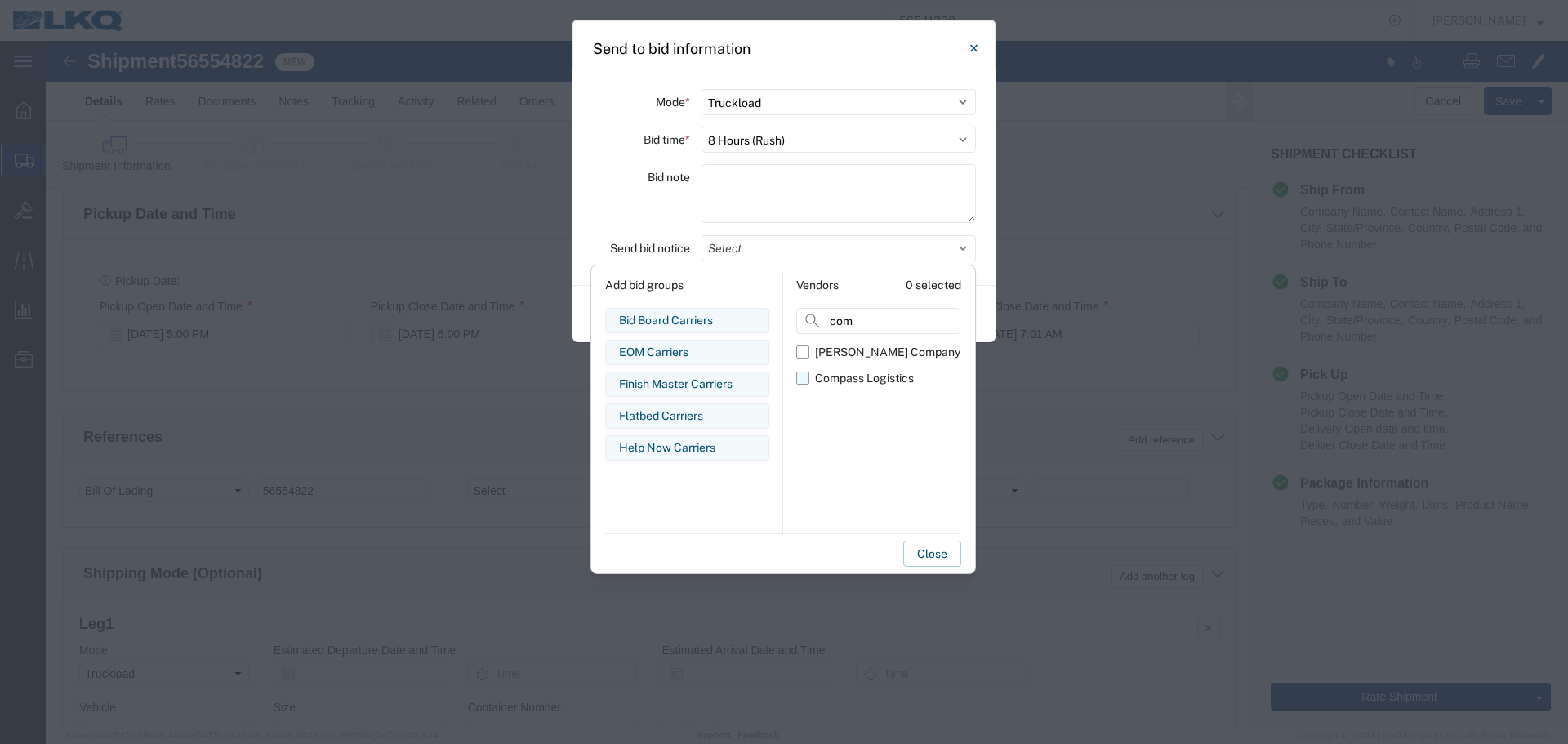
type input "com"
click at [825, 386] on div "Compass Logistics" at bounding box center [864, 378] width 99 height 18
click at [0, 0] on input "Compass Logistics" at bounding box center [0, 0] width 0 height 0
click at [635, 215] on div "Bid note" at bounding box center [640, 196] width 98 height 63
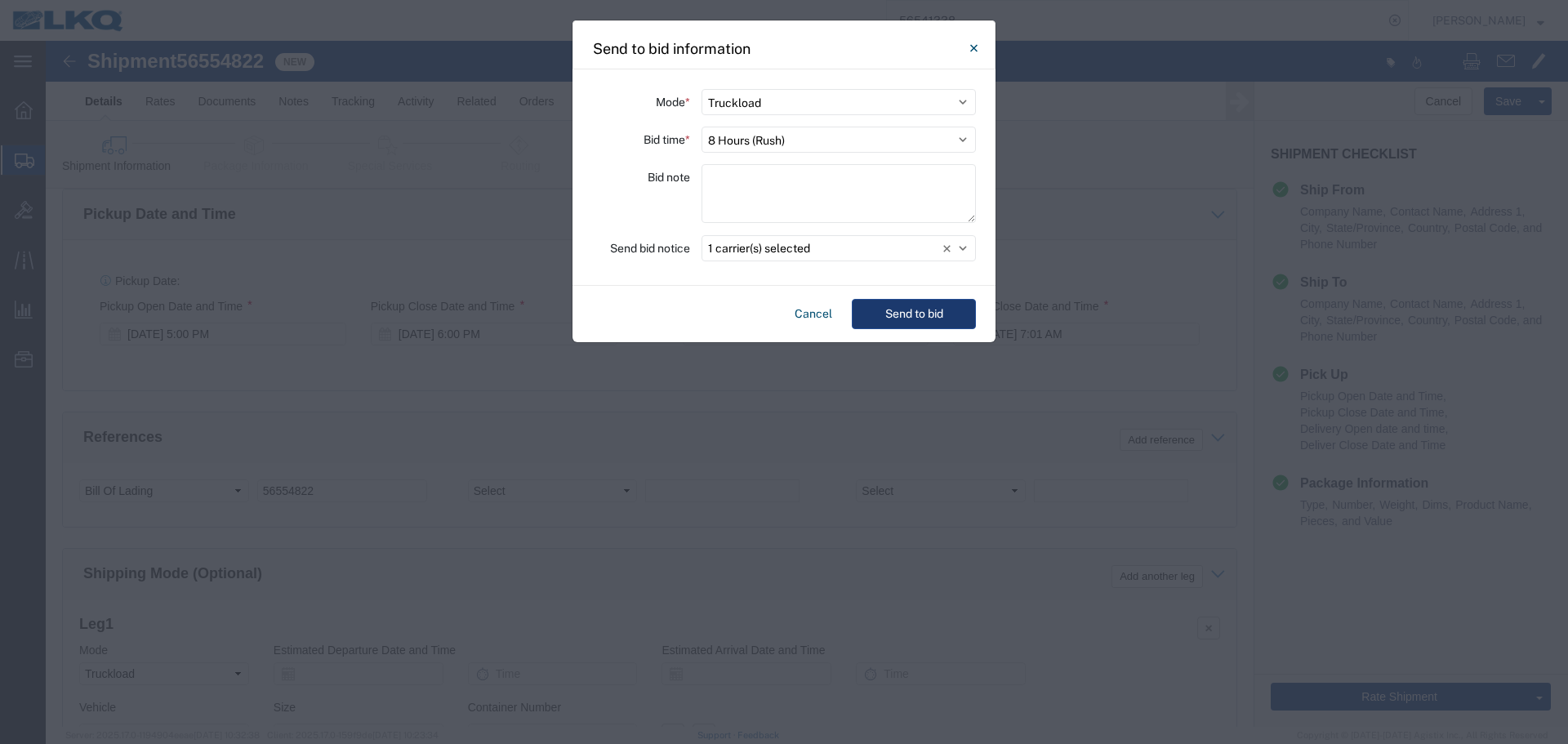
click at [859, 311] on button "Send to bid" at bounding box center [913, 314] width 124 height 30
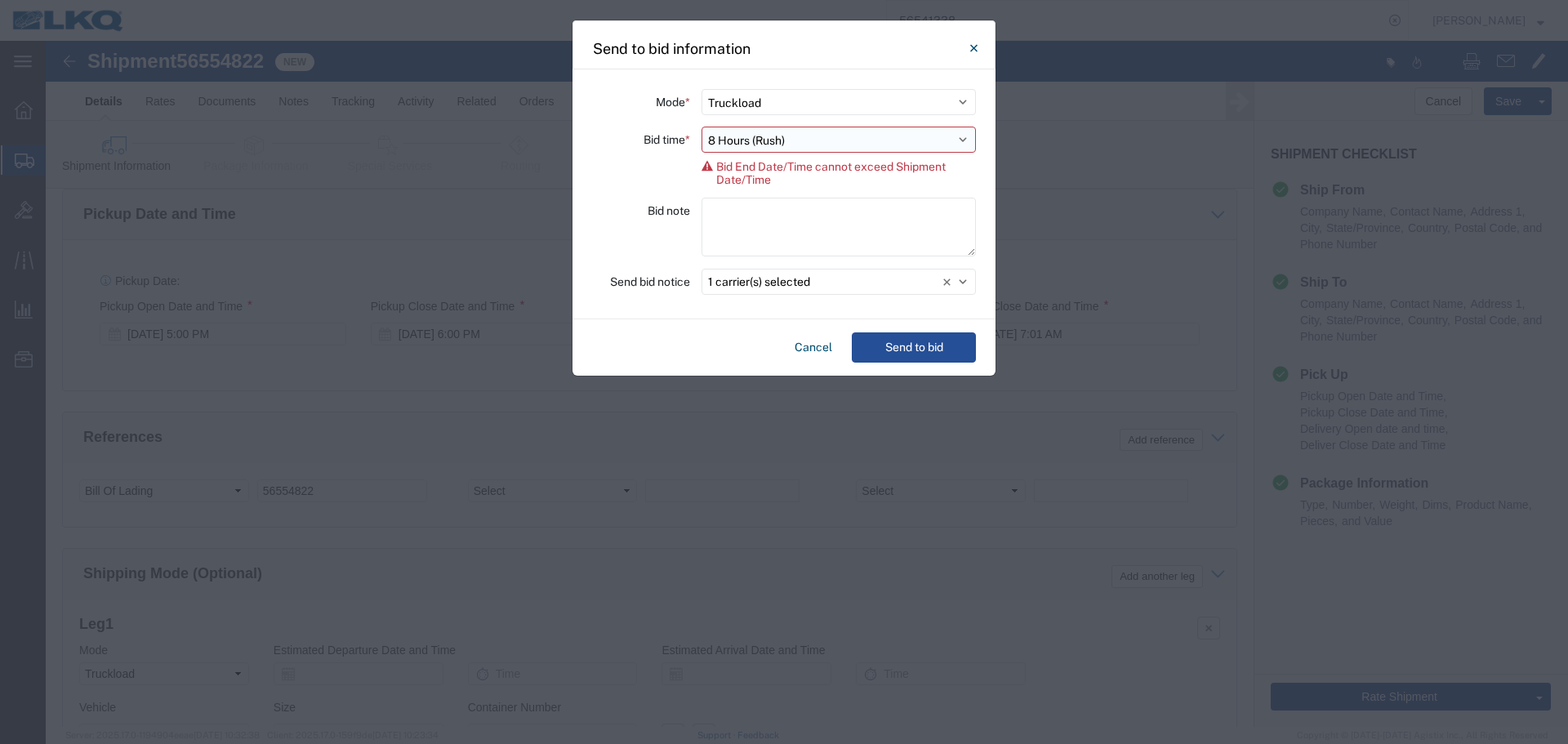
click at [804, 151] on select "Select 30 Min (Rush) 1 Hour (Rush) 2 Hours (Rush) 4 Hours (Rush) 8 Hours (Rush)…" at bounding box center [838, 139] width 275 height 26
select select "4"
click at [701, 127] on select "Select 30 Min (Rush) 1 Hour (Rush) 2 Hours (Rush) 4 Hours (Rush) 8 Hours (Rush)…" at bounding box center [838, 139] width 275 height 26
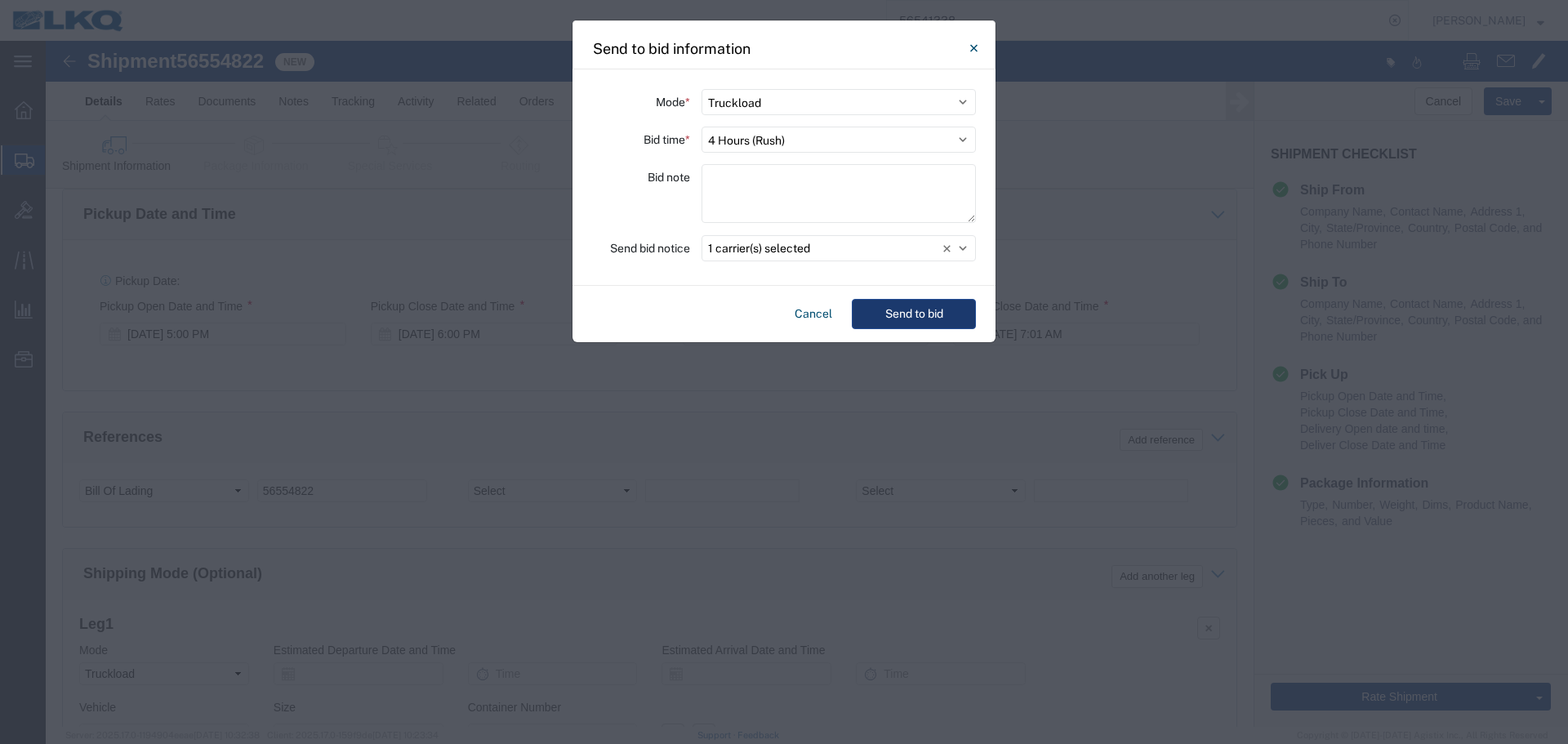
click at [904, 310] on button "Send to bid" at bounding box center [913, 314] width 124 height 30
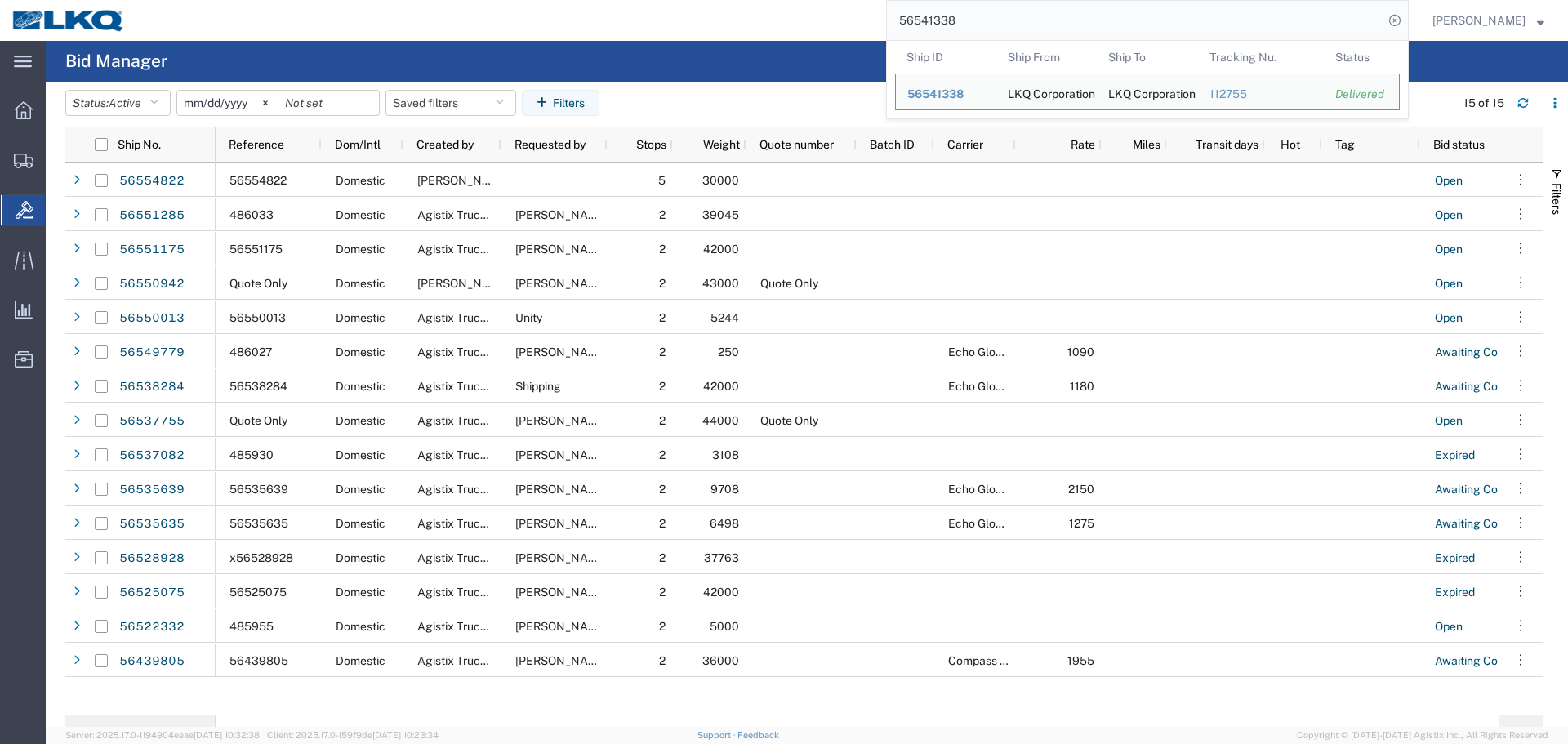
click at [994, 5] on input "56541338" at bounding box center [1136, 20] width 497 height 39
paste input "54535"
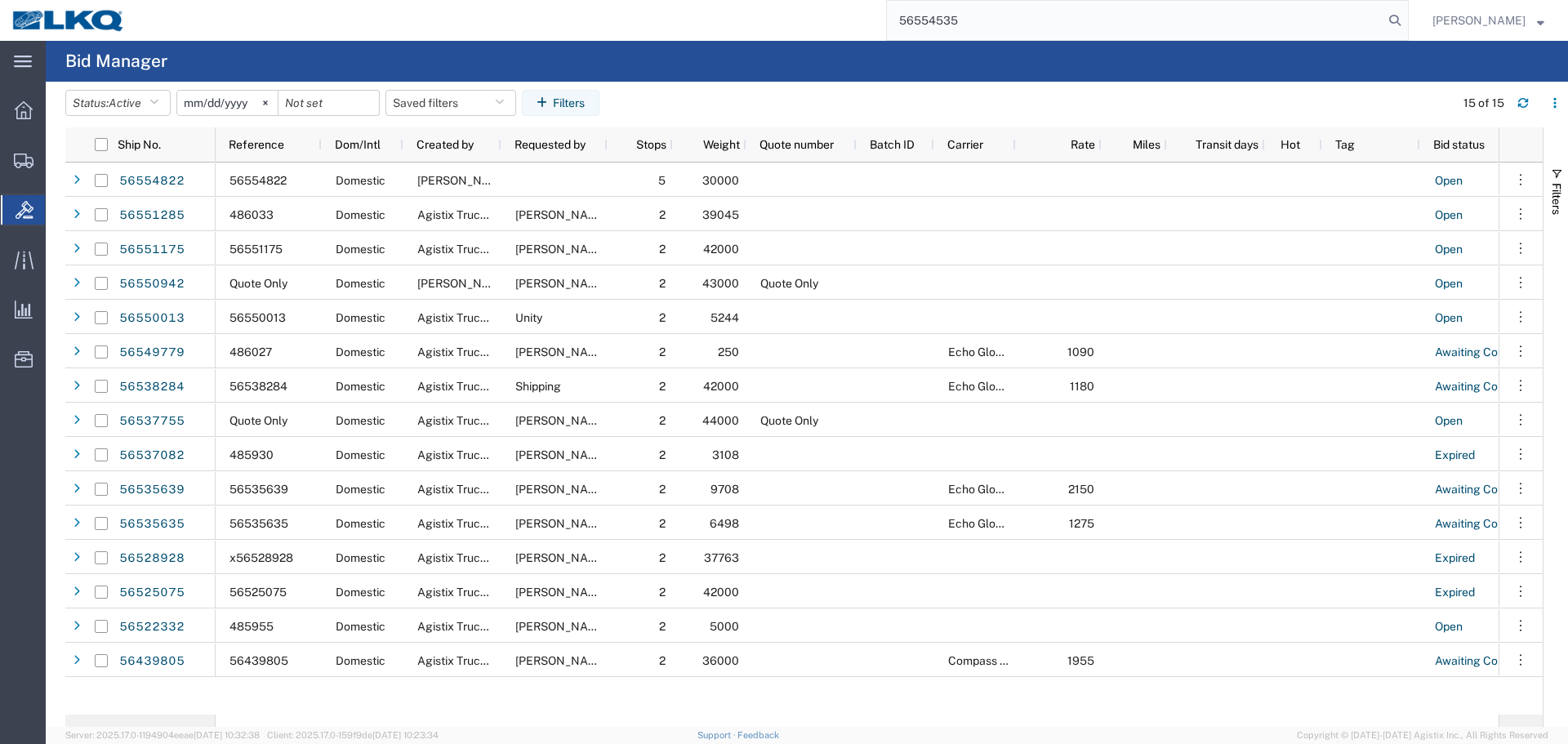
type input "56554535"
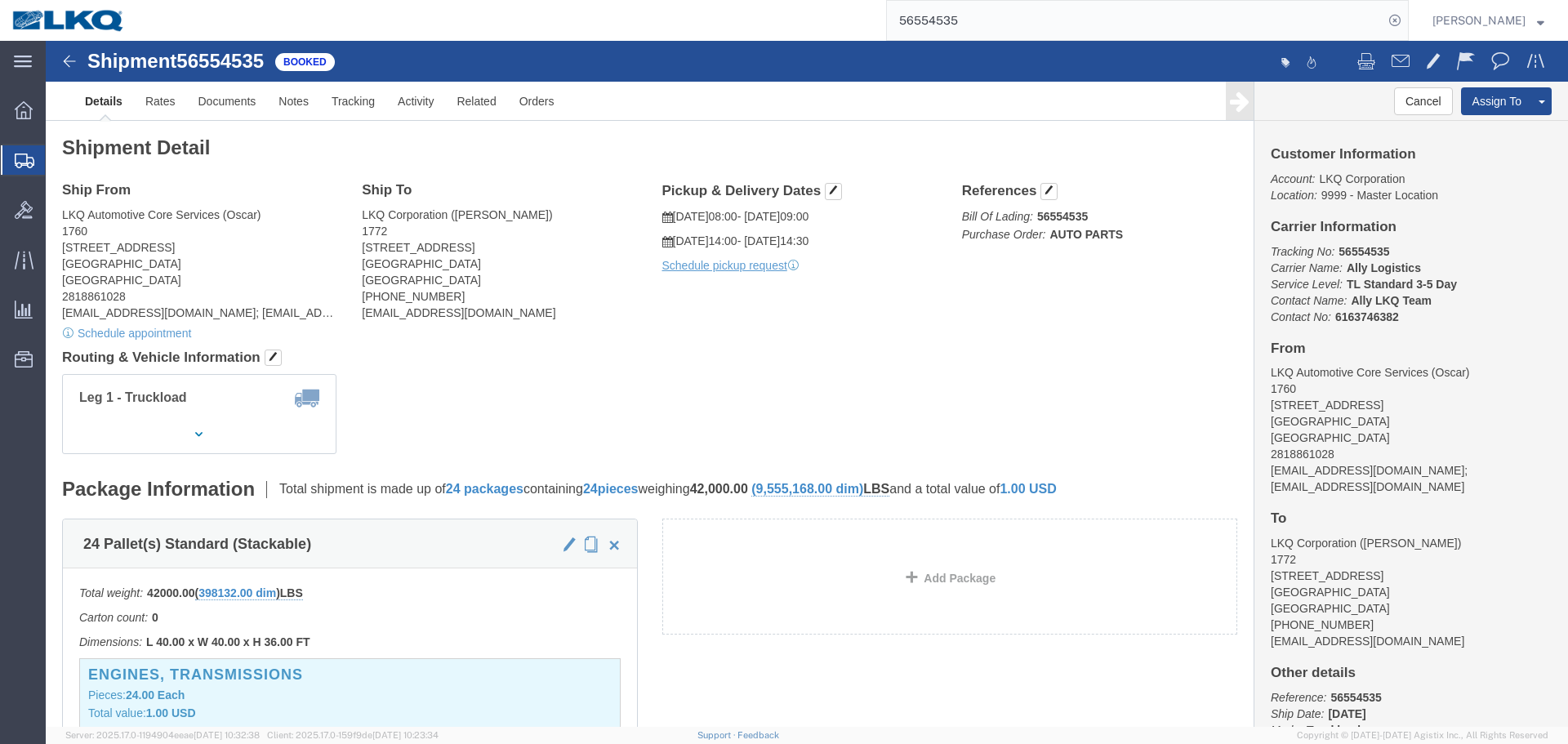
click div "Ship From LKQ Automotive Core Services (Oscar) 1760 1714 West Mount Houston Rd …"
click div "Requested"
click link "Requested"
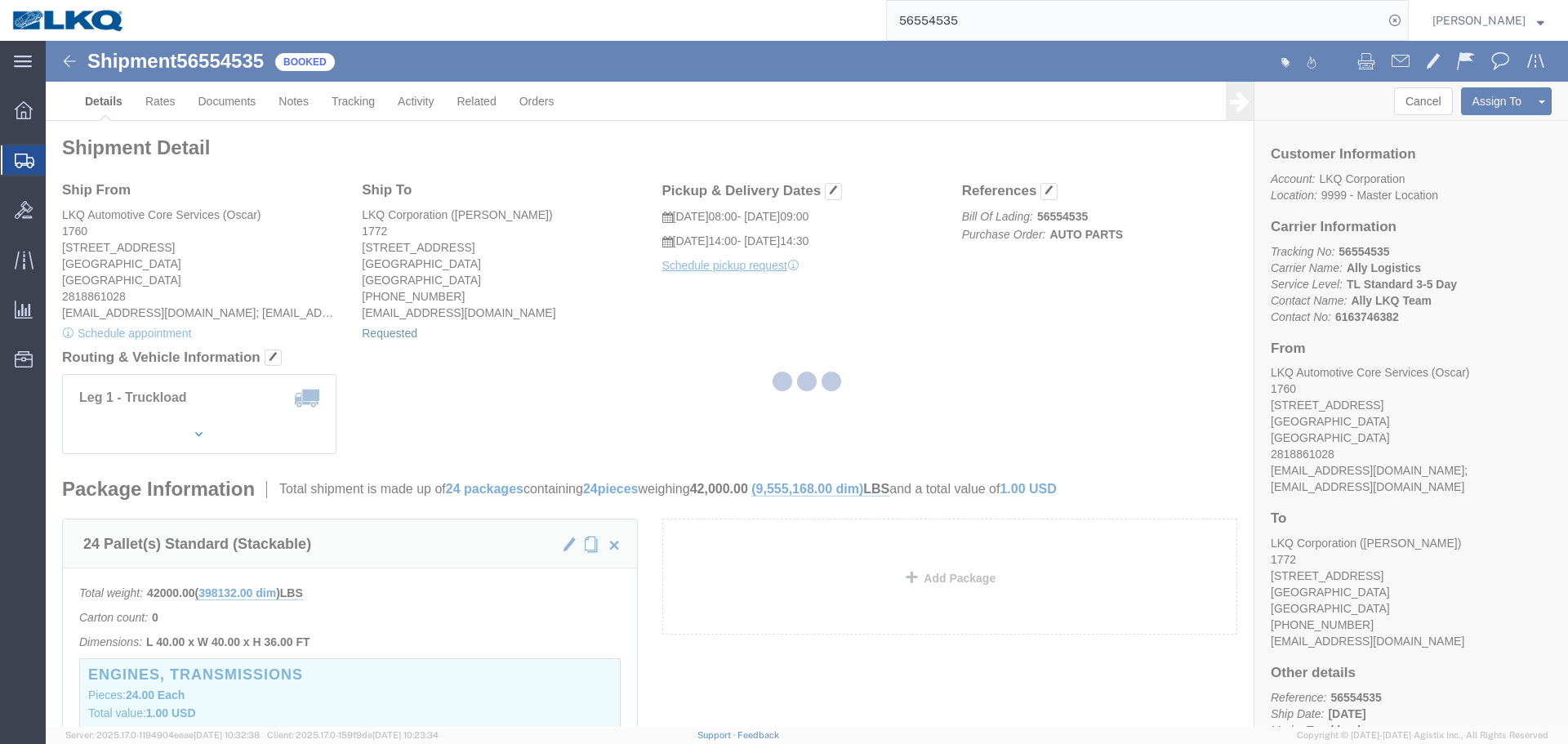
select select
select select "30"
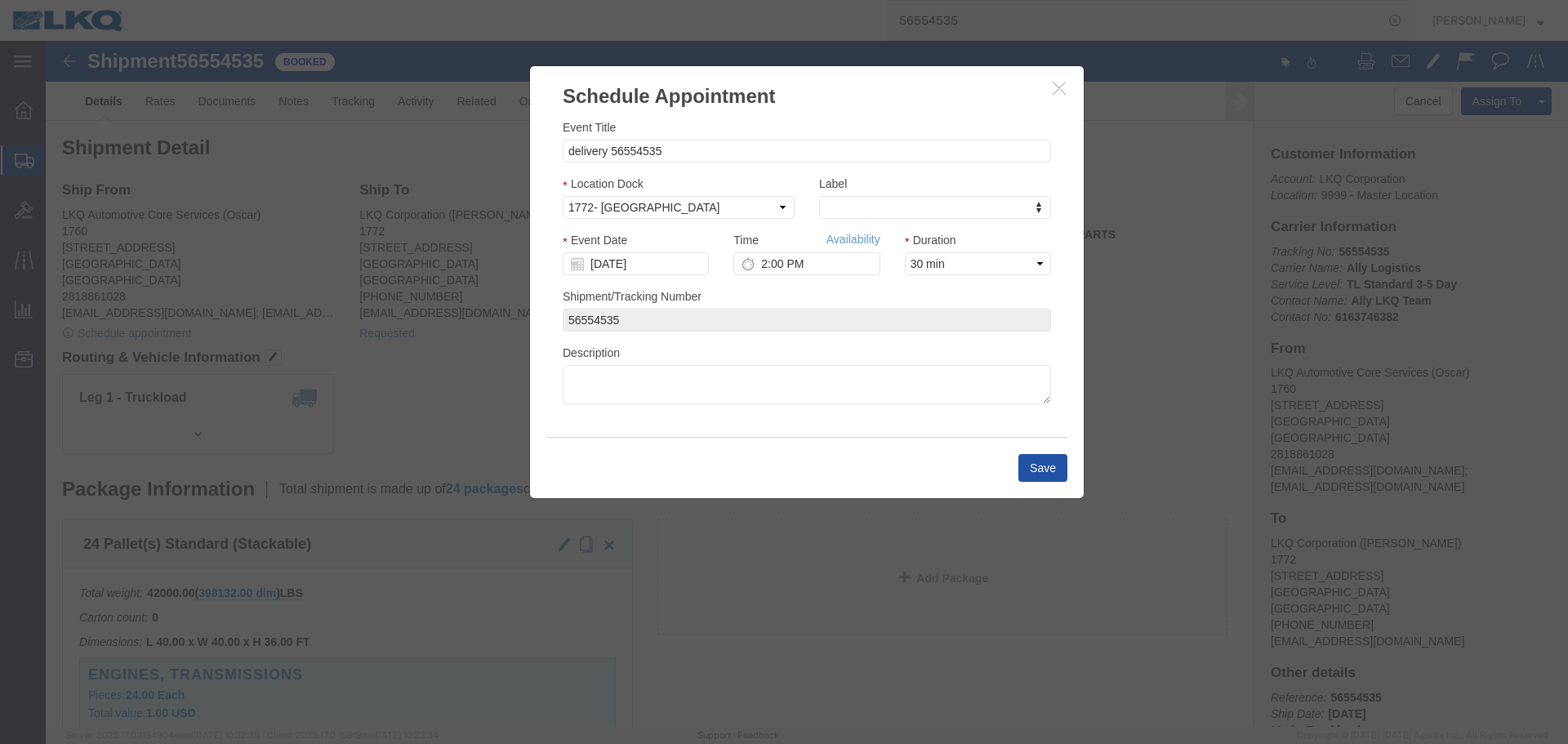
click button "Save"
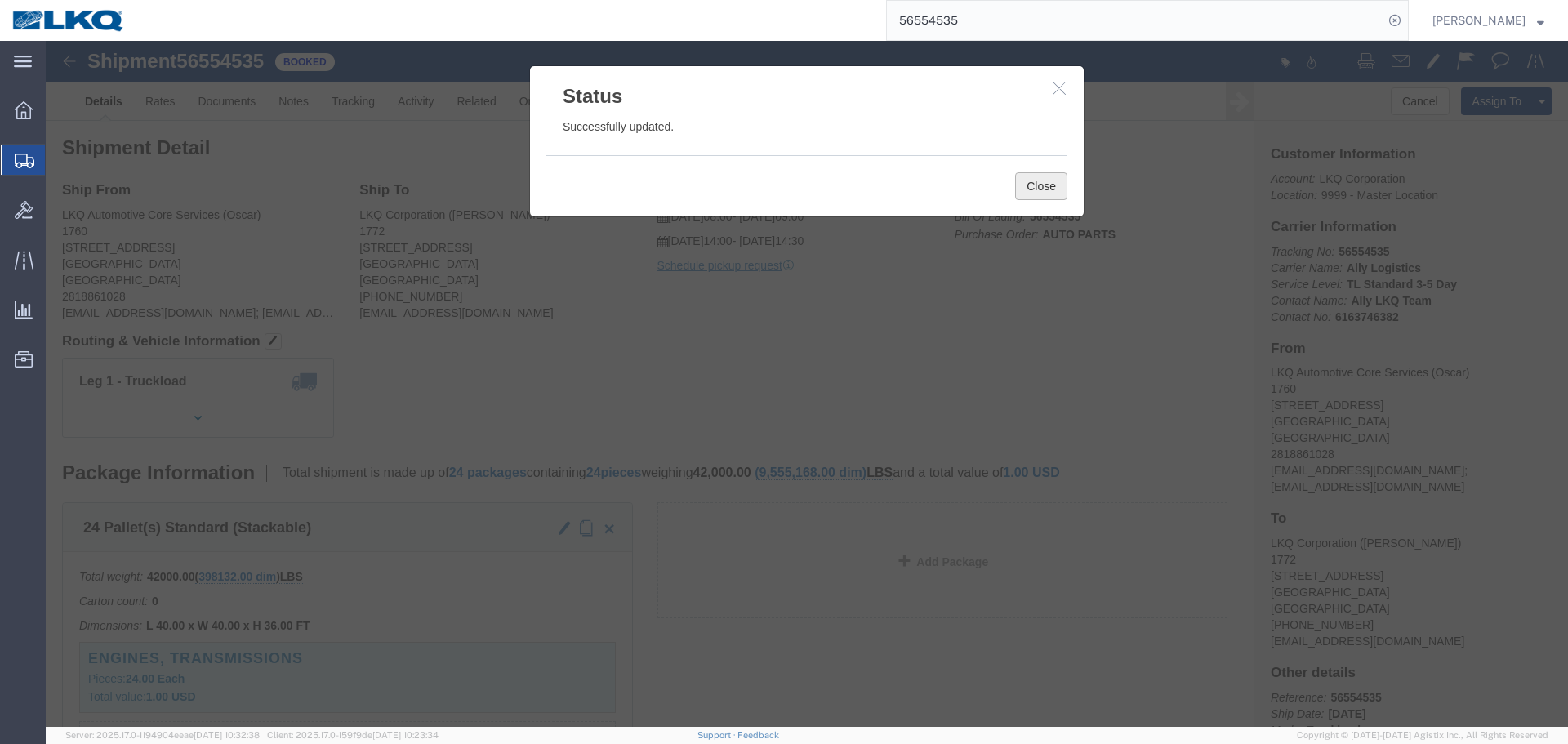
click button "Close"
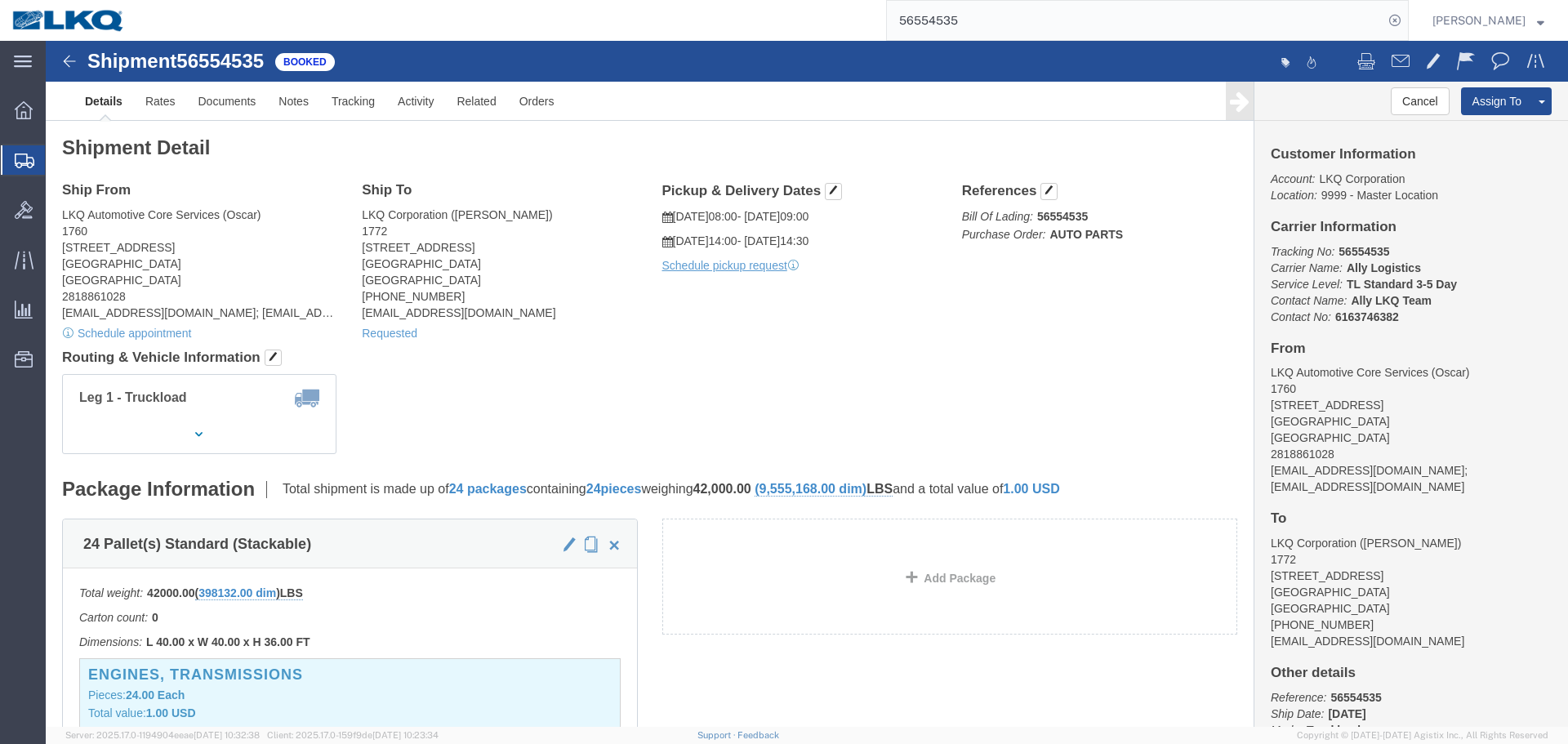
click at [1000, 35] on input "56554535" at bounding box center [1136, 20] width 497 height 39
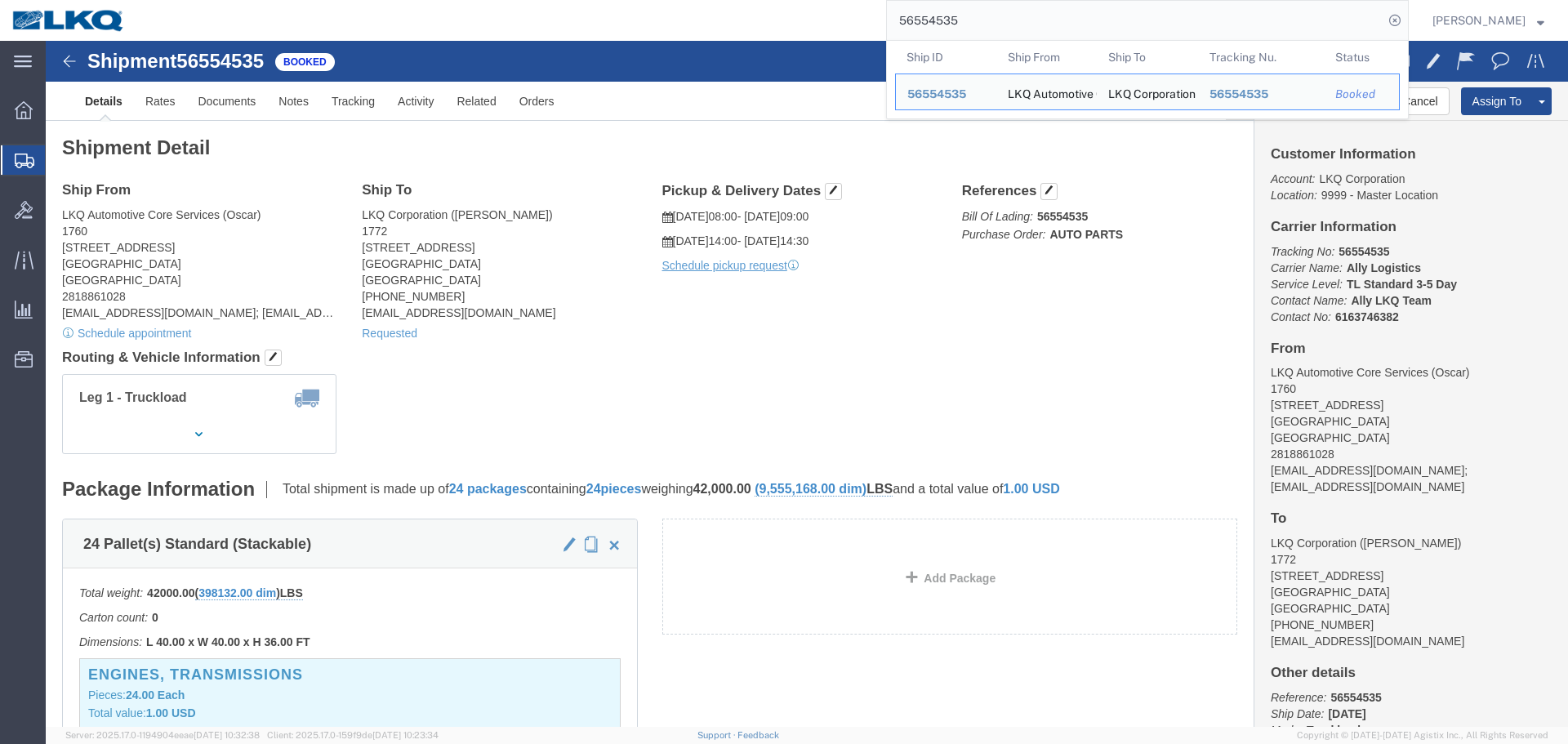
paste input "282937"
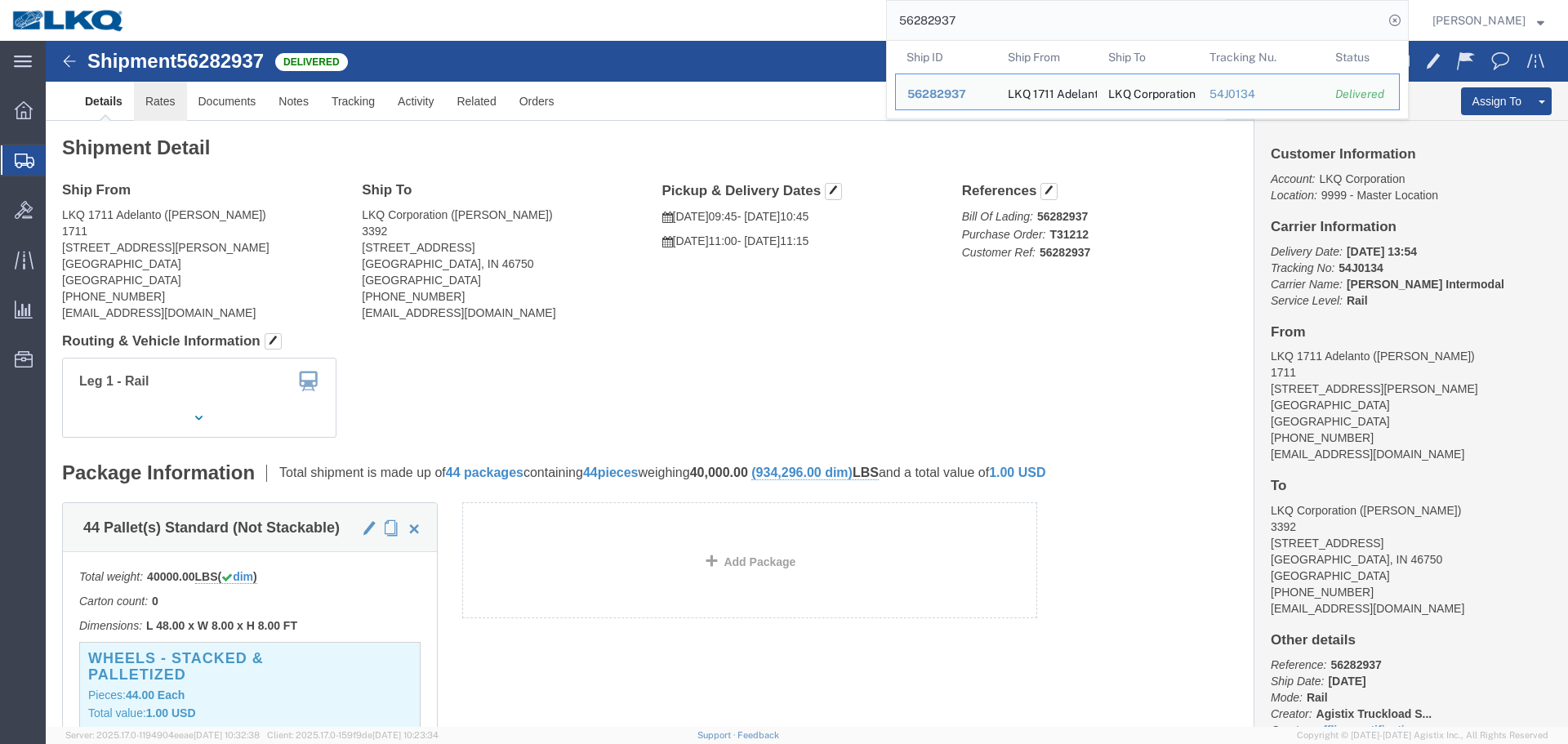
click link "Rates"
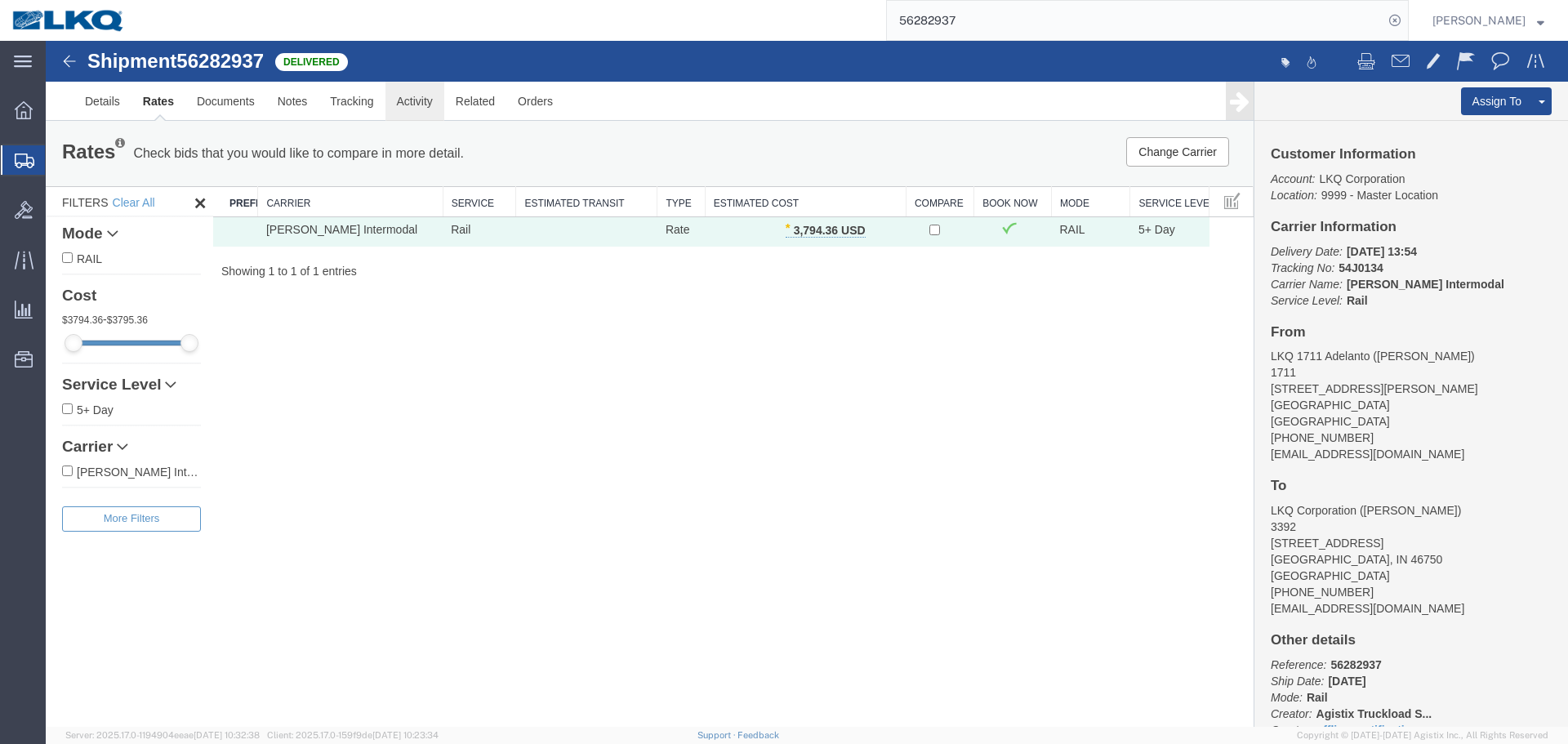
click at [404, 109] on link "Activity" at bounding box center [415, 101] width 58 height 39
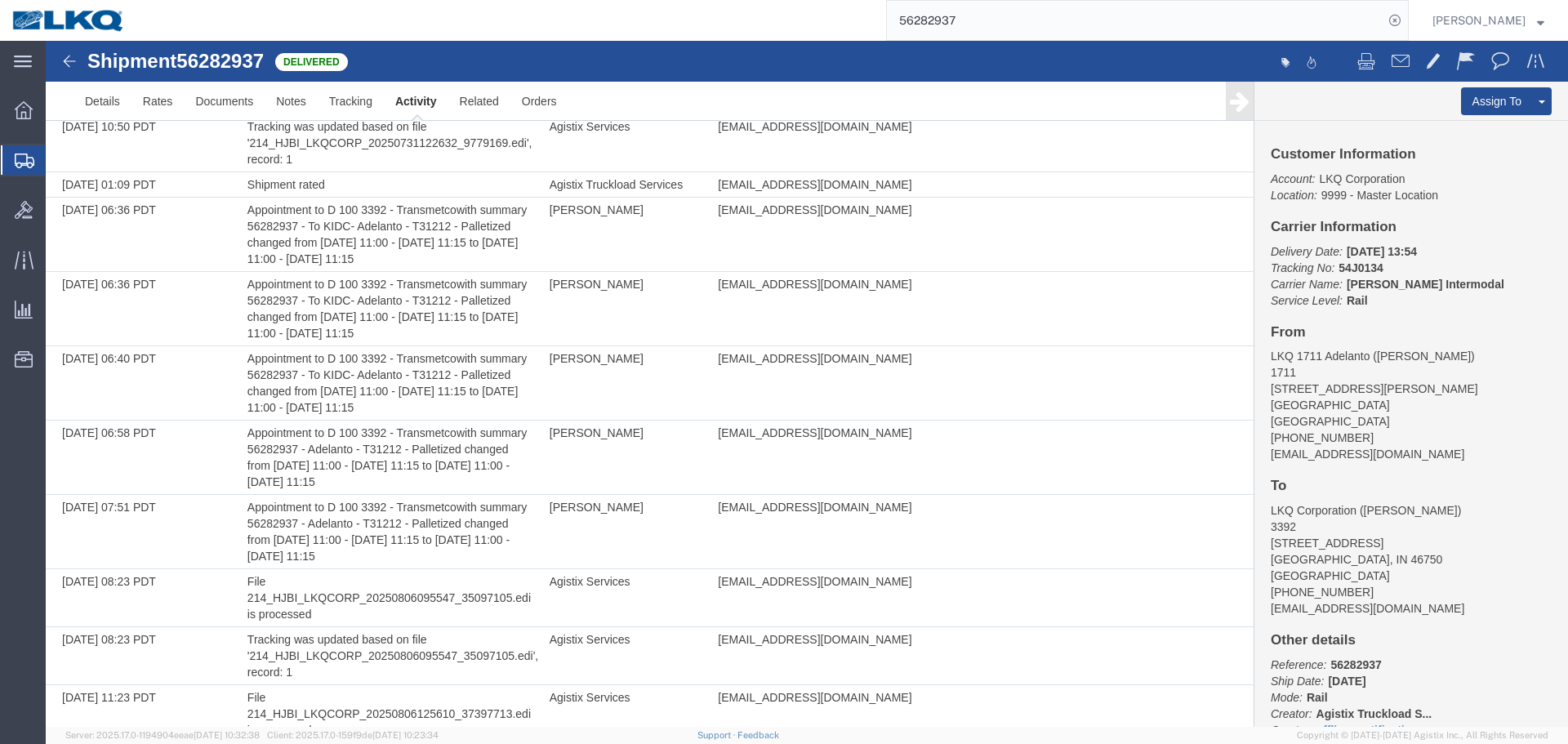
scroll to position [2436, 0]
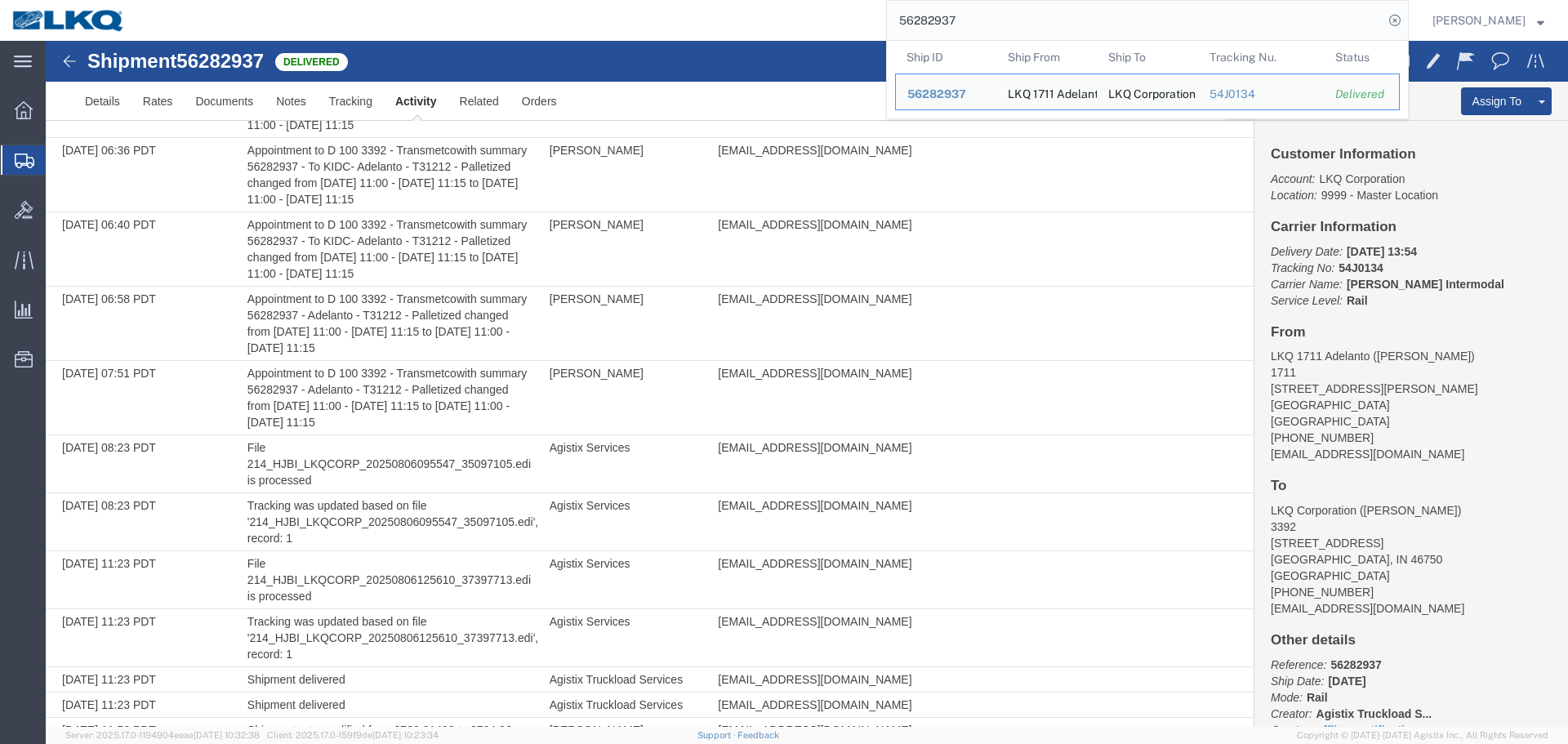
click at [1110, 29] on input "56282937" at bounding box center [1136, 20] width 497 height 39
type input "56554822"
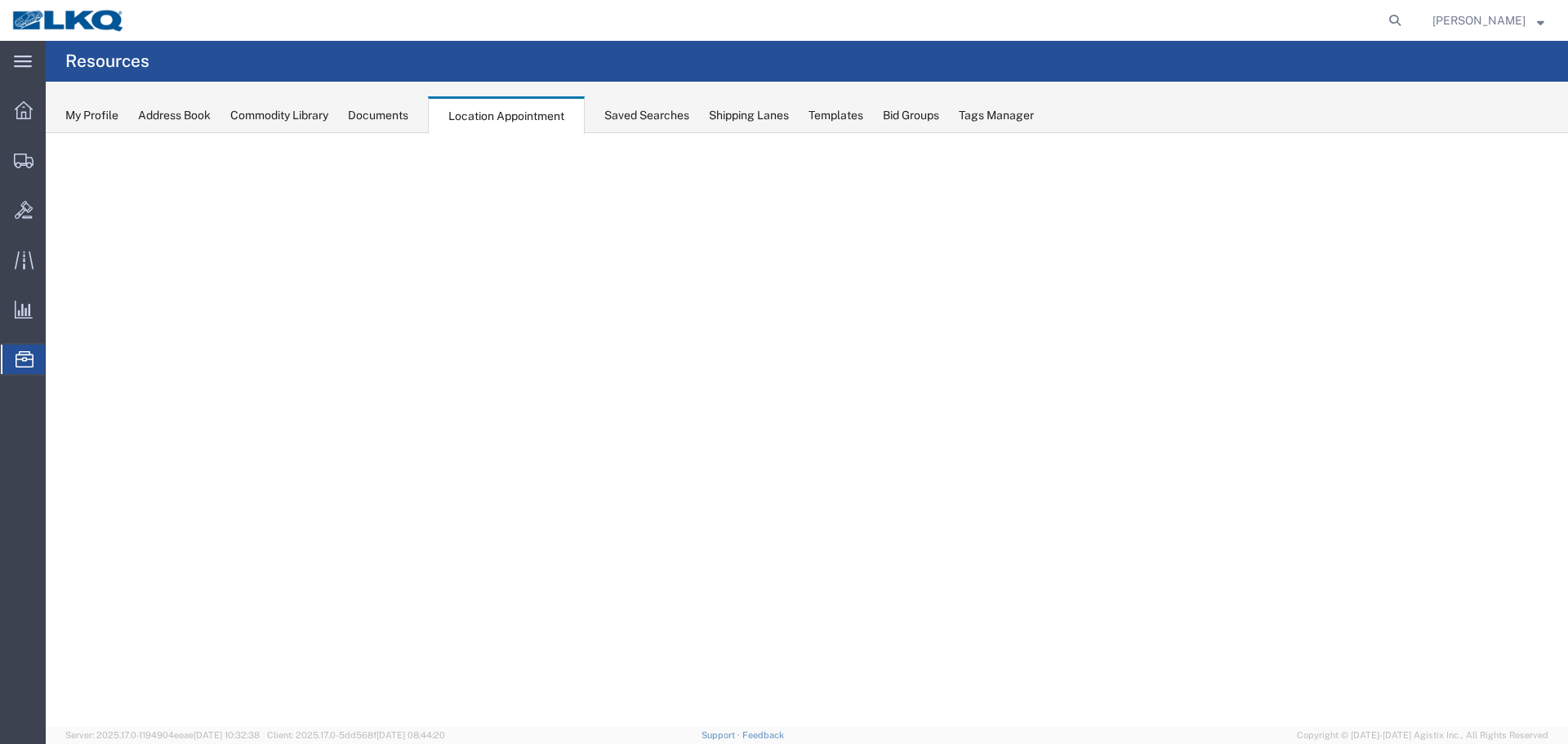
select select "30704"
select select "agendaWeek"
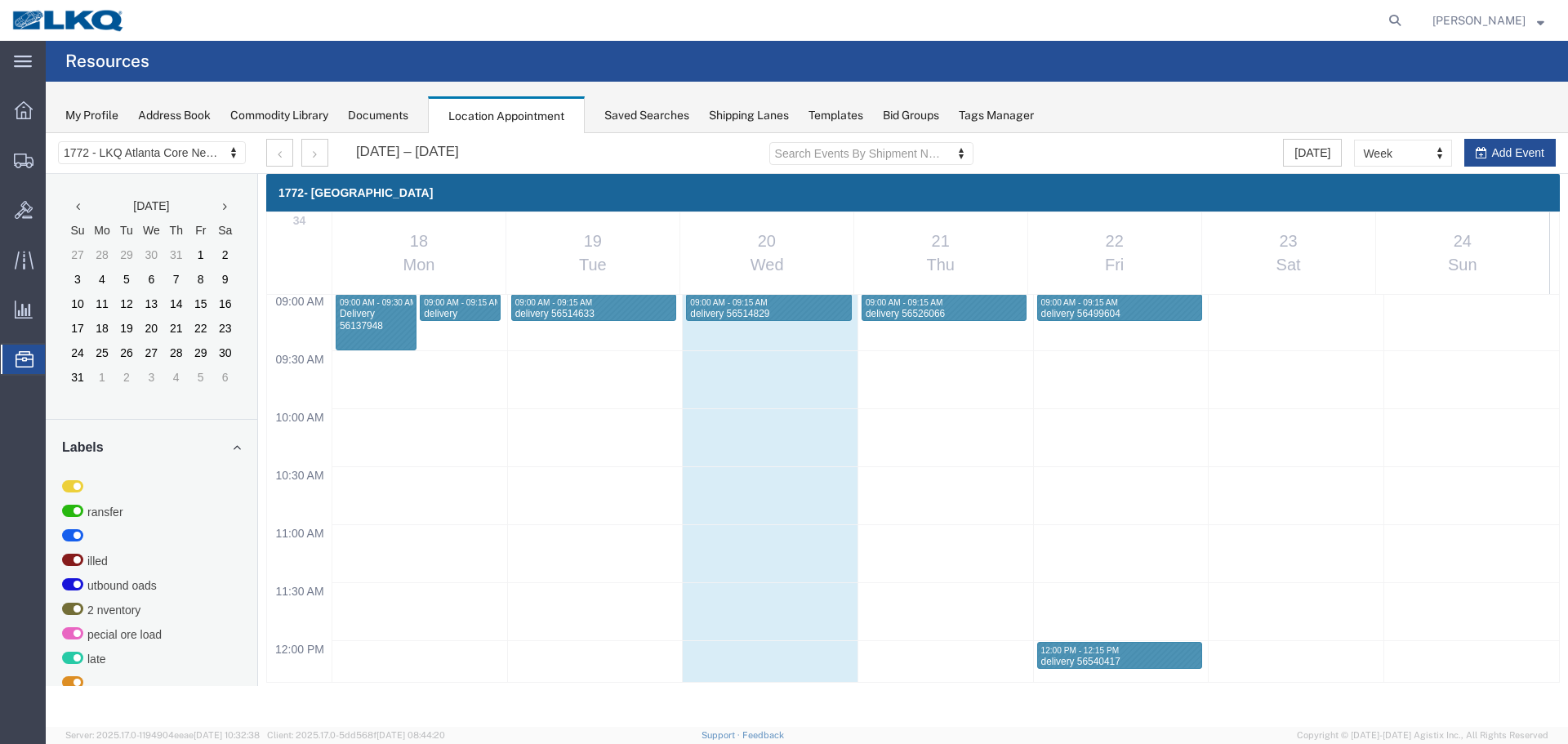
scroll to position [1268, 0]
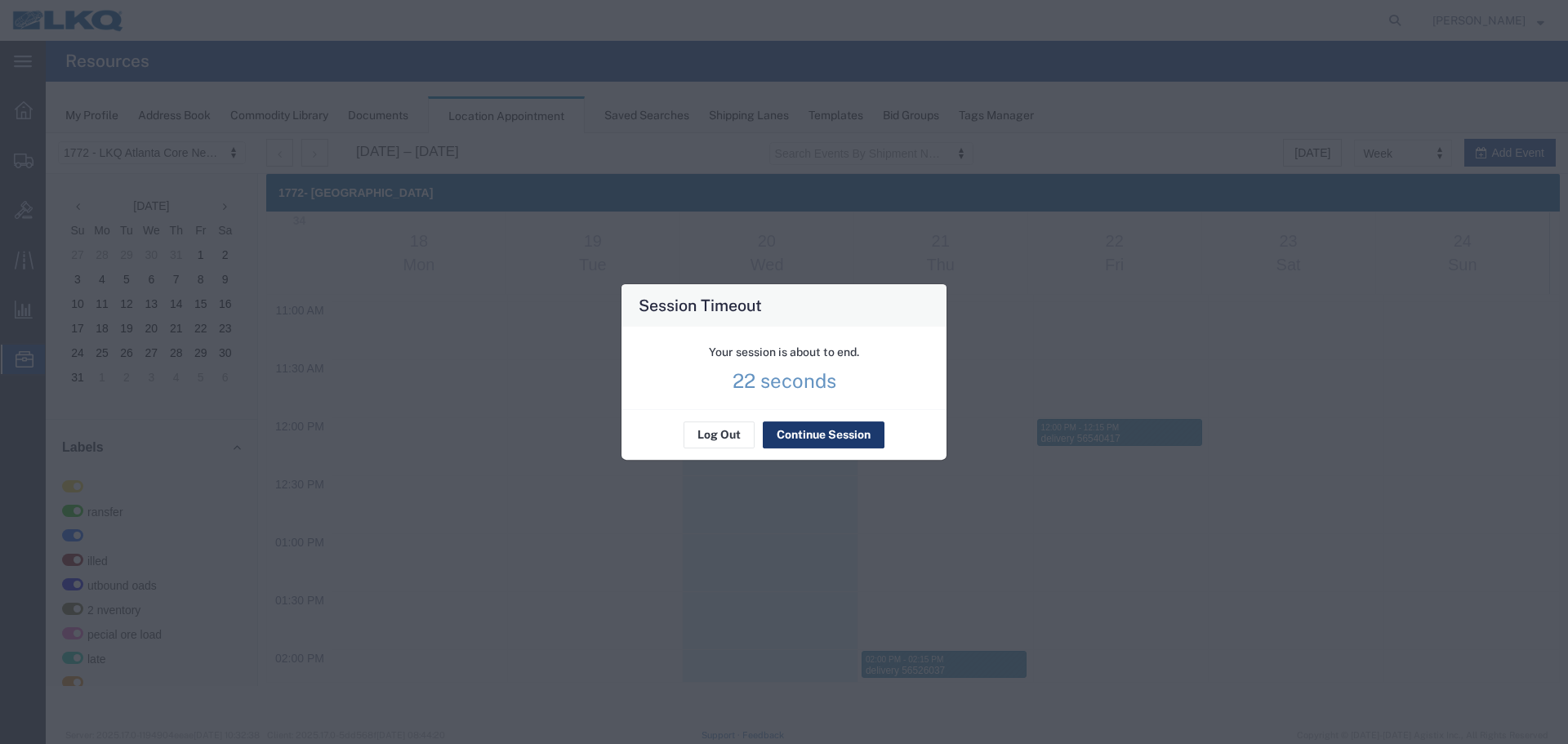
click at [827, 430] on button "Continue Session" at bounding box center [824, 435] width 122 height 26
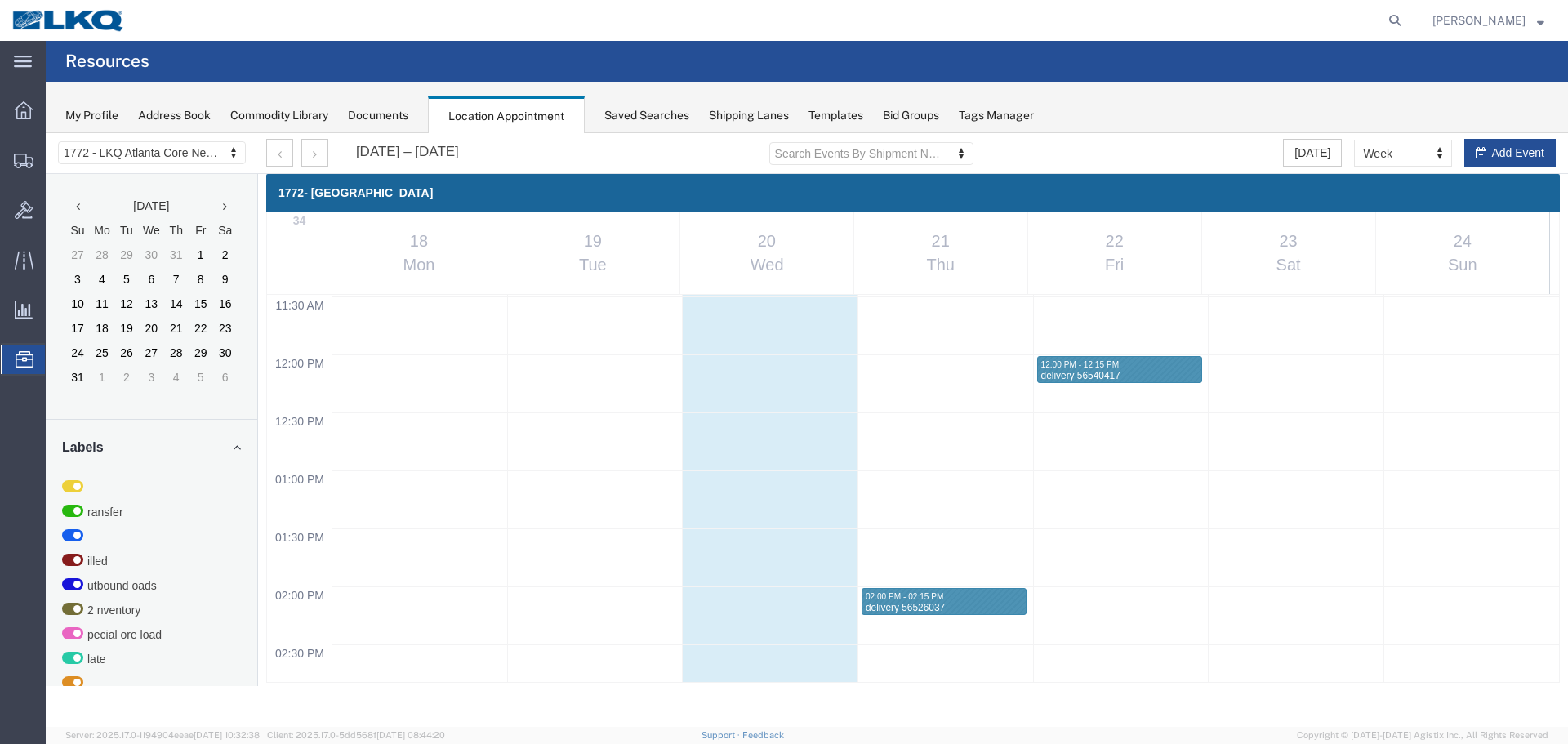
scroll to position [1432, 0]
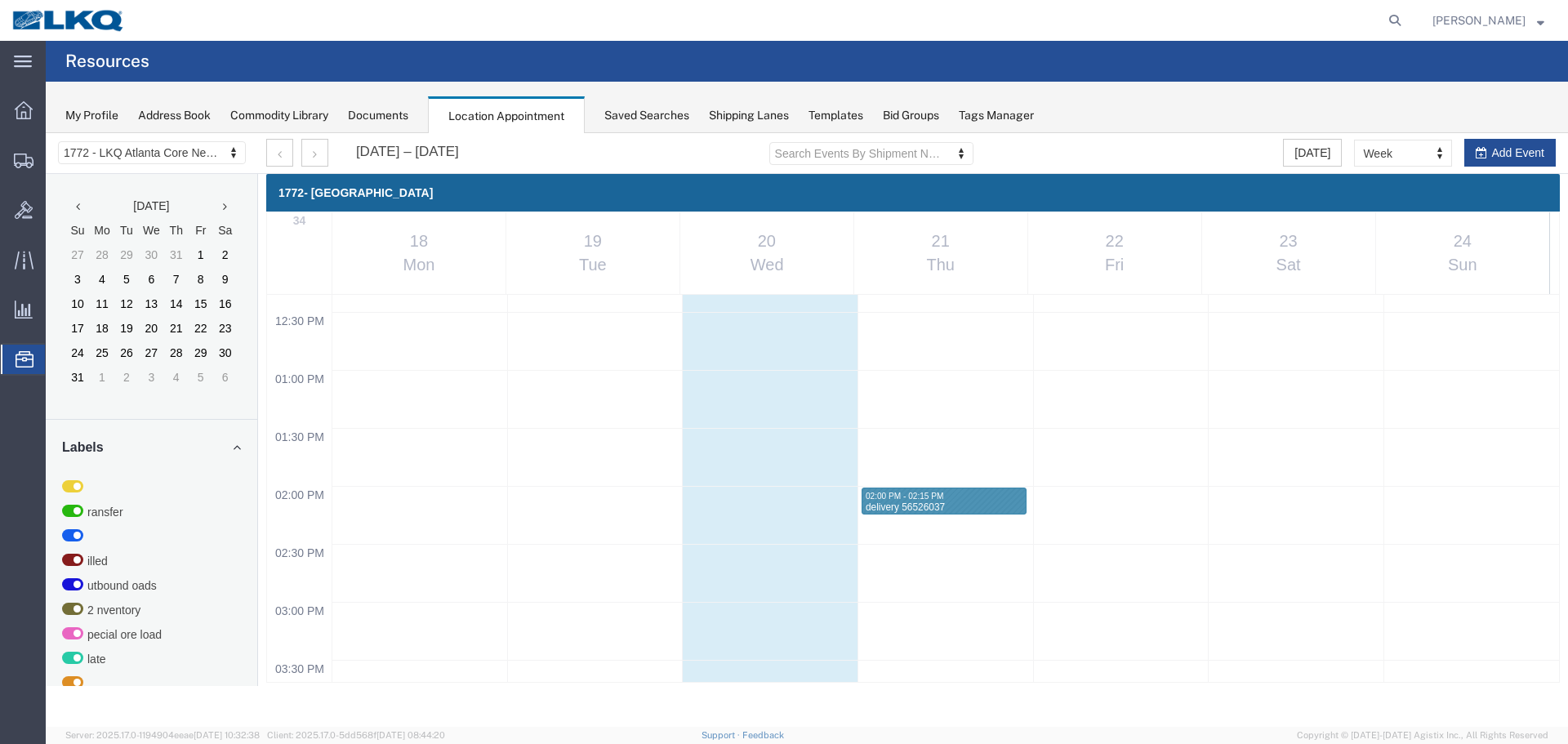
click at [1207, 99] on div "My Profile Address Book Commodity Library Documents Location Appointment Saved …" at bounding box center [807, 108] width 1523 height 52
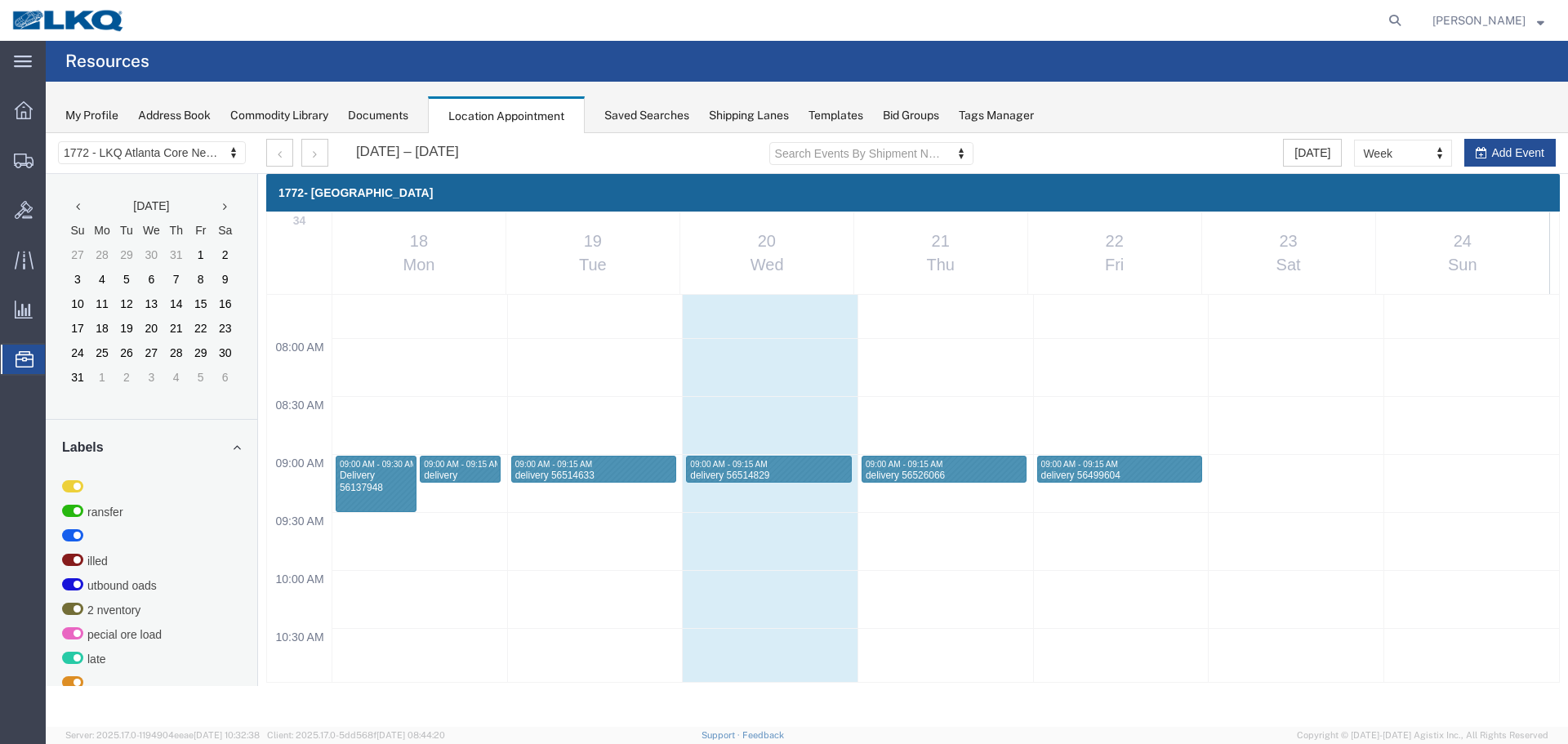
scroll to position [1451, 0]
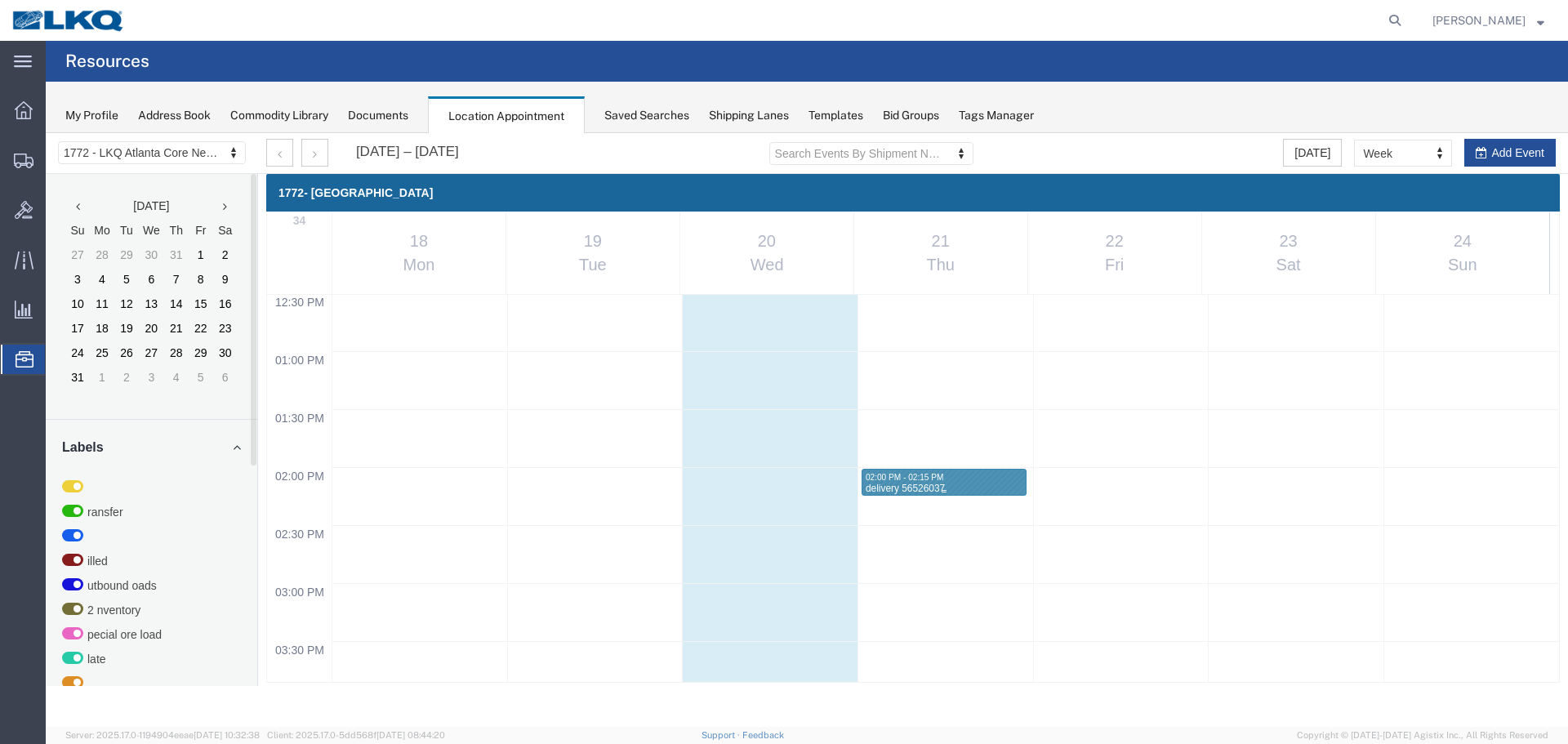
drag, startPoint x: 954, startPoint y: 483, endPoint x: 977, endPoint y: 481, distance: 23.1
click at [954, 483] on div "delivery 56526037" at bounding box center [944, 488] width 159 height 13
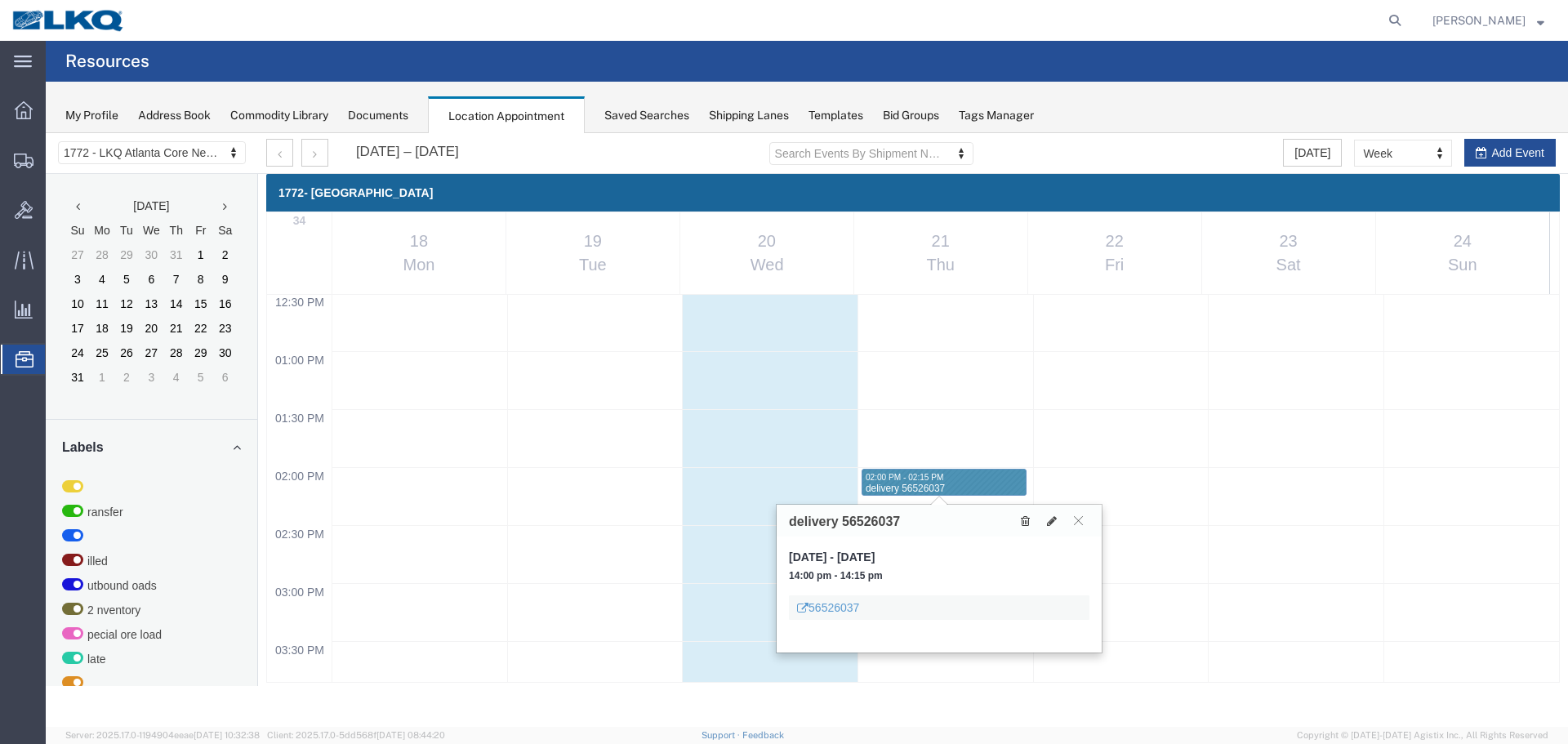
click at [1031, 519] on button at bounding box center [1025, 520] width 22 height 18
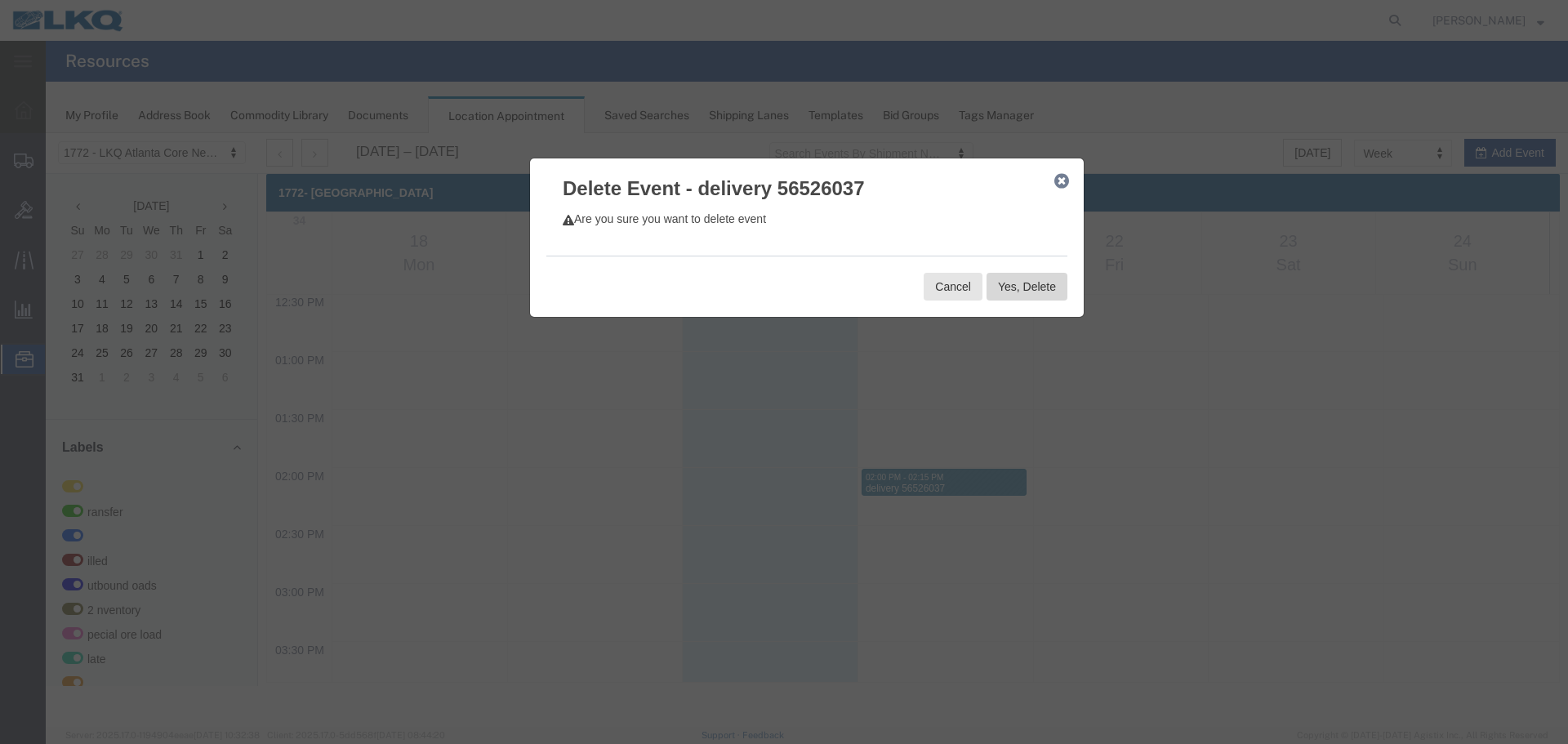
click at [1022, 286] on button "Yes, Delete" at bounding box center [1027, 286] width 81 height 28
click at [1020, 283] on button "Yes, Delete" at bounding box center [1027, 286] width 81 height 28
click at [1044, 278] on button "Yes, Delete" at bounding box center [1027, 286] width 81 height 28
click at [1061, 177] on icon "button" at bounding box center [1062, 181] width 15 height 13
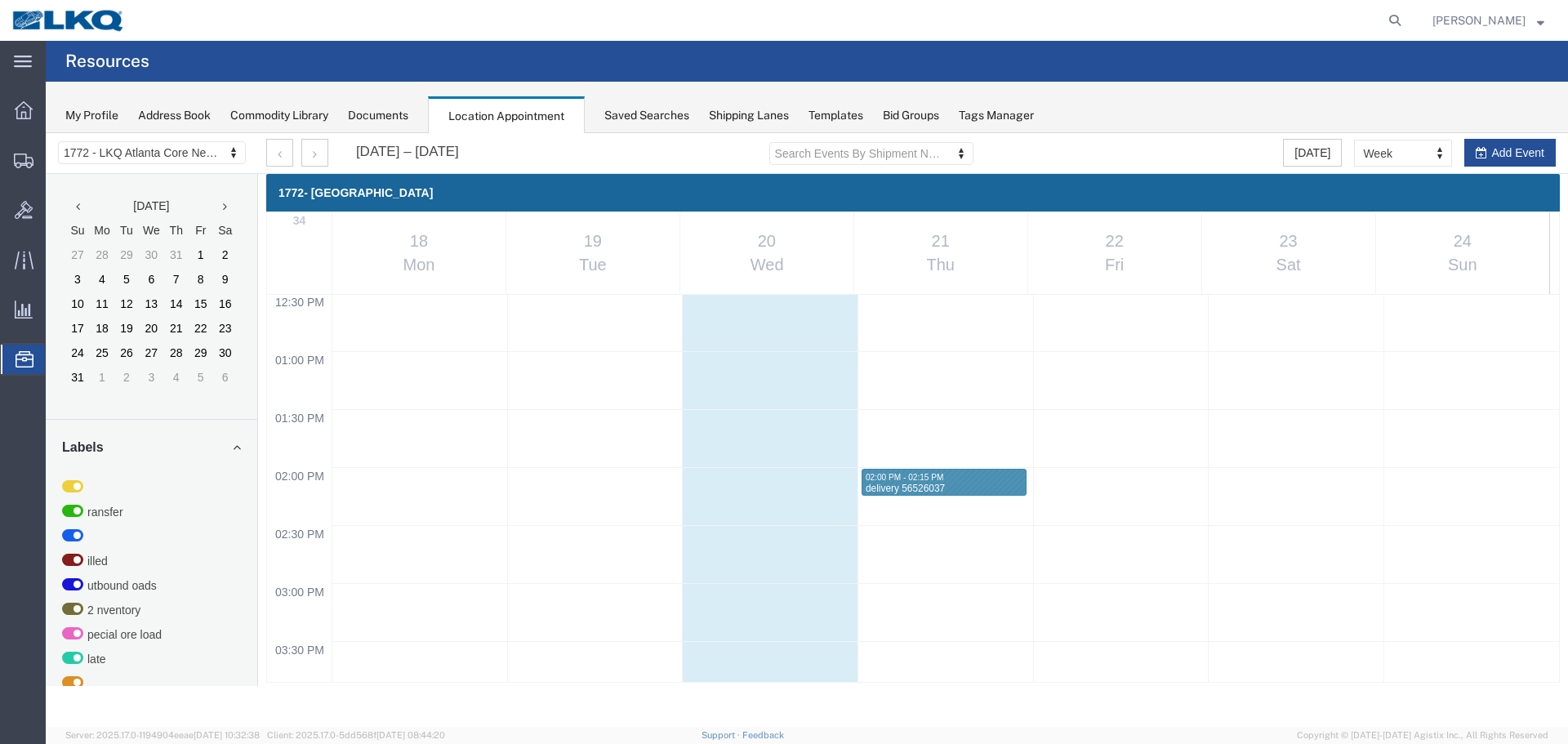
click at [1096, 63] on agx-page-header "Resources" at bounding box center [807, 61] width 1523 height 41
click at [1088, 63] on agx-page-header "Resources" at bounding box center [807, 61] width 1523 height 41
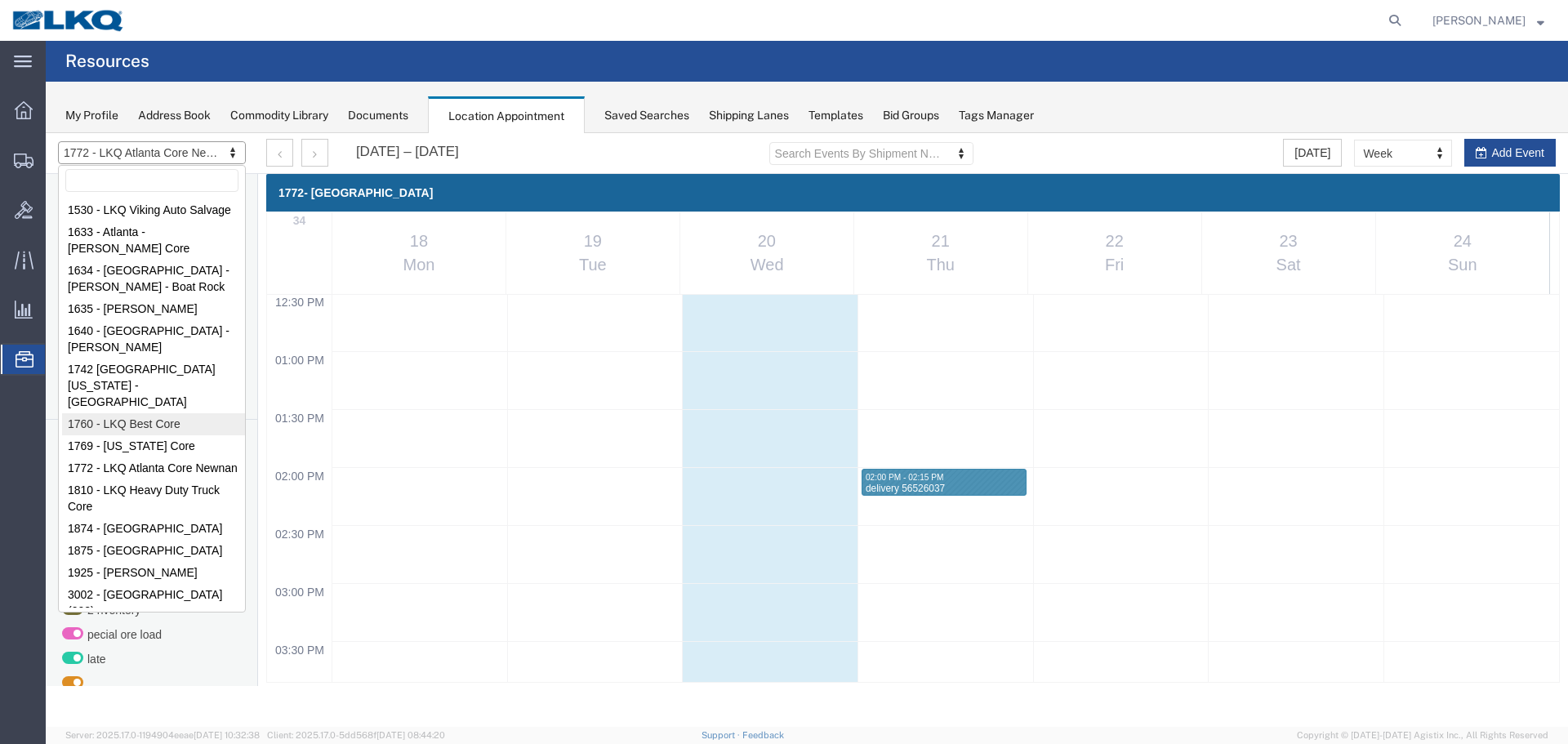
select select "27634"
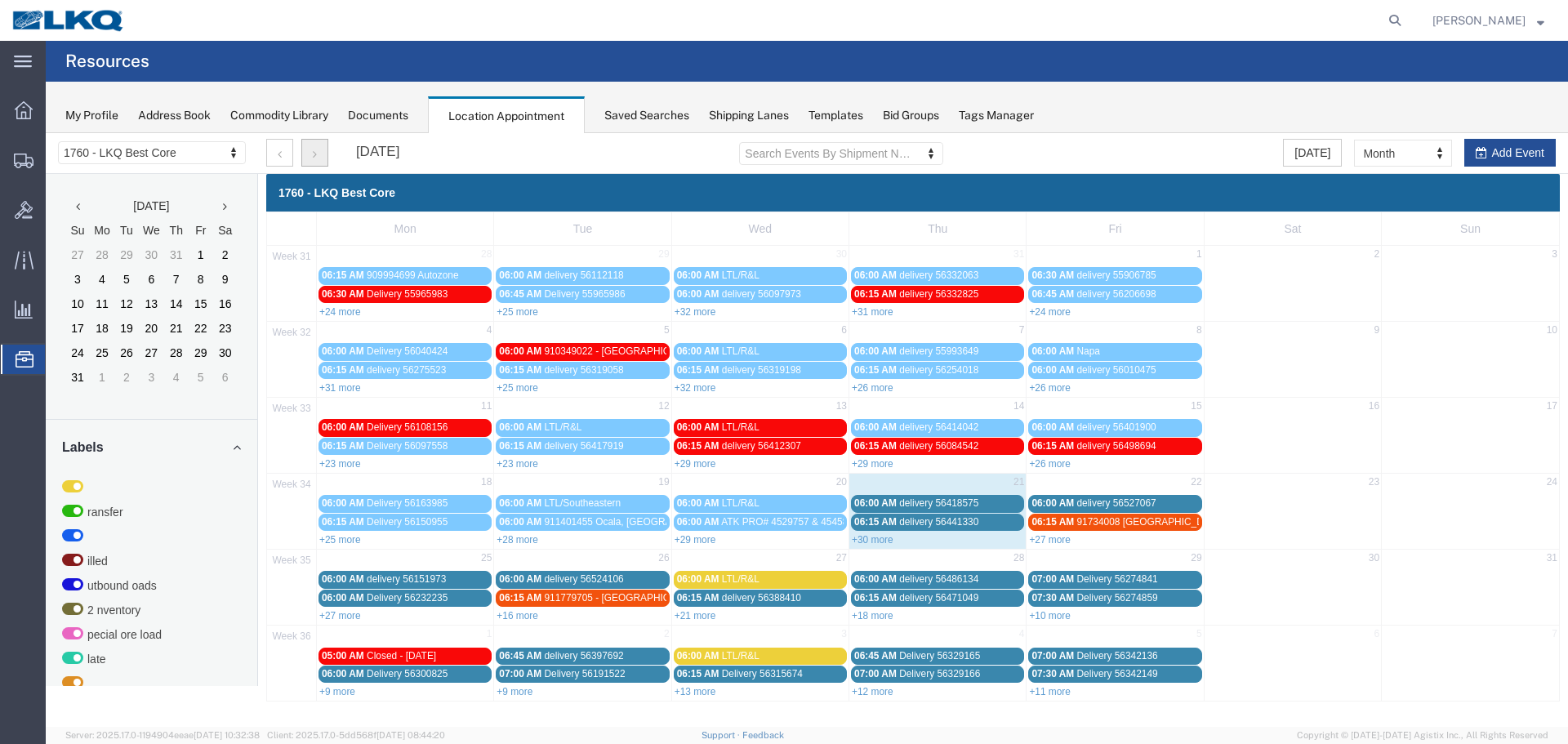
click at [314, 160] on button "button" at bounding box center [315, 152] width 27 height 28
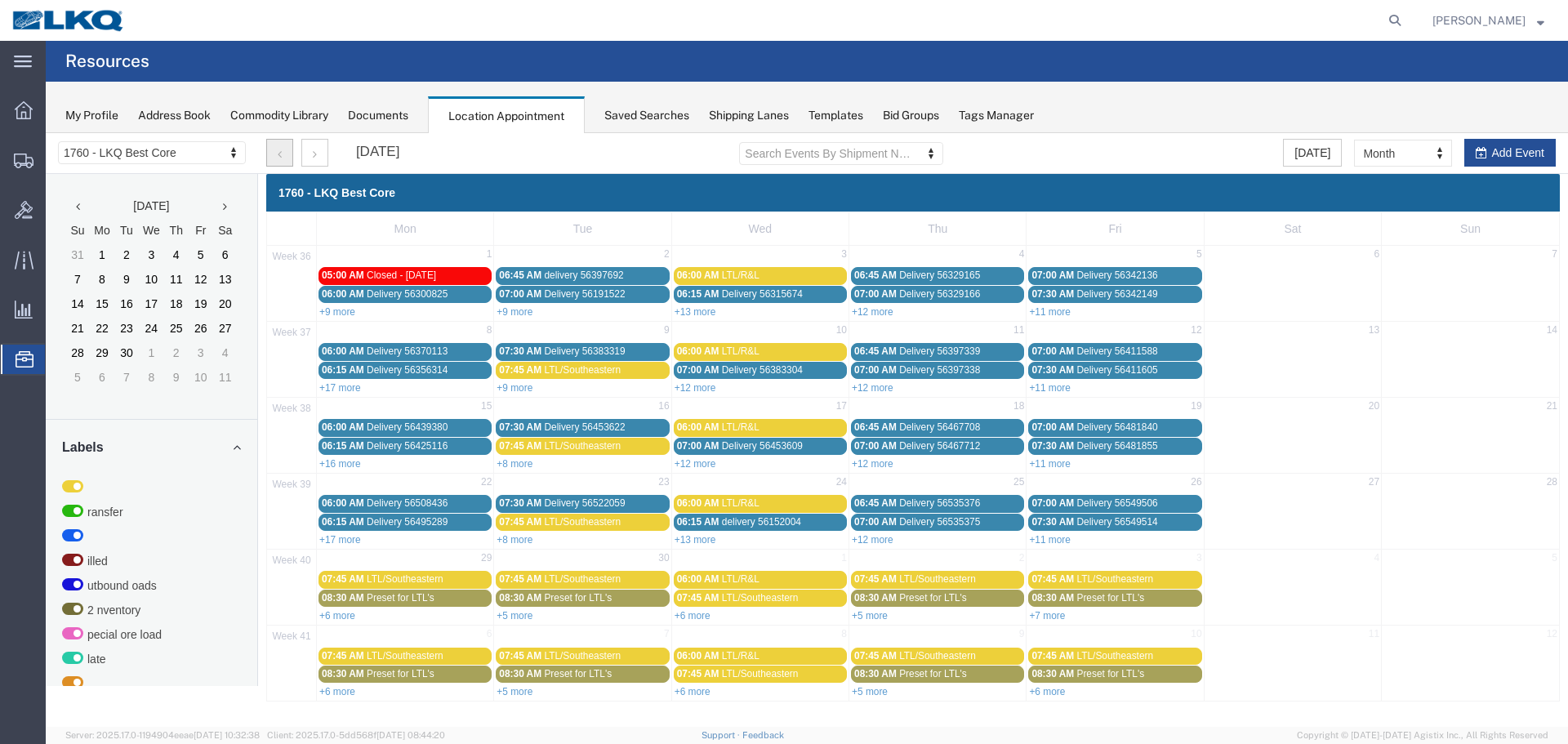
click at [277, 152] on button "button" at bounding box center [280, 152] width 27 height 28
click at [46, 133] on div at bounding box center [46, 133] width 0 height 0
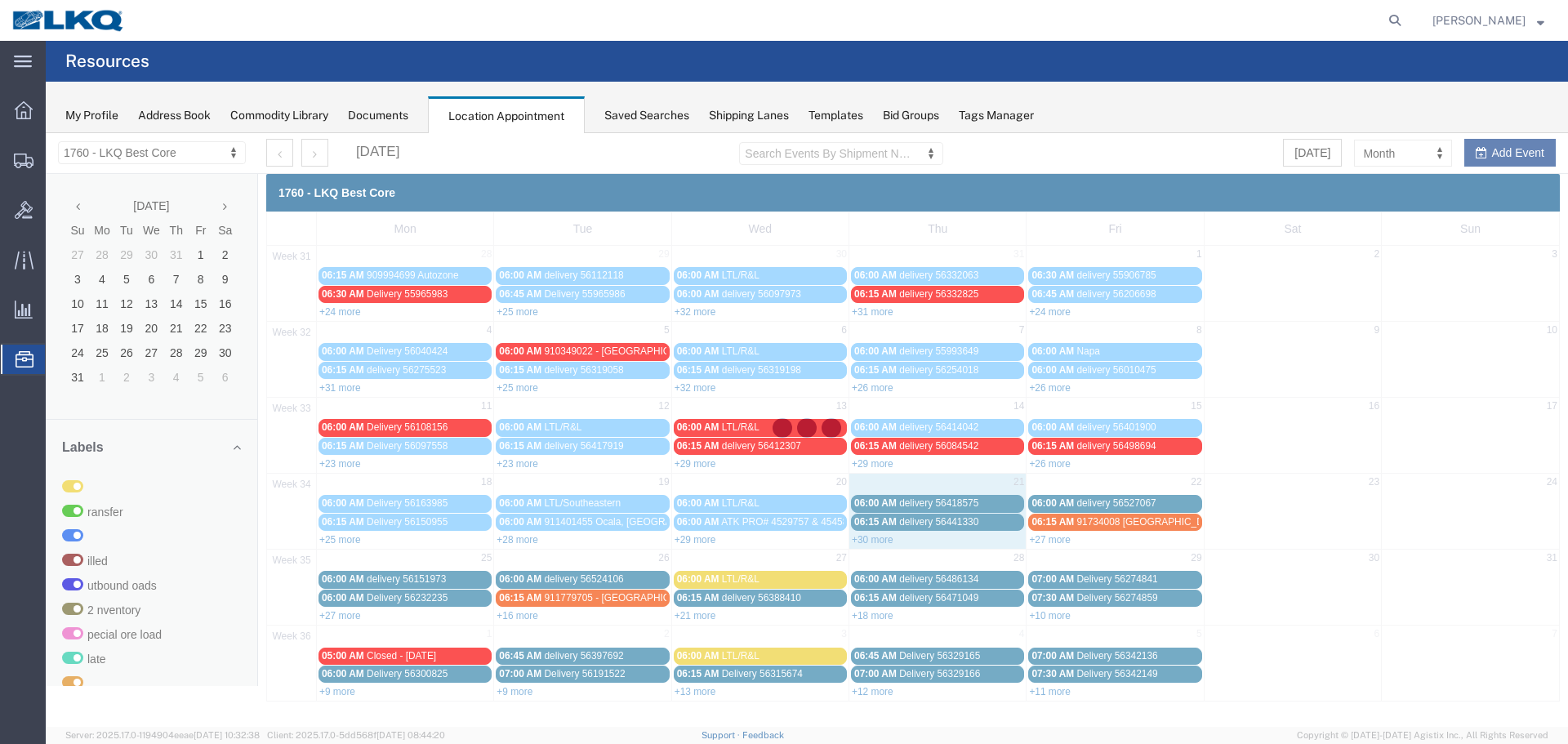
click at [1390, 153] on div at bounding box center [807, 429] width 1523 height 594
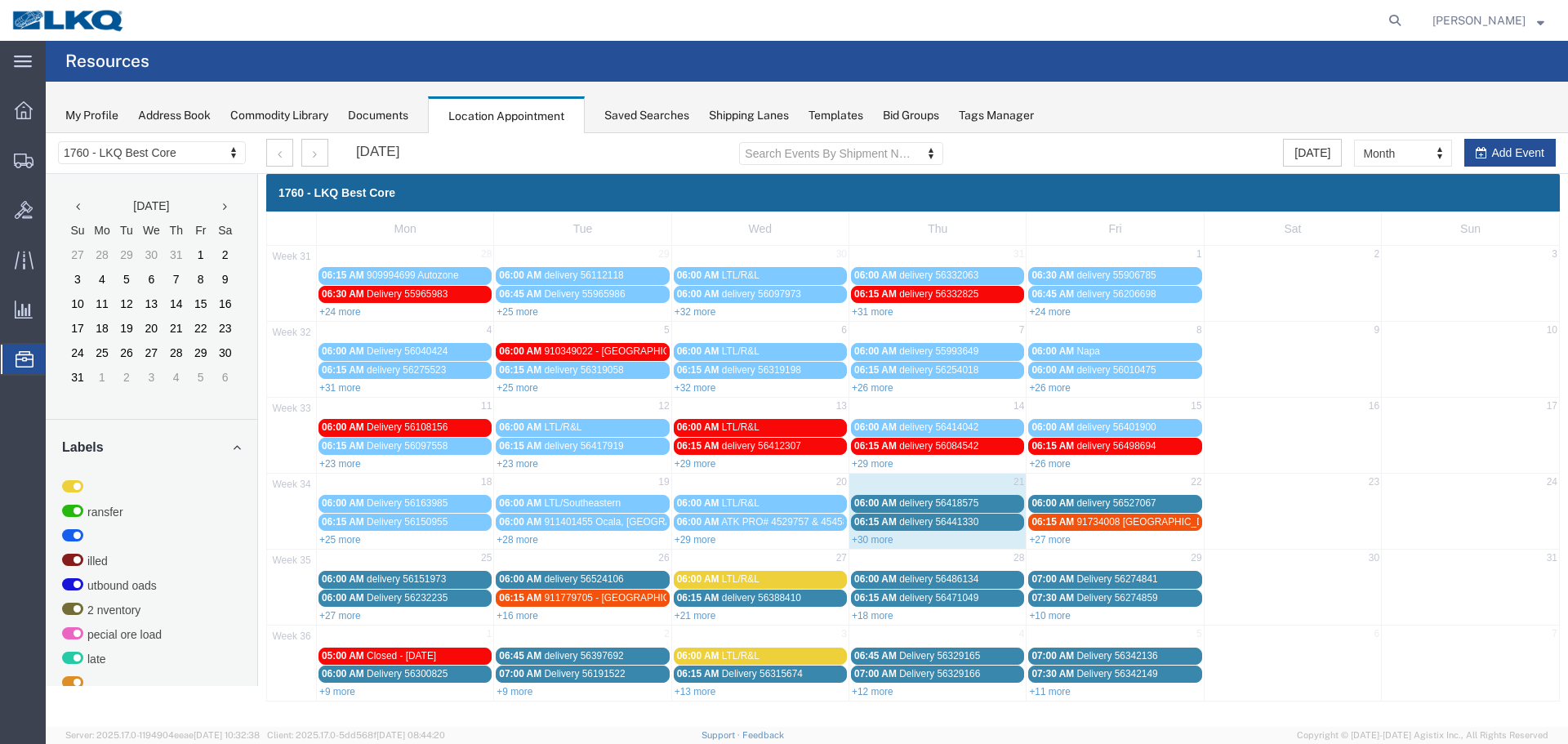
drag, startPoint x: 1436, startPoint y: 286, endPoint x: 1390, endPoint y: 153, distance: 140.7
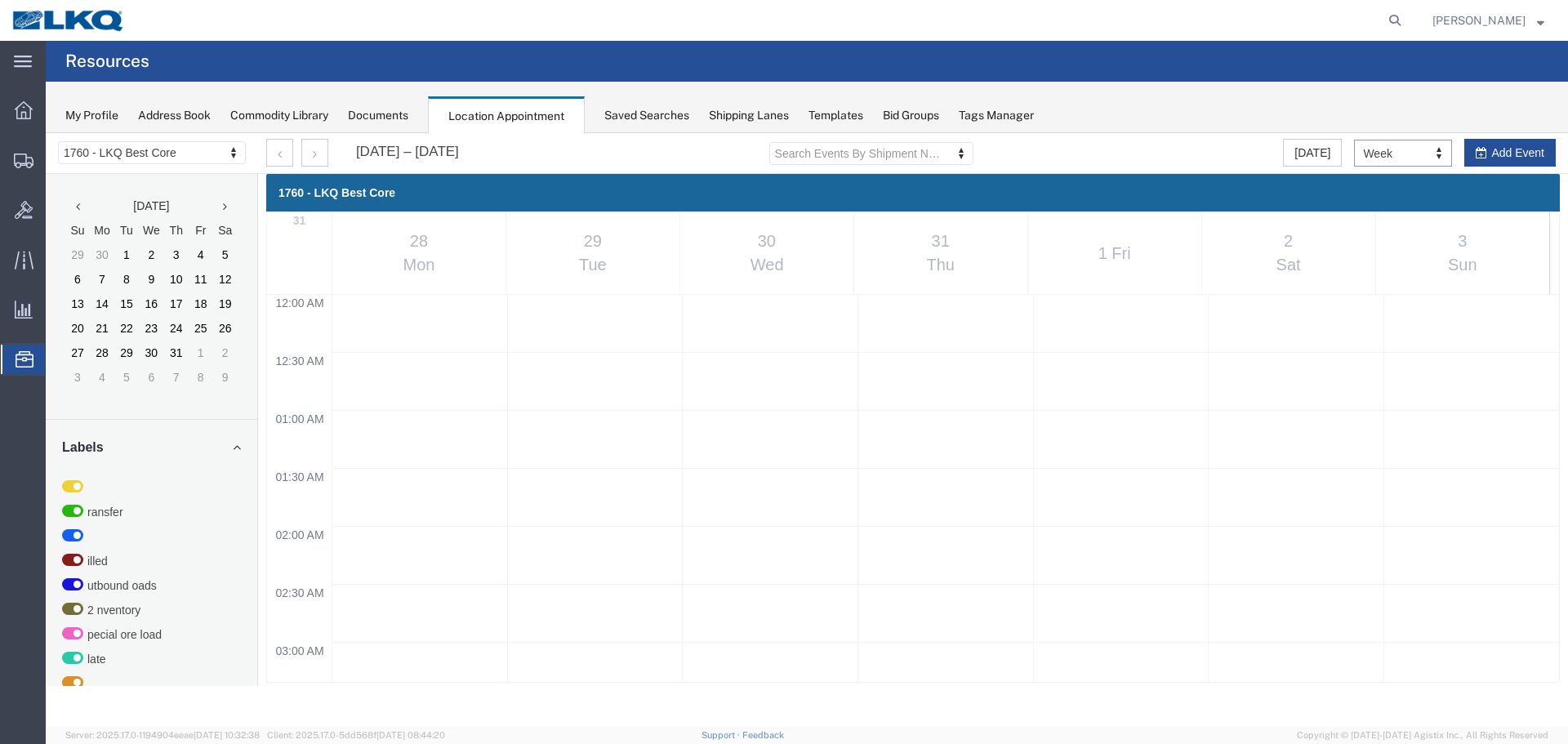
scroll to position [697, 0]
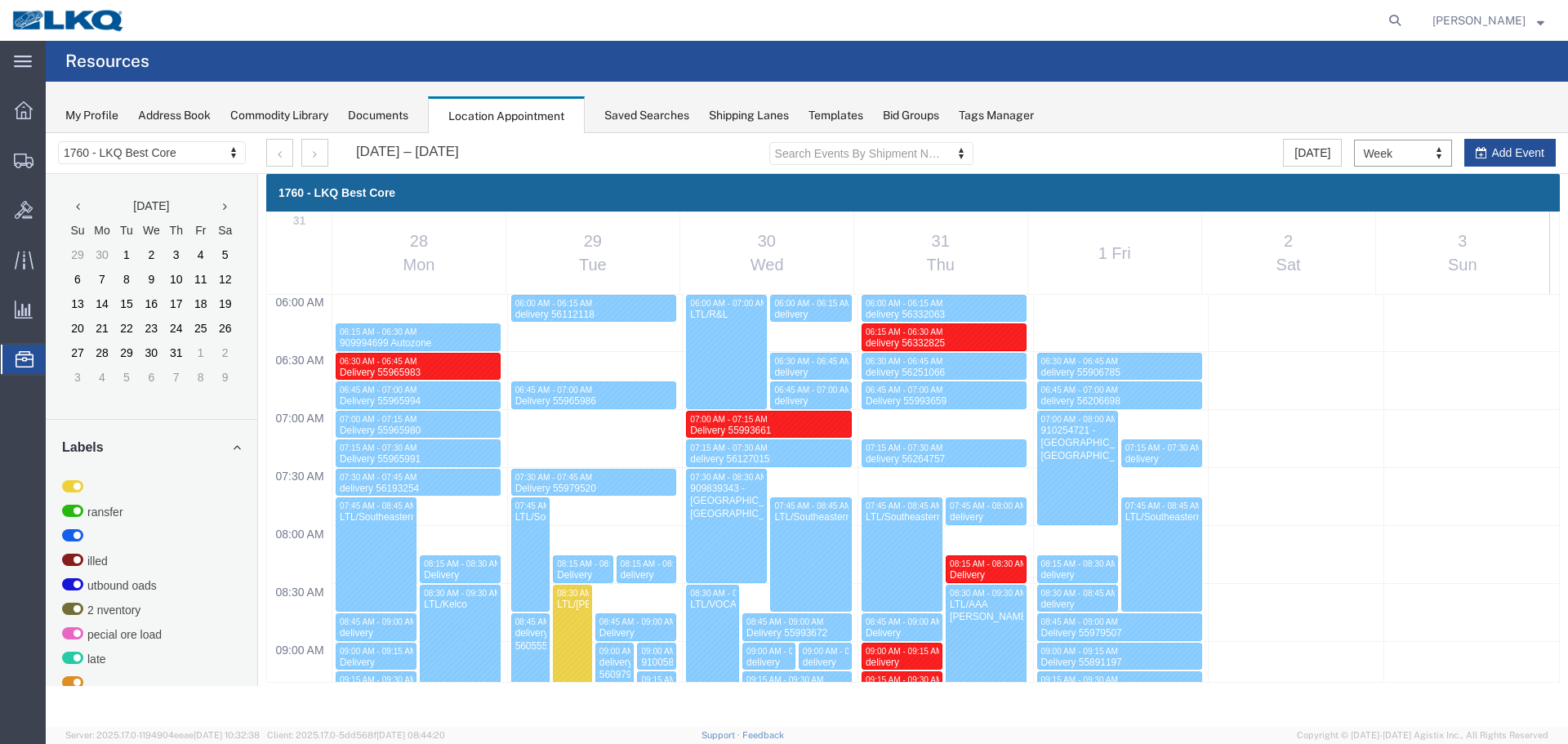
click at [1247, 119] on div "My Profile Address Book Commodity Library Documents Location Appointment Saved …" at bounding box center [807, 108] width 1523 height 52
click at [285, 156] on button "button" at bounding box center [280, 152] width 27 height 28
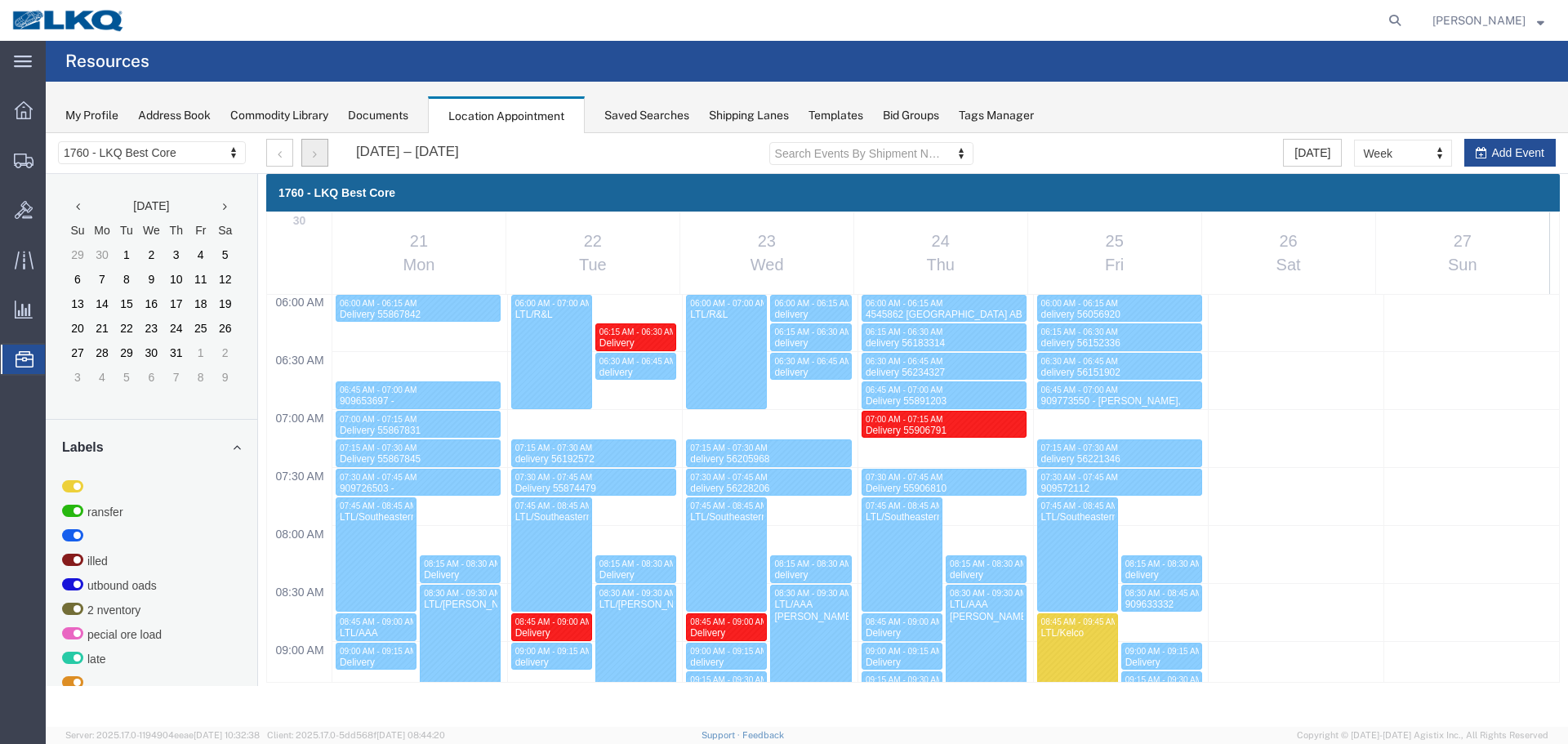
click at [313, 145] on button "button" at bounding box center [315, 152] width 27 height 28
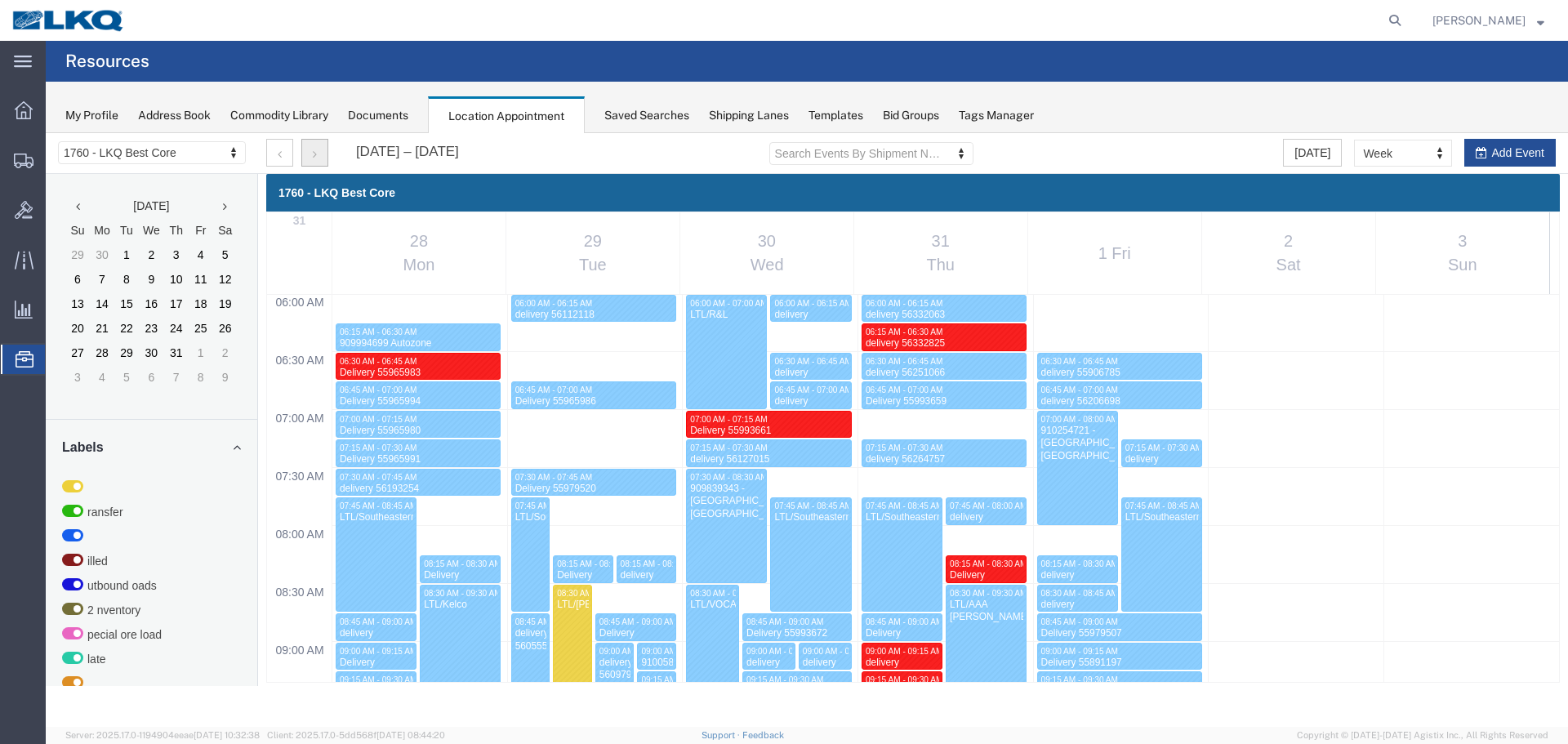
click at [313, 145] on button "button" at bounding box center [315, 152] width 27 height 28
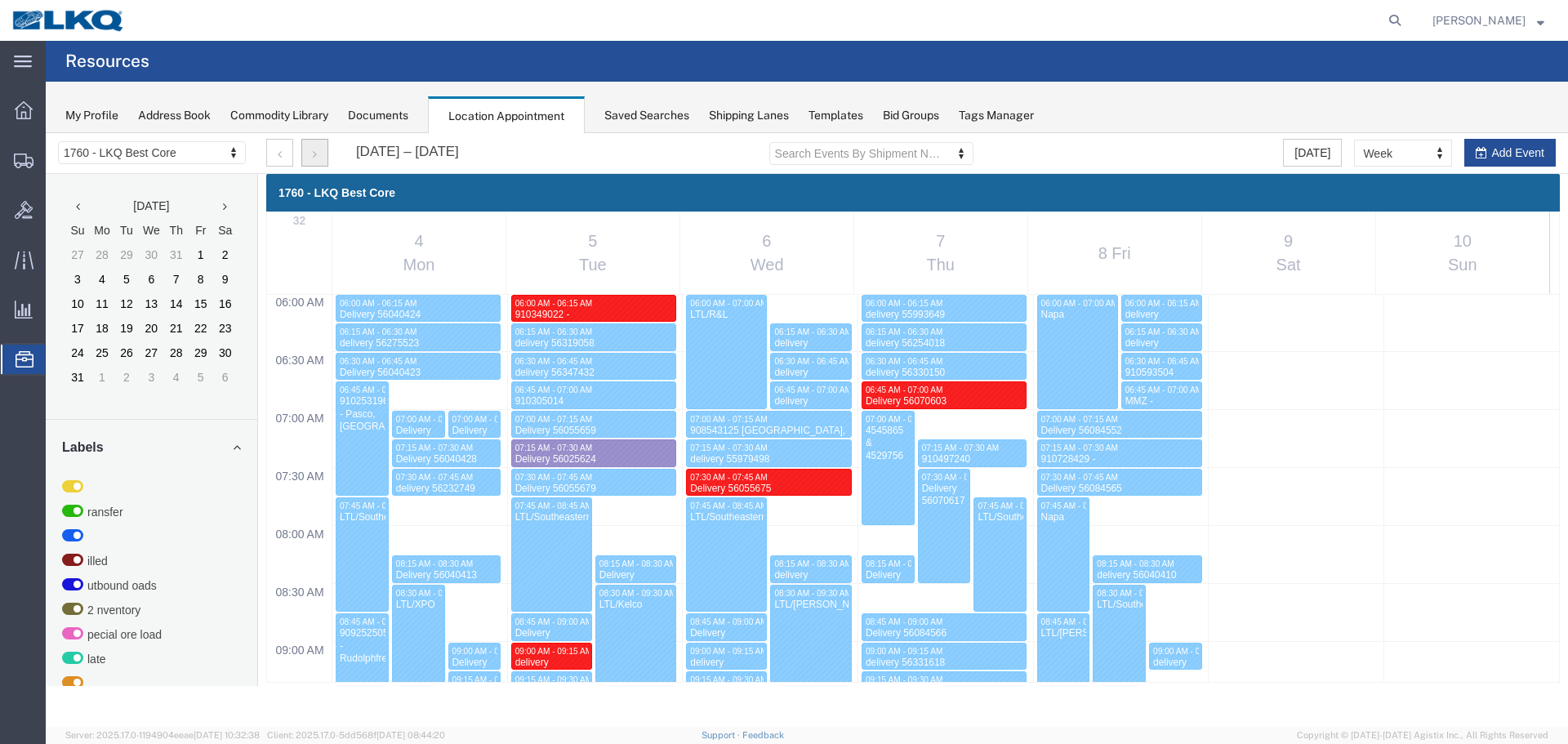
click at [313, 145] on button "button" at bounding box center [315, 152] width 27 height 28
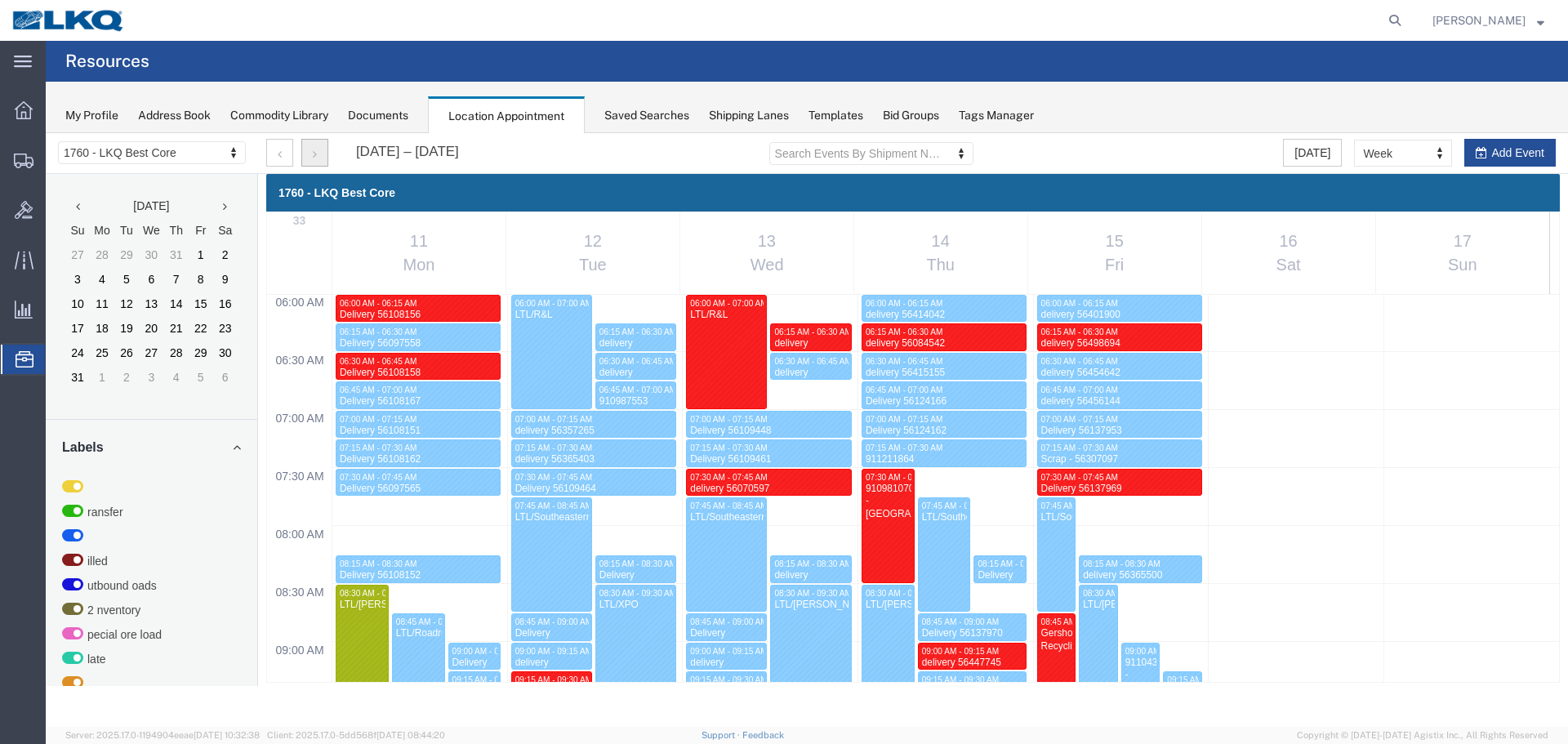
click at [313, 145] on button "button" at bounding box center [315, 152] width 27 height 28
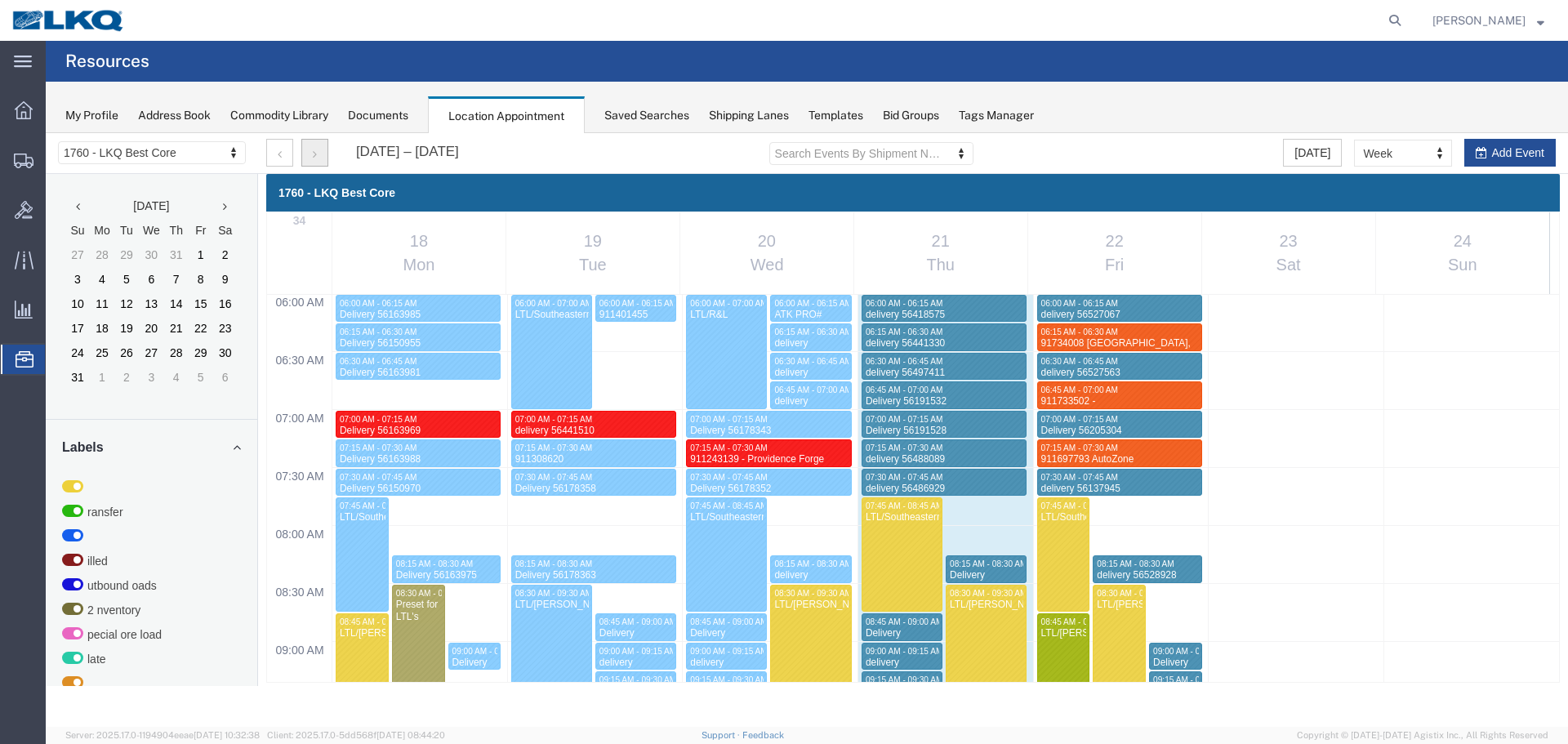
click at [313, 145] on button "button" at bounding box center [315, 152] width 27 height 28
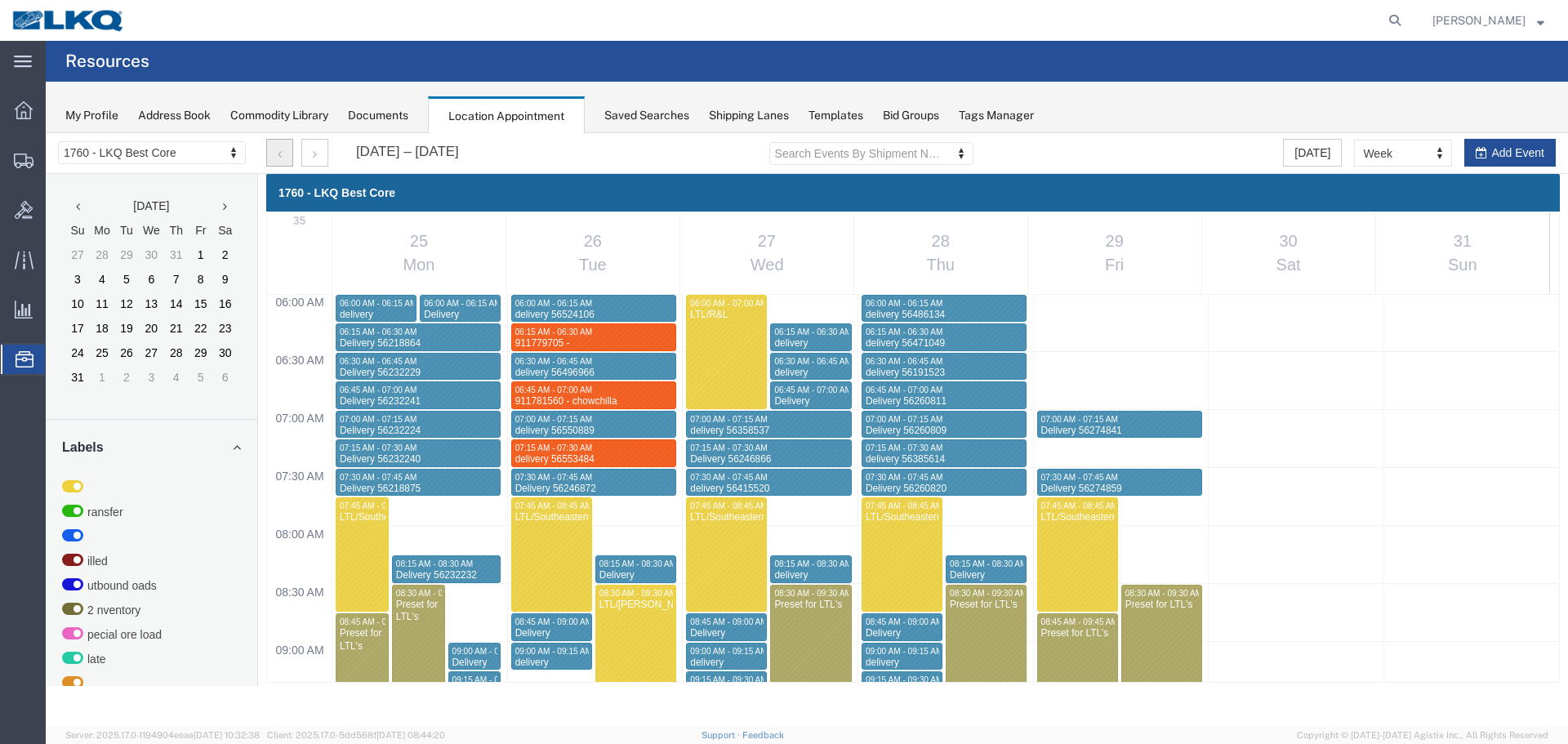
click at [279, 154] on icon "button" at bounding box center [280, 154] width 4 height 12
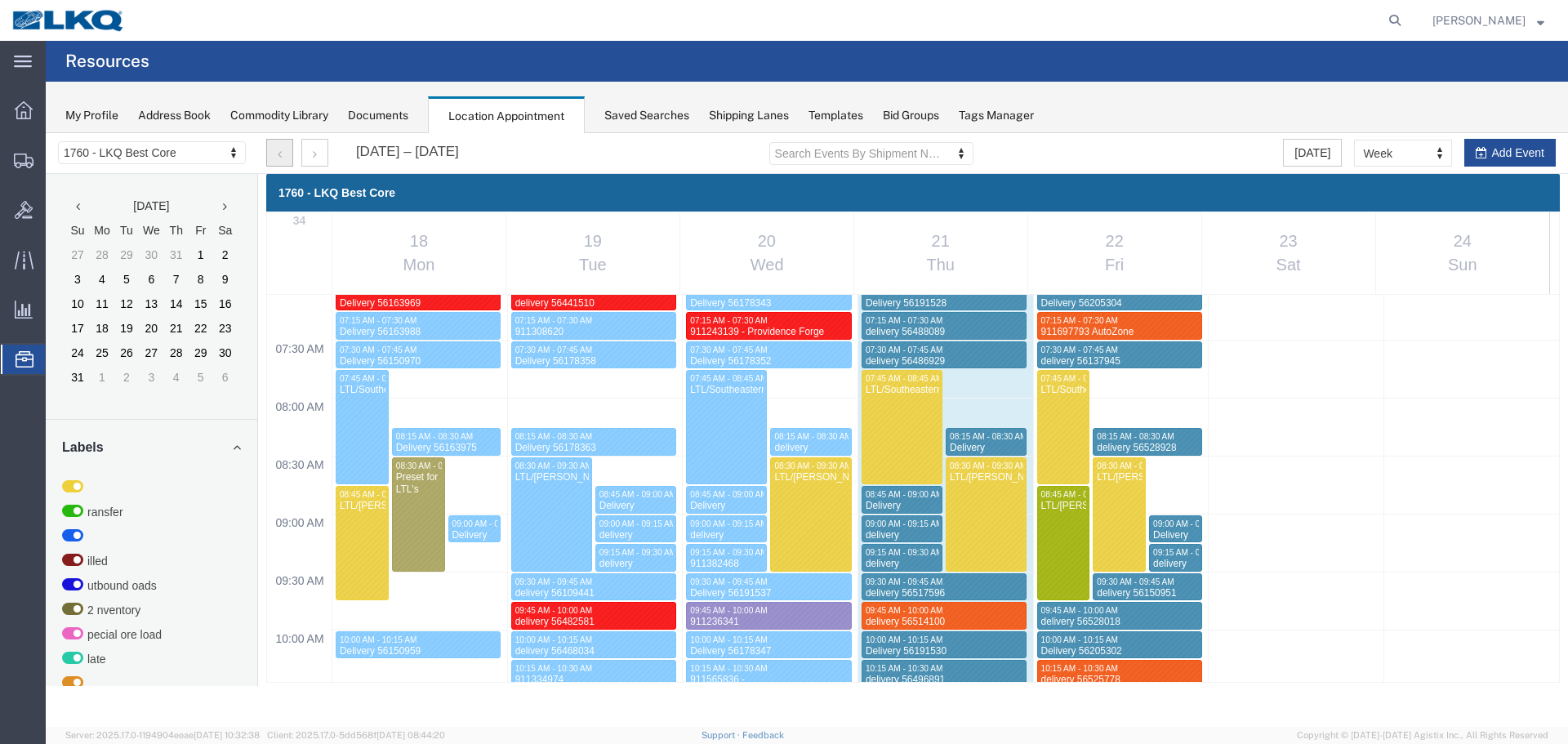
scroll to position [817, 0]
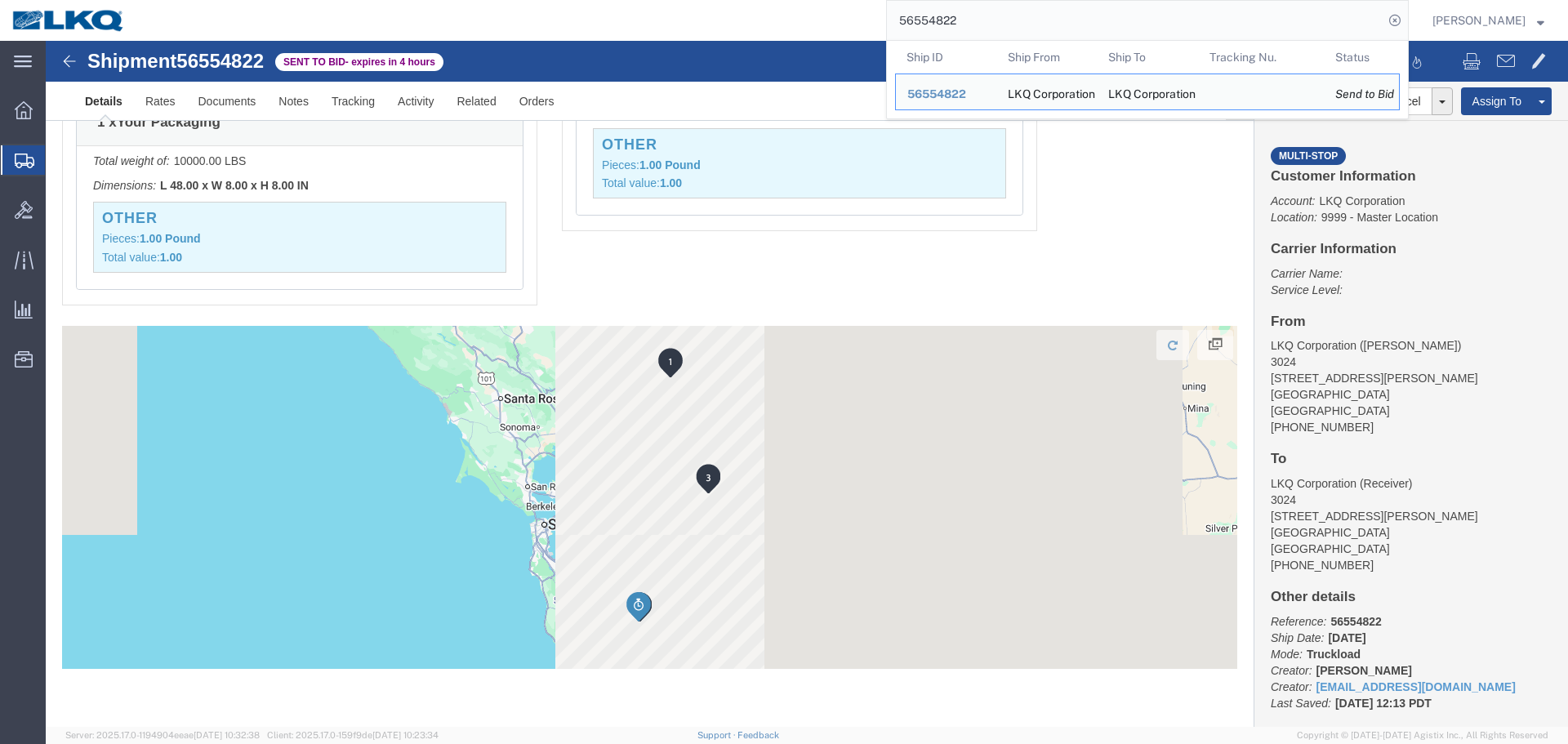
scroll to position [2194, 0]
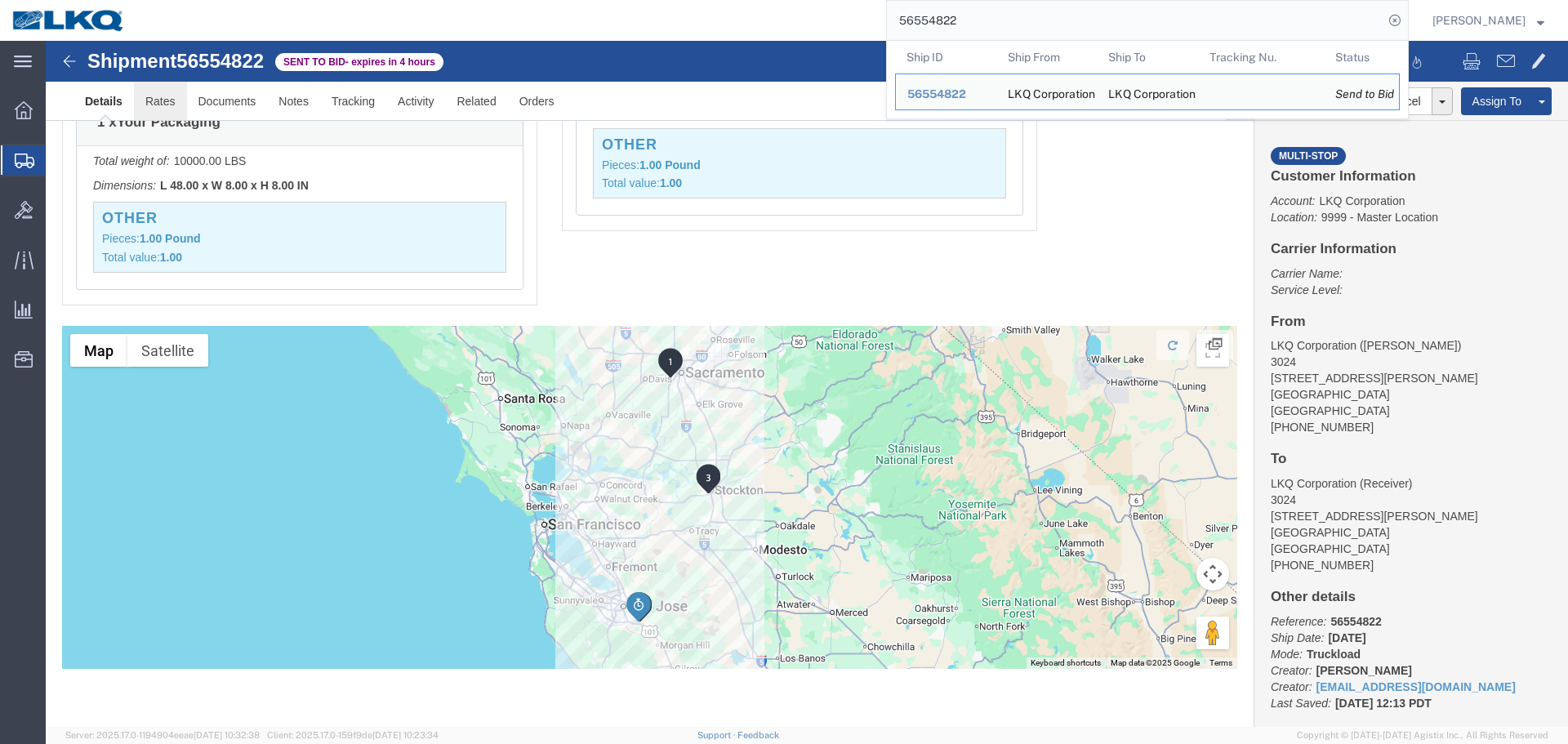
click link "Rates"
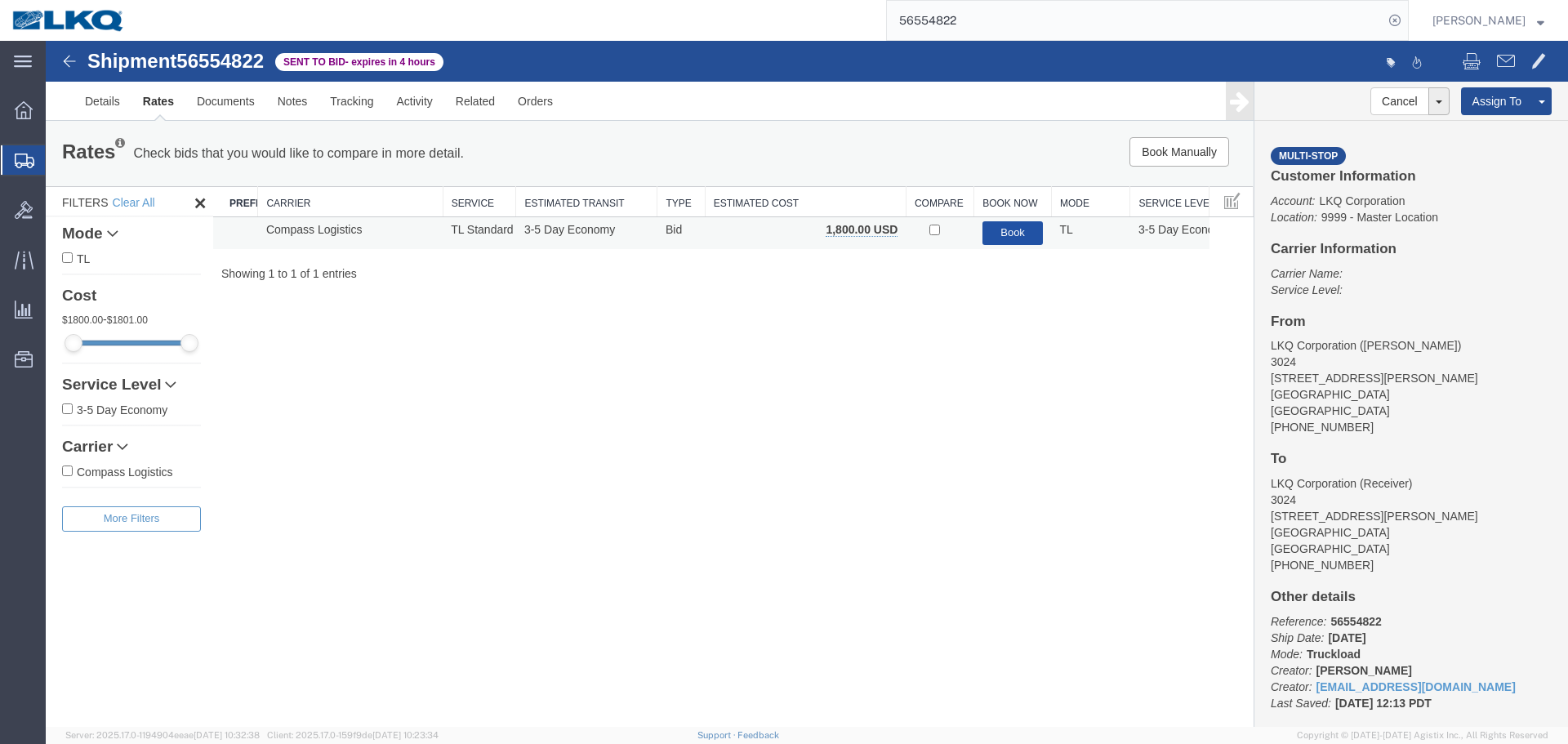
click at [1023, 227] on button "Book" at bounding box center [1013, 233] width 61 height 23
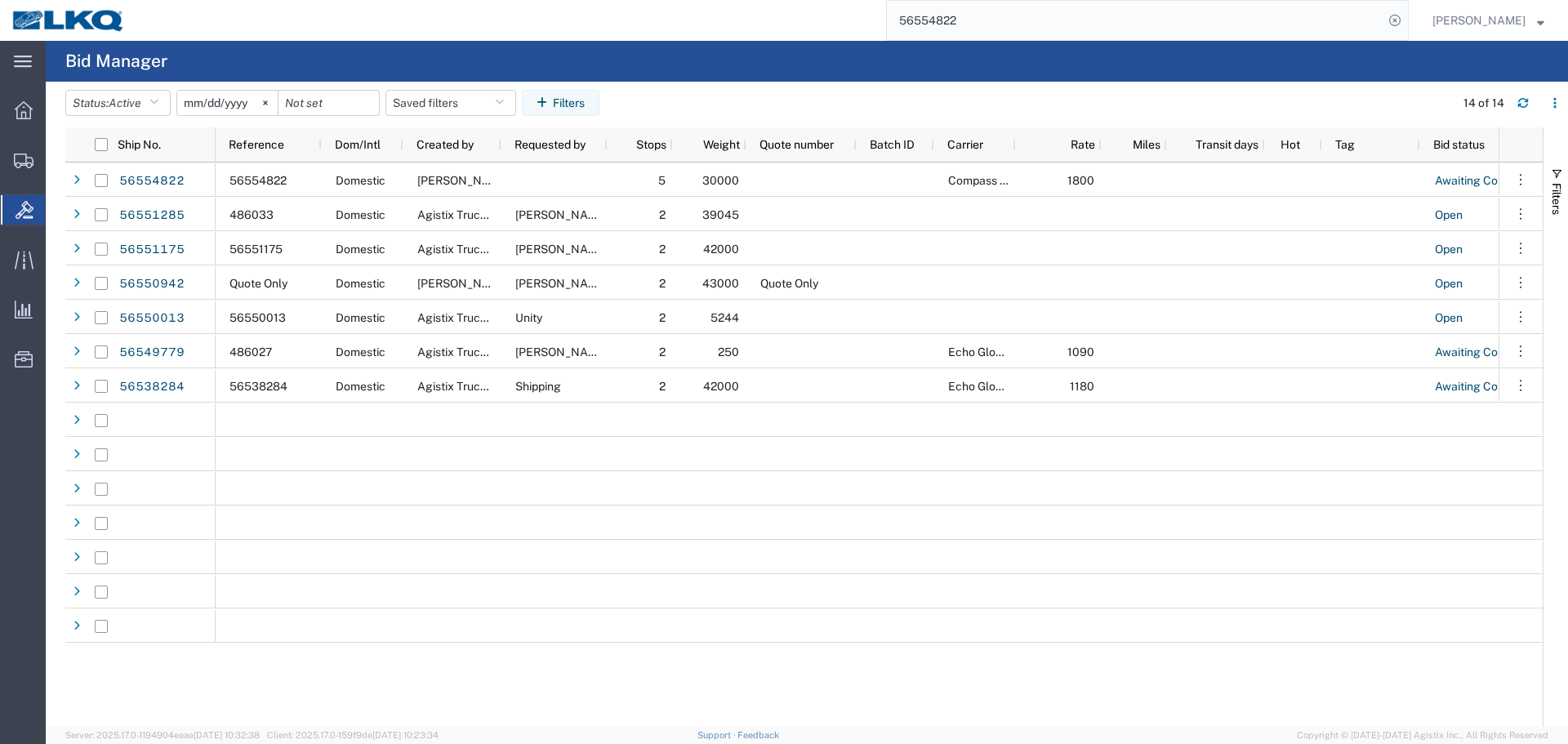
click at [1115, 20] on input "56554822" at bounding box center [1136, 20] width 497 height 39
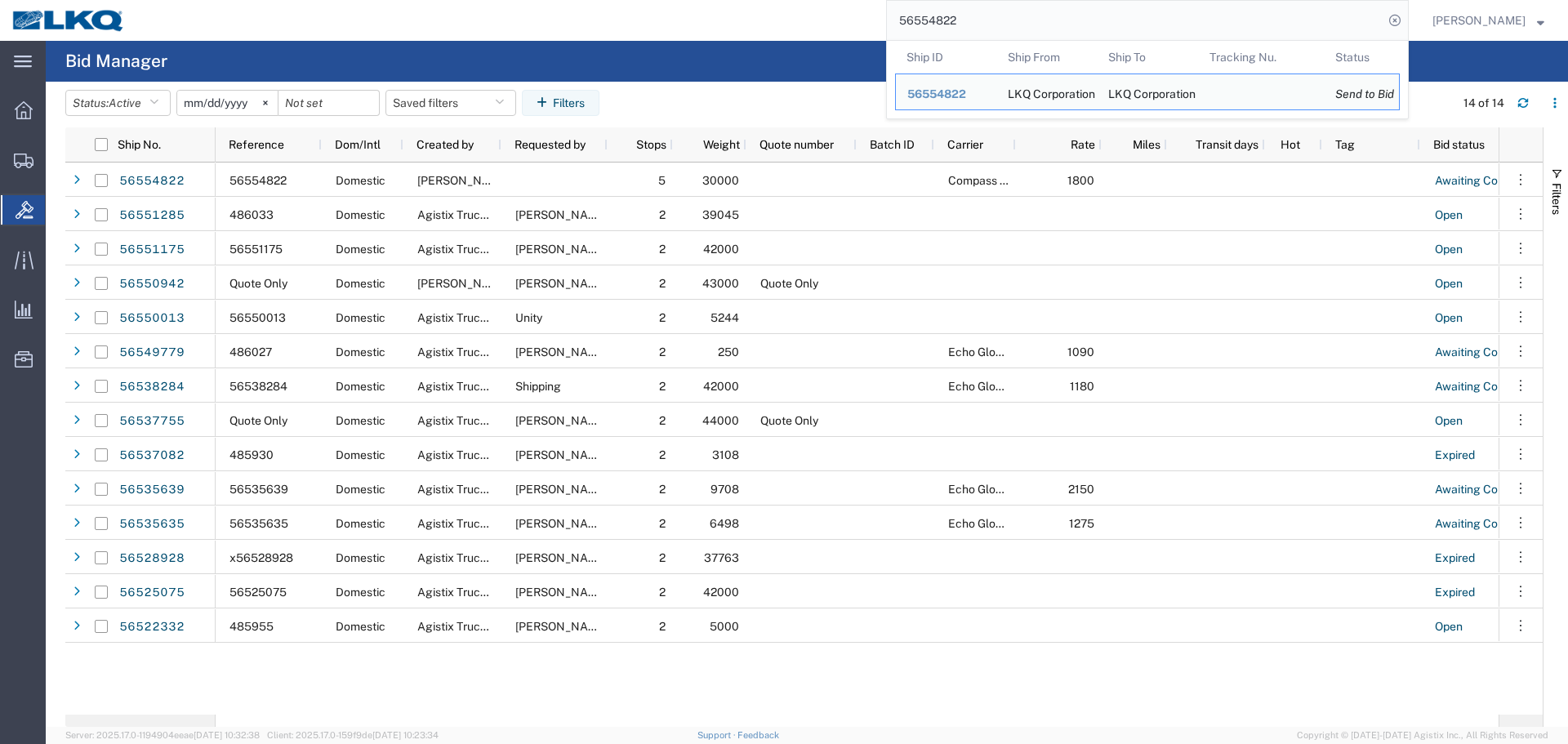
paste input "218855"
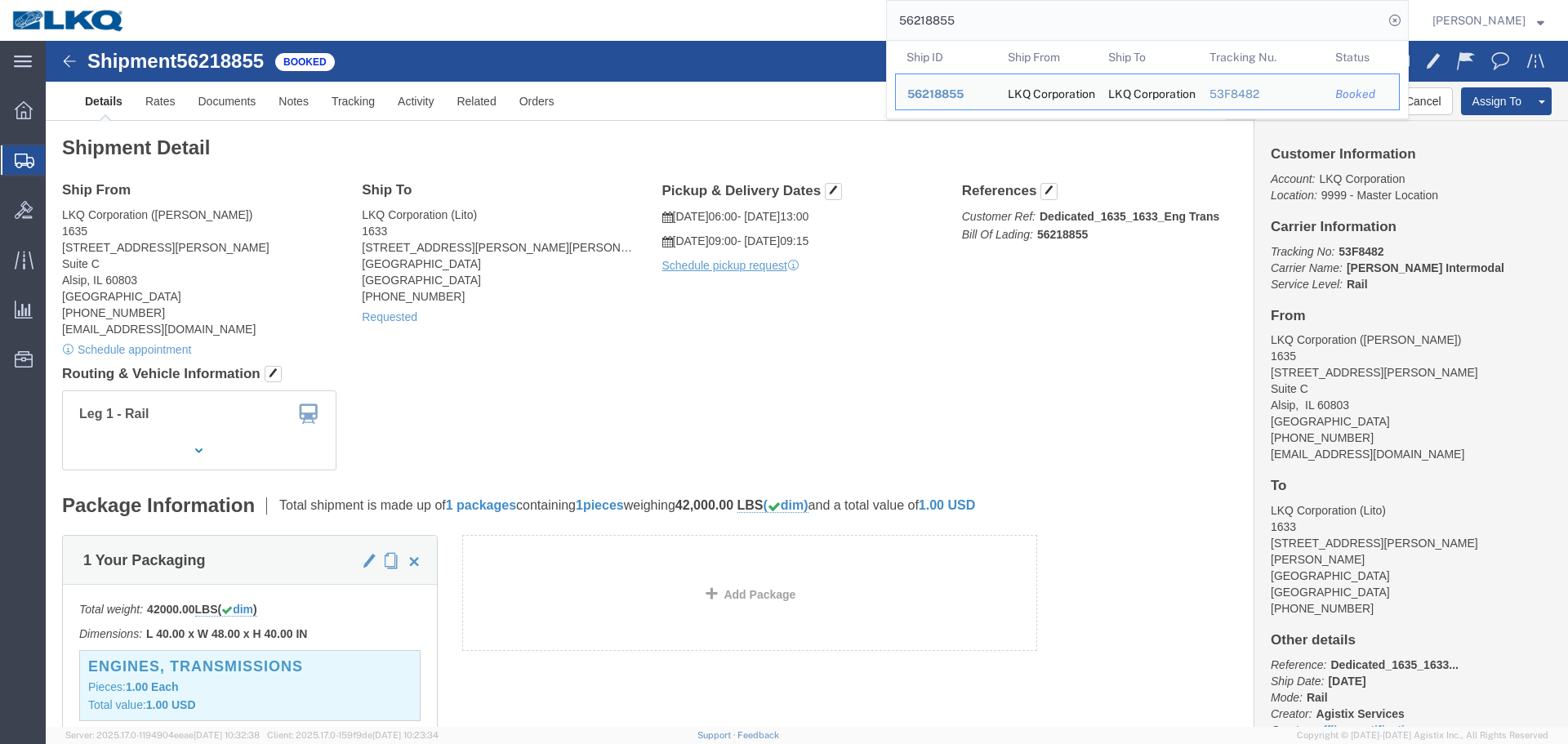
click div "Ship From LKQ Corporation ([PERSON_NAME]) [STREET_ADDRESS][PERSON_NAME] [GEOGRA…"
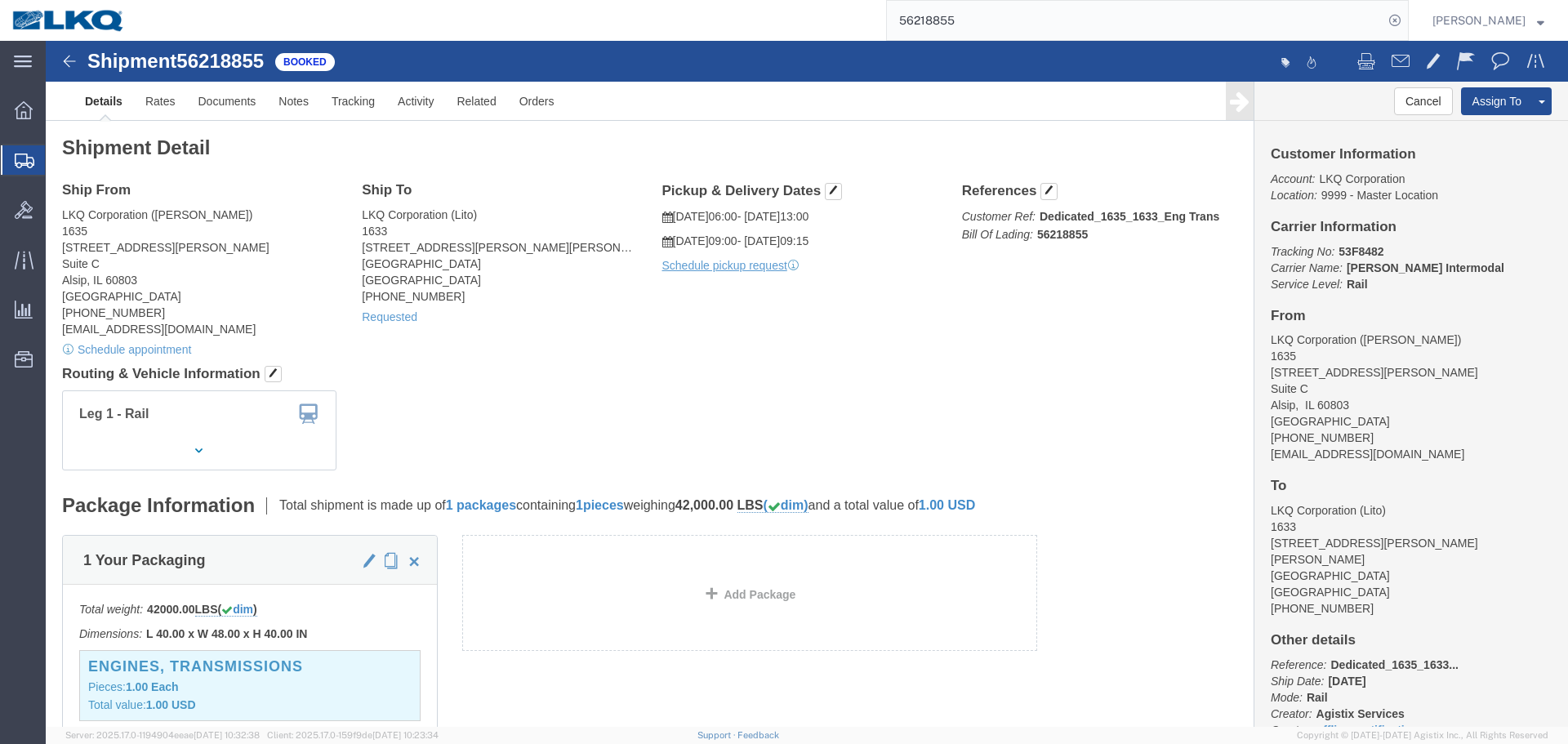
click div "Ship From LKQ Corporation ([PERSON_NAME]) [STREET_ADDRESS][PERSON_NAME] [GEOGRA…"
click h4 "Routing & Vehicle Information"
click button "Cancel"
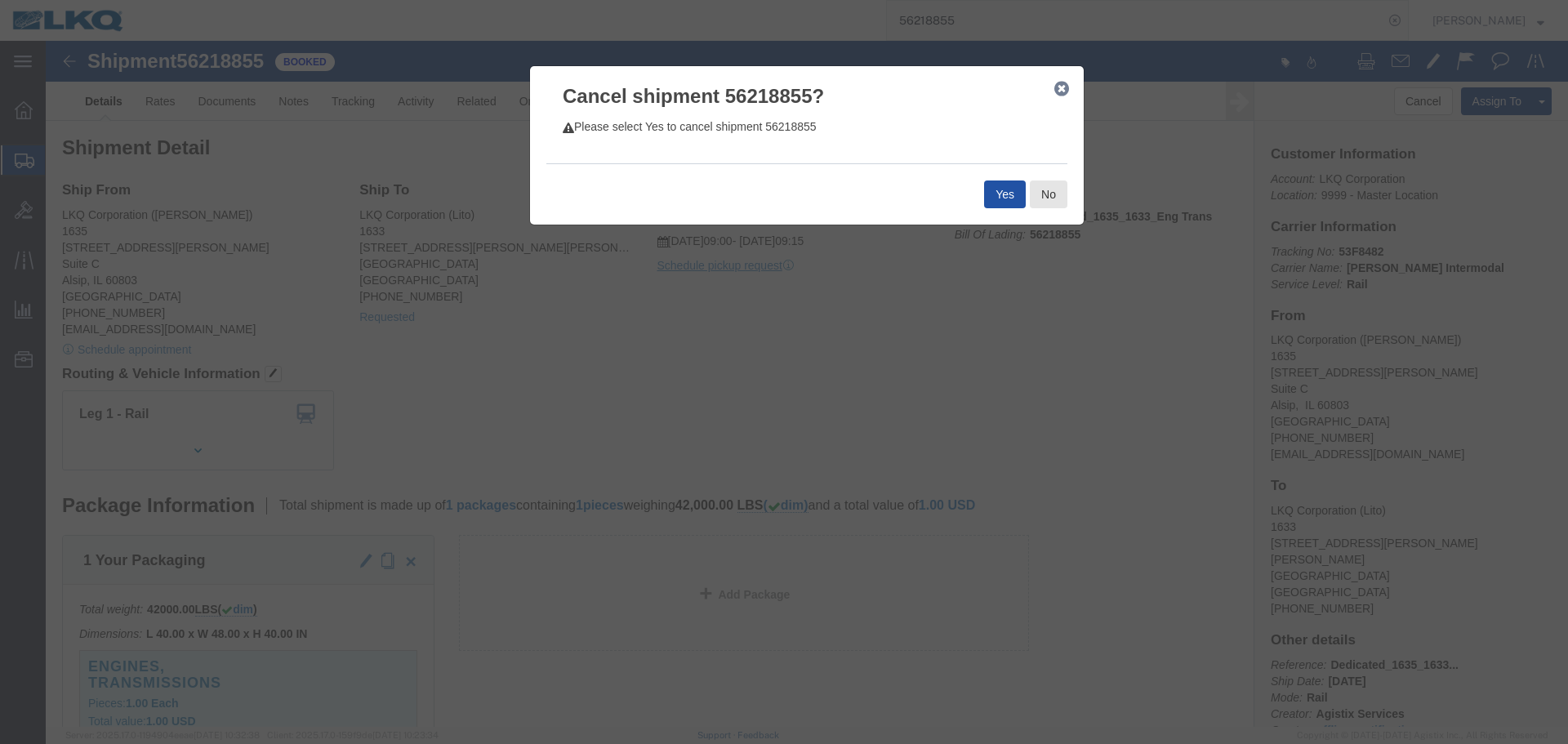
drag, startPoint x: 948, startPoint y: 149, endPoint x: 934, endPoint y: 731, distance: 582.2
click button "Yes"
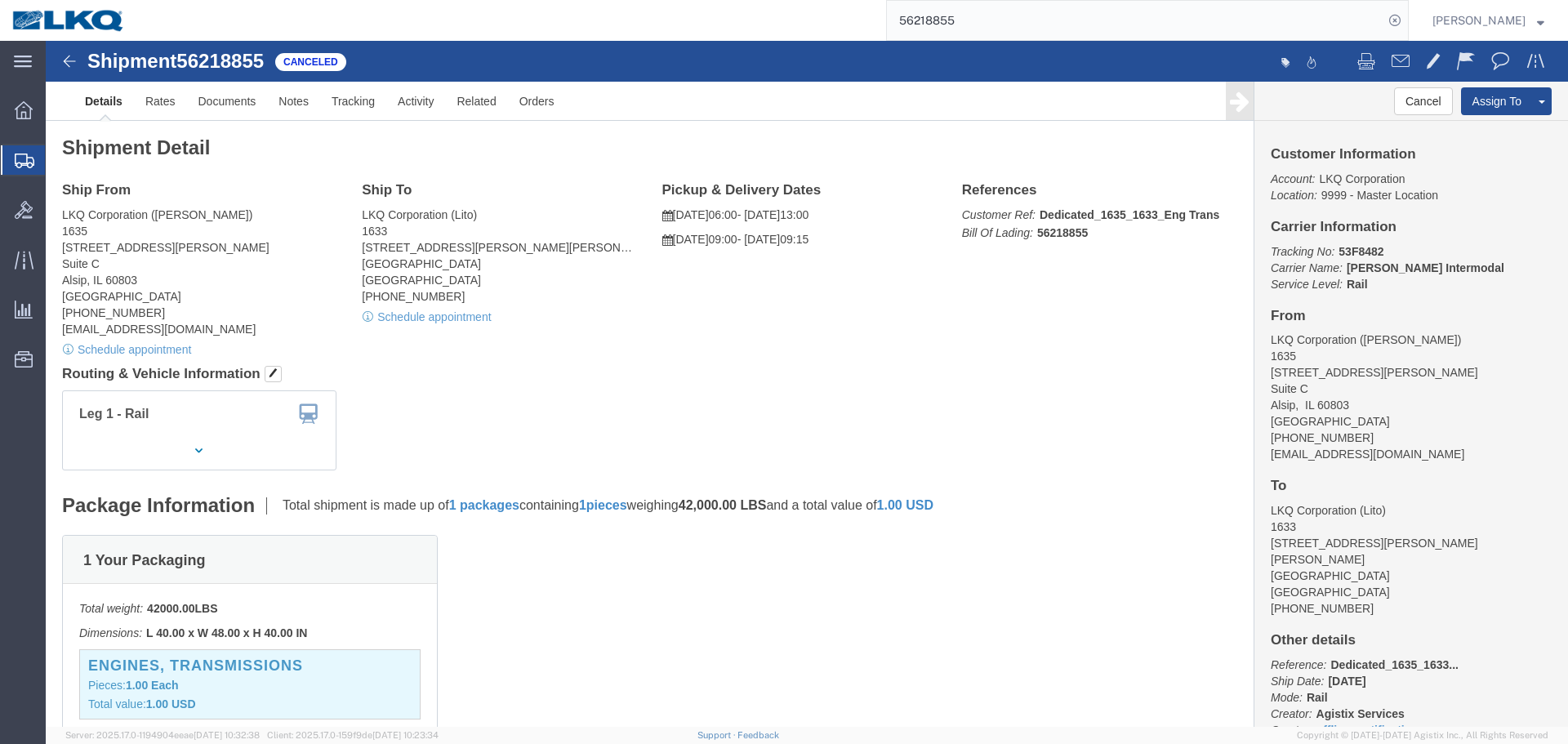
click div "Shipment Detail Ship From LKQ Corporation ([PERSON_NAME]) [STREET_ADDRESS][PERS…"
click div "Ship From LKQ Corporation ([PERSON_NAME]) [STREET_ADDRESS][PERSON_NAME] [GEOGRA…"
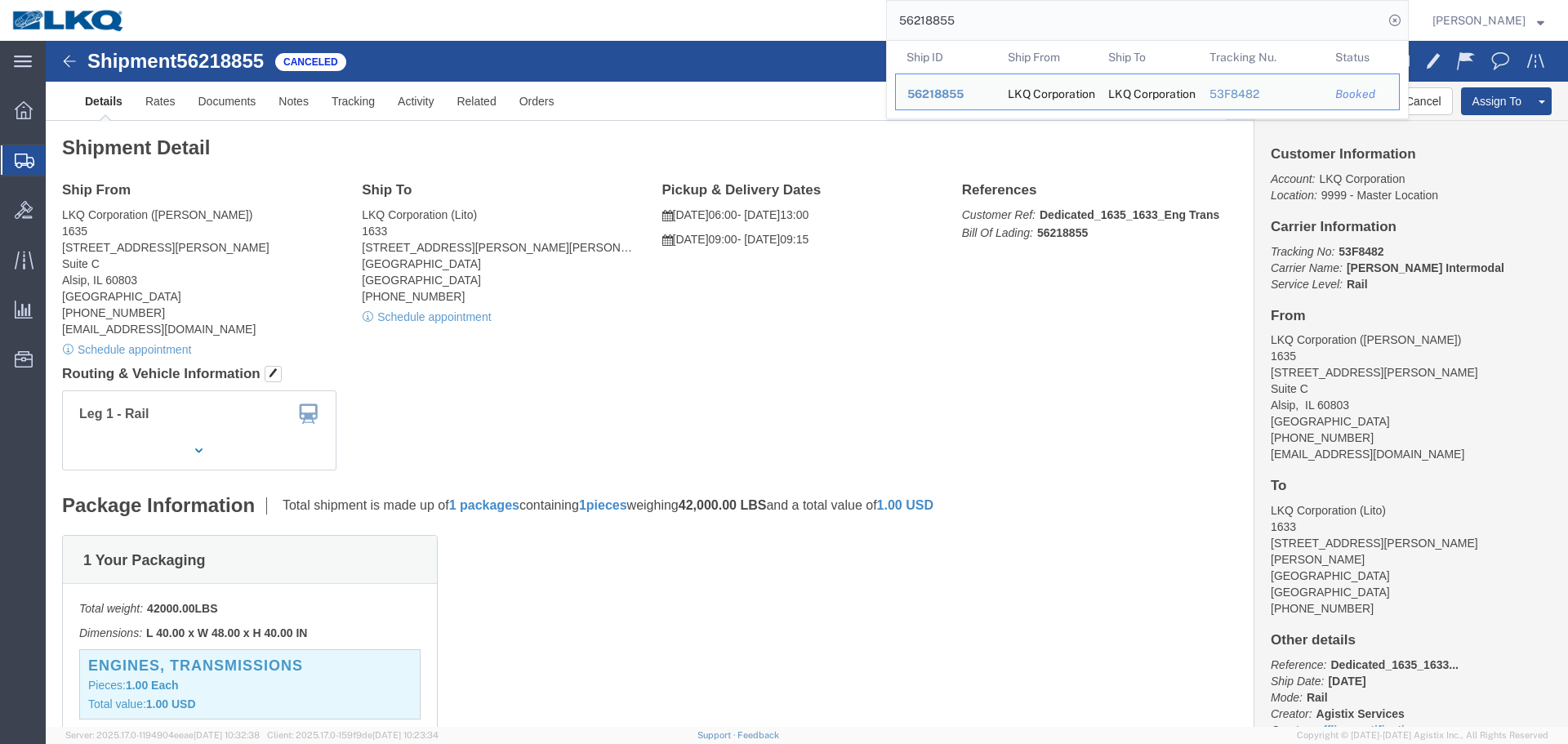
click at [1082, 15] on input "56218855" at bounding box center [1136, 20] width 497 height 39
paste input "555104"
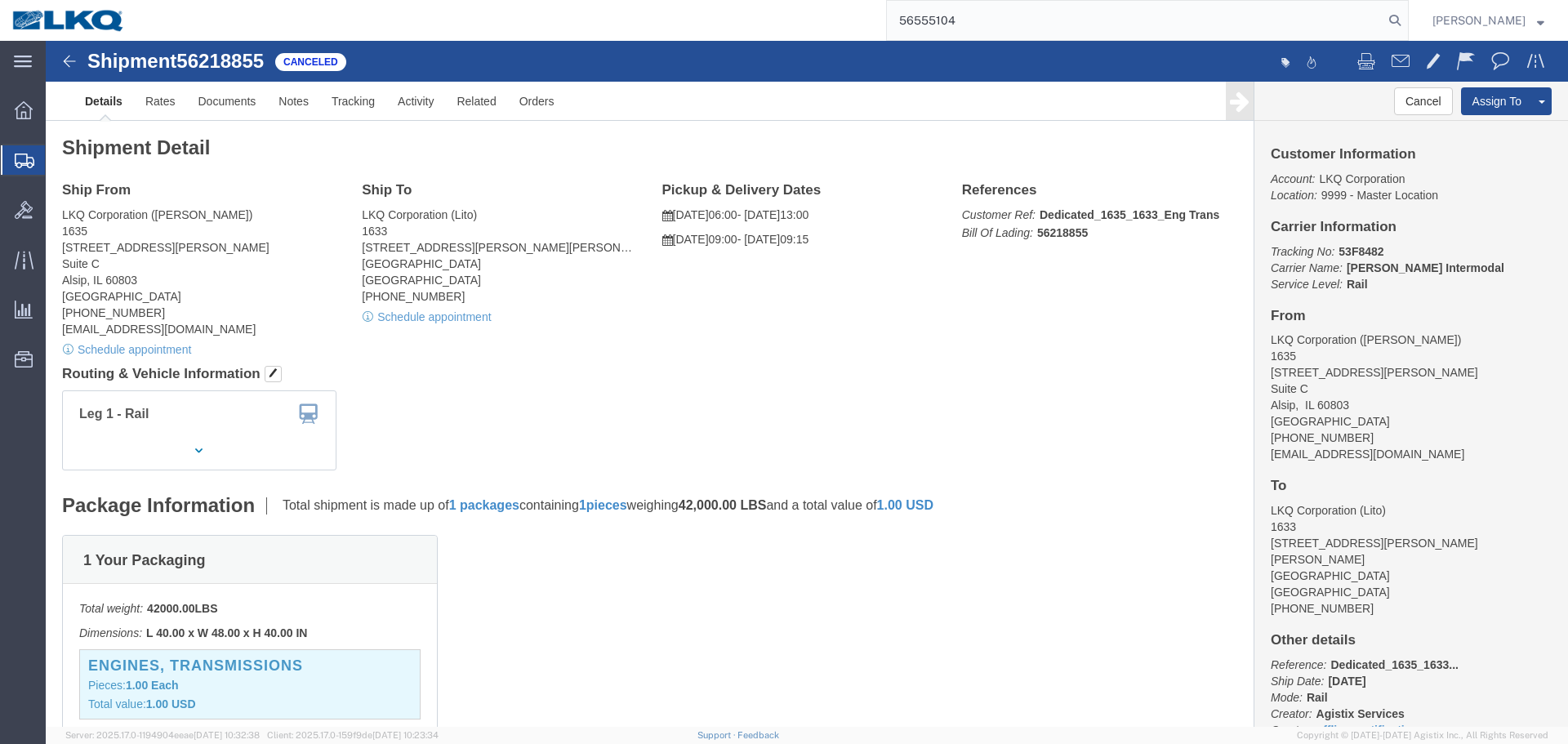
type input "56555104"
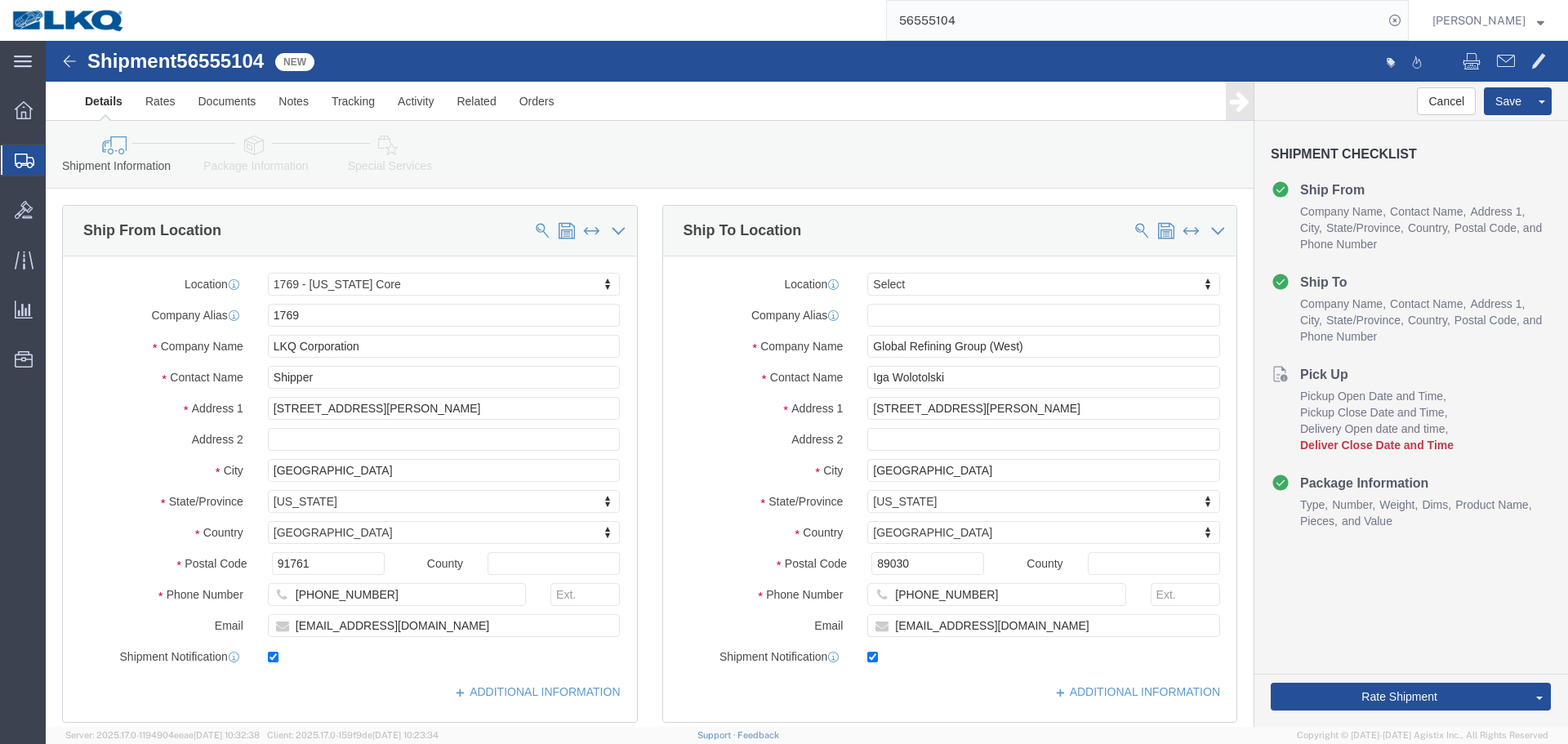
select select "28716"
select select
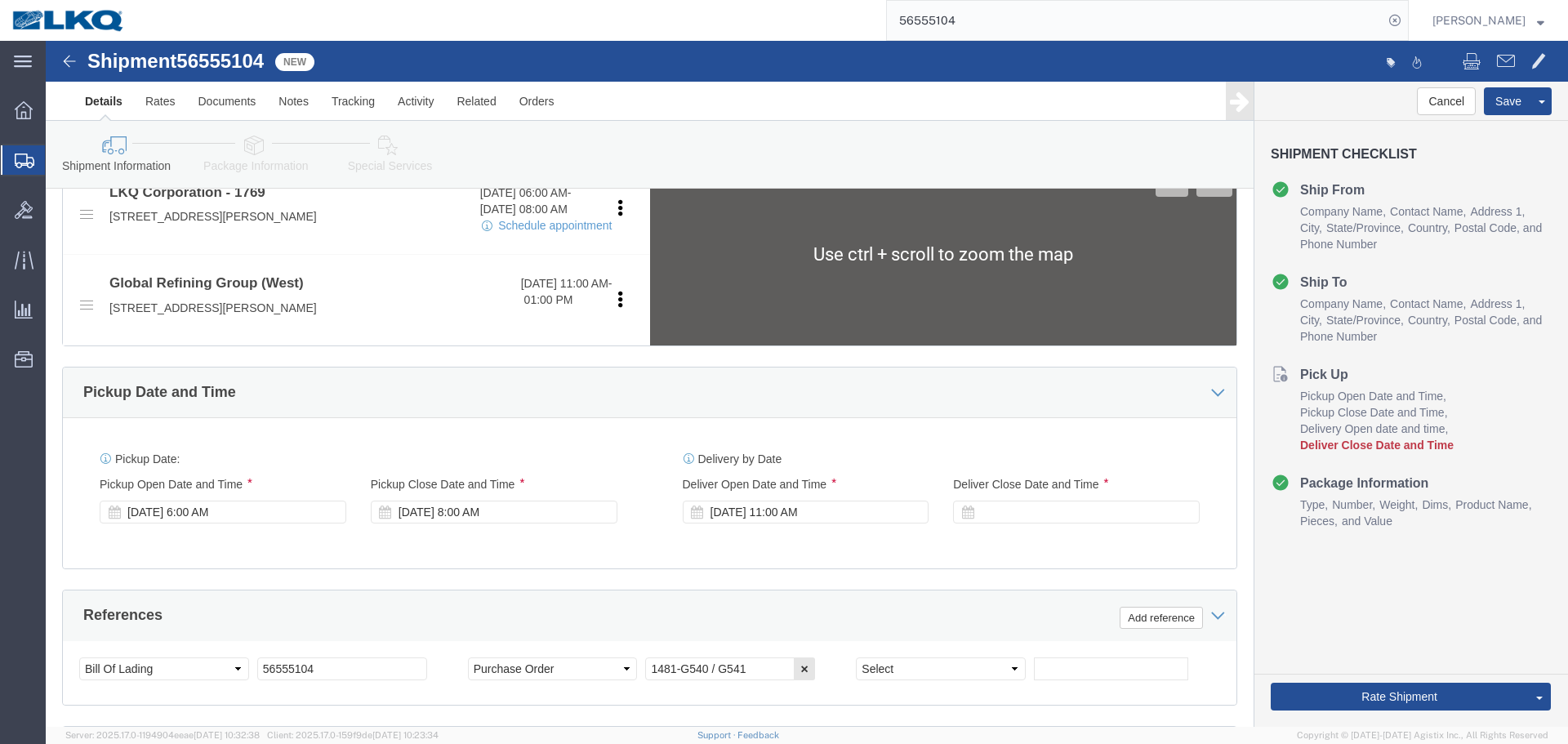
scroll to position [736, 0]
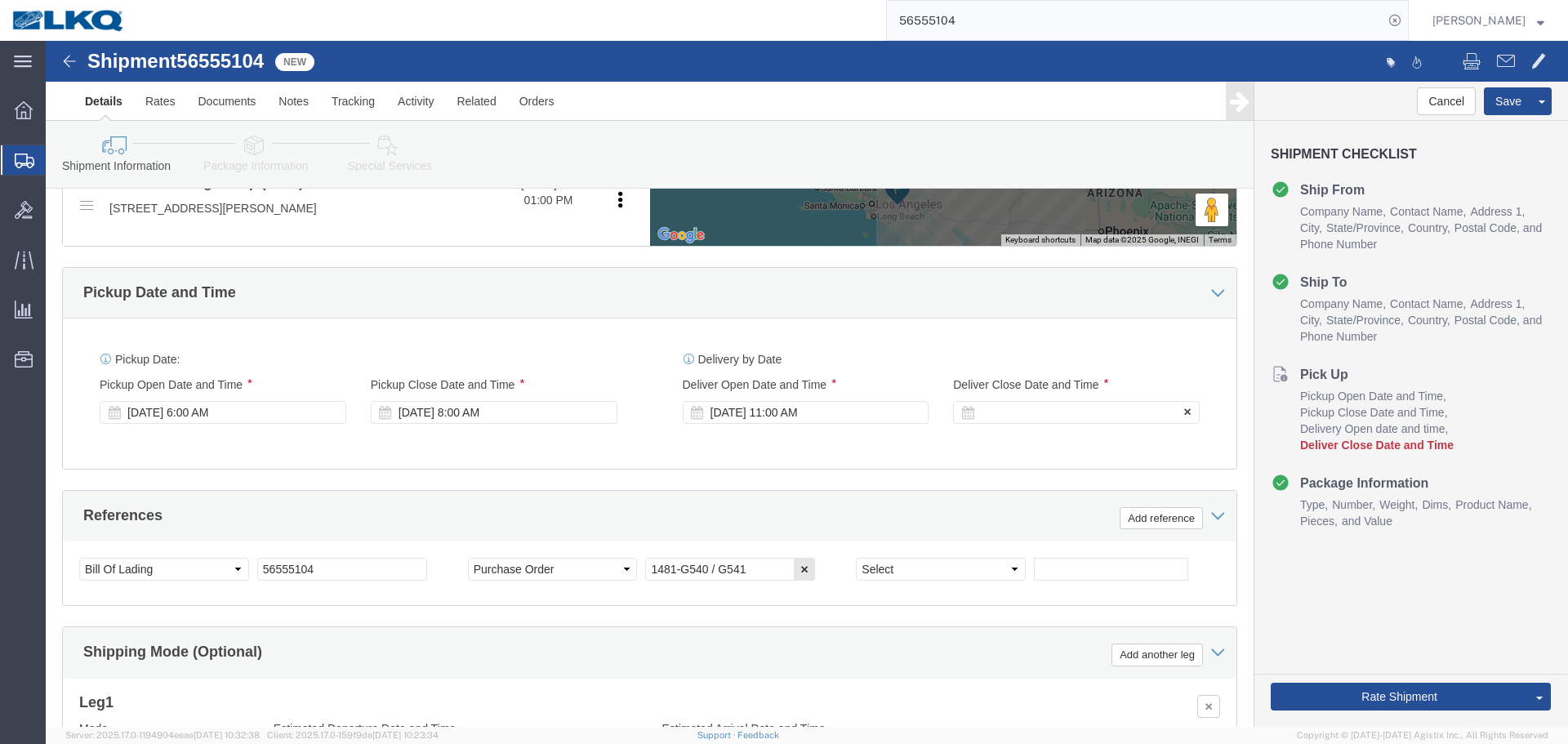
click div
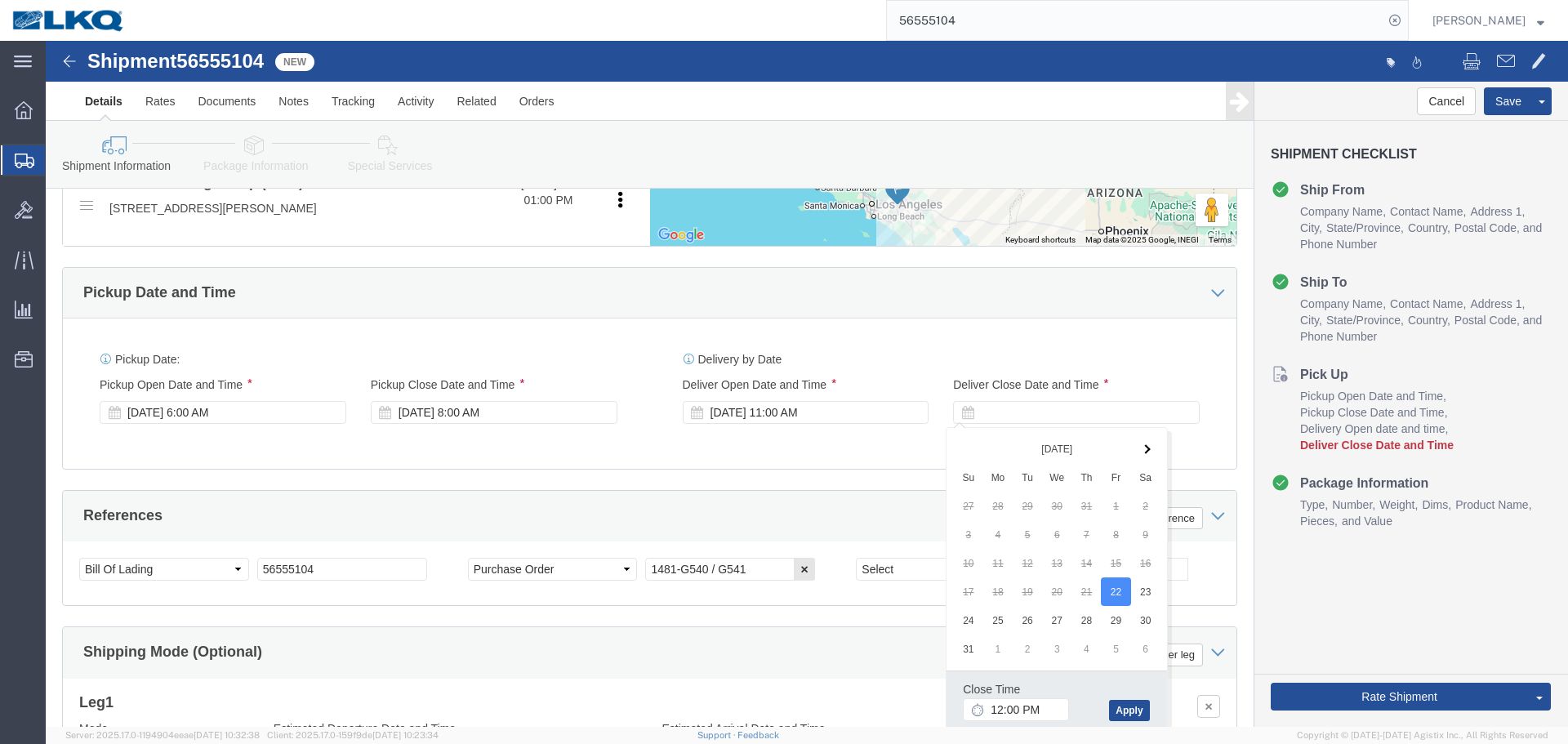
click div "Close Time 12:00 PM [DATE] 12:00 PM - [DATE] 12:00 PM Cancel Apply"
click input "12:00 PM"
type input "11:01 AM"
click button "Apply"
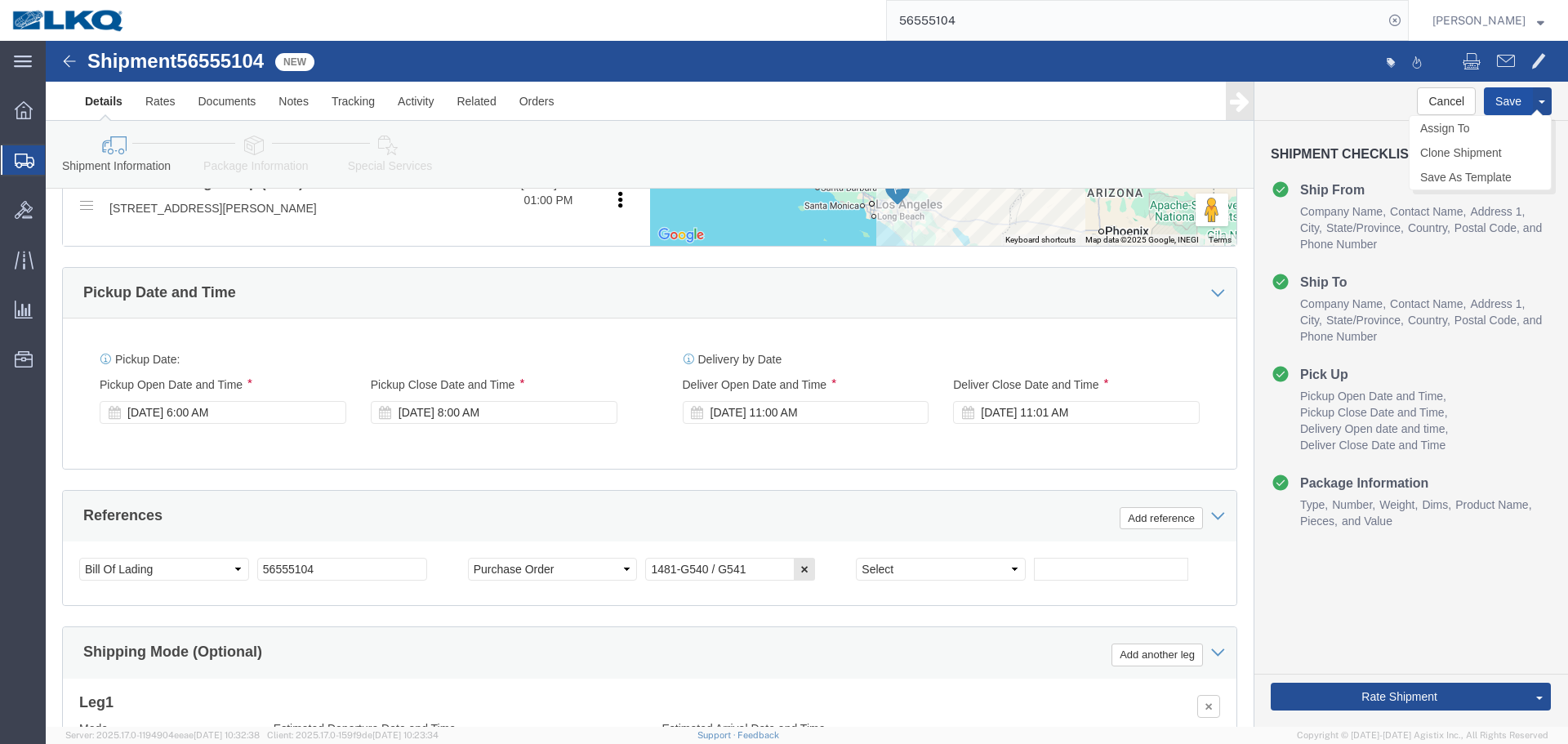
click button "Save"
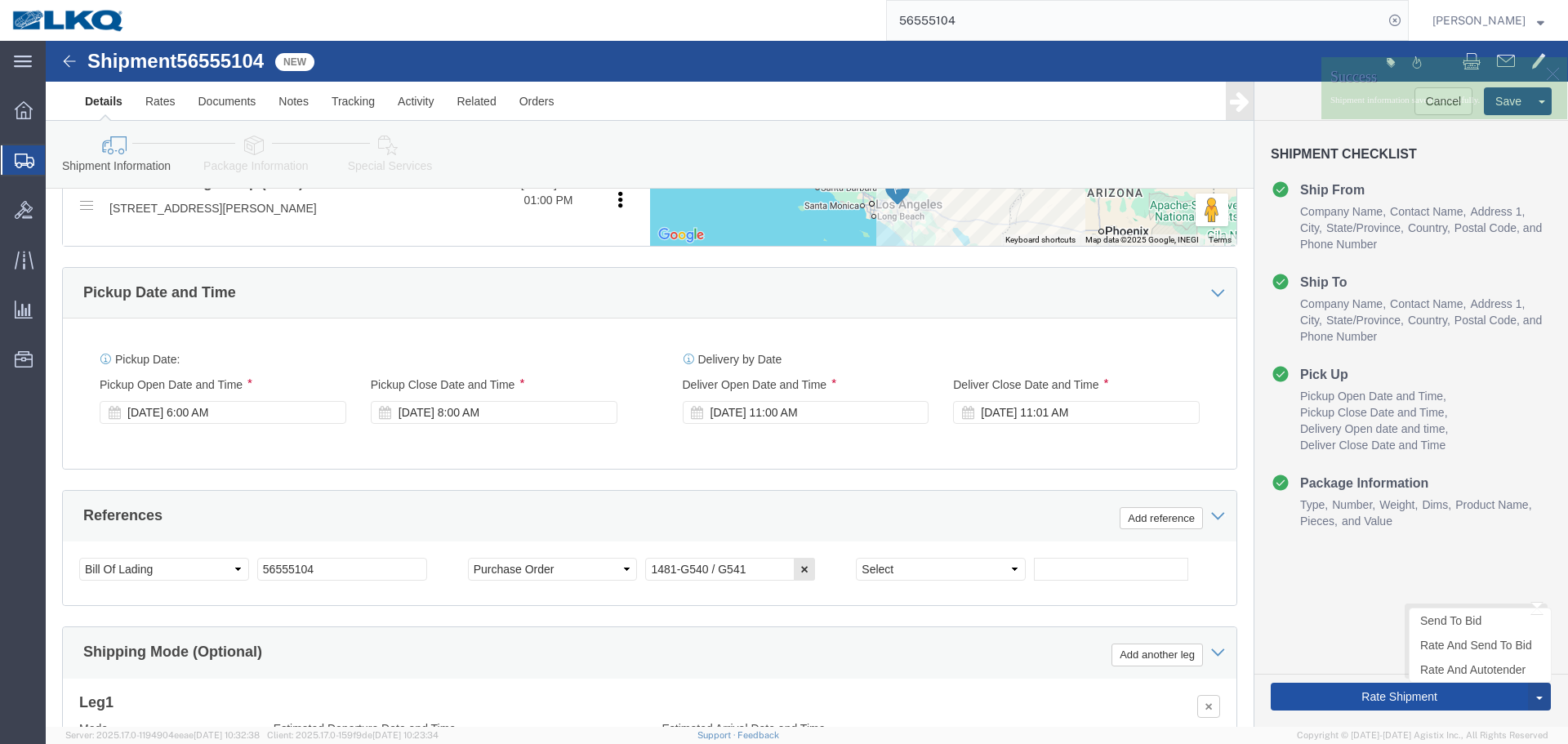
click button "Rate Shipment"
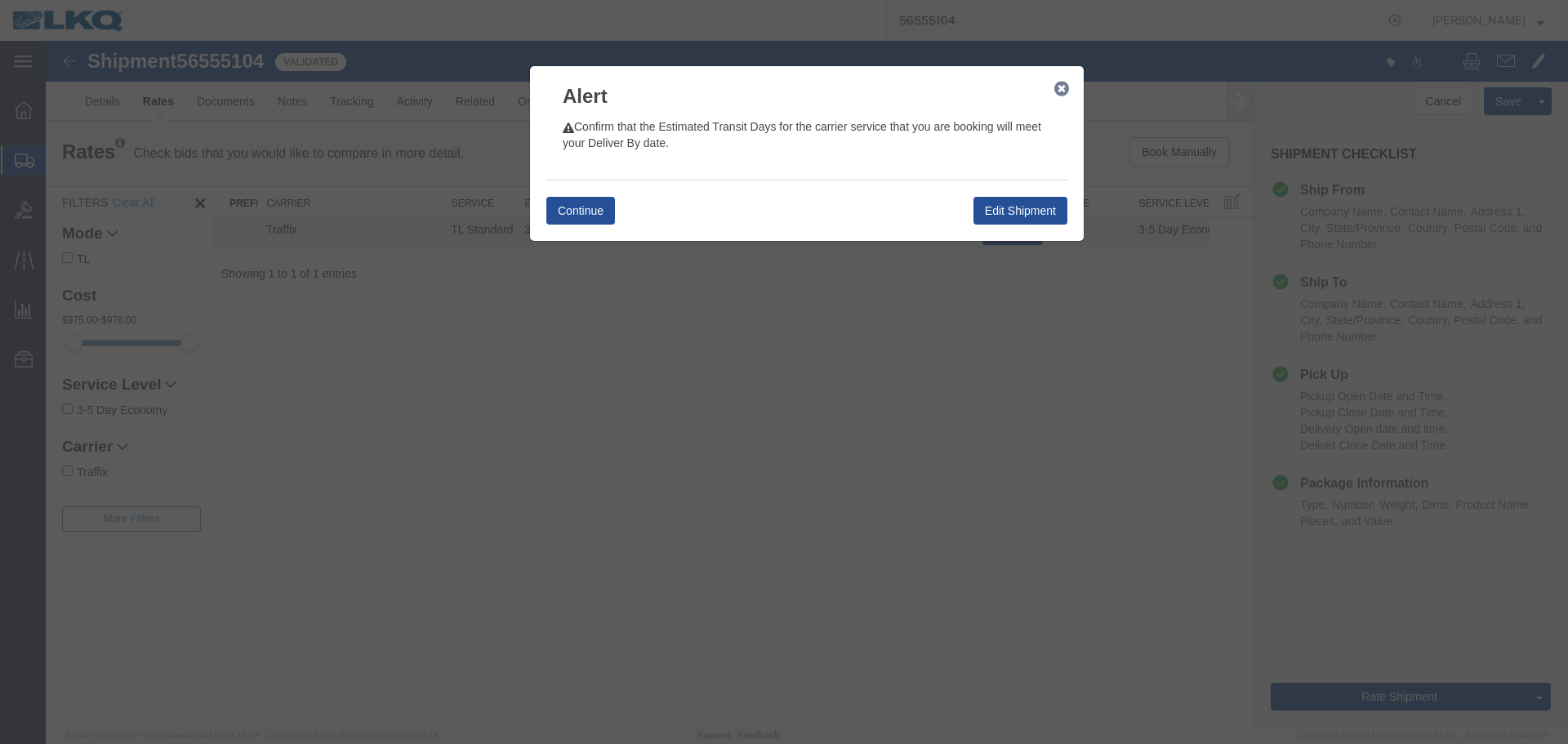
click at [1056, 92] on icon "button" at bounding box center [1062, 89] width 15 height 13
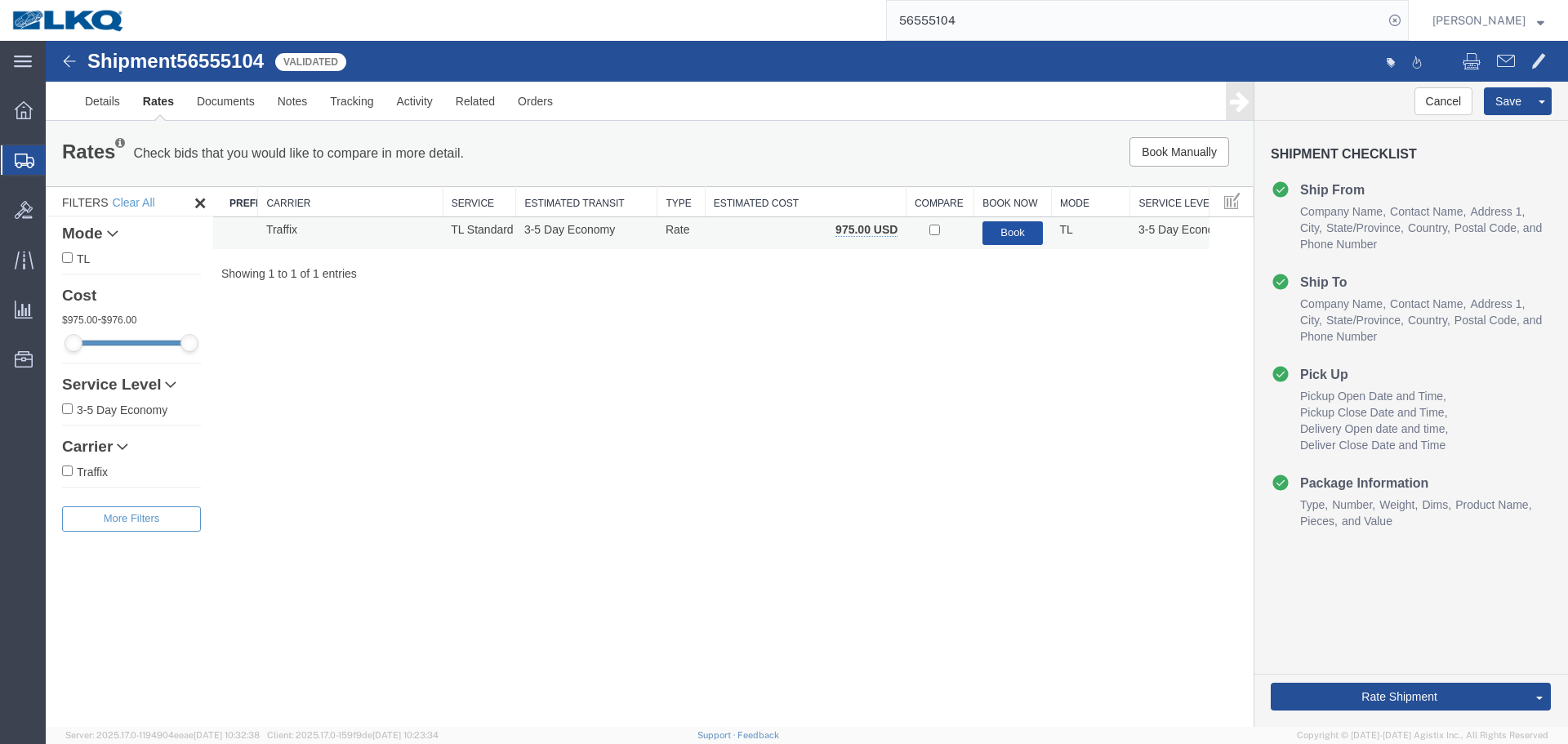
click at [1004, 226] on button "Book" at bounding box center [1013, 233] width 61 height 23
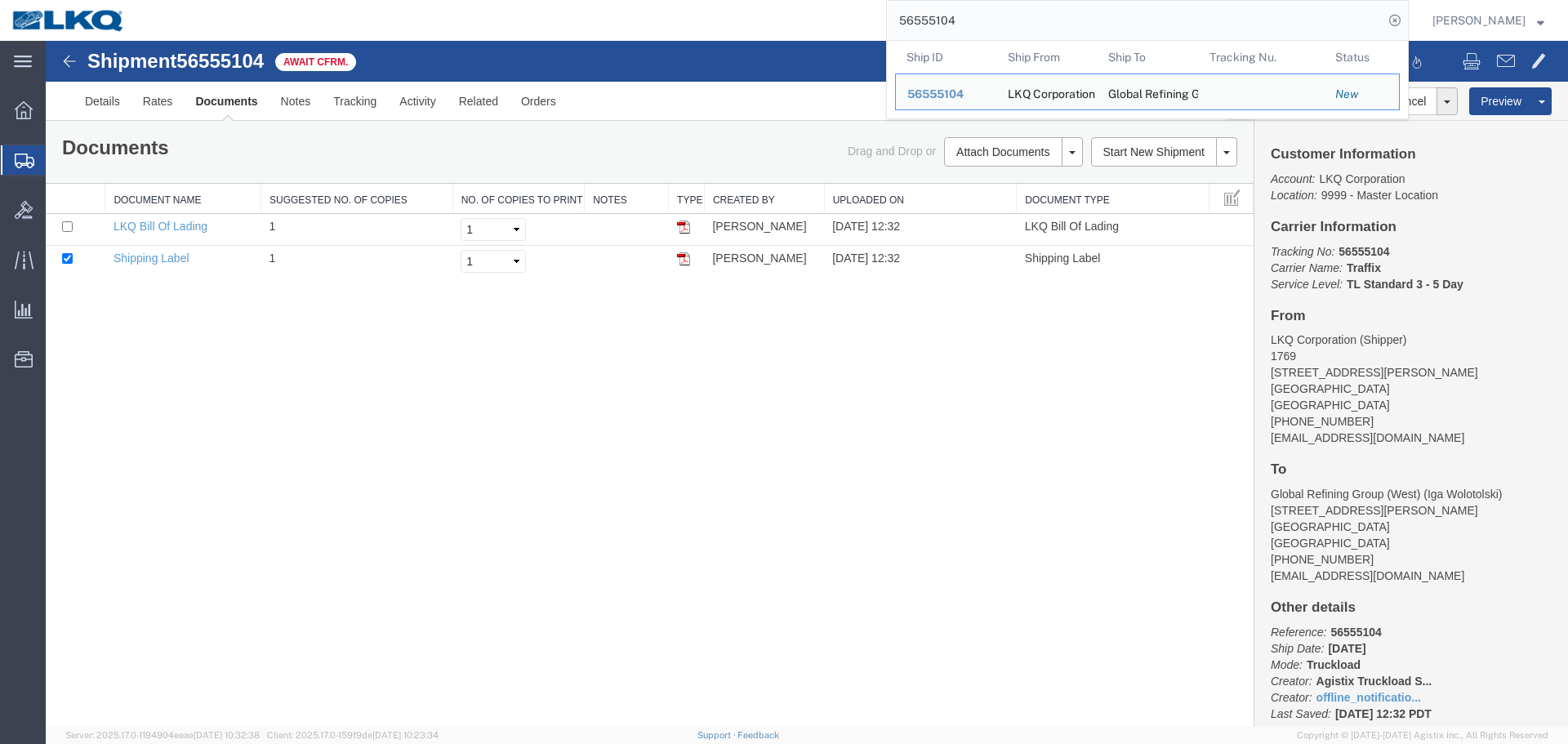
click at [990, 37] on input "56555104" at bounding box center [1136, 20] width 497 height 39
paste input "488089"
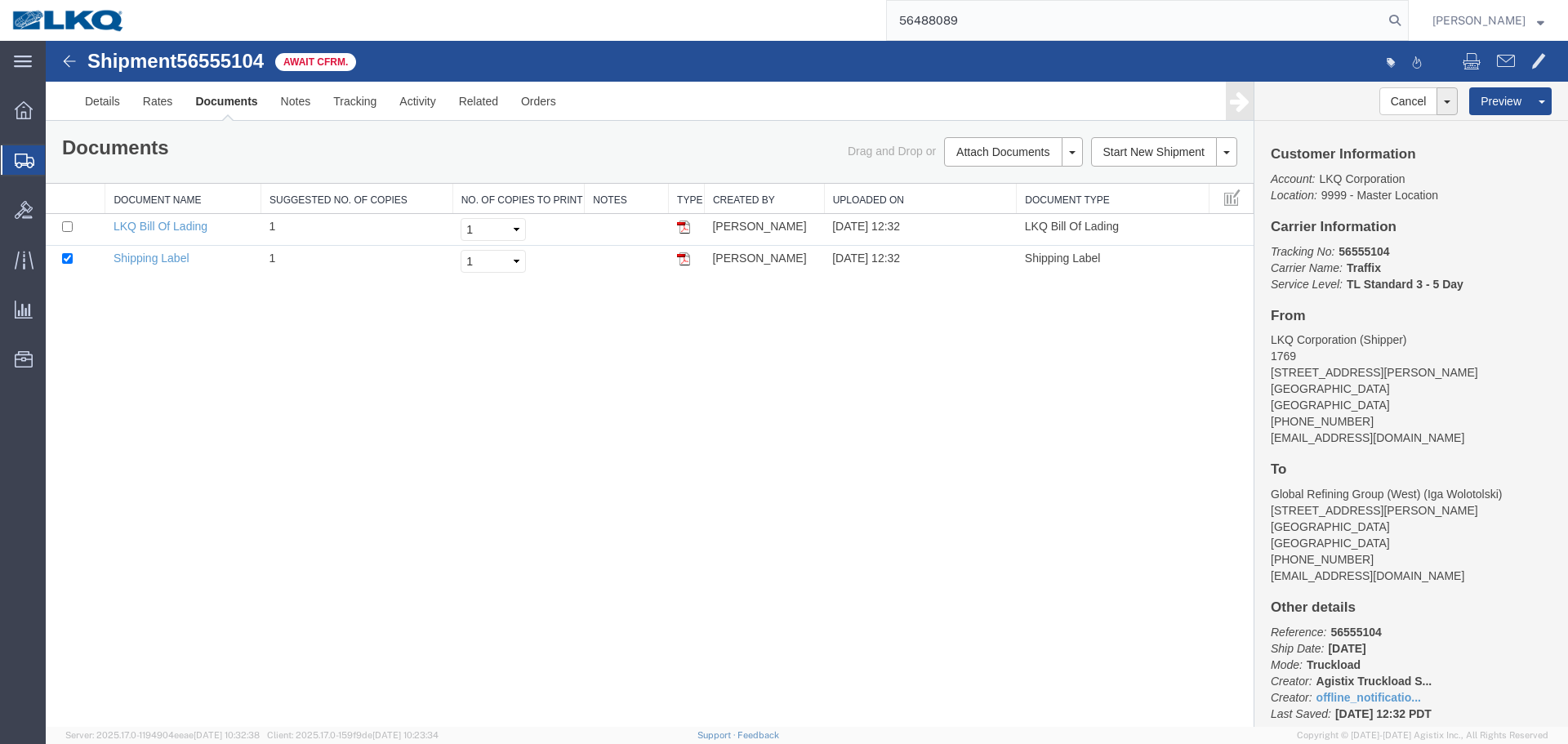
type input "56488089"
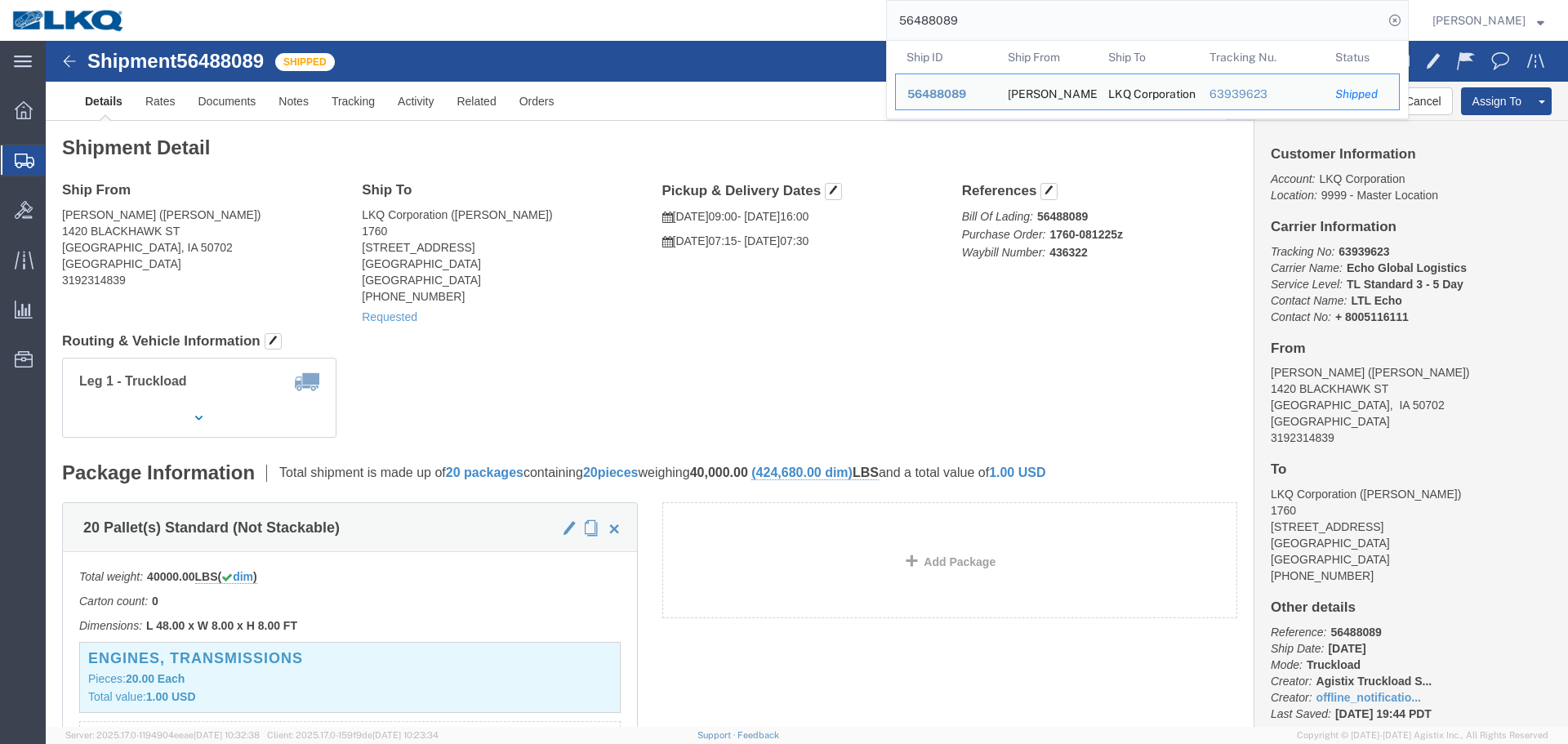
click at [0, 0] on span "Create Shipment" at bounding box center [0, 0] width 0 height 0
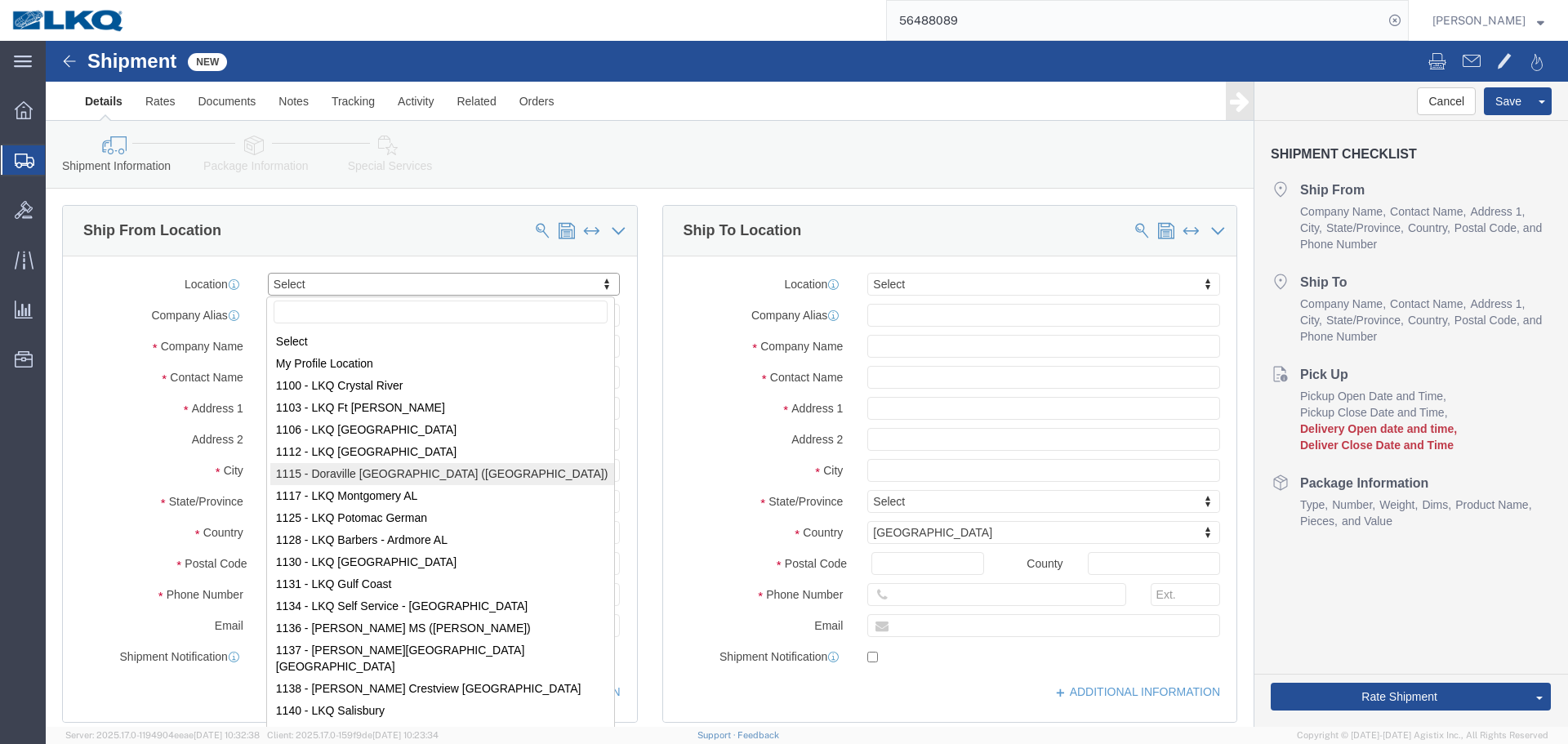
select select "30284"
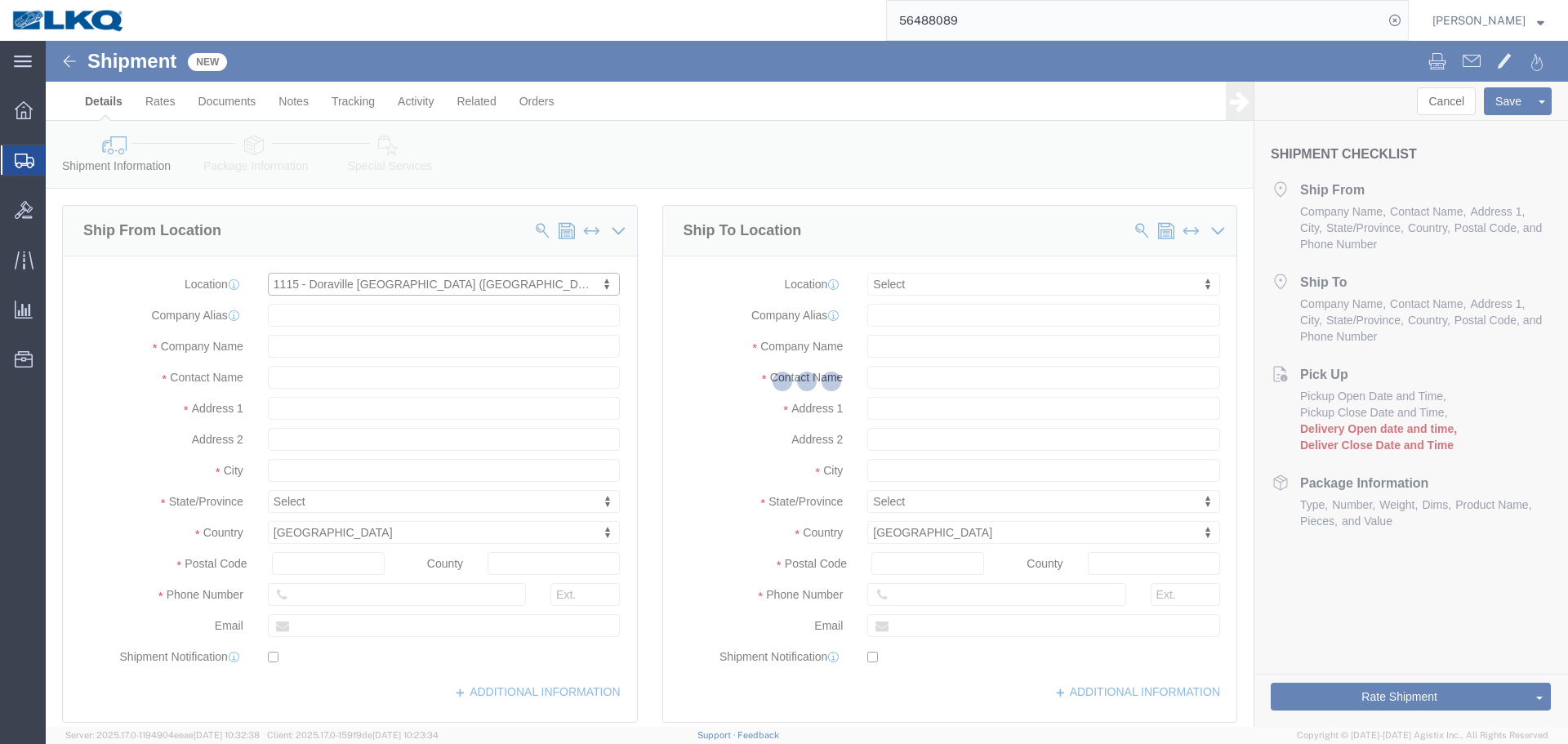
select select "GA"
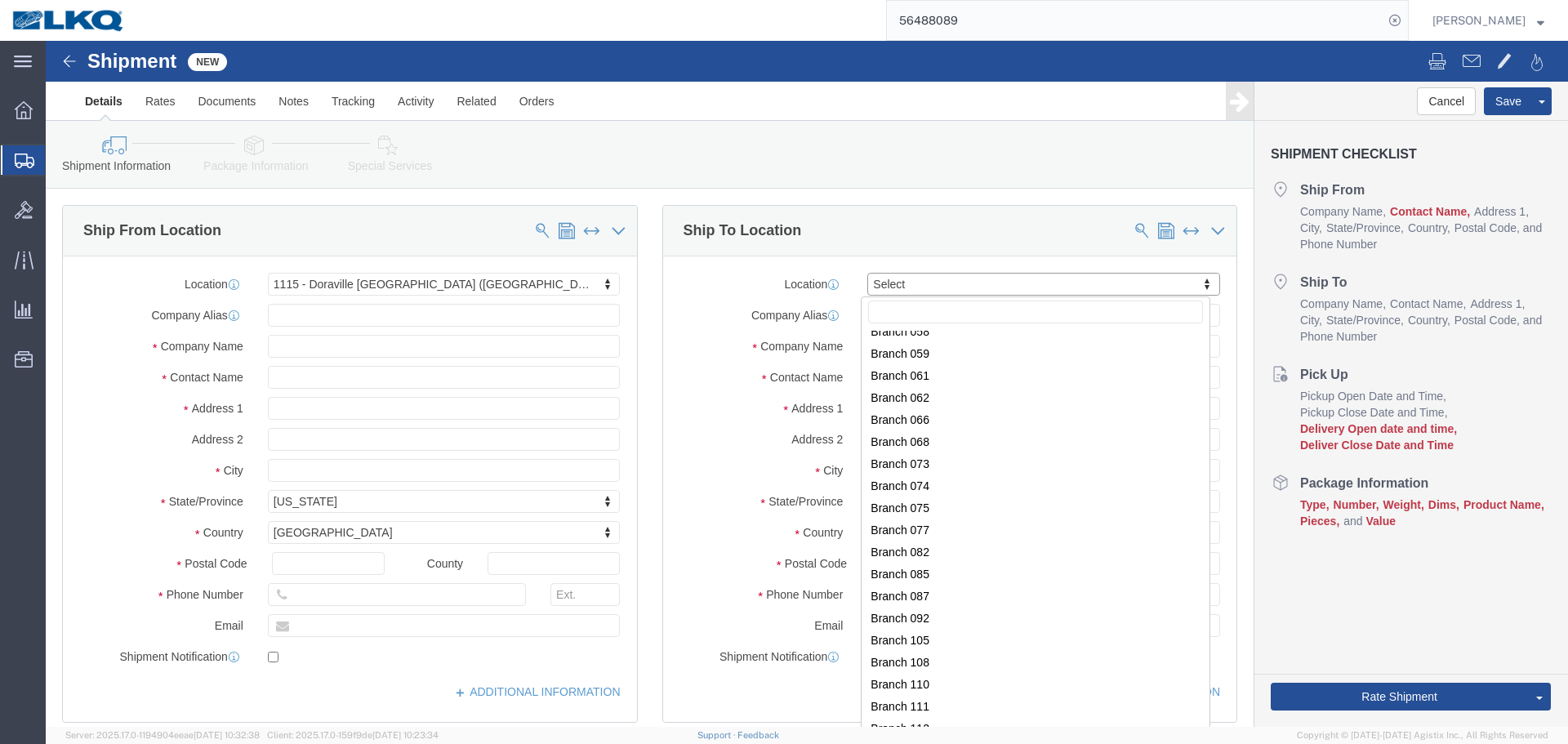
scroll to position [20453, 0]
drag, startPoint x: 1156, startPoint y: 337, endPoint x: 1204, endPoint y: 736, distance: 401.9
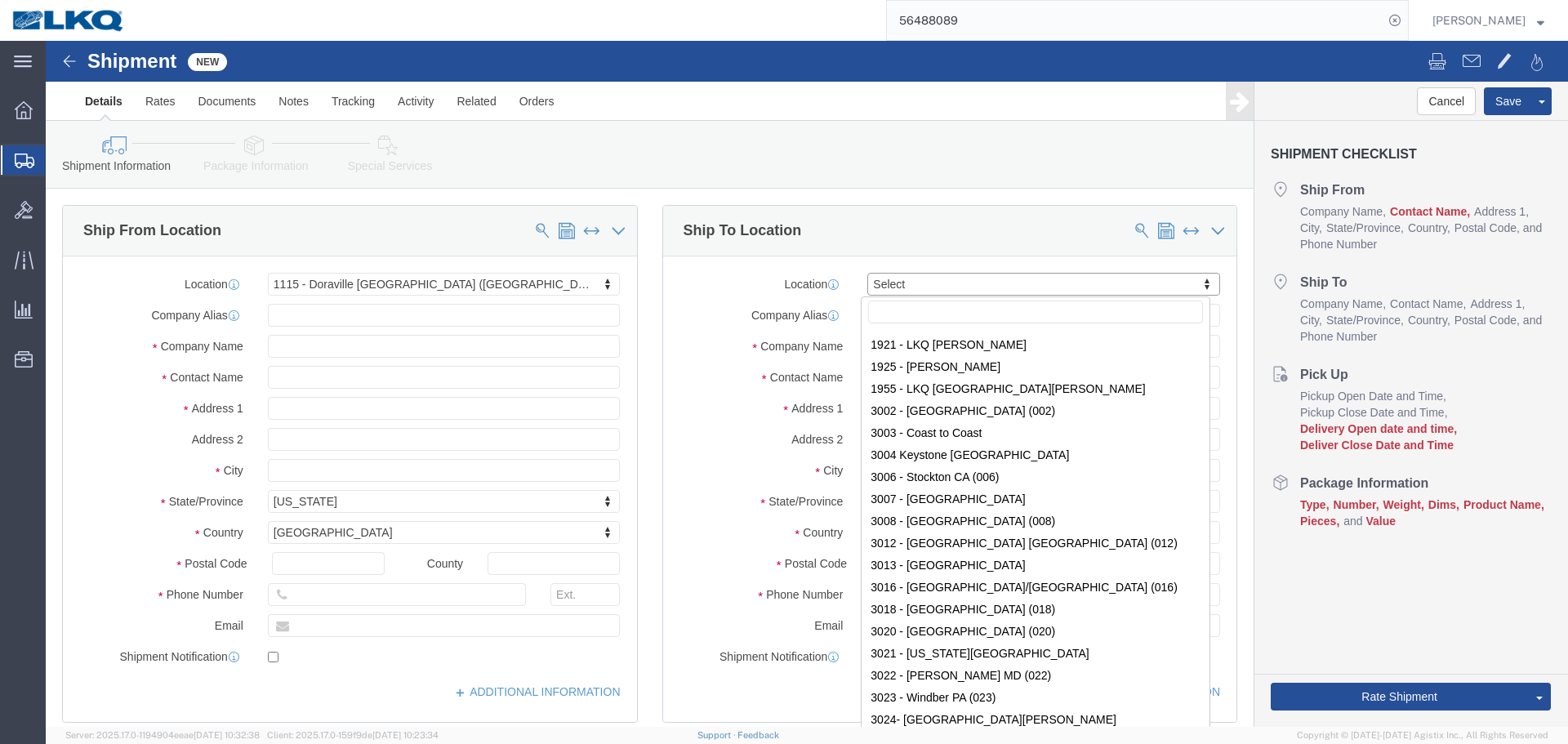
scroll to position [0, 0]
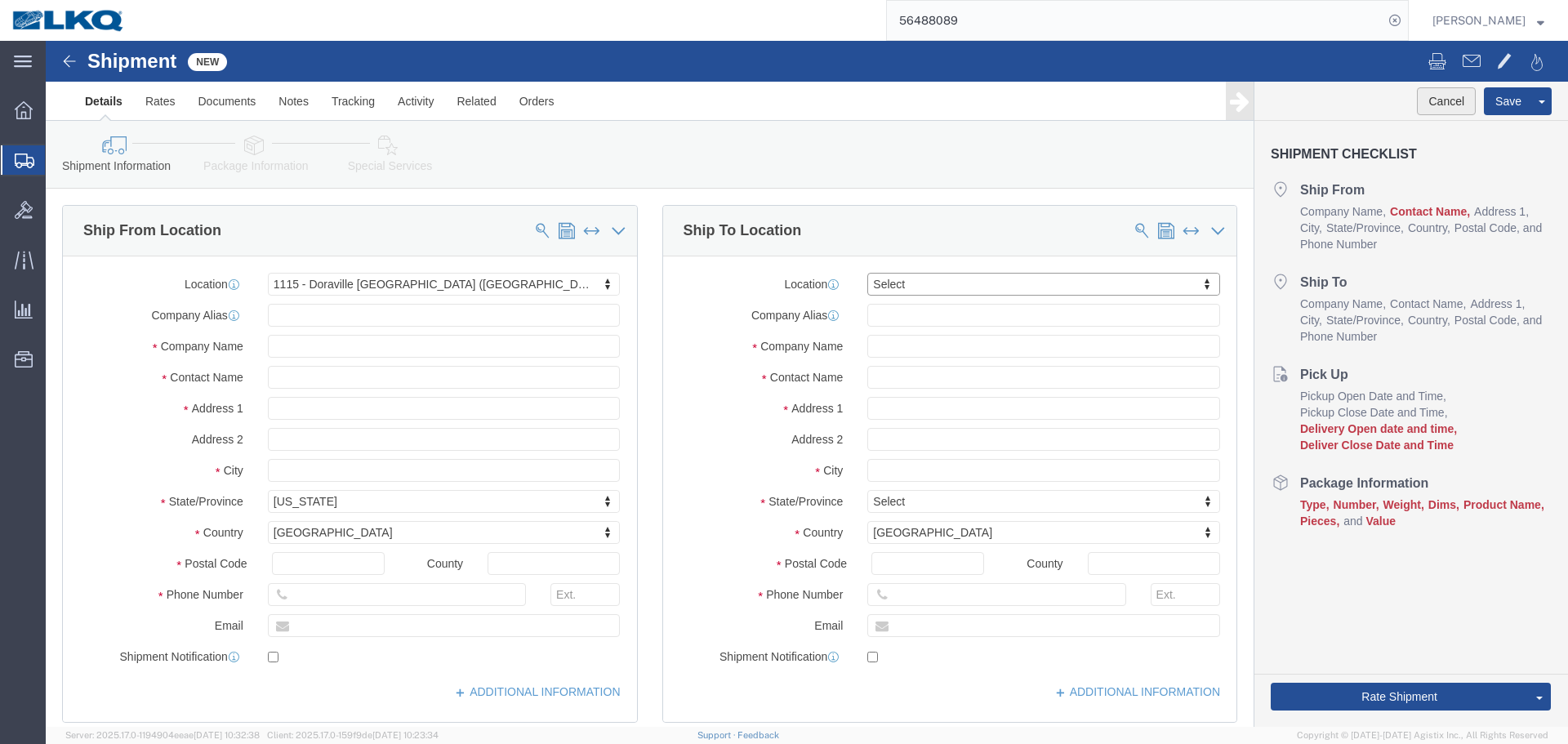
click button "Cancel"
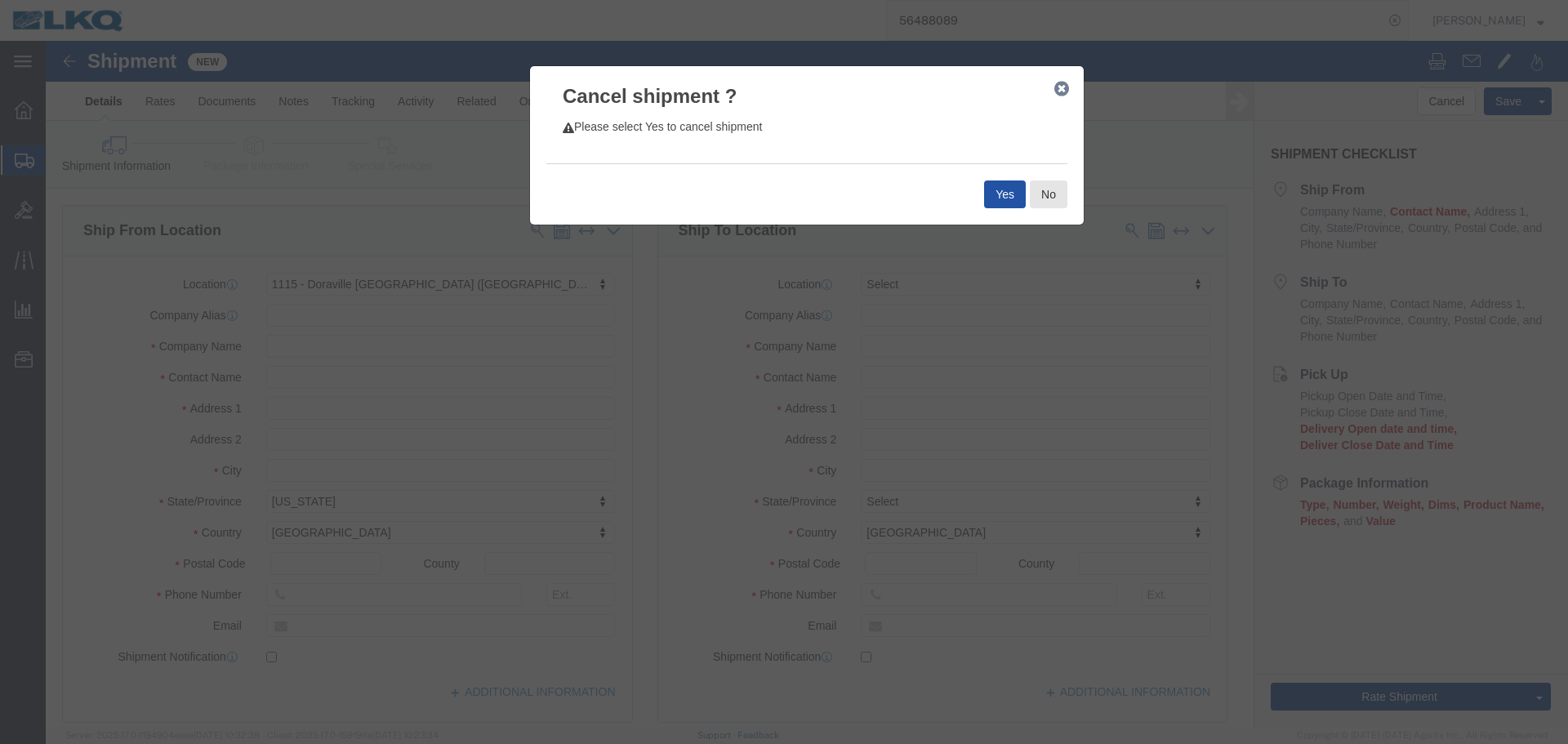
click button "Yes"
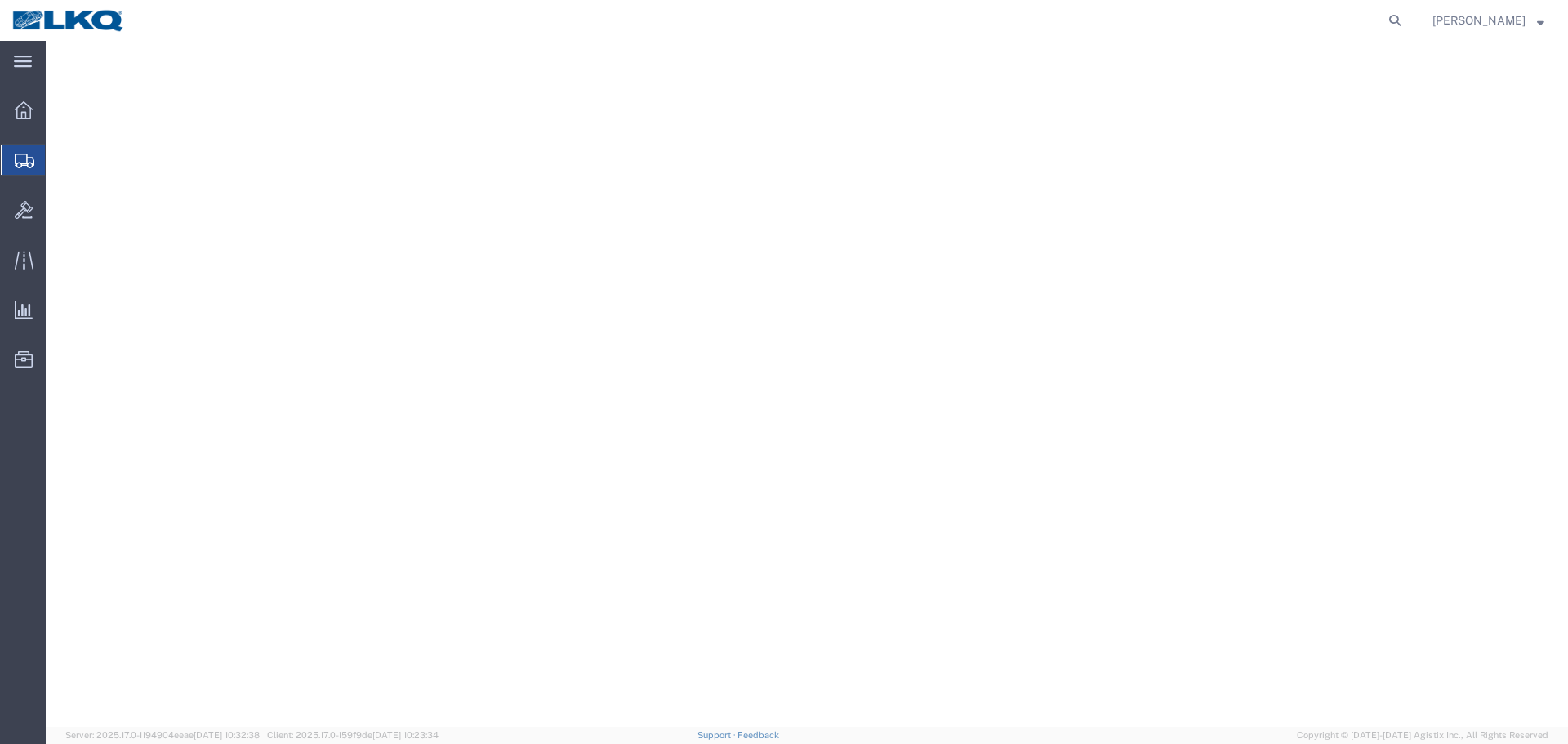
select select
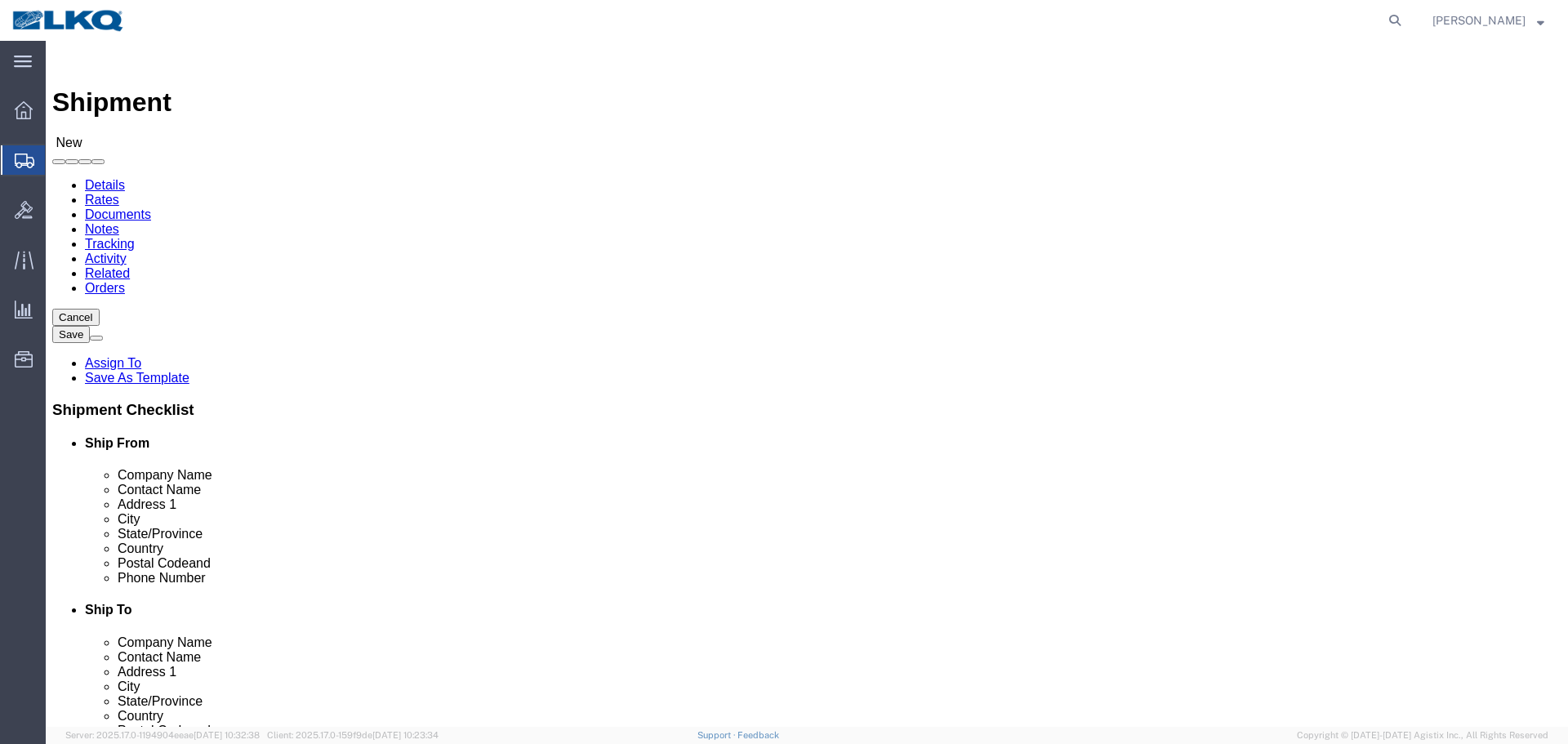
select select "27344"
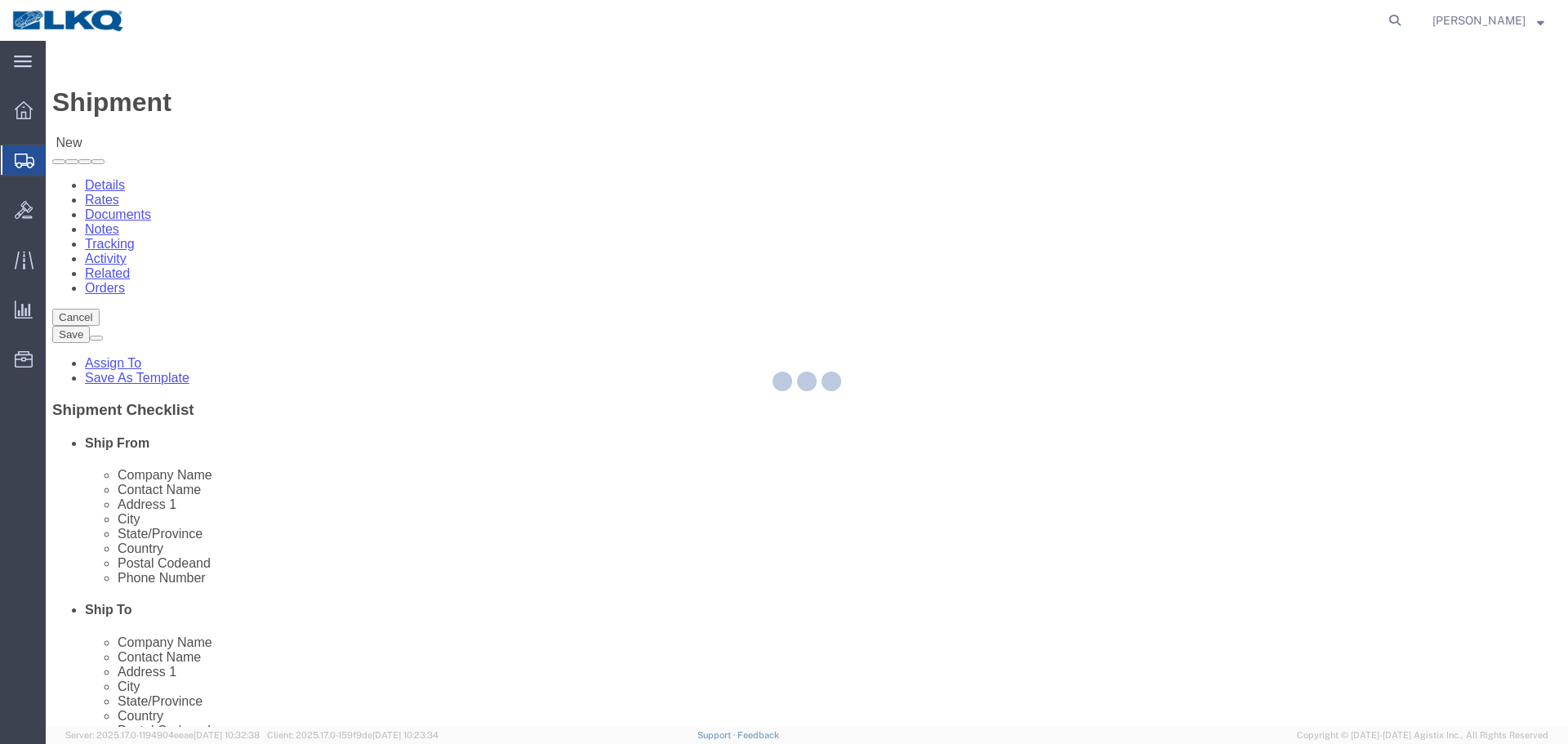
select select "FL"
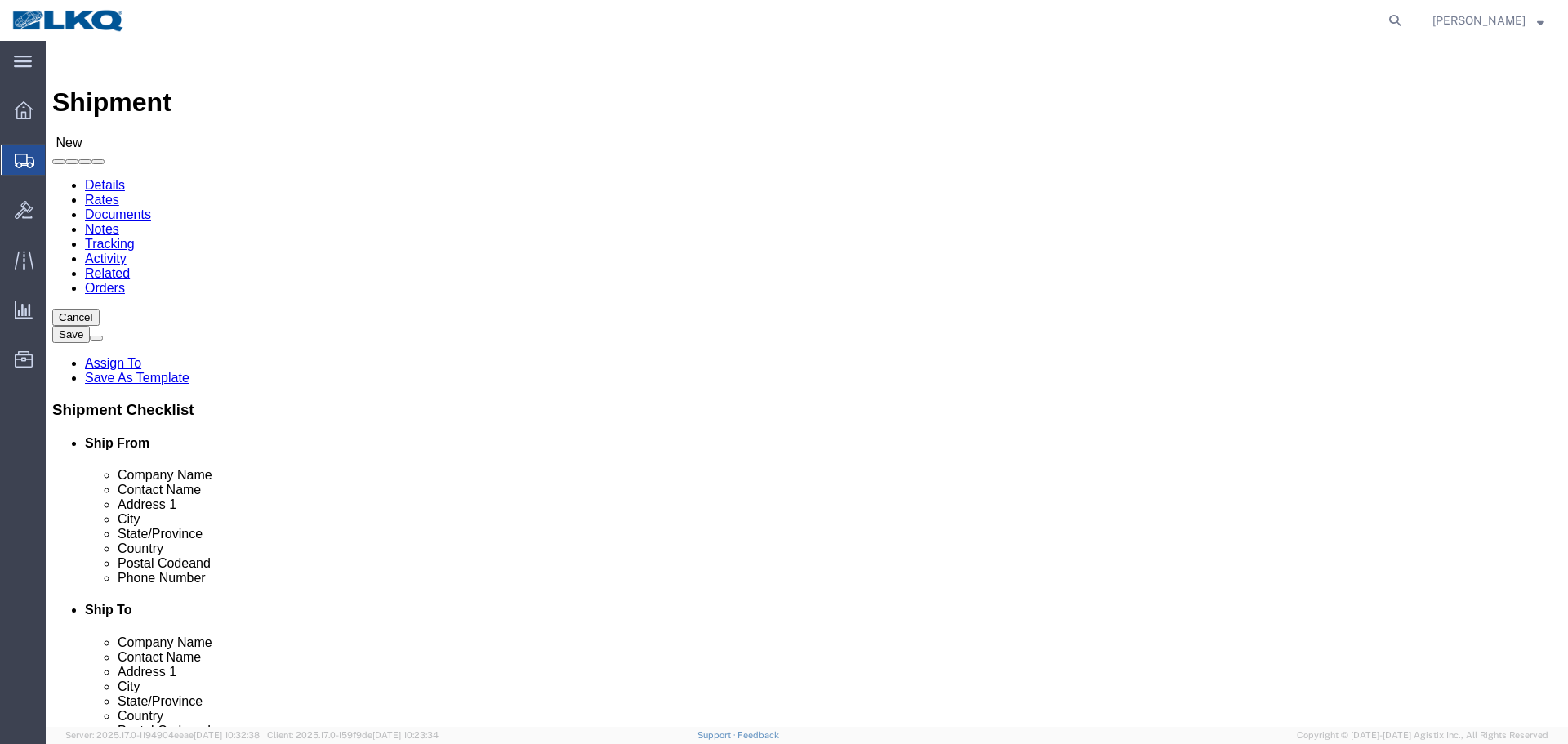
click input "text"
click div "Ship From Location Location 1100 - LKQ Crystal River My Profile Location 1100 -…"
click button "Cancel"
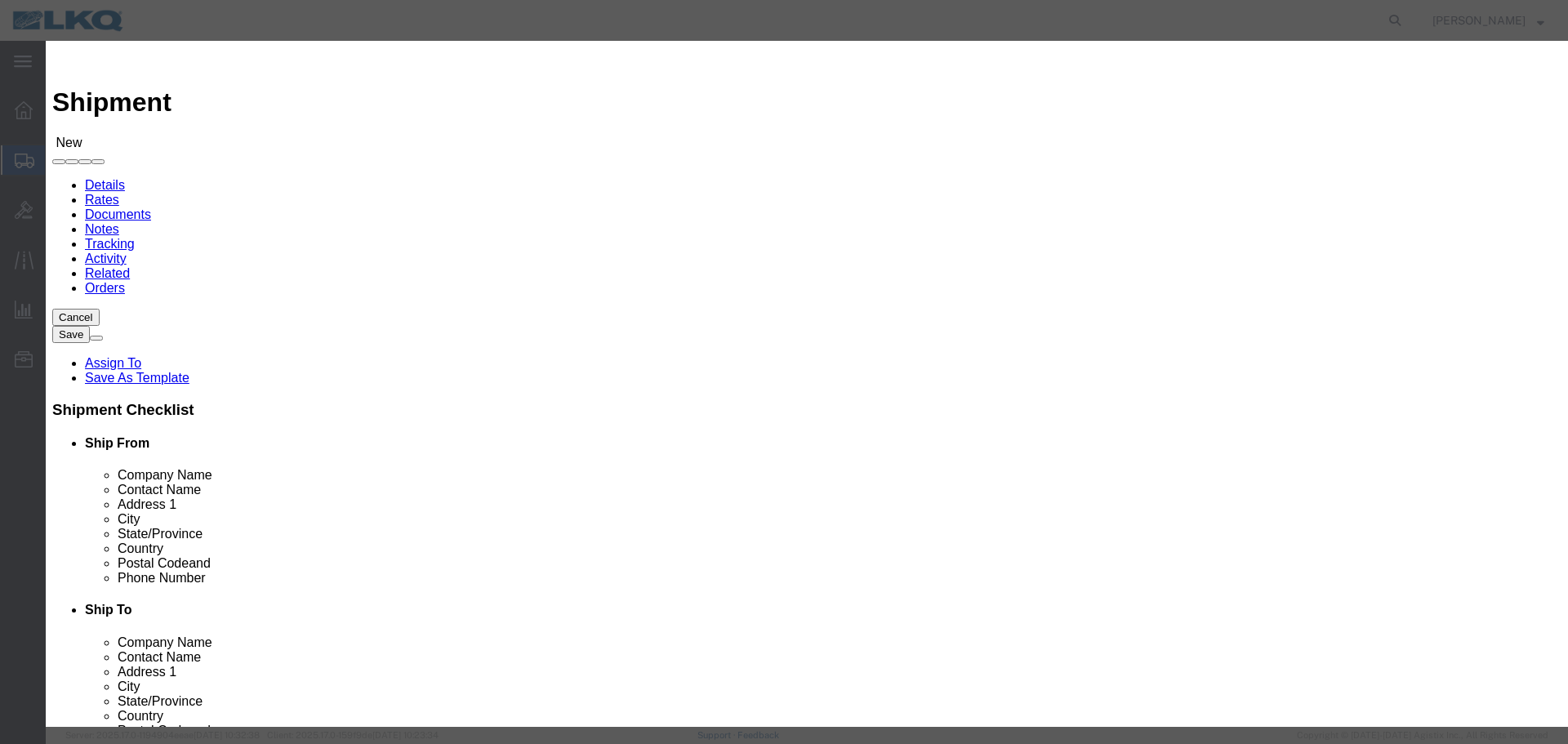
click button "Yes"
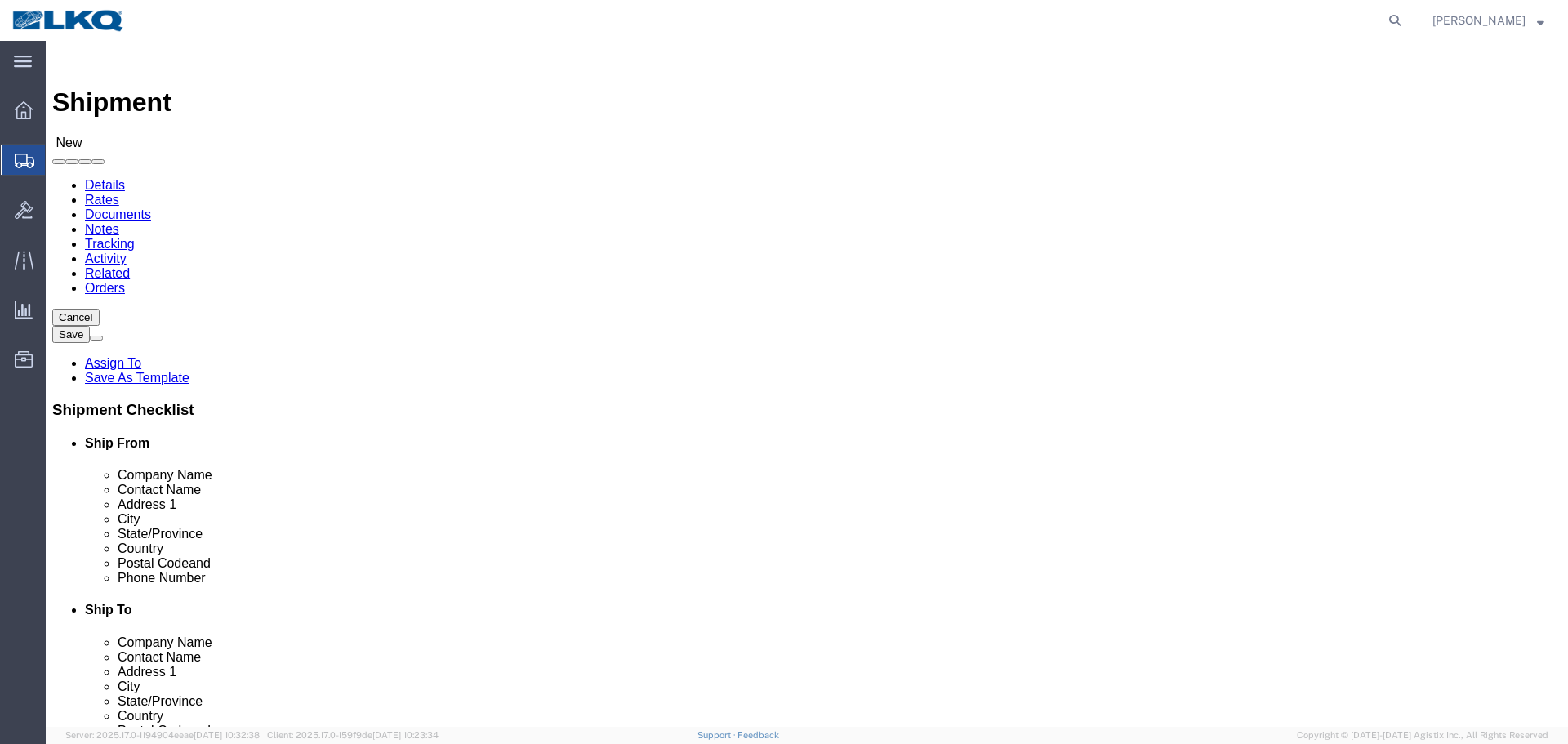
select select
click at [68, 13] on img at bounding box center [68, 20] width 114 height 24
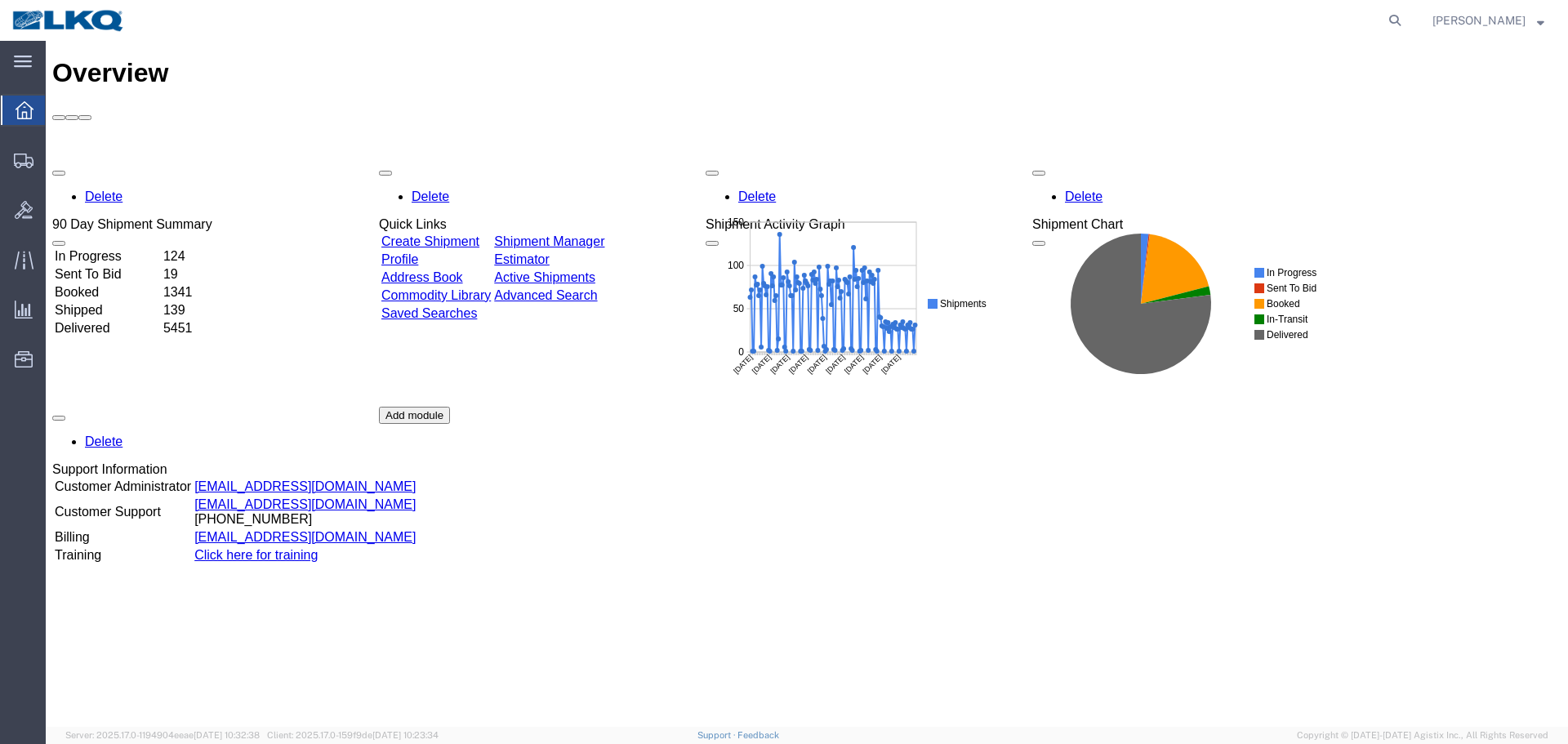
click at [879, 659] on div "Overview Delete 90 Day Shipment Summary In Progress 124 Sent To Bid 19 Booked 1…" at bounding box center [807, 401] width 1510 height 686
click at [1400, 16] on icon at bounding box center [1394, 20] width 23 height 23
paste input "52527590"
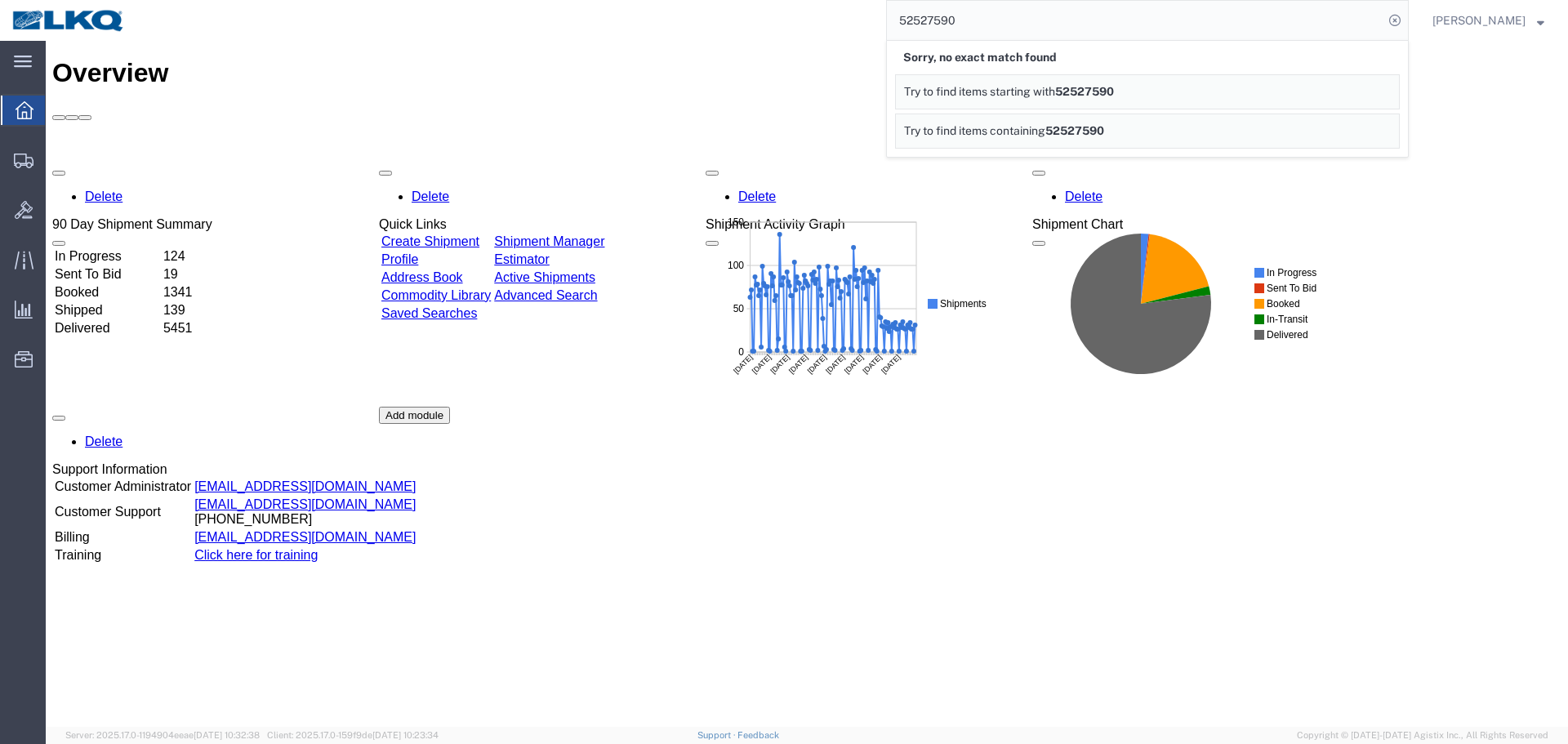
paste input "6418575"
type input "56418575"
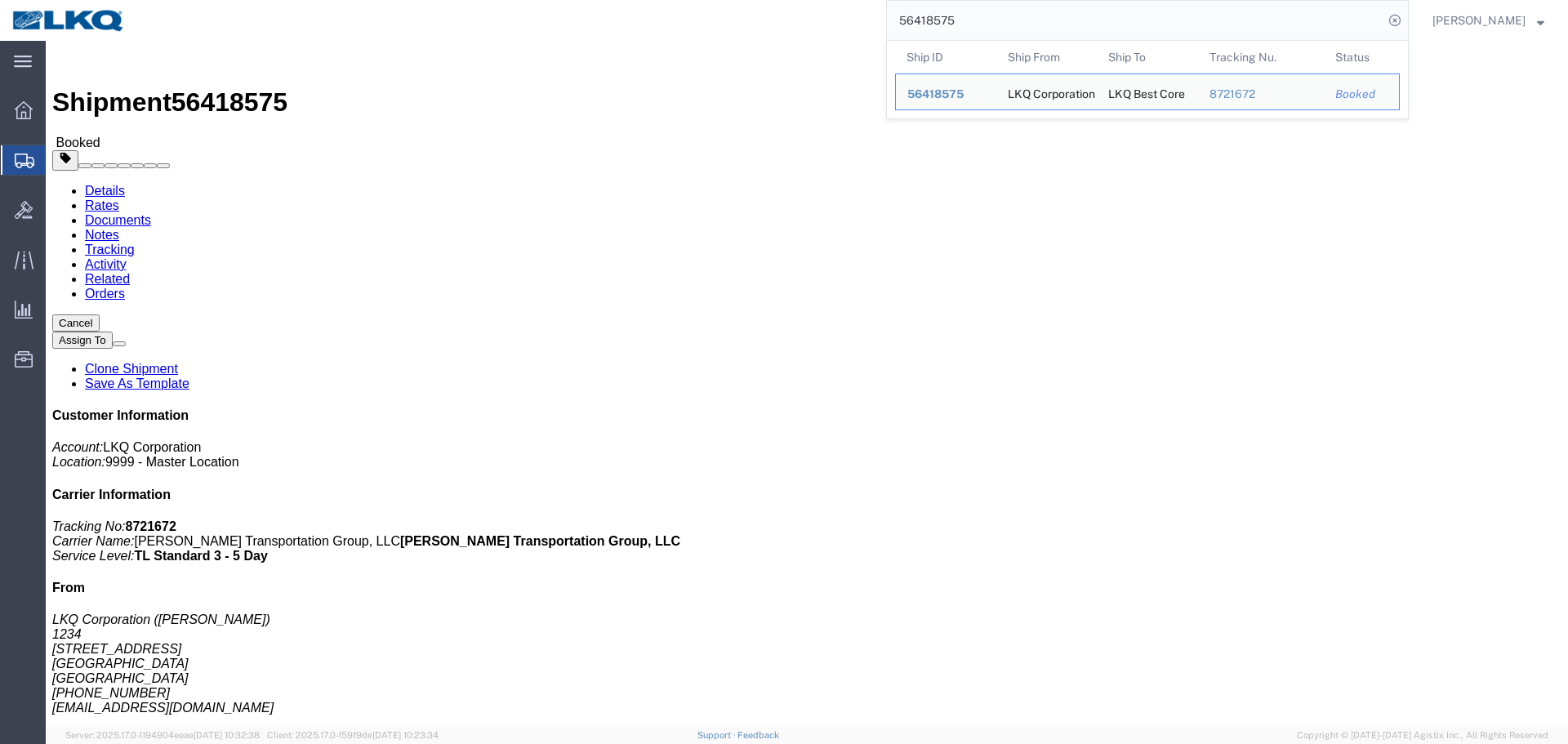
click div "Ship From LKQ Corporation ([PERSON_NAME]) 1234 [STREET_ADDRESS] [PHONE_NUMBER] …"
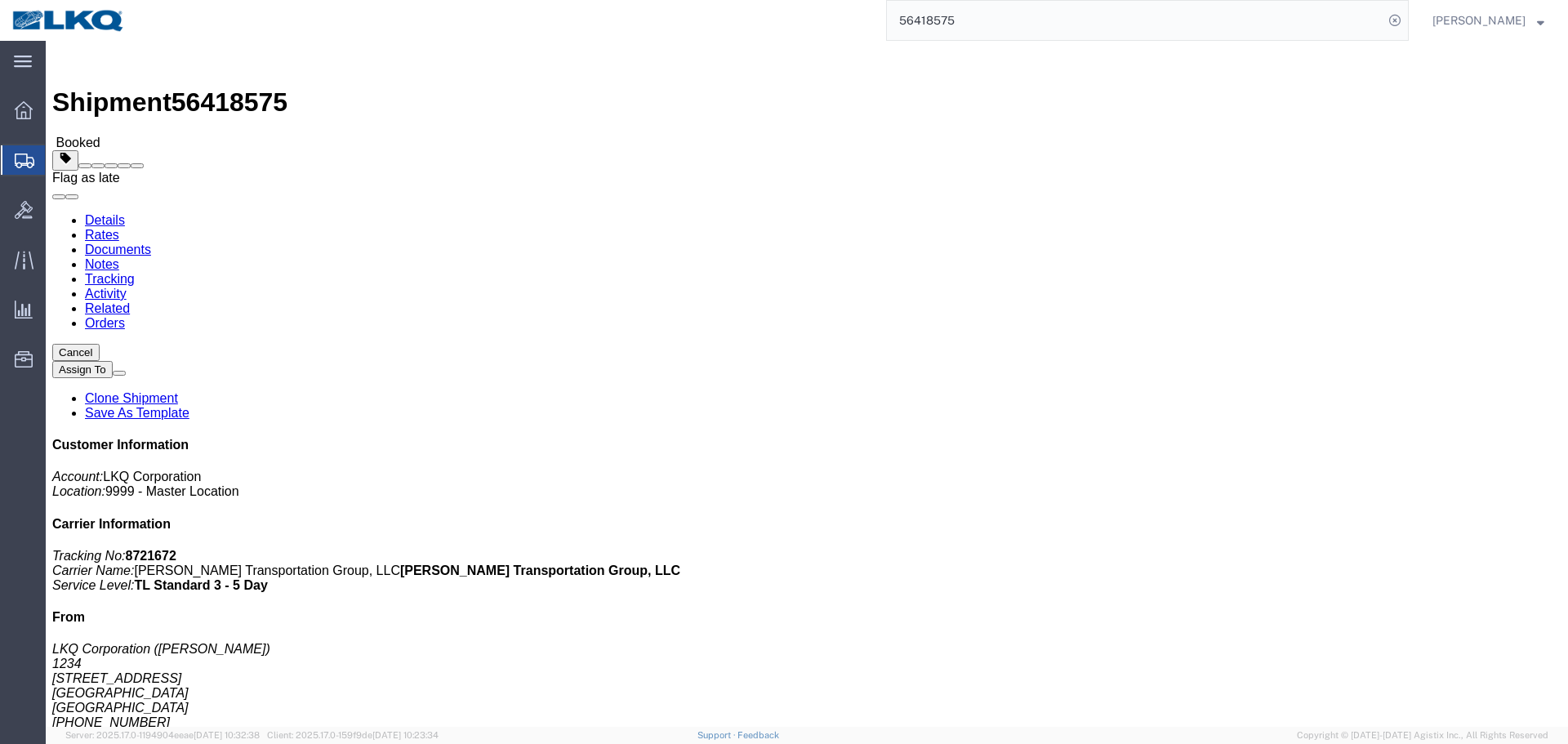
click span
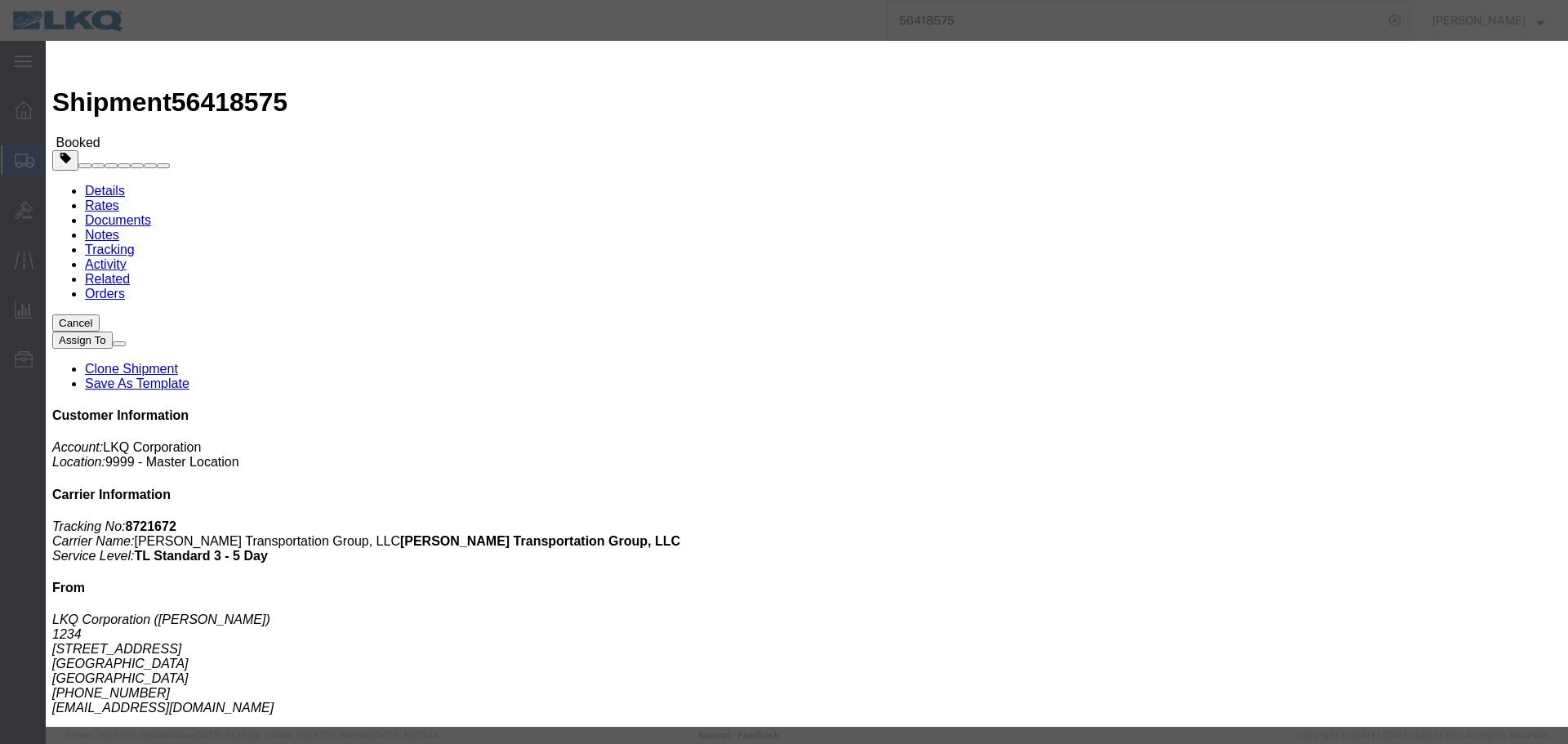
click select "Select Excused Not Excused"
select select "NOT_EXCUSED"
click select "Select Excused Not Excused"
click select "Select Bad Carrier Data Carrier Admin Error Delay Accident Driver Error Lack of…"
click icon "button"
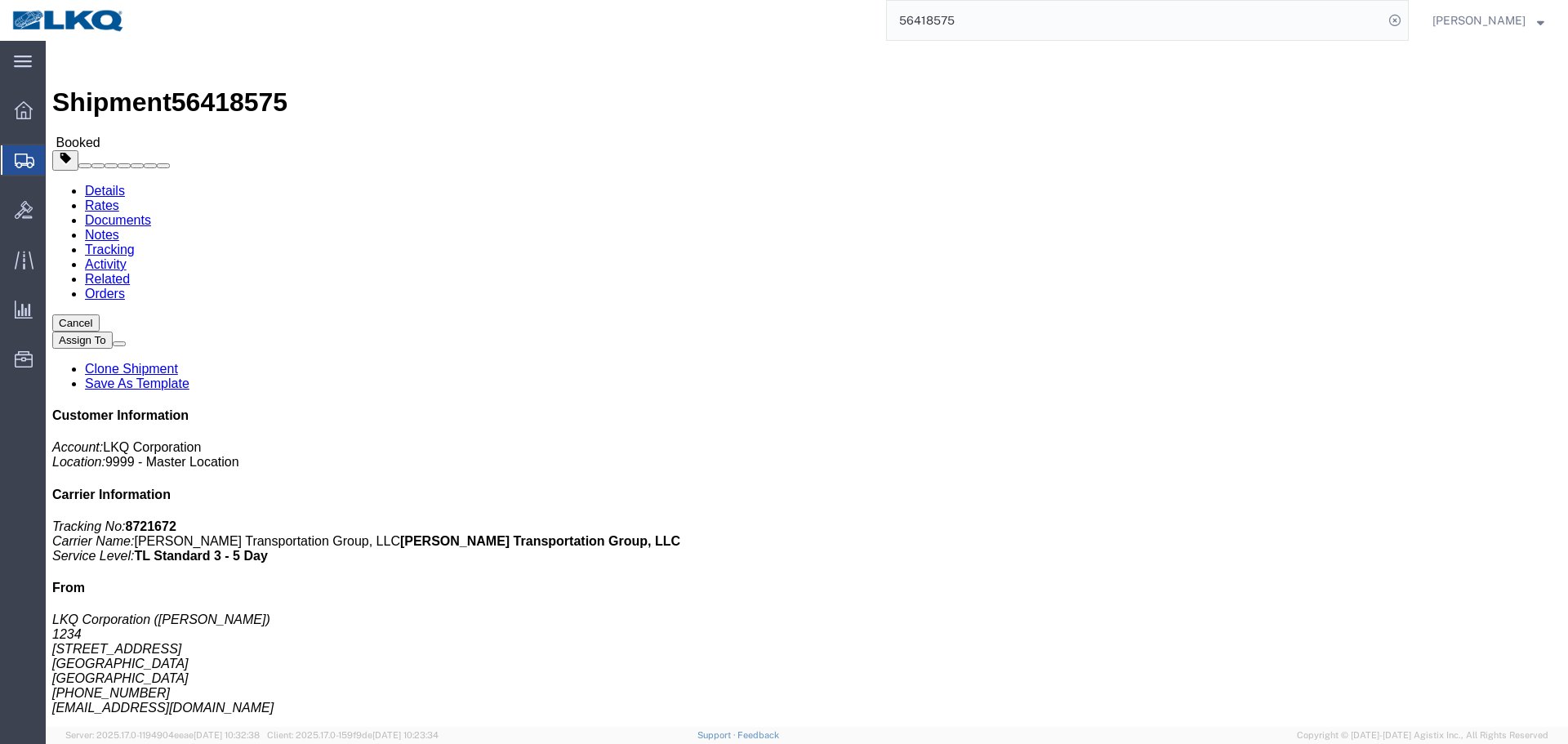
click div "Leg 1 - Truckload Vehicle 1: Standard Dry Van (53 Feet) Number of trucks: 1"
click h4 "Routing & Vehicle Information"
click div "Shipment Detail Ship From LKQ Corporation ([PERSON_NAME]) 1234 [STREET_ADDRESS]…"
click div "Ship From LKQ Corporation ([PERSON_NAME]) 1234 [STREET_ADDRESS] [PHONE_NUMBER] …"
click h4 "Routing & Vehicle Information"
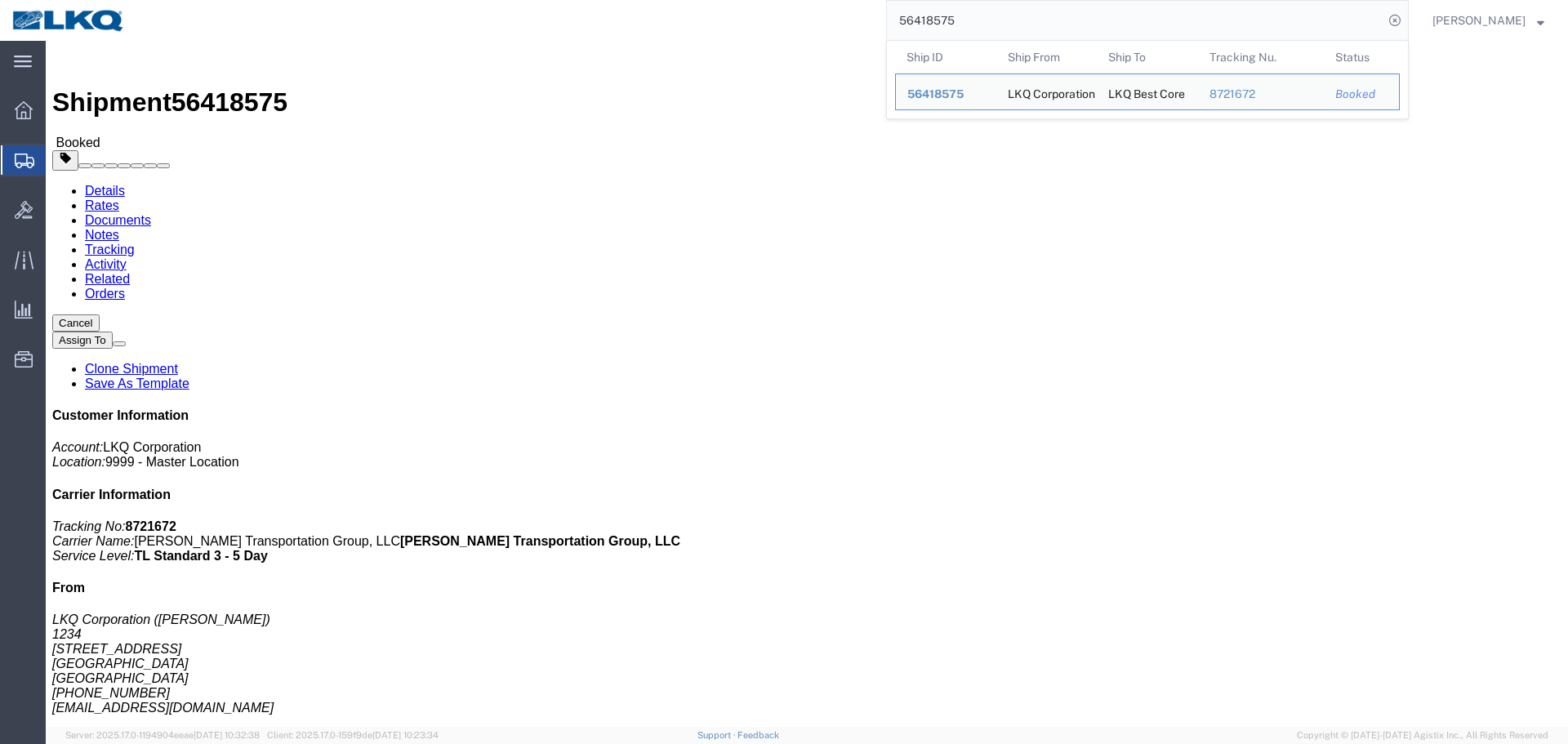
click at [987, 29] on input "56418575" at bounding box center [1136, 20] width 497 height 39
paste input "54422"
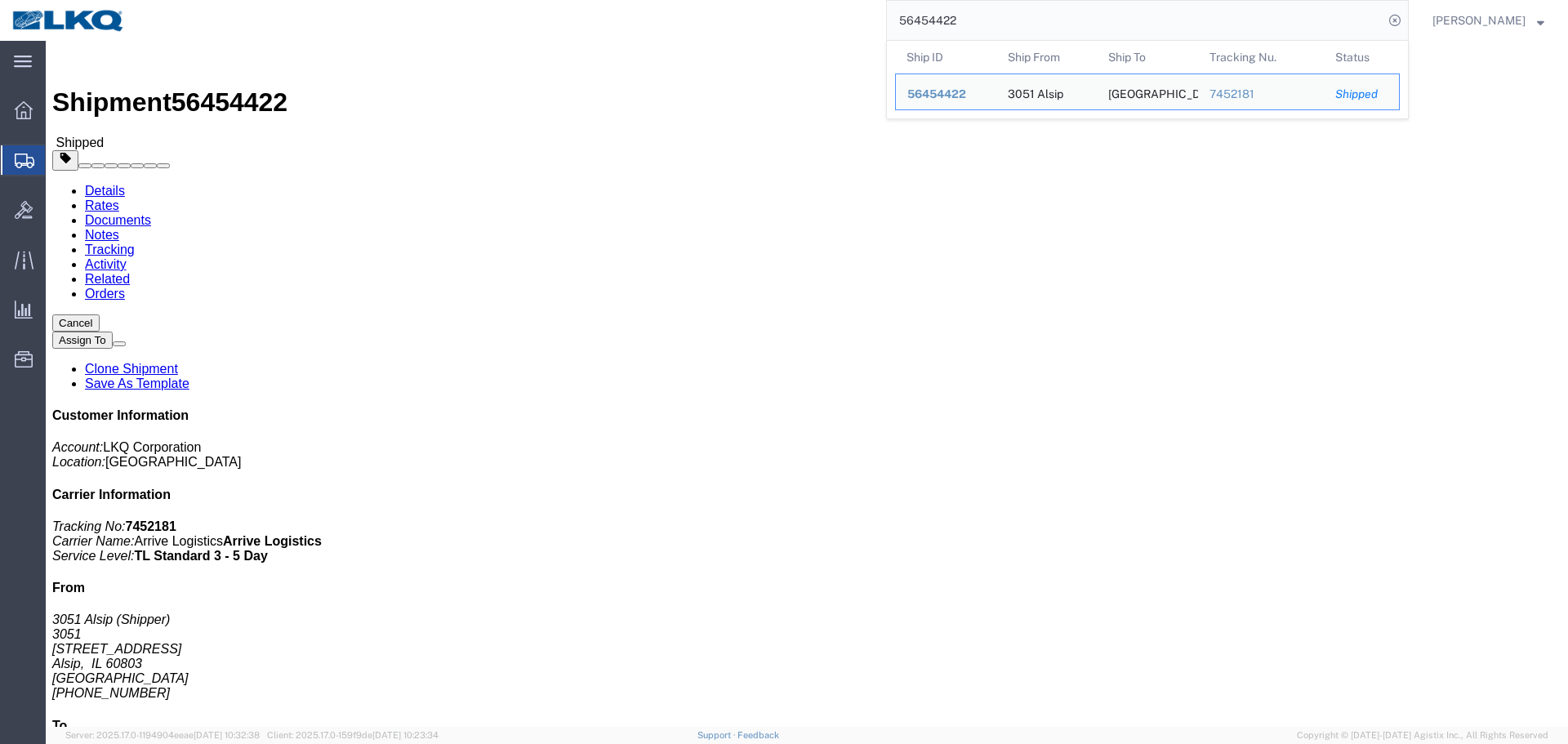
click div "Leg 1 - Truckload Number of trucks: 1"
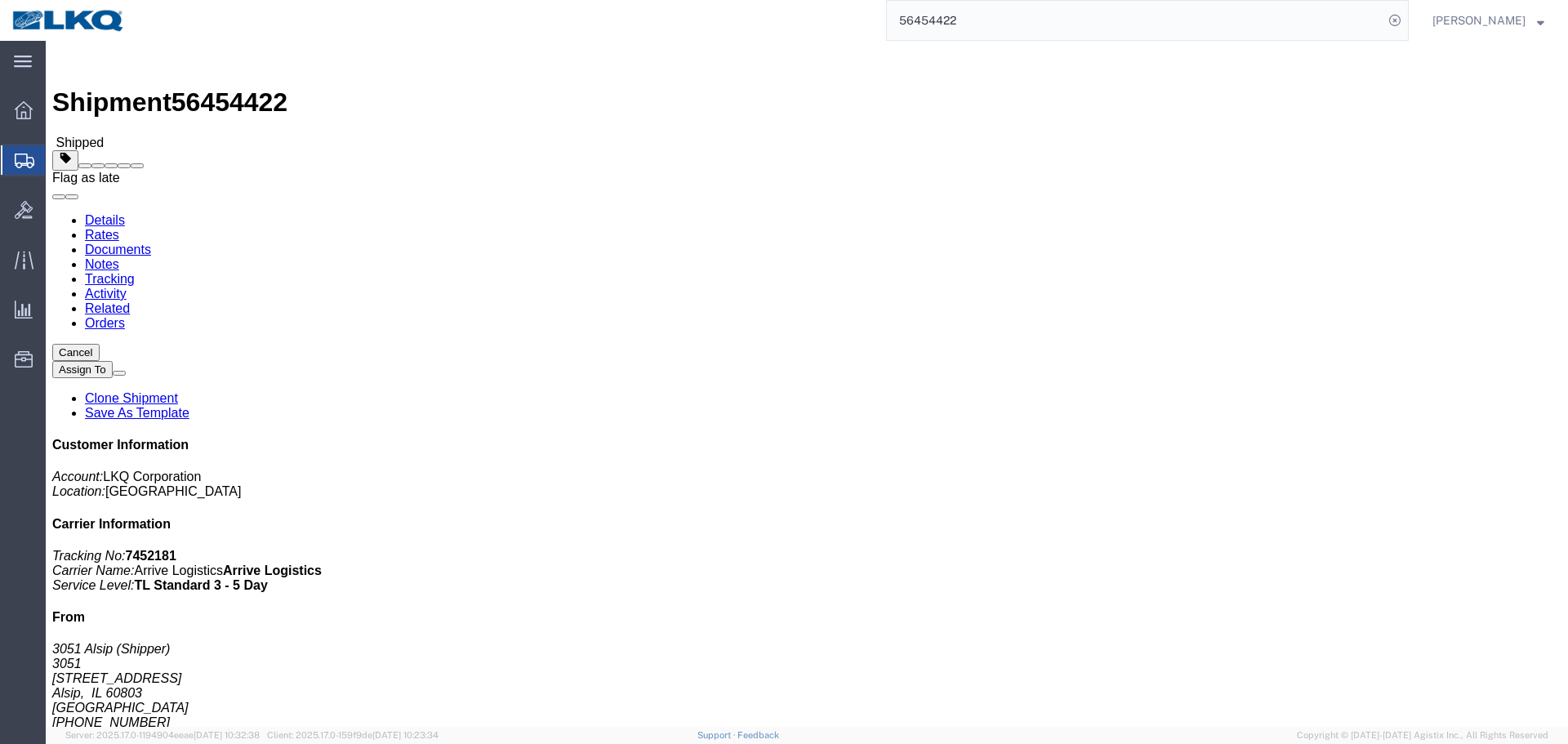
click span
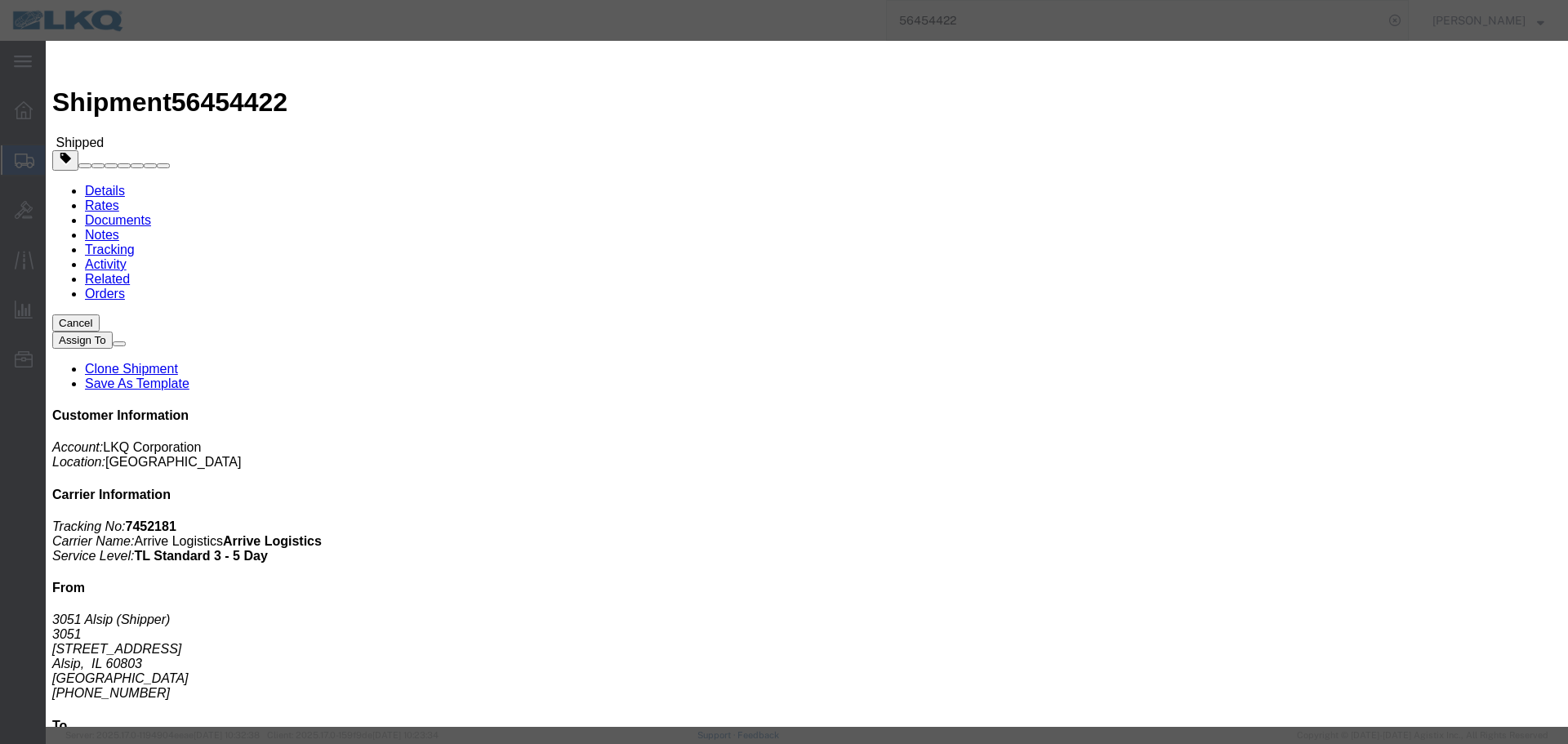
click icon "button"
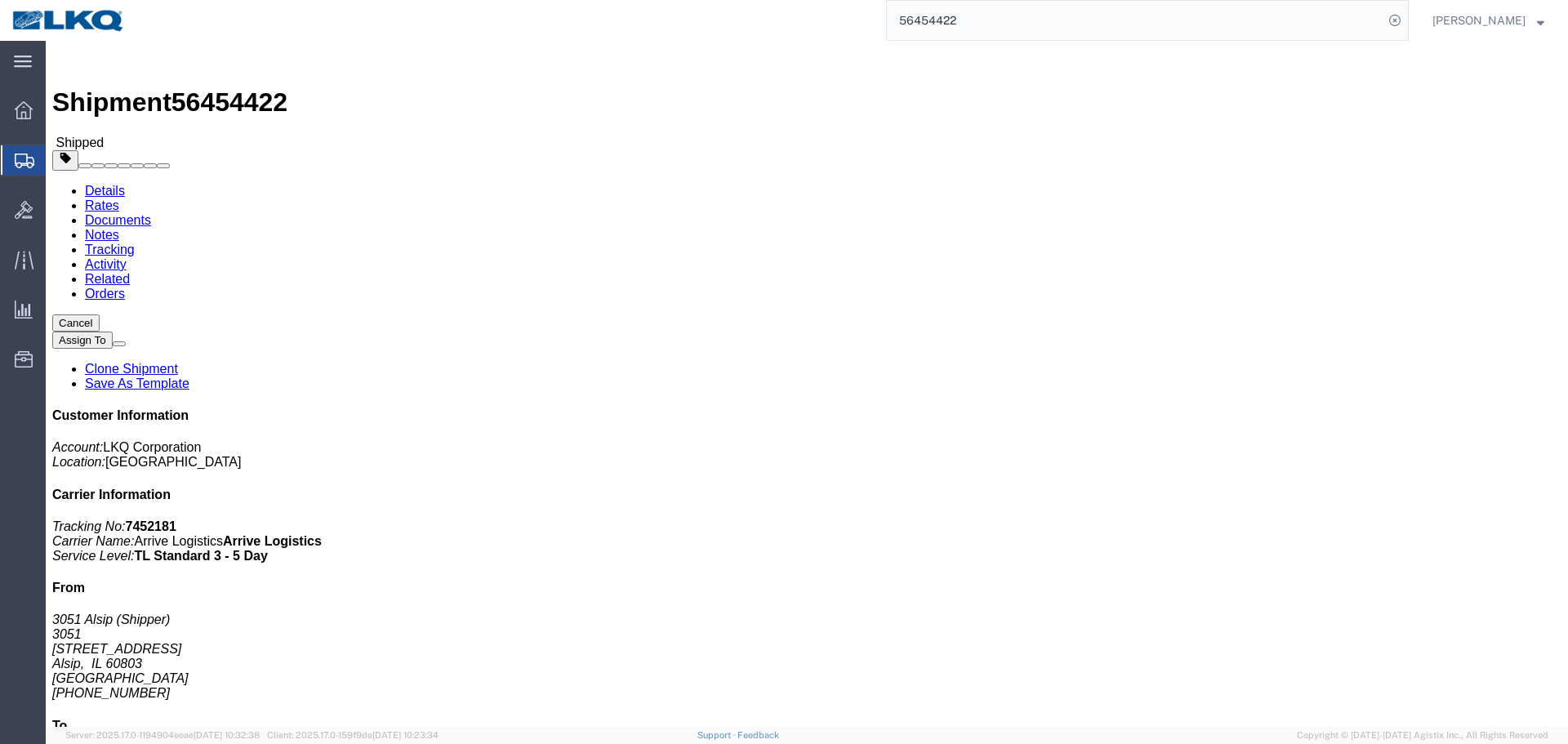
click at [1214, 39] on input "56454422" at bounding box center [1136, 20] width 497 height 39
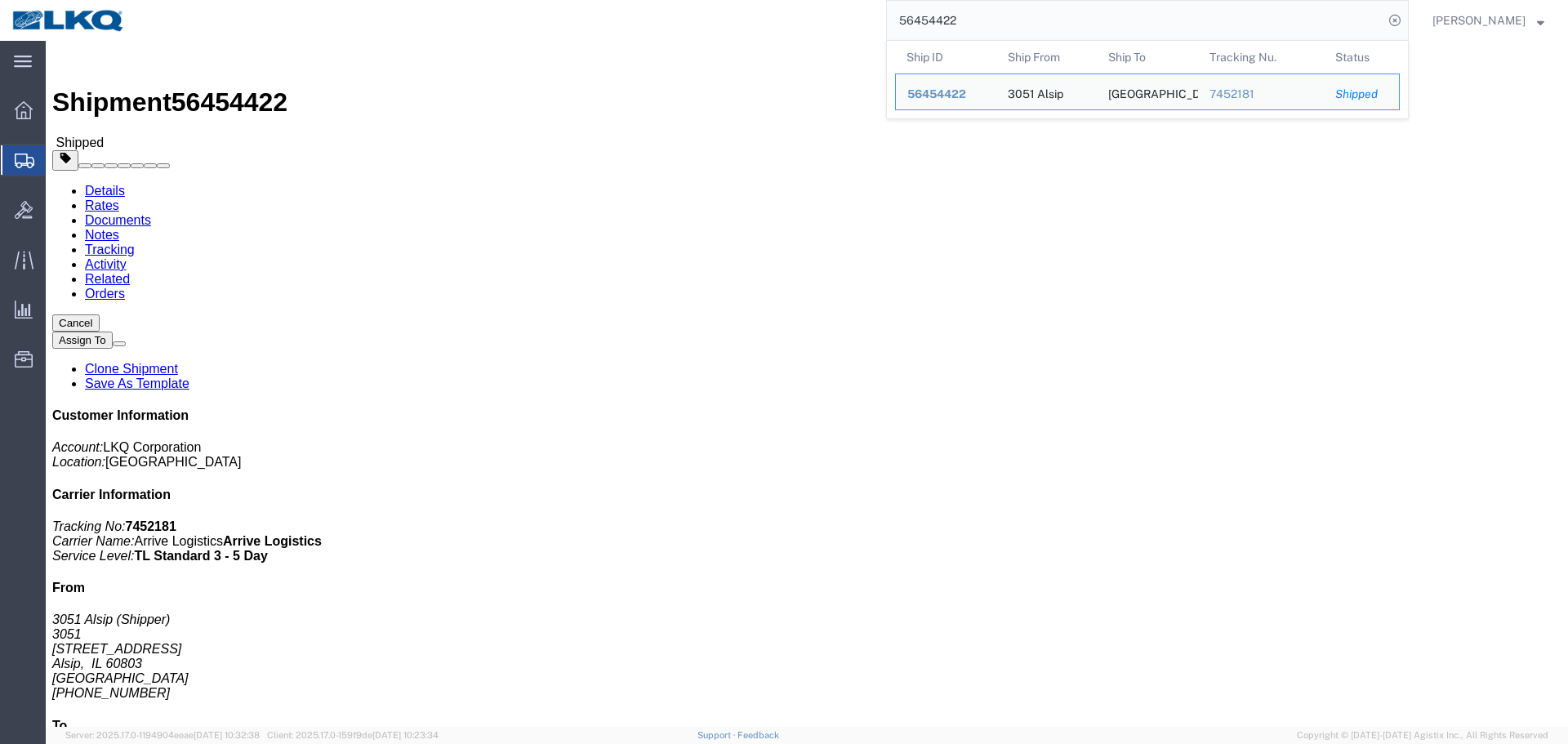
paste input "18575"
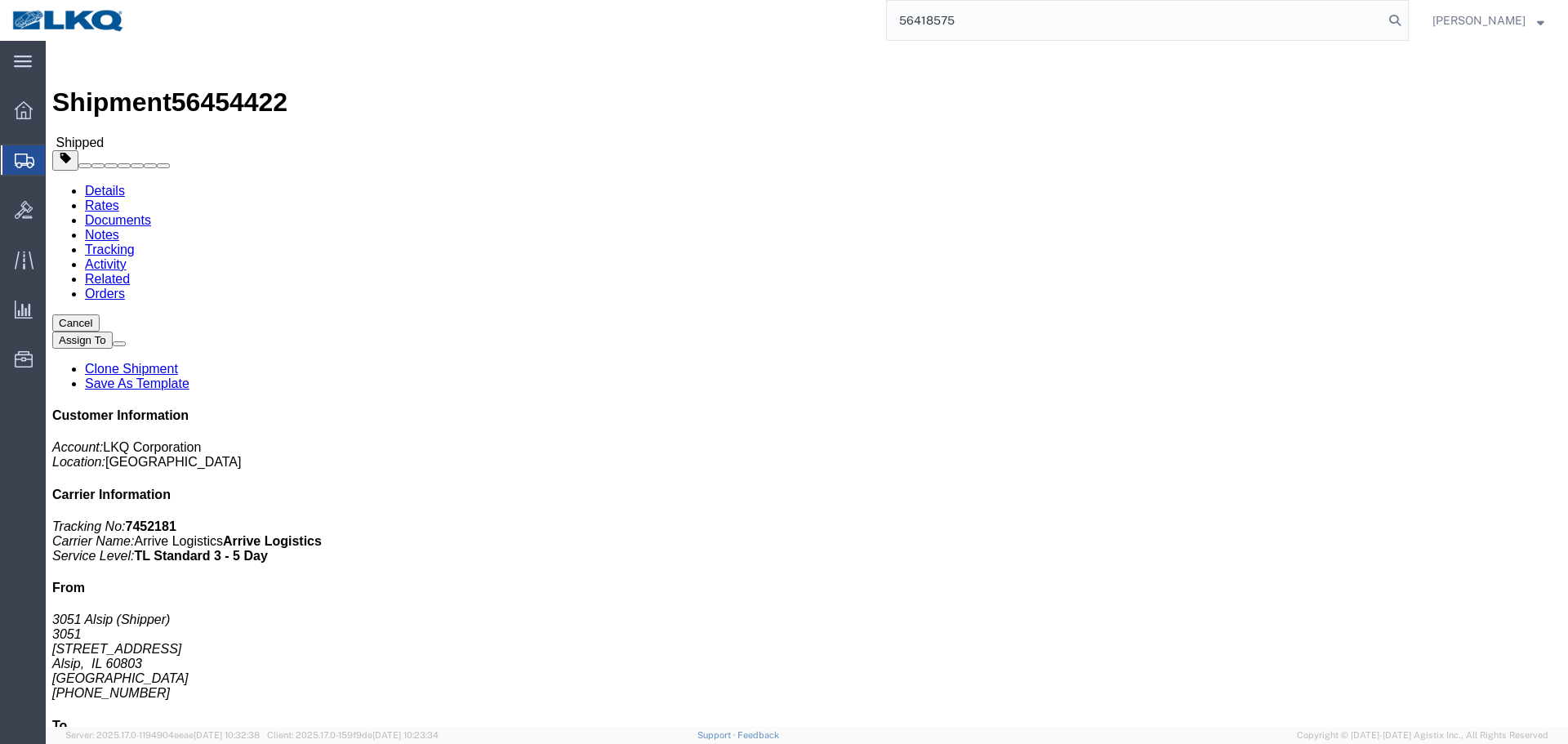
type input "56418575"
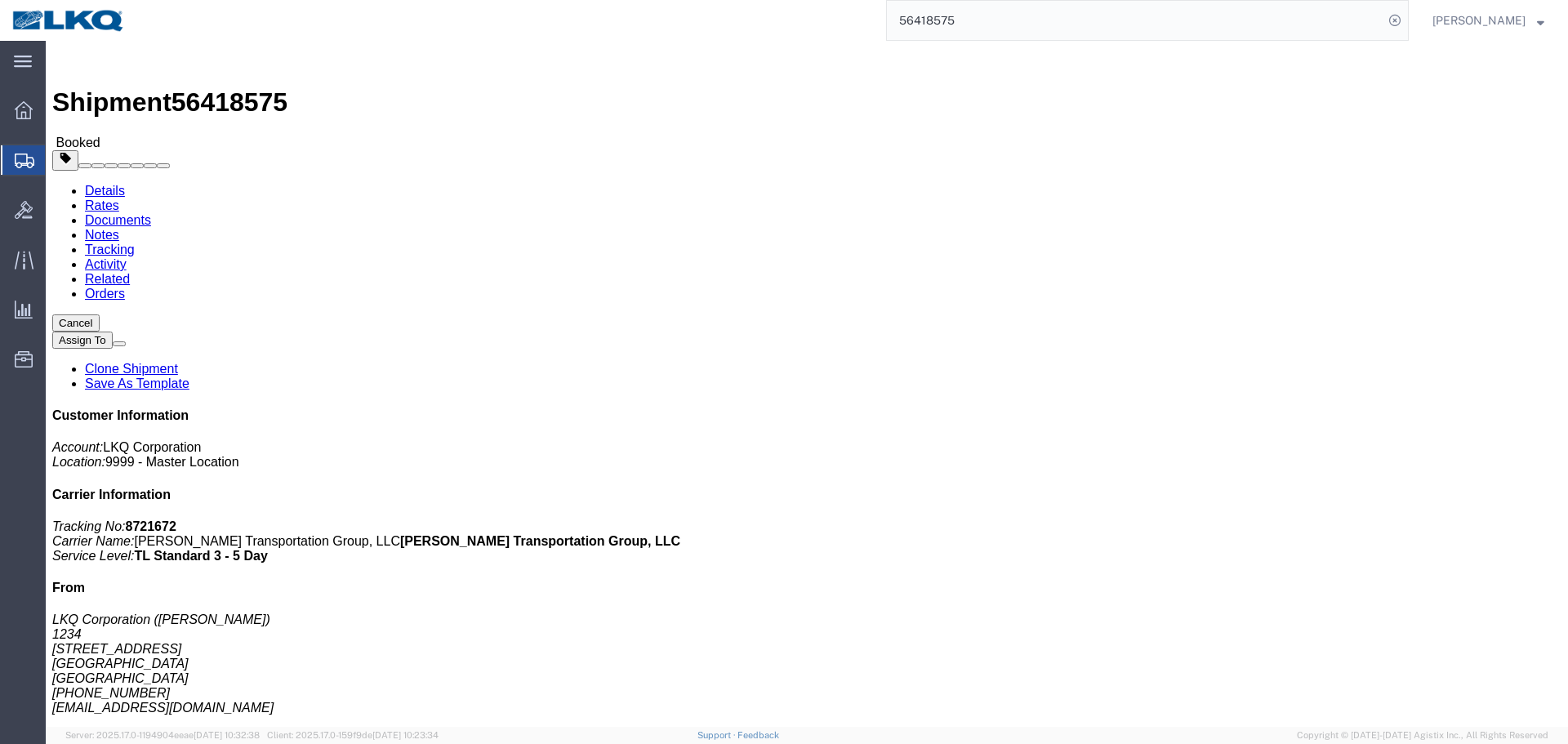
click h4 "Routing & Vehicle Information"
click div "Shipment Detail Ship From LKQ Corporation ([PERSON_NAME]) 1234 [STREET_ADDRESS]…"
